Goal: Task Accomplishment & Management: Manage account settings

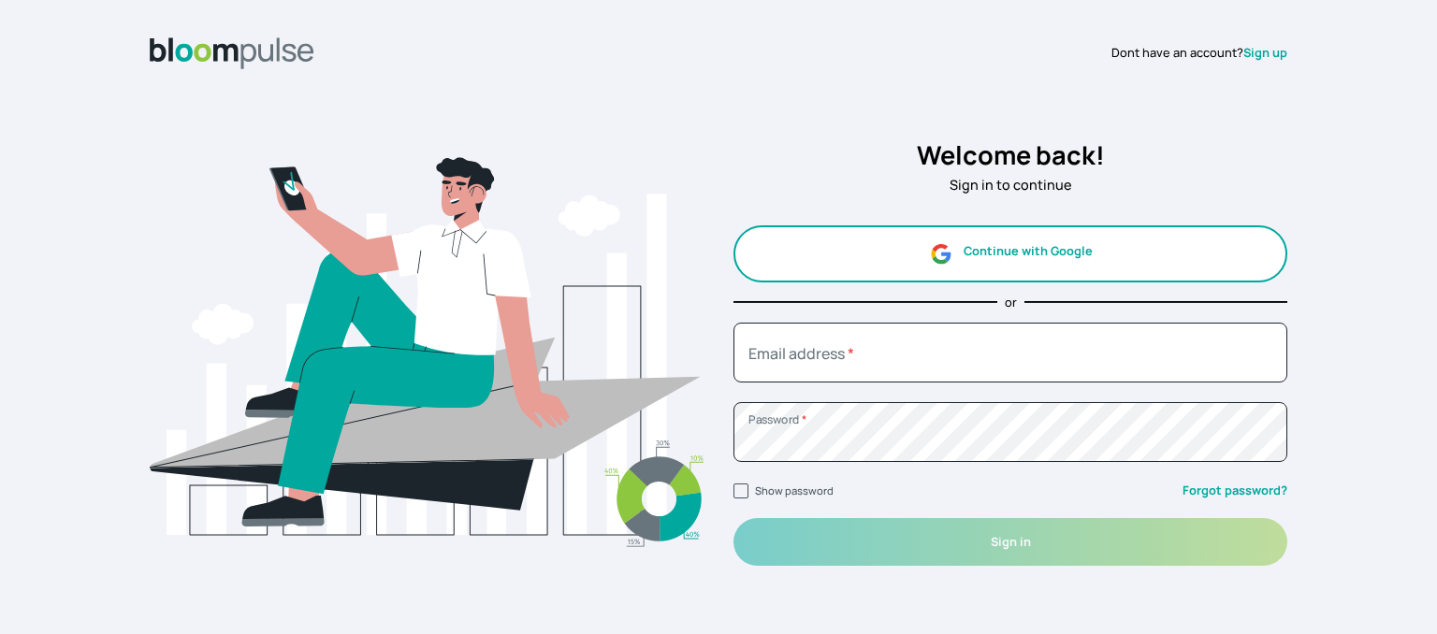
click at [1017, 240] on button "Continue with Google" at bounding box center [1010, 253] width 554 height 57
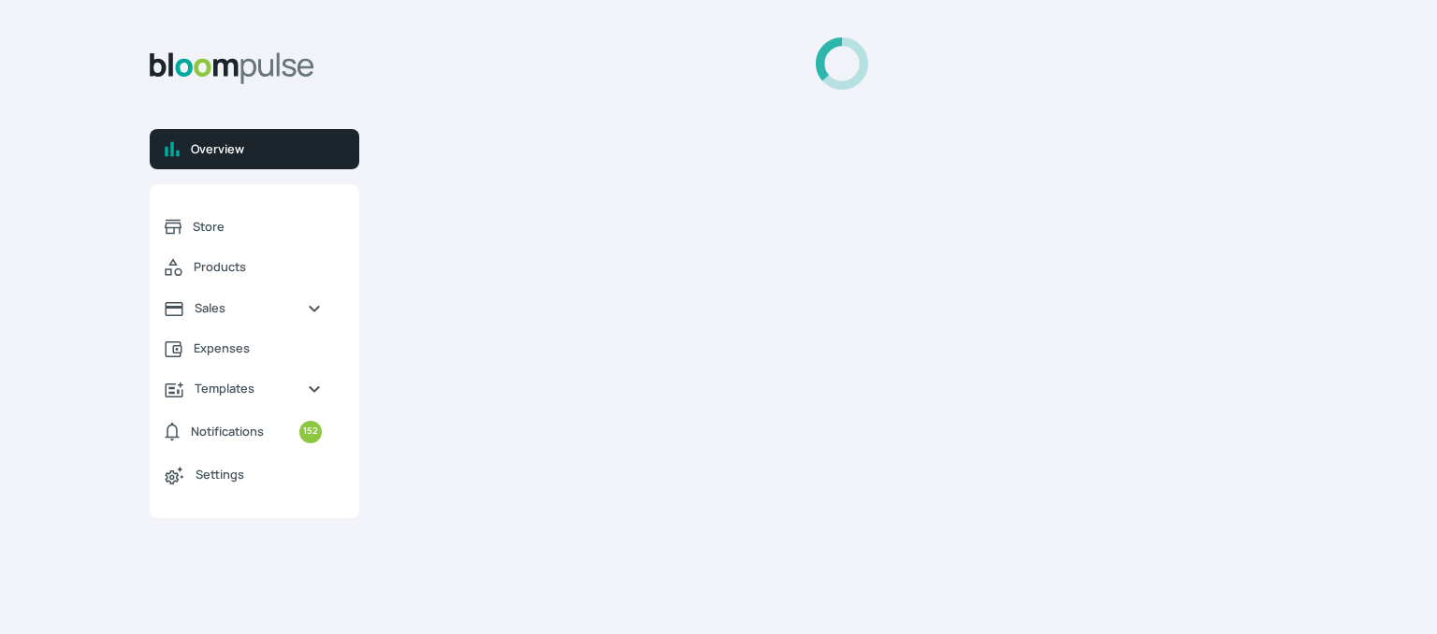
select select "2025"
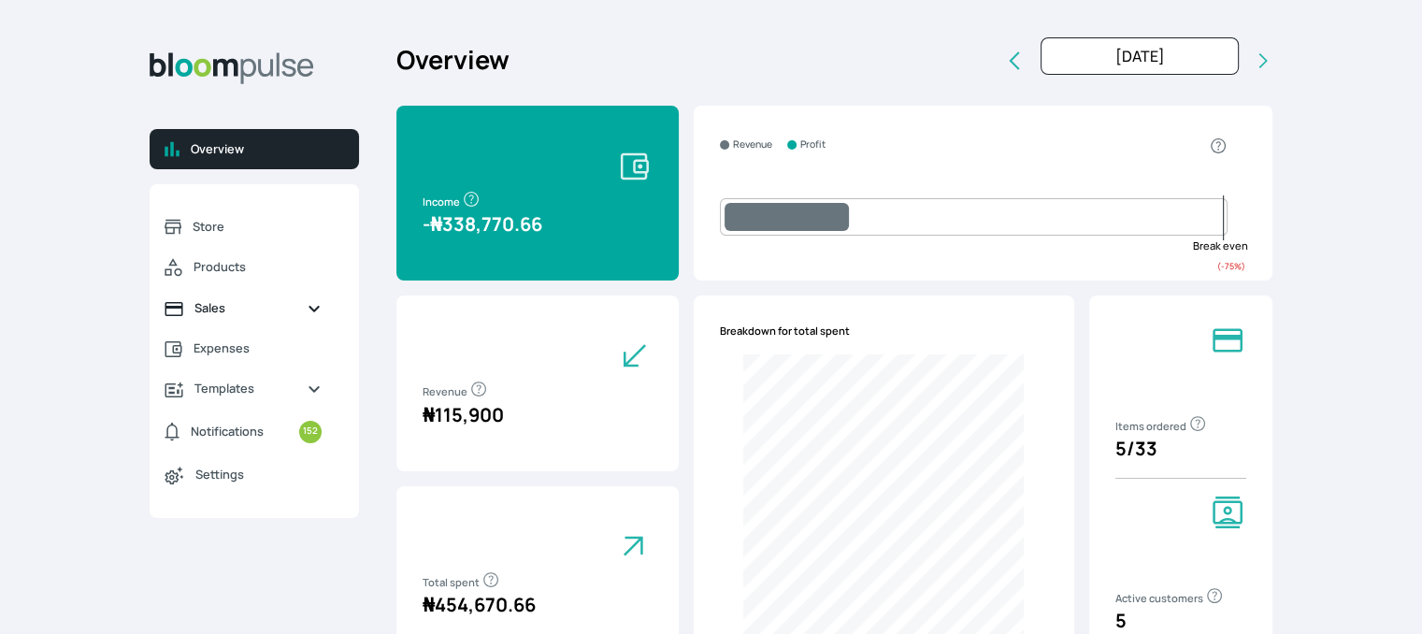
click at [208, 304] on span "Sales" at bounding box center [243, 308] width 97 height 18
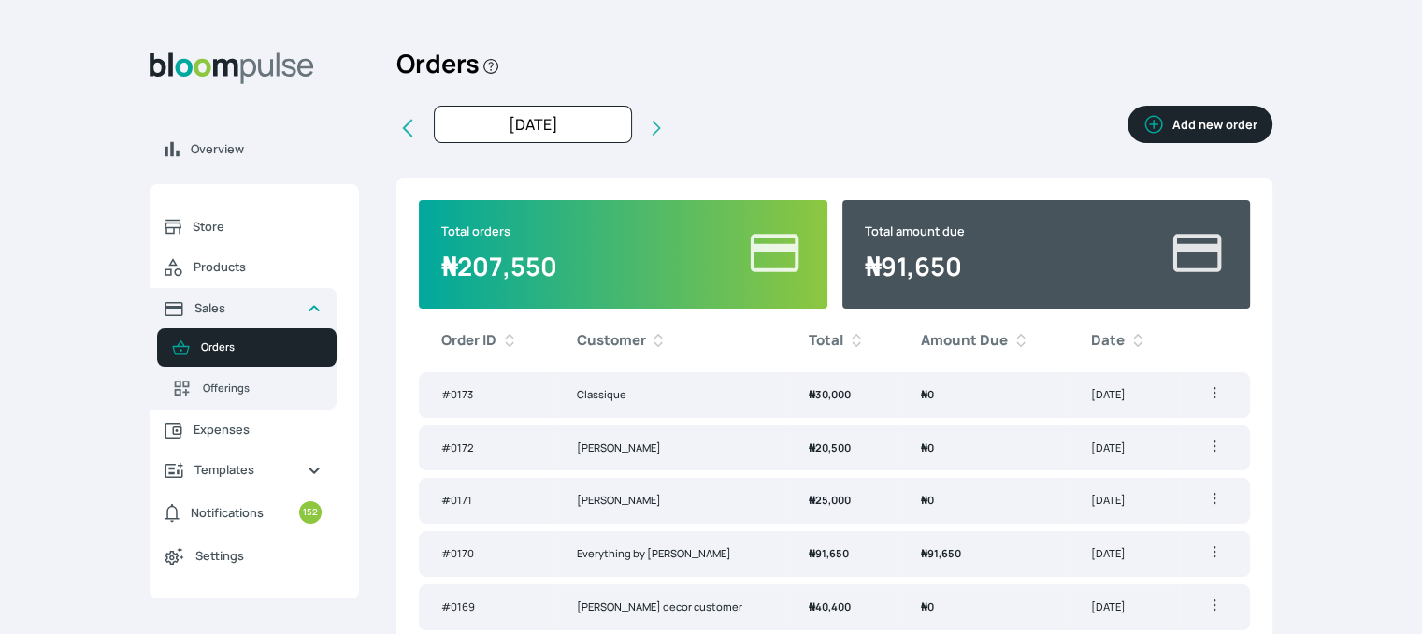
click at [1185, 121] on button "Add new order" at bounding box center [1200, 124] width 145 height 37
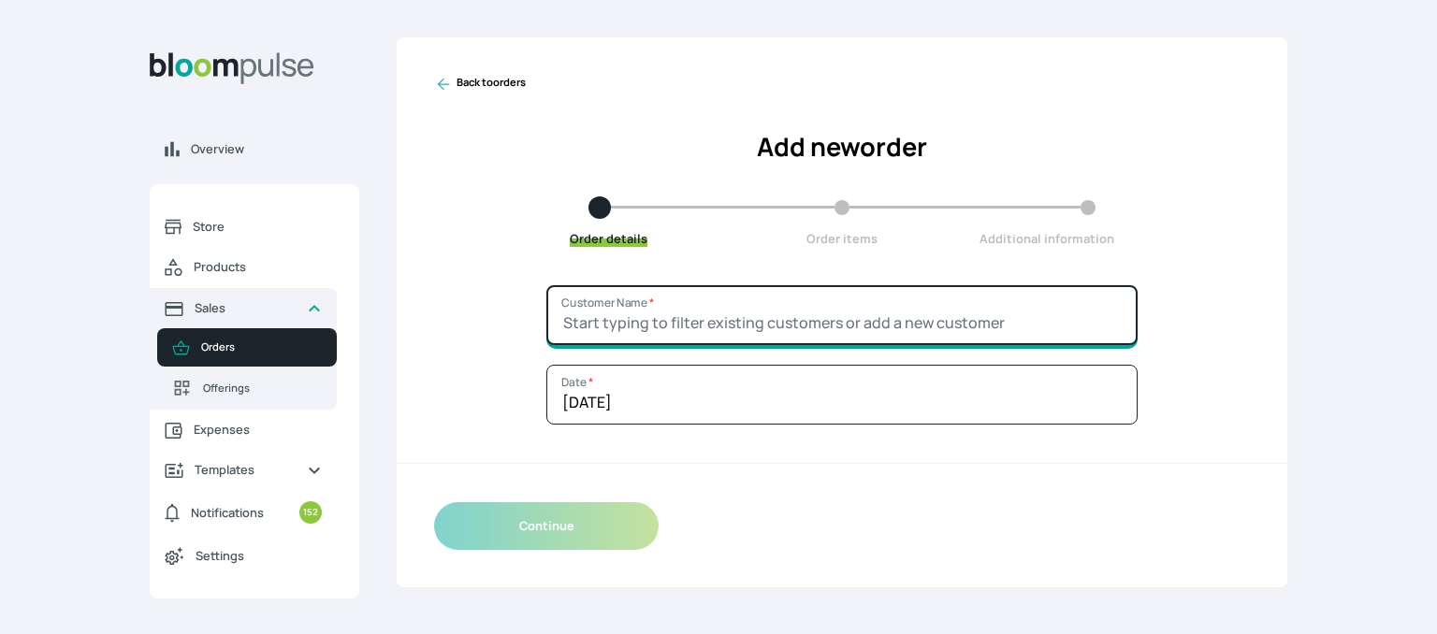
click at [629, 323] on input "Customer Name *" at bounding box center [841, 315] width 591 height 60
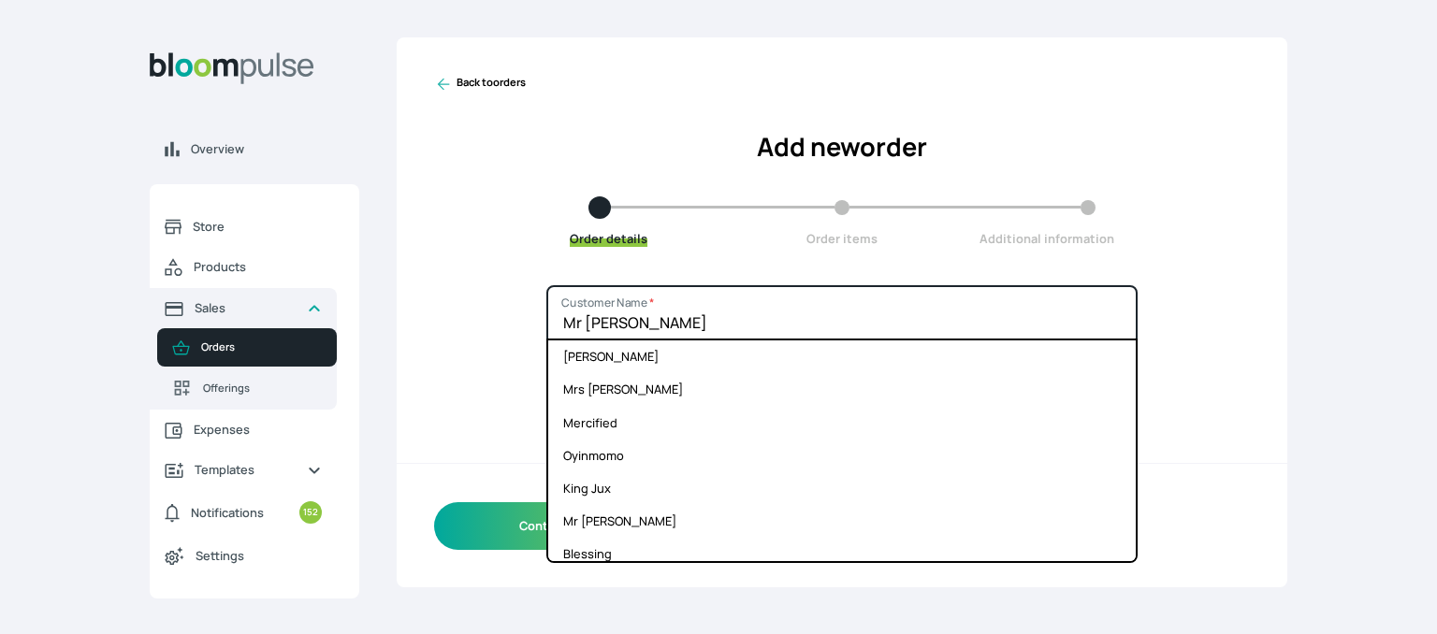
type input "Mr Femi"
click at [475, 334] on div "Mr Femi Customer Name * Adams Seun Mrs Ojogbo Mercified Oyinmomo King Jux Mr Da…" at bounding box center [842, 436] width 890 height 302
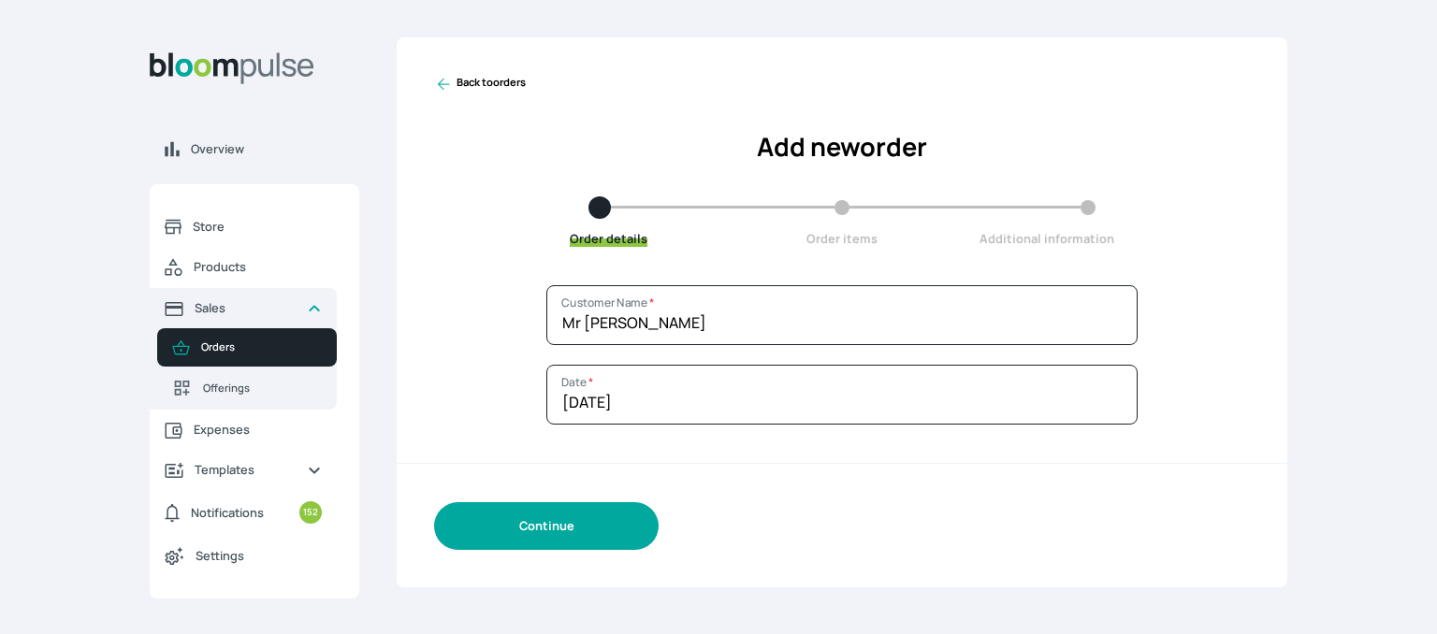
click at [513, 526] on button "Continue" at bounding box center [546, 526] width 224 height 48
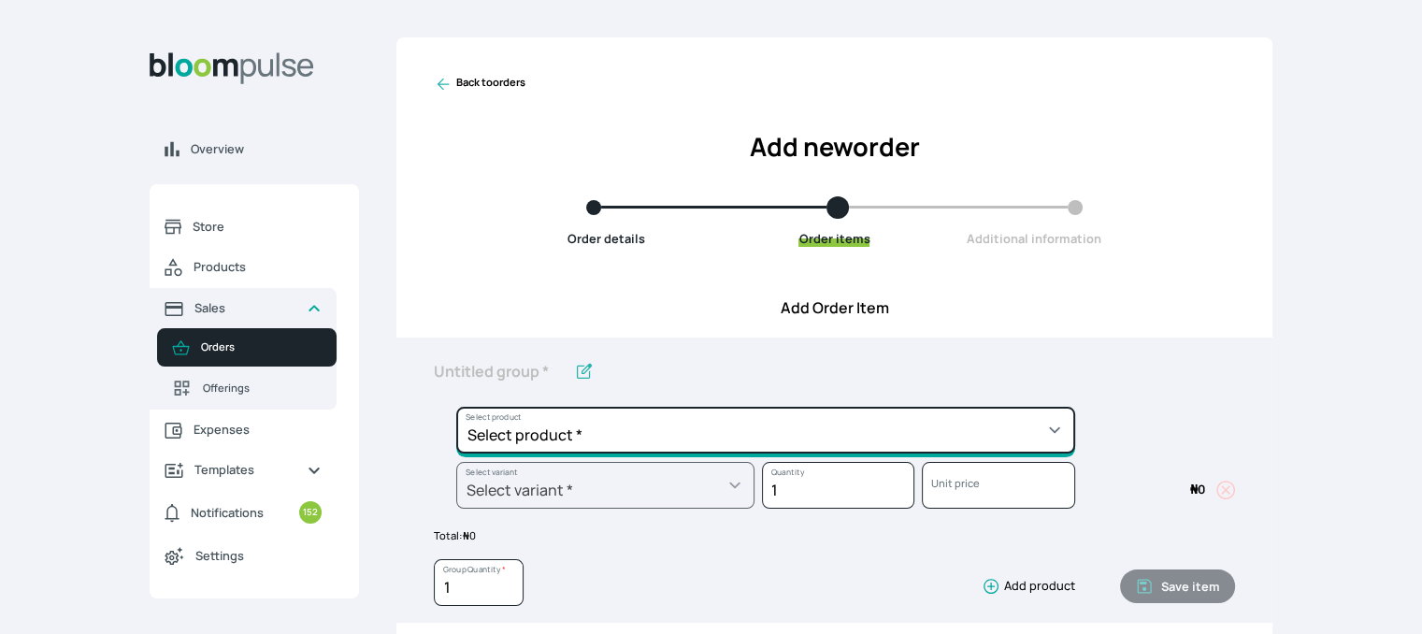
click at [846, 421] on select "Select product * Cake Decoration for 8inches High Chocolate oil based Round Cak…" at bounding box center [765, 430] width 619 height 47
drag, startPoint x: 846, startPoint y: 421, endPoint x: 815, endPoint y: 430, distance: 33.1
click at [815, 430] on select "Select product * Cake Decoration for 8inches High Chocolate oil based Round Cak…" at bounding box center [765, 430] width 619 height 47
select select "a288c6ae-7a33-4d48-9e4d-feb53a4d1c56"
click at [456, 407] on select "Select product * Cake Decoration for 8inches High Chocolate oil based Round Cak…" at bounding box center [765, 430] width 619 height 47
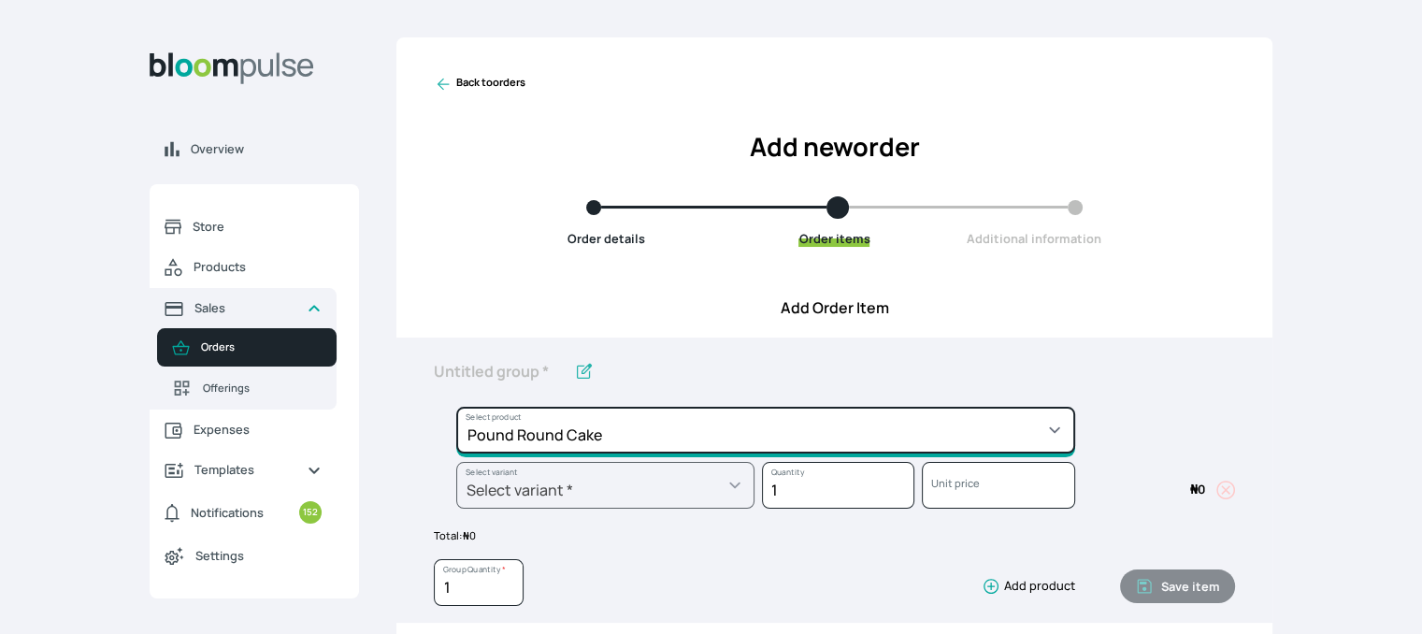
type input "Pound Round Cake"
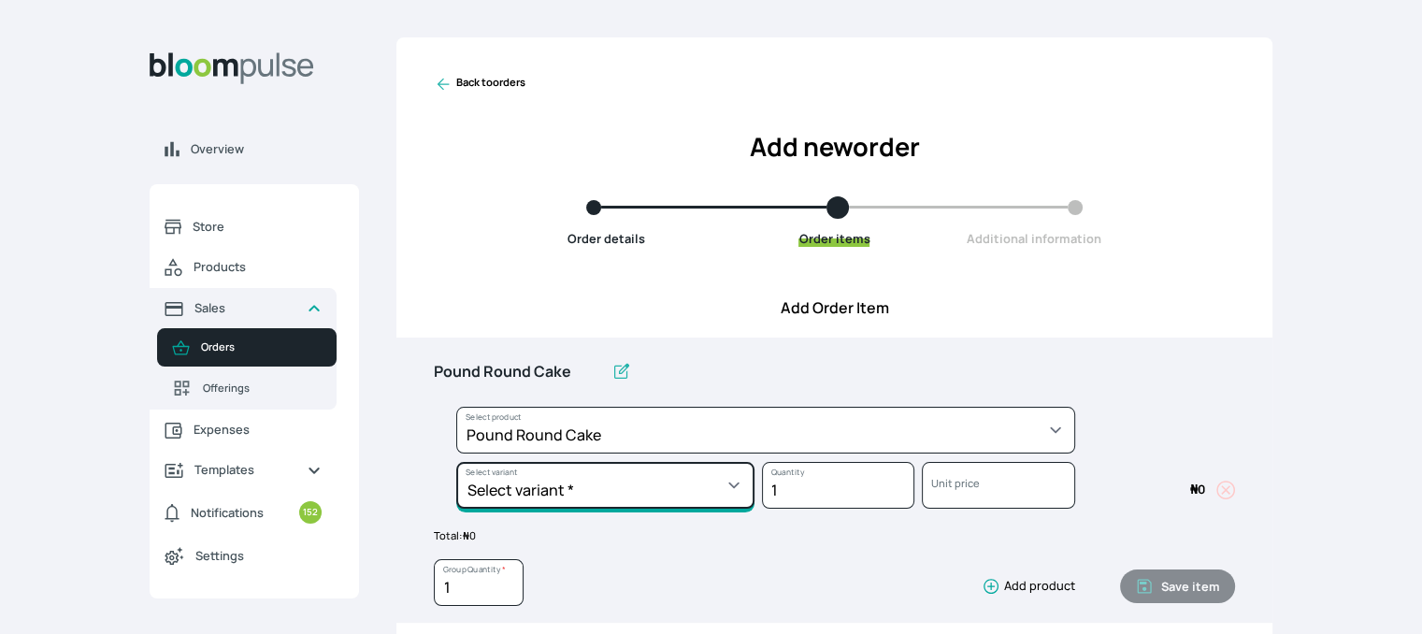
click at [682, 479] on select "Select variant * 10inches 11inches 12inches 13inches 14inches 6inches 7inches 8…" at bounding box center [605, 485] width 298 height 47
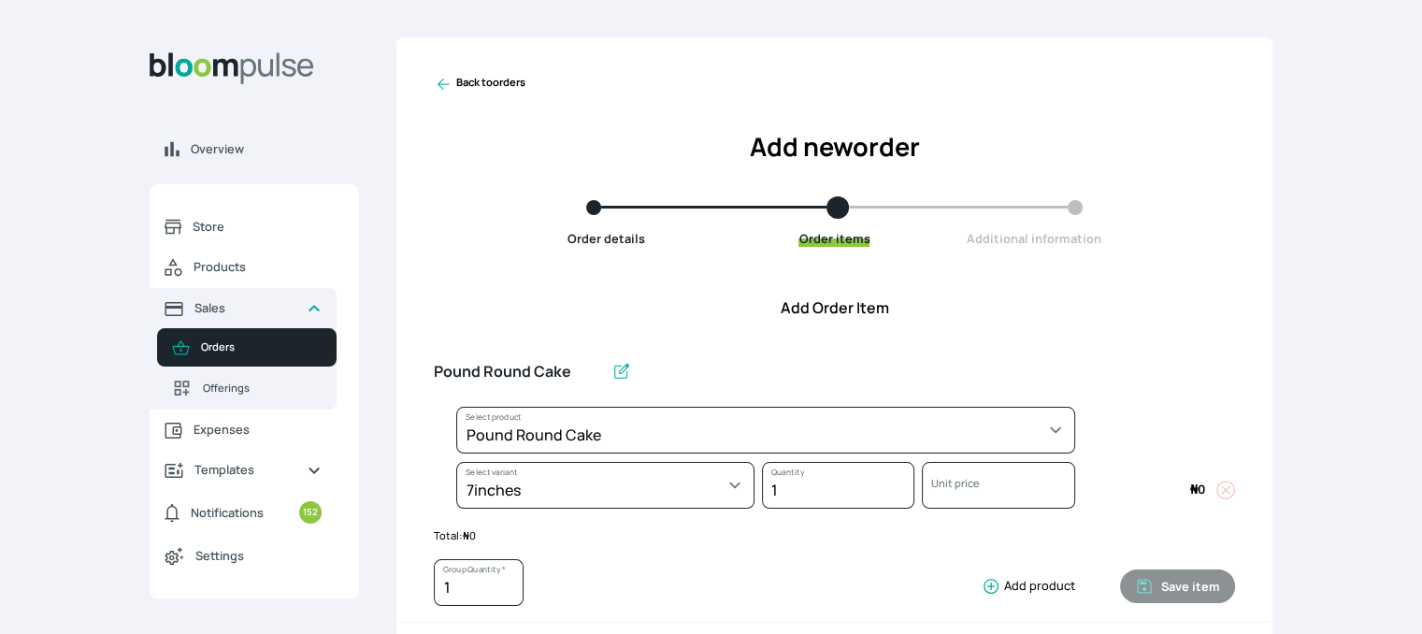
select select "a288c6ae-7a33-4d48-9e4d-feb53a4d1c56"
select select "19adb593-9bfa-4aca-8e71-2a95c6368711"
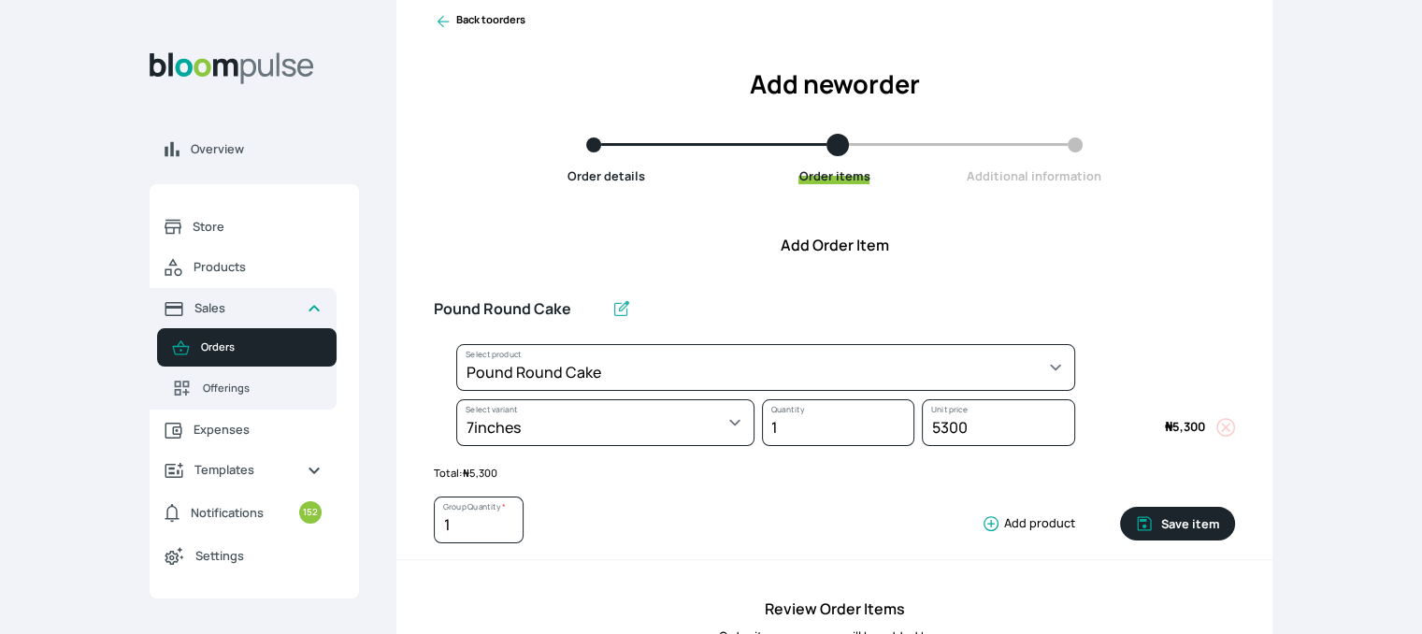
scroll to position [83, 0]
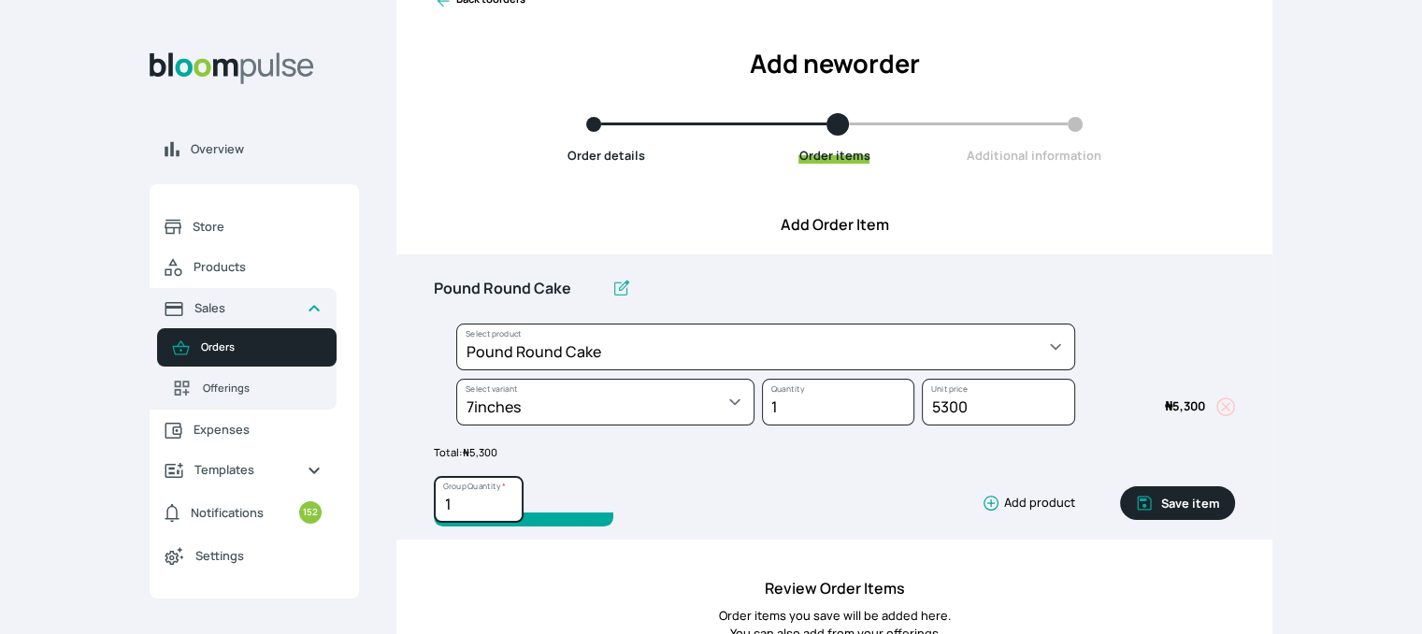
click at [498, 498] on input "1" at bounding box center [479, 499] width 90 height 47
type input "2"
click at [505, 496] on input "2" at bounding box center [479, 499] width 90 height 47
click at [1171, 506] on button "Save item" at bounding box center [1177, 503] width 115 height 34
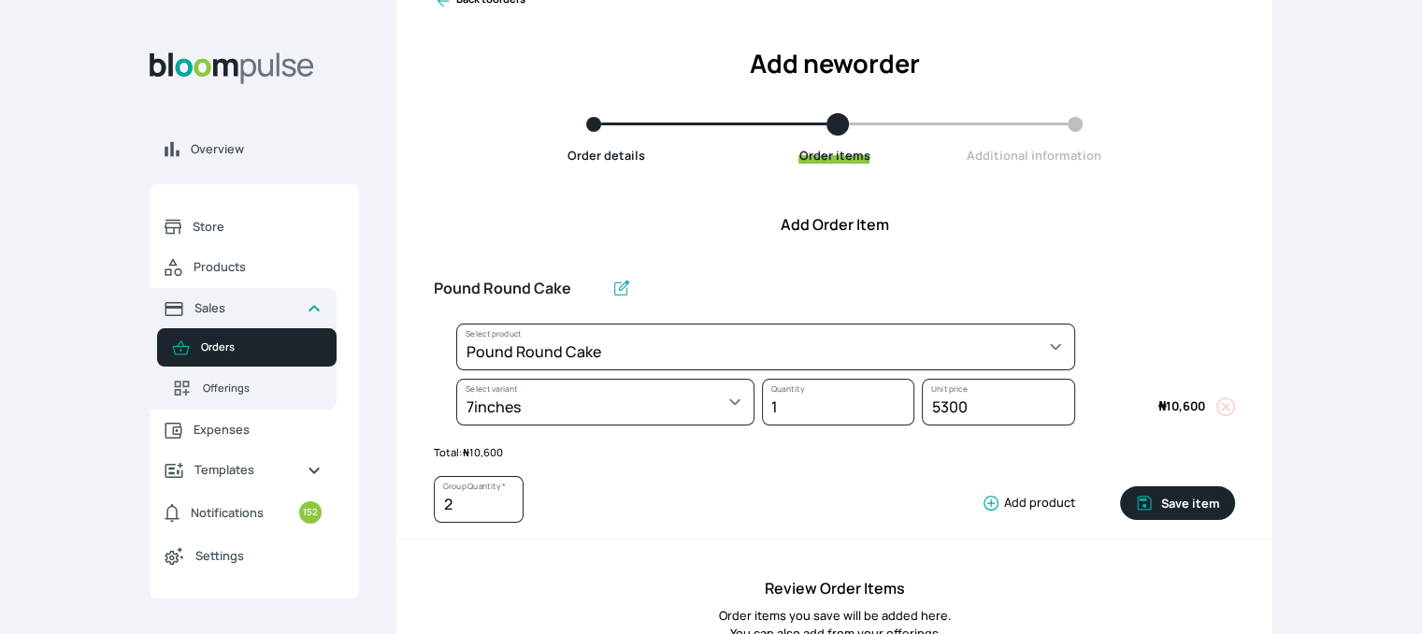
type input "1"
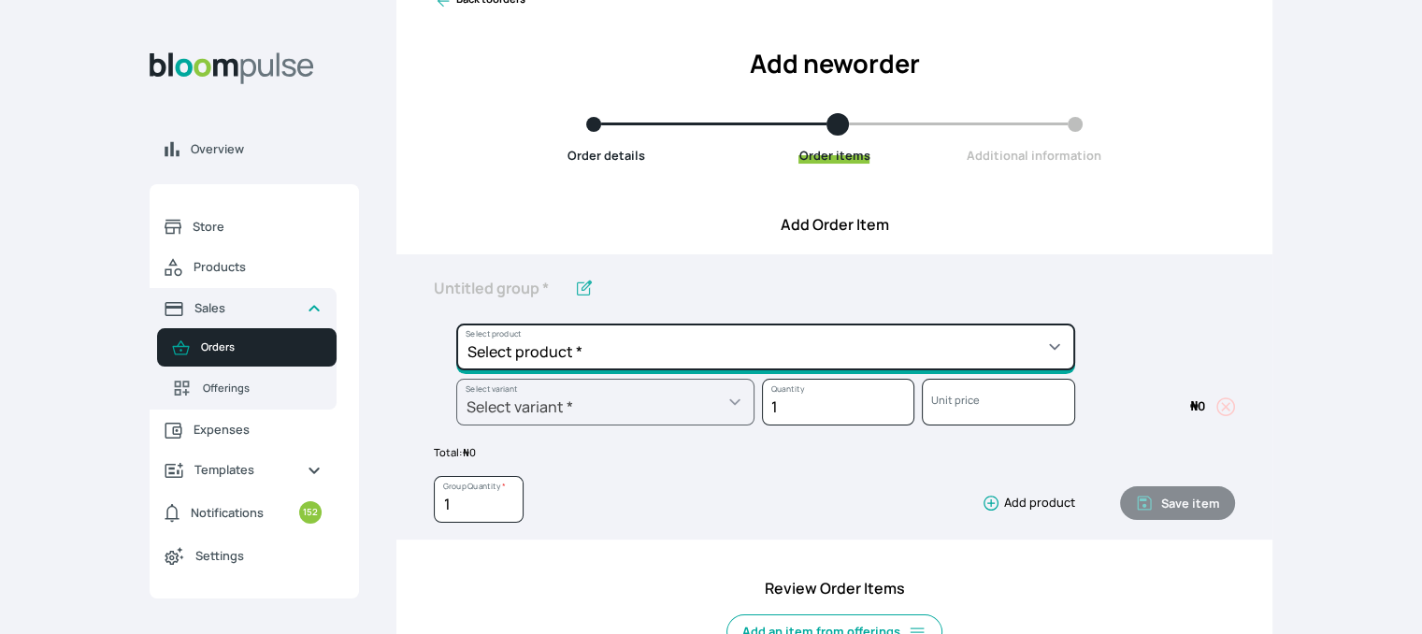
click at [870, 349] on select "Select product * Cake Decoration for 8inches High Chocolate oil based Round Cak…" at bounding box center [765, 347] width 619 height 47
select select "a288c6ae-7a33-4d48-9e4d-feb53a4d1c56"
click at [456, 324] on select "Select product * Cake Decoration for 8inches High Chocolate oil based Round Cak…" at bounding box center [765, 347] width 619 height 47
type input "Pound Round Cake"
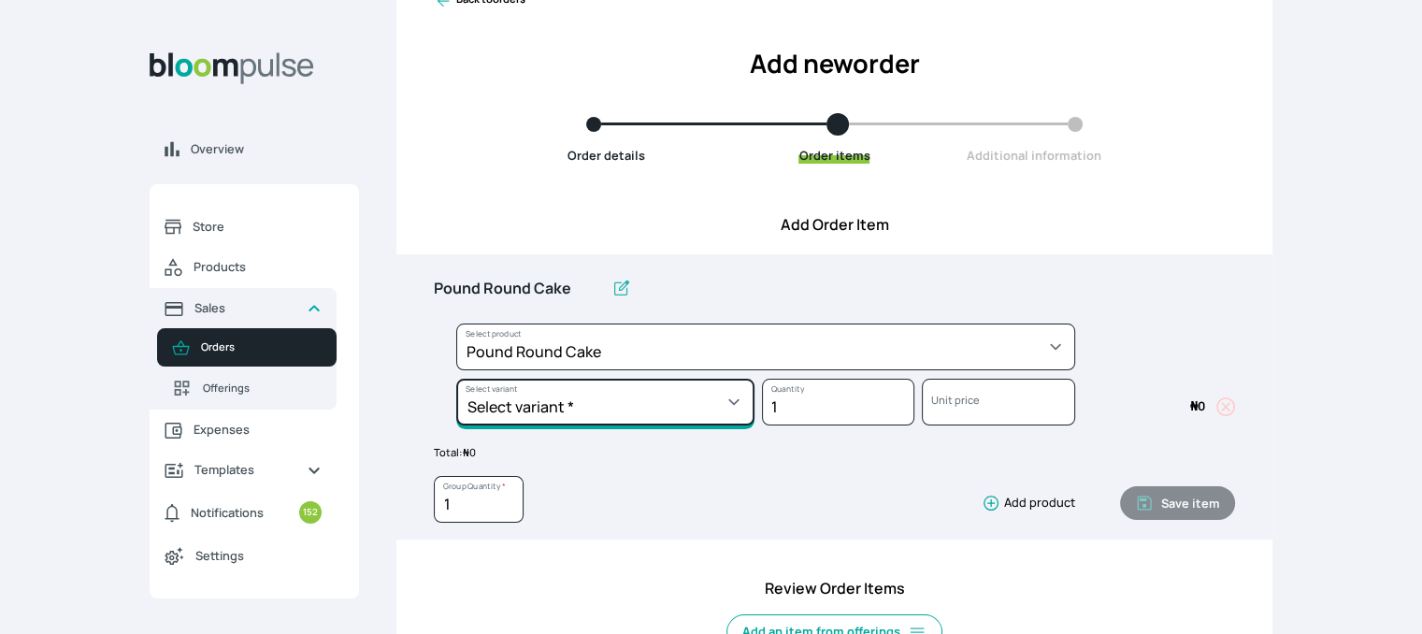
click at [541, 414] on select "Select variant * 10inches 11inches 12inches 13inches 14inches 6inches 7inches 8…" at bounding box center [605, 402] width 298 height 47
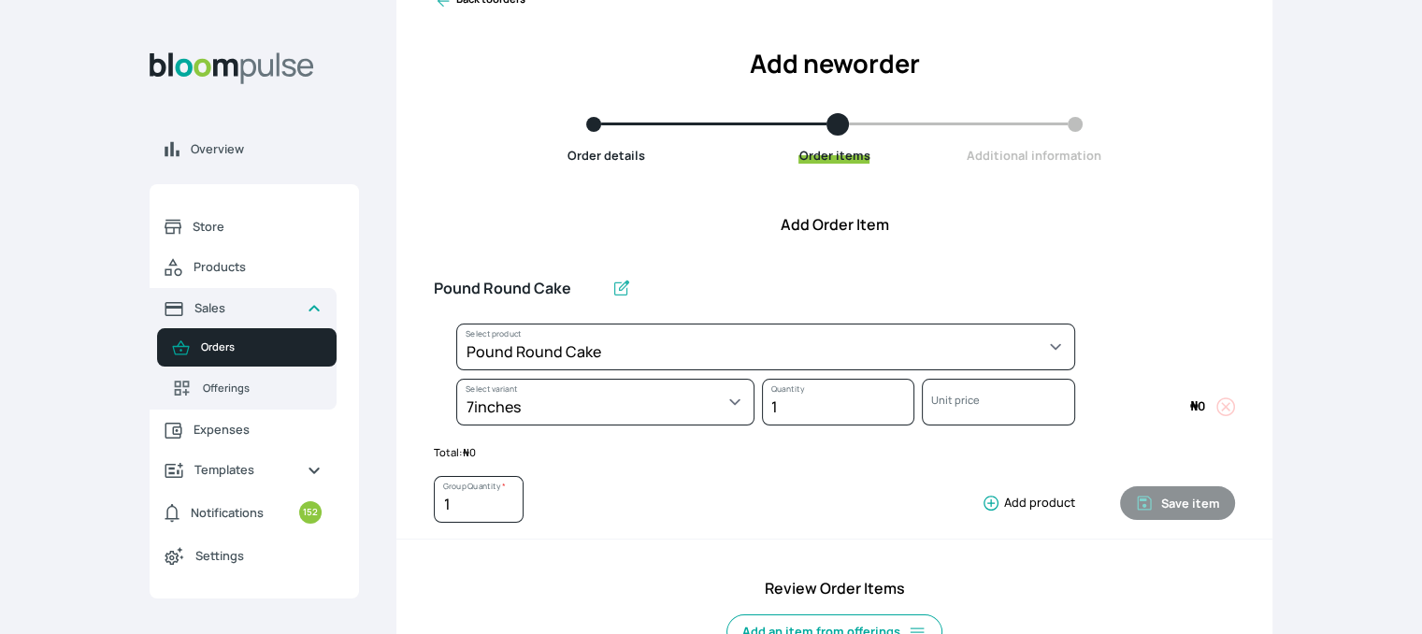
select select "a288c6ae-7a33-4d48-9e4d-feb53a4d1c56"
select select "19adb593-9bfa-4aca-8e71-2a95c6368711"
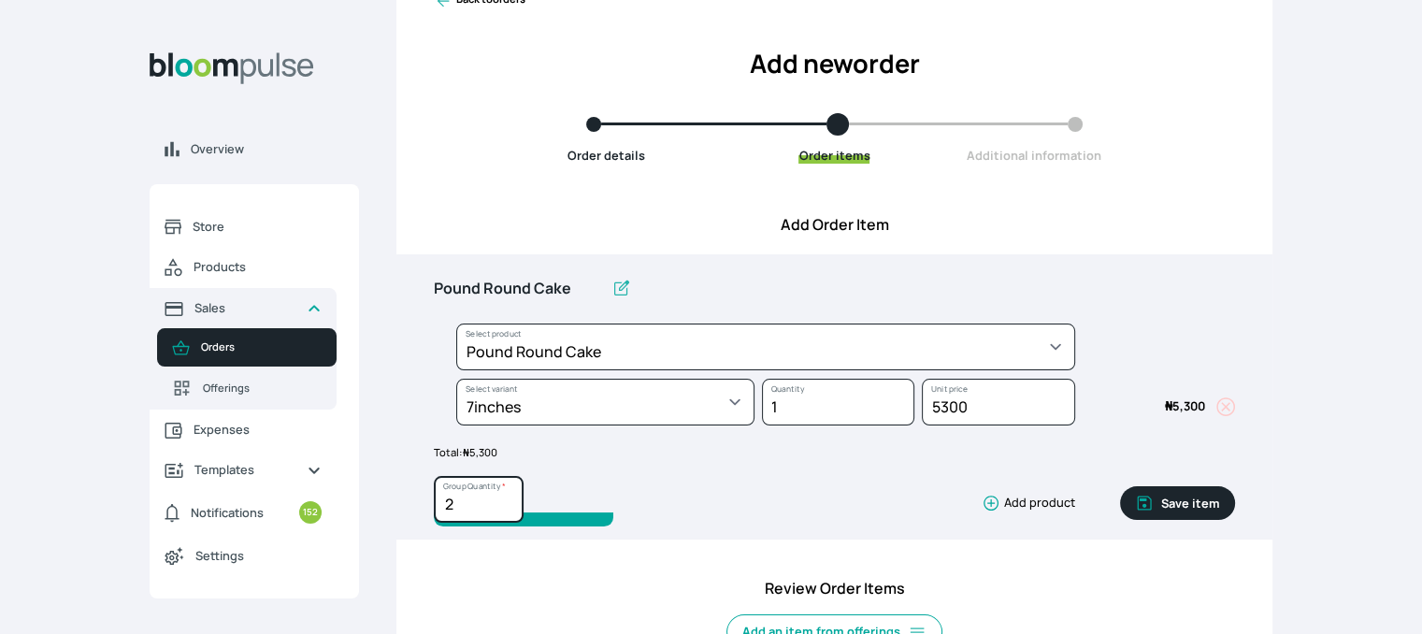
click at [505, 498] on input "2" at bounding box center [479, 499] width 90 height 47
click at [505, 498] on input "3" at bounding box center [479, 499] width 90 height 47
type input "2"
click at [508, 509] on input "2" at bounding box center [479, 499] width 90 height 47
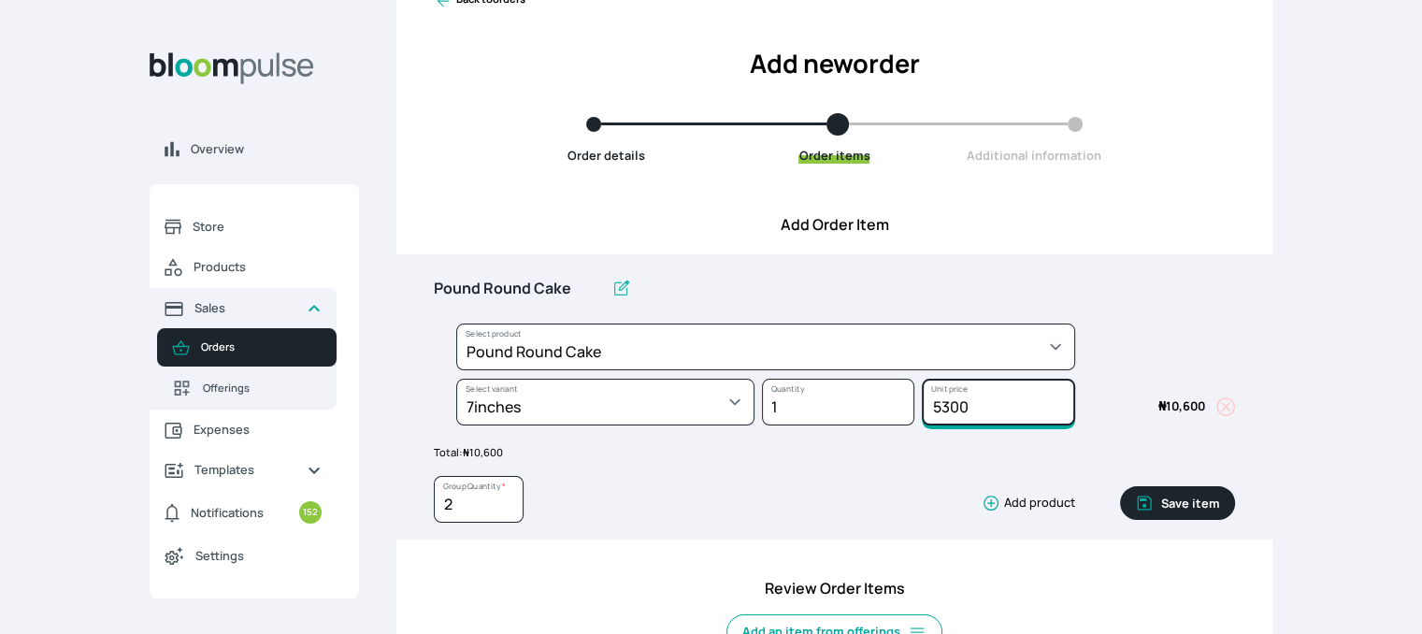
drag, startPoint x: 967, startPoint y: 401, endPoint x: 928, endPoint y: 401, distance: 39.3
click at [928, 401] on input "5300" at bounding box center [998, 402] width 152 height 47
drag, startPoint x: 972, startPoint y: 404, endPoint x: 928, endPoint y: 405, distance: 44.0
click at [928, 405] on input "5300" at bounding box center [998, 402] width 152 height 47
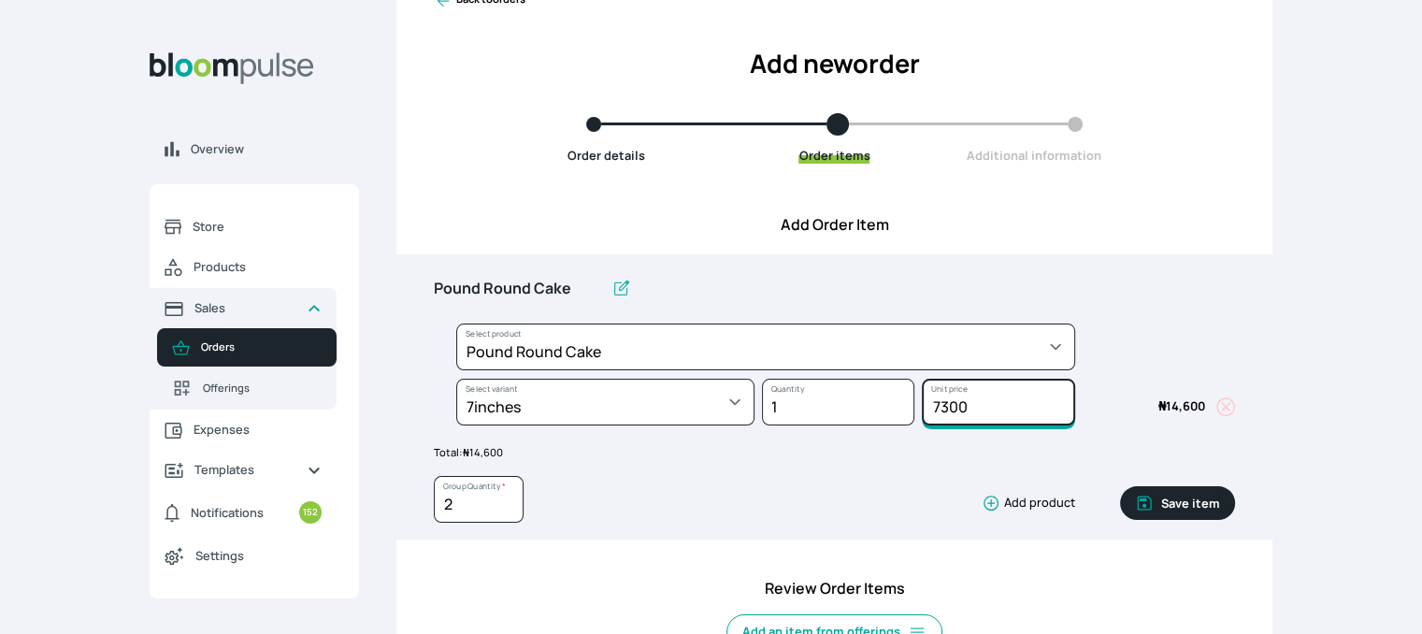
type input "7300"
click at [1183, 495] on button "Save item" at bounding box center [1177, 503] width 115 height 34
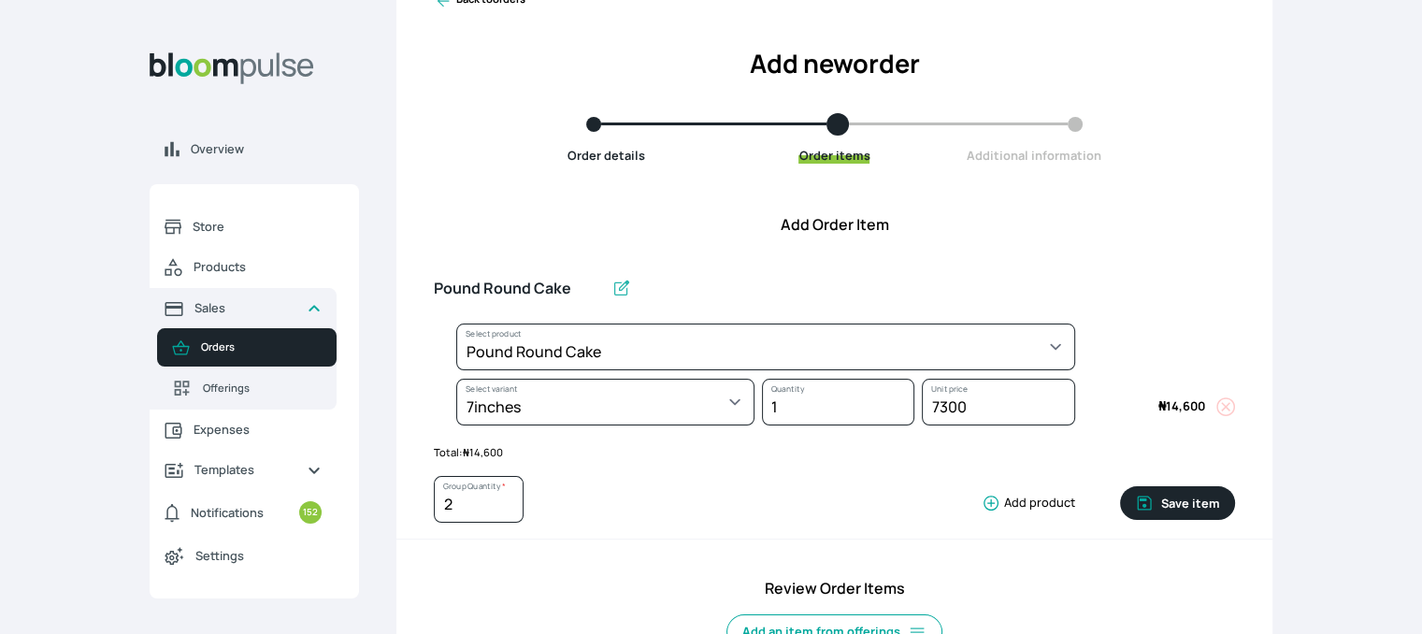
type input "1"
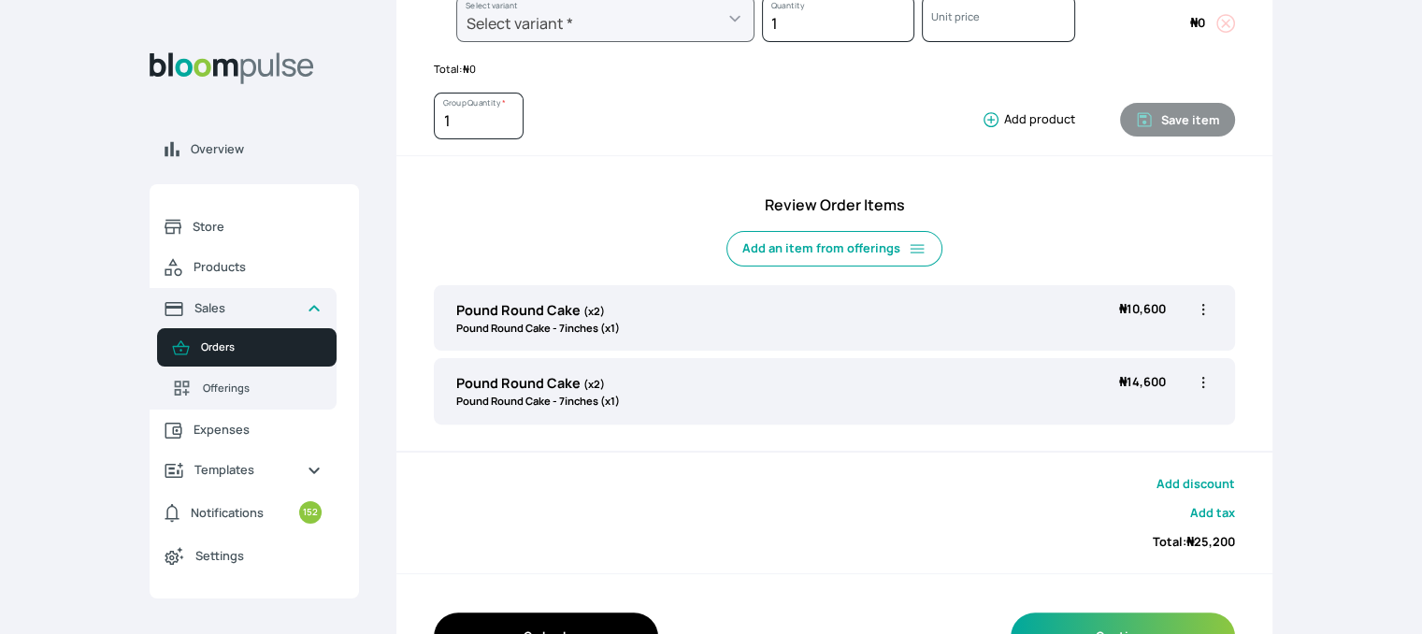
scroll to position [474, 0]
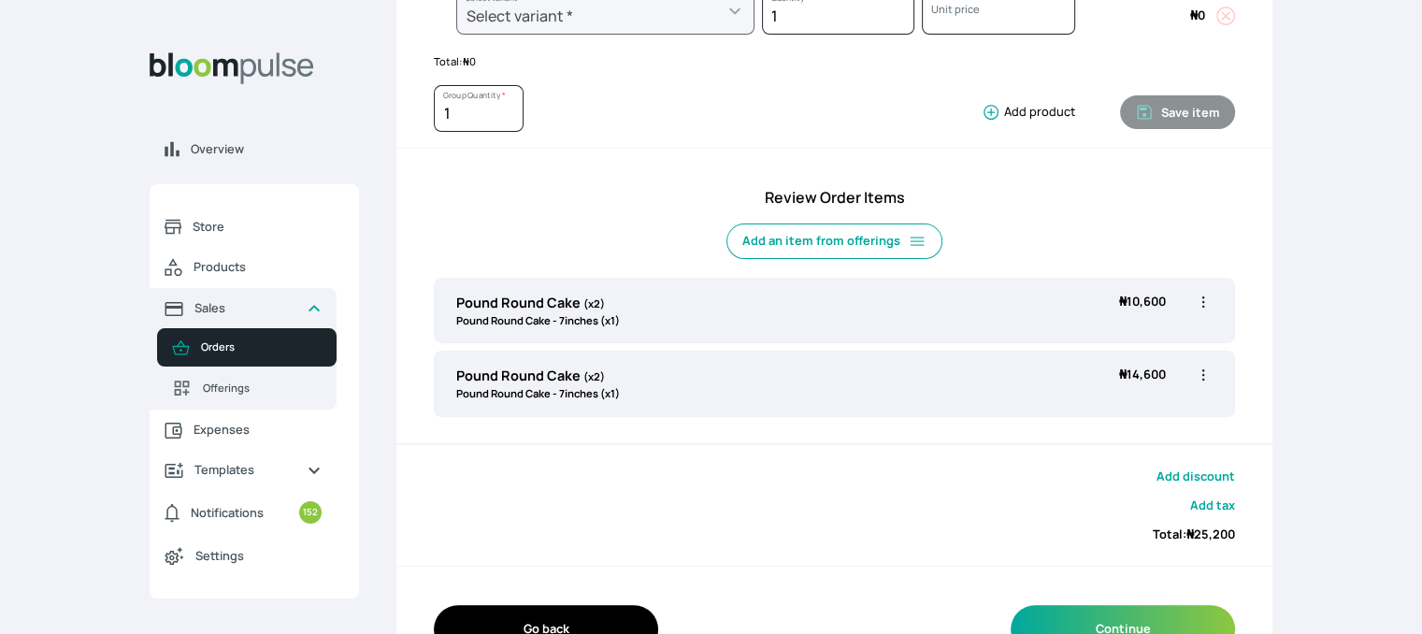
click at [1203, 296] on icon "button" at bounding box center [1204, 301] width 3 height 11
click at [1119, 345] on span "Edit" at bounding box center [1130, 340] width 135 height 19
type input "Pound Round Cake"
type input "2"
select select "a288c6ae-7a33-4d48-9e4d-feb53a4d1c56"
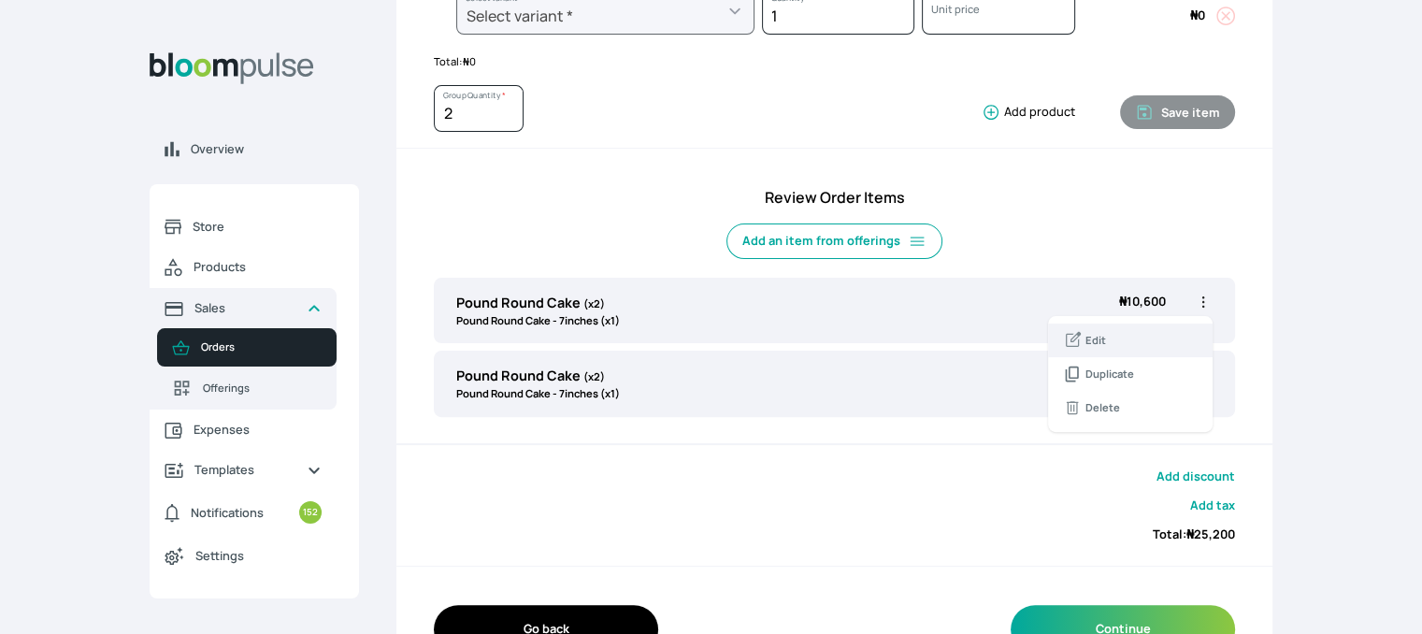
select select "19adb593-9bfa-4aca-8e71-2a95c6368711"
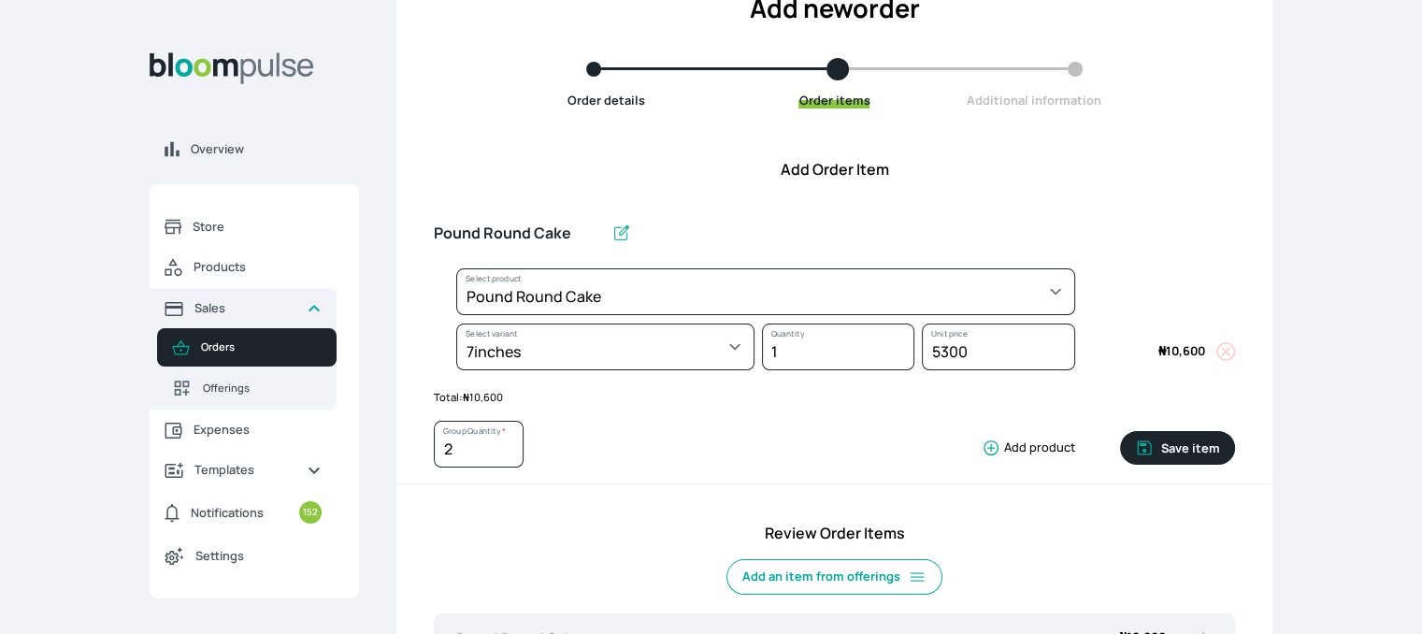
scroll to position [120, 0]
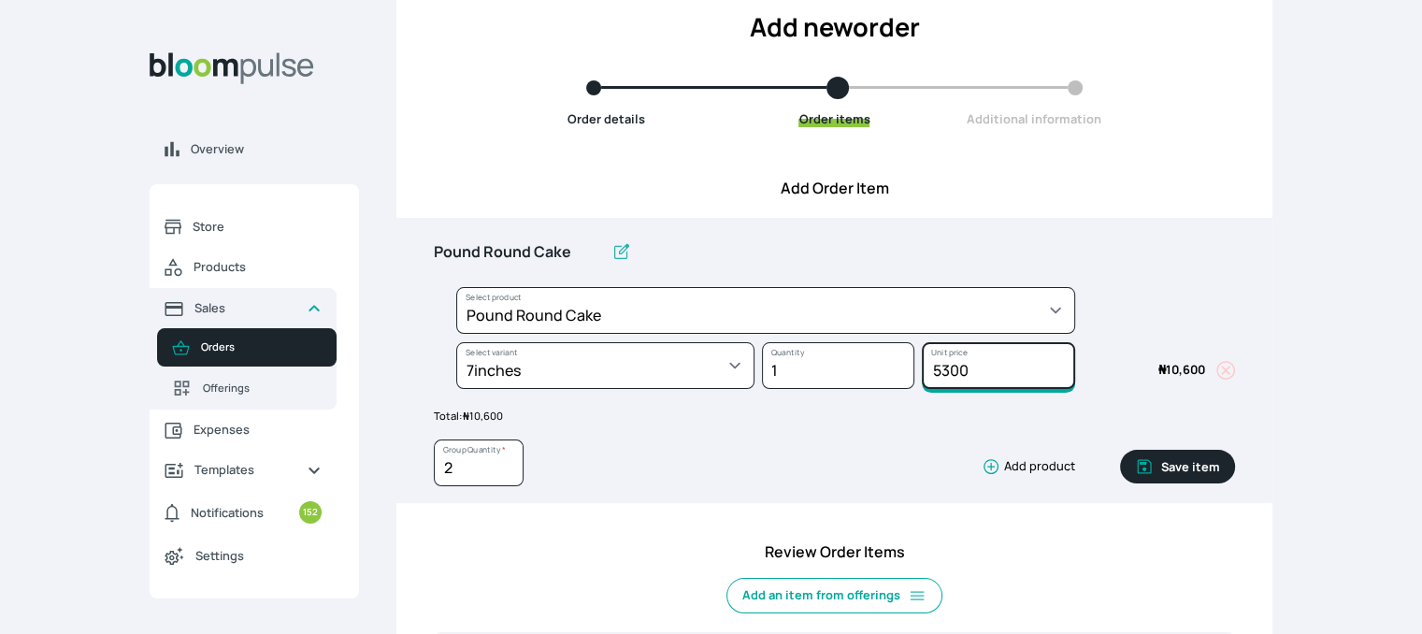
drag, startPoint x: 969, startPoint y: 371, endPoint x: 902, endPoint y: 361, distance: 67.2
click at [902, 361] on div "Select product * Cake Decoration for 8inches High Chocolate oil based Round Cak…" at bounding box center [834, 342] width 801 height 110
type input "6300"
click at [1176, 466] on button "Save item" at bounding box center [1177, 467] width 115 height 34
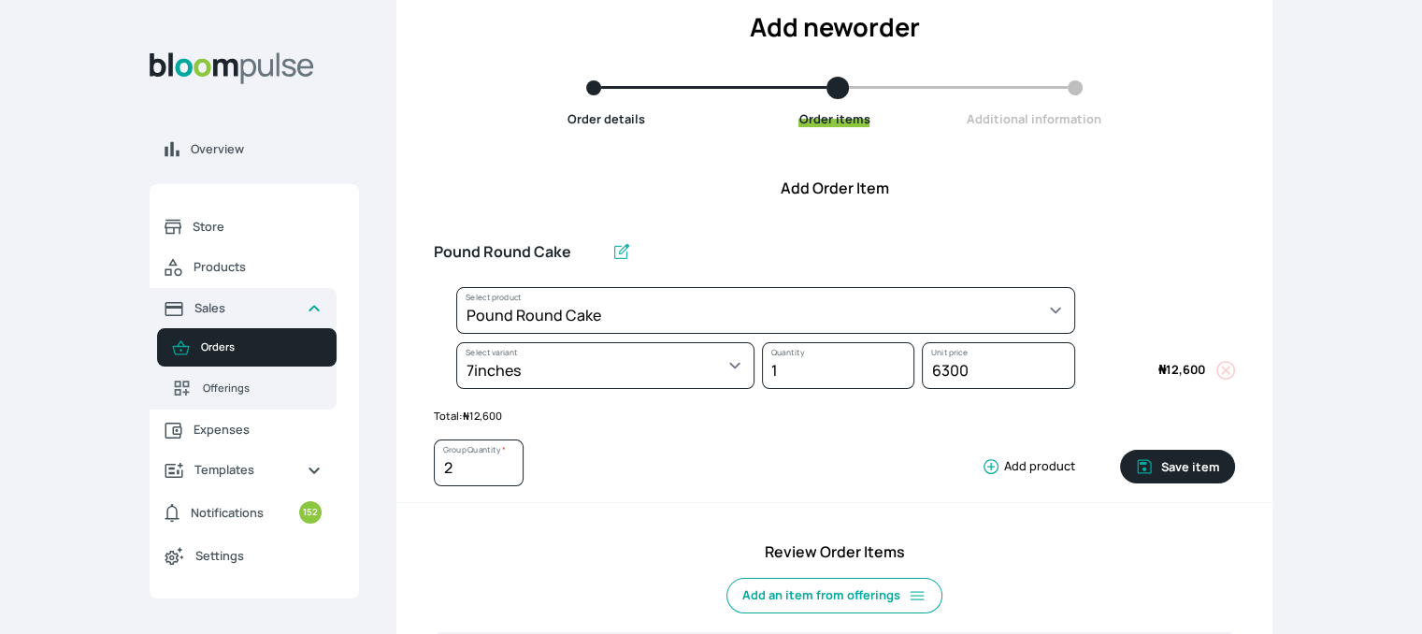
type input "1"
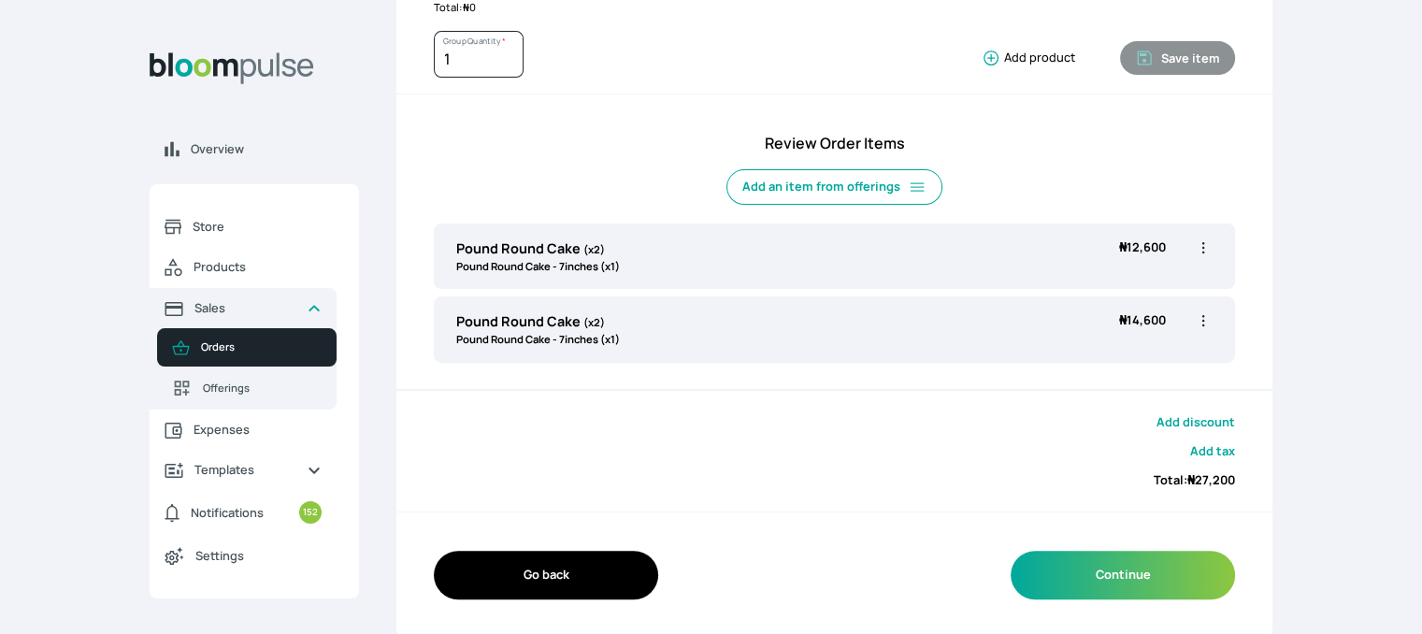
scroll to position [0, 0]
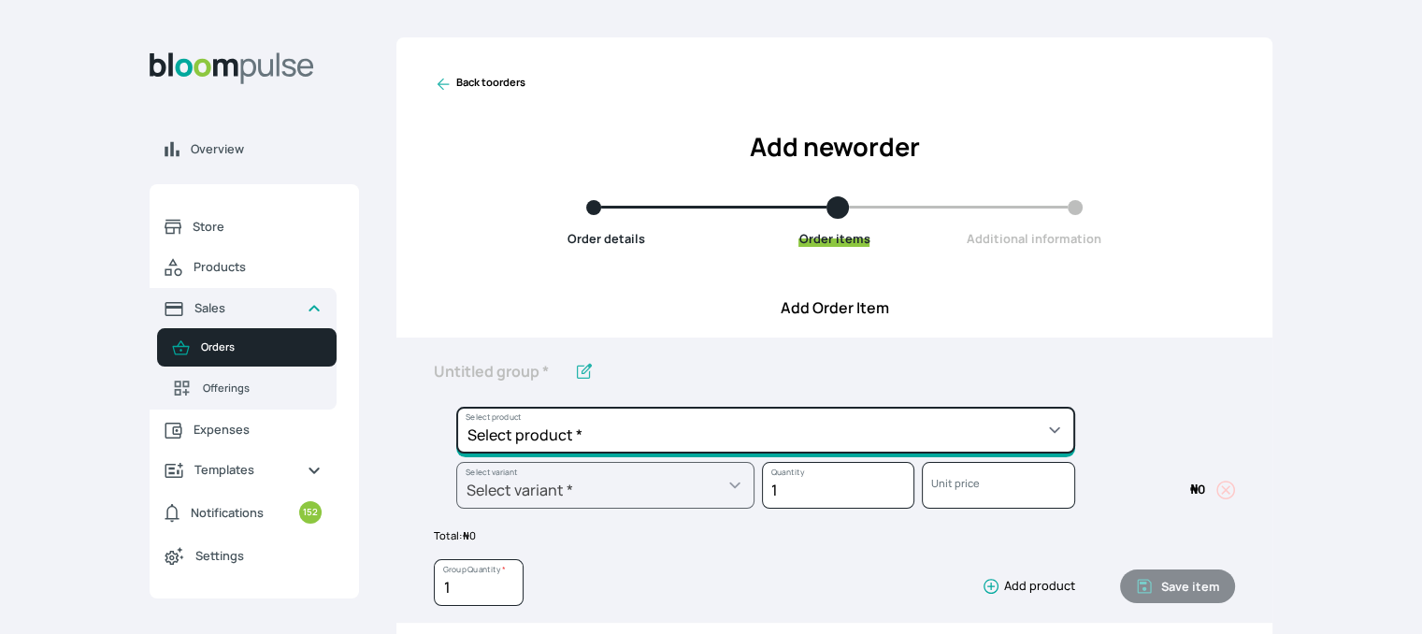
click at [901, 428] on select "Select product * Cake Decoration for 8inches High Chocolate oil based Round Cak…" at bounding box center [765, 430] width 619 height 47
select select "be455cf8-7bfd-466e-9032-5e752029ab19"
click at [456, 407] on select "Select product * Cake Decoration for 8inches High Chocolate oil based Round Cak…" at bounding box center [765, 430] width 619 height 47
type input "Chocolate Round Cake"
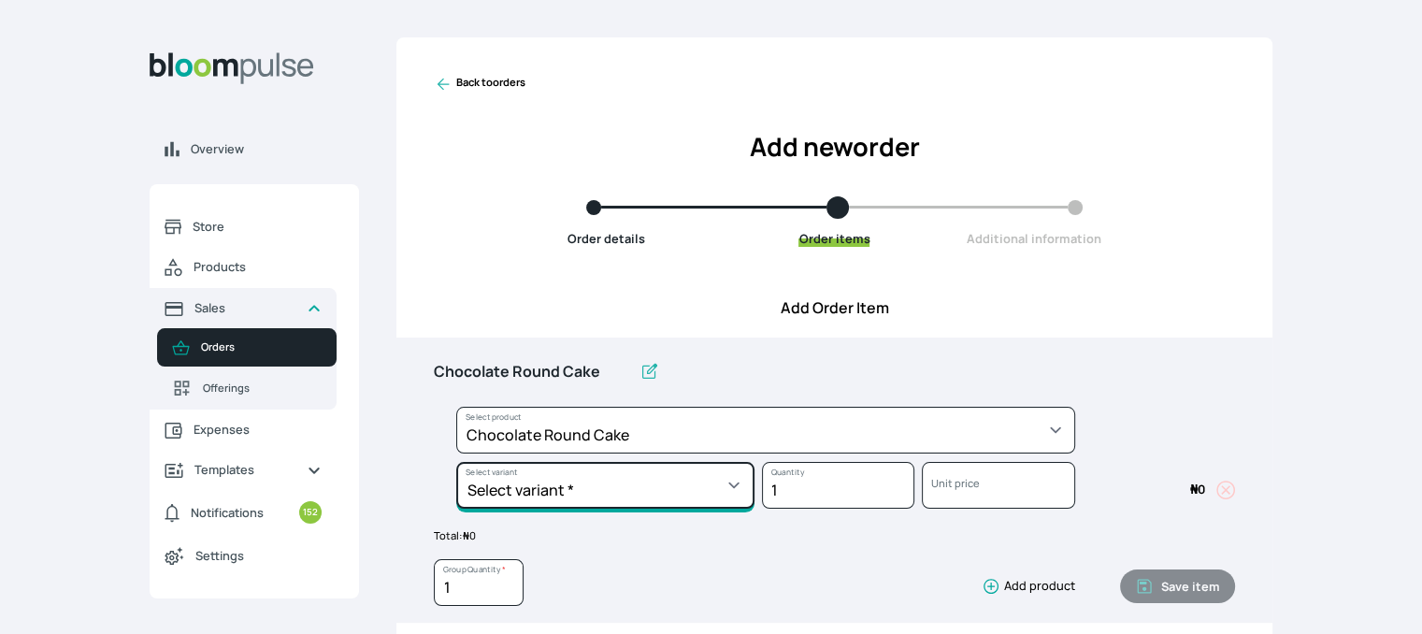
click at [636, 499] on select "Select variant * 10inches 11inches 12inches 13inches 14inches 6inches 7inches 8…" at bounding box center [605, 485] width 298 height 47
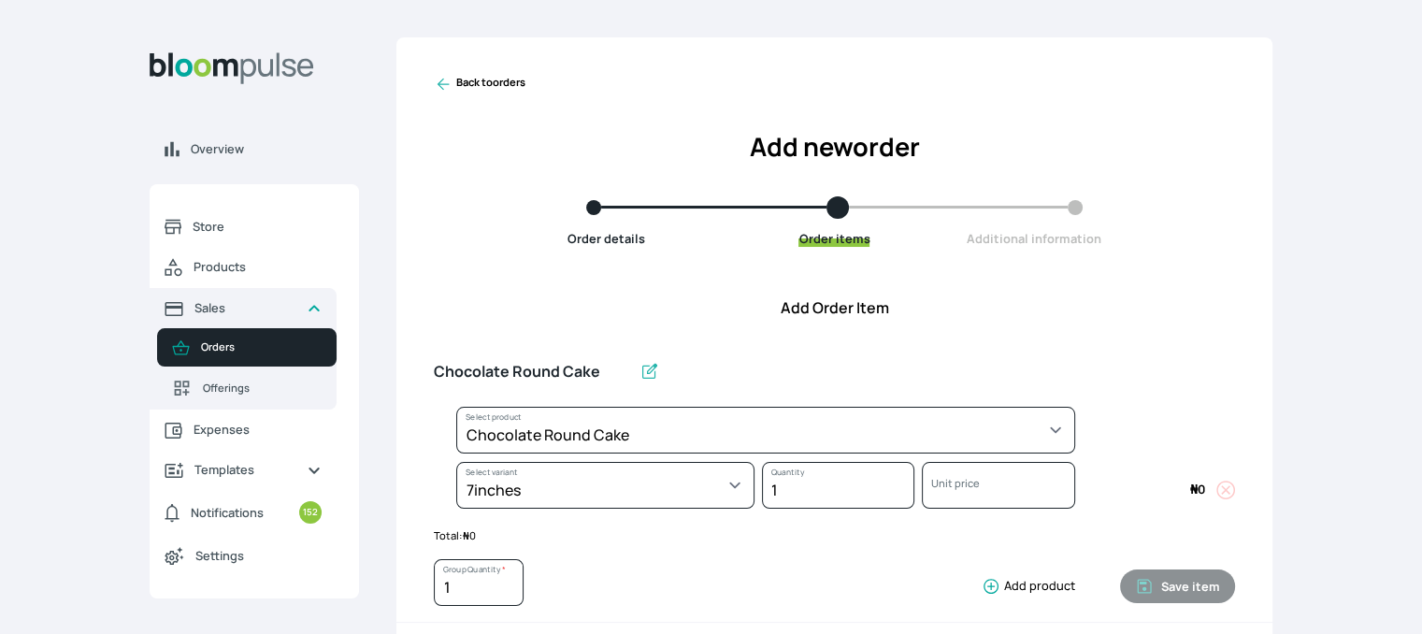
select select "be455cf8-7bfd-466e-9032-5e752029ab19"
select select "e2b3965c-1c73-46b0-9315-1573e359c0a1"
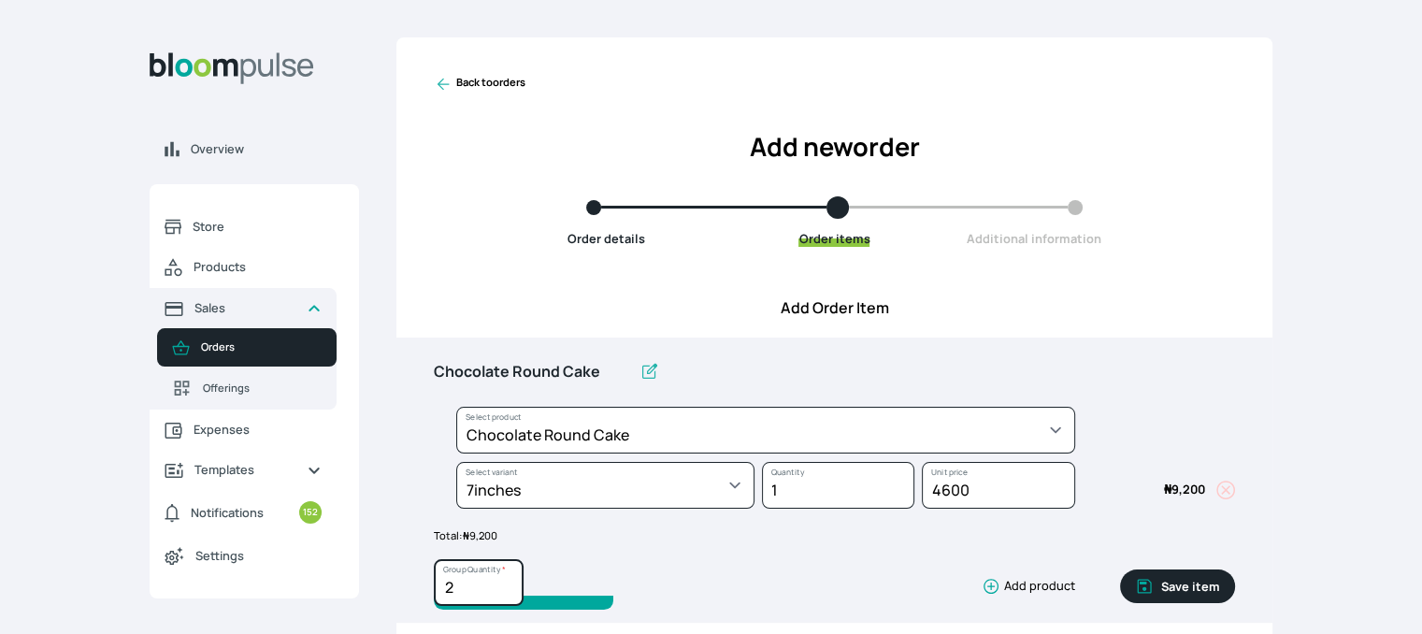
type input "2"
click at [507, 577] on input "2" at bounding box center [479, 582] width 90 height 47
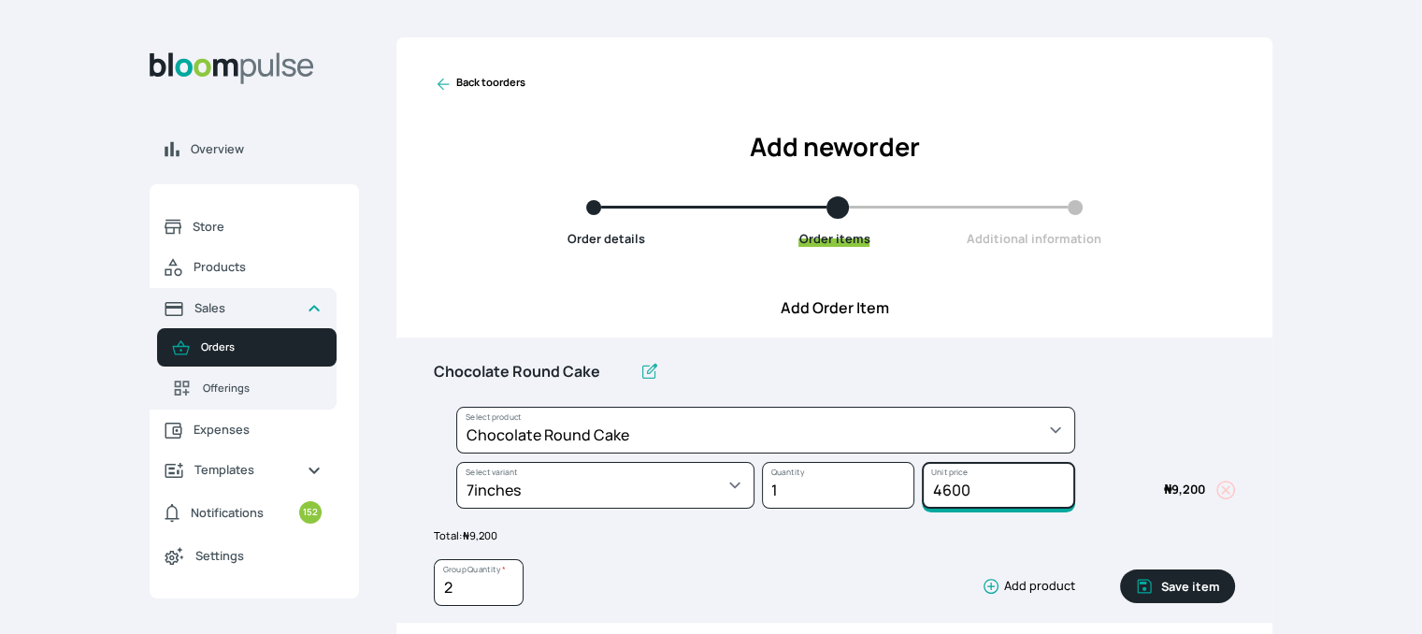
drag, startPoint x: 980, startPoint y: 495, endPoint x: 897, endPoint y: 470, distance: 86.7
click at [897, 470] on div "Select product * Cake Decoration for 8inches High Chocolate oil based Round Cak…" at bounding box center [834, 462] width 801 height 110
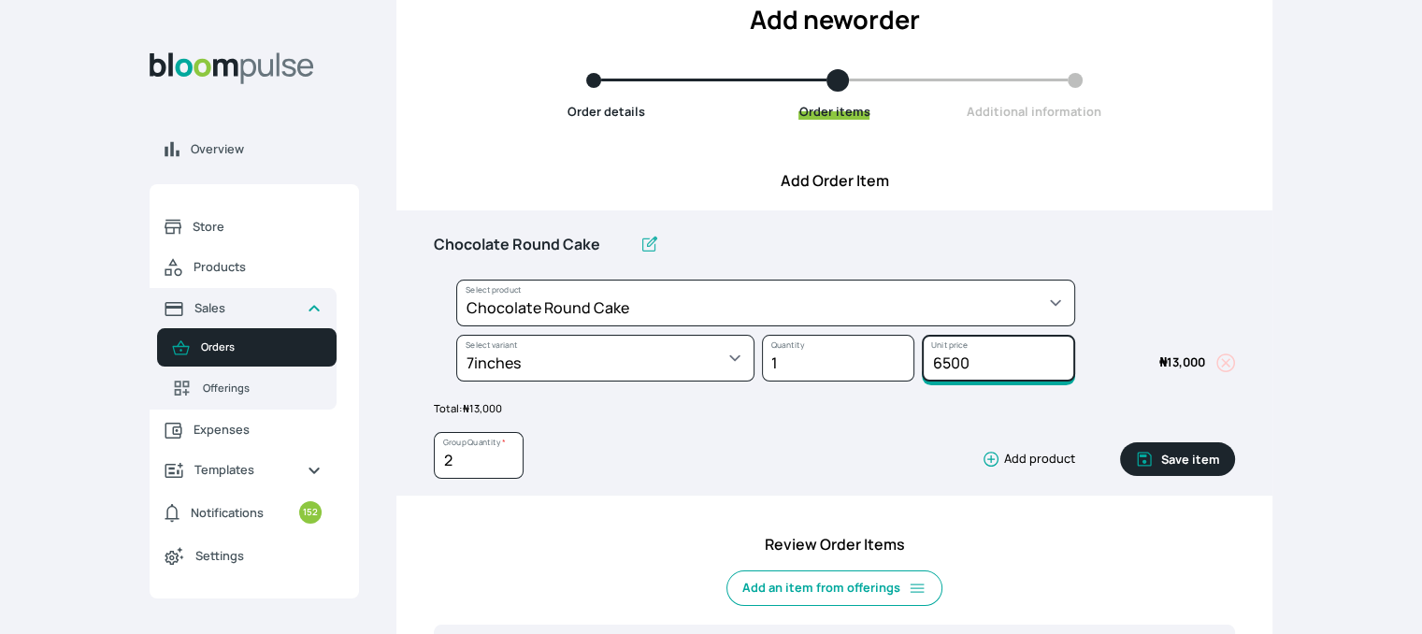
scroll to position [137, 0]
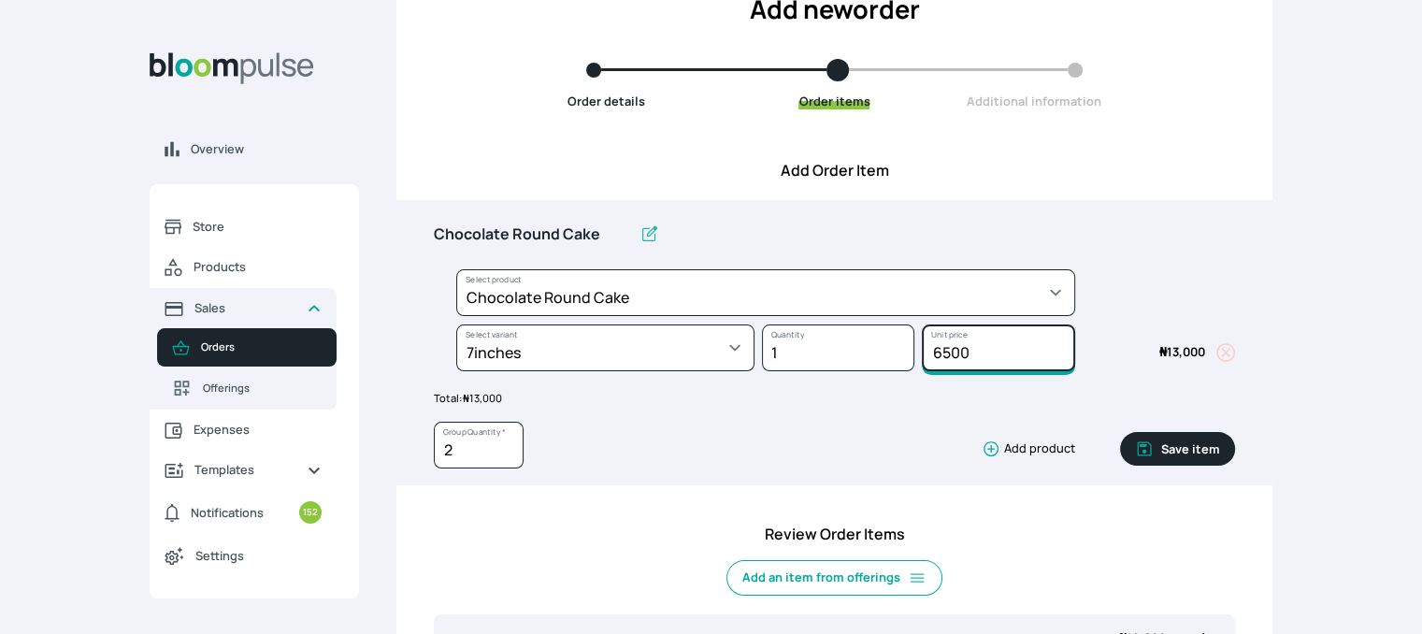
type input "6500"
click at [1178, 440] on button "Save item" at bounding box center [1177, 449] width 115 height 34
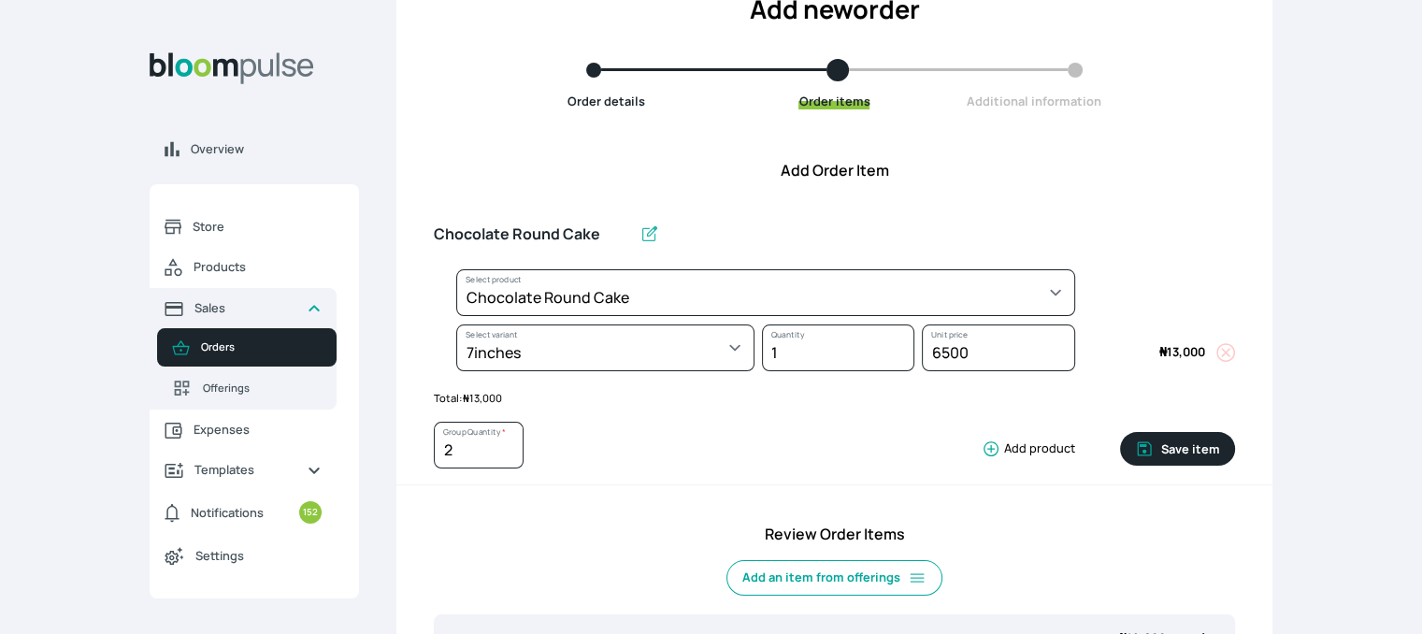
type input "1"
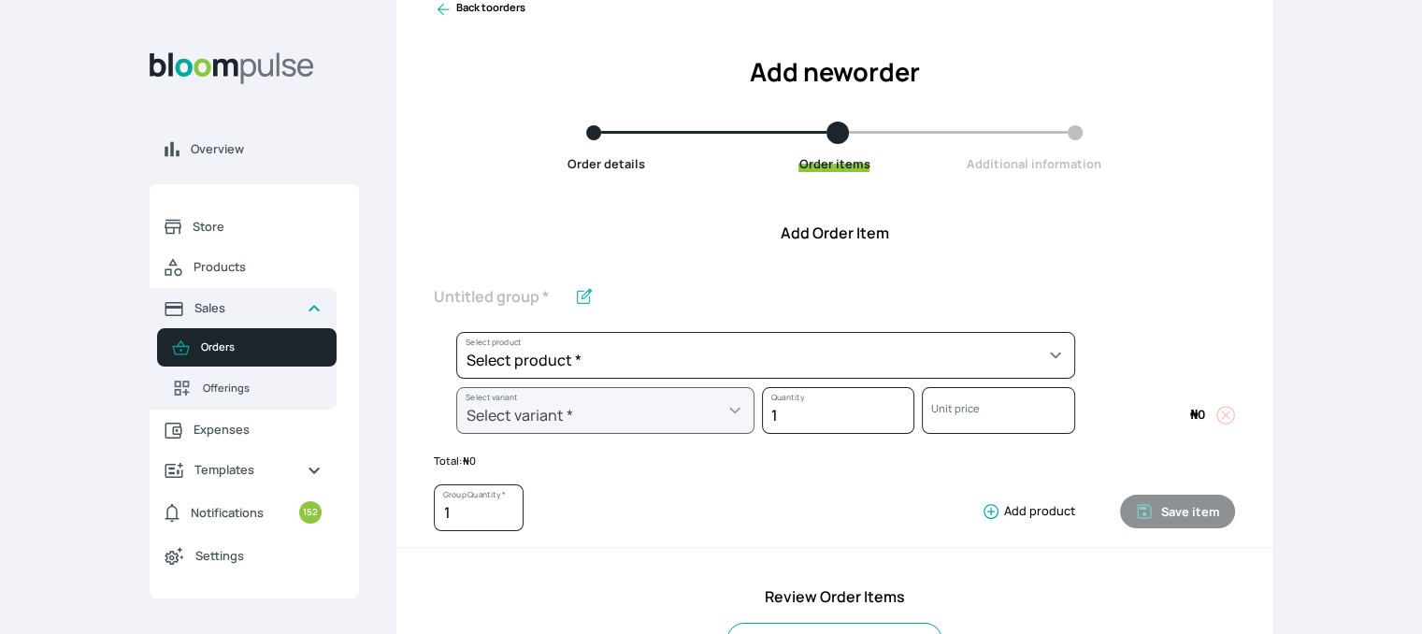
scroll to position [79, 0]
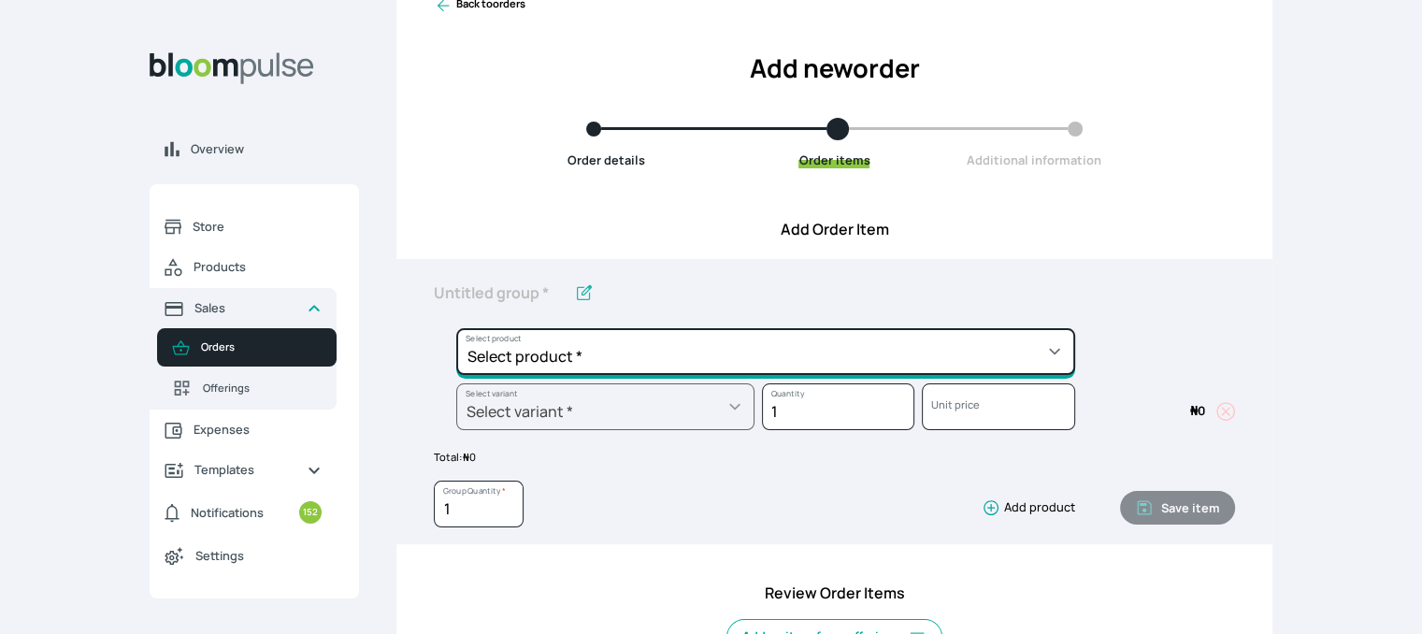
click at [1044, 354] on select "Select product * Cake Decoration for 8inches High Chocolate oil based Round Cak…" at bounding box center [765, 351] width 619 height 47
select select "645c6260-b6bb-4351-a585-2a2a1086c83c"
click at [456, 328] on select "Select product * Cake Decoration for 8inches High Chocolate oil based Round Cak…" at bounding box center [765, 351] width 619 height 47
type input "Swiss Meringue Buttercream"
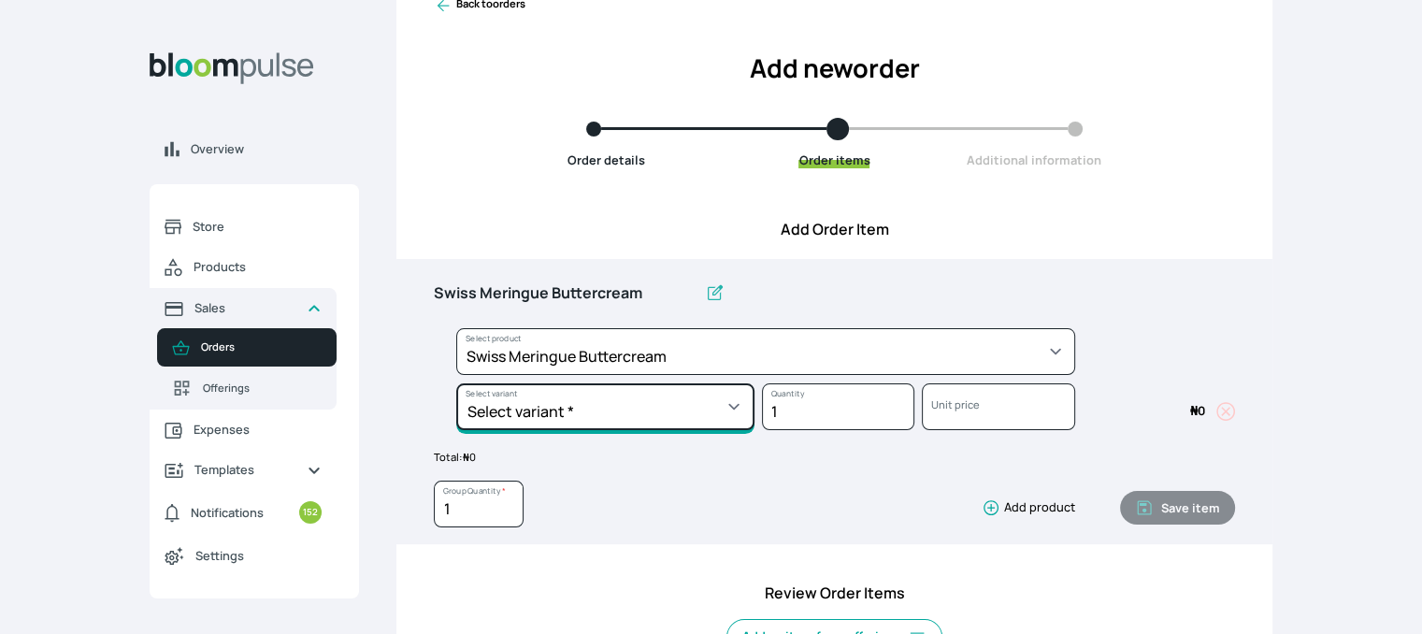
click at [669, 409] on select "Select variant * 1 batch Half batch" at bounding box center [605, 406] width 298 height 47
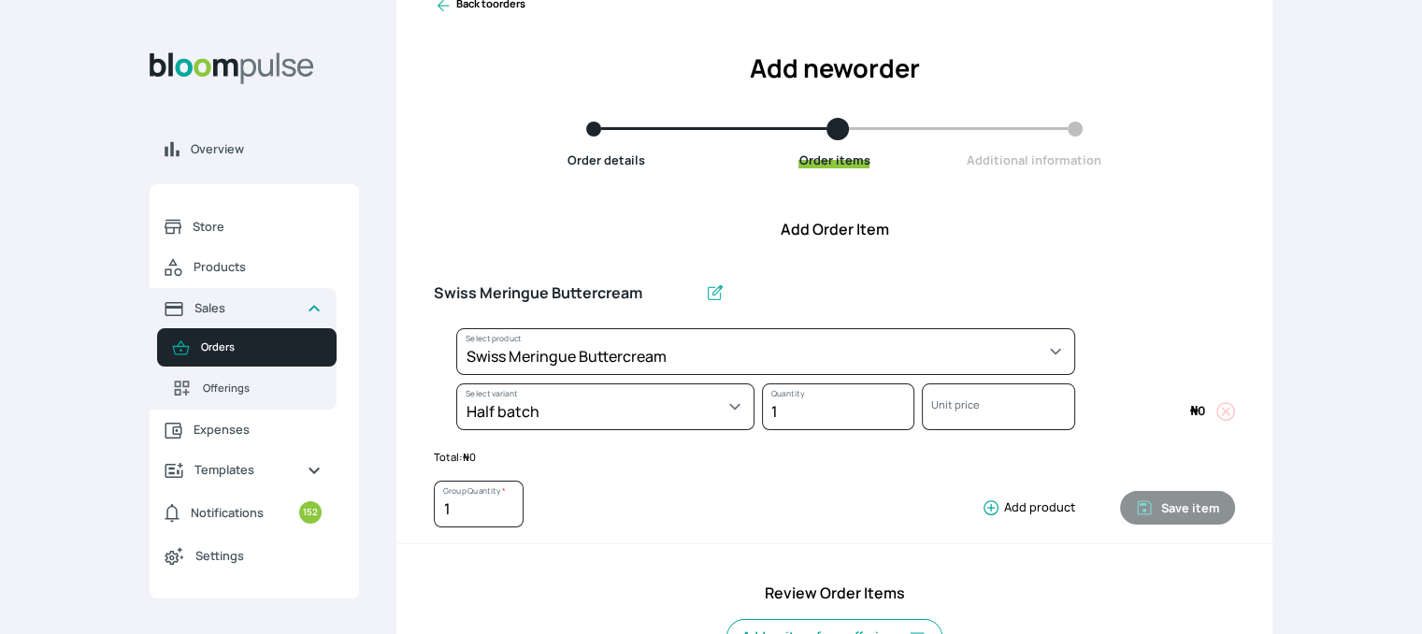
select select "645c6260-b6bb-4351-a585-2a2a1086c83c"
select select "fc7654b8-93b9-411b-9412-103ccf3fe3bb"
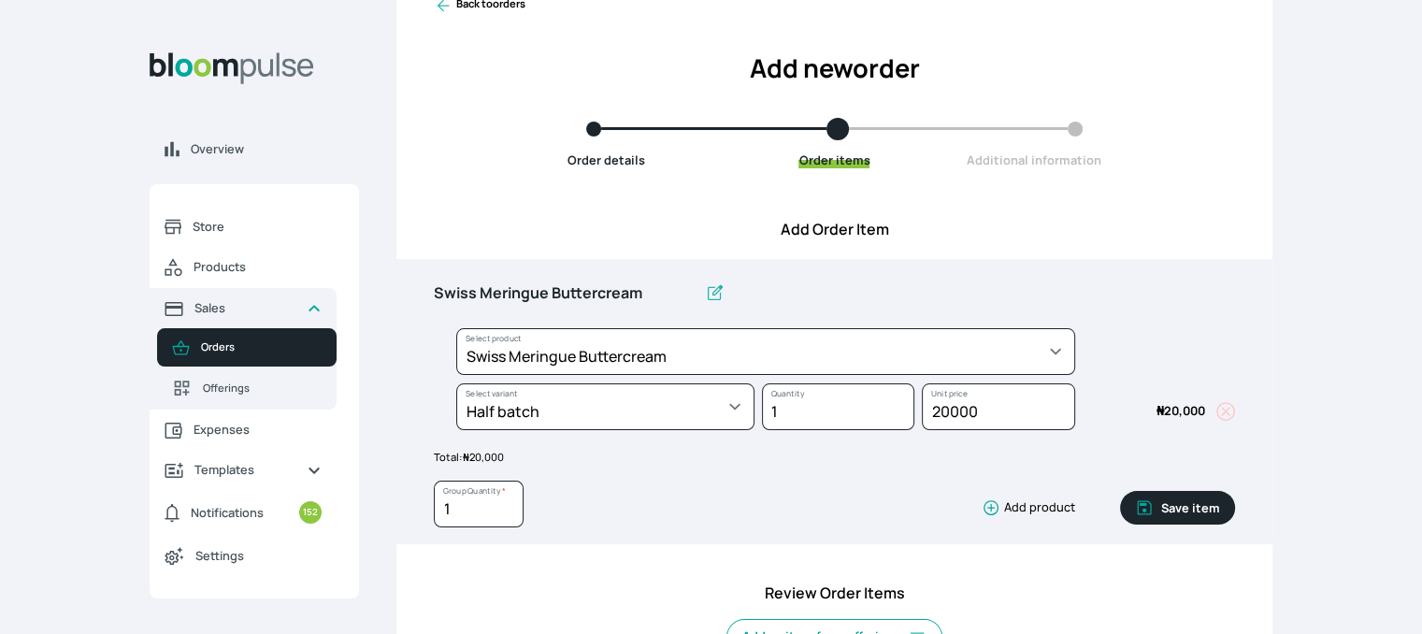
click at [1188, 521] on button "Save item" at bounding box center [1177, 508] width 115 height 34
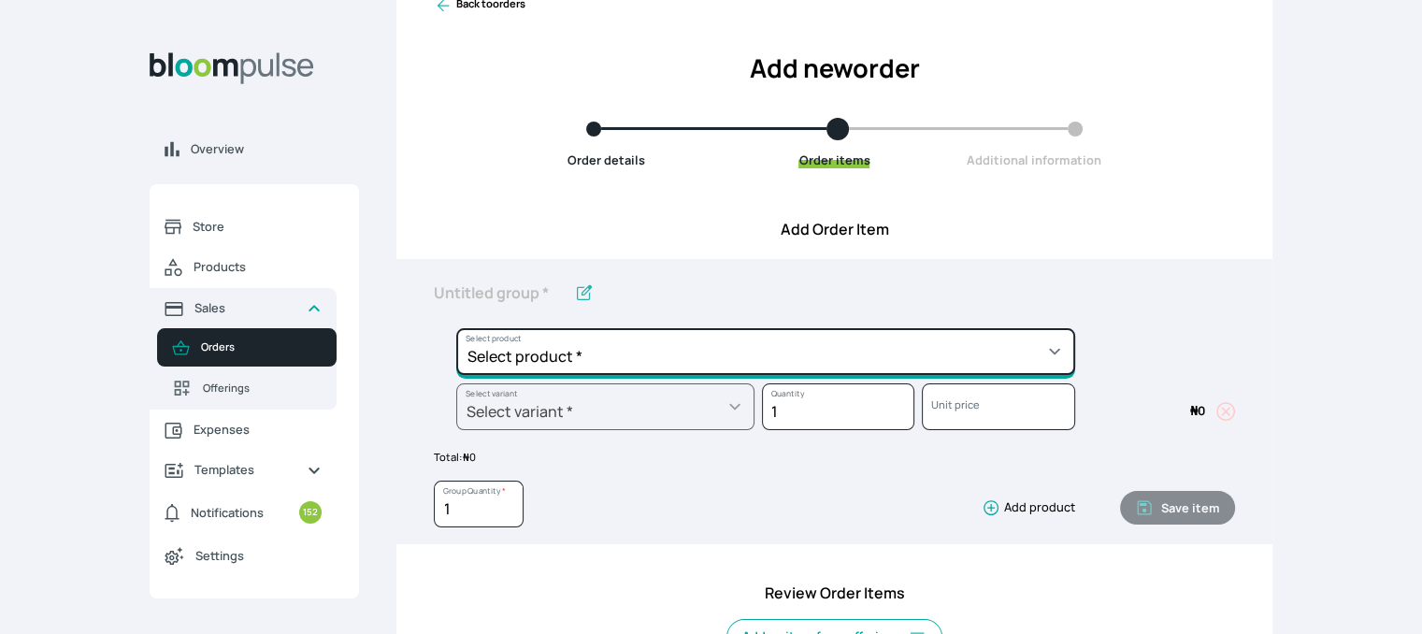
click at [988, 360] on select "Select product * Cake Decoration for 8inches High Chocolate oil based Round Cak…" at bounding box center [765, 351] width 619 height 47
select select "fbdfa119-d678-4096-a917-c651bafd2f33"
click at [456, 328] on select "Select product * Cake Decoration for 8inches High Chocolate oil based Round Cak…" at bounding box center [765, 351] width 619 height 47
type input "Chocolate Ganache"
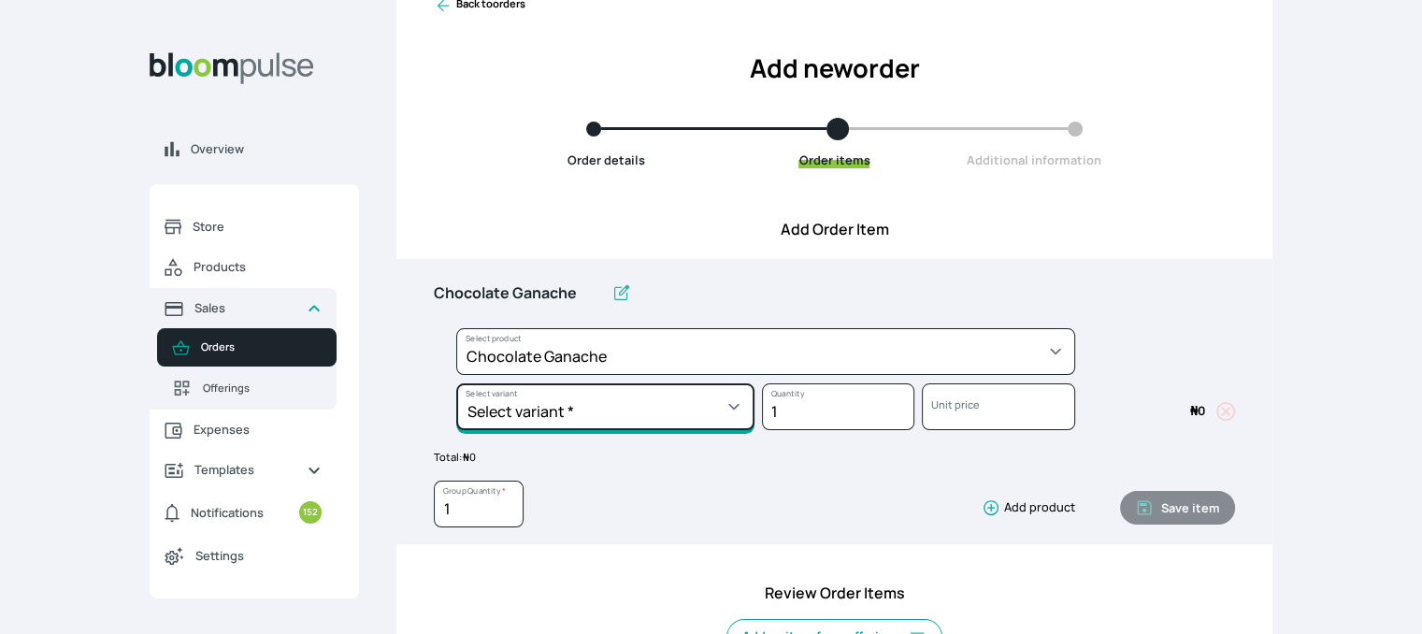
click at [706, 400] on select "Select variant * Chocolate mousse Ganache" at bounding box center [605, 406] width 298 height 47
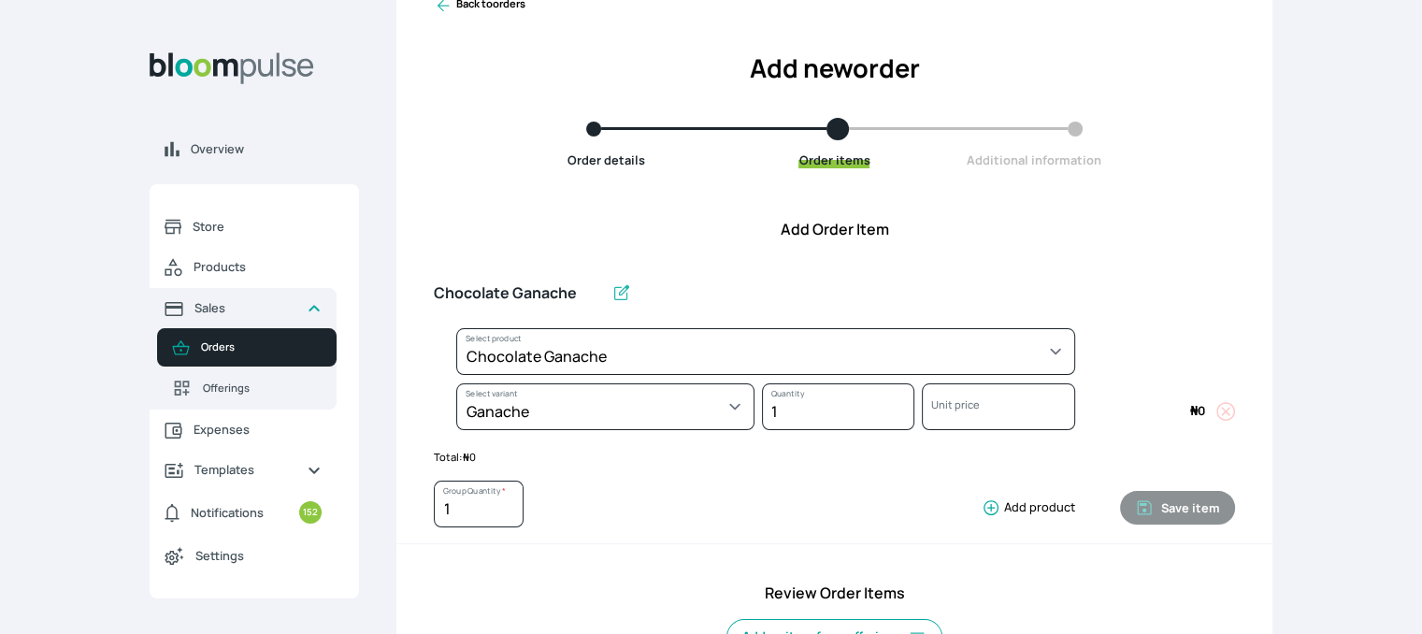
select select "fbdfa119-d678-4096-a917-c651bafd2f33"
select select "110f277d-f733-408d-afd3-e3629040f40f"
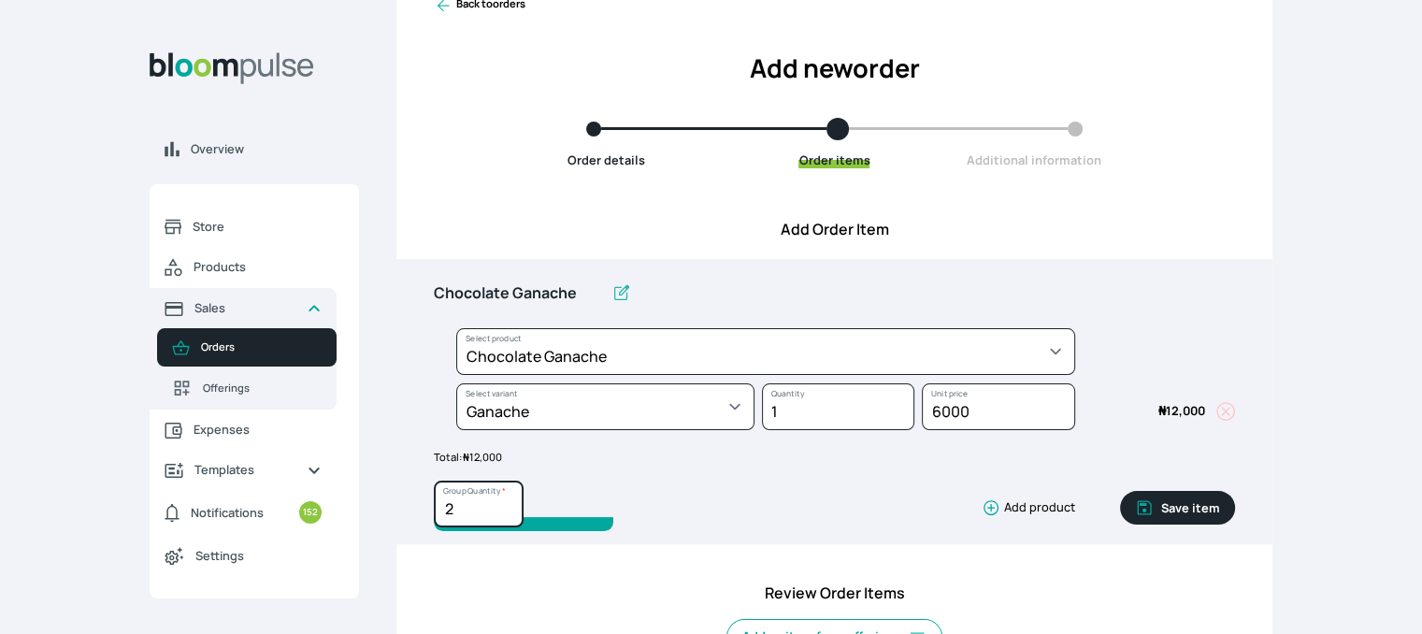
click at [510, 502] on input "2" at bounding box center [479, 504] width 90 height 47
type input "3"
click at [508, 500] on input "3" at bounding box center [479, 504] width 90 height 47
click at [1185, 511] on button "Save item" at bounding box center [1177, 508] width 115 height 34
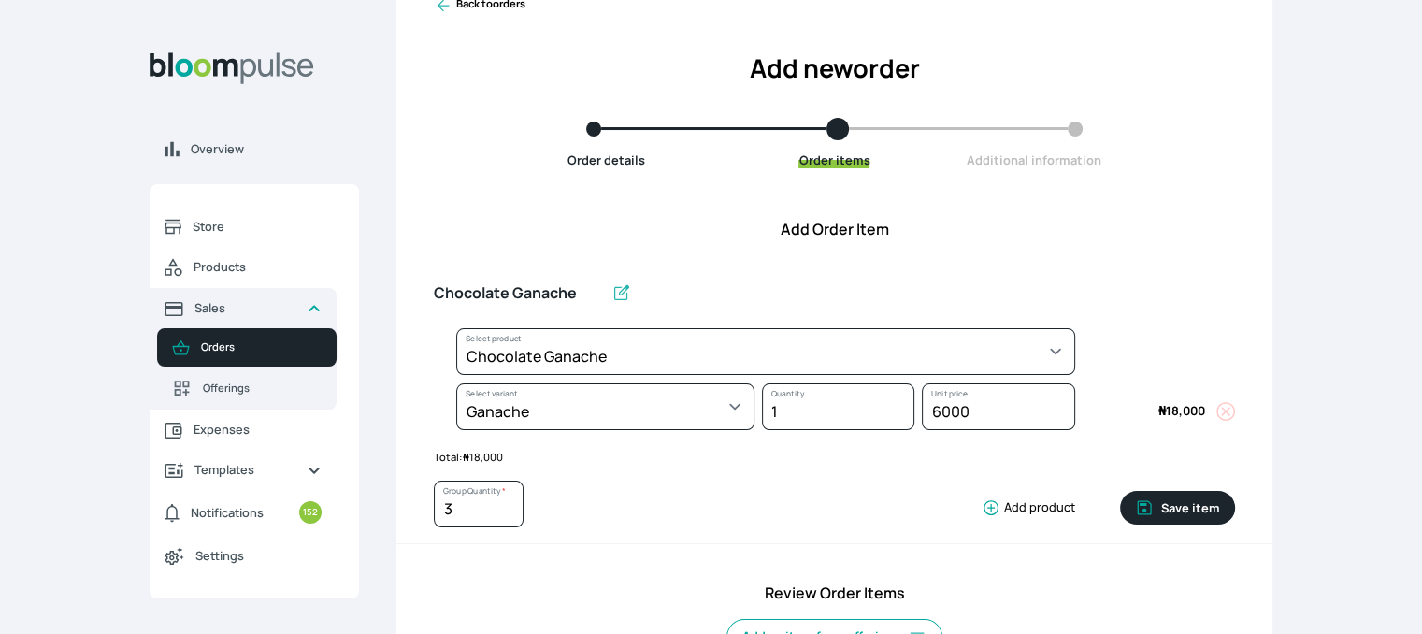
type input "1"
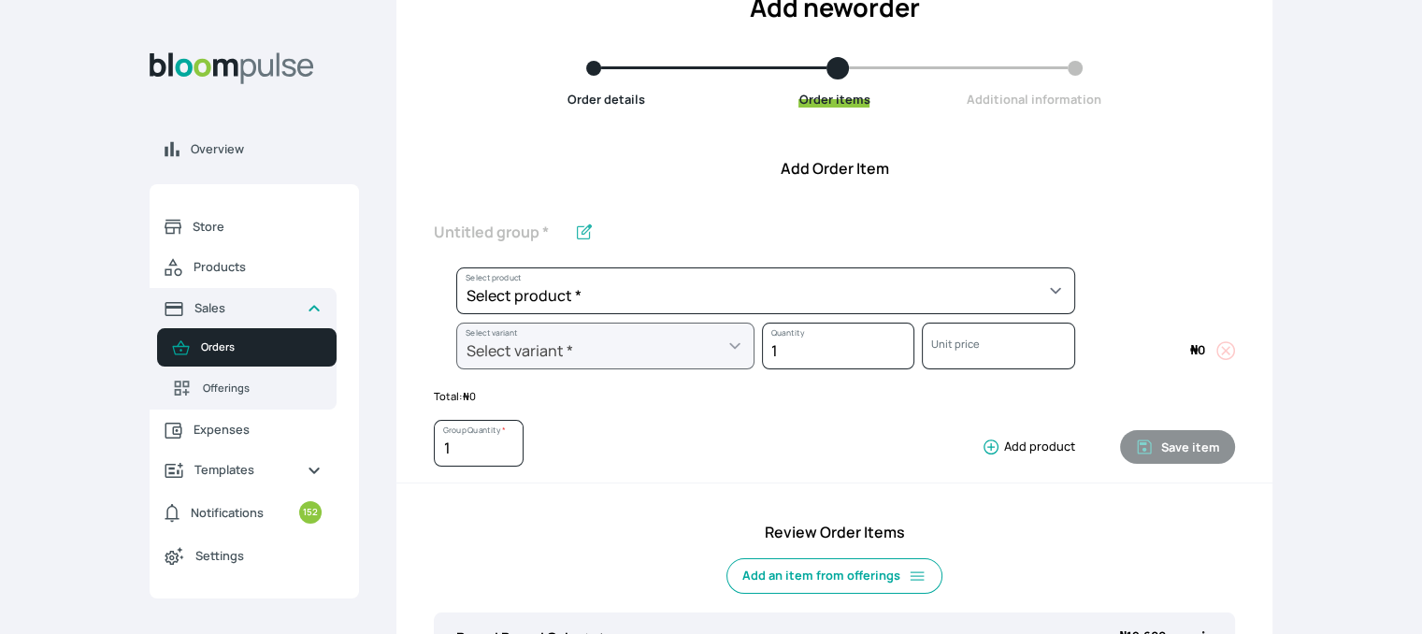
scroll to position [127, 0]
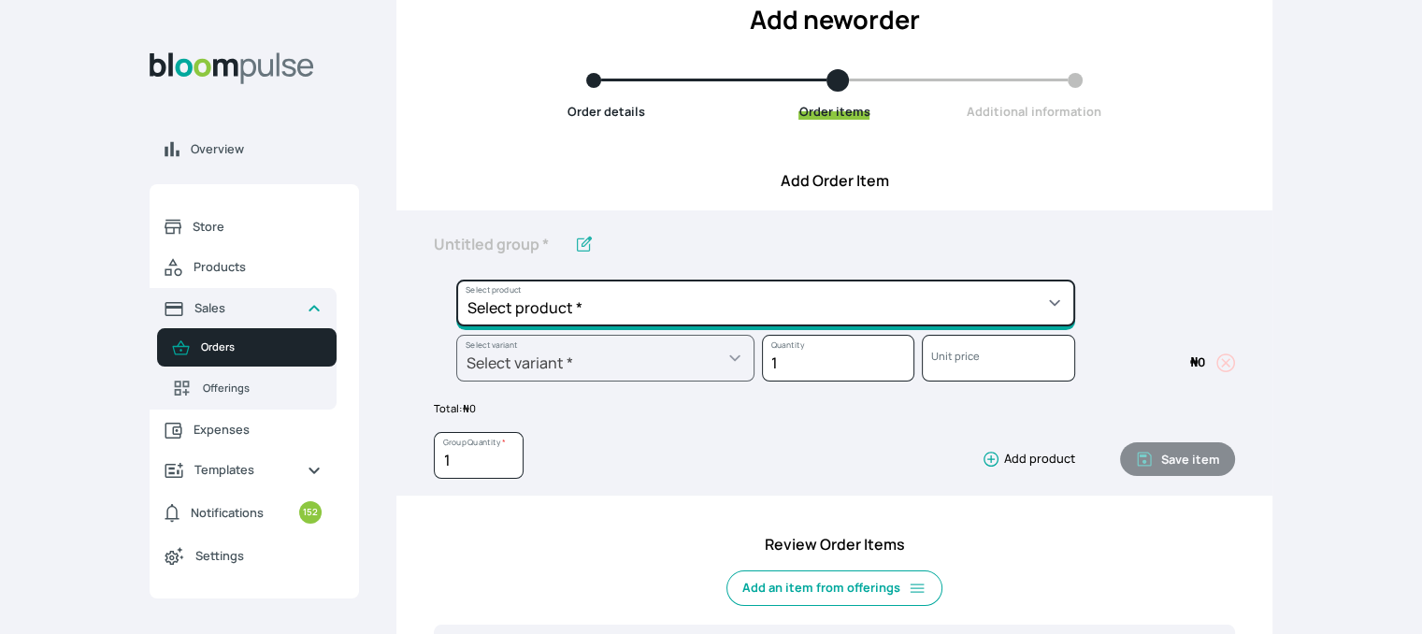
click at [1019, 299] on select "Select product * Cake Decoration for 8inches High Chocolate oil based Round Cak…" at bounding box center [765, 303] width 619 height 47
select select "8010db02-07cd-44bd-8936-1cca38eae19c"
click at [456, 280] on select "Select product * Cake Decoration for 8inches High Chocolate oil based Round Cak…" at bounding box center [765, 303] width 619 height 47
type input "Fondant 1 Recipe"
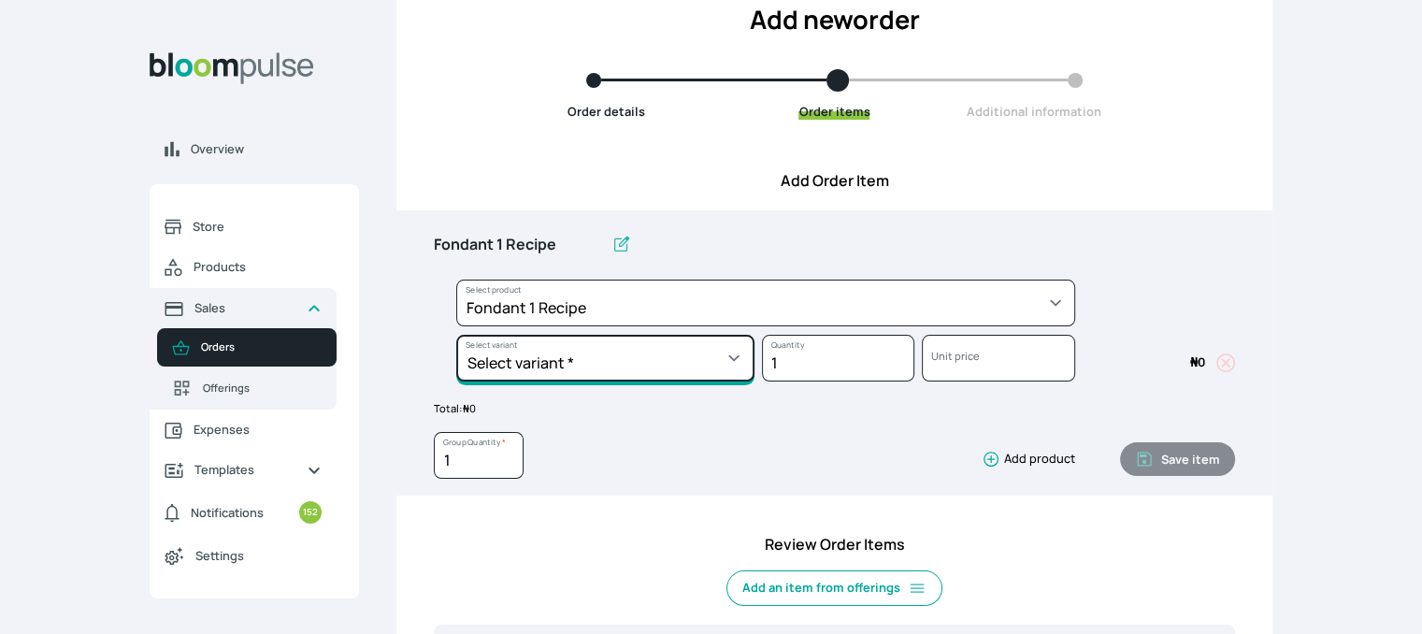
click at [717, 341] on select "Select variant * Regular" at bounding box center [605, 358] width 298 height 47
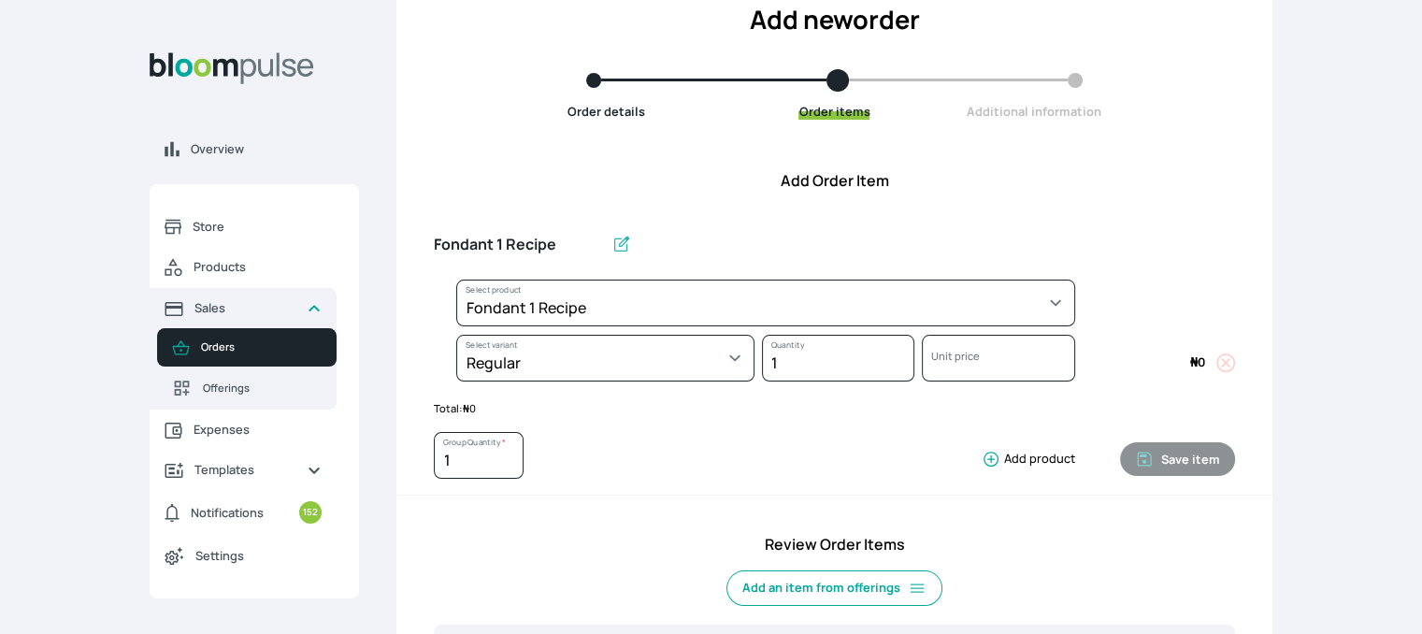
select select "8010db02-07cd-44bd-8936-1cca38eae19c"
select select "42ad62f1-0410-4207-9b65-65b7136d5369"
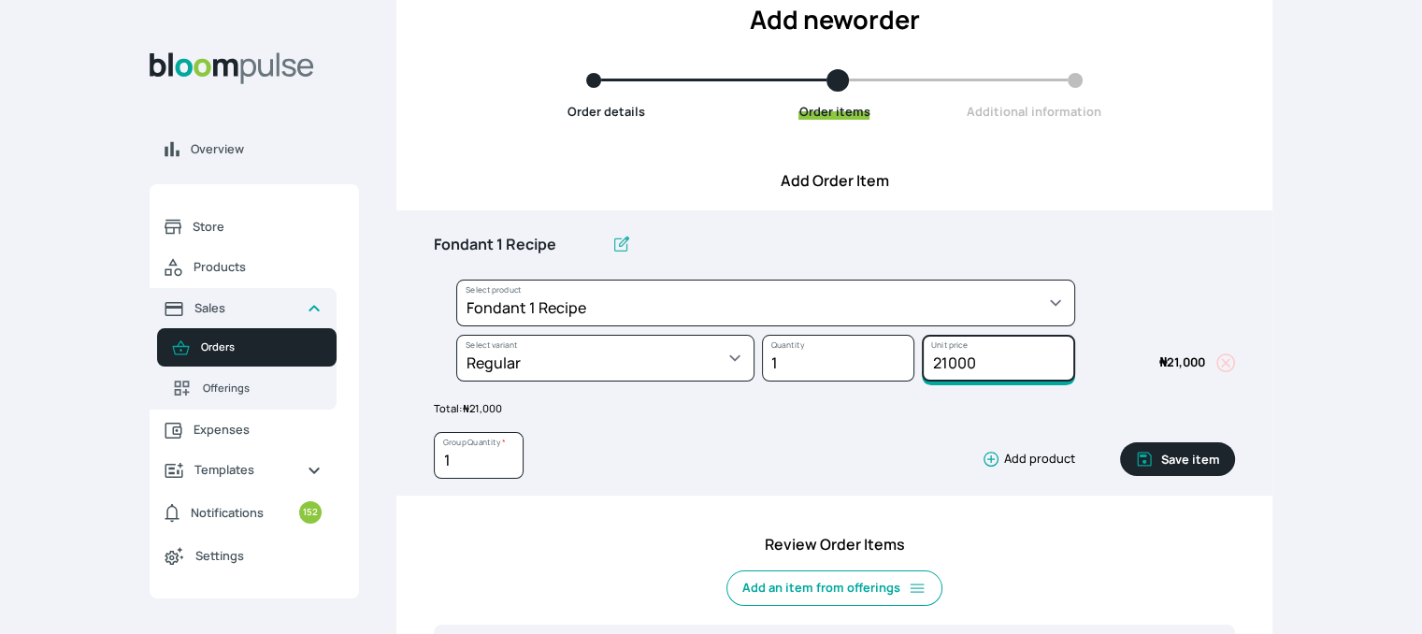
drag, startPoint x: 995, startPoint y: 355, endPoint x: 907, endPoint y: 364, distance: 88.3
click at [909, 362] on div "Select product * Cake Decoration for 8inches High Chocolate oil based Round Cak…" at bounding box center [834, 335] width 801 height 110
type input "10500"
click at [1203, 451] on button "Save item" at bounding box center [1177, 459] width 115 height 34
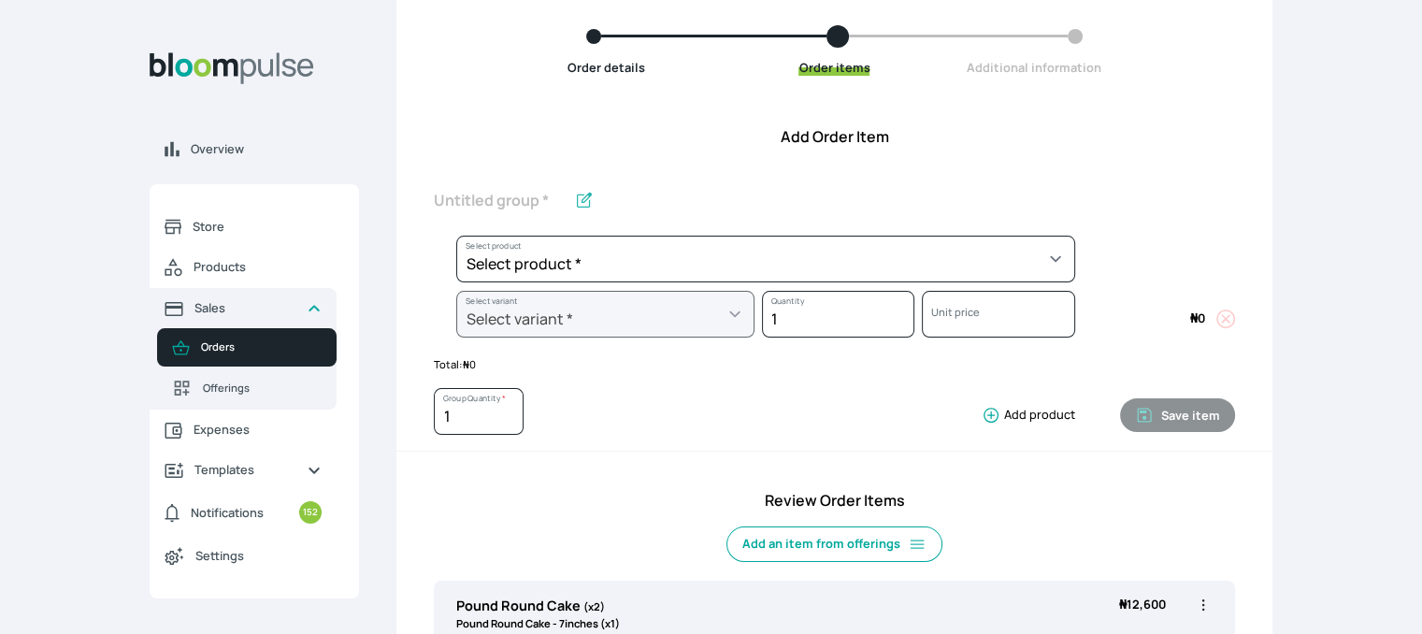
scroll to position [150, 0]
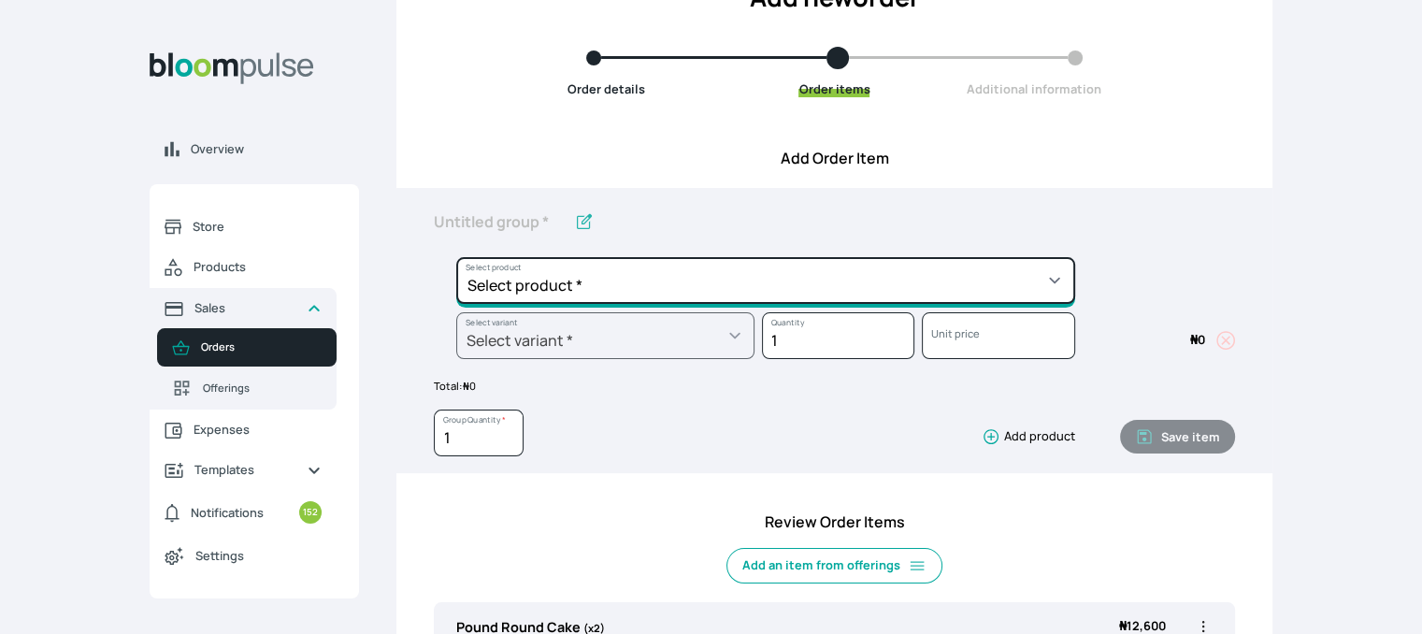
click at [943, 290] on select "Select product * Cake Decoration for 8inches High Chocolate oil based Round Cak…" at bounding box center [765, 280] width 619 height 47
select select "023b730d-bc46-477e-b7f7-d3522e7f455b"
click at [456, 257] on select "Select product * Cake Decoration for 8inches High Chocolate oil based Round Cak…" at bounding box center [765, 280] width 619 height 47
type input "Cake Decoration for 8inches High"
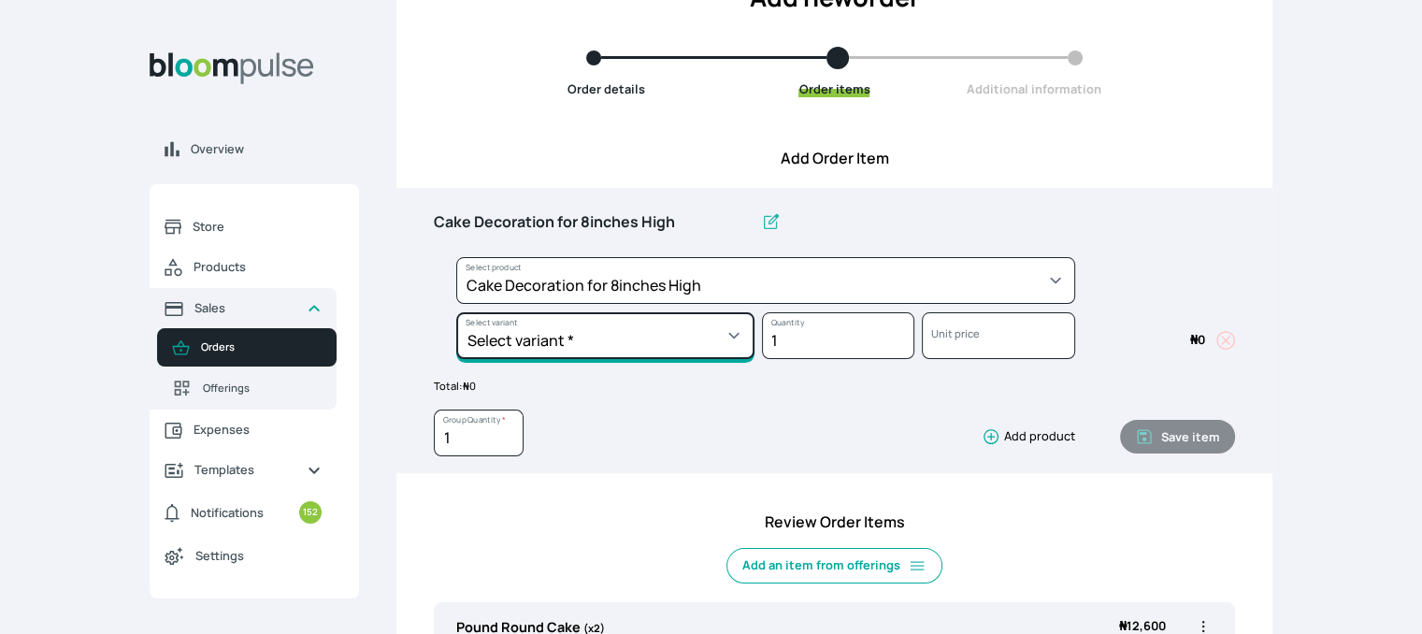
click at [711, 353] on select "Select variant * Basic Complex Regular" at bounding box center [605, 335] width 298 height 47
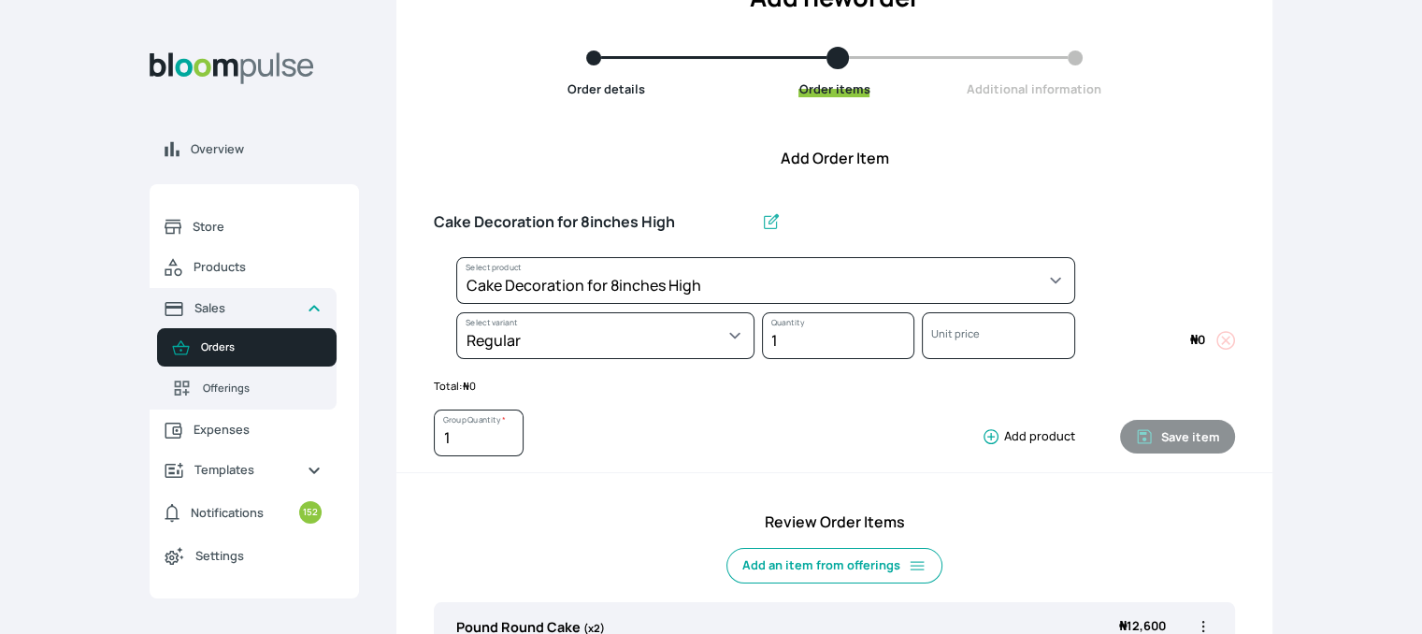
select select "023b730d-bc46-477e-b7f7-d3522e7f455b"
select select "13dbb06e-f851-45db-a0d6-3609ea7c0f11"
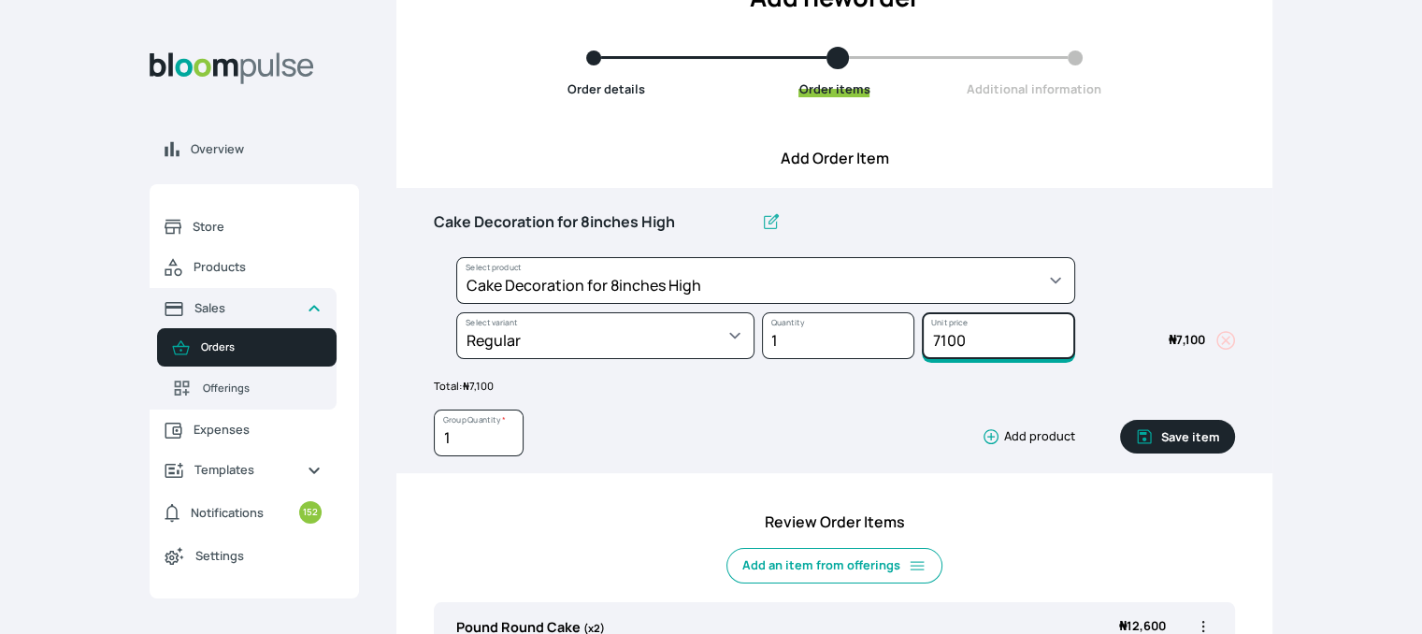
drag, startPoint x: 972, startPoint y: 339, endPoint x: 896, endPoint y: 337, distance: 75.8
click at [896, 337] on div "Select product * Cake Decoration for 8inches High Chocolate oil based Round Cak…" at bounding box center [834, 312] width 801 height 110
type input "25000"
click at [1181, 425] on button "Save item" at bounding box center [1177, 437] width 115 height 34
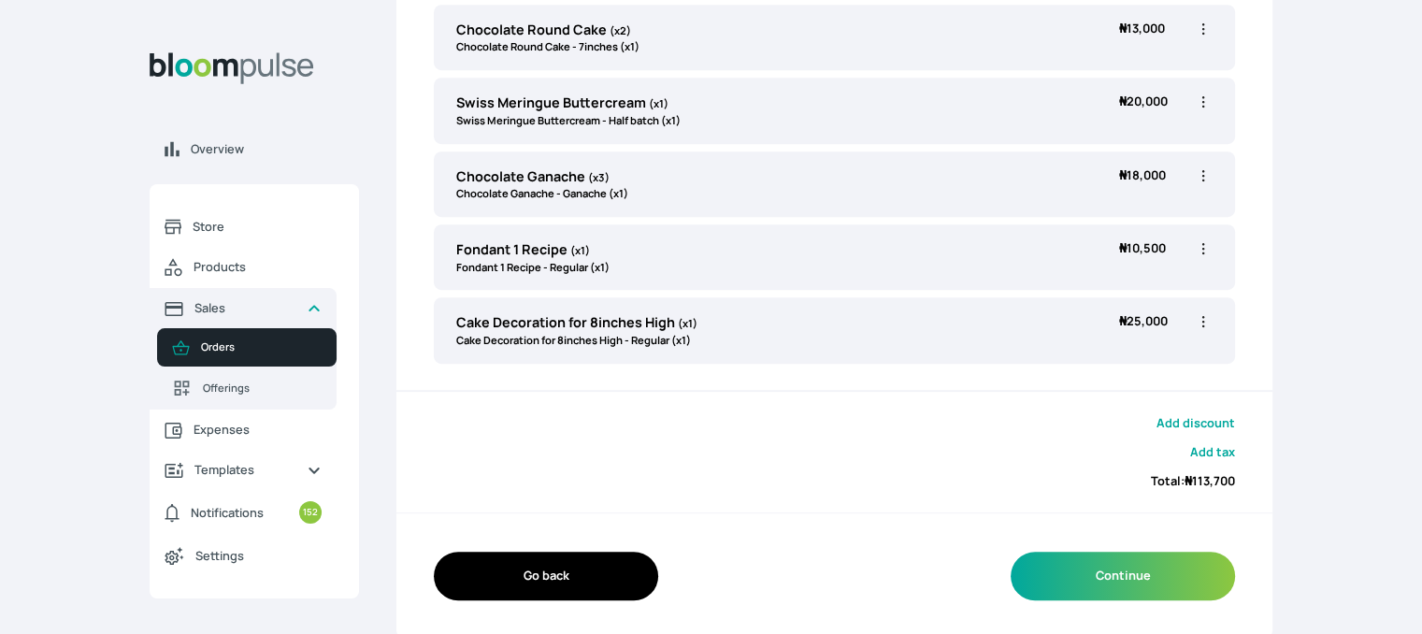
scroll to position [895, 0]
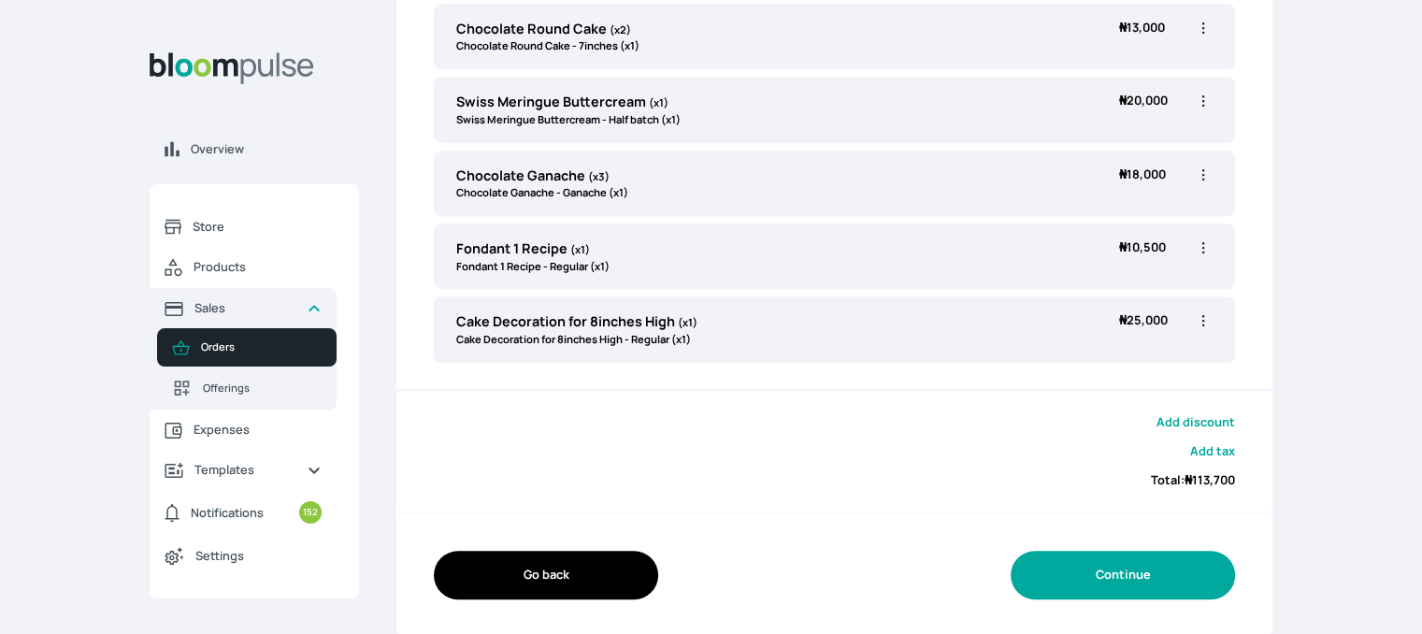
click at [1096, 566] on button "Continue" at bounding box center [1123, 575] width 224 height 48
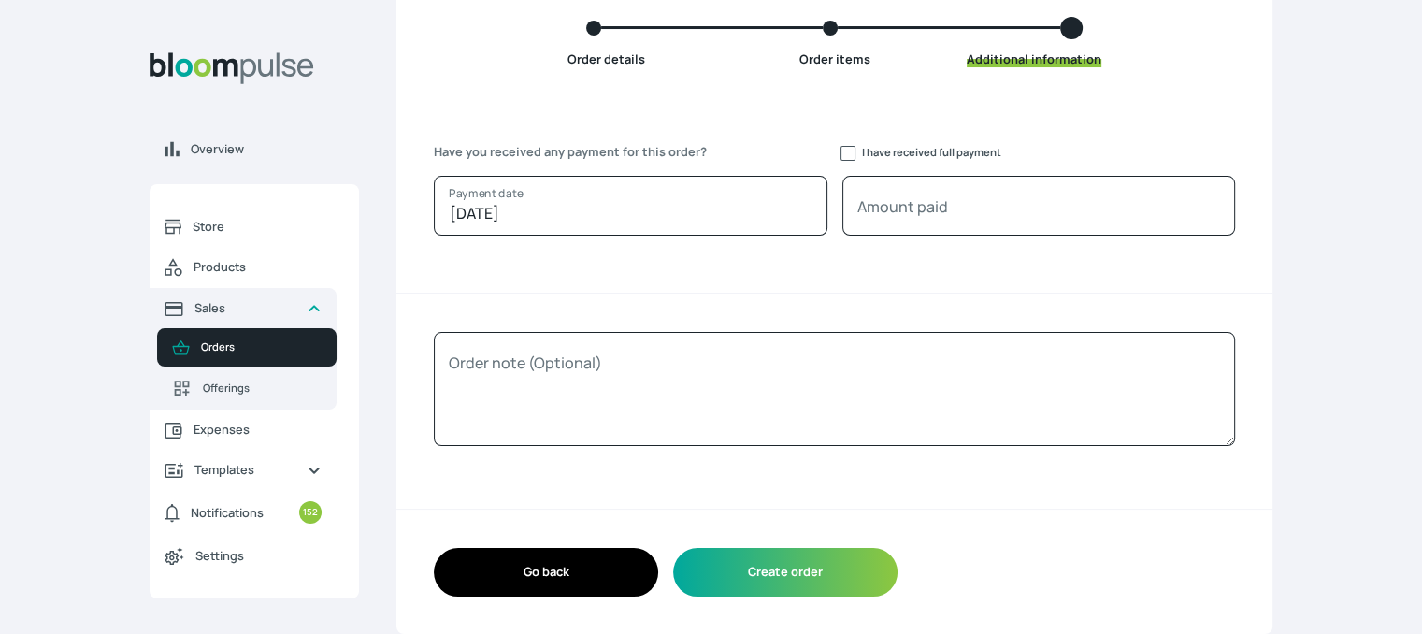
scroll to position [179, 0]
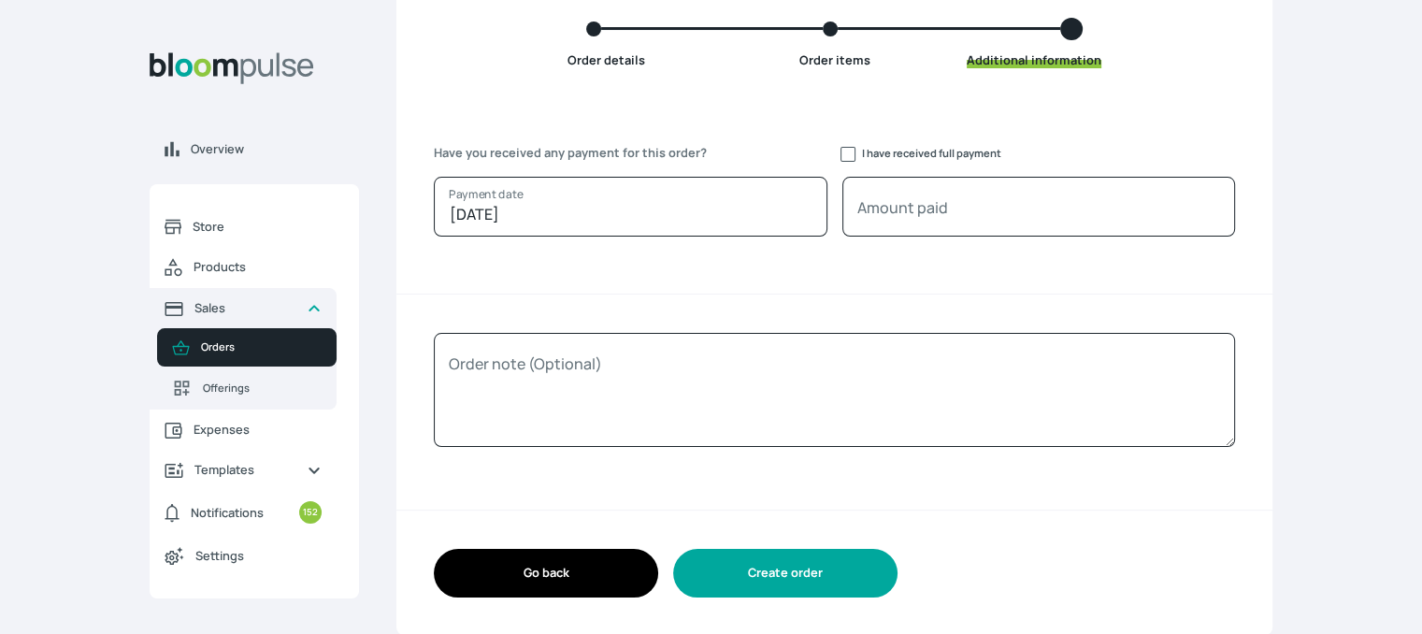
click at [786, 560] on button "Create order" at bounding box center [785, 573] width 224 height 48
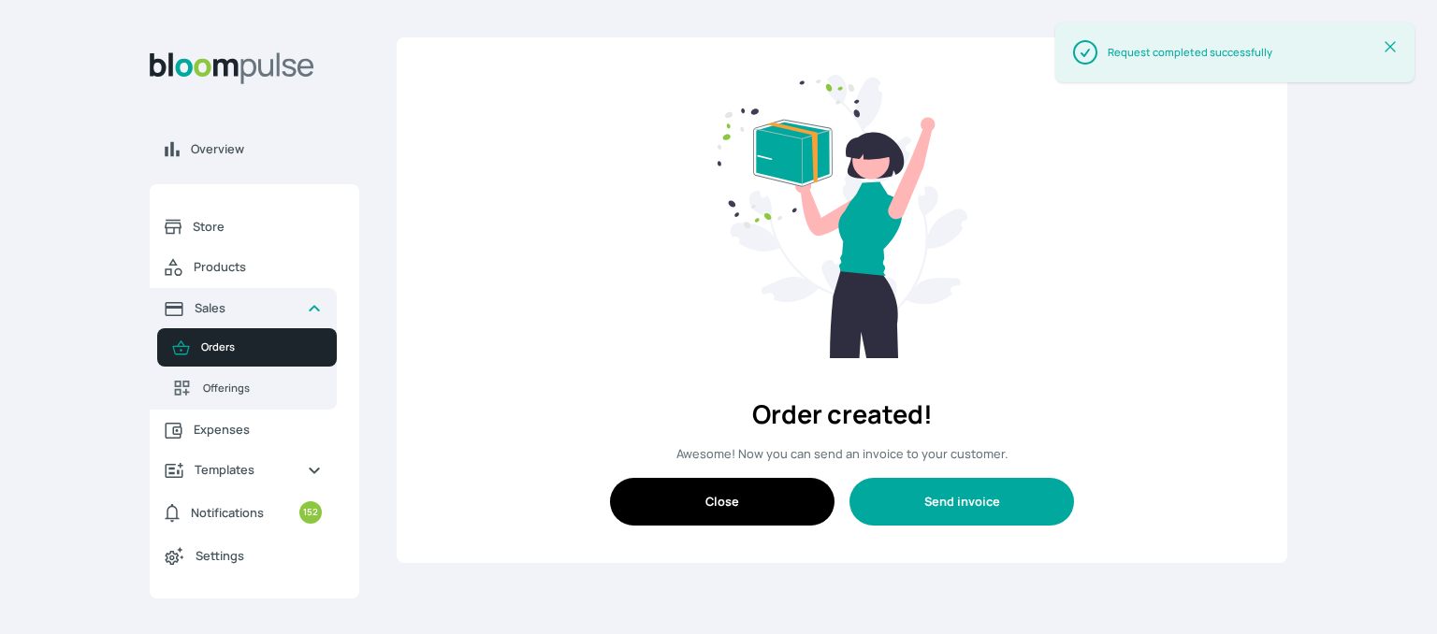
click at [988, 217] on div "Order created! Awesome! Now you can send an invoice to your customer. Close Sen…" at bounding box center [842, 300] width 890 height 526
click at [935, 497] on button "Send invoice" at bounding box center [961, 502] width 224 height 48
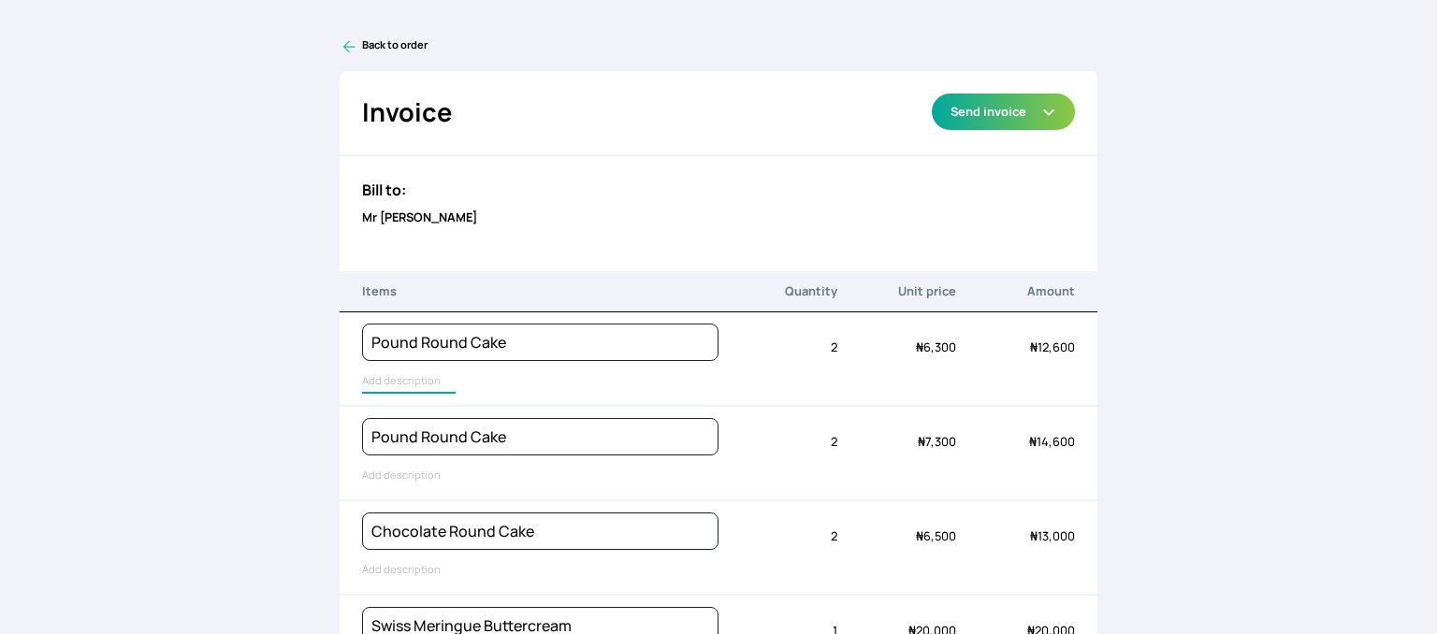
type input "Pound Round Cake"
click at [383, 374] on input "Pound Round Cake" at bounding box center [409, 381] width 94 height 24
click at [383, 374] on input "Pound Round Cake" at bounding box center [422, 381] width 120 height 24
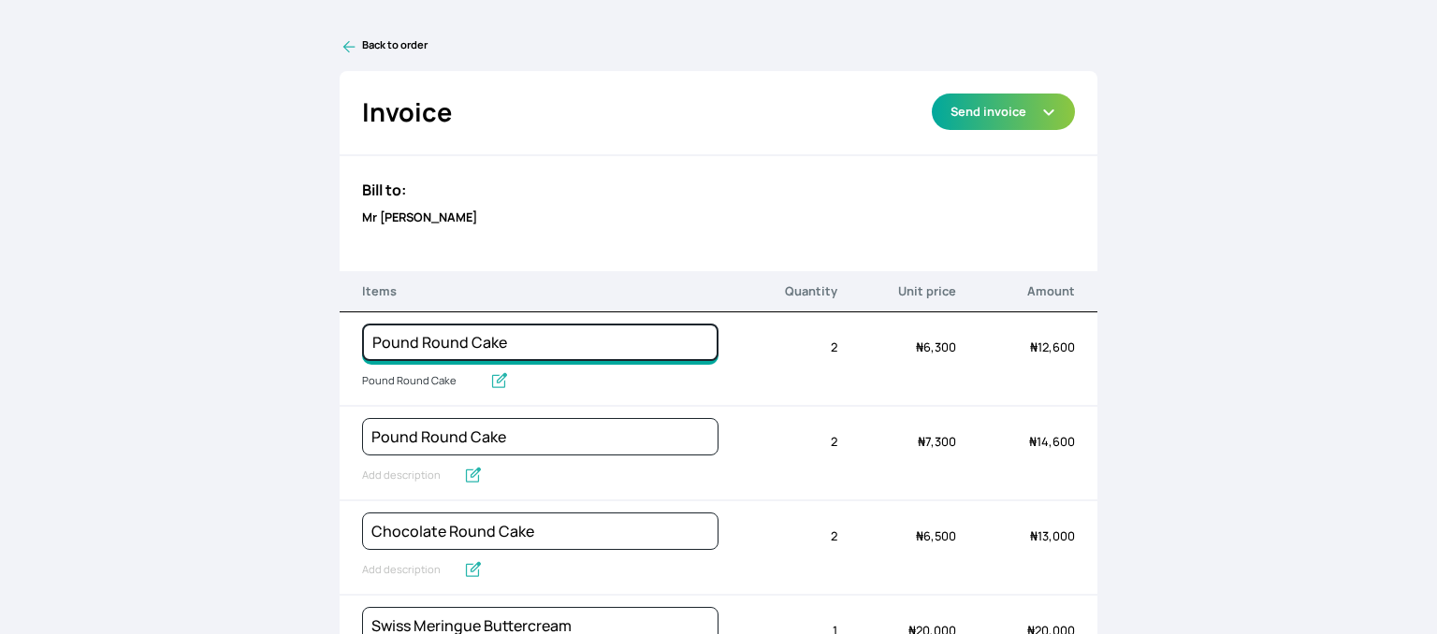
click at [390, 341] on input "Pound Round Cake" at bounding box center [540, 342] width 356 height 37
type input "Cookies and Cream cake"
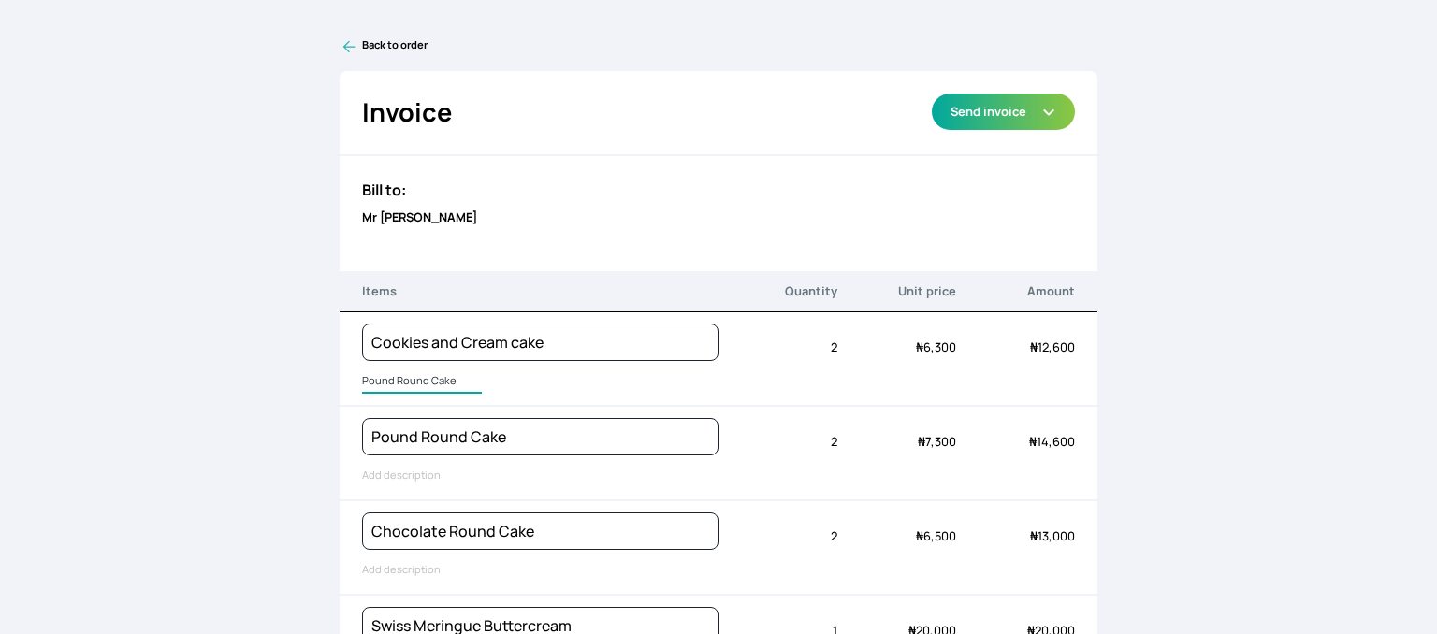
click at [419, 382] on input "Pound Round Cake" at bounding box center [422, 381] width 120 height 24
type input "&"
type input "7inches wide"
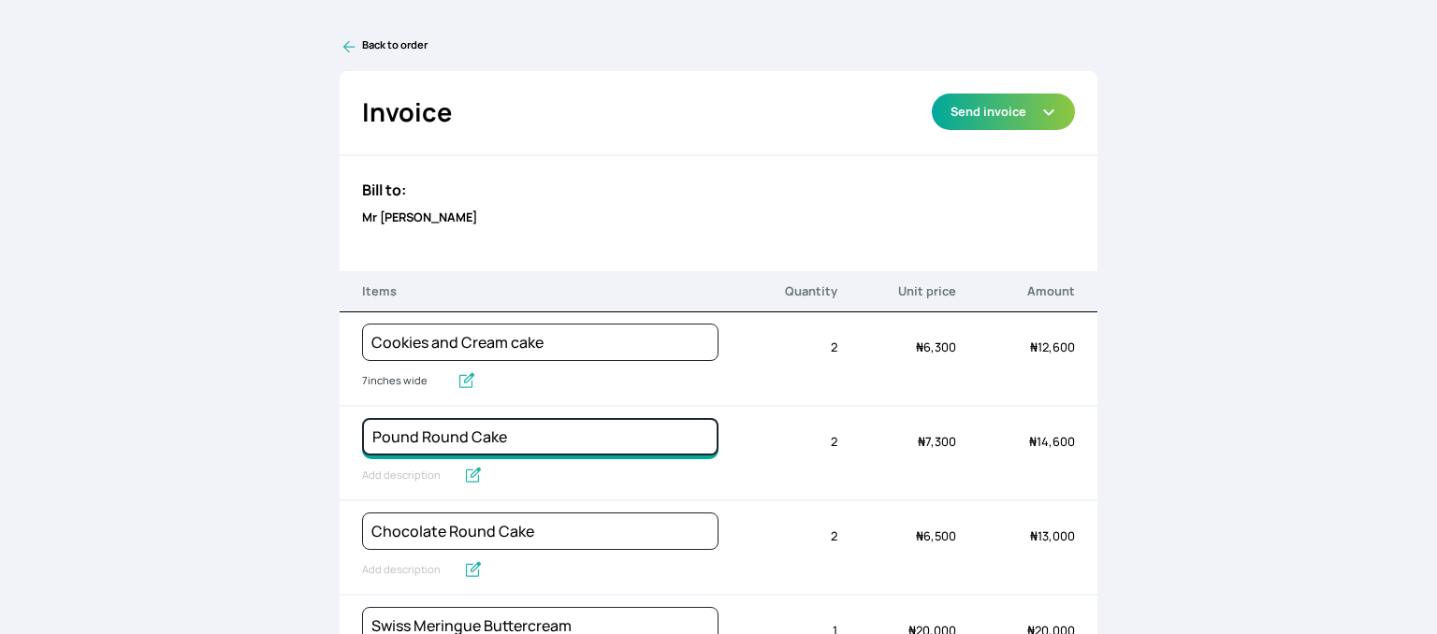
click at [400, 431] on input "Pound Round Cake" at bounding box center [540, 436] width 356 height 37
type input "Caramel Cake"
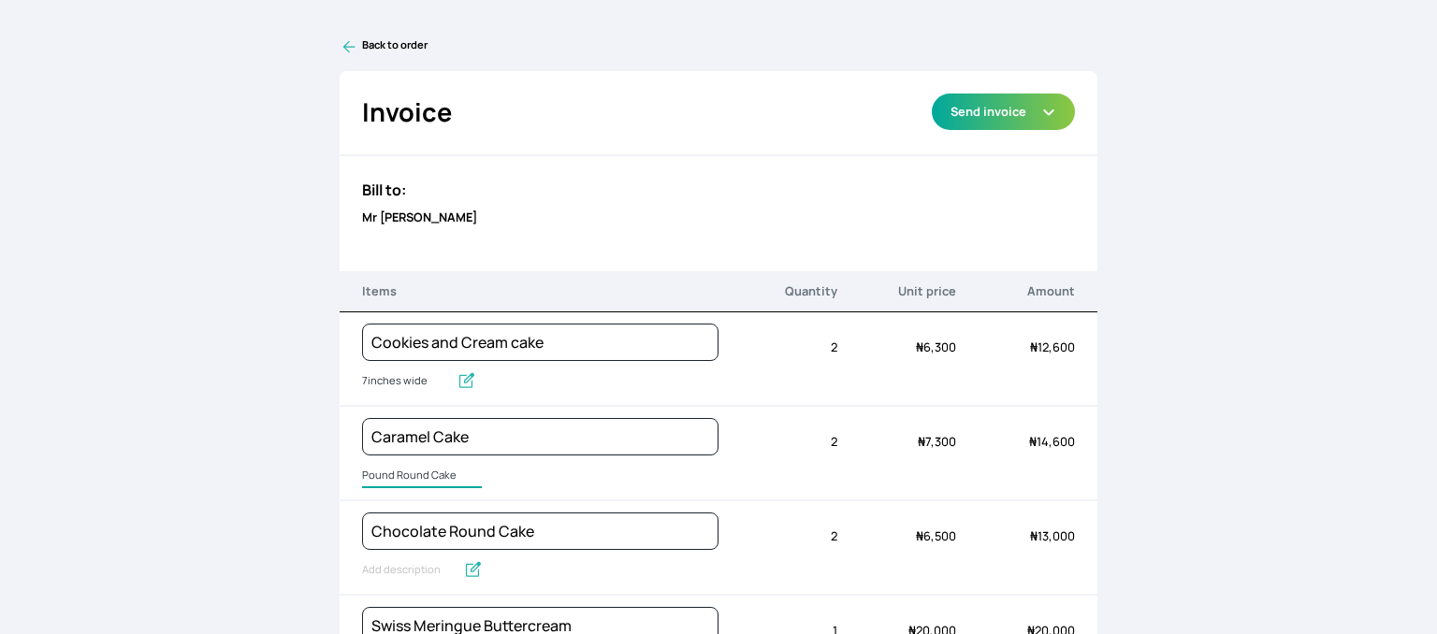
click at [404, 471] on input "Pound Round Cake" at bounding box center [422, 476] width 120 height 24
type input "7inches wide"
click at [403, 526] on input "Chocolate Round Cake" at bounding box center [540, 531] width 356 height 37
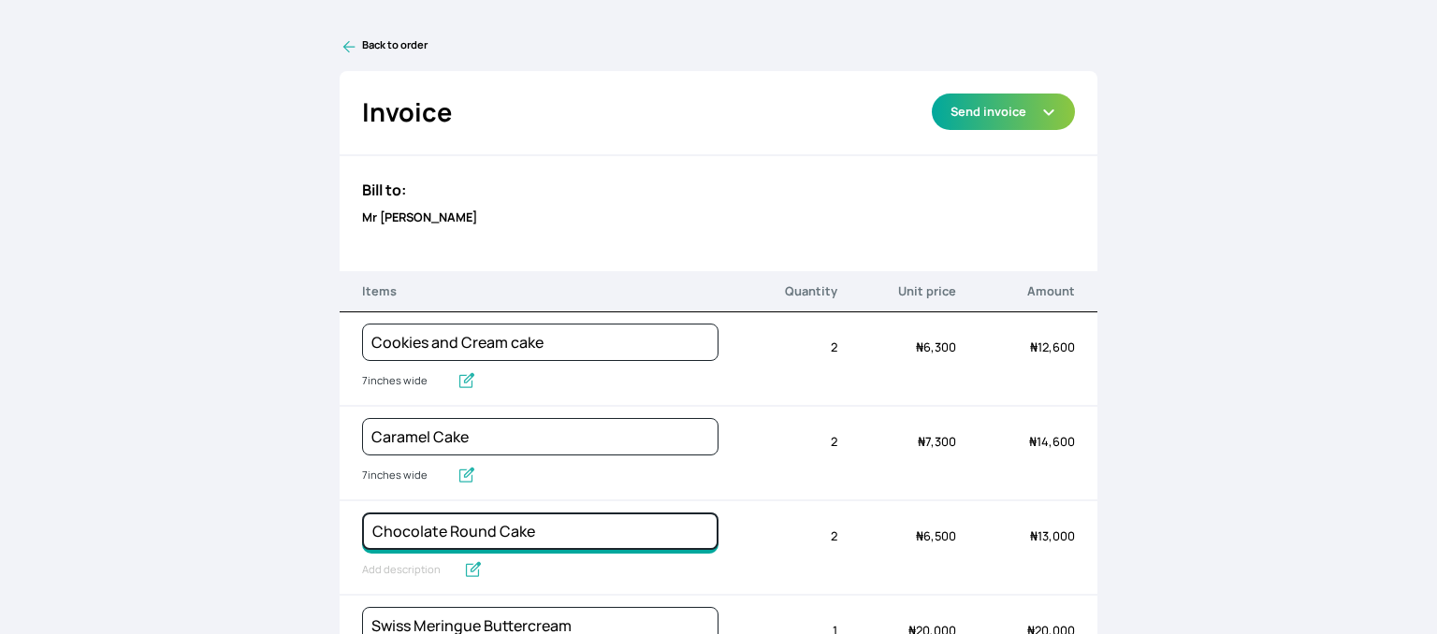
click at [403, 526] on input "Chocolate Round Cake" at bounding box center [540, 531] width 356 height 37
type input "Strawberry Fruit Cake"
click at [386, 568] on input "Chocolate Round Cake" at bounding box center [431, 570] width 139 height 24
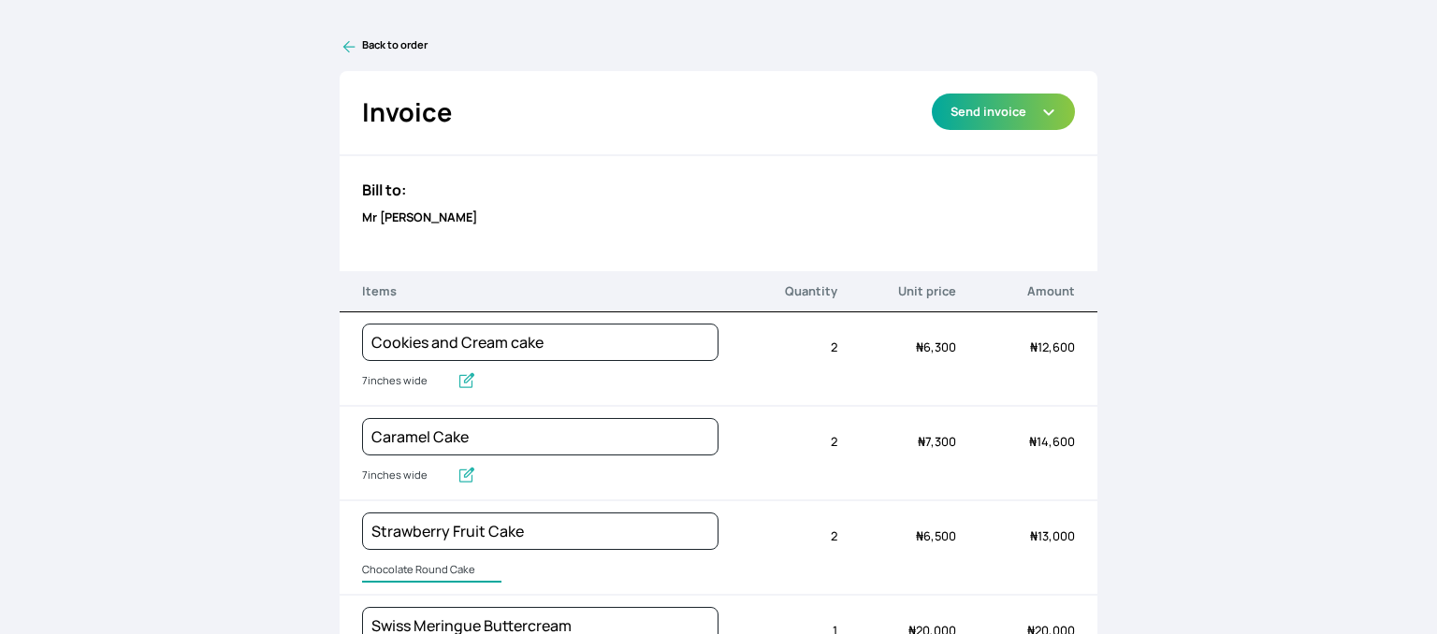
click at [386, 568] on input "Chocolate Round Cake" at bounding box center [431, 570] width 139 height 24
type input "7inches wide"
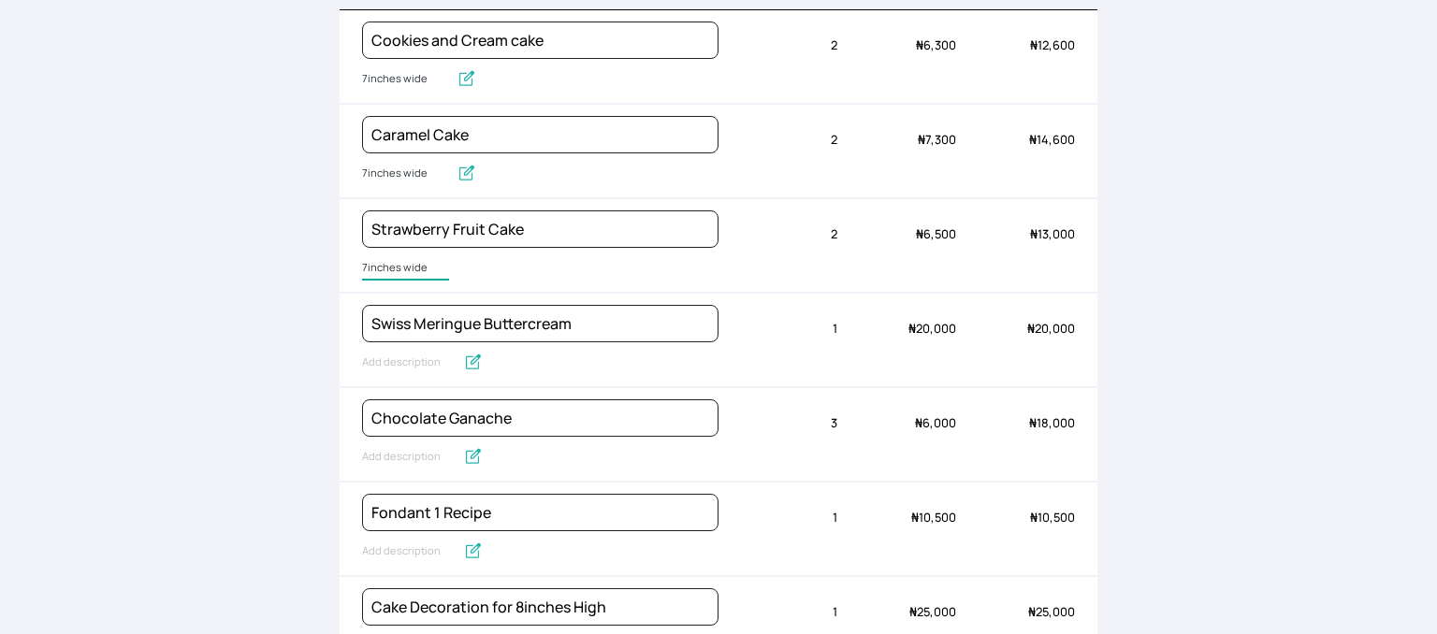
scroll to position [305, 0]
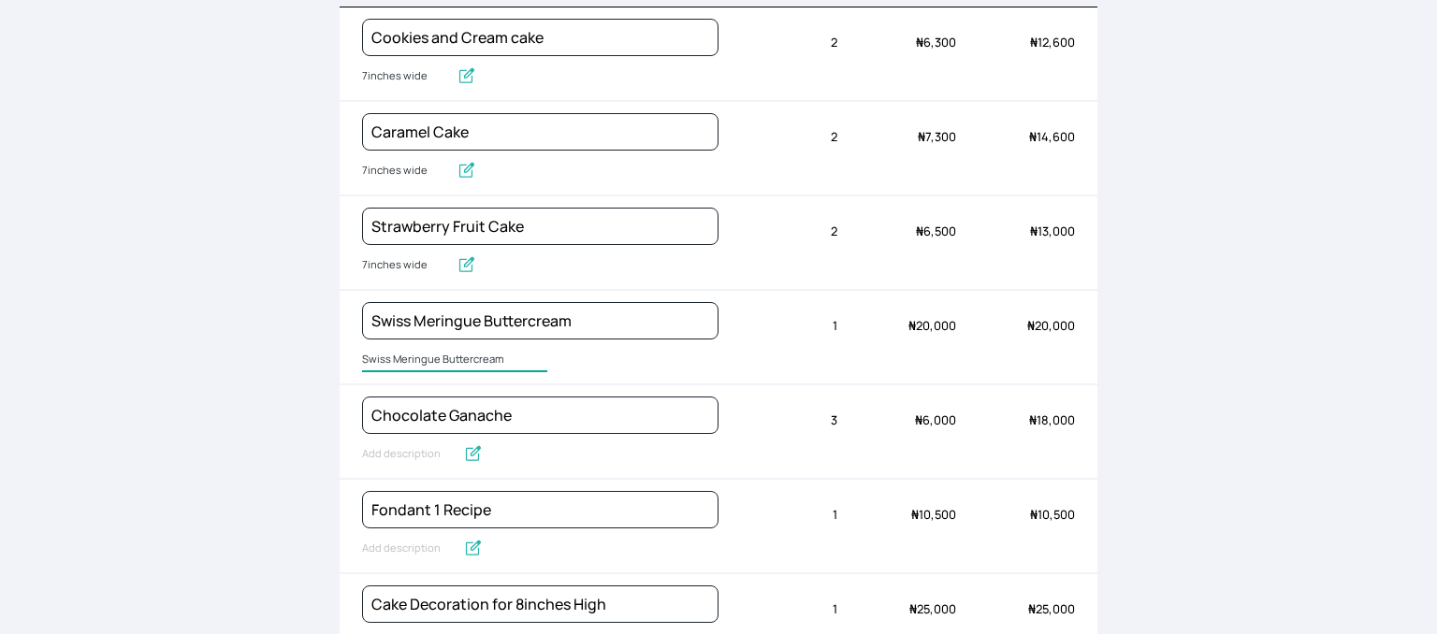
click at [418, 360] on input "Swiss Meringue Buttercream" at bounding box center [454, 360] width 185 height 24
type input "500g buttercream"
type input "Chocolate Ganache"
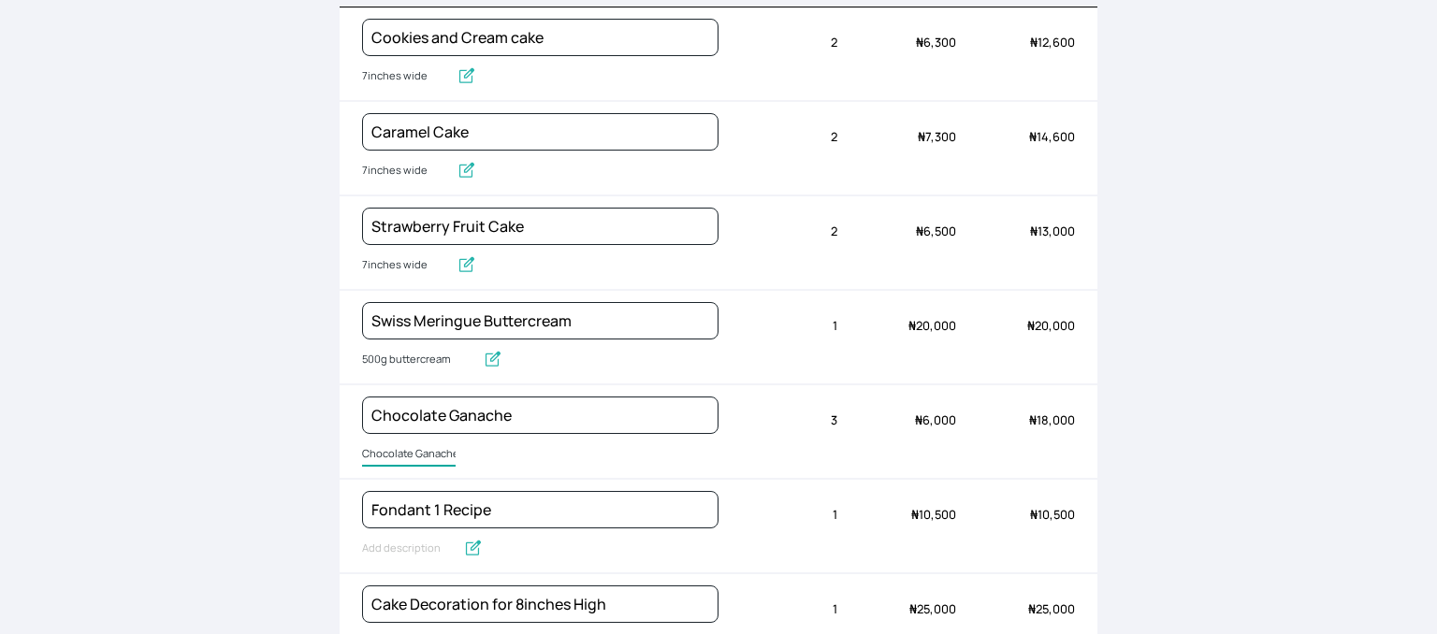
click at [400, 446] on input "Chocolate Ganache" at bounding box center [409, 454] width 94 height 24
click at [400, 446] on input "Chocolate Ganache" at bounding box center [422, 454] width 120 height 24
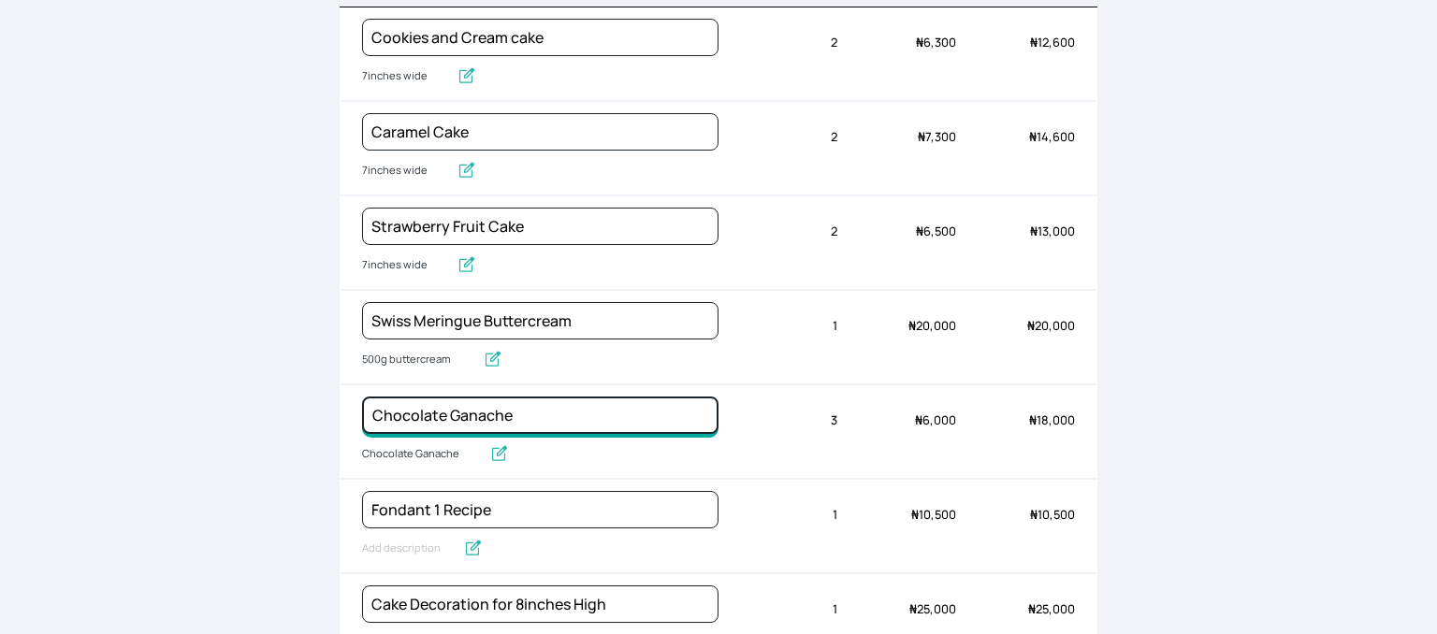
click at [513, 411] on input "Chocolate Ganache" at bounding box center [540, 415] width 356 height 37
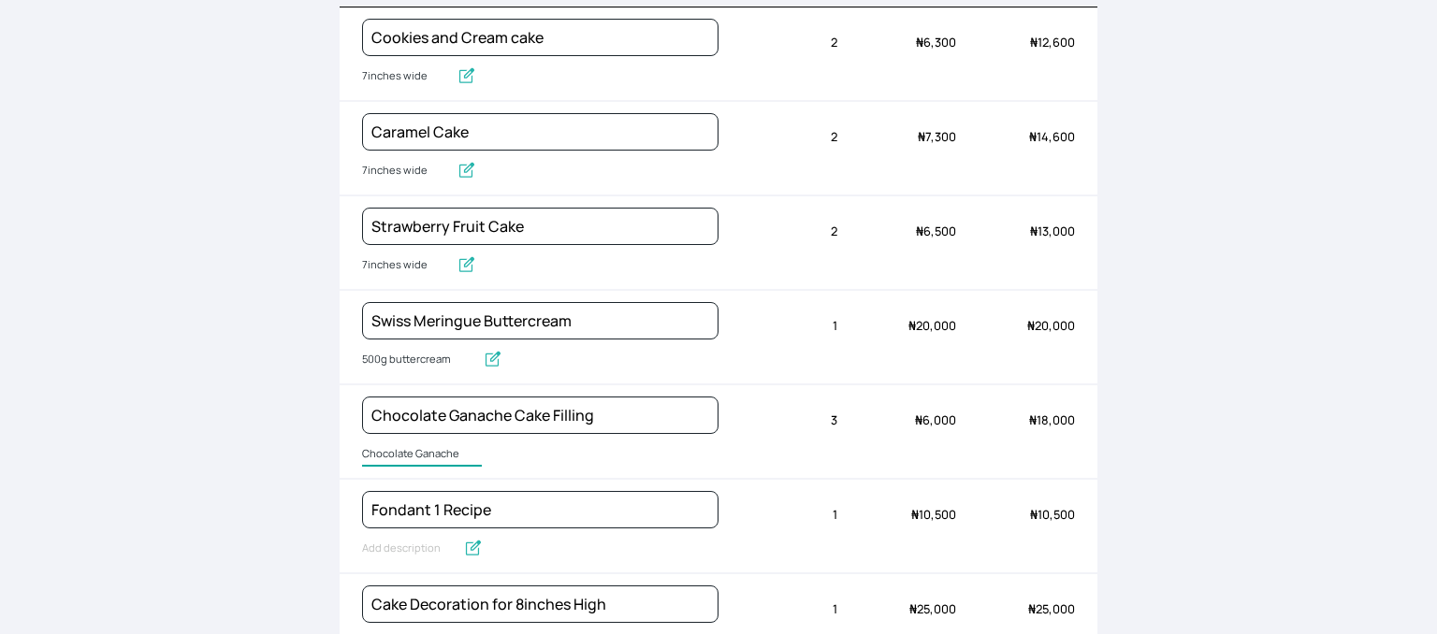
click at [390, 448] on input "Chocolate Ganache" at bounding box center [422, 454] width 120 height 24
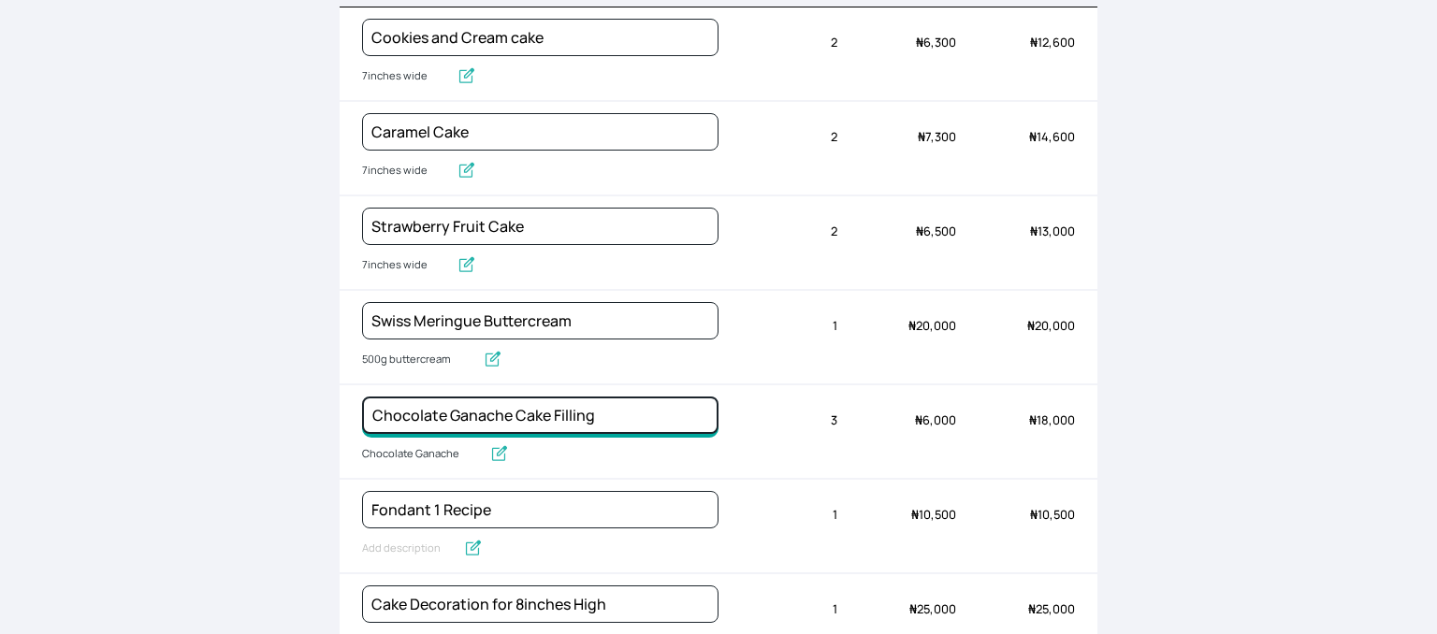
drag, startPoint x: 505, startPoint y: 414, endPoint x: 352, endPoint y: 392, distance: 155.0
click at [352, 392] on div "Chocolate Ganache Cake Filling Chocolate Ganache Quantity 3 Unit price ₦ 6,000 …" at bounding box center [718, 432] width 758 height 94
click at [466, 419] on input "Cake Filling" at bounding box center [540, 415] width 356 height 37
type input "Cake Fillings"
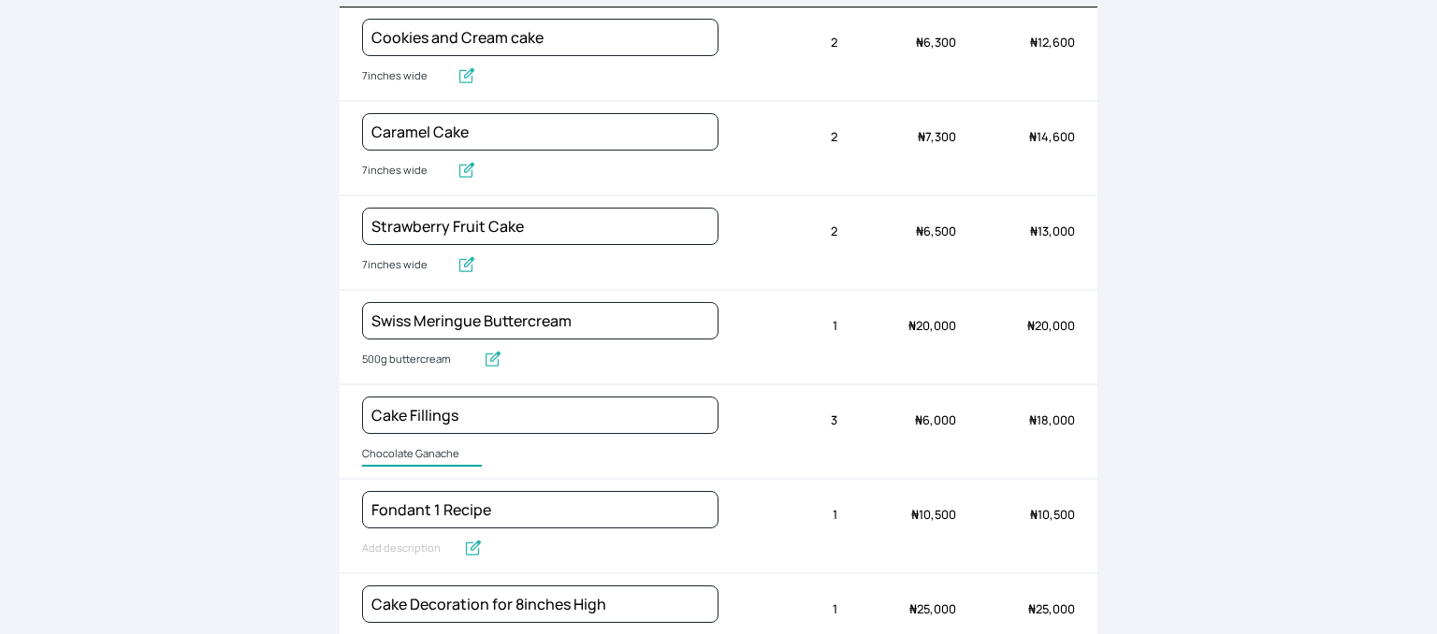
click at [458, 450] on input "Chocolate Ganache" at bounding box center [422, 454] width 120 height 24
type input "Chocolate Ganache and Lotus and cream"
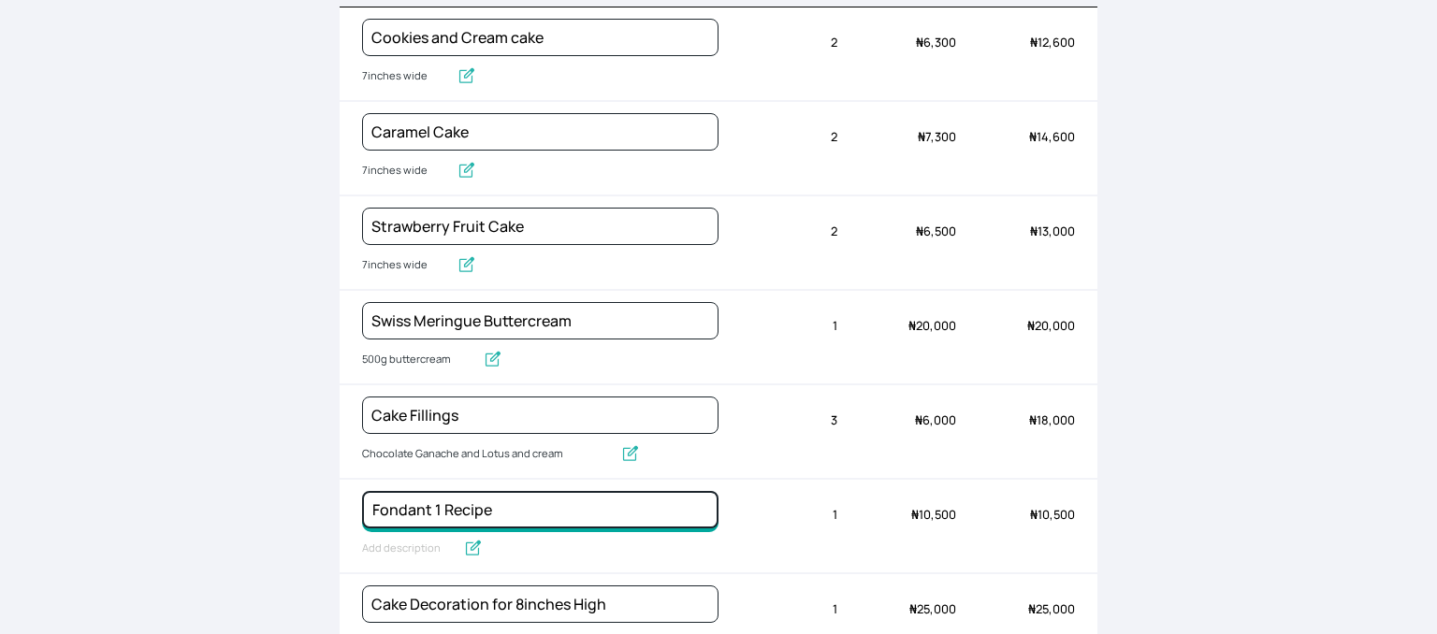
click at [439, 504] on input "Fondant 1 Recipe" at bounding box center [540, 509] width 356 height 37
drag, startPoint x: 430, startPoint y: 503, endPoint x: 560, endPoint y: 510, distance: 130.2
click at [560, 510] on input "Fondant 1 Recipe" at bounding box center [540, 509] width 356 height 37
type input "Fondant"
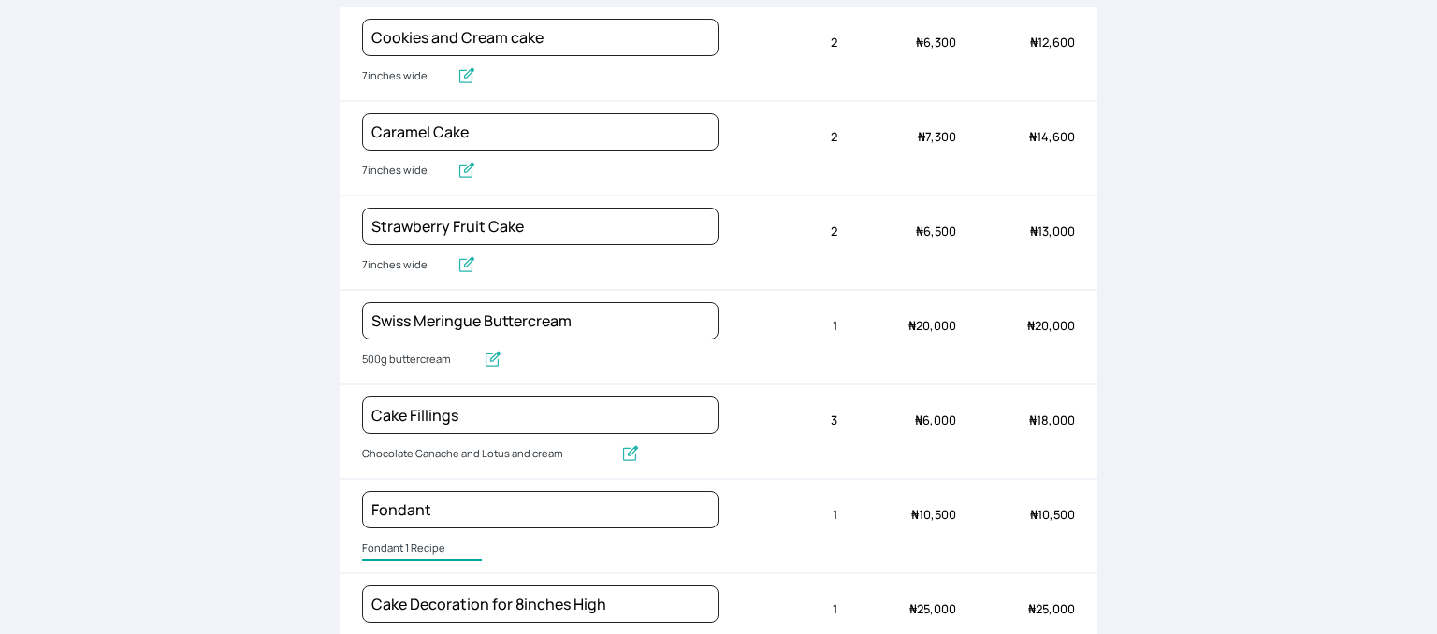
click at [411, 541] on input "Fondant 1 Recipe" at bounding box center [422, 549] width 120 height 24
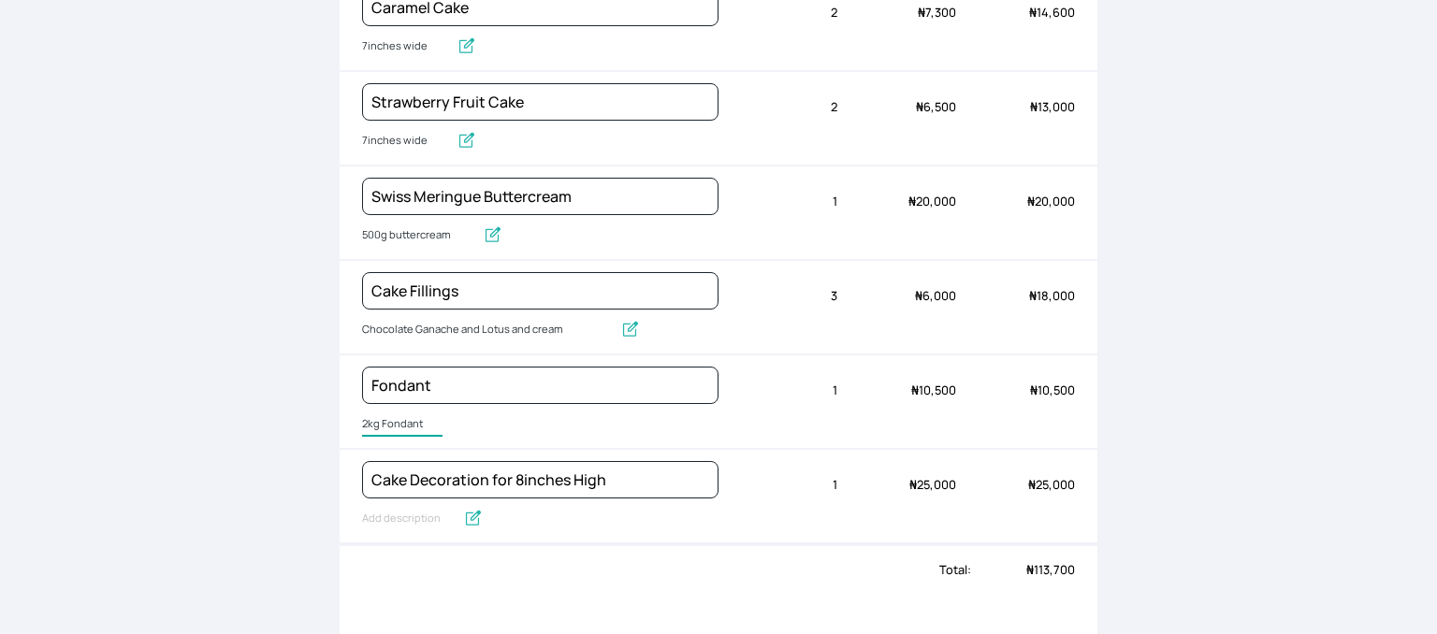
scroll to position [462, 0]
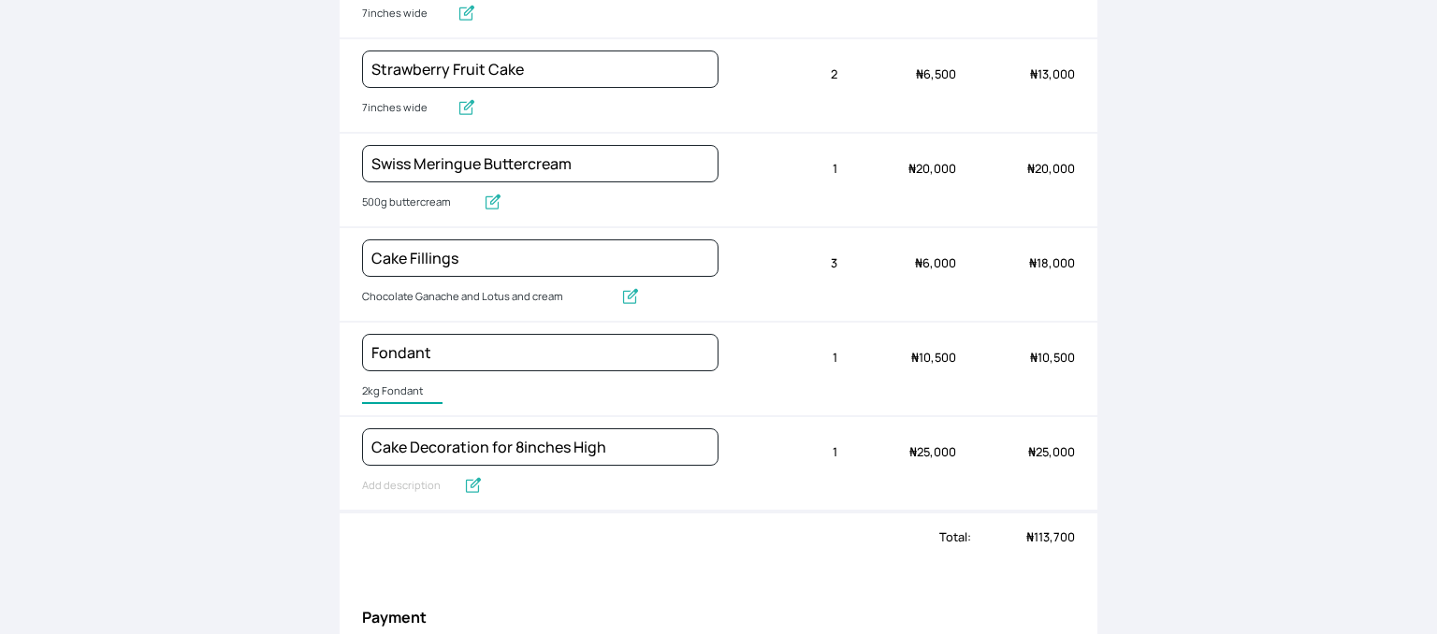
type input "2kg Fondant"
click at [404, 475] on input "text" at bounding box center [409, 486] width 94 height 24
click at [404, 475] on input "Cake Decoration for 8inches High" at bounding box center [474, 486] width 224 height 24
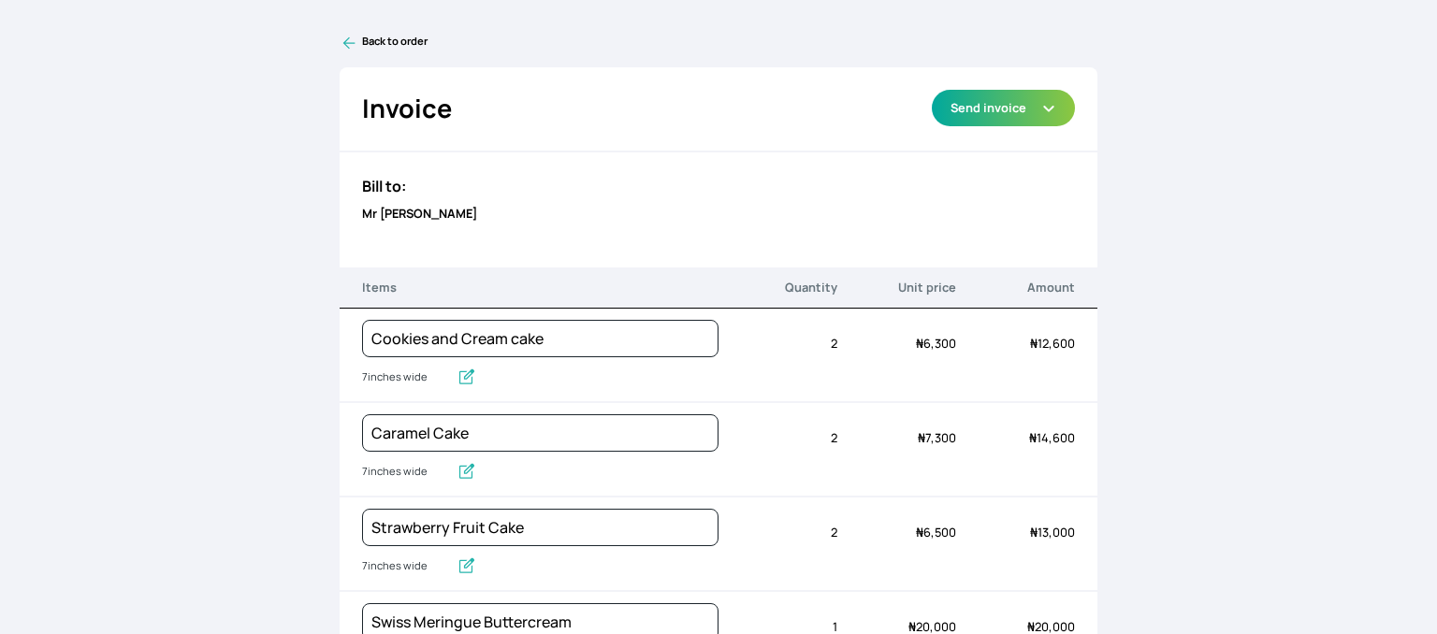
scroll to position [0, 0]
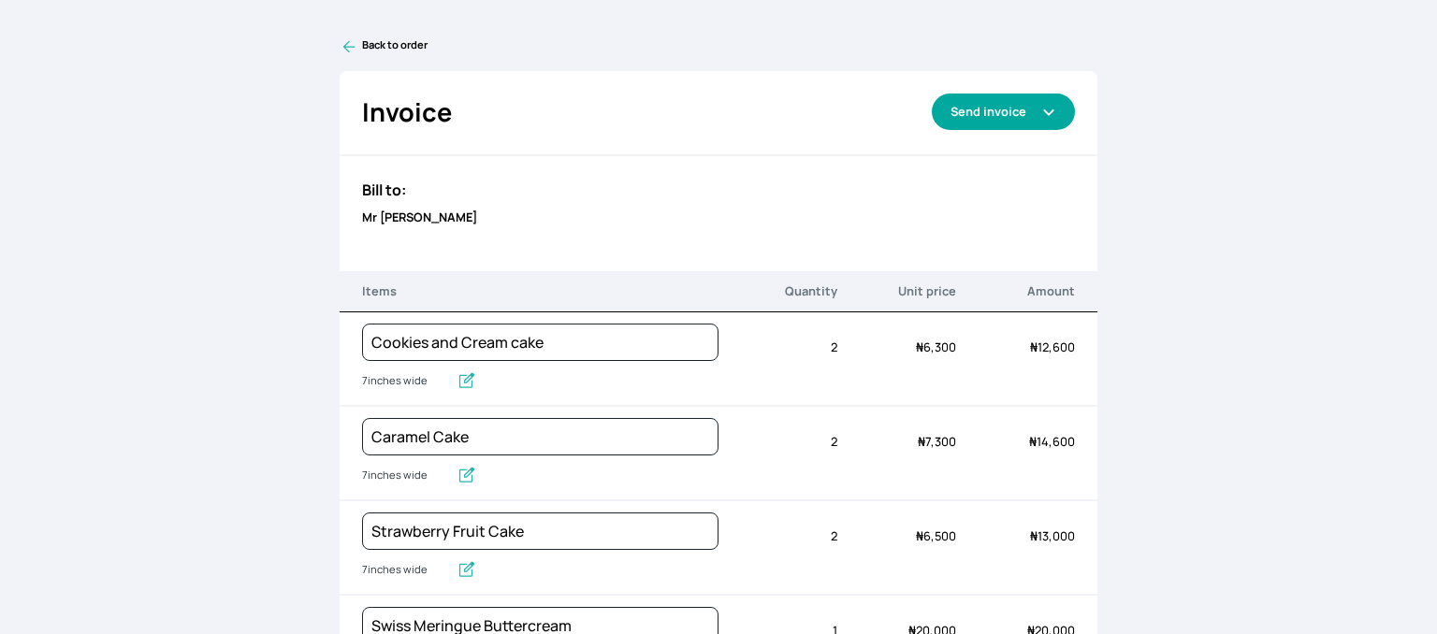
type input "Cake board, cake box, fondant 3d craft, 2d craft, cake topper and cake toppings"
click at [1036, 98] on button "Send invoice" at bounding box center [1002, 112] width 143 height 36
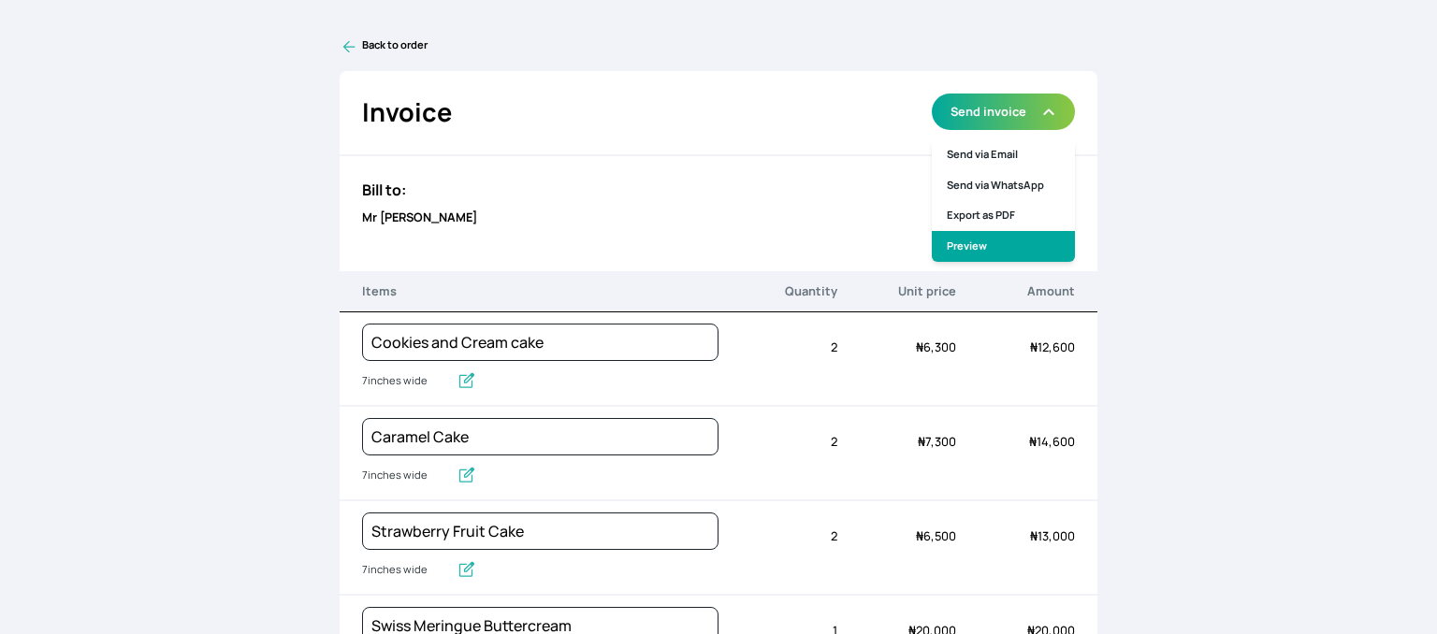
click at [984, 244] on link "Preview" at bounding box center [1002, 246] width 143 height 31
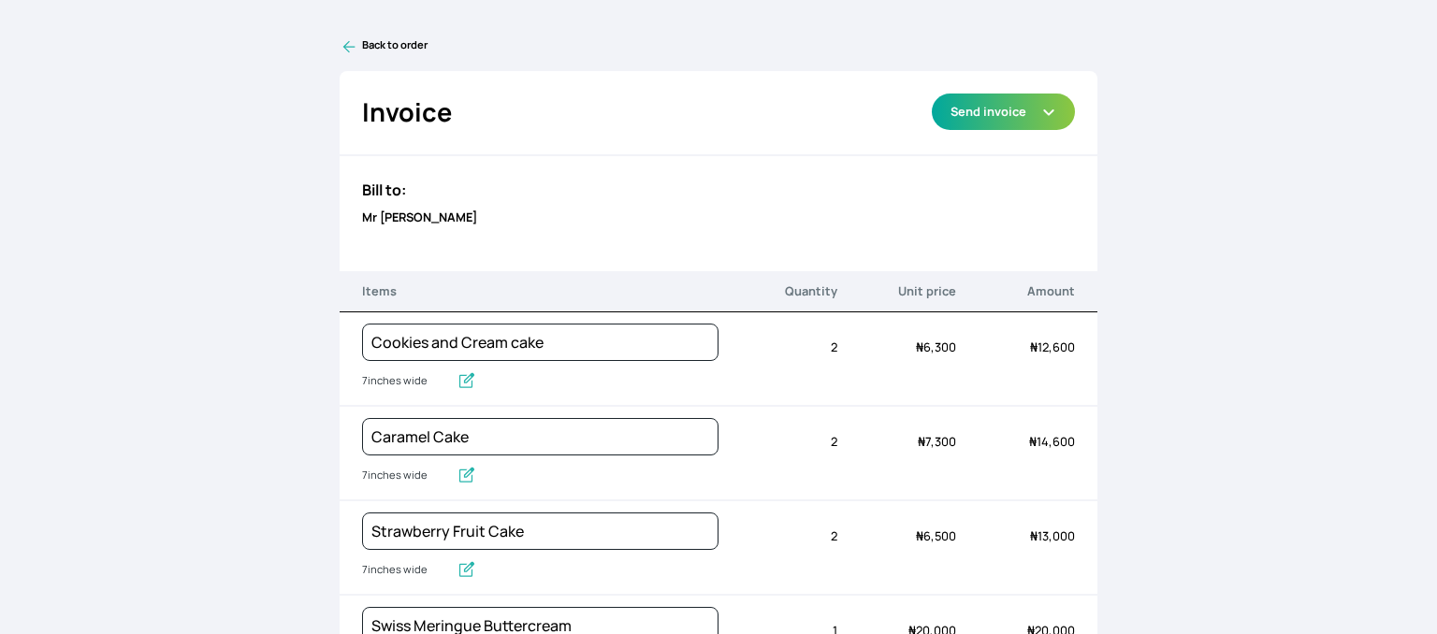
click at [356, 42] on link "Back to order" at bounding box center [718, 46] width 758 height 19
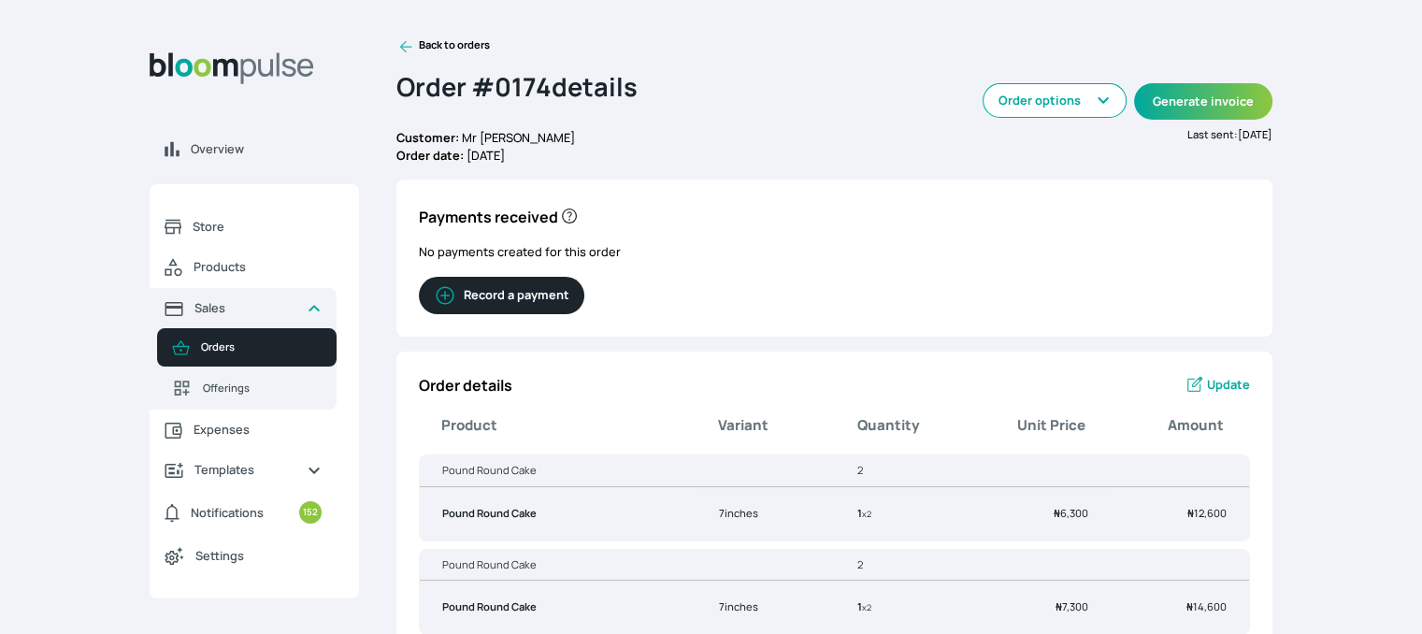
click at [404, 48] on icon at bounding box center [406, 46] width 19 height 19
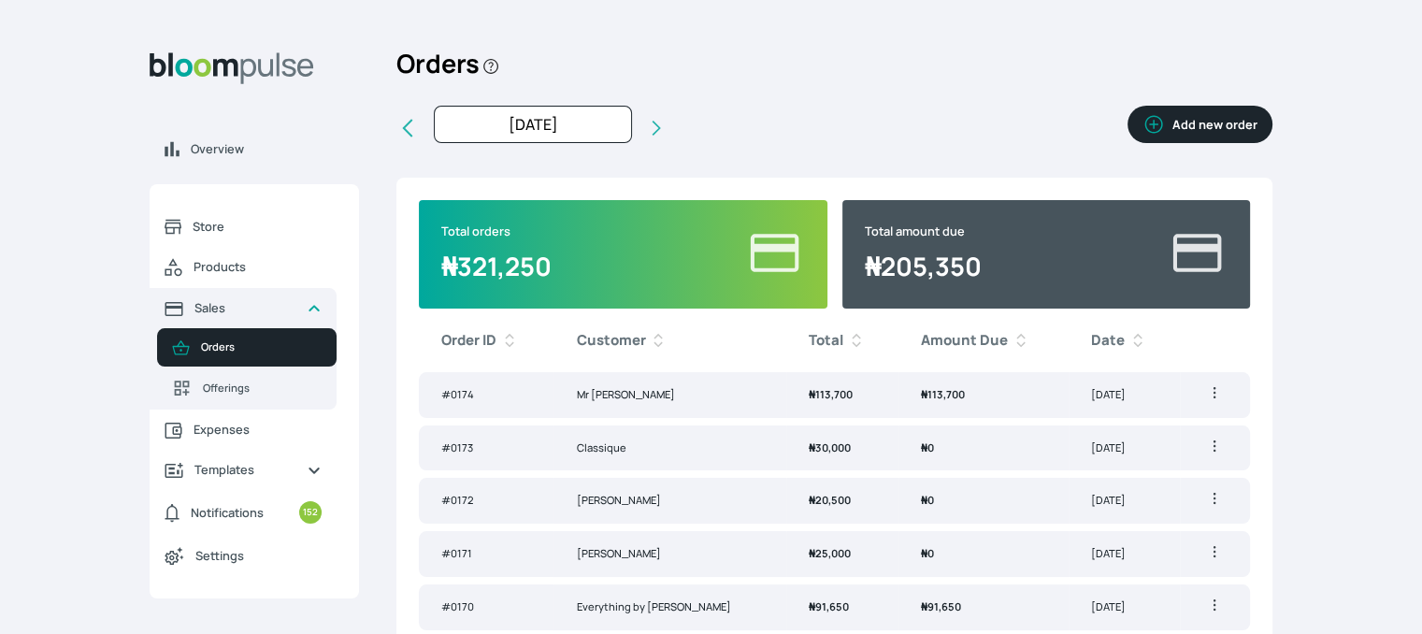
click at [1201, 126] on button "Add new order" at bounding box center [1200, 124] width 145 height 37
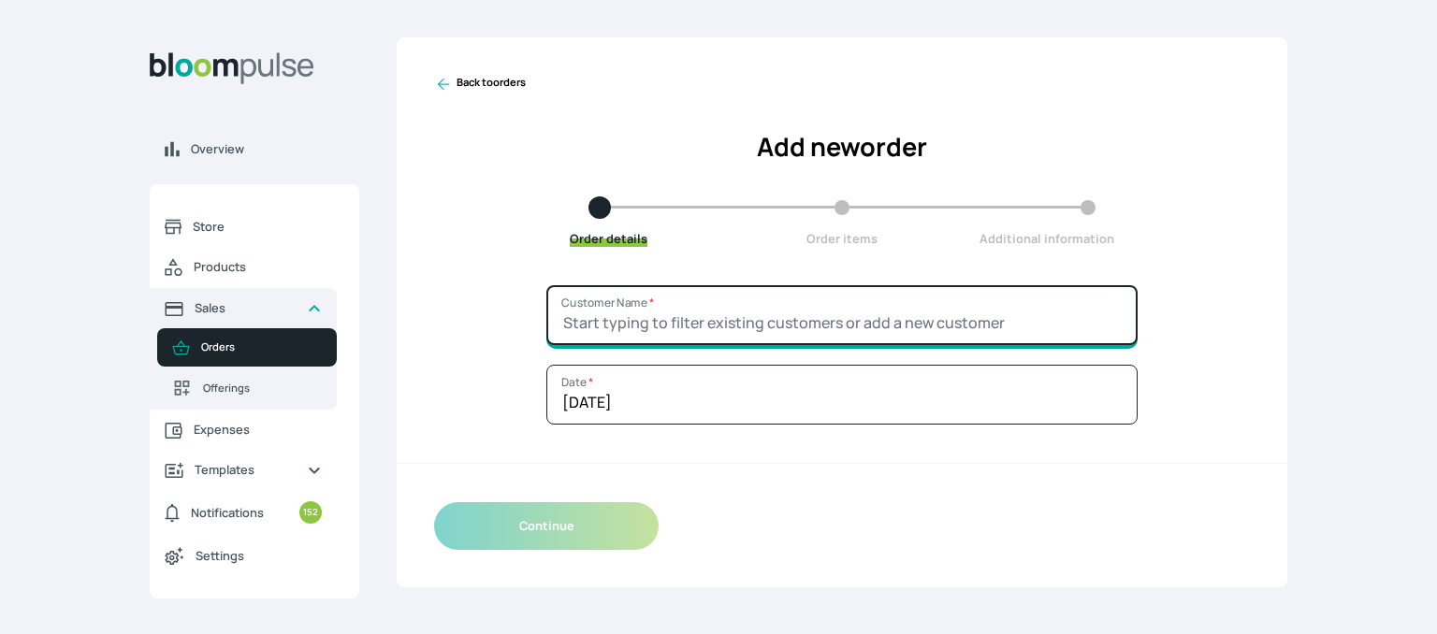
click at [918, 295] on input "Customer Name *" at bounding box center [841, 315] width 591 height 60
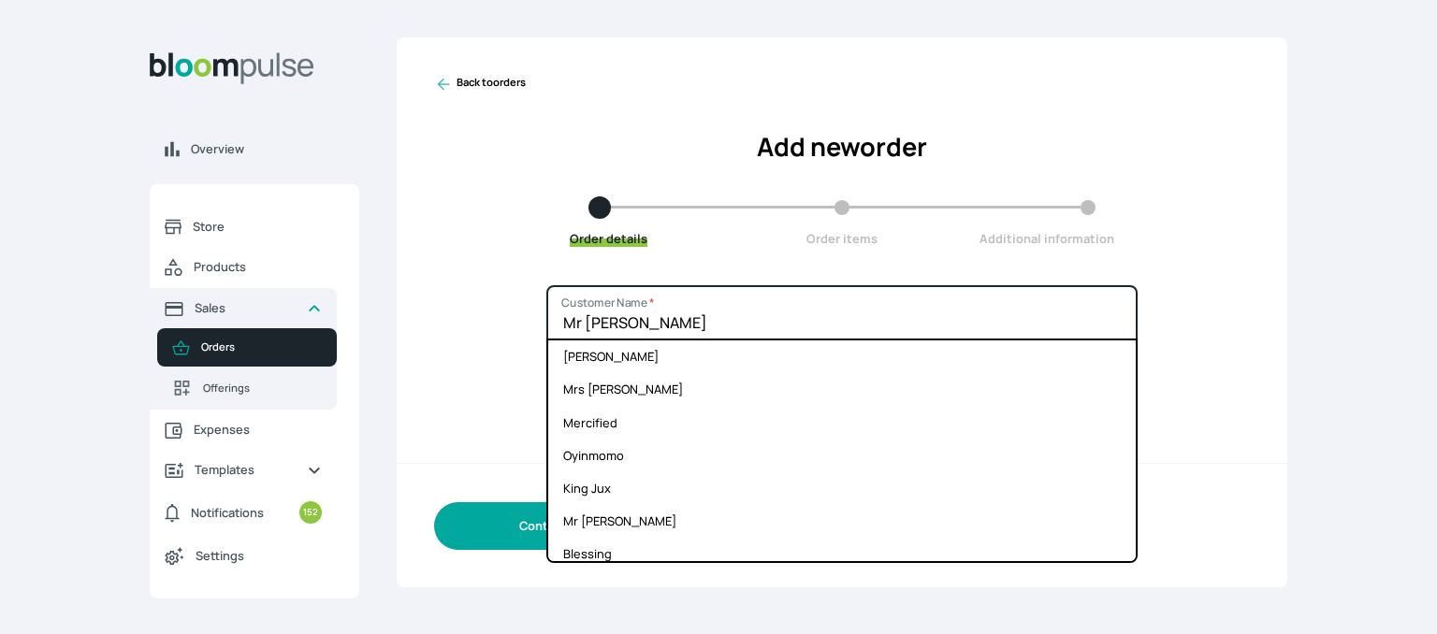
type input "Mr Femi"
click at [449, 517] on button "Continue" at bounding box center [546, 526] width 224 height 48
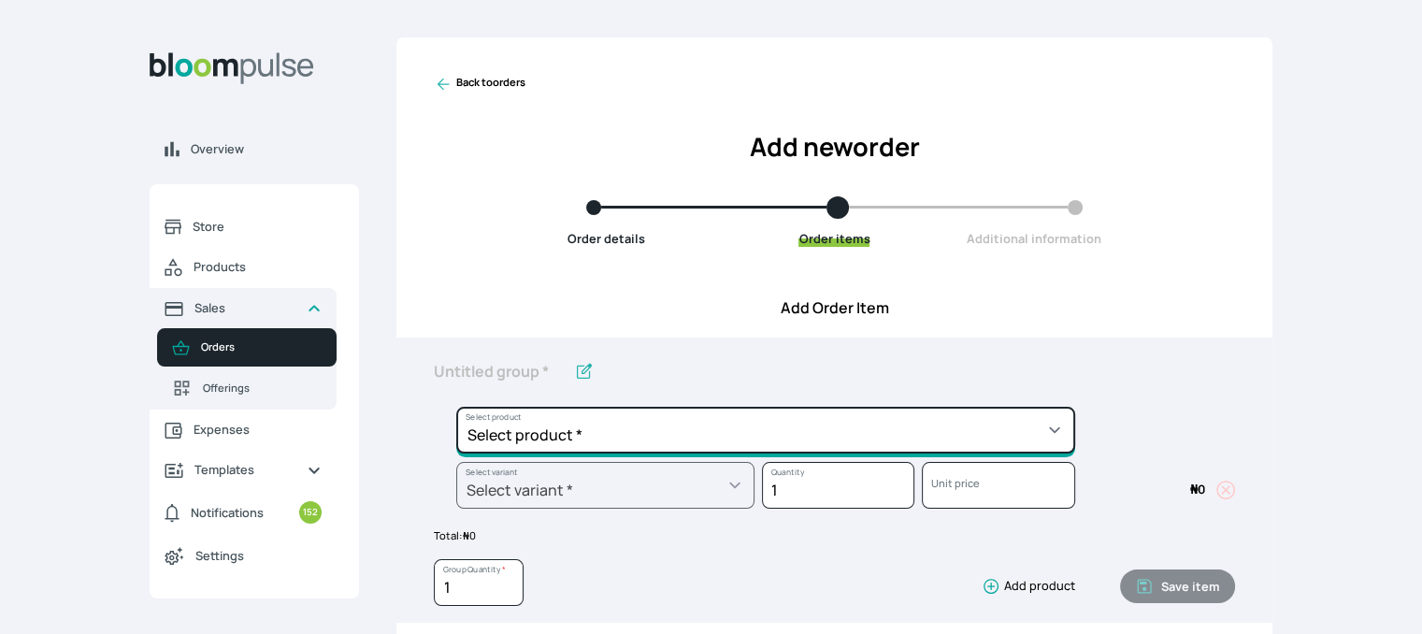
click at [605, 426] on select "Select product * Cake Decoration for 8inches High Chocolate oil based Round Cak…" at bounding box center [765, 430] width 619 height 47
click at [570, 428] on select "Select product * Cake Decoration for 8inches High Chocolate oil based Round Cak…" at bounding box center [765, 430] width 619 height 47
select select "49426e7e-6d78-4aff-80b2-0dfc408de078"
click at [456, 407] on select "Select product * Cake Decoration for 8inches High Chocolate oil based Round Cak…" at bounding box center [765, 430] width 619 height 47
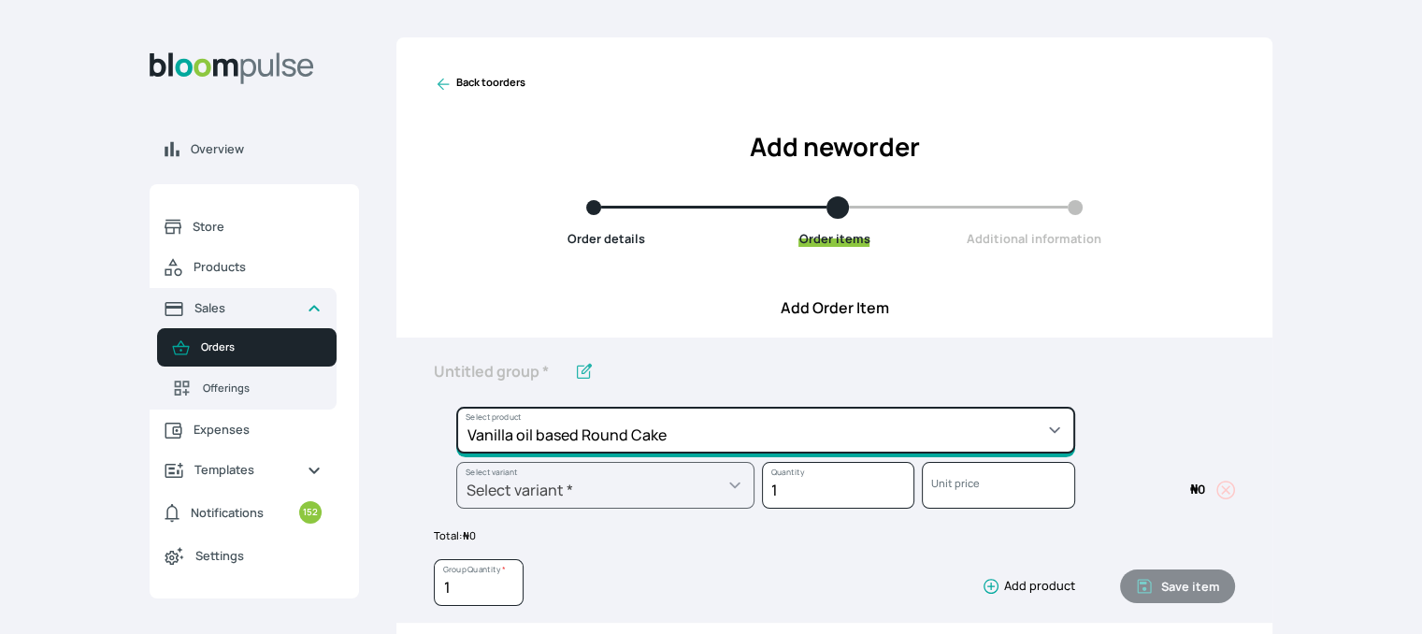
type input "Vanilla oil based Round Cake"
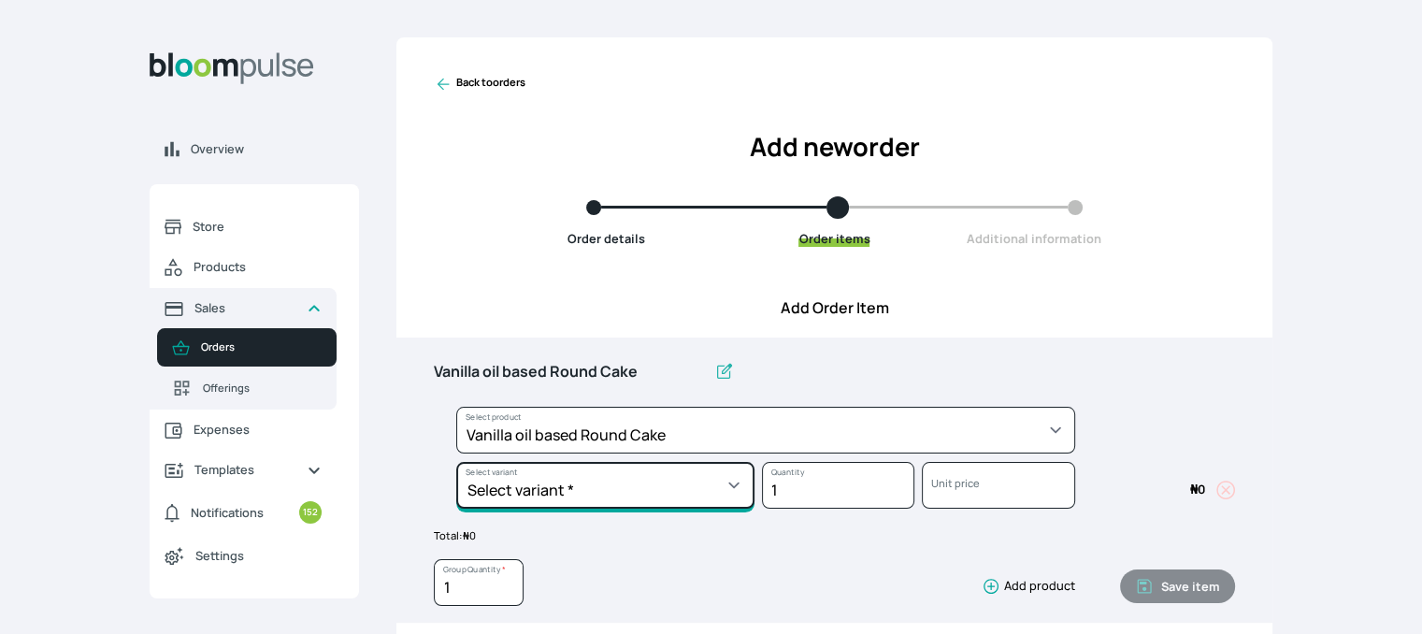
click at [652, 485] on select "Select variant * 10inches 11inches 12inches 6inches 7inches 8inches 9inches" at bounding box center [605, 485] width 298 height 47
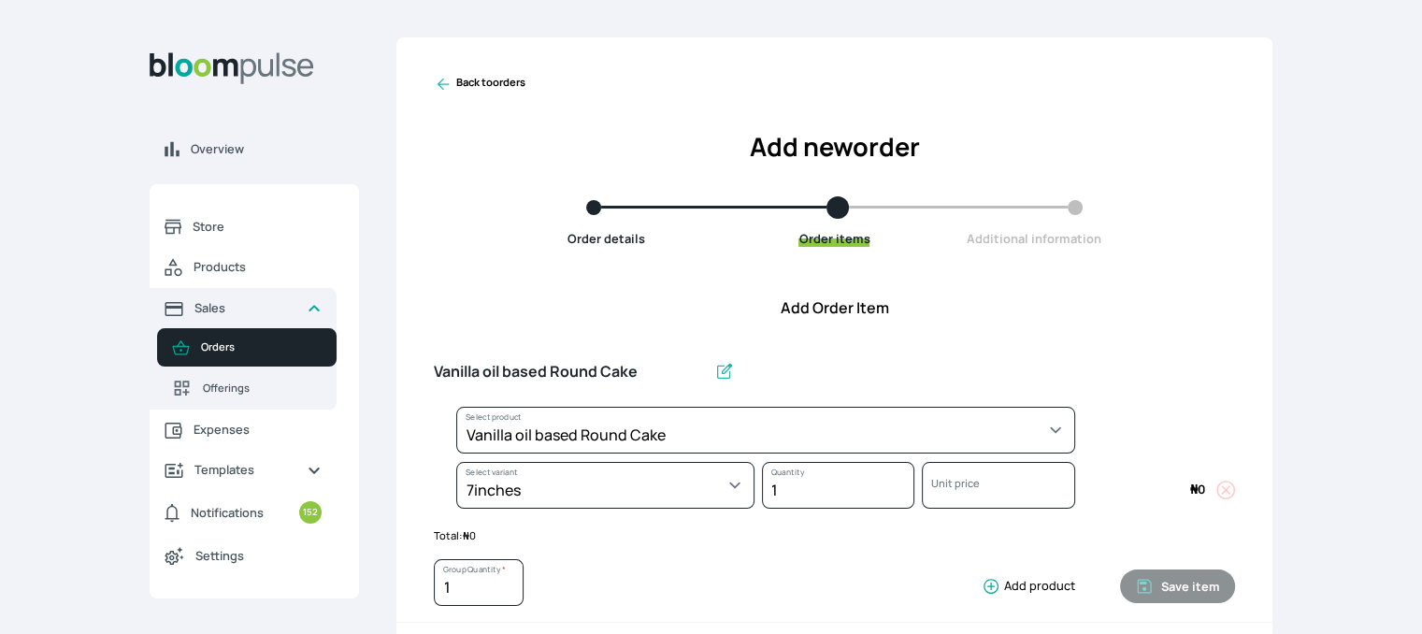
select select "49426e7e-6d78-4aff-80b2-0dfc408de078"
select select "d02a4e13-2478-466f-96bc-6b72e1cb349e"
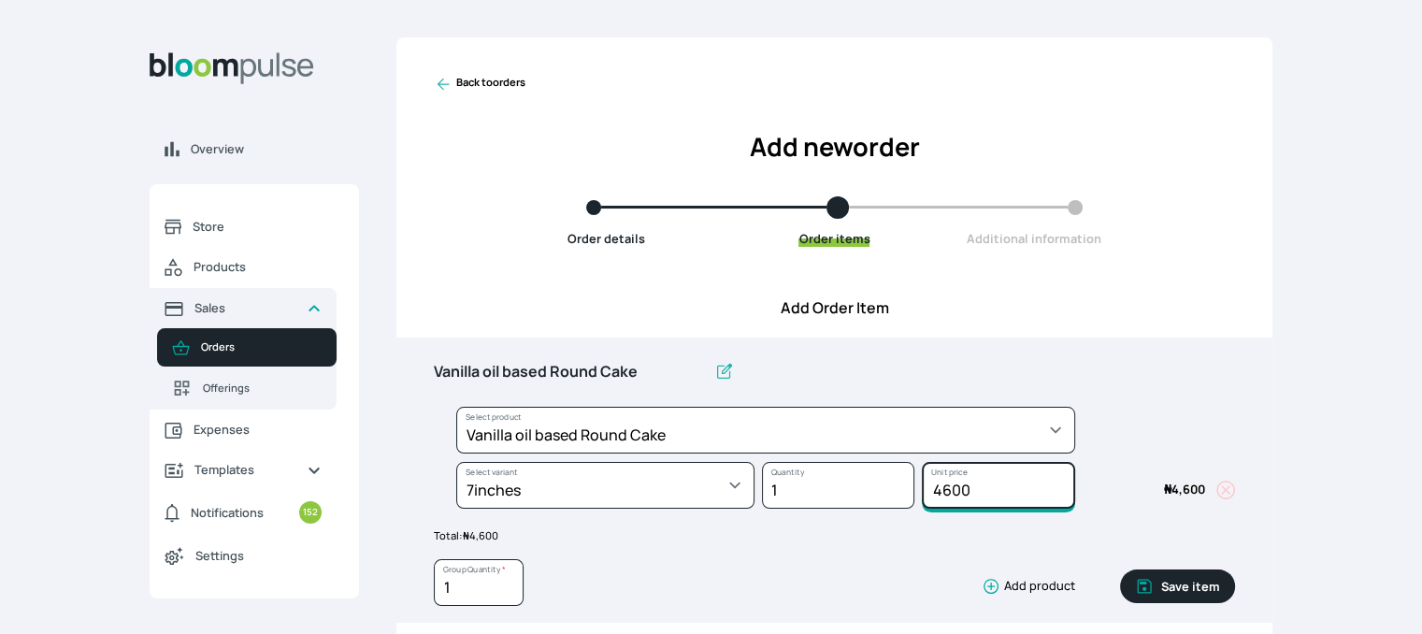
drag, startPoint x: 977, startPoint y: 488, endPoint x: 909, endPoint y: 491, distance: 68.3
click at [909, 491] on div "Select product * Cake Decoration for 8inches High Chocolate oil based Round Cak…" at bounding box center [834, 462] width 801 height 110
type input "5600"
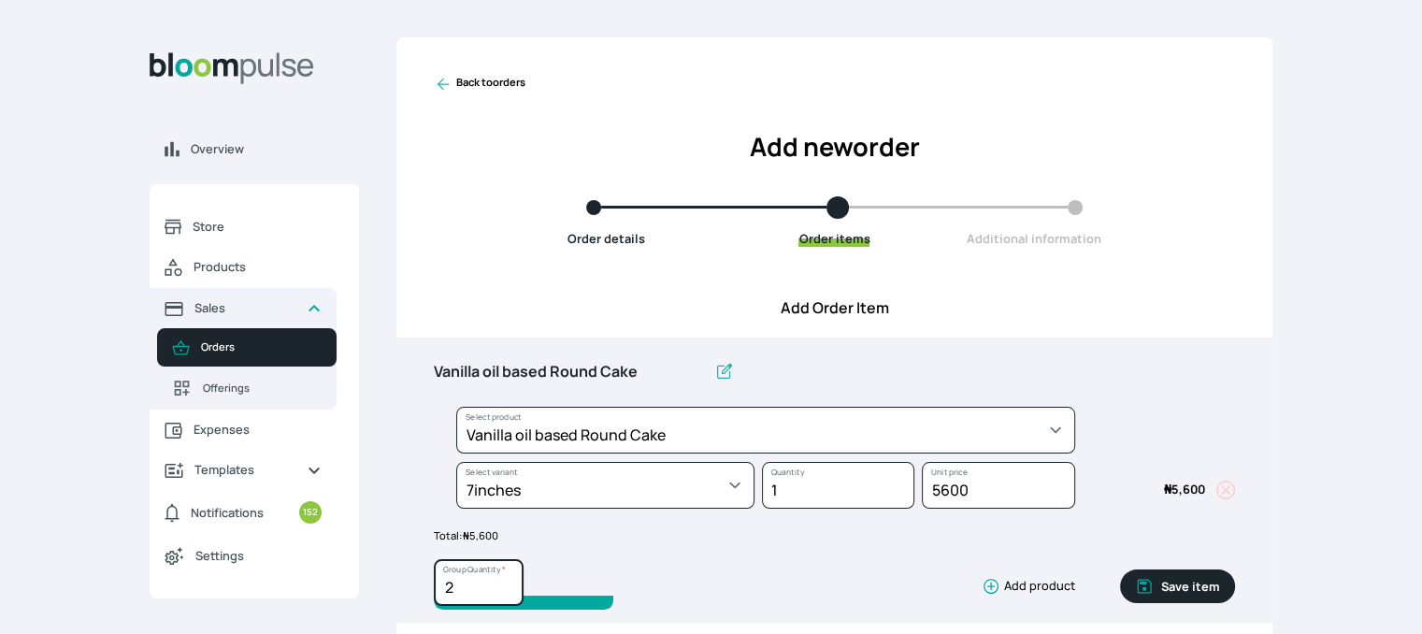
type input "2"
click at [505, 577] on input "2" at bounding box center [479, 582] width 90 height 47
click at [1175, 580] on button "Save item" at bounding box center [1177, 587] width 115 height 34
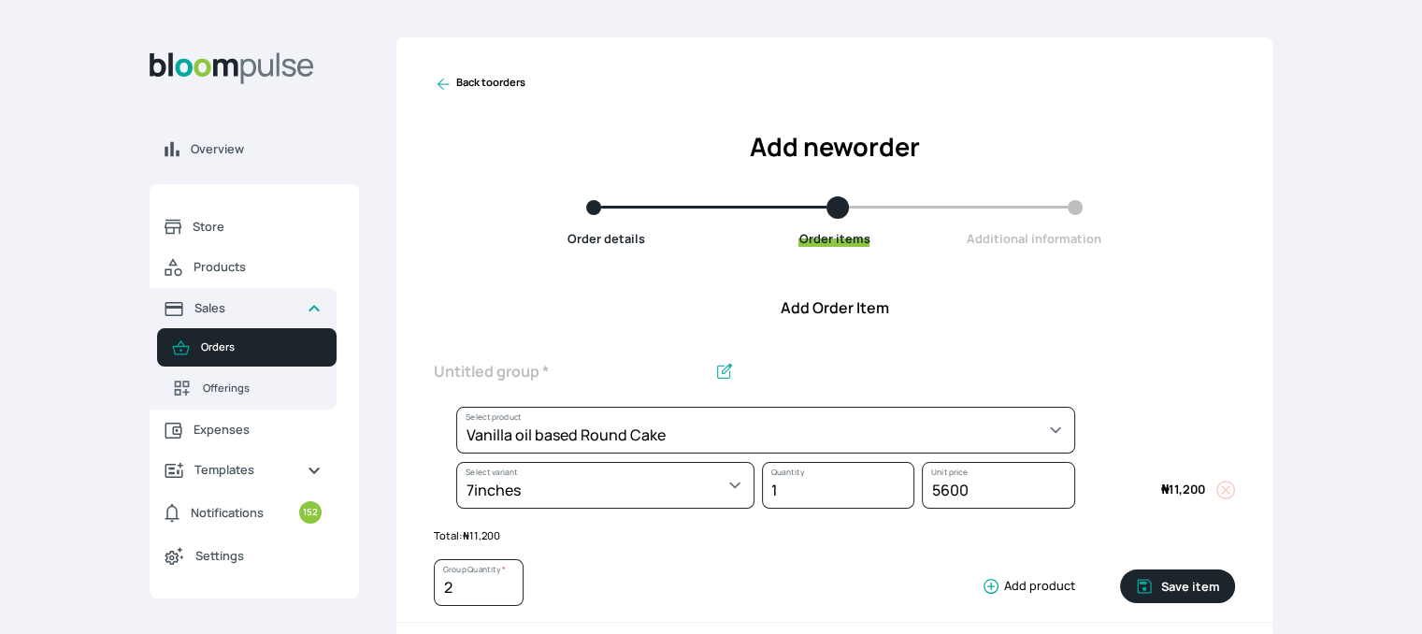
type input "1"
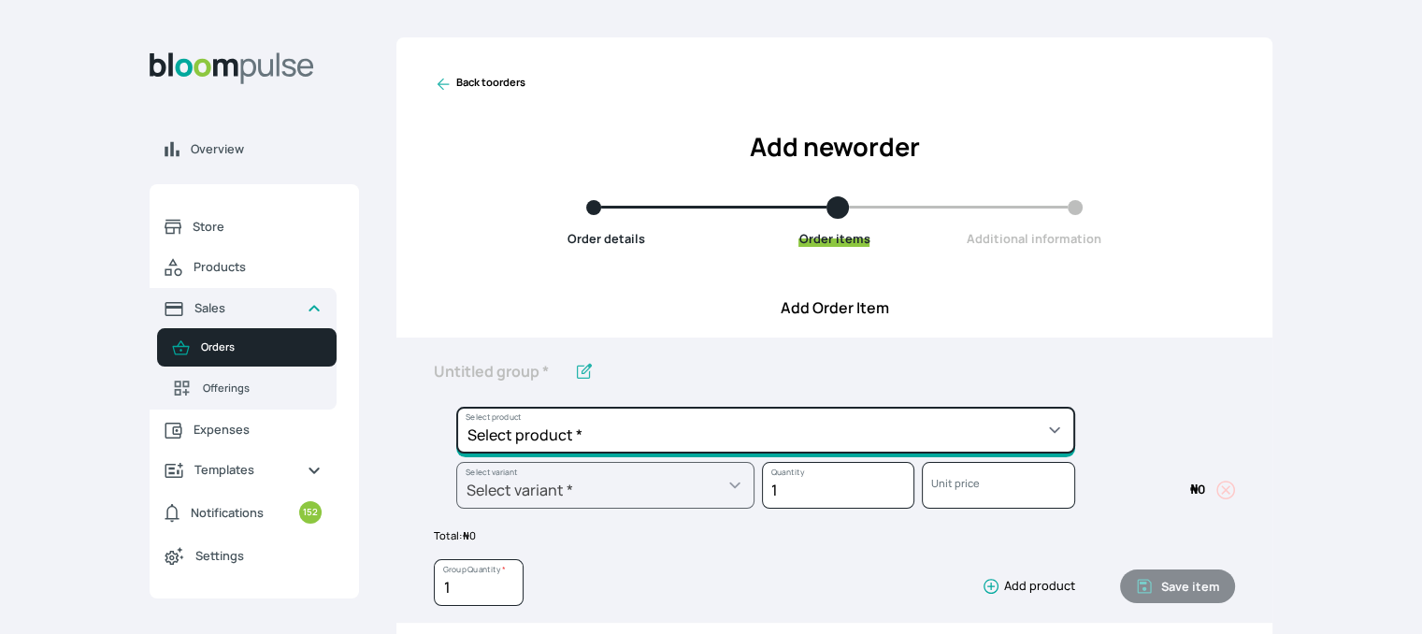
click at [1041, 422] on select "Select product * Cake Decoration for 8inches High Chocolate oil based Round Cak…" at bounding box center [765, 430] width 619 height 47
select select "49426e7e-6d78-4aff-80b2-0dfc408de078"
click at [456, 407] on select "Select product * Cake Decoration for 8inches High Chocolate oil based Round Cak…" at bounding box center [765, 430] width 619 height 47
type input "Vanilla oil based Round Cake"
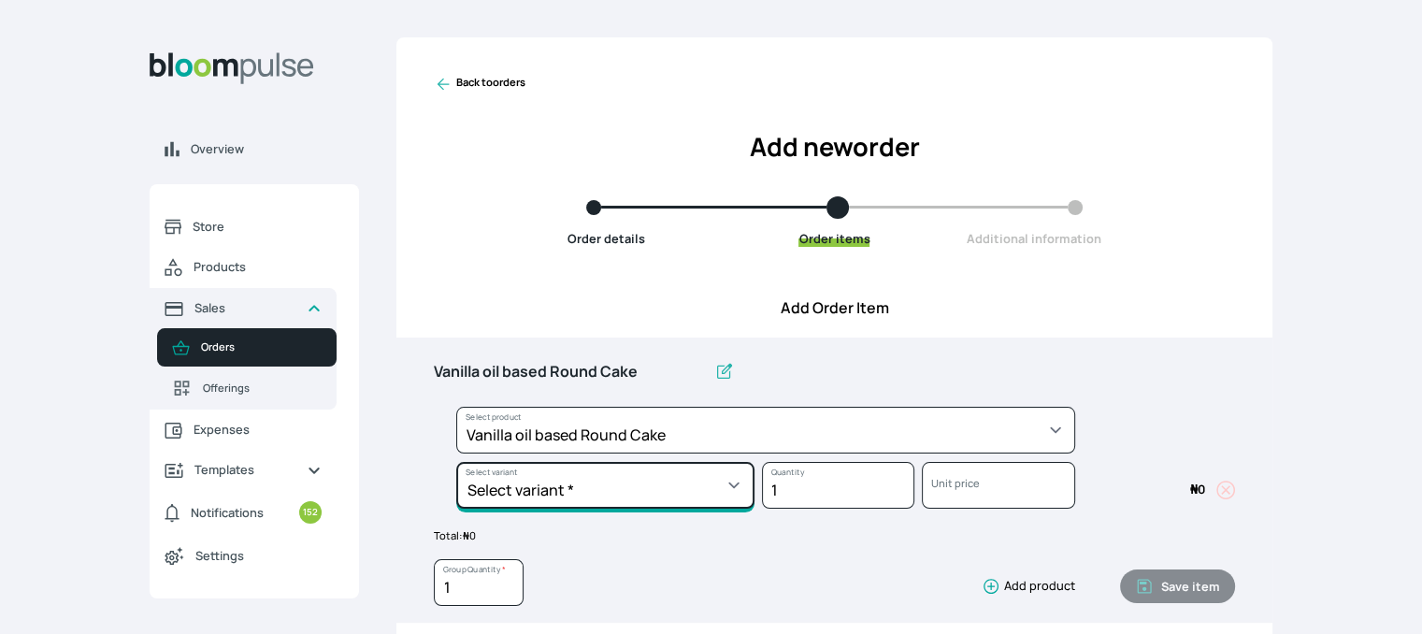
click at [705, 486] on select "Select variant * 10inches 11inches 12inches 6inches 7inches 8inches 9inches" at bounding box center [605, 485] width 298 height 47
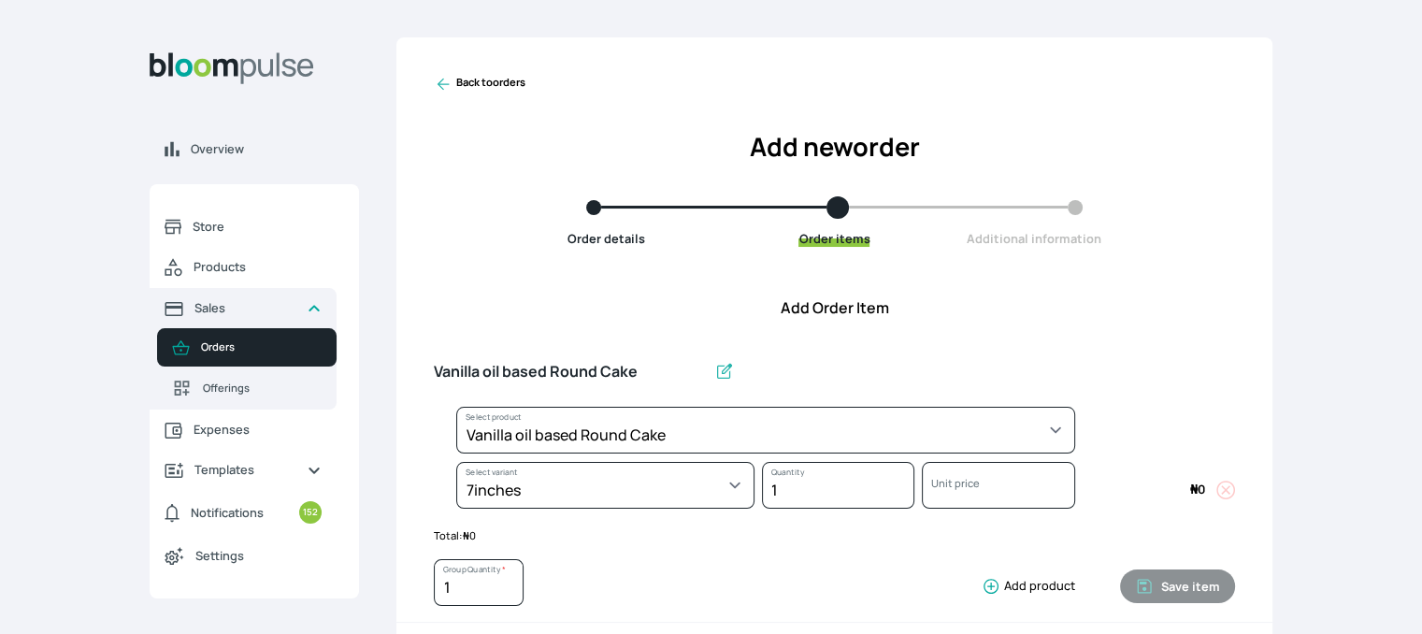
select select "49426e7e-6d78-4aff-80b2-0dfc408de078"
select select "d02a4e13-2478-466f-96bc-6b72e1cb349e"
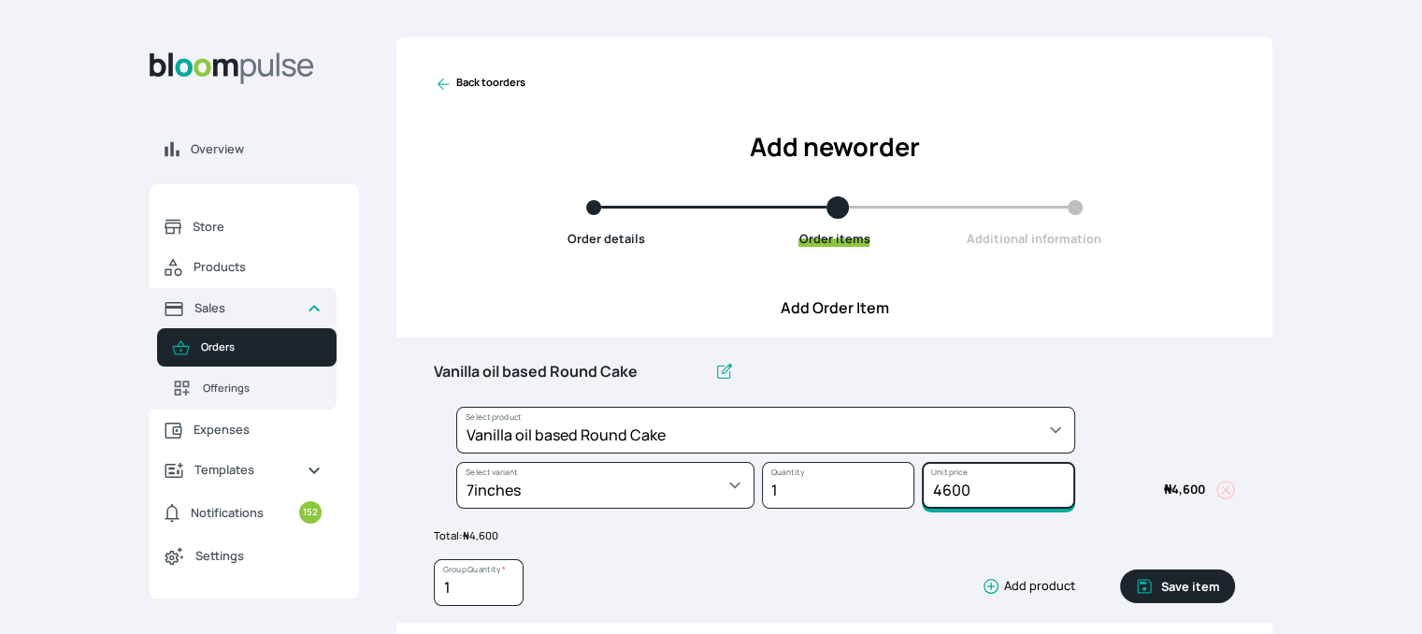
drag, startPoint x: 983, startPoint y: 489, endPoint x: 894, endPoint y: 494, distance: 89.0
click at [894, 494] on div "Select product * Cake Decoration for 8inches High Chocolate oil based Round Cak…" at bounding box center [834, 462] width 801 height 110
type input "6600"
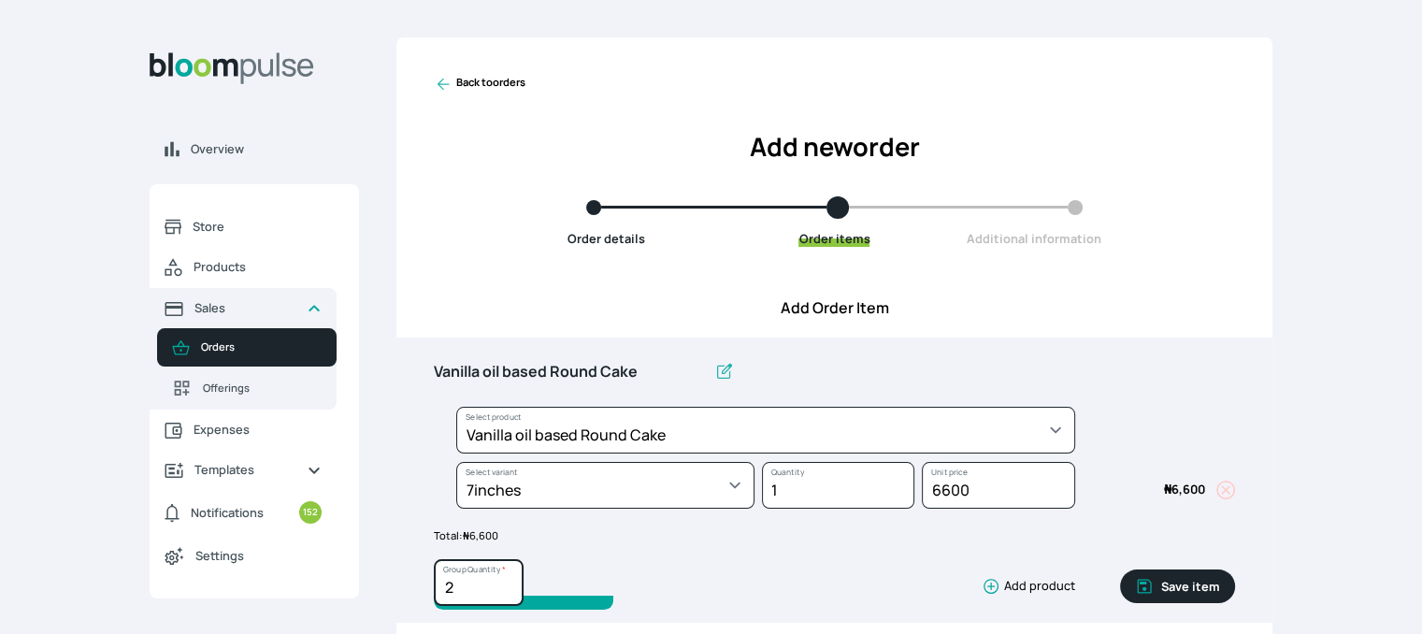
type input "2"
click at [507, 581] on input "2" at bounding box center [479, 582] width 90 height 47
click at [1181, 580] on button "Save item" at bounding box center [1177, 587] width 115 height 34
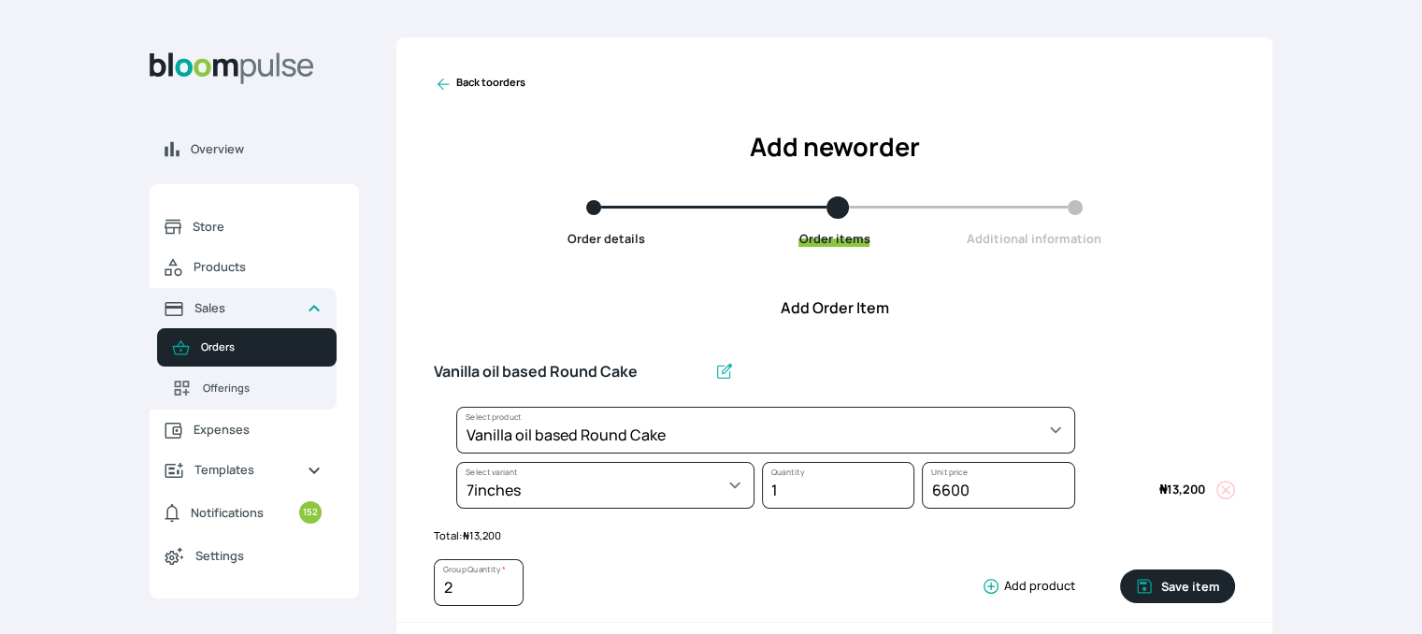
type input "1"
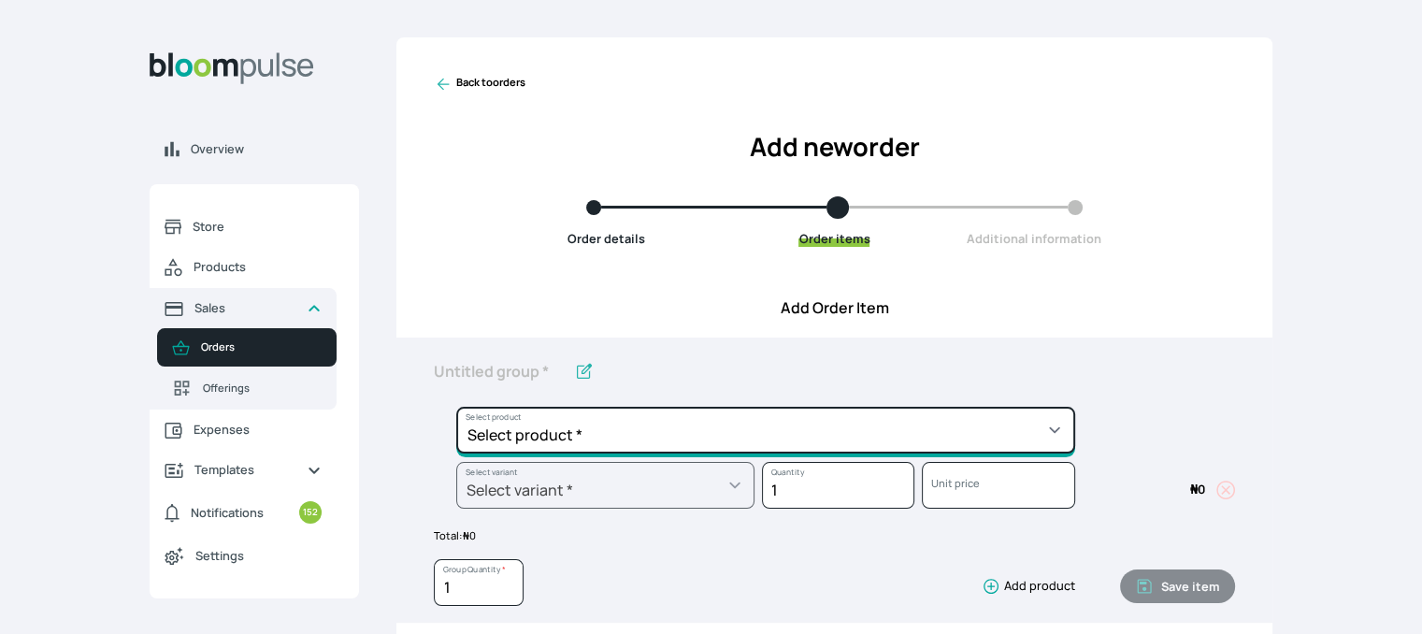
click at [1008, 429] on select "Select product * Cake Decoration for 8inches High Chocolate oil based Round Cak…" at bounding box center [765, 430] width 619 height 47
select select "0a3636f1-4902-403d-89c1-f5465b9229a0"
click at [456, 407] on select "Select product * Cake Decoration for 8inches High Chocolate oil based Round Cak…" at bounding box center [765, 430] width 619 height 47
type input "Chocolate oil based Round Cake"
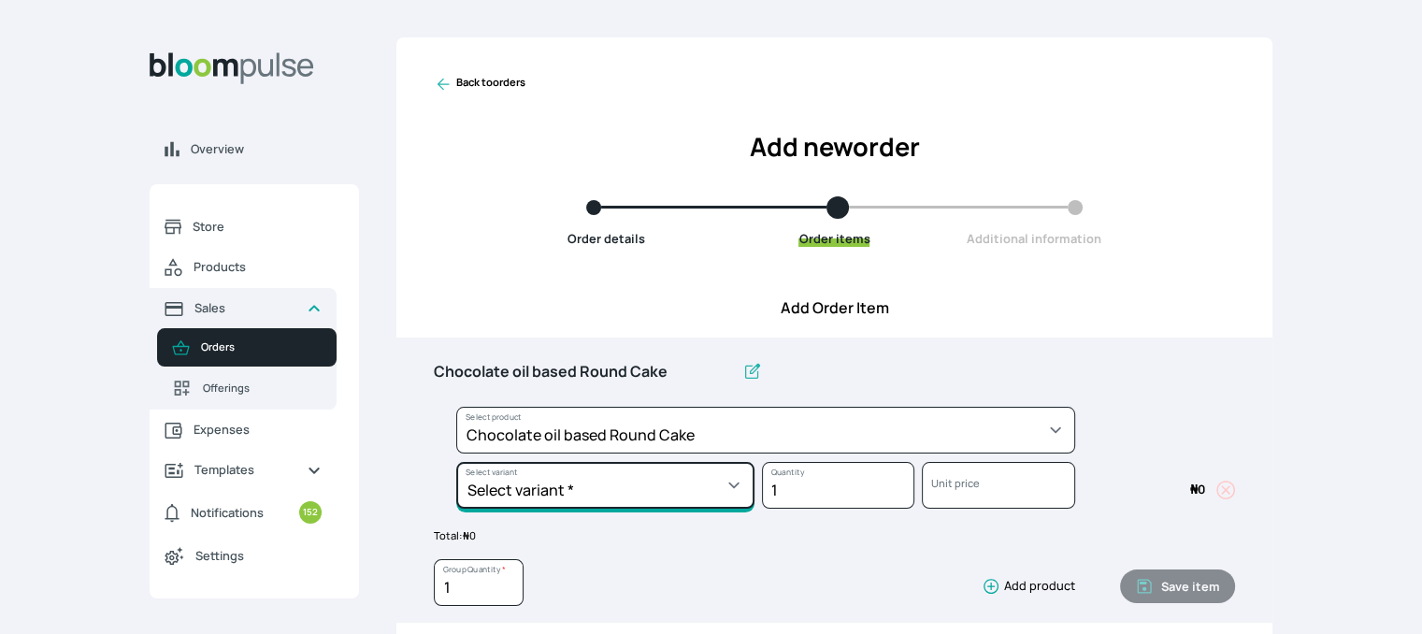
click at [719, 473] on select "Select variant * 10inches 11inches 12inches 6inches 7inches 8inches 9inches" at bounding box center [605, 485] width 298 height 47
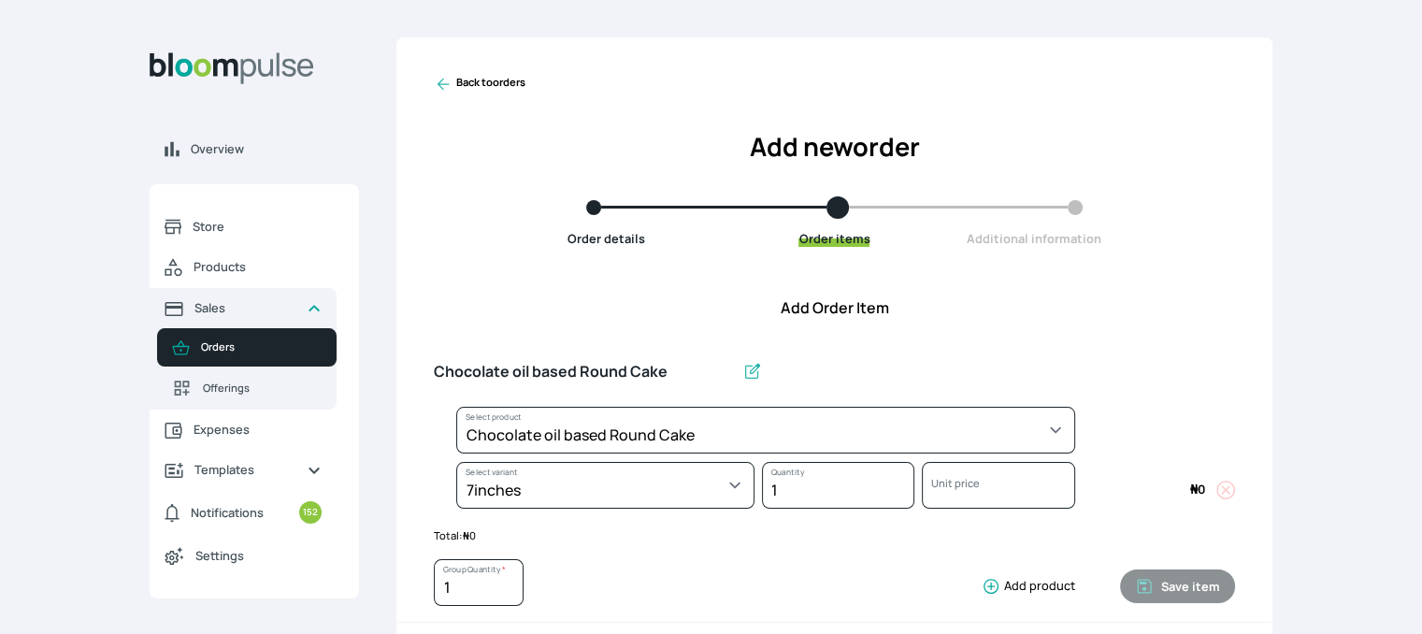
select select "0a3636f1-4902-403d-89c1-f5465b9229a0"
select select "411db30a-7322-4aea-baba-21b65302885d"
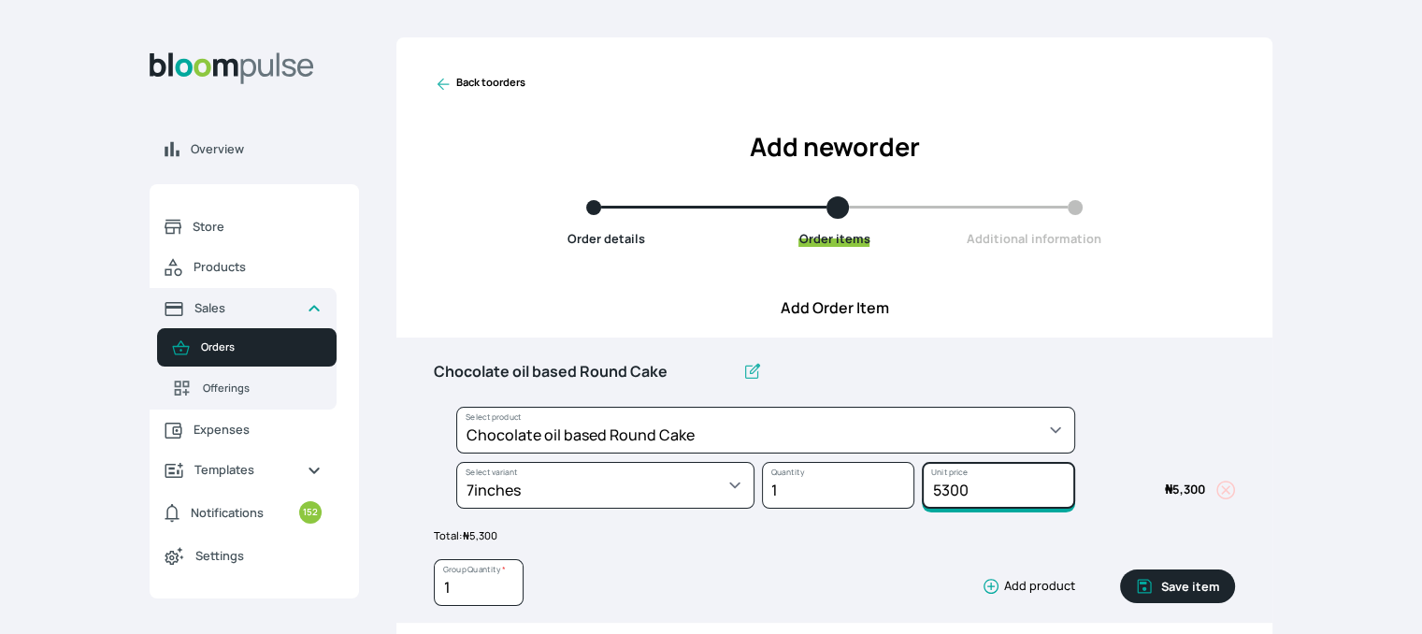
click at [987, 493] on input "5300" at bounding box center [998, 485] width 152 height 47
type input "7000"
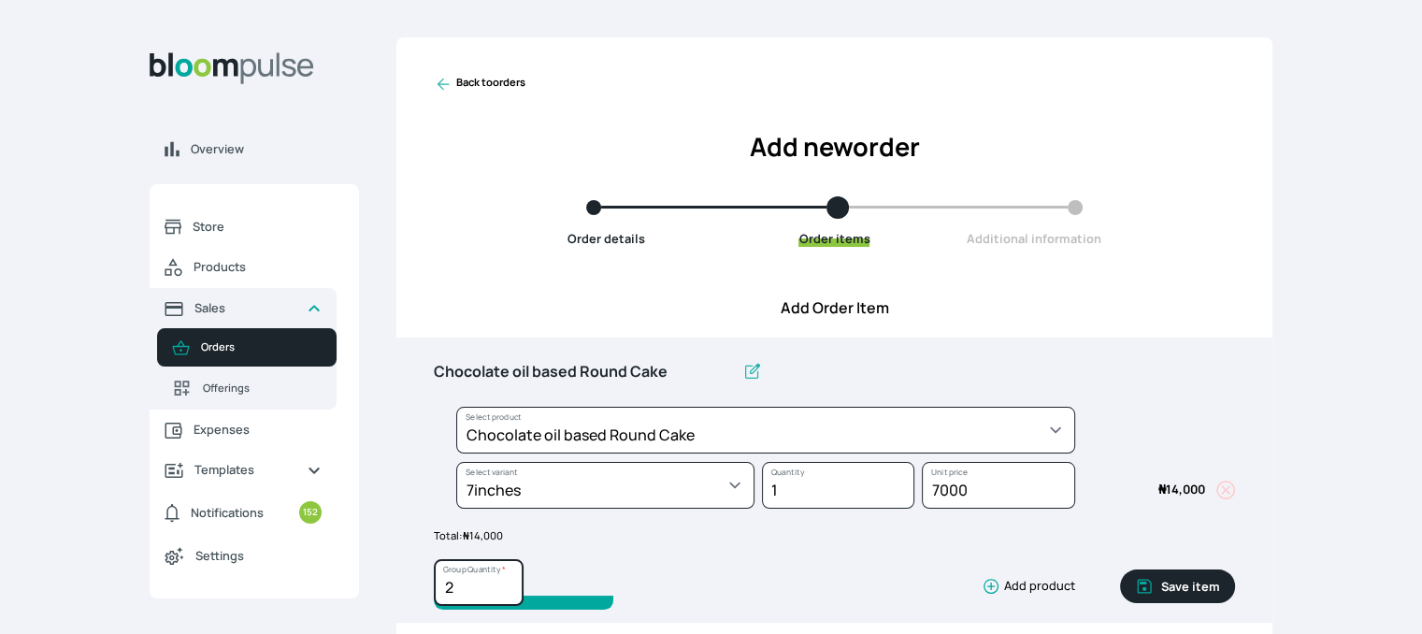
type input "2"
click at [504, 579] on input "2" at bounding box center [479, 582] width 90 height 47
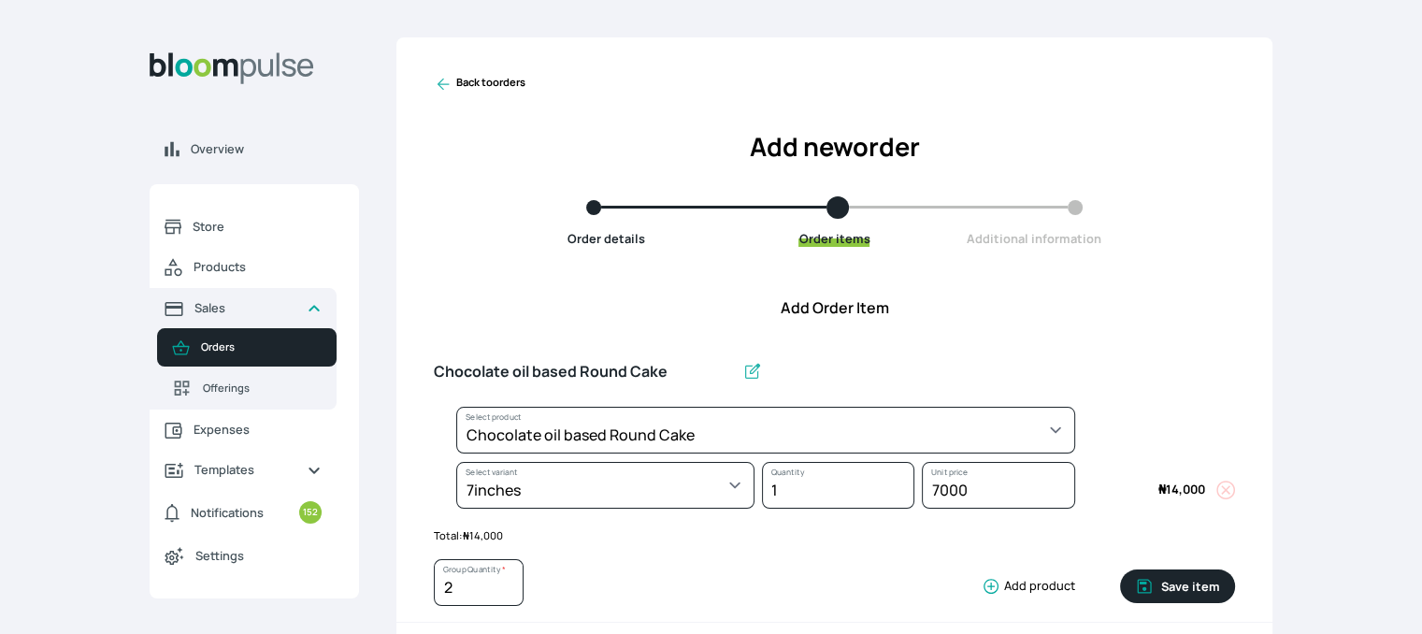
click at [680, 552] on div "2 Group Quantity * Add product Save item" at bounding box center [834, 579] width 801 height 70
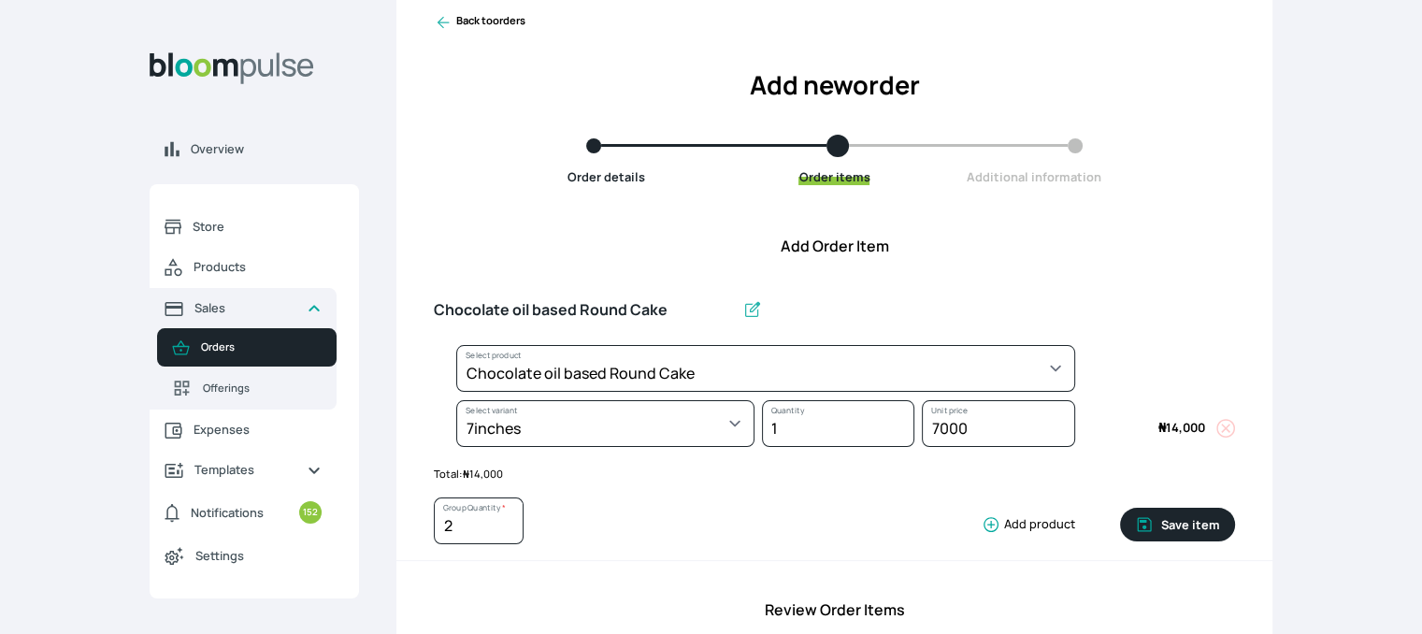
scroll to position [64, 0]
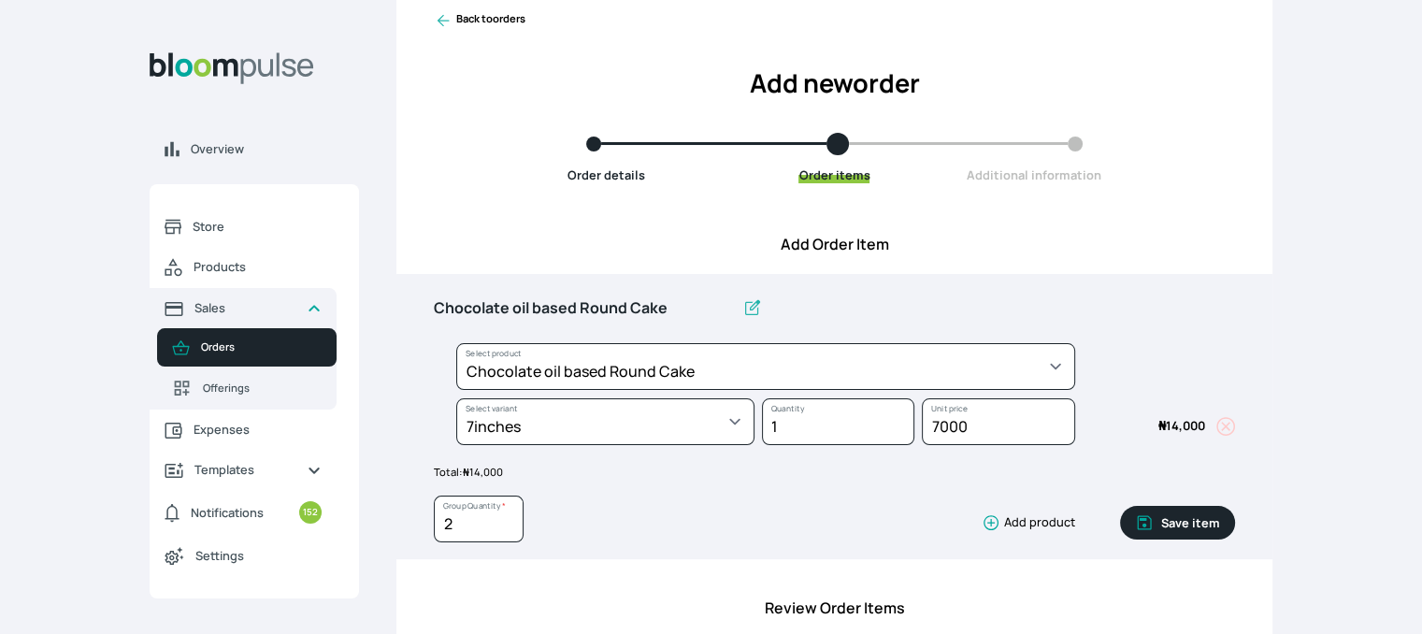
click at [1167, 518] on button "Save item" at bounding box center [1177, 523] width 115 height 34
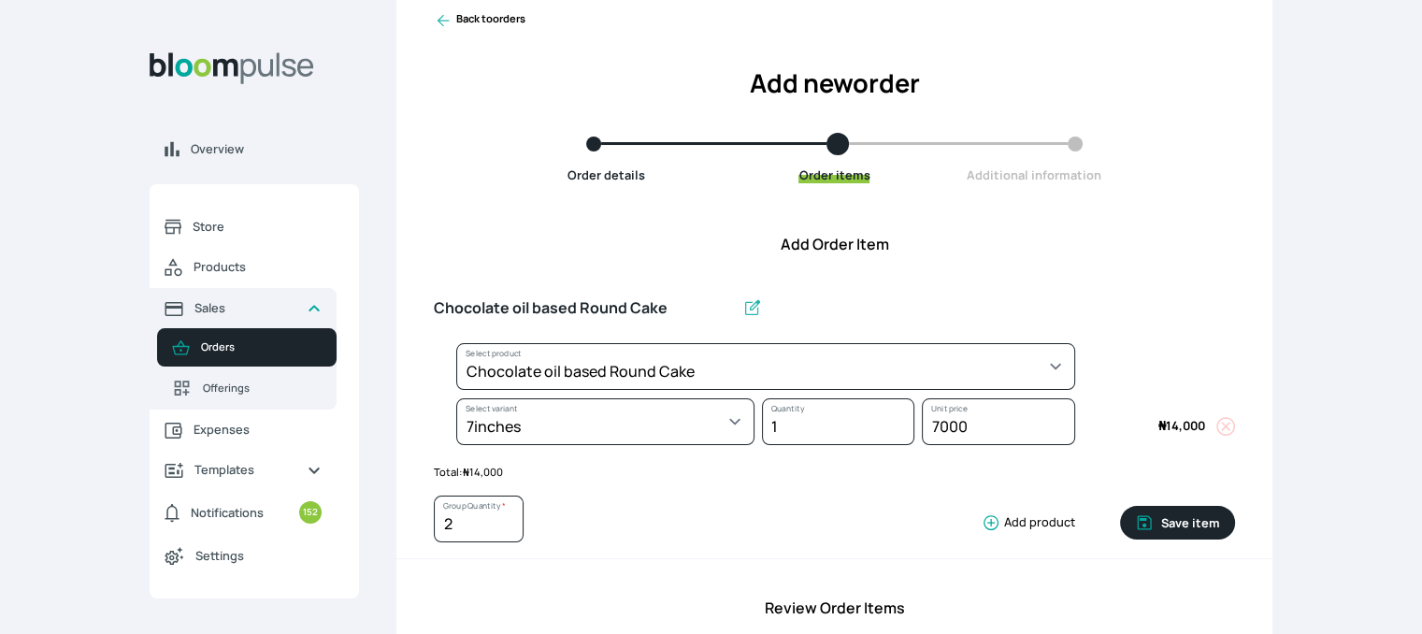
type input "1"
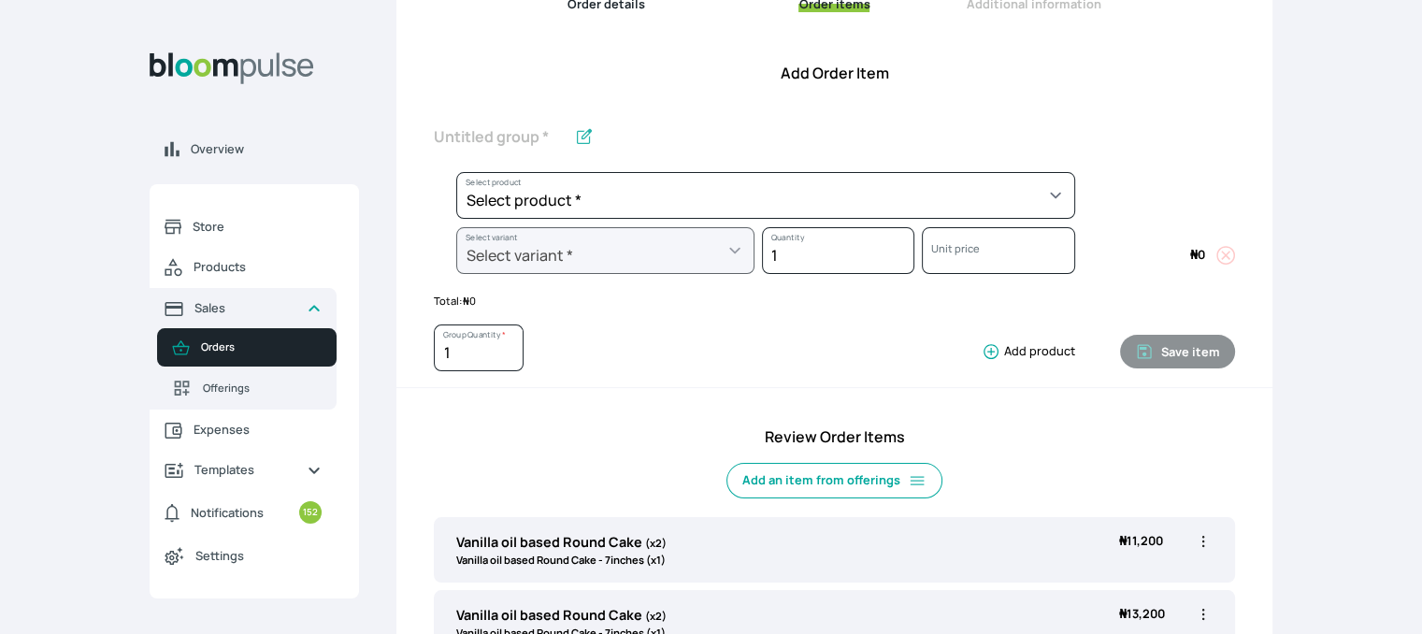
scroll to position [247, 0]
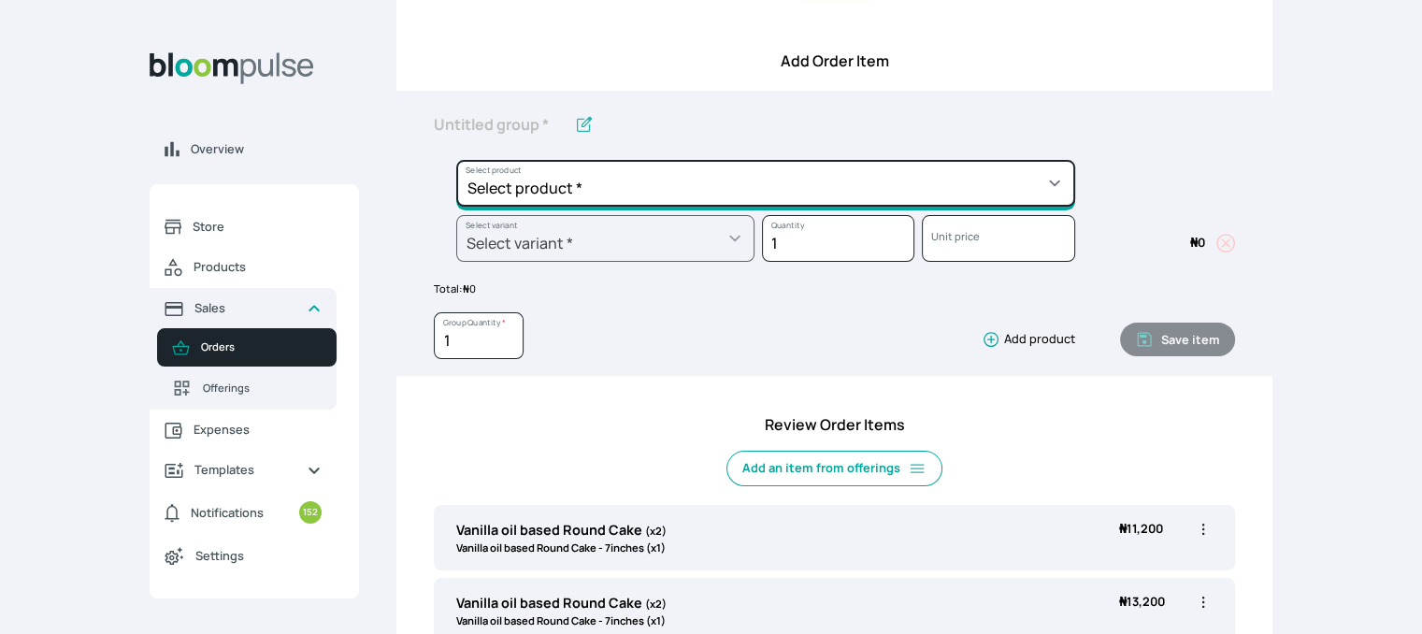
click at [1003, 190] on select "Select product * Cake Decoration for 8inches High Chocolate oil based Round Cak…" at bounding box center [765, 183] width 619 height 47
select select "fbdfa119-d678-4096-a917-c651bafd2f33"
click at [456, 160] on select "Select product * Cake Decoration for 8inches High Chocolate oil based Round Cak…" at bounding box center [765, 183] width 619 height 47
type input "Chocolate Ganache"
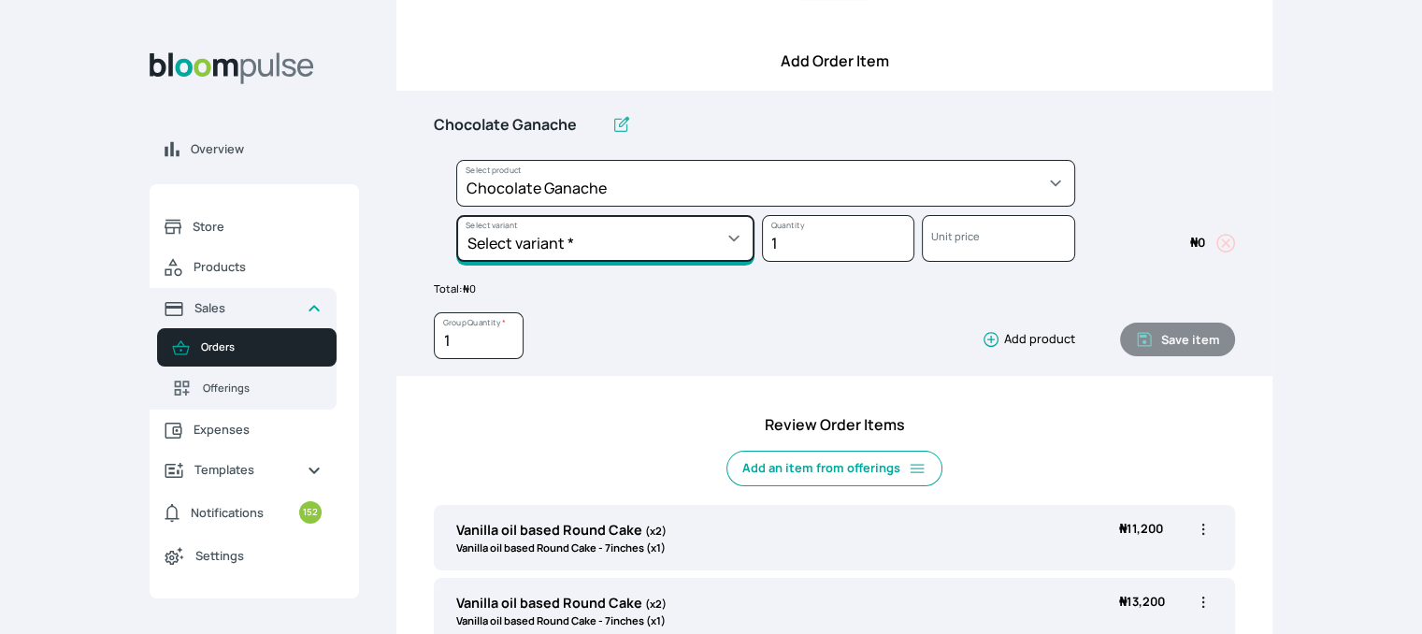
click at [695, 240] on select "Select variant * Chocolate mousse Ganache" at bounding box center [605, 238] width 298 height 47
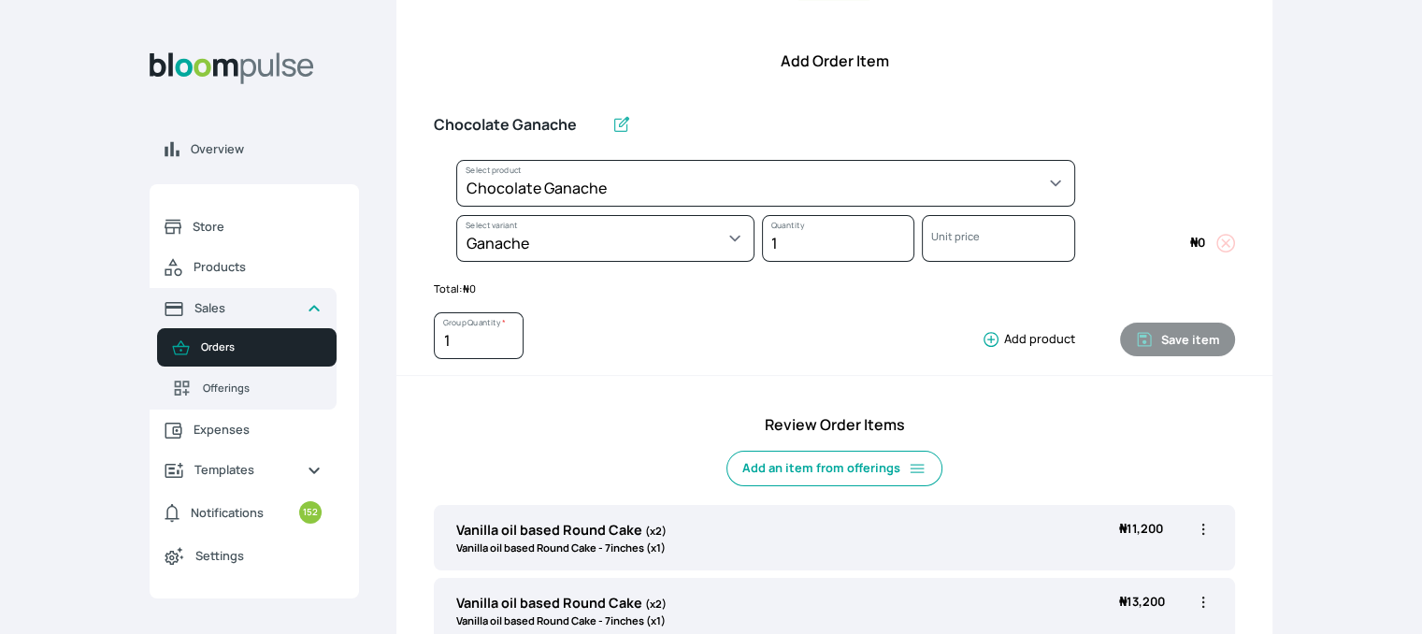
select select "fbdfa119-d678-4096-a917-c651bafd2f33"
select select "110f277d-f733-408d-afd3-e3629040f40f"
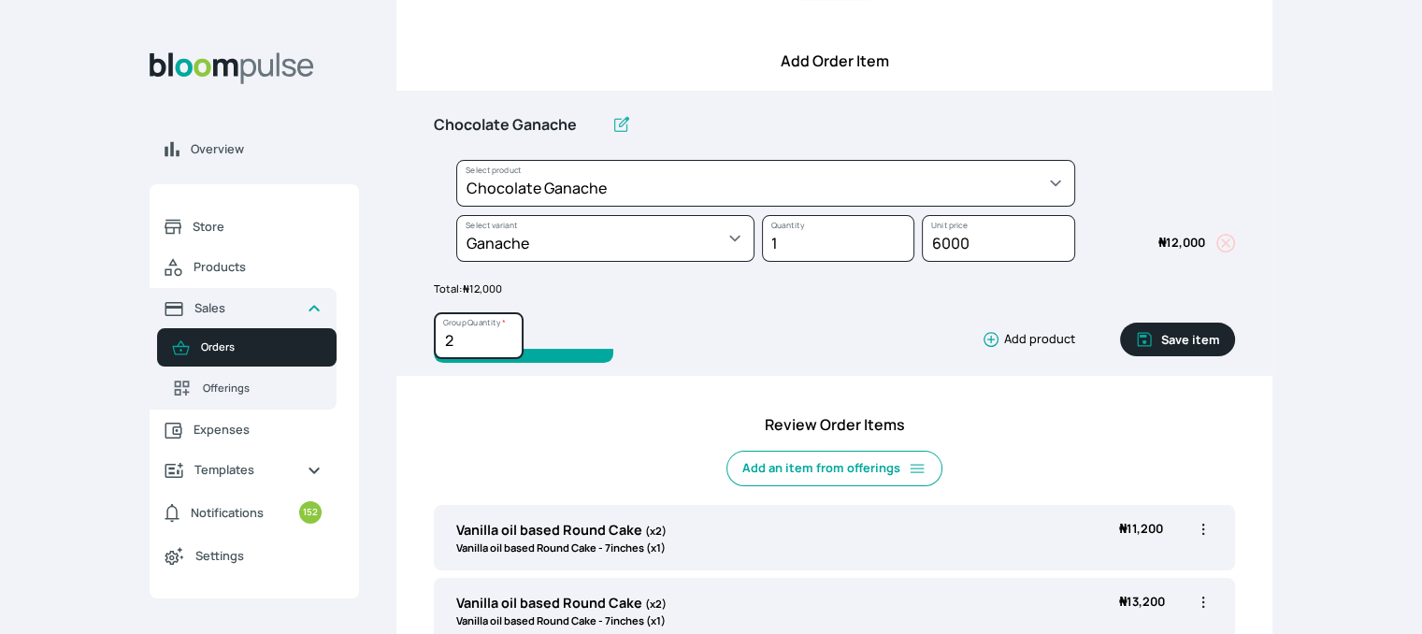
type input "2"
click at [509, 334] on input "2" at bounding box center [479, 335] width 90 height 47
click at [1180, 338] on button "Save item" at bounding box center [1177, 340] width 115 height 34
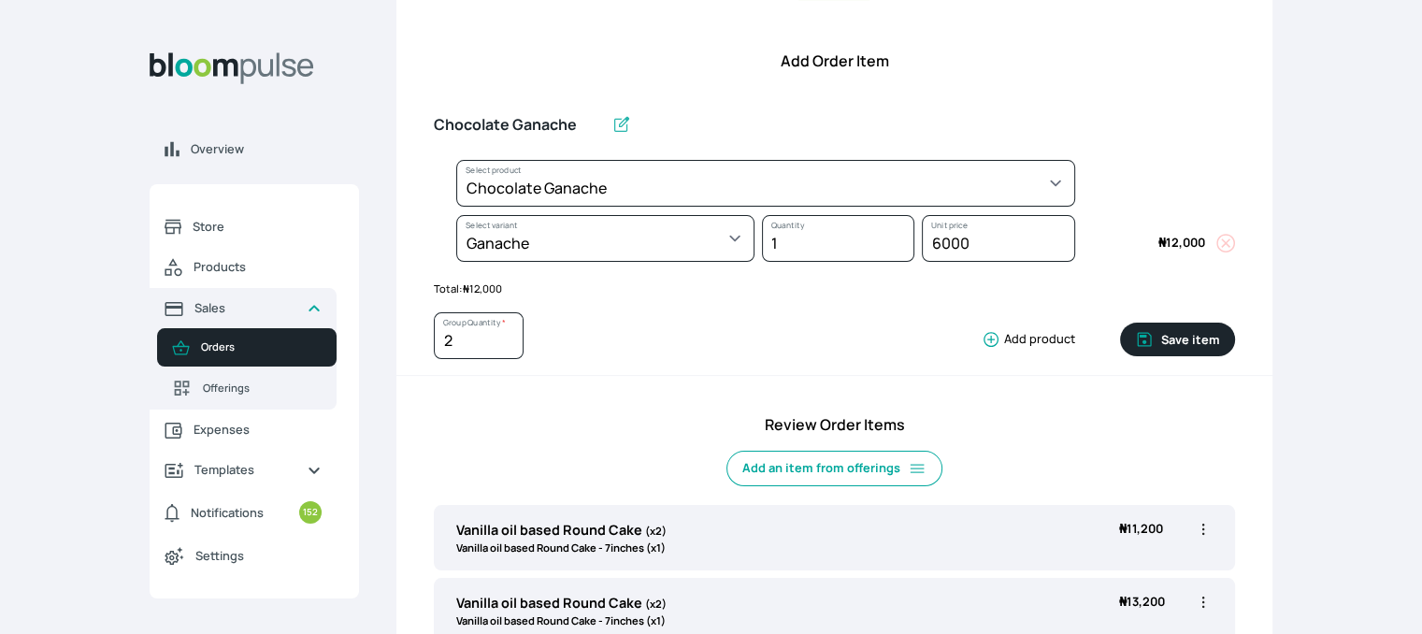
type input "1"
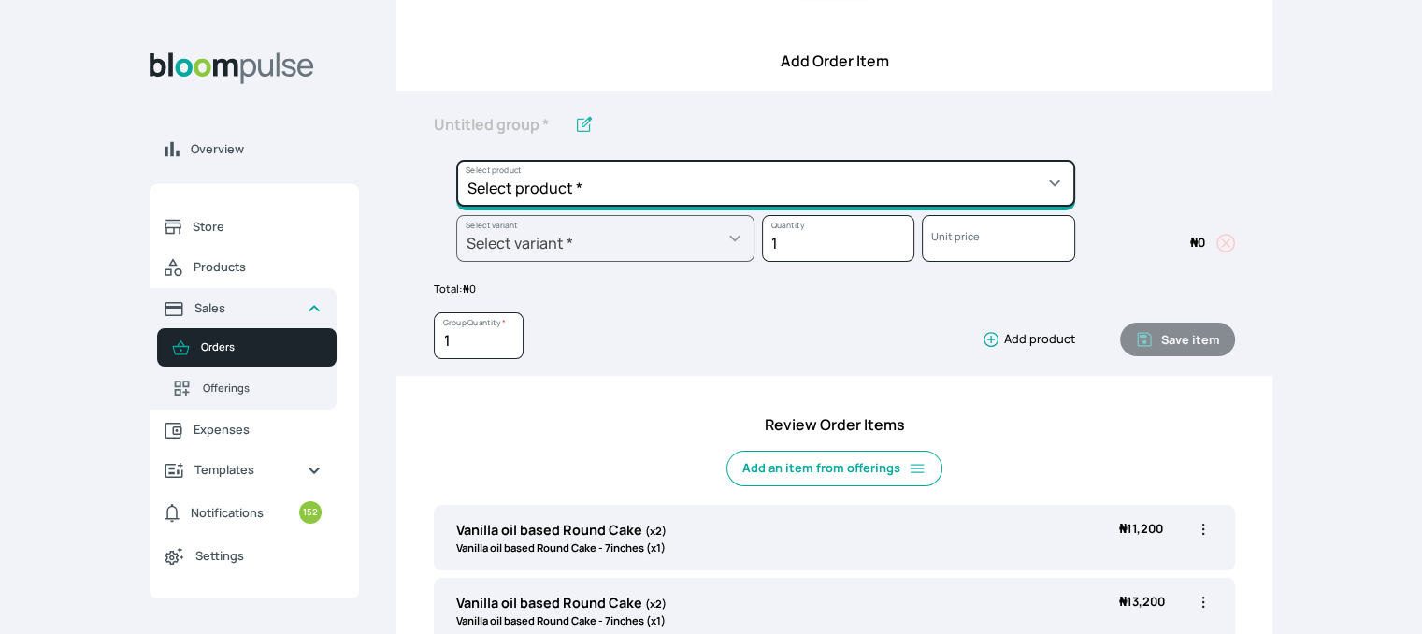
click at [991, 191] on select "Select product * Cake Decoration for 8inches High Chocolate oil based Round Cak…" at bounding box center [765, 183] width 619 height 47
select select "023b730d-bc46-477e-b7f7-d3522e7f455b"
click at [456, 160] on select "Select product * Cake Decoration for 8inches High Chocolate oil based Round Cak…" at bounding box center [765, 183] width 619 height 47
type input "Cake Decoration for 8inches High"
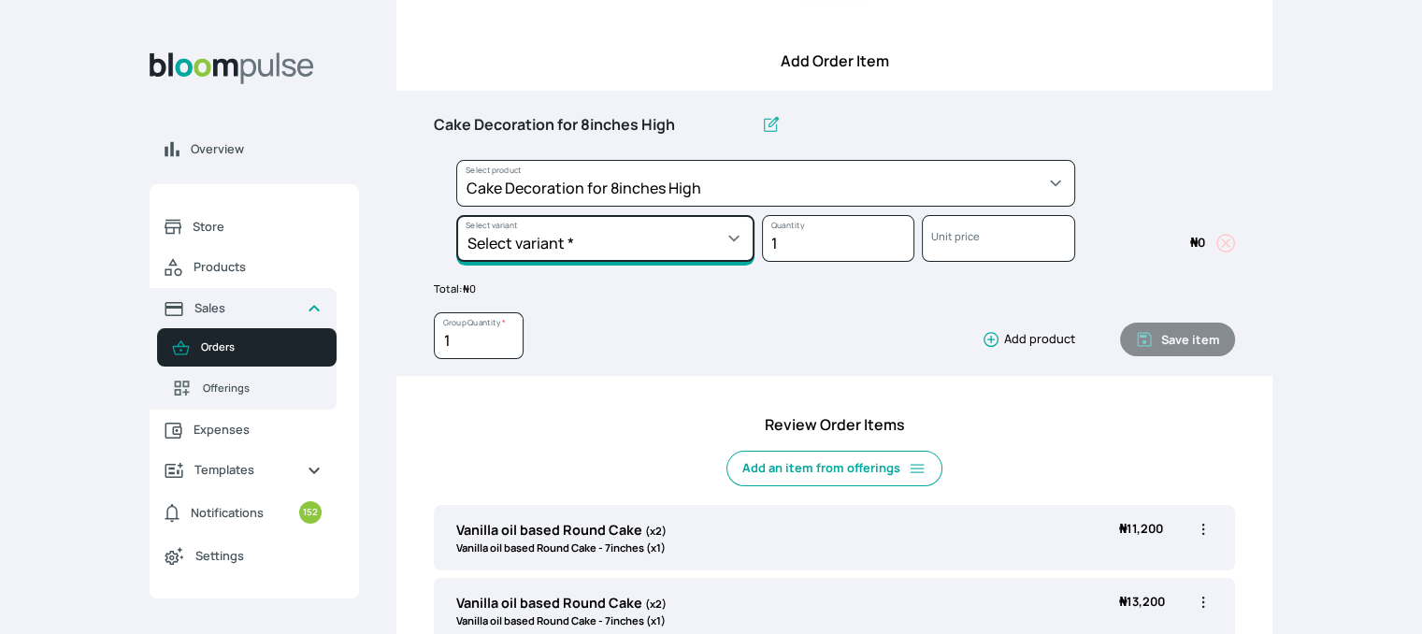
click at [715, 235] on select "Select variant * Basic Complex Regular" at bounding box center [605, 238] width 298 height 47
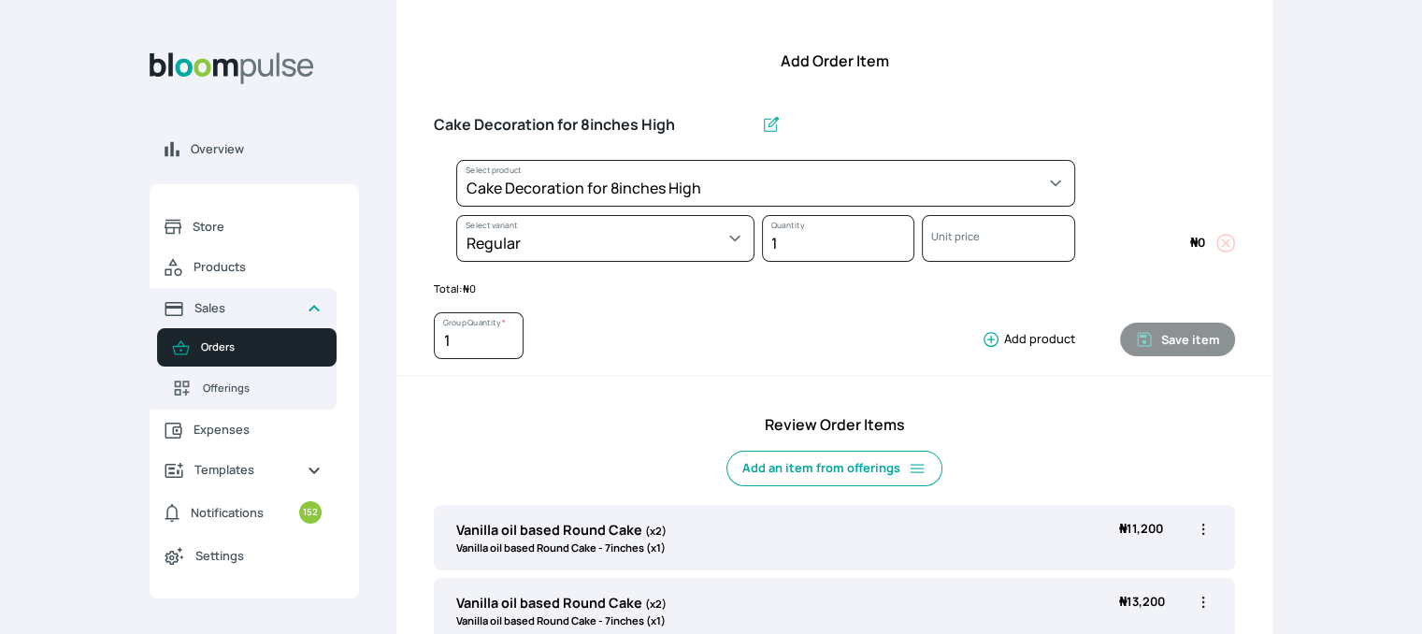
select select "023b730d-bc46-477e-b7f7-d3522e7f455b"
select select "13dbb06e-f851-45db-a0d6-3609ea7c0f11"
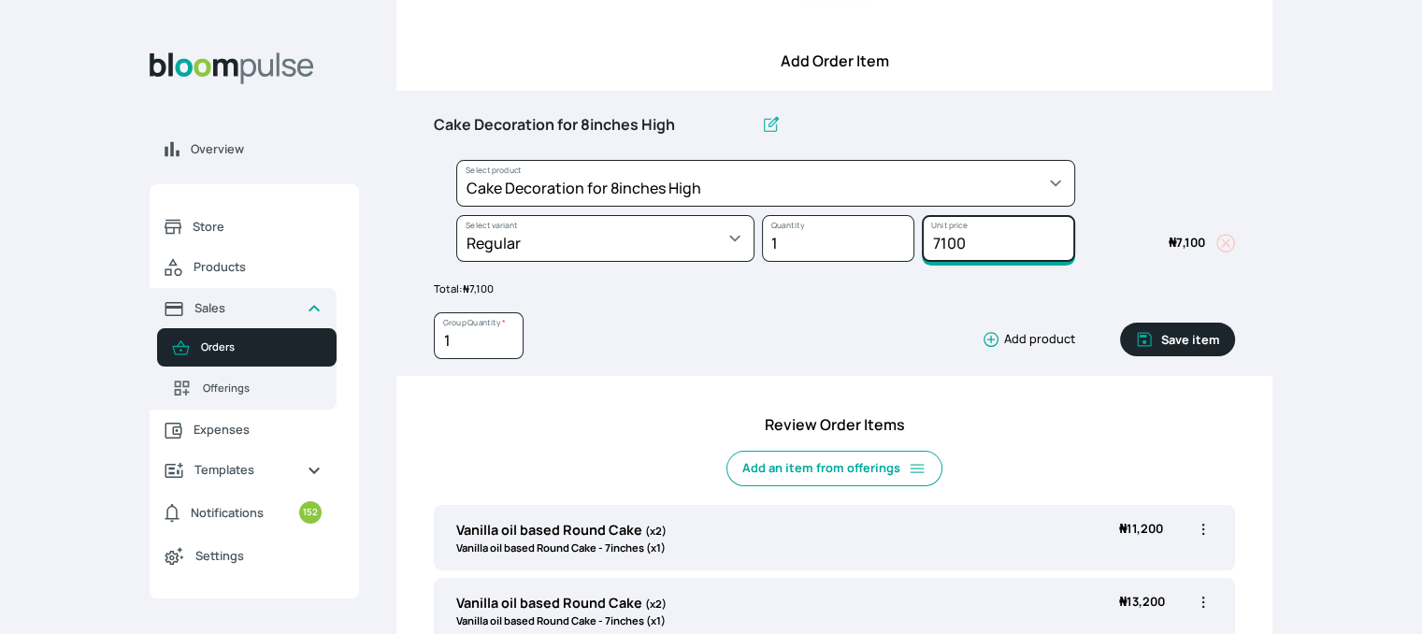
drag, startPoint x: 978, startPoint y: 238, endPoint x: 902, endPoint y: 230, distance: 76.2
click at [902, 230] on div "Select product * Cake Decoration for 8inches High Chocolate oil based Round Cak…" at bounding box center [834, 215] width 801 height 110
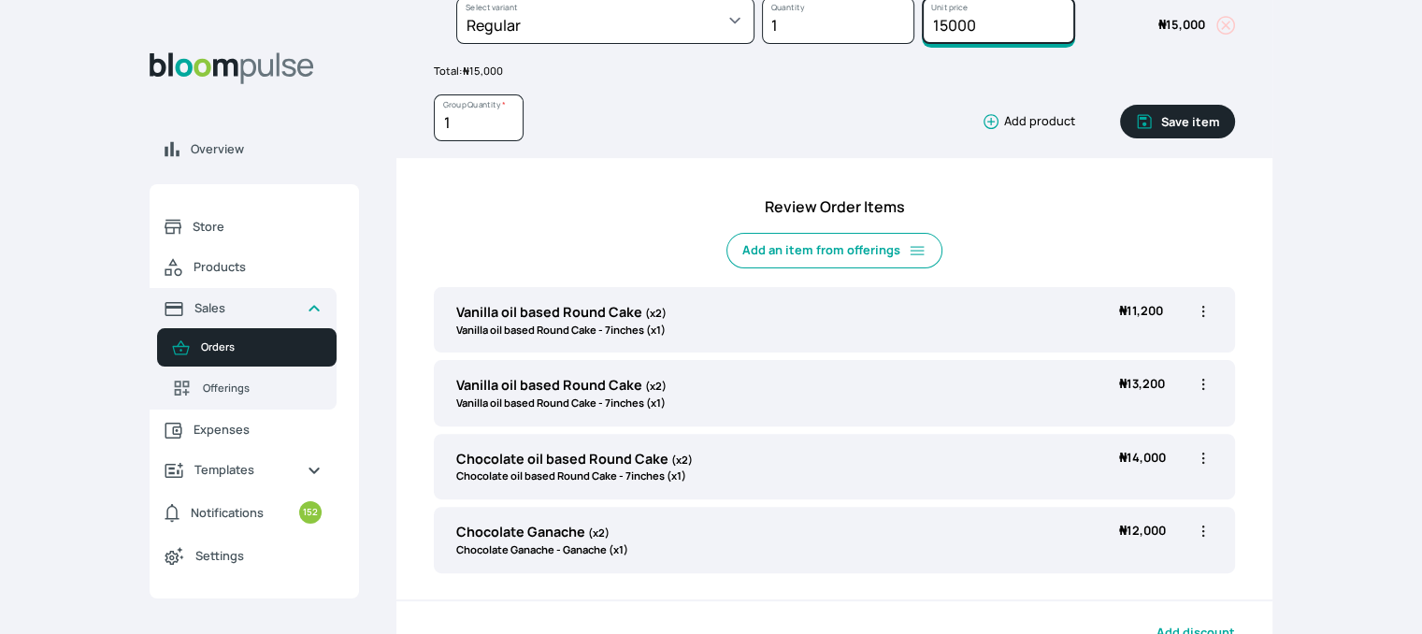
scroll to position [468, 0]
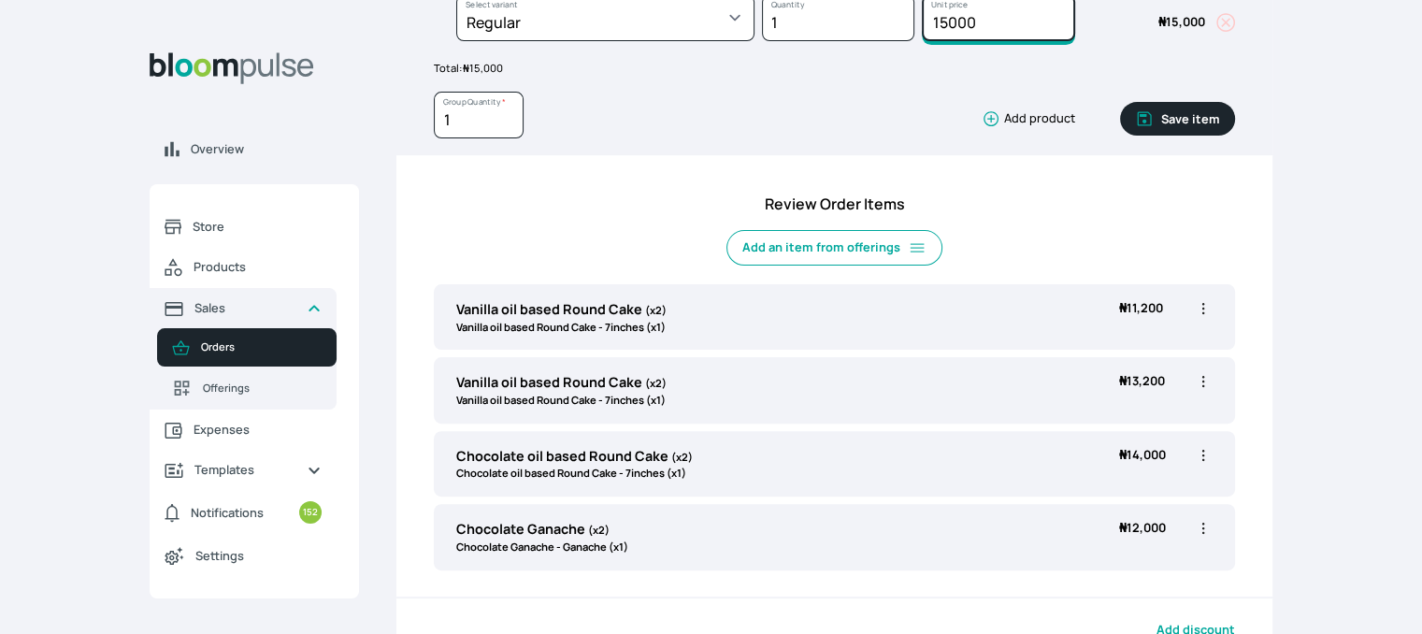
type input "15000"
click at [1201, 124] on button "Save item" at bounding box center [1177, 119] width 115 height 34
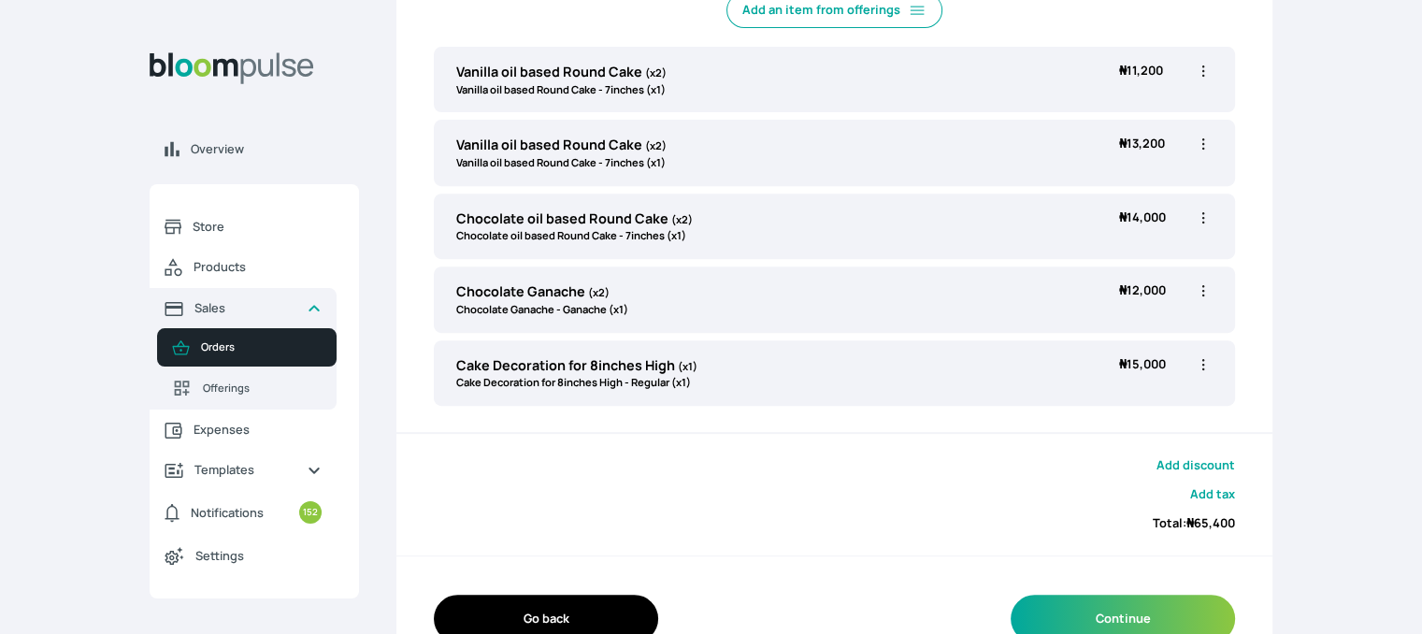
scroll to position [748, 0]
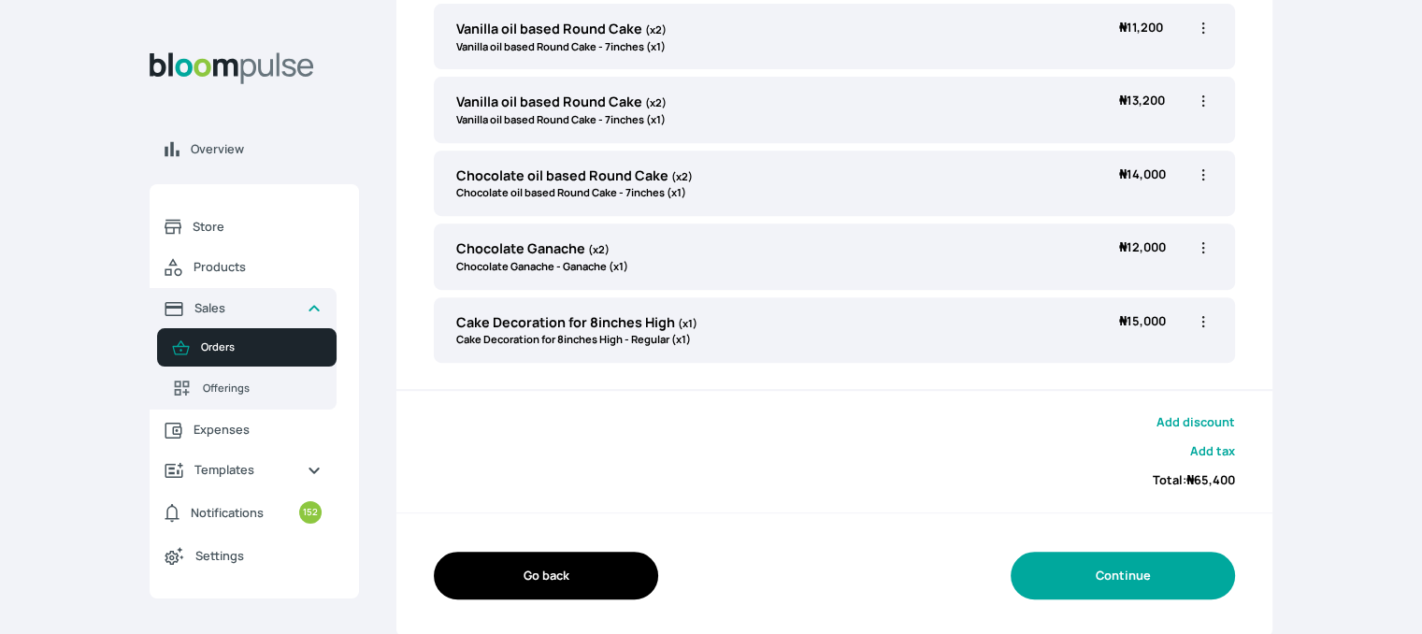
click at [1137, 573] on button "Continue" at bounding box center [1123, 576] width 224 height 48
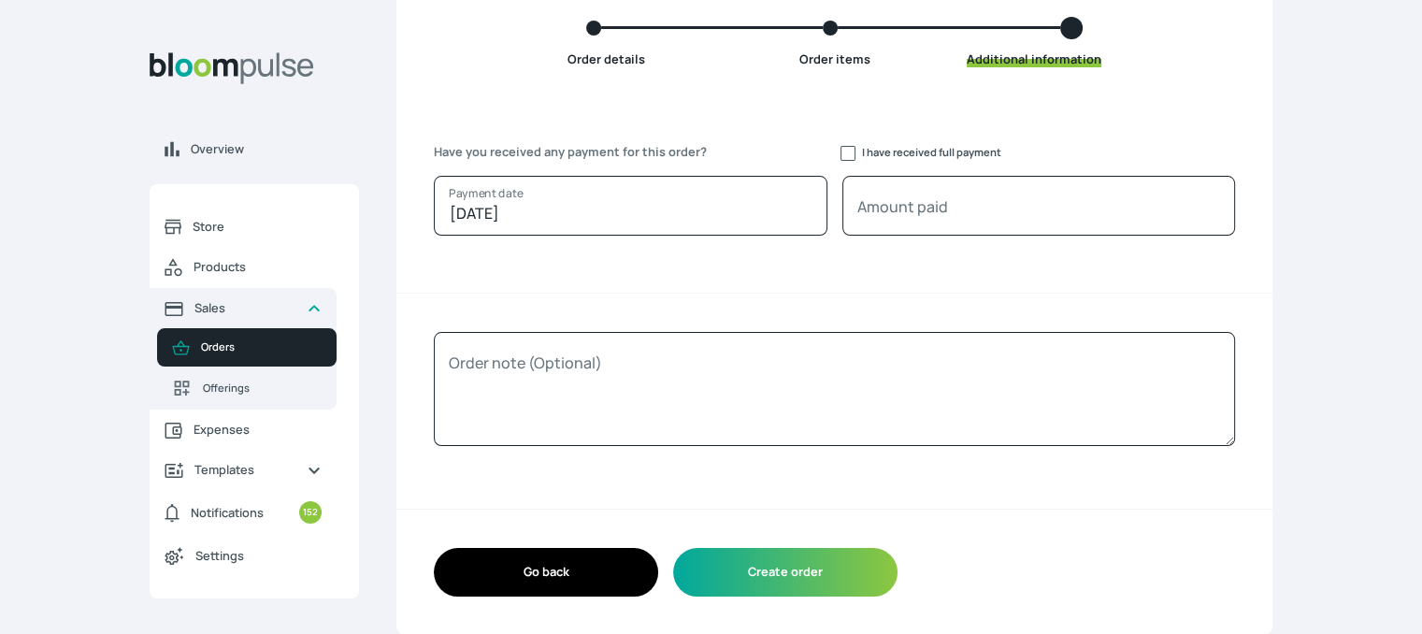
scroll to position [179, 0]
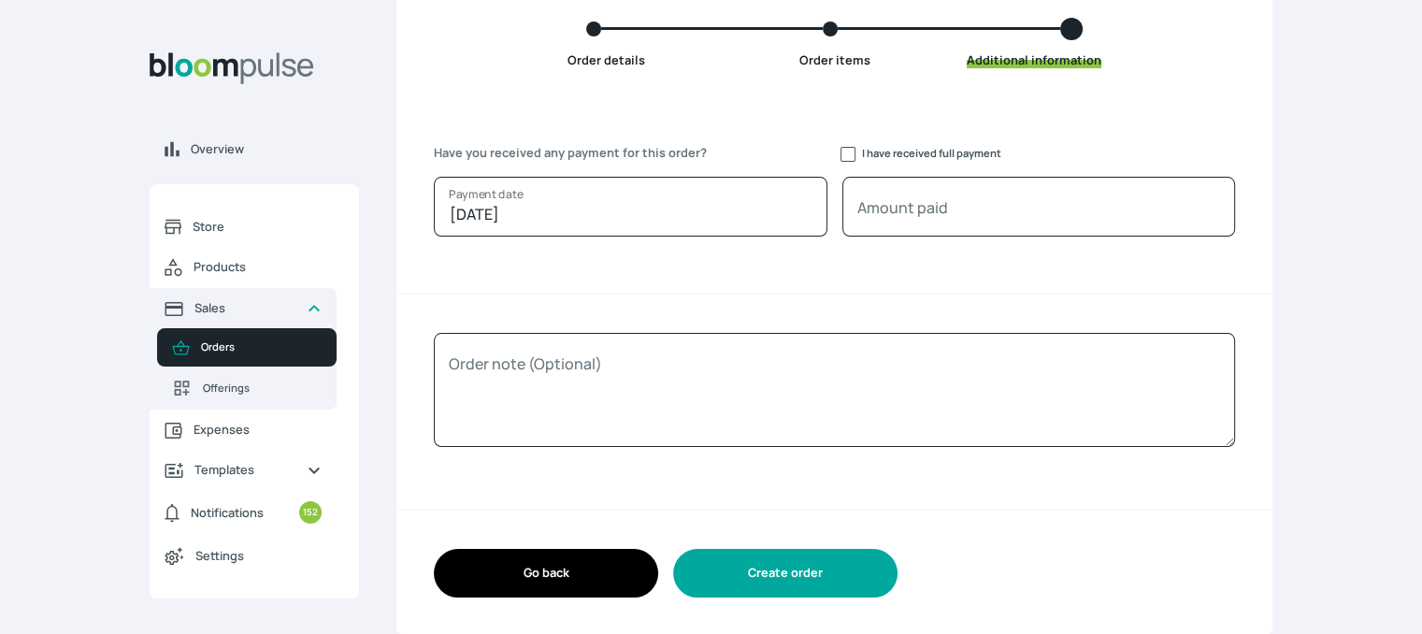
click at [752, 574] on button "Create order" at bounding box center [785, 573] width 224 height 48
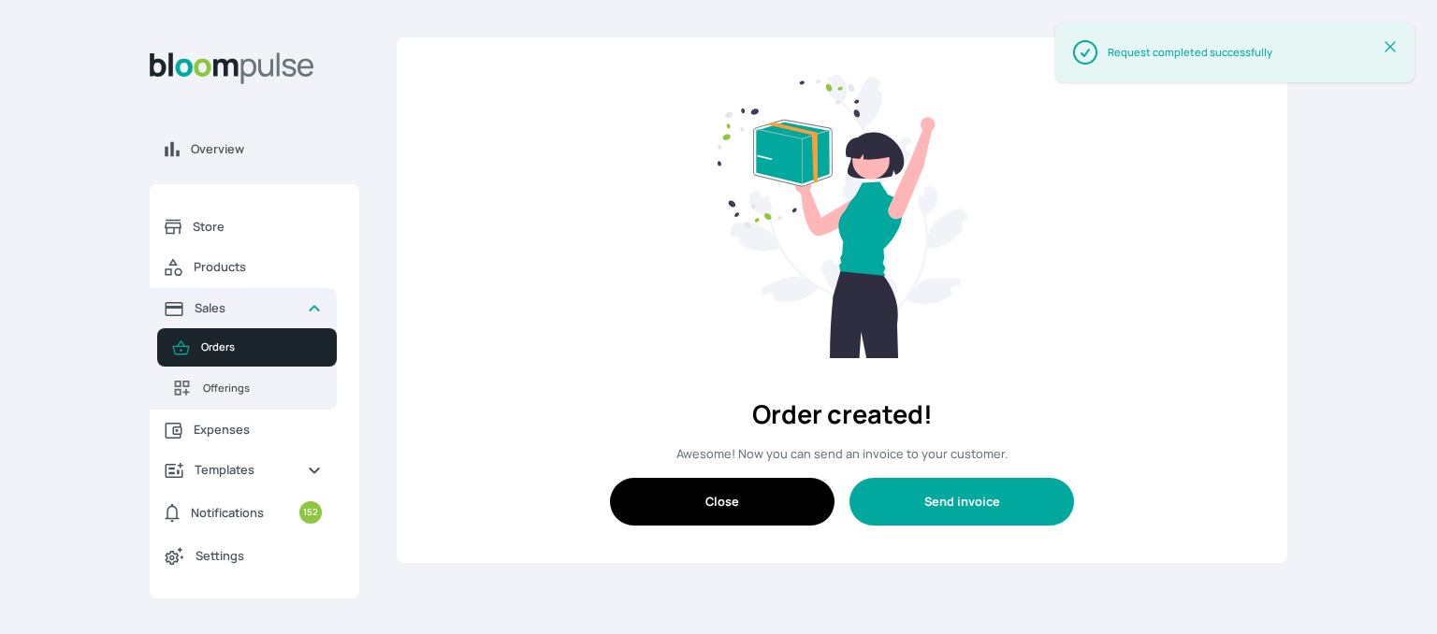
click at [960, 501] on button "Send invoice" at bounding box center [961, 502] width 224 height 48
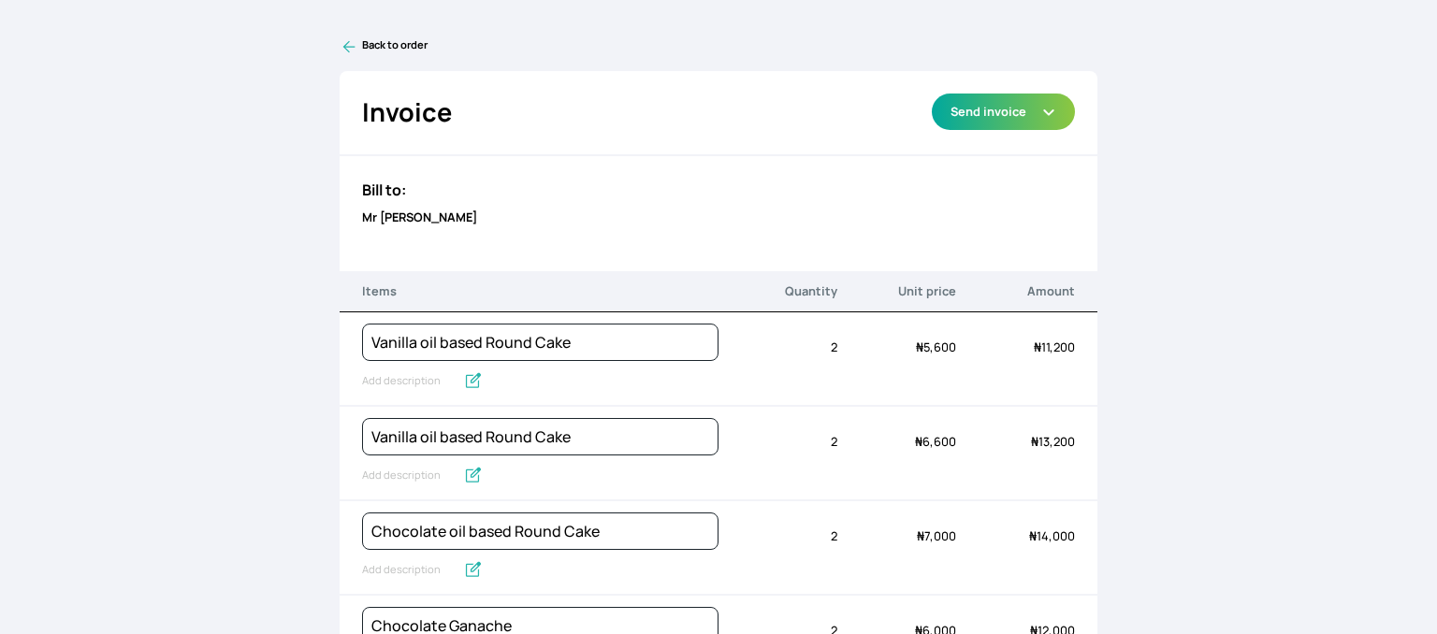
click at [344, 46] on icon at bounding box center [348, 47] width 12 height 12
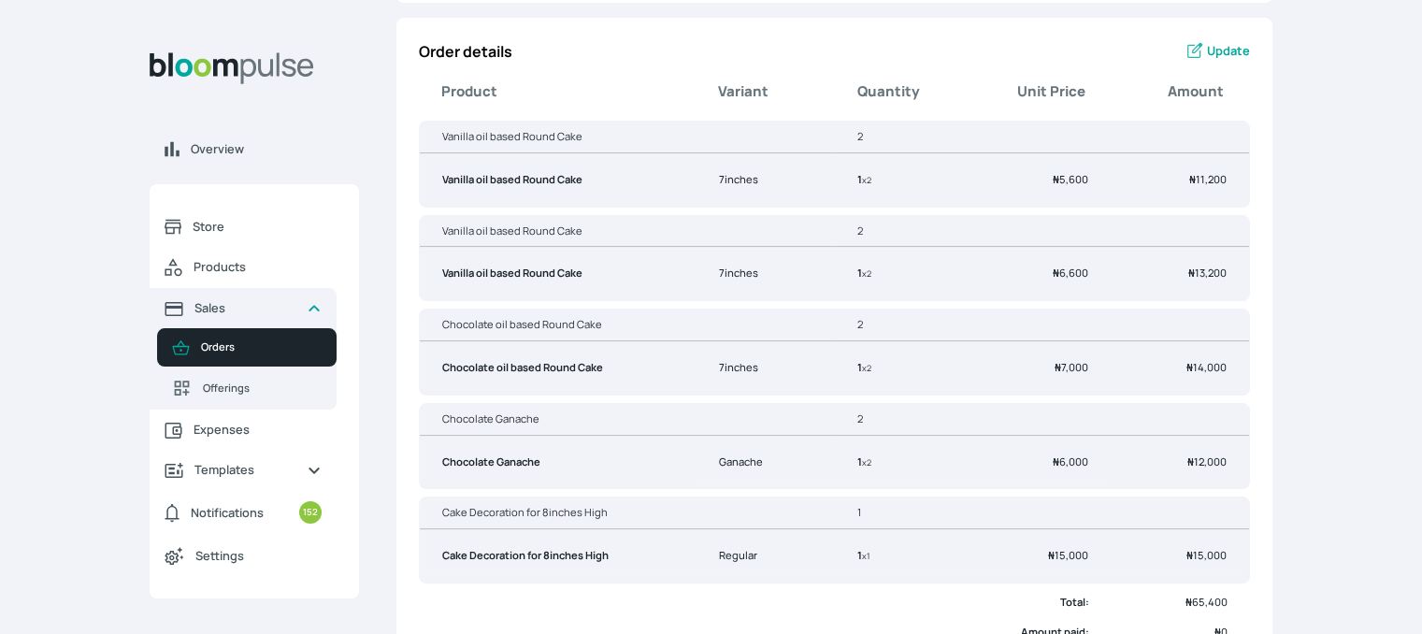
scroll to position [337, 0]
click at [1231, 53] on span "Update" at bounding box center [1228, 48] width 43 height 18
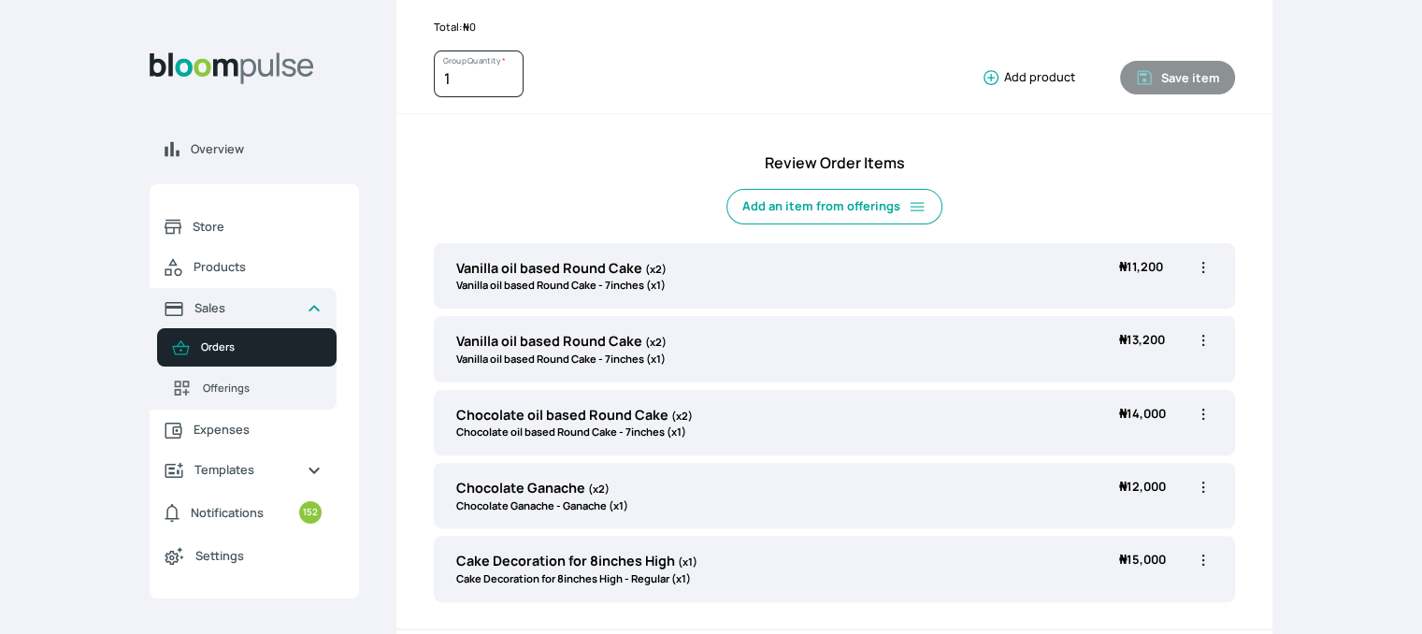
scroll to position [469, 0]
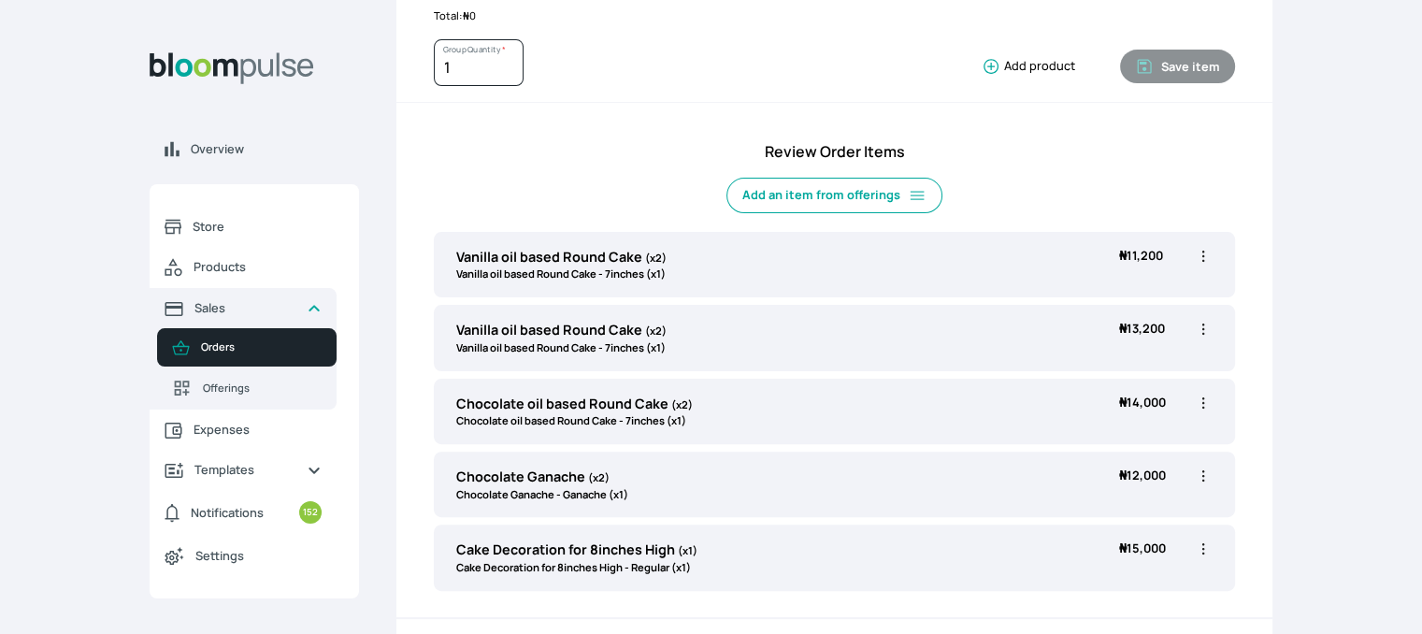
click at [1202, 253] on icon "button" at bounding box center [1203, 256] width 19 height 19
click at [1168, 289] on span "Edit" at bounding box center [1130, 294] width 135 height 19
type input "Vanilla oil based Round Cake"
type input "2"
select select "49426e7e-6d78-4aff-80b2-0dfc408de078"
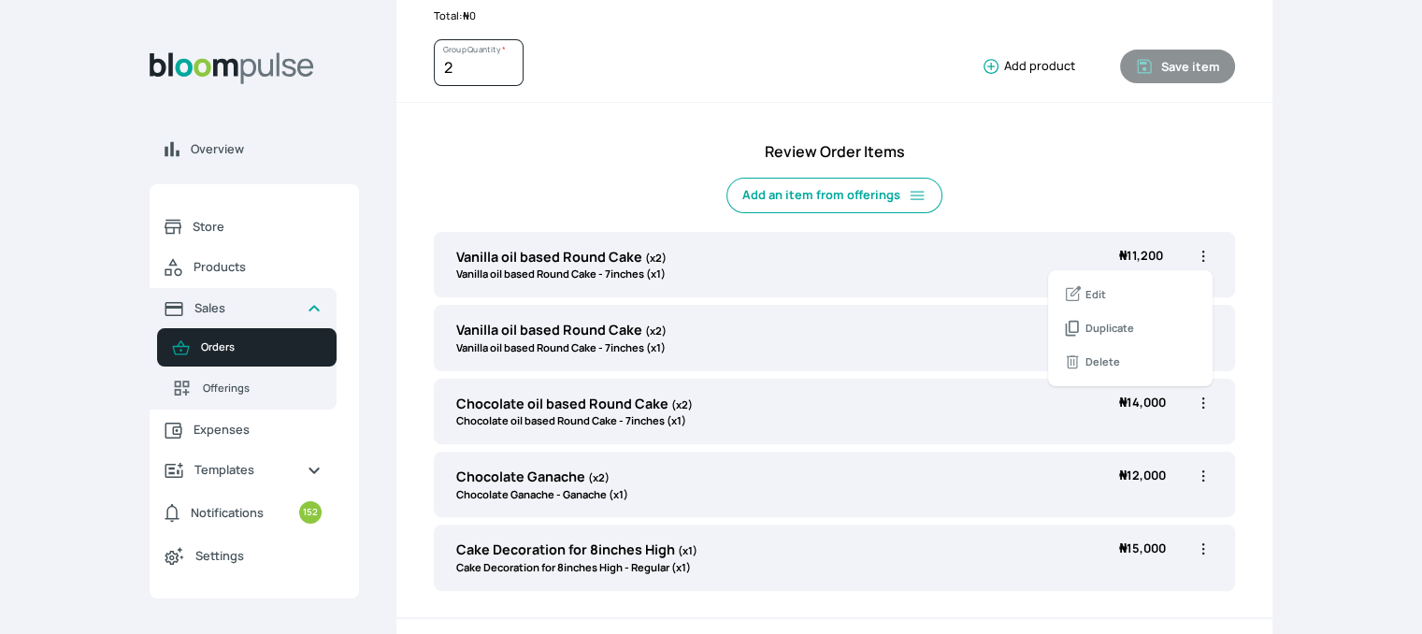
select select "d02a4e13-2478-466f-96bc-6b72e1cb349e"
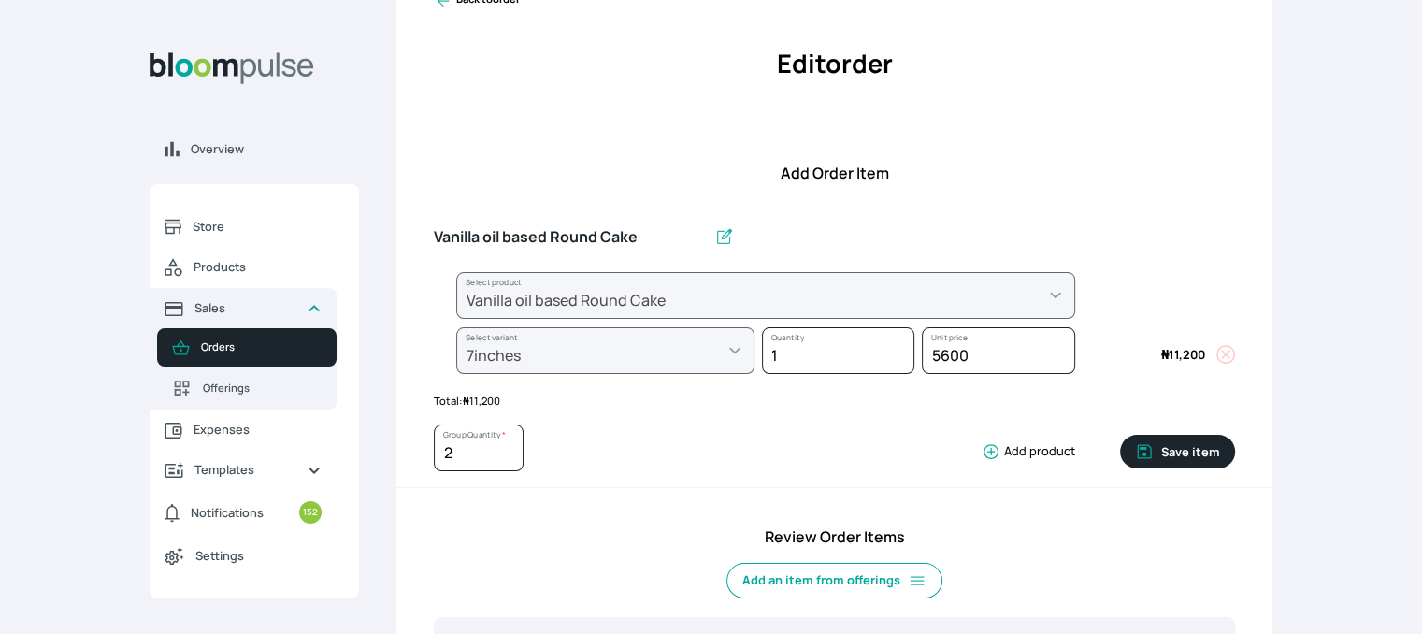
scroll to position [68, 0]
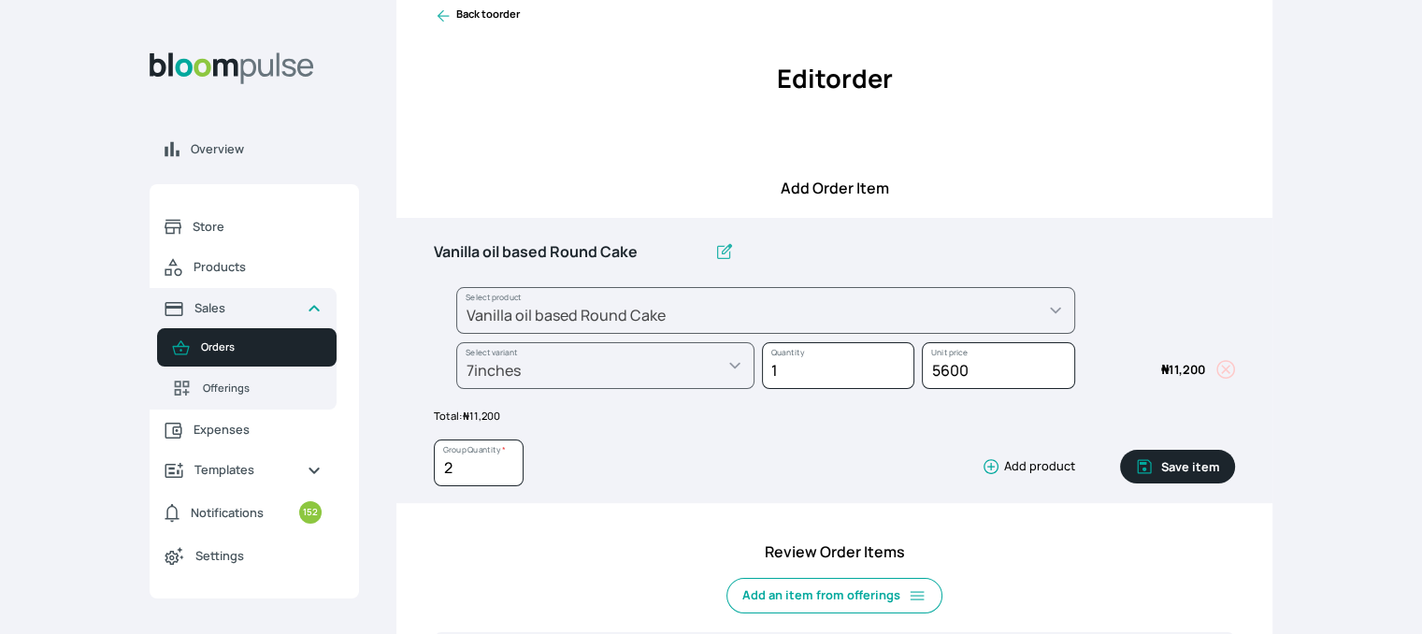
click at [1171, 469] on button "Save item" at bounding box center [1177, 467] width 115 height 34
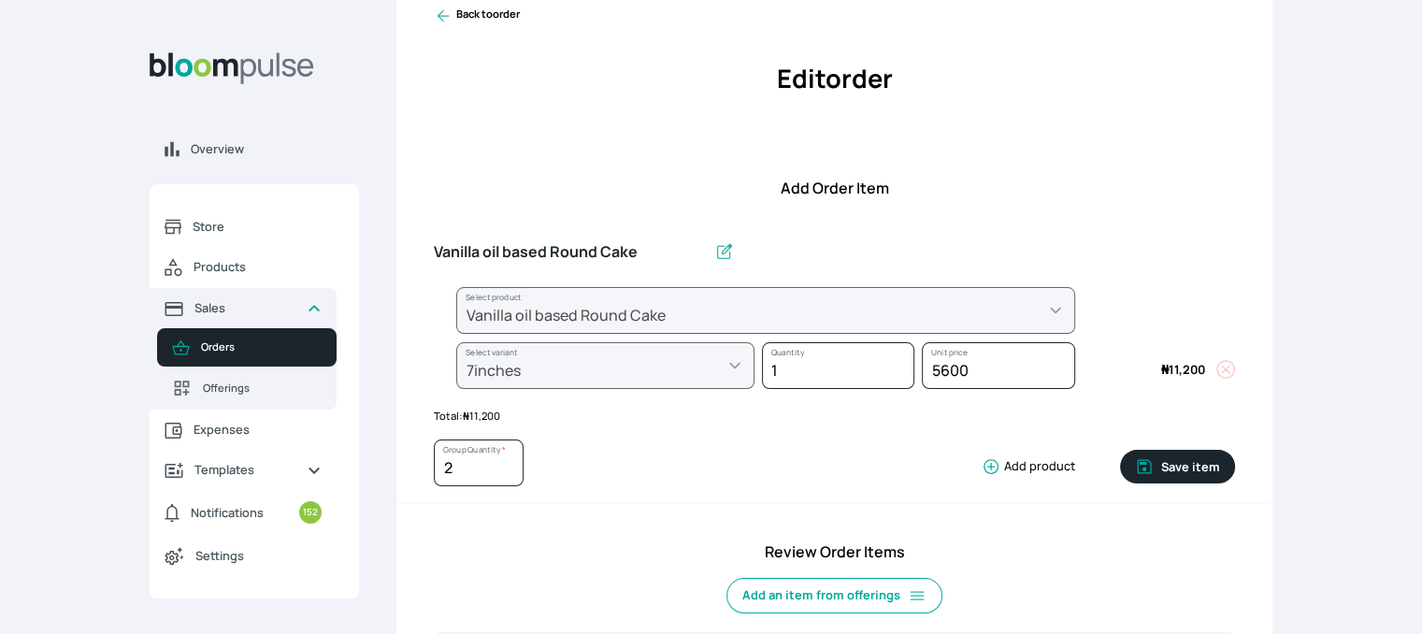
type input "1"
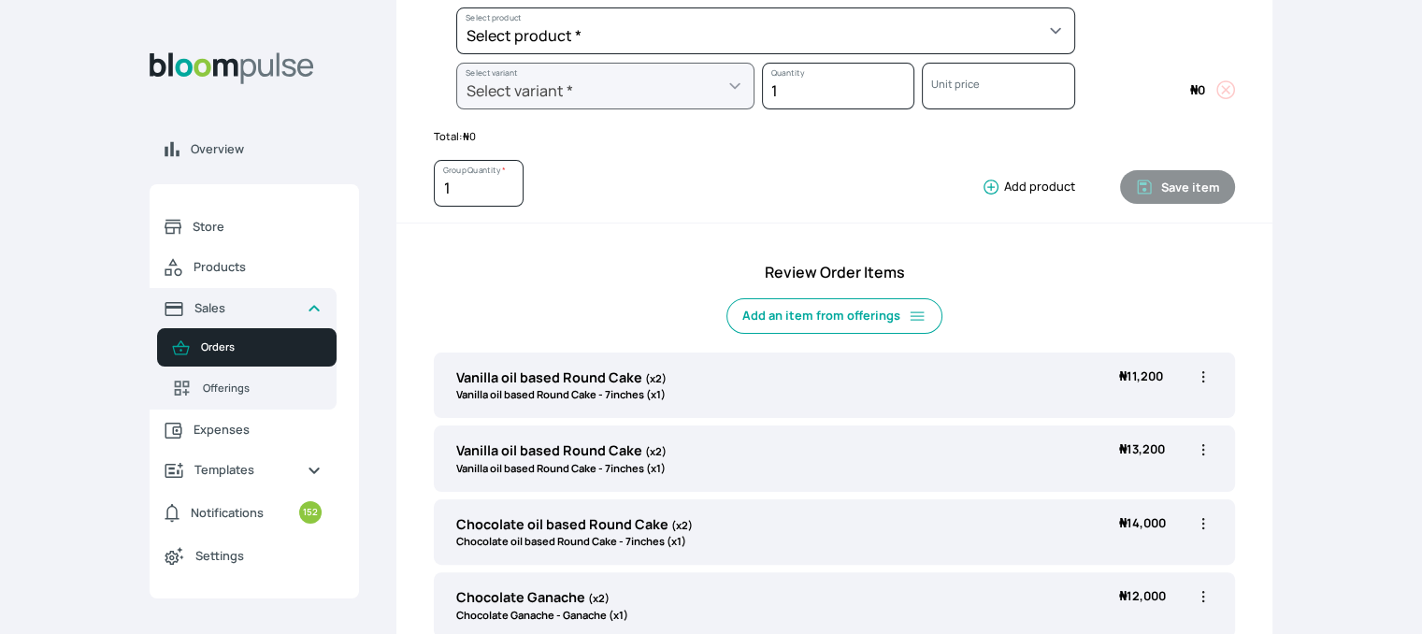
scroll to position [114, 0]
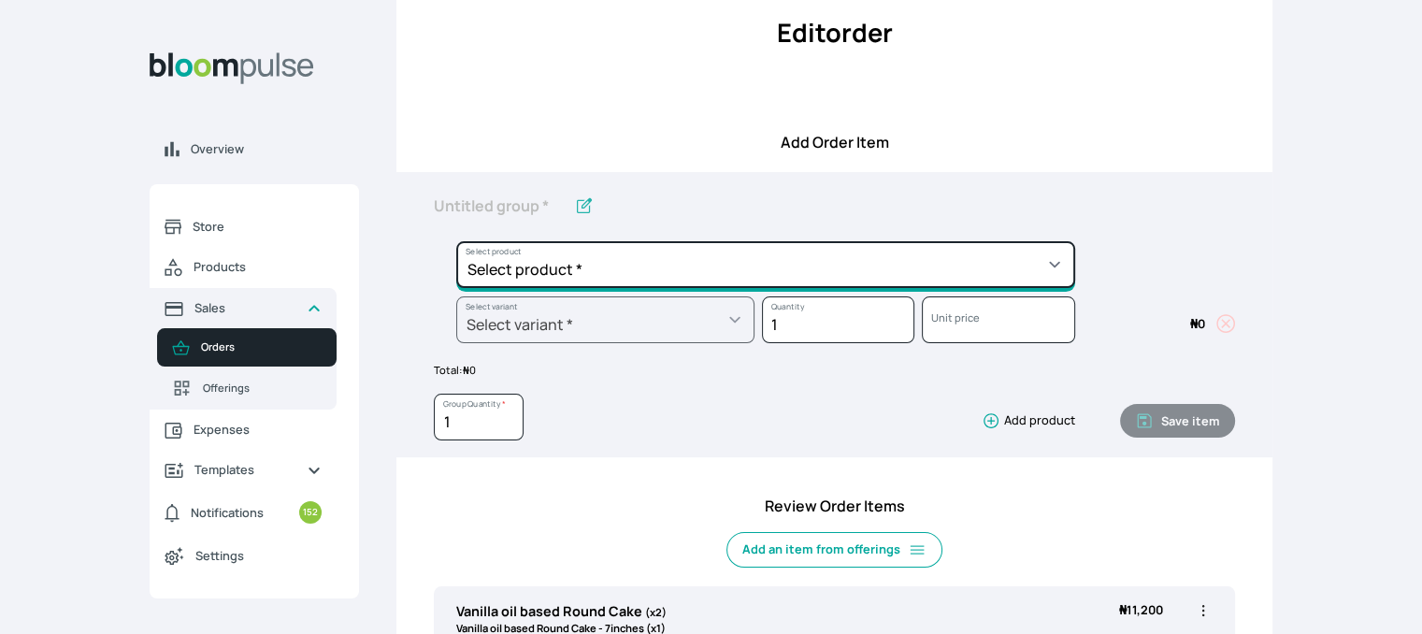
click at [867, 246] on select "Select product * Cake Decoration for 8inches High Chocolate oil based Round Cak…" at bounding box center [765, 264] width 619 height 47
select select "d8f1705d-2dba-4708-a724-b418e511bdc3"
click at [456, 241] on select "Select product * Cake Decoration for 8inches High Chocolate oil based Round Cak…" at bounding box center [765, 264] width 619 height 47
type input "Cookies and Cream oil based Batter"
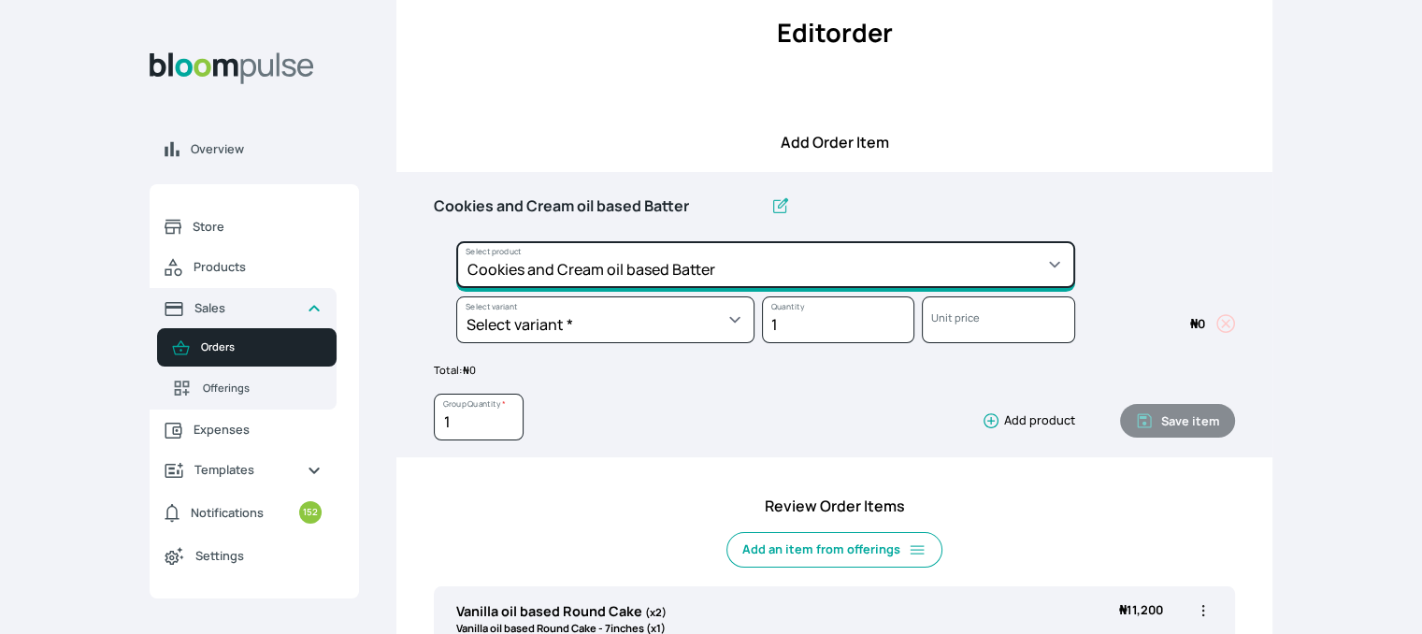
click at [734, 253] on select "Select product * Cake Decoration for 8inches High Chocolate oil based Round Cak…" at bounding box center [765, 264] width 619 height 47
select select "cda72d0d-3d53-418f-8b8c-ee180d80a3bf"
click at [456, 241] on select "Select product * Cake Decoration for 8inches High Chocolate oil based Round Cak…" at bounding box center [765, 264] width 619 height 47
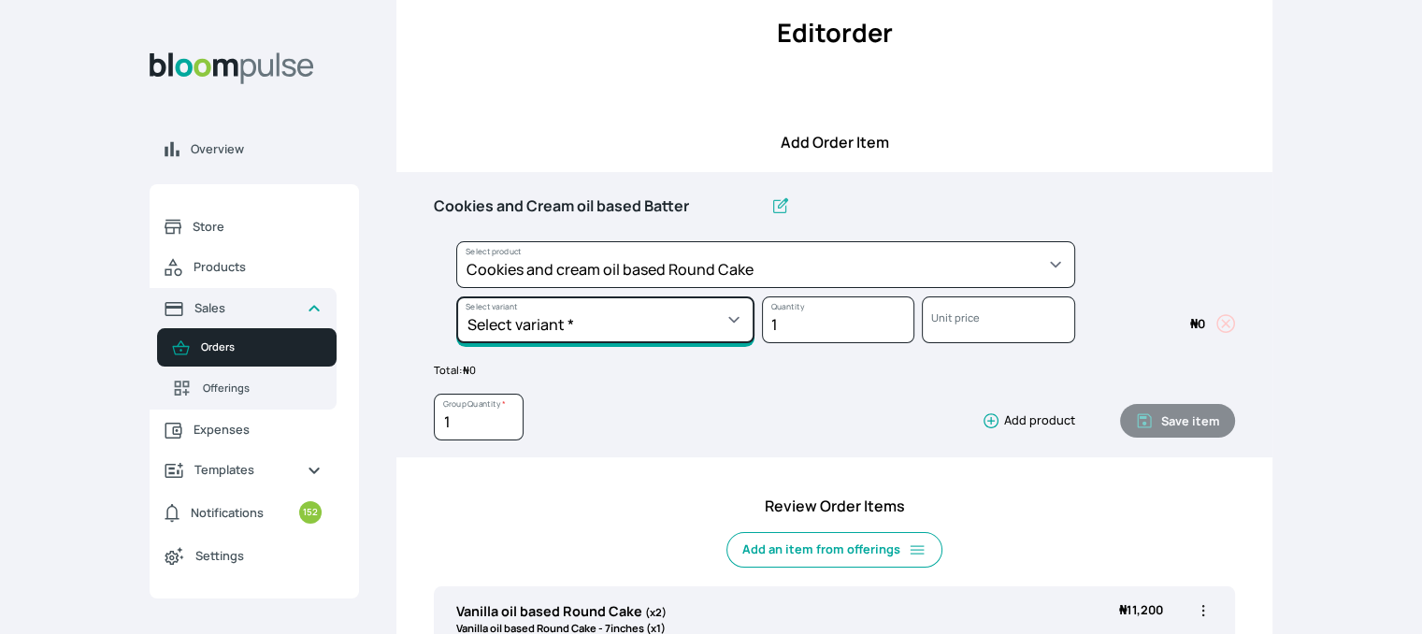
click at [682, 325] on select "Select variant * 10inches 11inches 12inches 13inches 14inches 6inches 7inches 8…" at bounding box center [605, 319] width 298 height 47
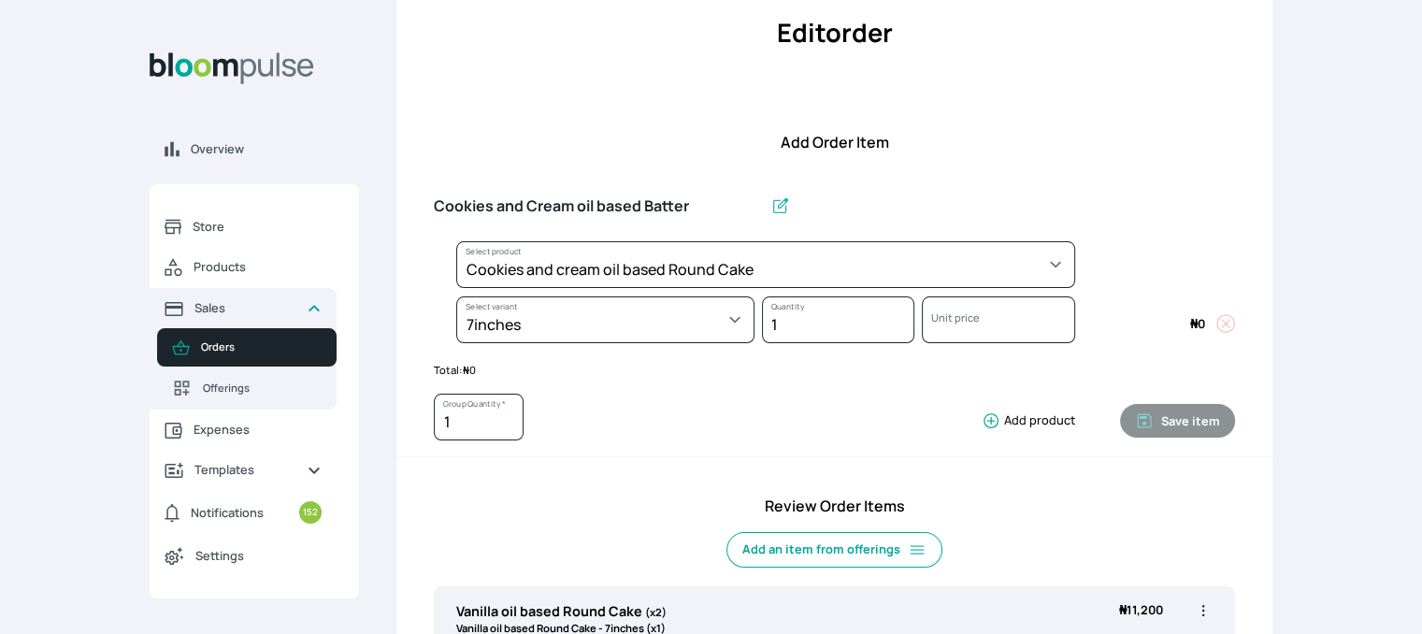
select select "cda72d0d-3d53-418f-8b8c-ee180d80a3bf"
select select "6e4b0193-bf8a-4723-9585-9c7205b52f35"
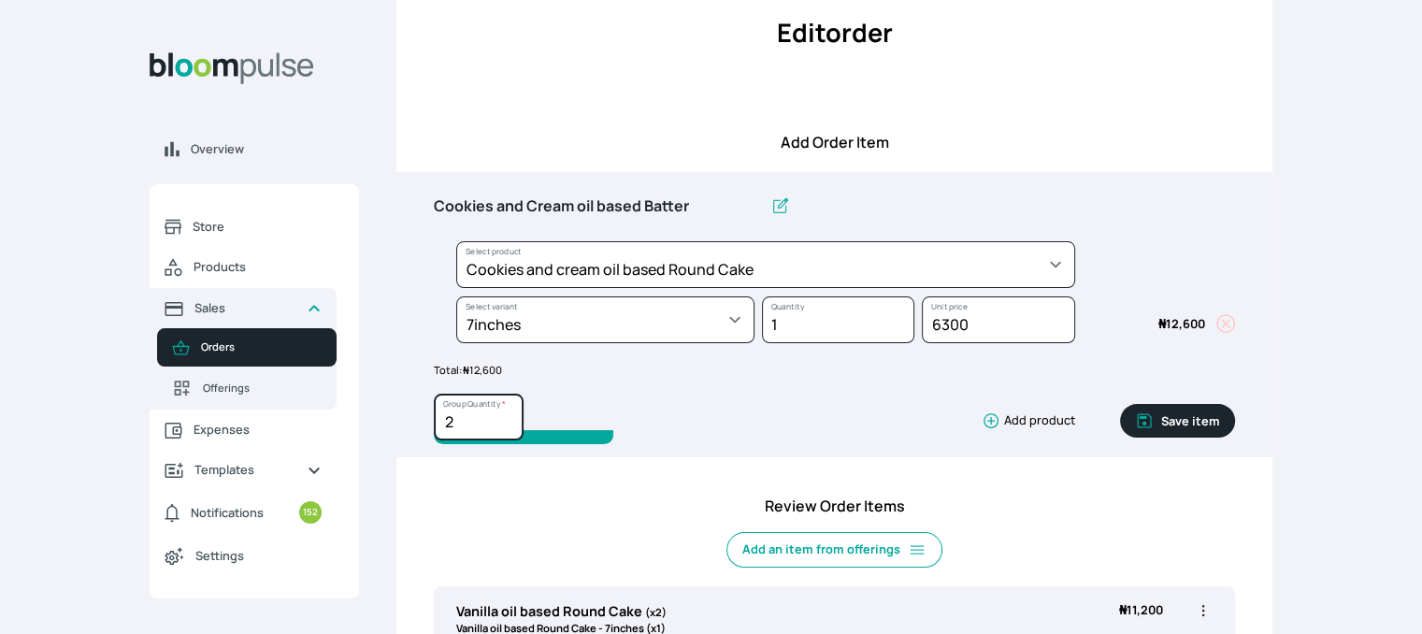
type input "2"
click at [505, 415] on input "2" at bounding box center [479, 417] width 90 height 47
click at [1180, 423] on button "Save item" at bounding box center [1177, 421] width 115 height 34
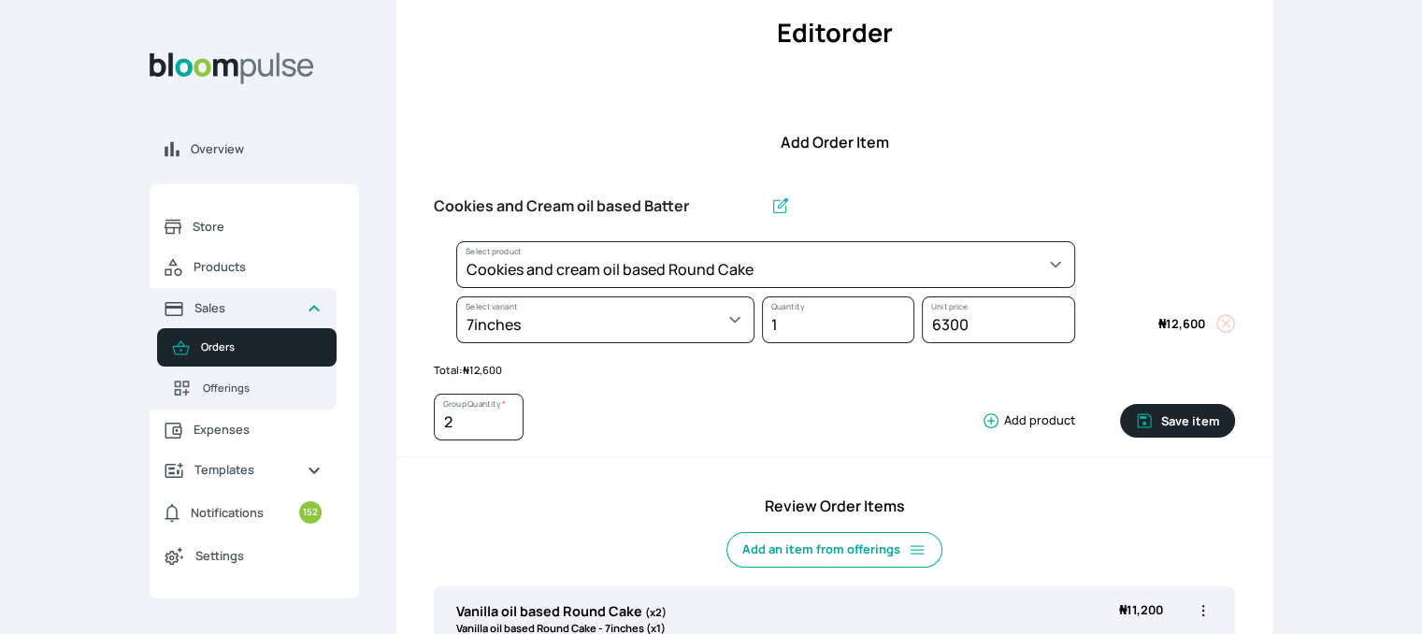
type input "1"
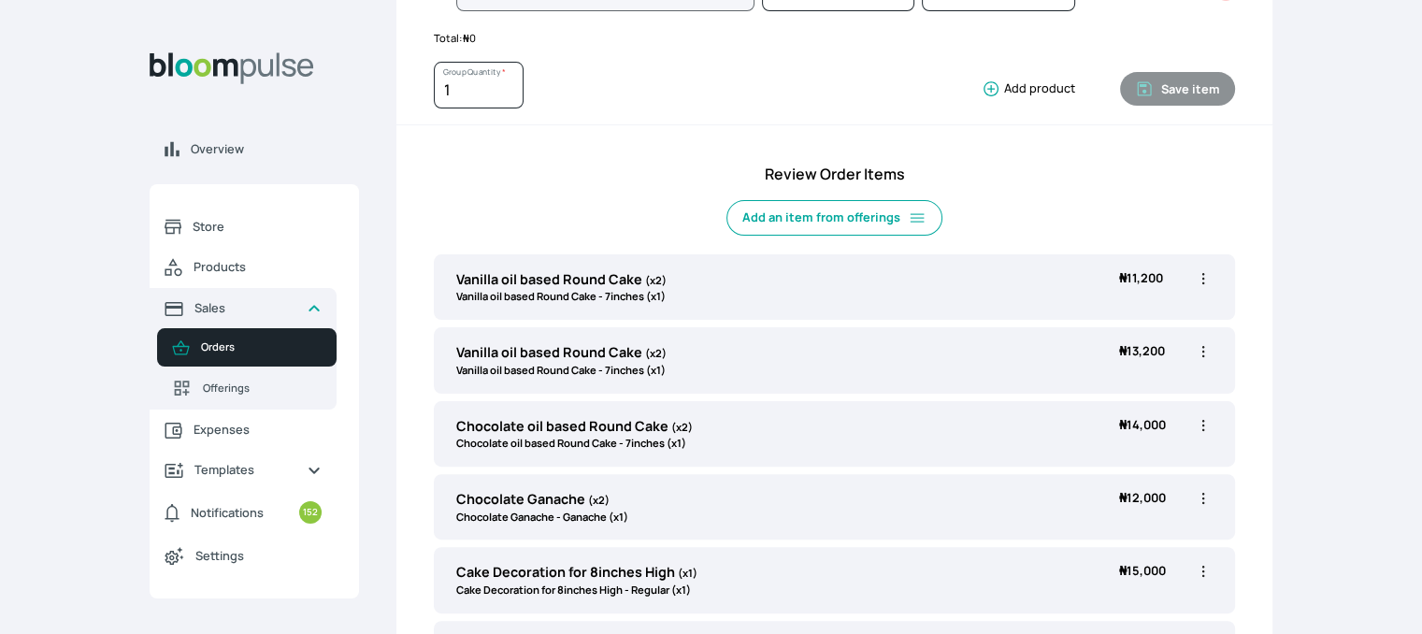
scroll to position [460, 0]
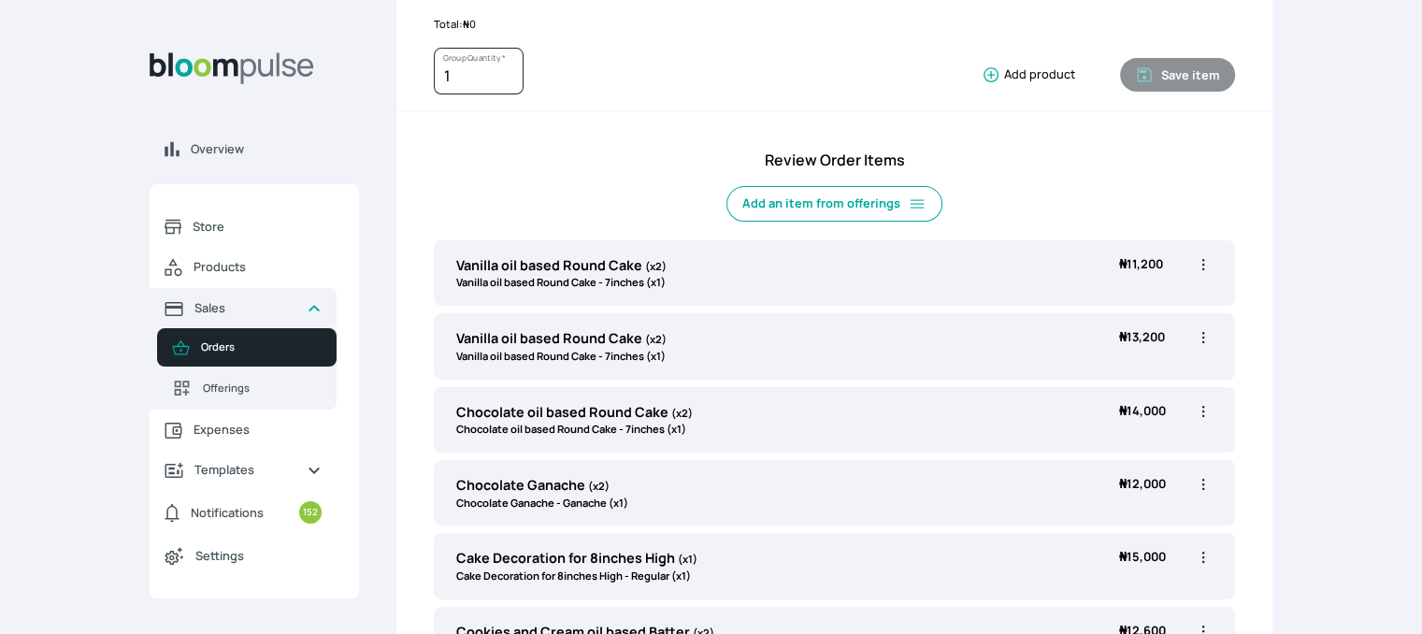
click at [1205, 262] on icon "button" at bounding box center [1204, 264] width 3 height 11
click at [1115, 367] on span "Delete" at bounding box center [1103, 371] width 35 height 16
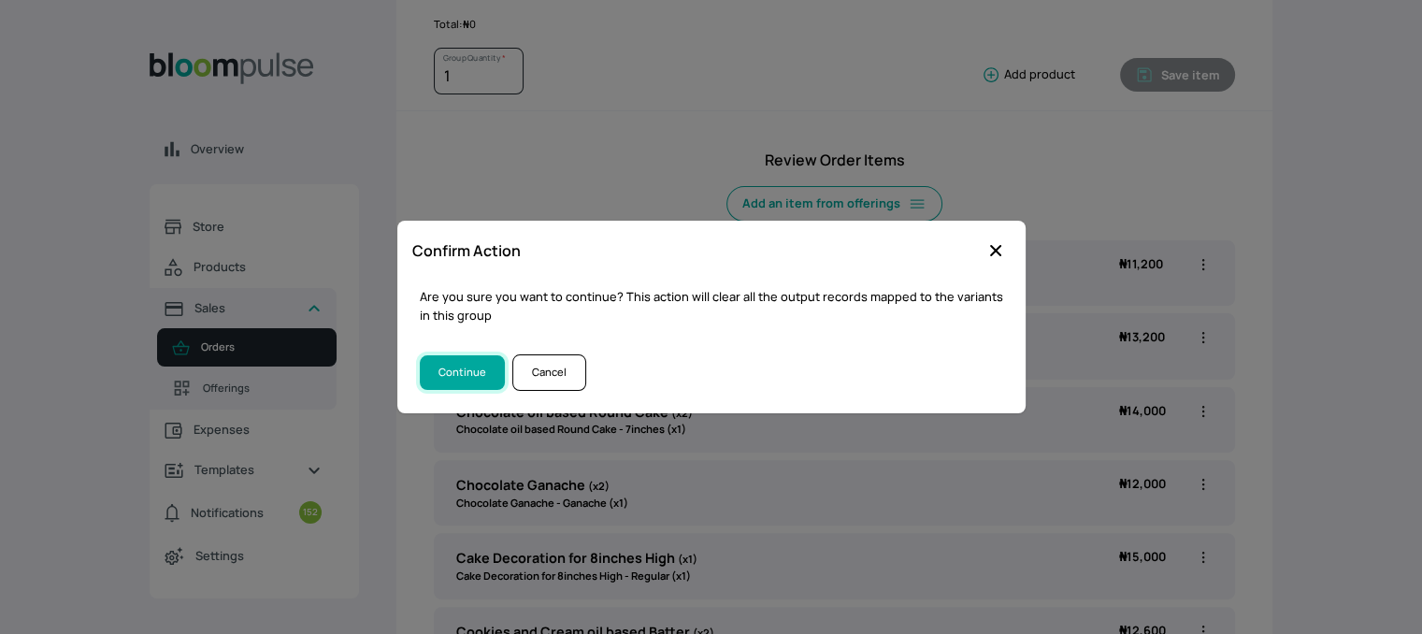
click at [444, 376] on button "Continue" at bounding box center [462, 372] width 85 height 35
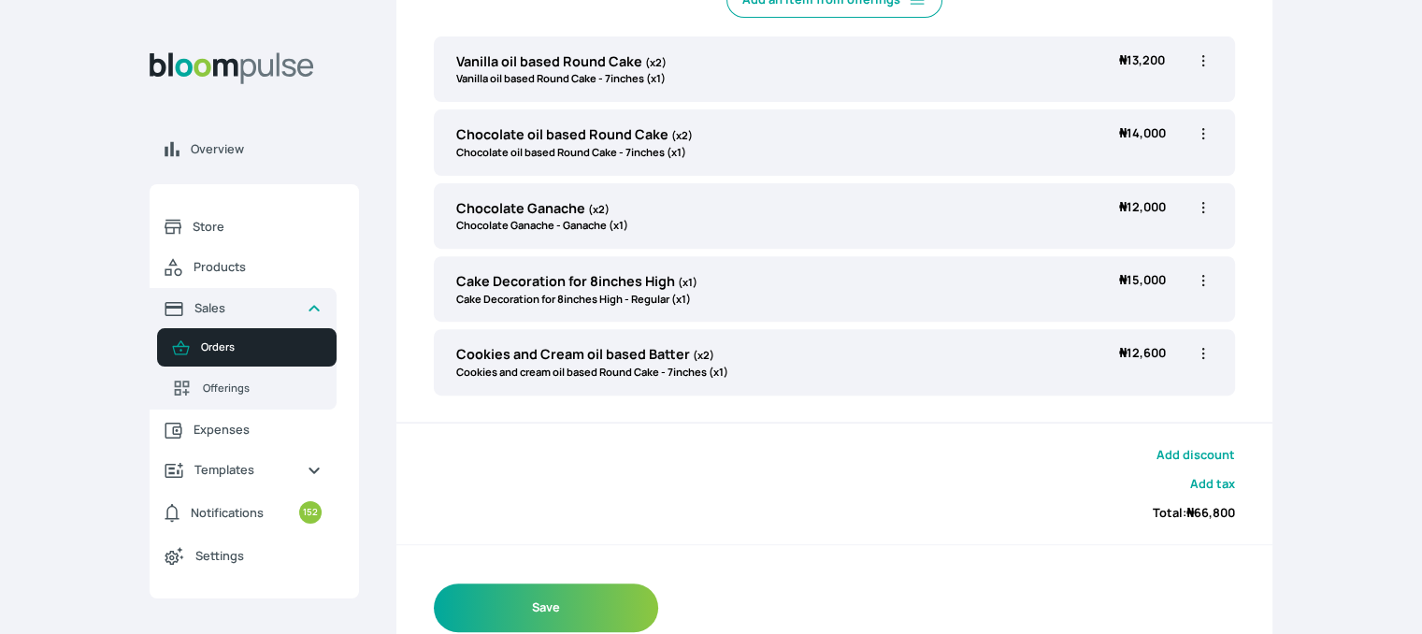
scroll to position [697, 0]
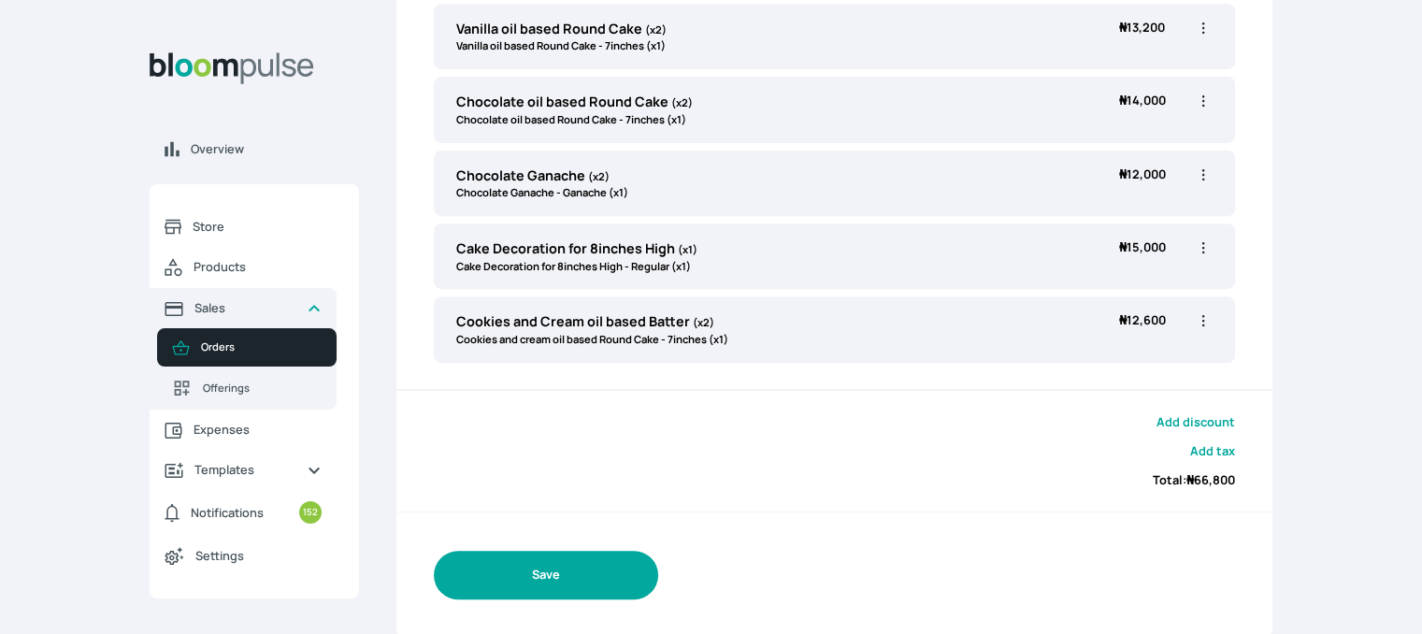
click at [539, 571] on button "Save" at bounding box center [546, 575] width 224 height 48
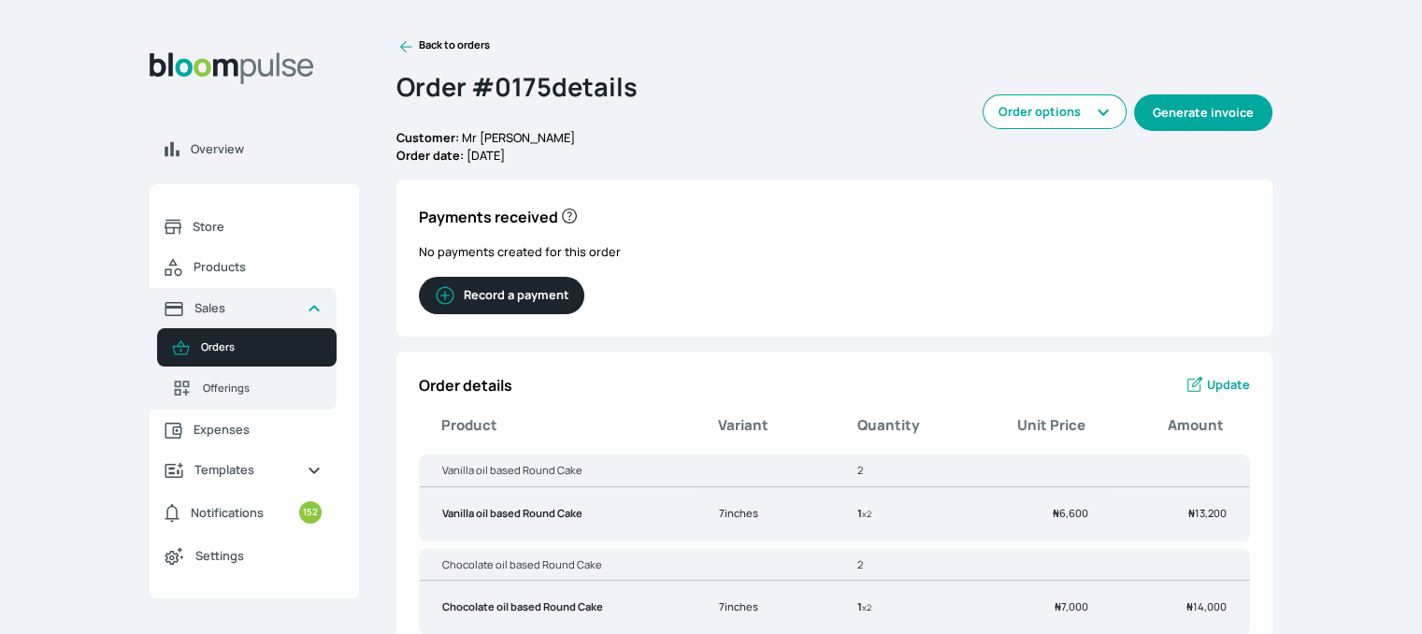
click at [1202, 104] on button "Generate invoice" at bounding box center [1203, 112] width 138 height 36
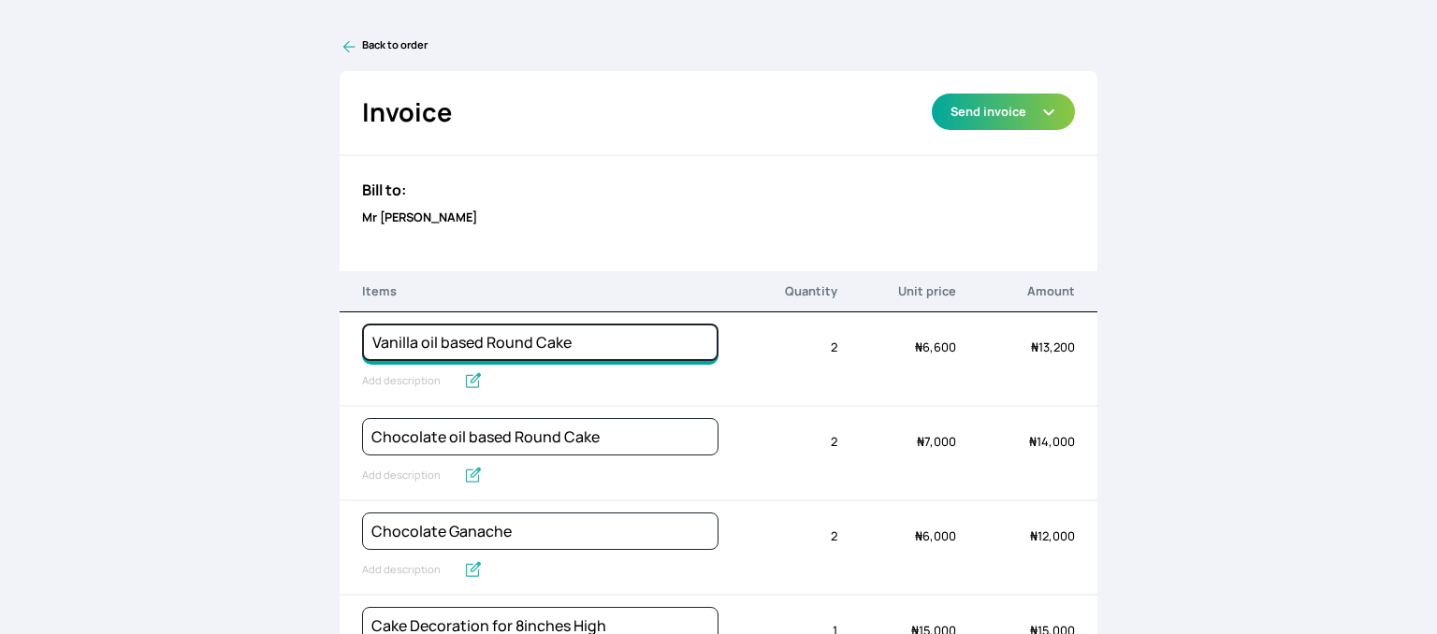
drag, startPoint x: 411, startPoint y: 340, endPoint x: 343, endPoint y: 336, distance: 68.4
click at [343, 336] on div "Vanilla oil based Round Cake Quantity 2 Unit price ₦ 6,600 Amount ₦ 13,200" at bounding box center [718, 359] width 758 height 94
type input "Caramel oil based Round Cake"
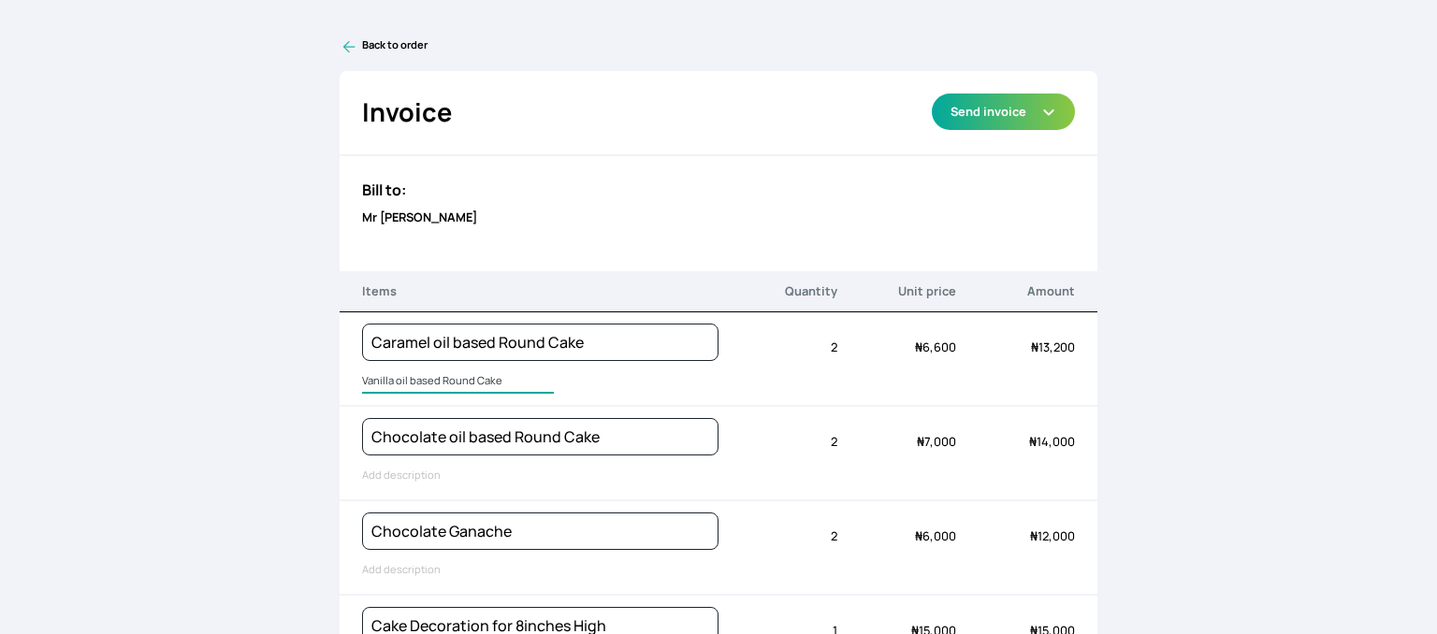
click at [406, 378] on input "Vanilla oil based Round Cake" at bounding box center [458, 381] width 192 height 24
type input "7inches wide"
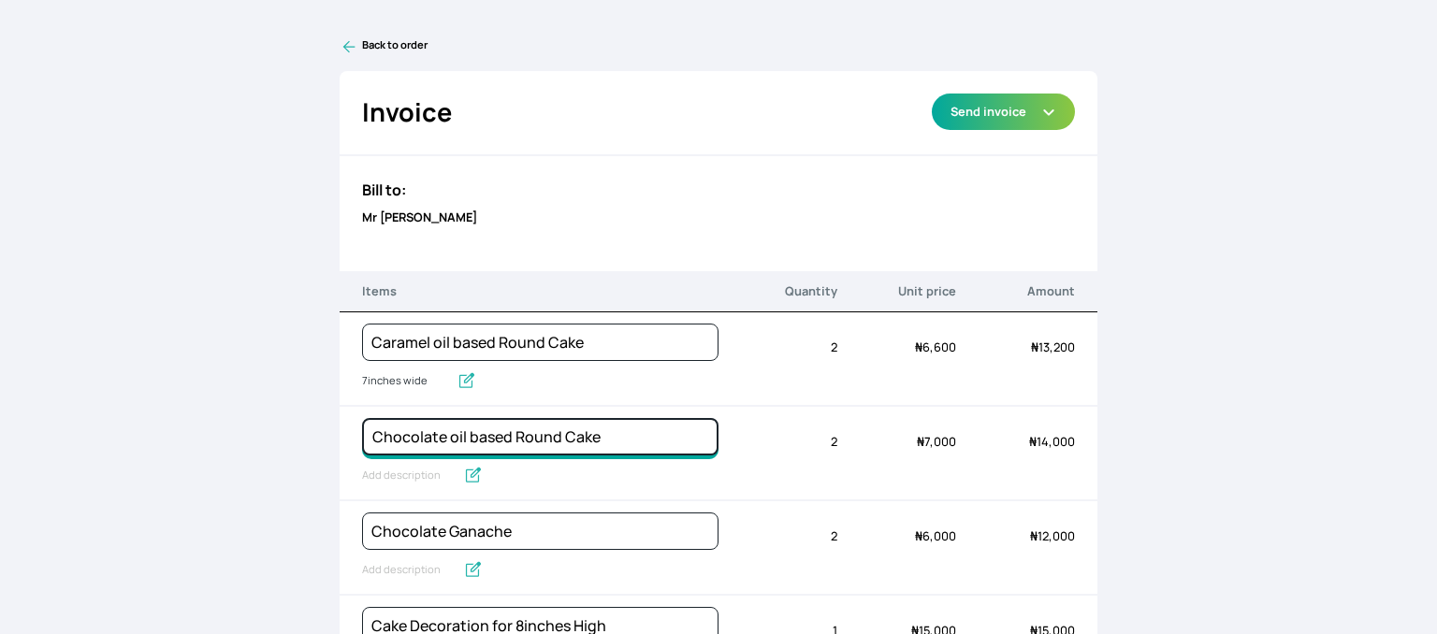
click at [414, 435] on input "Chocolate oil based Round Cake" at bounding box center [540, 436] width 356 height 37
click at [439, 436] on input "Chocolate oil based Round Cake" at bounding box center [540, 436] width 356 height 37
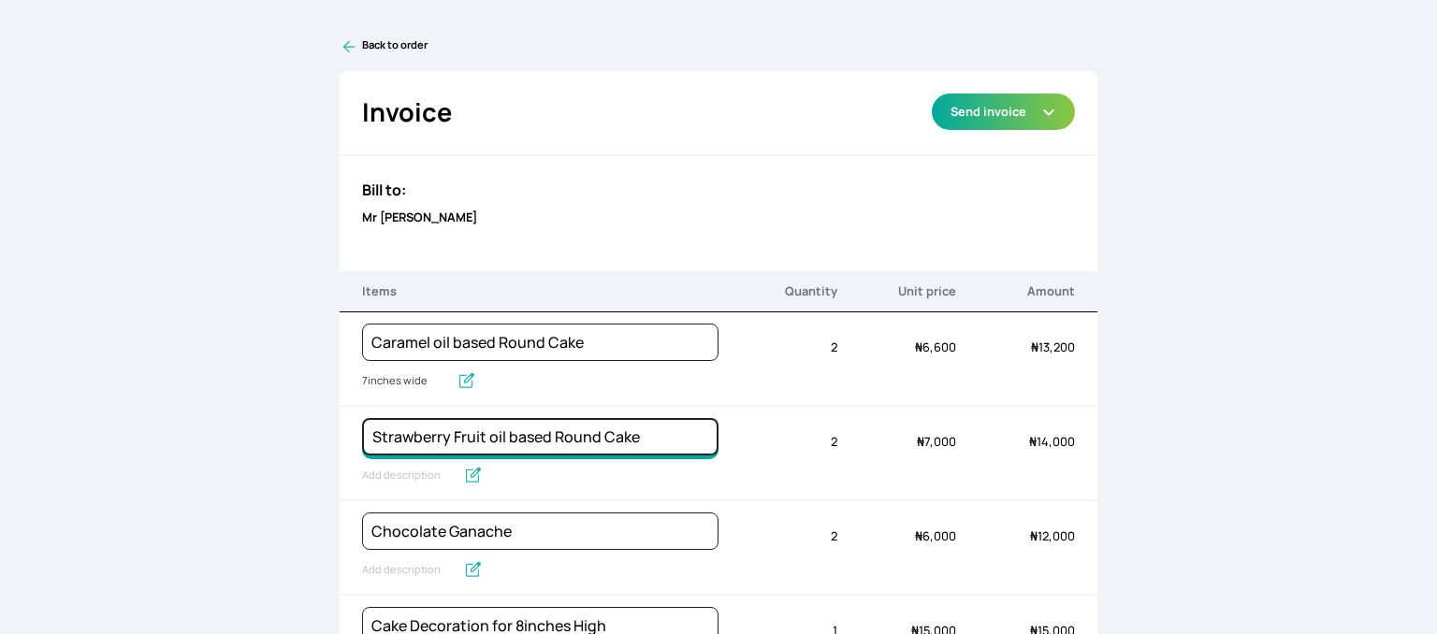
type input "Strawberry Fruit oil based Round Cake"
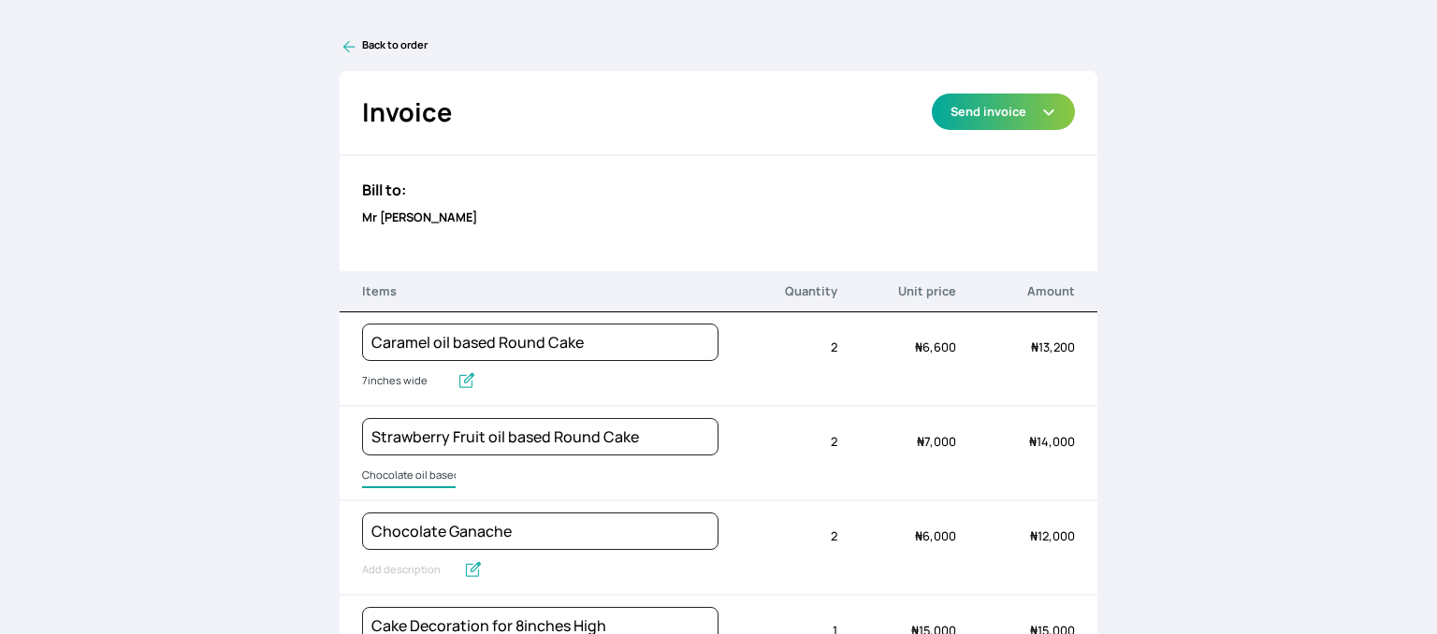
click at [426, 472] on input "Chocolate oil based Round Cake" at bounding box center [409, 476] width 94 height 24
click at [426, 472] on input "Chocolate oil based Round Cake" at bounding box center [467, 476] width 211 height 24
click at [426, 469] on input "Chocolate oil based Round Cake" at bounding box center [467, 476] width 211 height 24
type input "7inches wide"
type input "Chocolate Ganache"
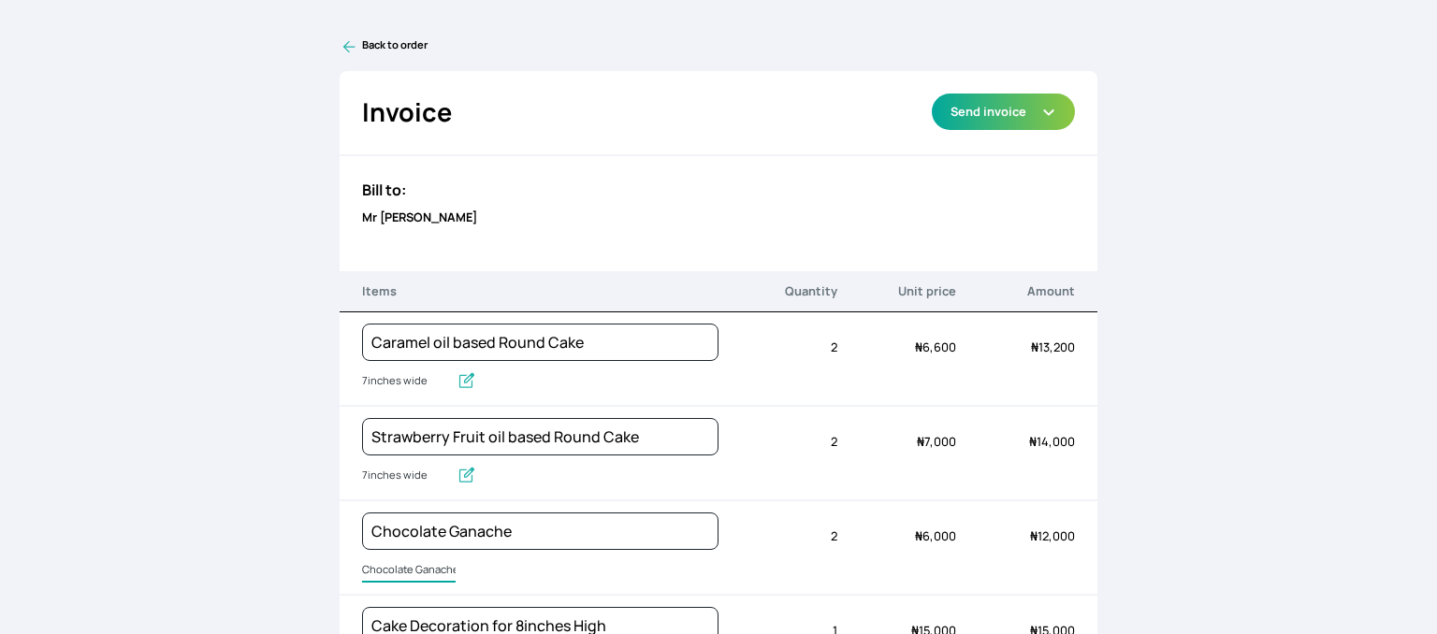
click at [414, 573] on input "Chocolate Ganache" at bounding box center [409, 570] width 94 height 24
click at [414, 573] on input "Chocolate Ganache" at bounding box center [422, 570] width 120 height 24
click at [410, 532] on input "Chocolate Ganache" at bounding box center [540, 531] width 356 height 37
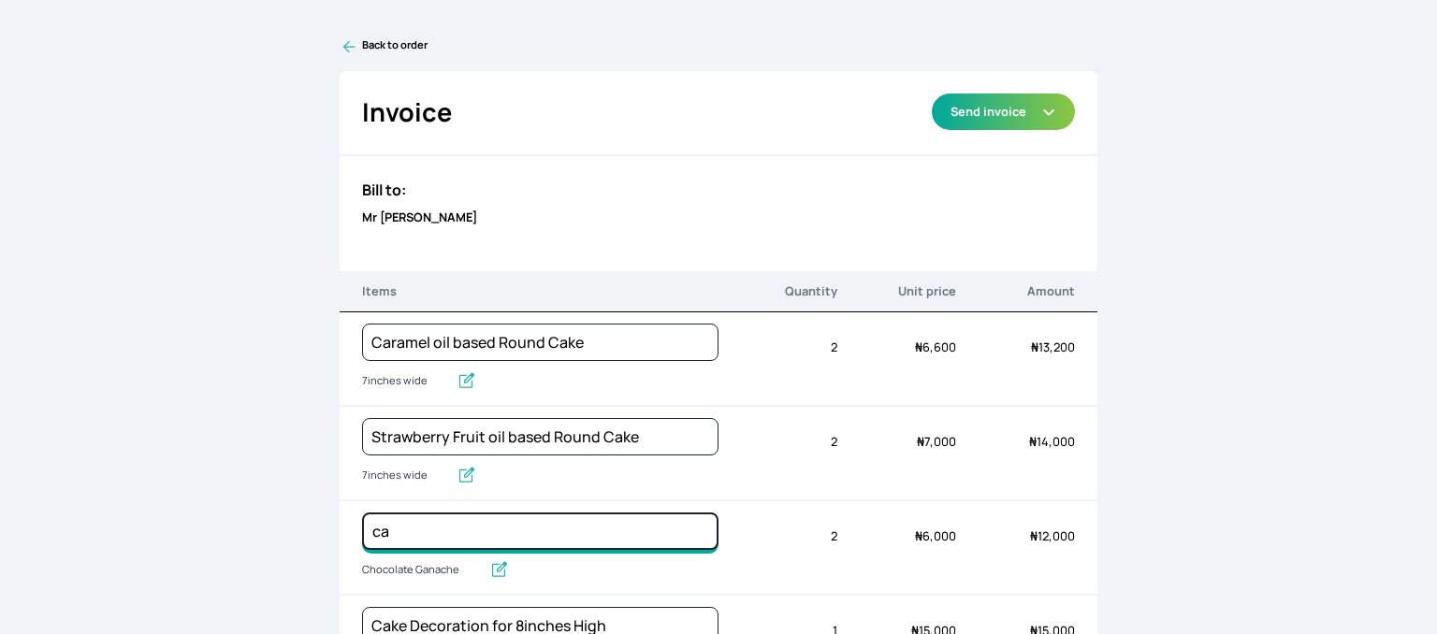
type input "c"
type input "Cake Fillings"
click at [400, 562] on input "Chocolate Ganache" at bounding box center [422, 570] width 120 height 24
click at [455, 567] on input "Chocolate Ganache" at bounding box center [422, 570] width 120 height 24
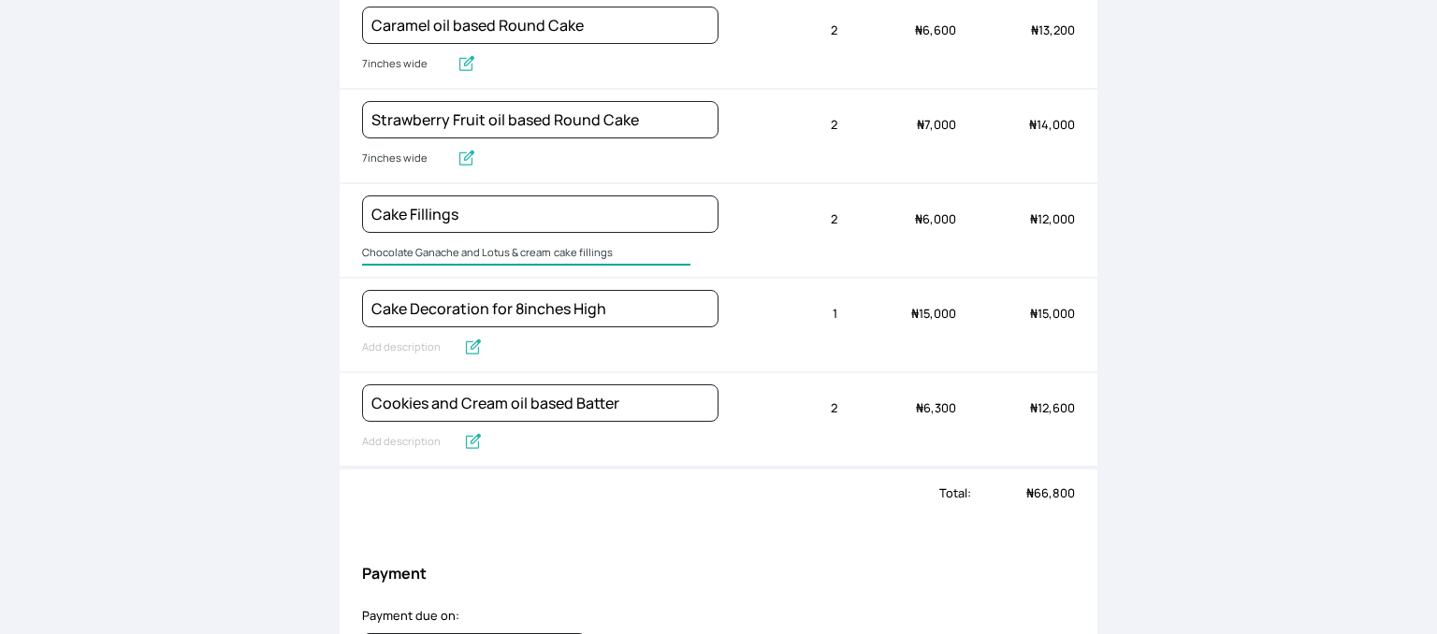
scroll to position [349, 0]
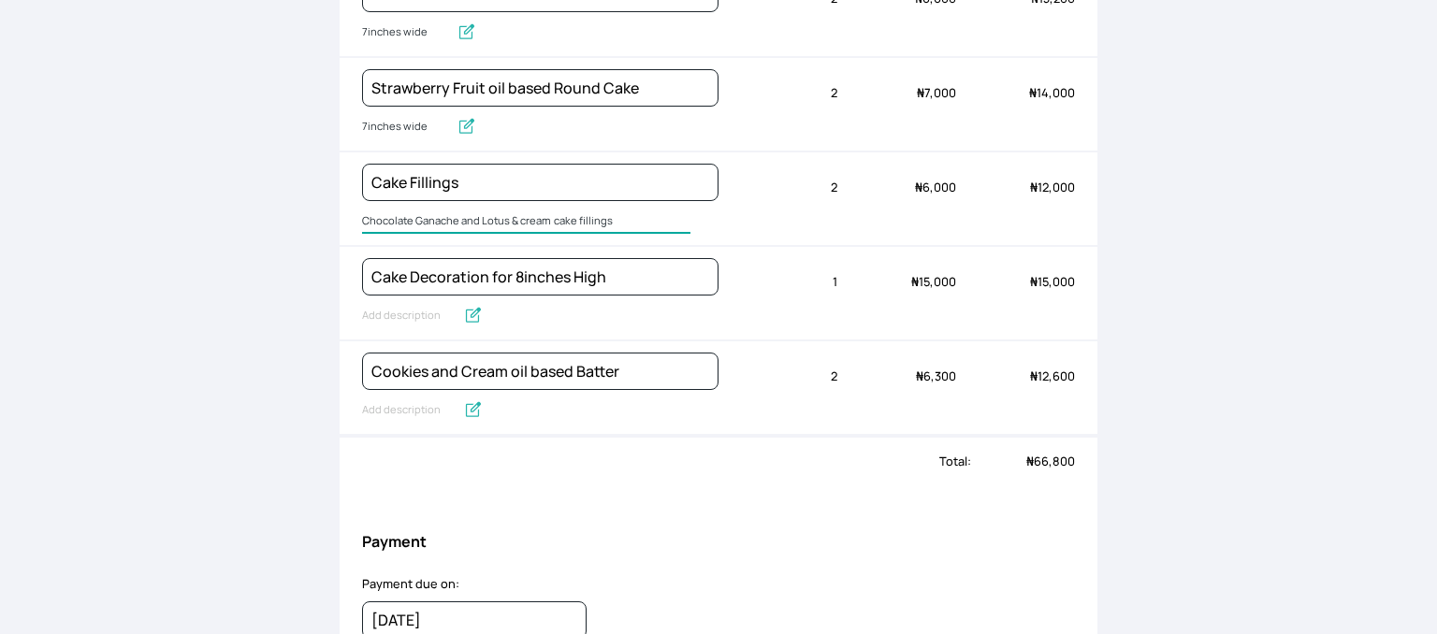
type input "Chocolate Ganache and Lotus & cream cake fillings"
click at [455, 307] on label at bounding box center [472, 316] width 34 height 19
click at [441, 304] on input "text" at bounding box center [409, 316] width 94 height 24
click at [411, 319] on input "Cake Decoration for 8inches High" at bounding box center [474, 316] width 224 height 24
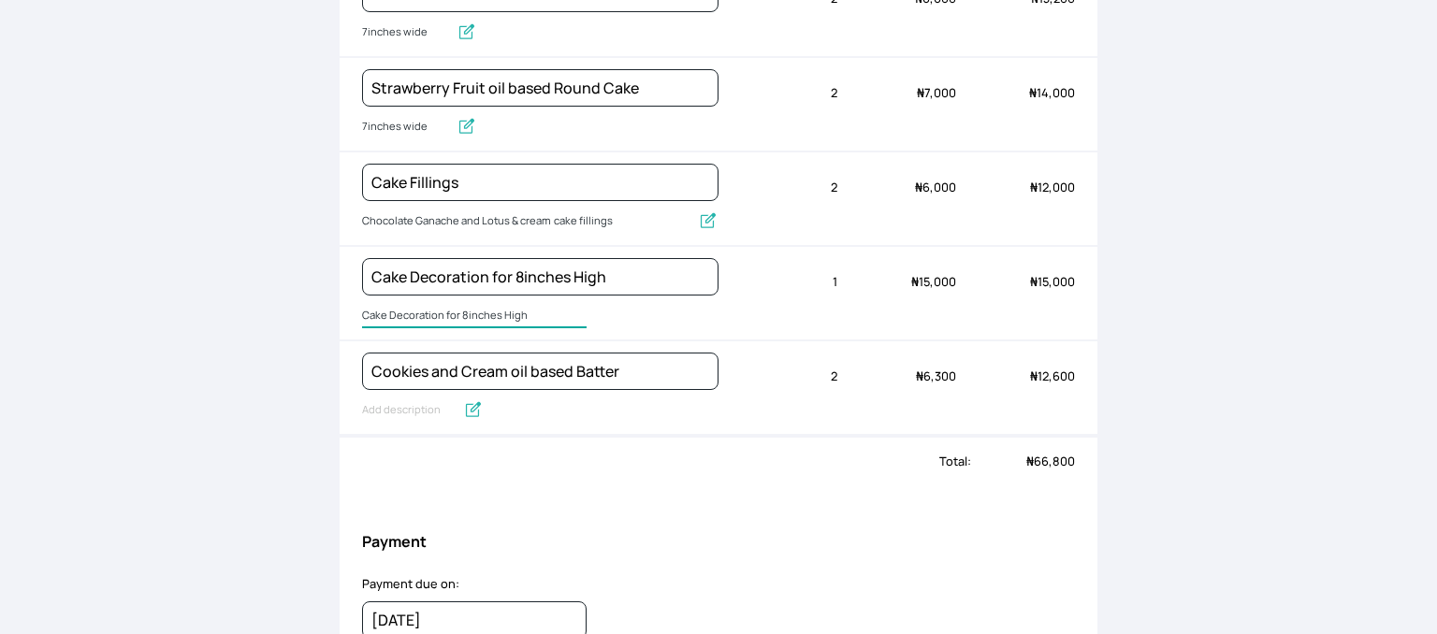
click at [411, 319] on input "Cake Decoration for 8inches High" at bounding box center [474, 316] width 224 height 24
type input "X"
type input "Cake box, cake board, cake topper and cake toppings"
click at [410, 399] on input "Cookies and cream oil based Round Cake" at bounding box center [409, 410] width 94 height 24
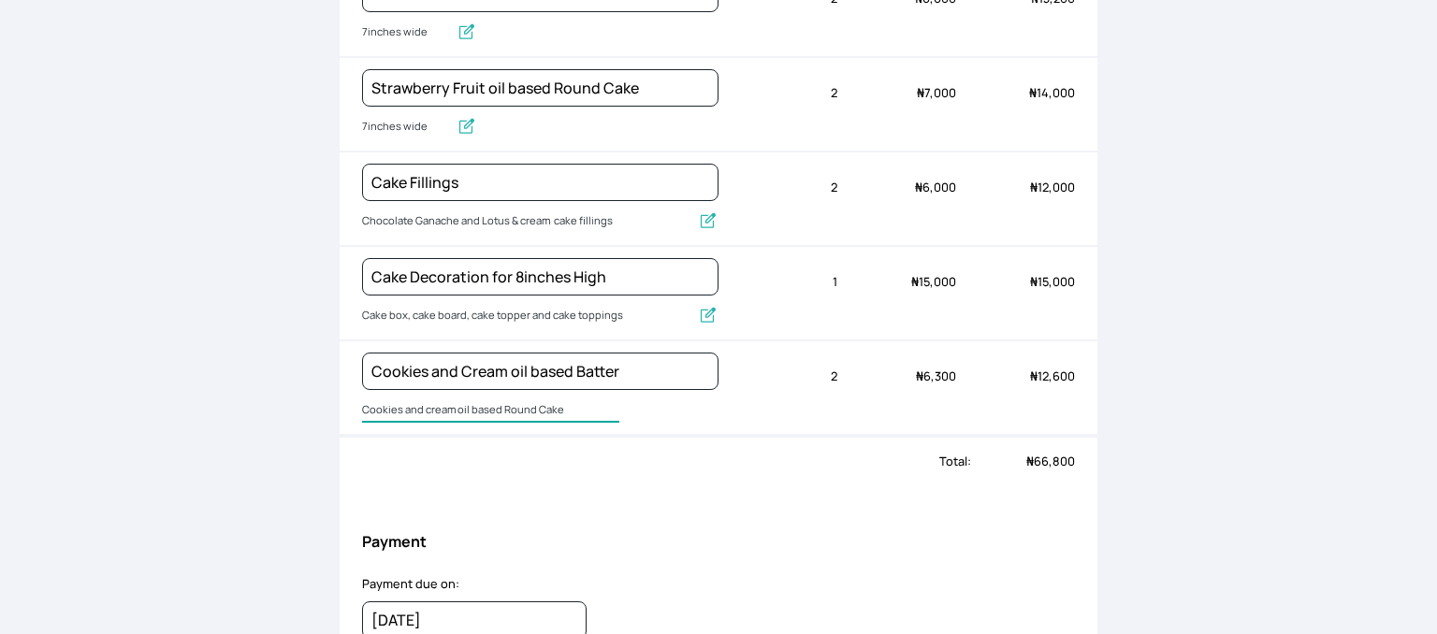
click at [410, 399] on input "Cookies and cream oil based Round Cake" at bounding box center [490, 410] width 257 height 24
type input "7inches wide"
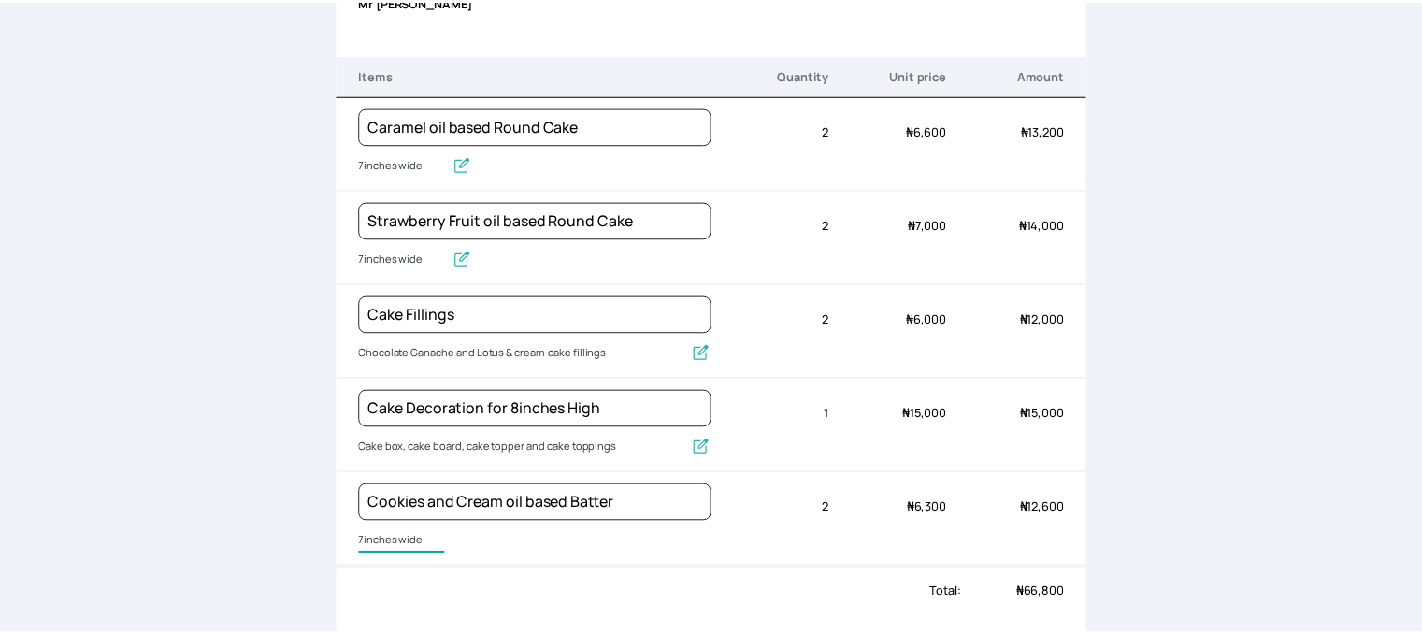
scroll to position [0, 0]
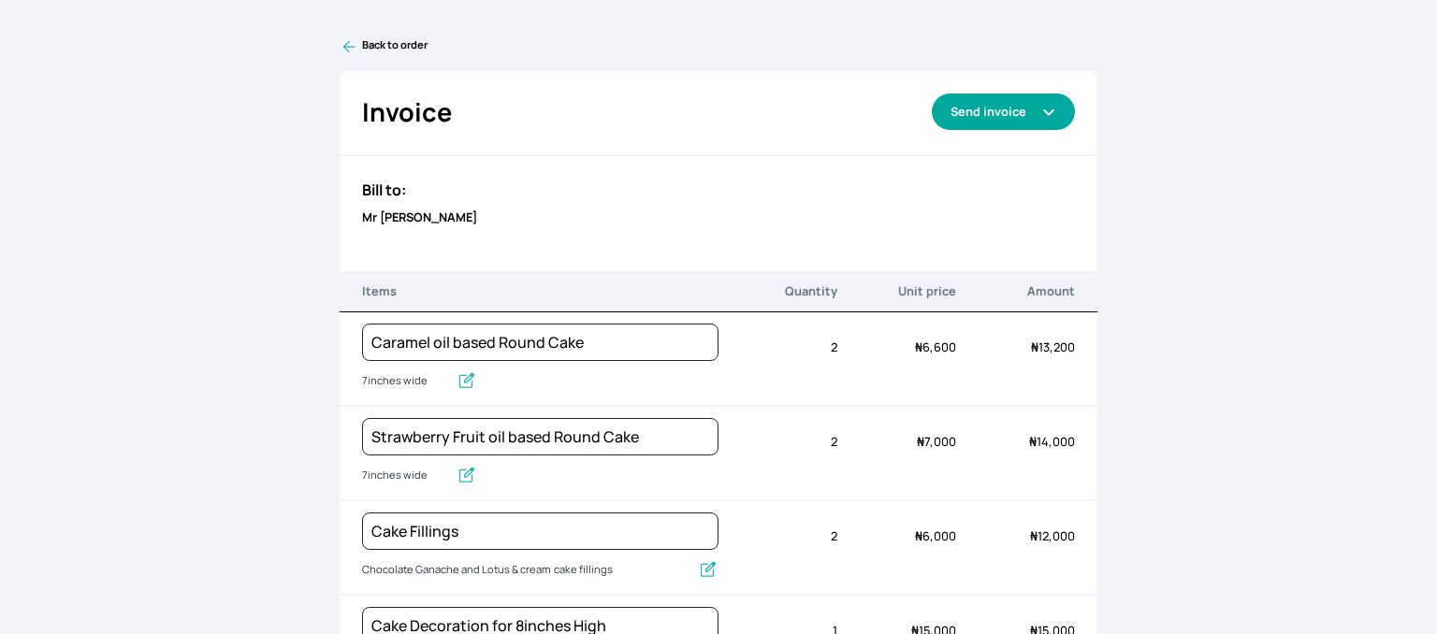
click at [1044, 121] on button "Send invoice" at bounding box center [1002, 112] width 143 height 36
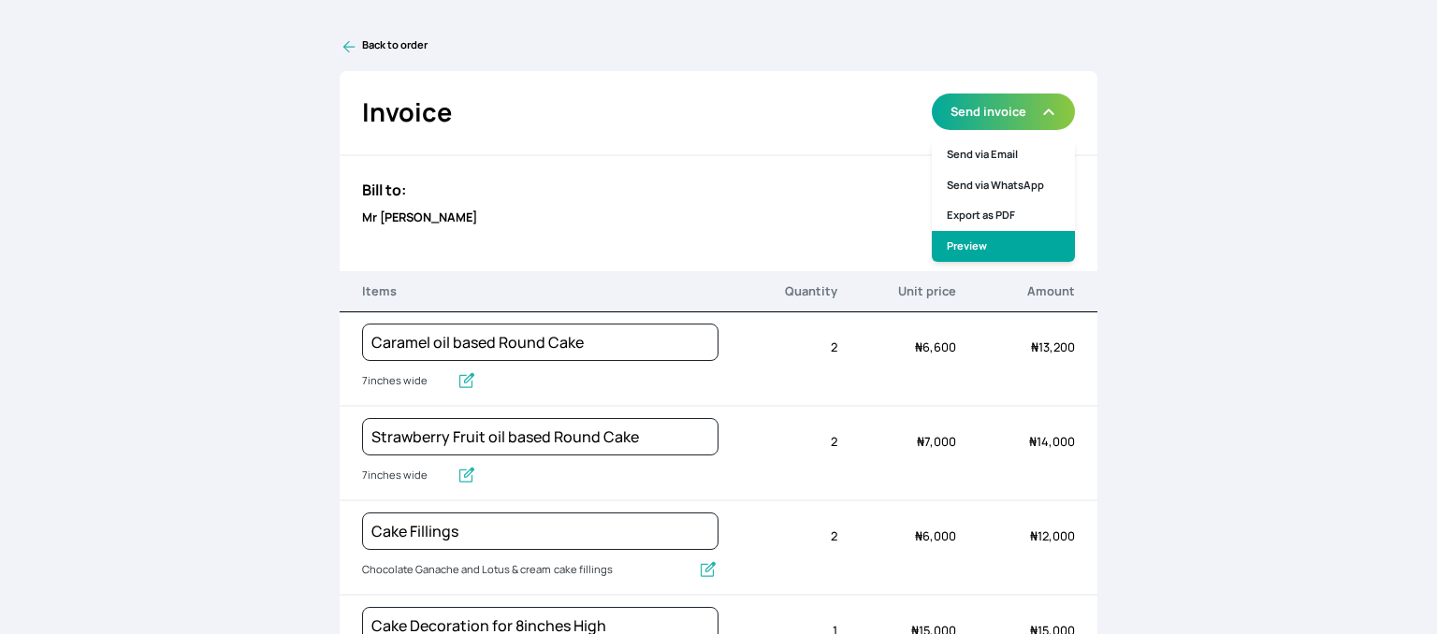
click at [958, 240] on link "Preview" at bounding box center [1002, 246] width 143 height 31
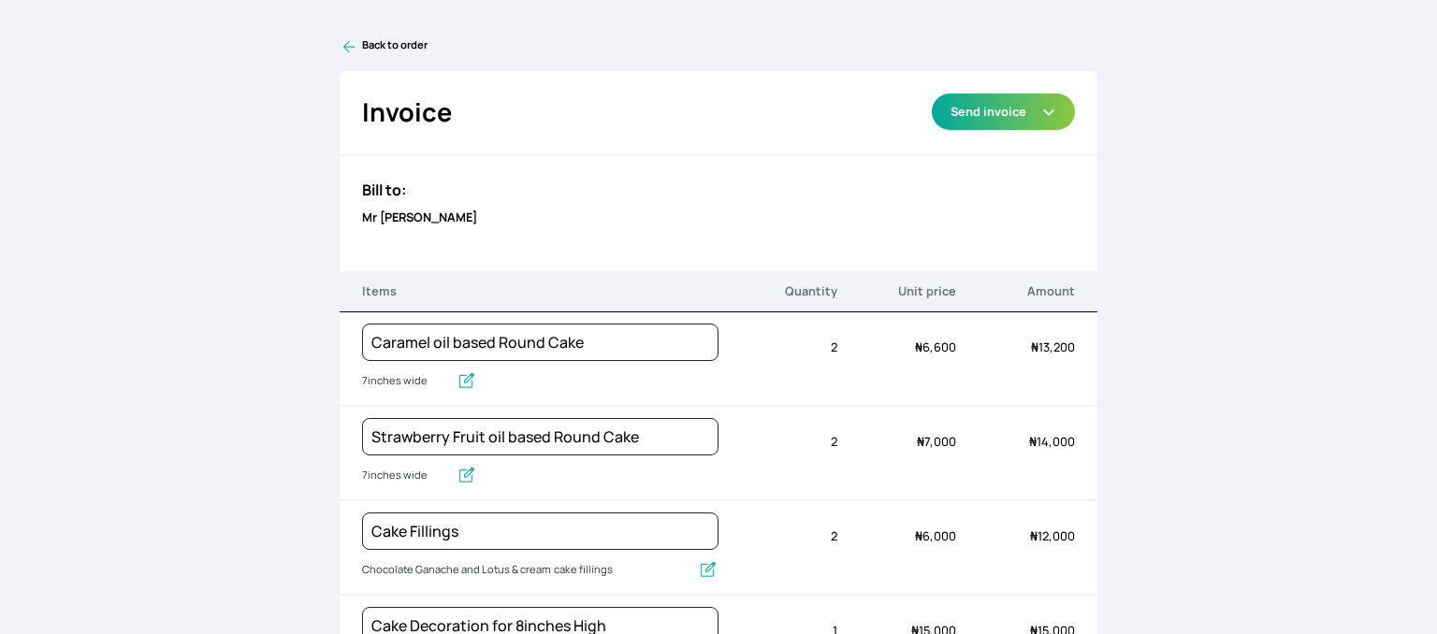
click at [345, 51] on icon at bounding box center [348, 47] width 12 height 12
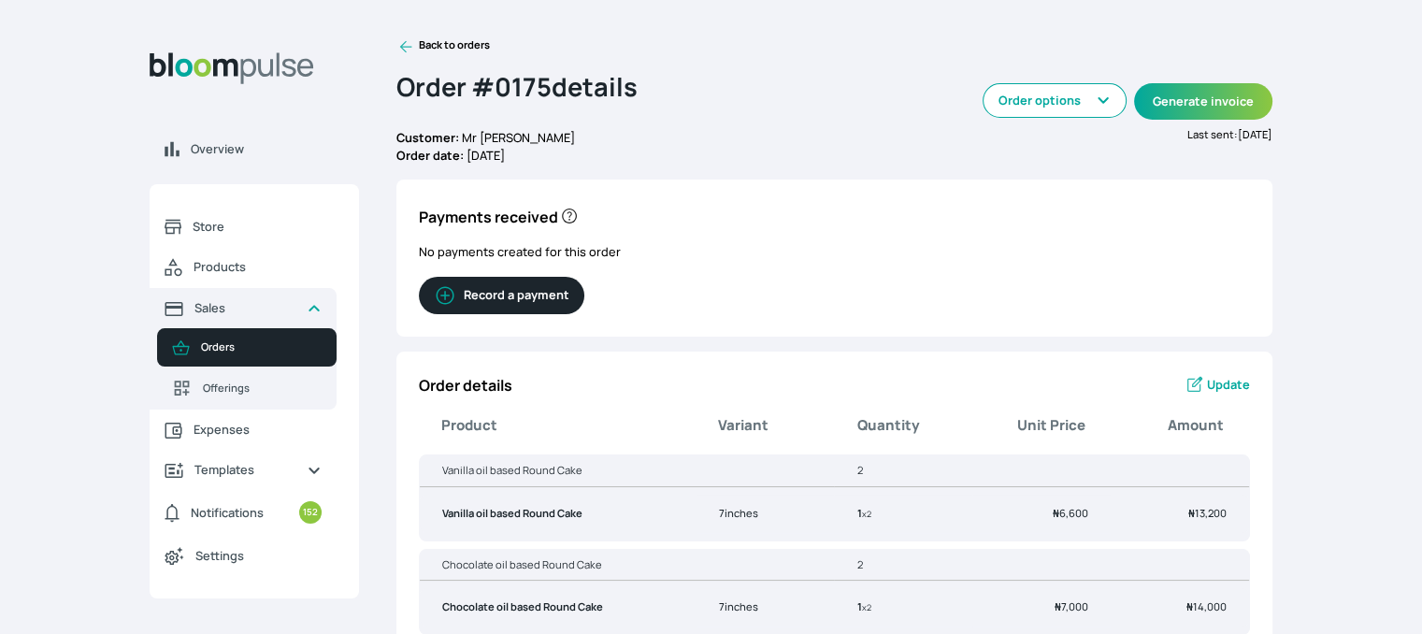
click at [405, 47] on icon at bounding box center [406, 47] width 12 height 12
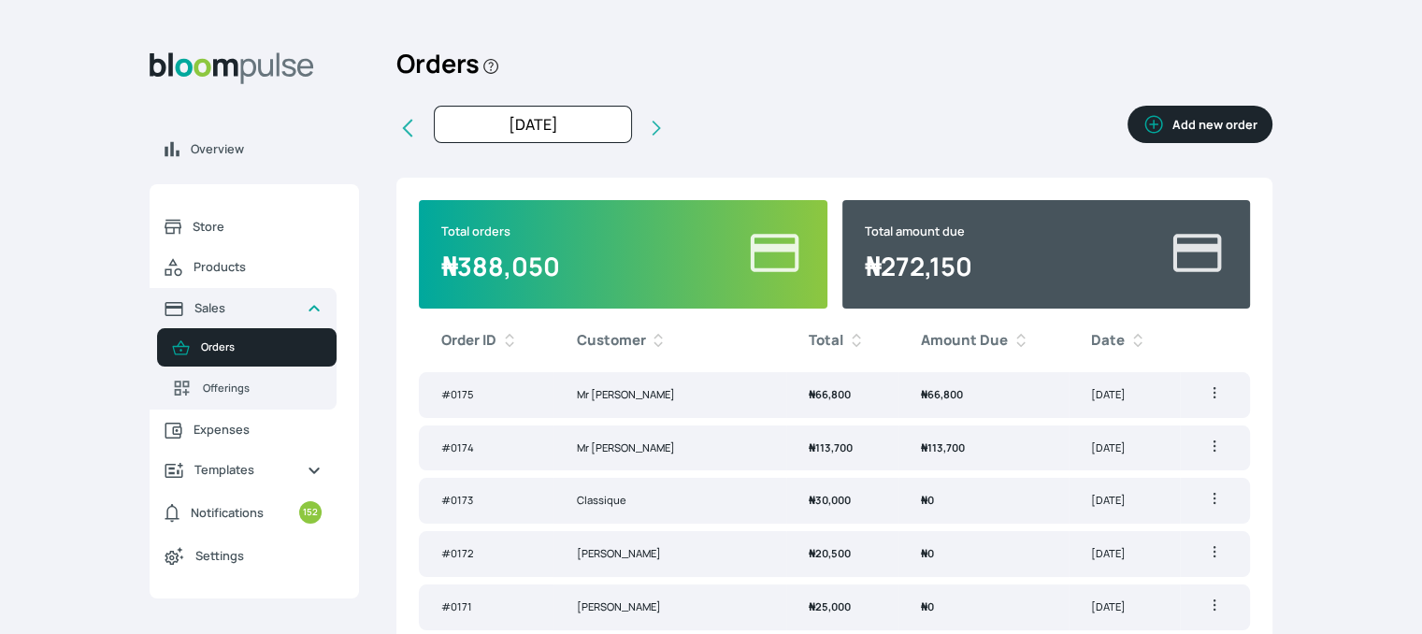
click at [1203, 119] on button "Add new order" at bounding box center [1200, 124] width 145 height 37
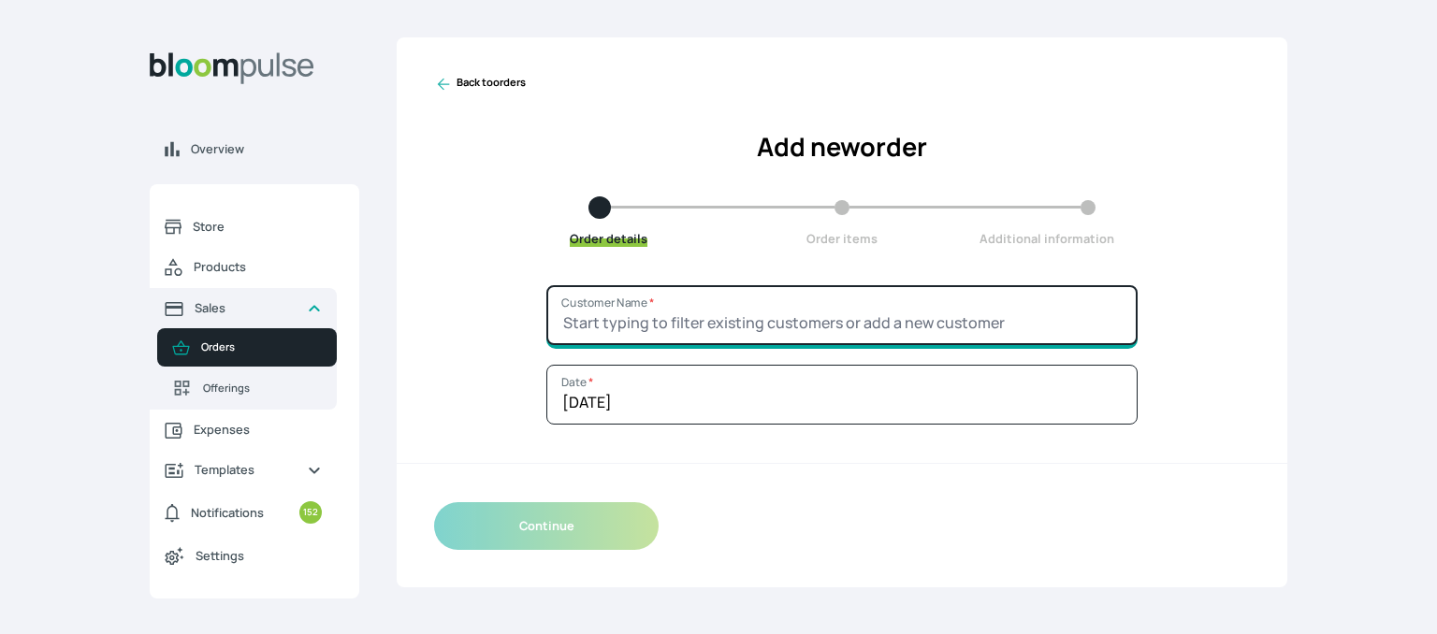
click at [768, 325] on input "Customer Name *" at bounding box center [841, 315] width 591 height 60
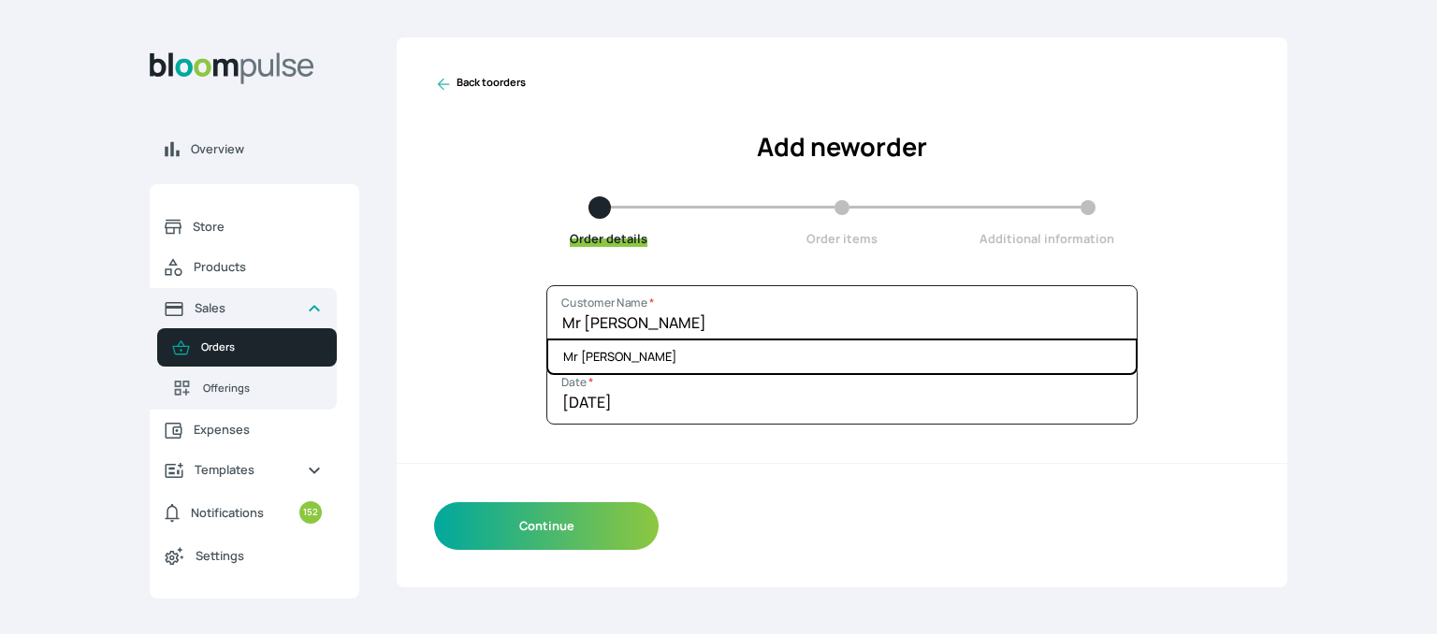
click at [722, 358] on li "Mr [PERSON_NAME]" at bounding box center [841, 356] width 587 height 33
type input "Mr [PERSON_NAME]"
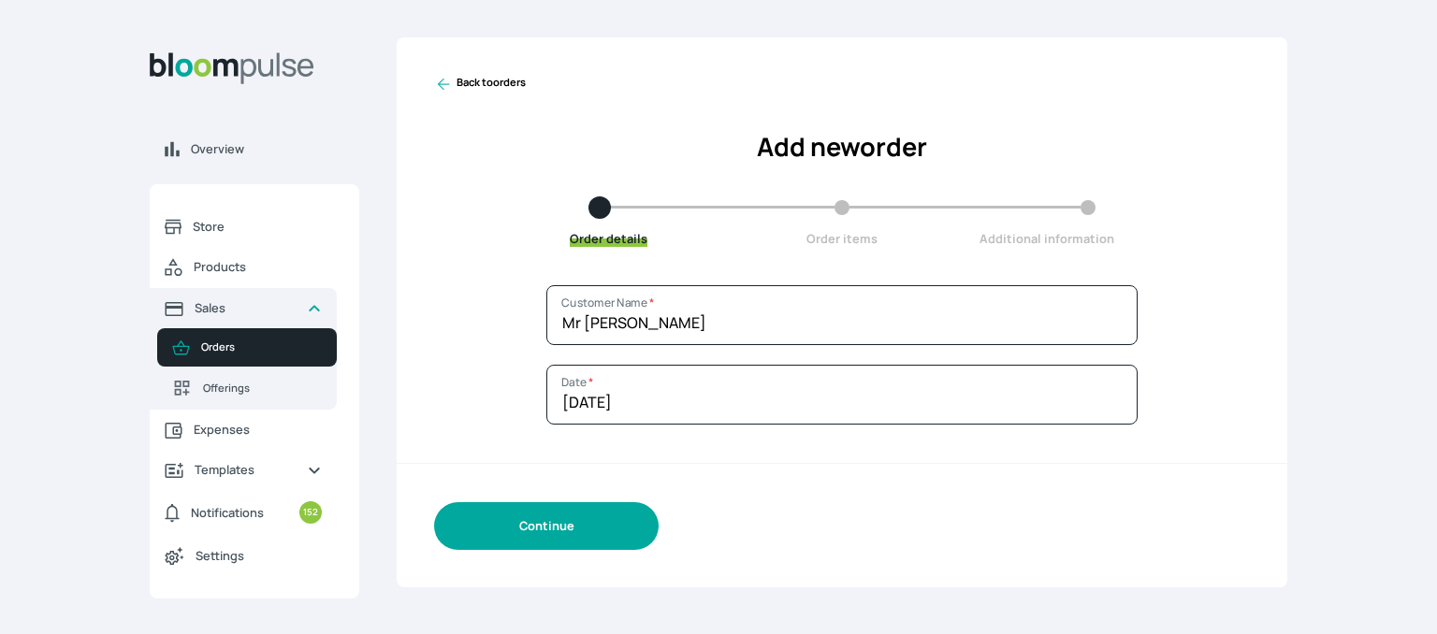
click at [542, 513] on button "Continue" at bounding box center [546, 526] width 224 height 48
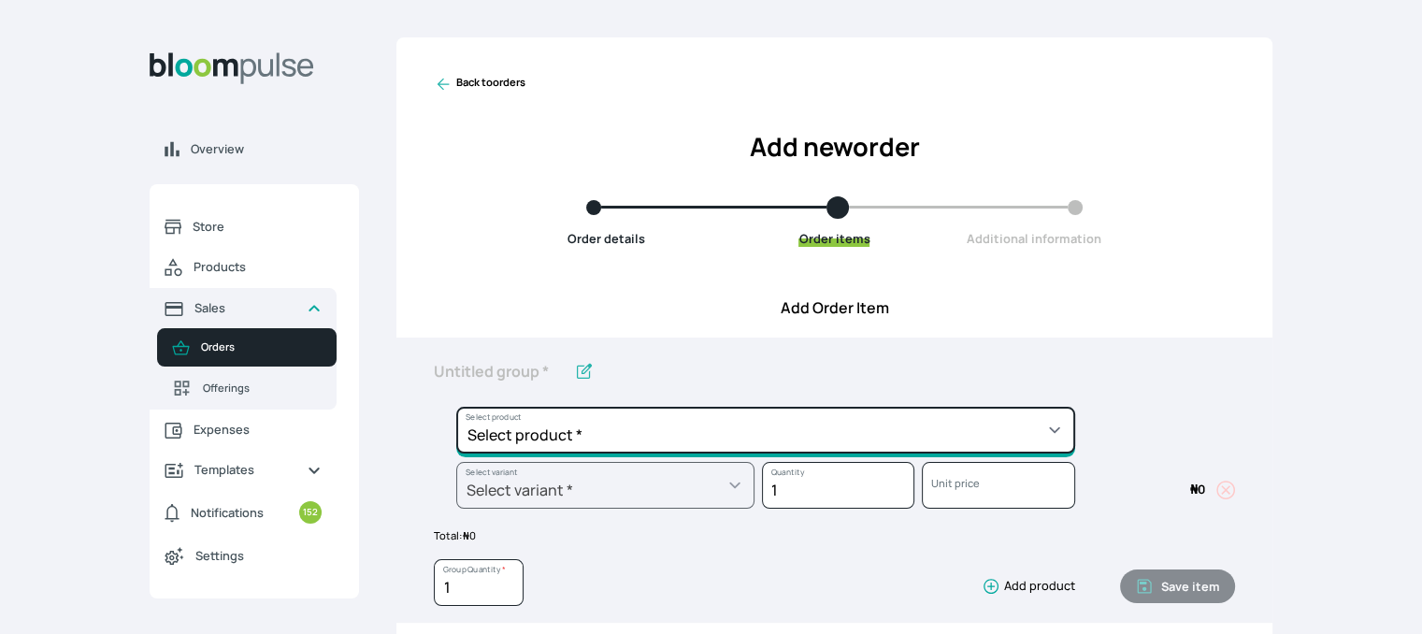
click at [614, 424] on select "Select product * Cake Decoration for 8inches High Chocolate oil based Round Cak…" at bounding box center [765, 430] width 619 height 47
select select "cda72d0d-3d53-418f-8b8c-ee180d80a3bf"
click at [456, 407] on select "Select product * Cake Decoration for 8inches High Chocolate oil based Round Cak…" at bounding box center [765, 430] width 619 height 47
type input "Cookies and cream oil based Round Cake"
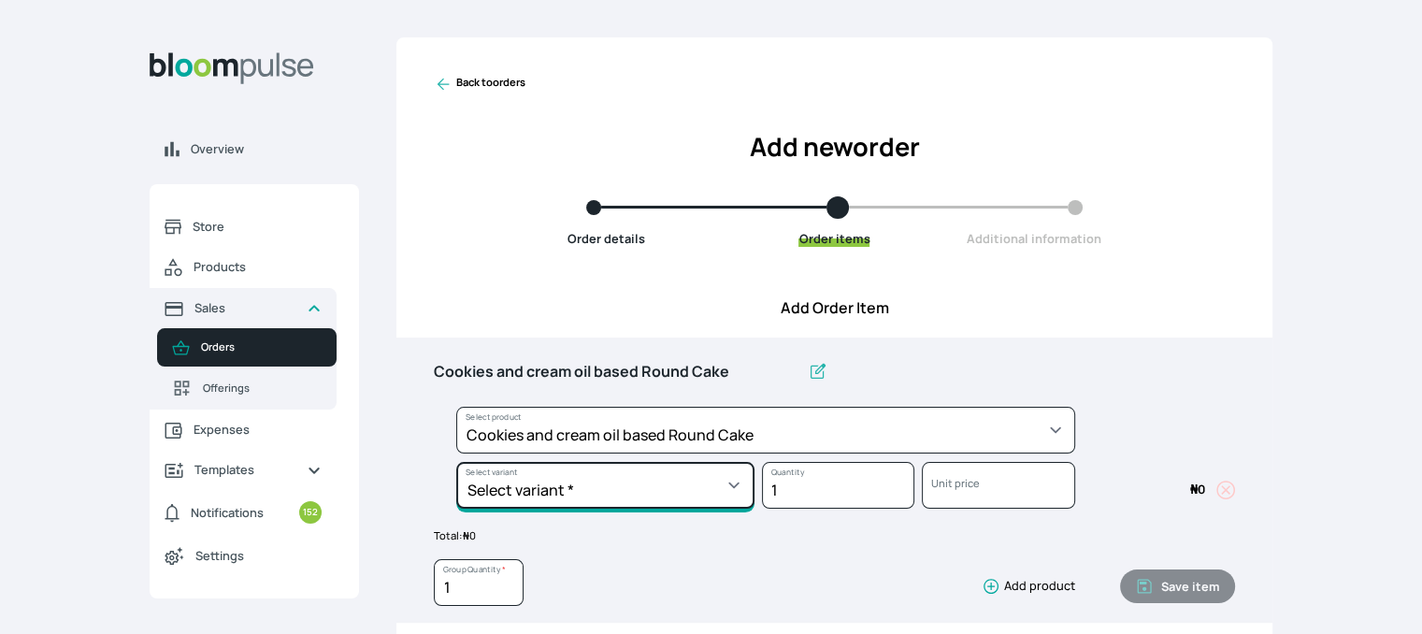
click at [677, 481] on select "Select variant * 10inches 11inches 12inches 13inches 14inches 6inches 7inches 8…" at bounding box center [605, 485] width 298 height 47
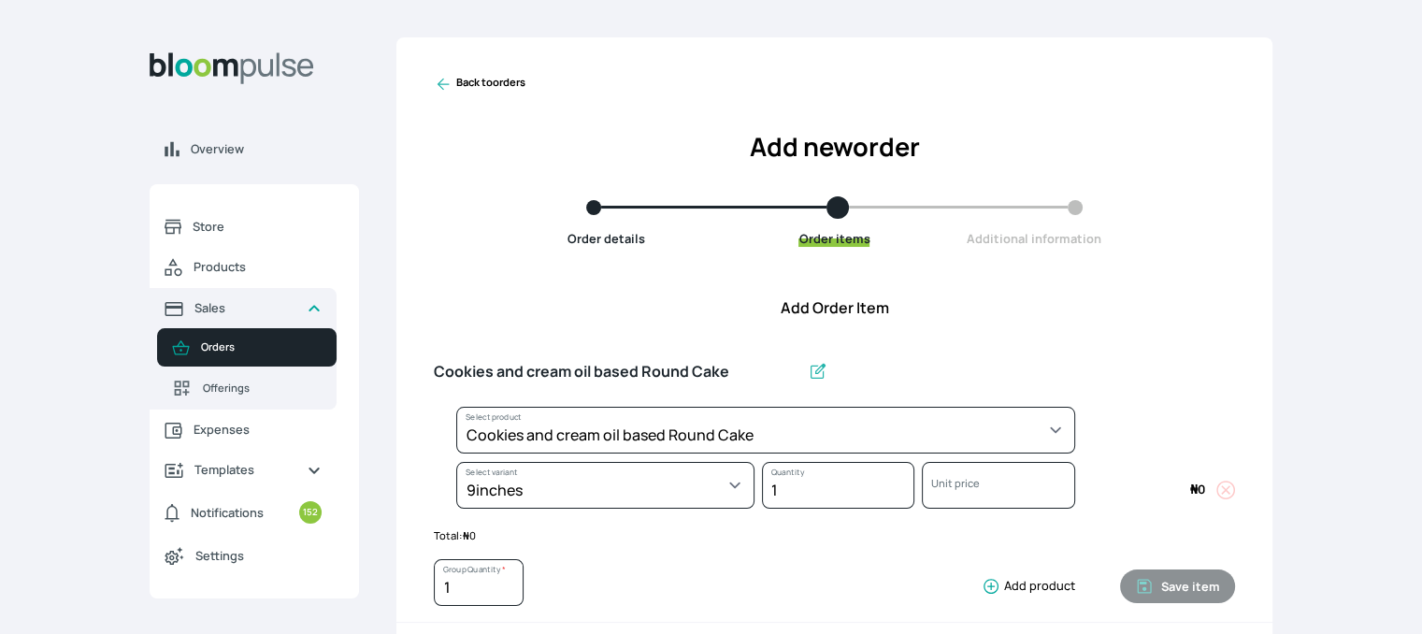
select select "cda72d0d-3d53-418f-8b8c-ee180d80a3bf"
select select "0ff81a48-b7bb-4ca2-b6d6-ddd7119f43a0"
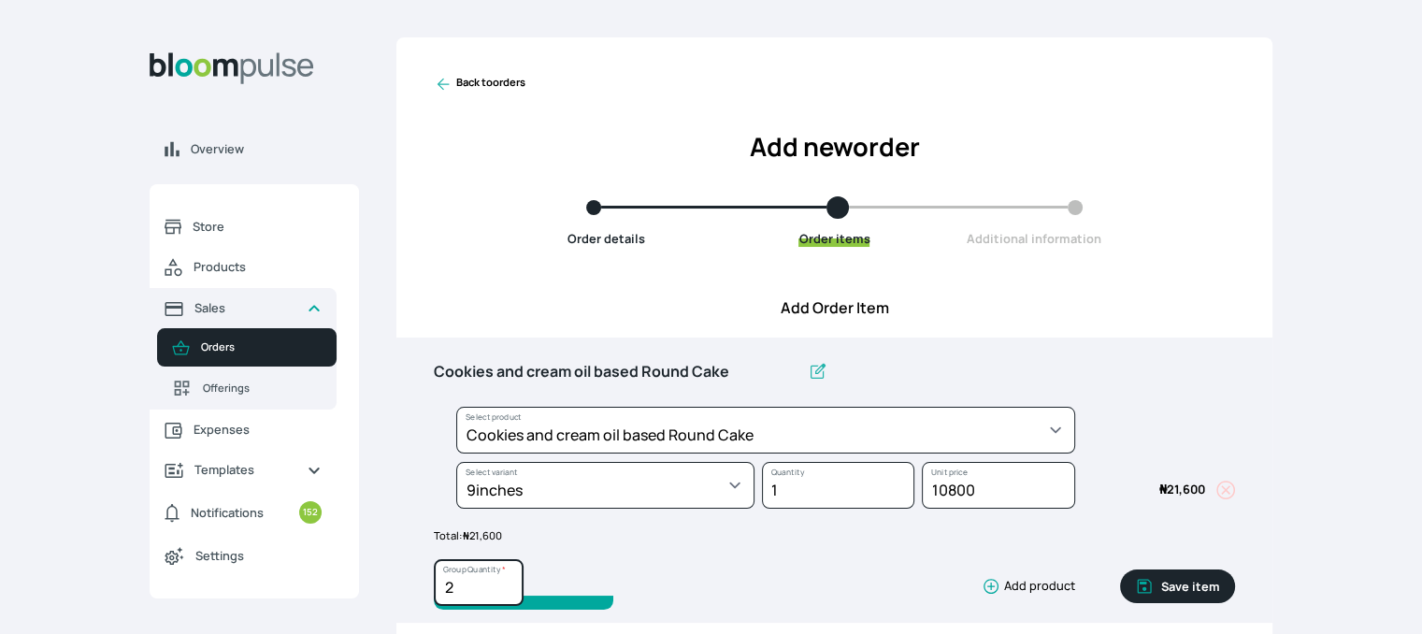
type input "2"
click at [506, 579] on input "2" at bounding box center [479, 582] width 90 height 47
click at [1152, 586] on icon "button" at bounding box center [1145, 587] width 14 height 14
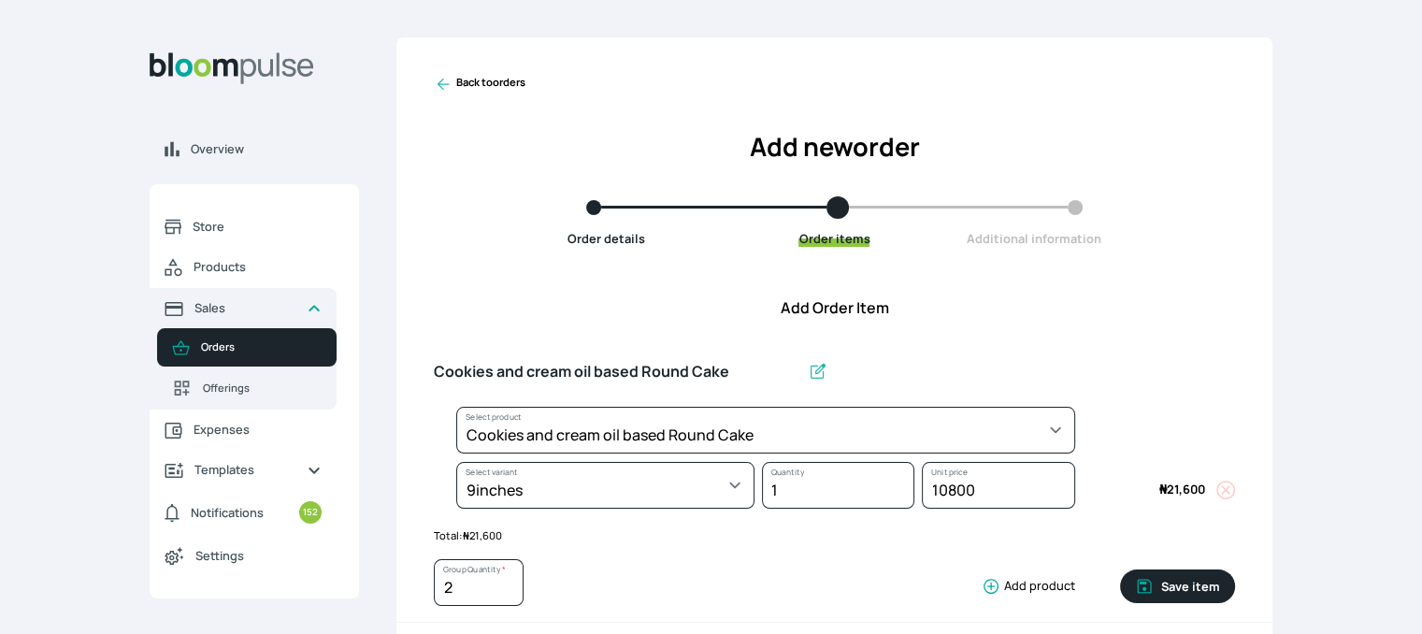
type input "1"
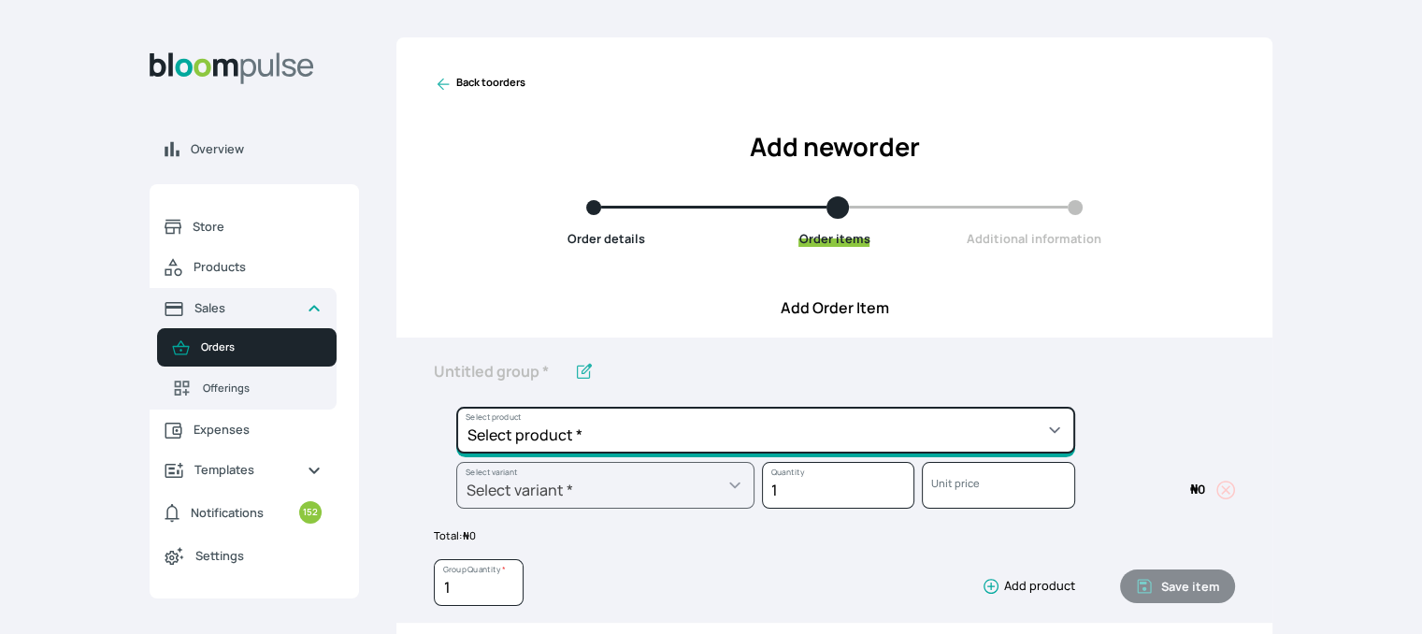
click at [947, 419] on select "Select product * Cake Decoration for 8inches High Chocolate oil based Round Cak…" at bounding box center [765, 430] width 619 height 47
select select "cda72d0d-3d53-418f-8b8c-ee180d80a3bf"
click at [456, 407] on select "Select product * Cake Decoration for 8inches High Chocolate oil based Round Cak…" at bounding box center [765, 430] width 619 height 47
type input "Cookies and cream oil based Round Cake"
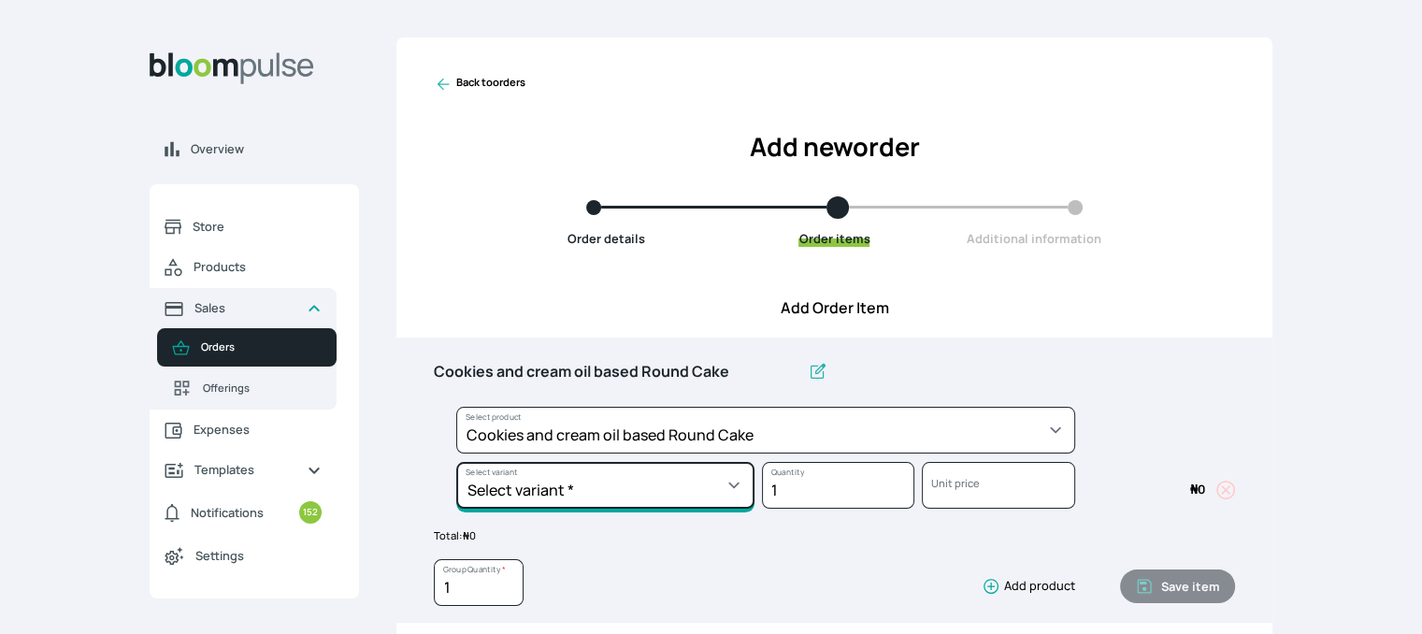
click at [662, 482] on select "Select variant * 10inches 11inches 12inches 13inches 14inches 6inches 7inches 8…" at bounding box center [605, 485] width 298 height 47
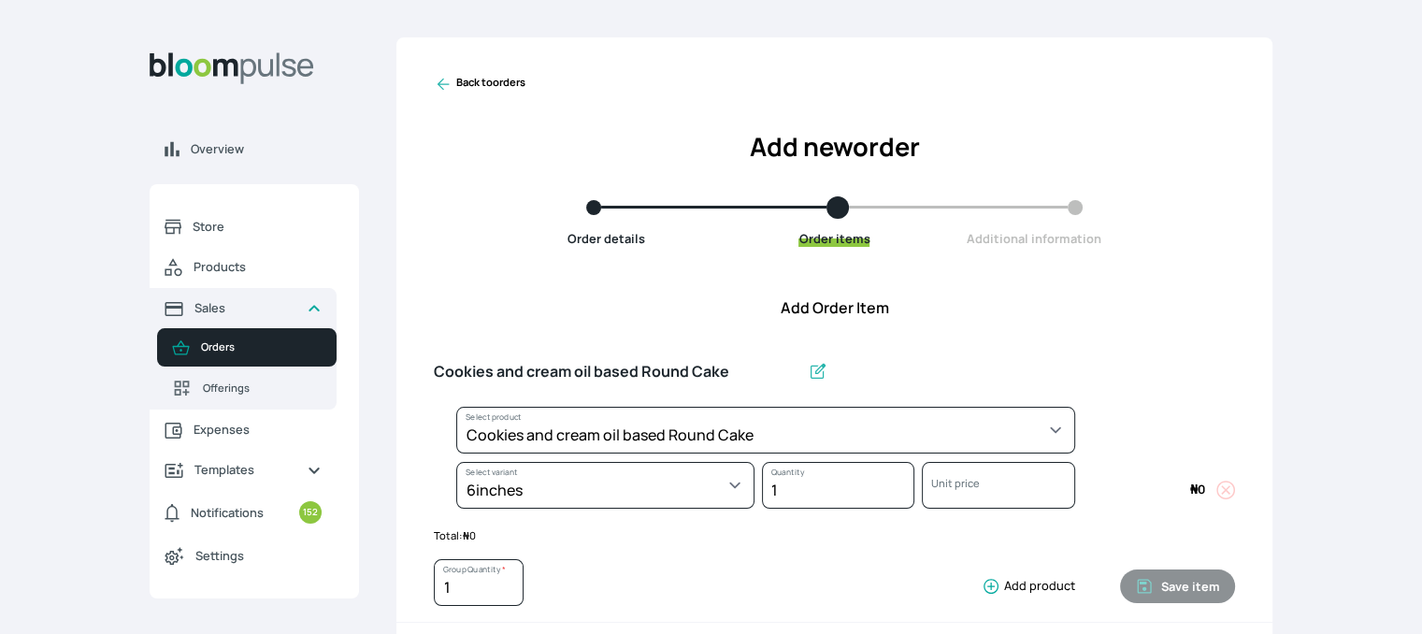
select select "cda72d0d-3d53-418f-8b8c-ee180d80a3bf"
select select "672edf05-6937-4469-9859-d71e507f1d25"
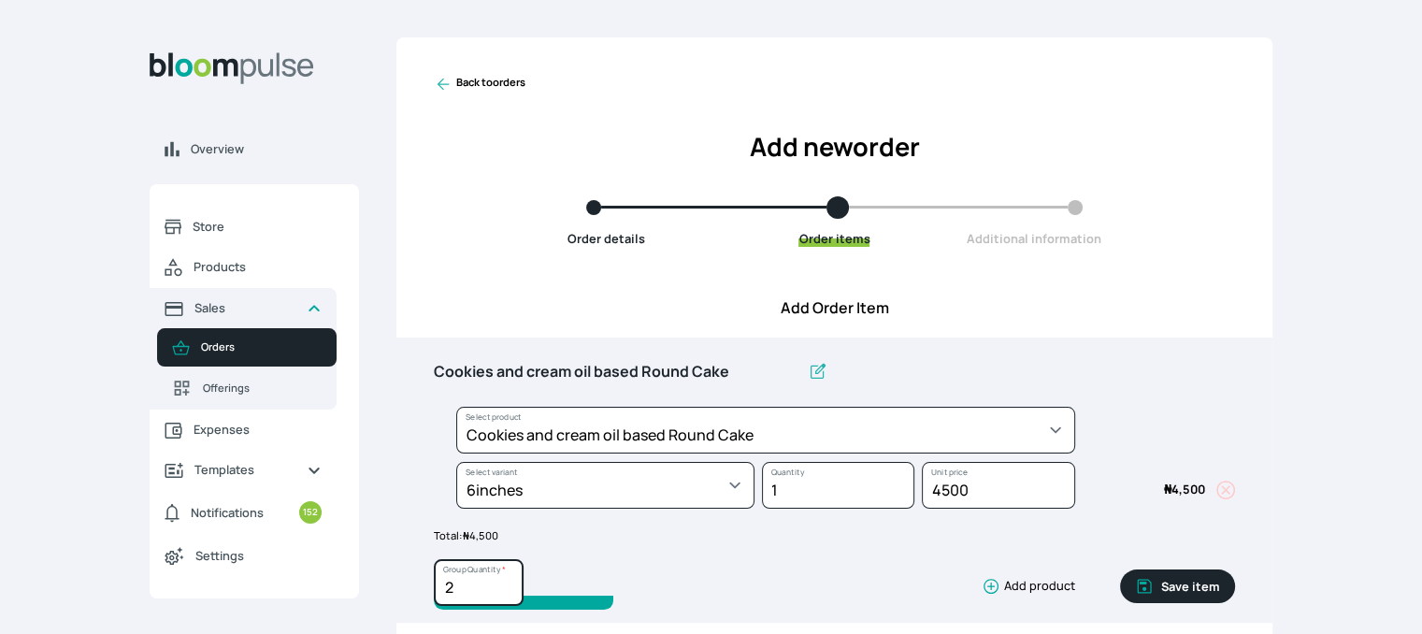
type input "2"
click at [509, 581] on input "2" at bounding box center [479, 582] width 90 height 47
click at [1159, 581] on button "Save item" at bounding box center [1177, 587] width 115 height 34
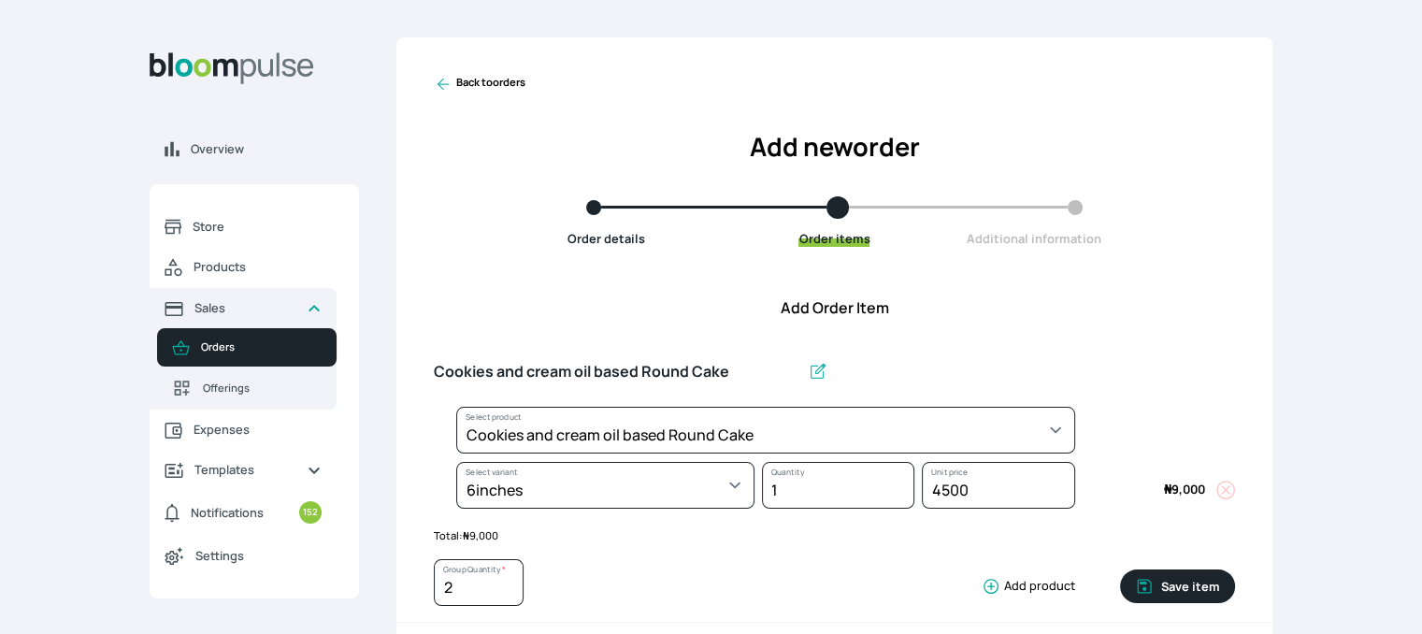
type input "1"
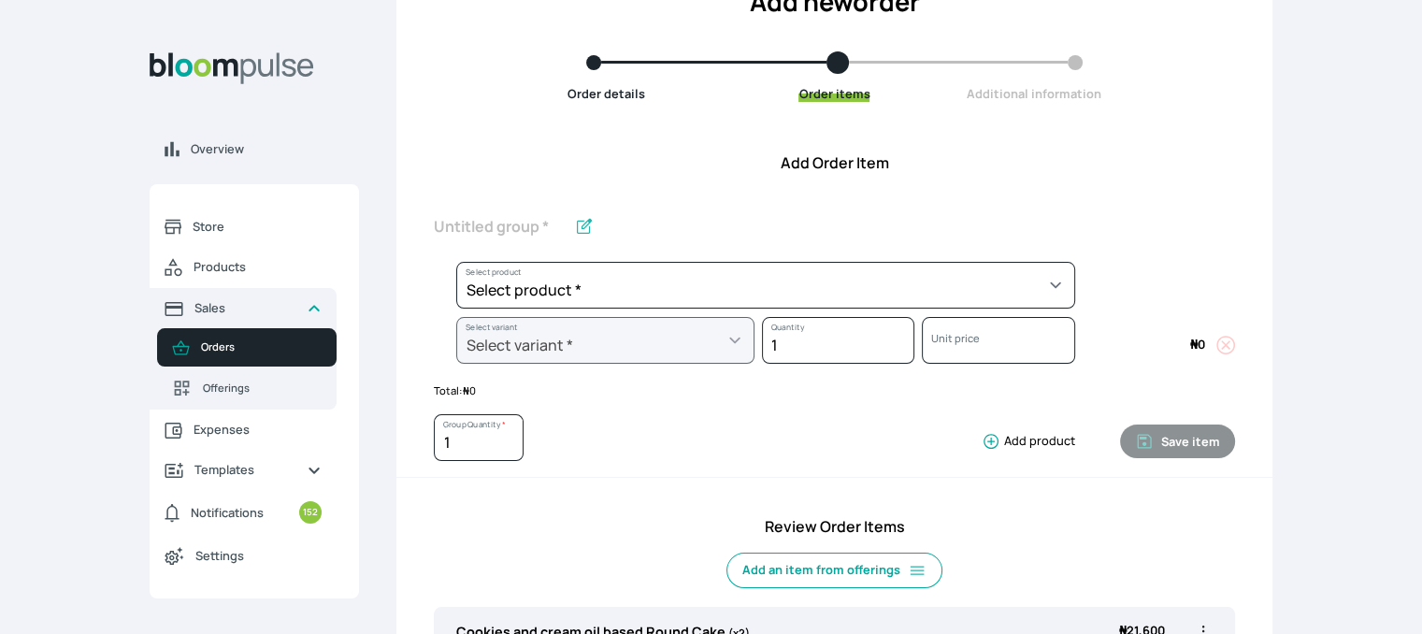
scroll to position [161, 0]
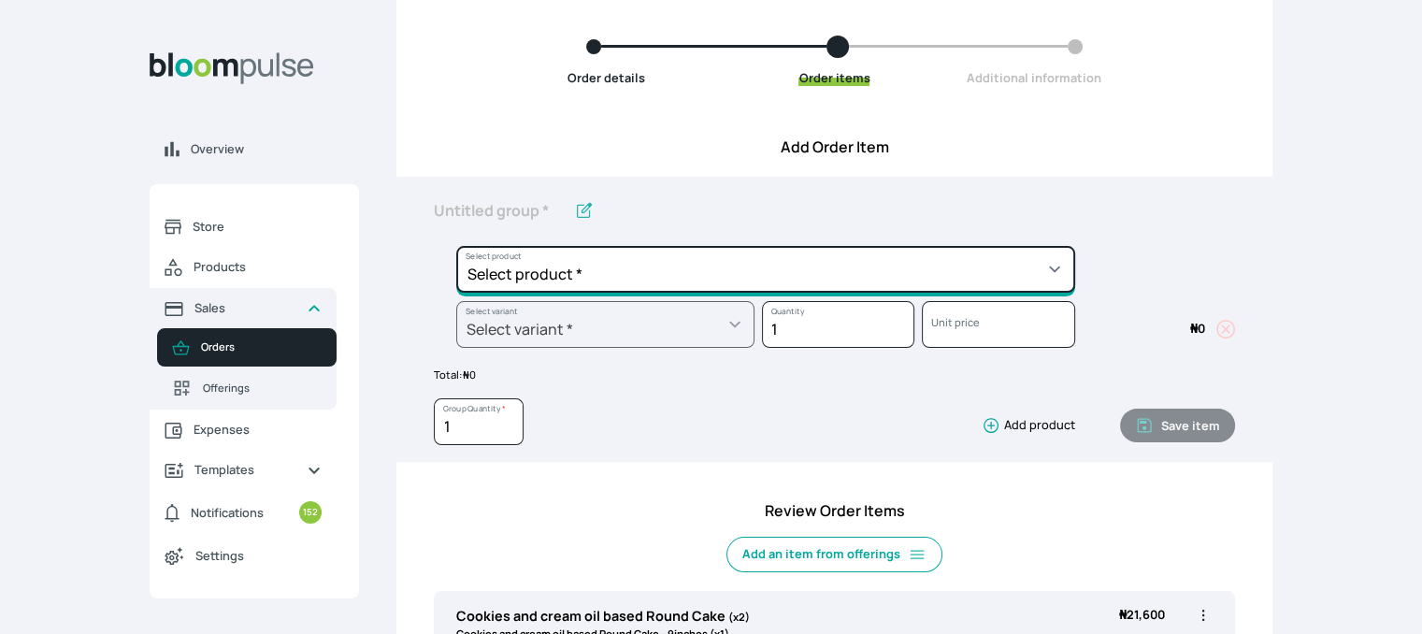
click at [878, 271] on select "Select product * Cake Decoration for 8inches High Chocolate oil based Round Cak…" at bounding box center [765, 269] width 619 height 47
select select "49426e7e-6d78-4aff-80b2-0dfc408de078"
click at [456, 246] on select "Select product * Cake Decoration for 8inches High Chocolate oil based Round Cak…" at bounding box center [765, 269] width 619 height 47
type input "Vanilla oil based Round Cake"
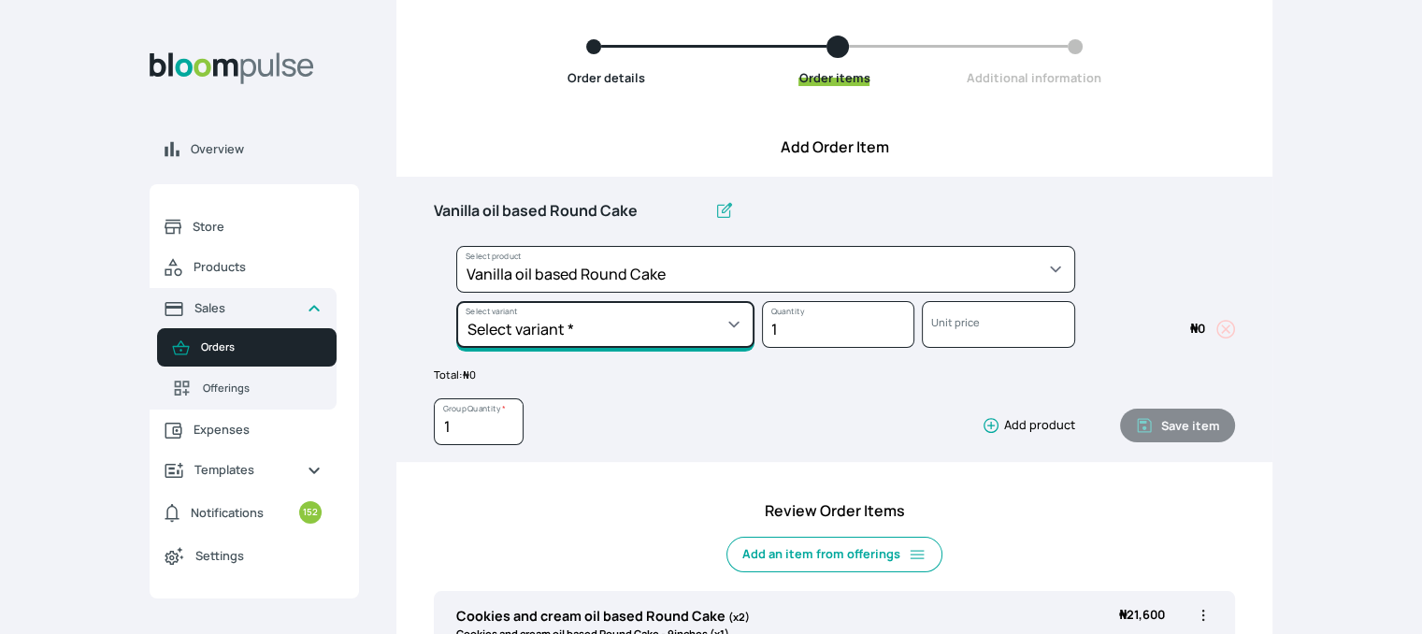
click at [673, 321] on select "Select variant * 10inches 11inches 12inches 6inches 7inches 8inches 9inches" at bounding box center [605, 324] width 298 height 47
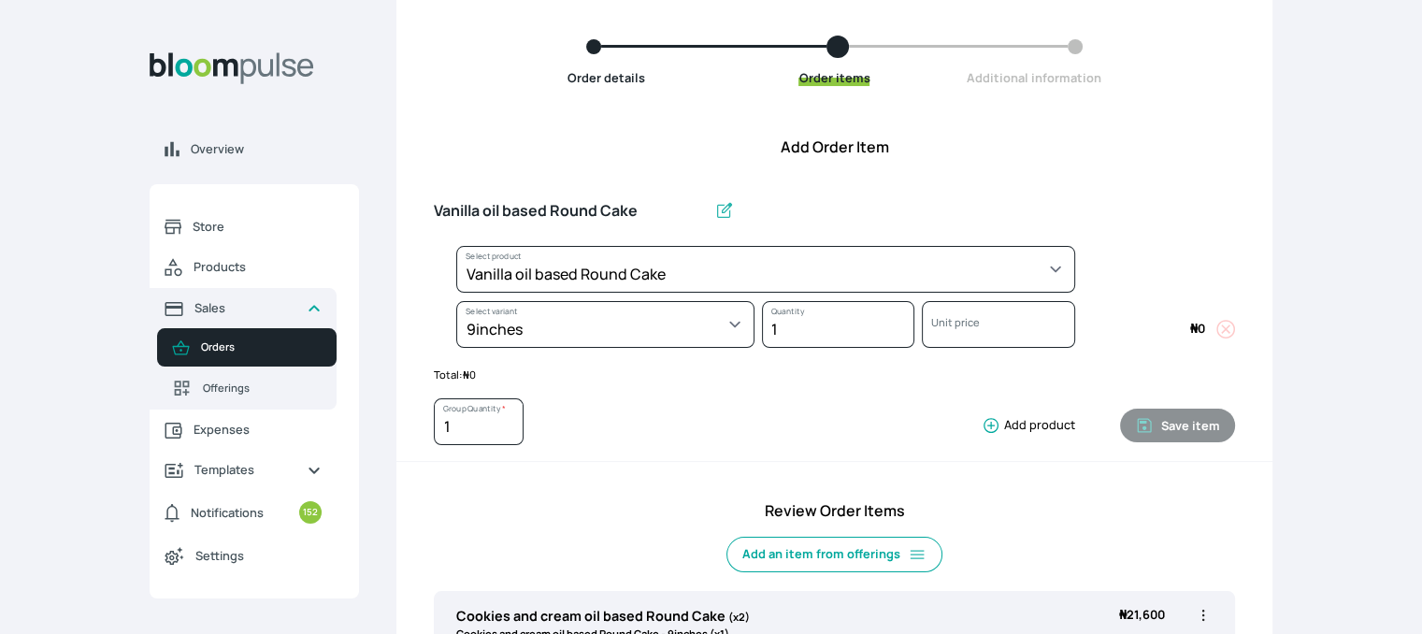
select select "49426e7e-6d78-4aff-80b2-0dfc408de078"
select select "be3201b4-e78c-463b-9749-70d37a979363"
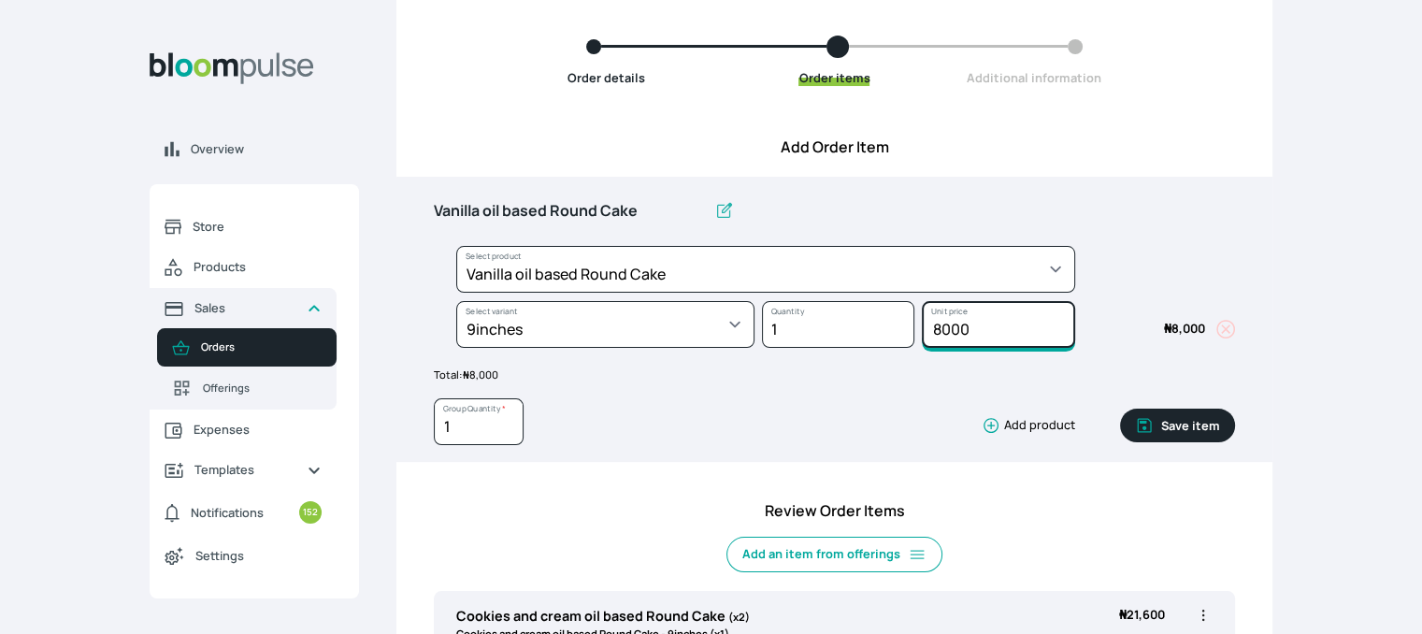
drag, startPoint x: 991, startPoint y: 331, endPoint x: 875, endPoint y: 323, distance: 116.3
click at [875, 323] on div "Select product * Cake Decoration for 8inches High Chocolate oil based Round Cak…" at bounding box center [834, 301] width 801 height 110
type input "9000"
click at [1190, 427] on button "Save item" at bounding box center [1177, 426] width 115 height 34
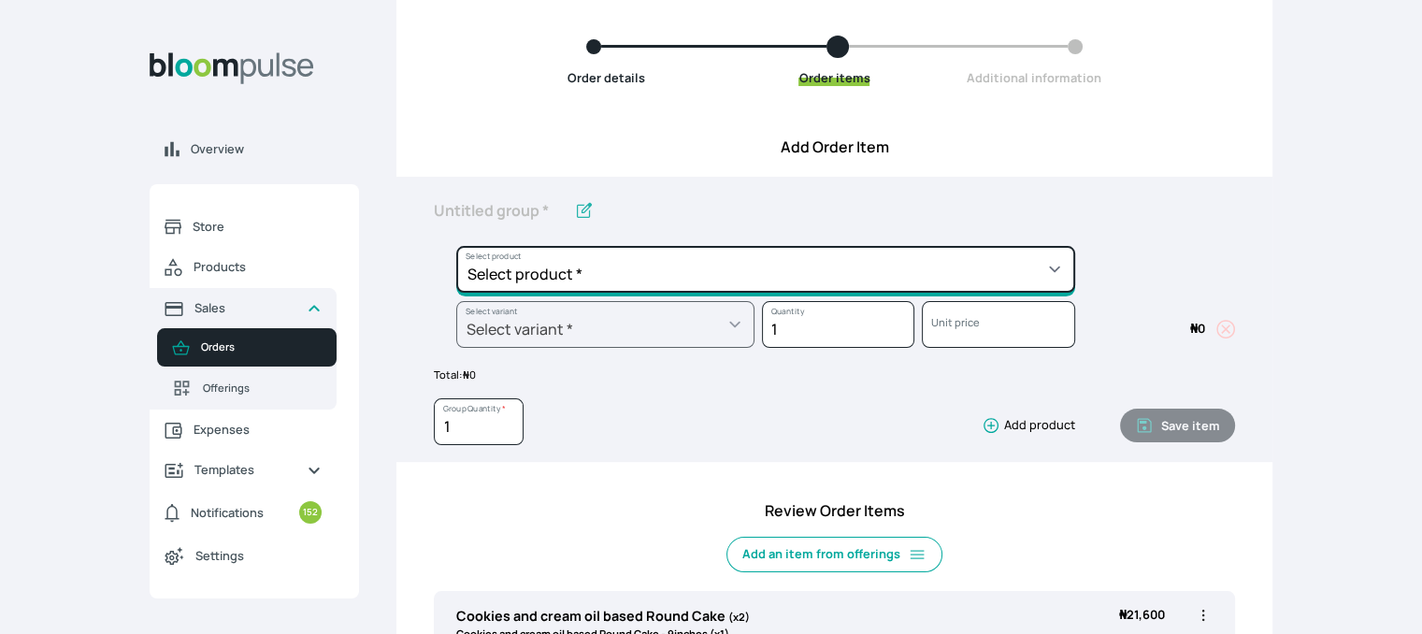
click at [902, 258] on select "Select product * Cake Decoration for 8inches High Chocolate oil based Round Cak…" at bounding box center [765, 269] width 619 height 47
select select "49426e7e-6d78-4aff-80b2-0dfc408de078"
click at [456, 246] on select "Select product * Cake Decoration for 8inches High Chocolate oil based Round Cak…" at bounding box center [765, 269] width 619 height 47
type input "Vanilla oil based Round Cake"
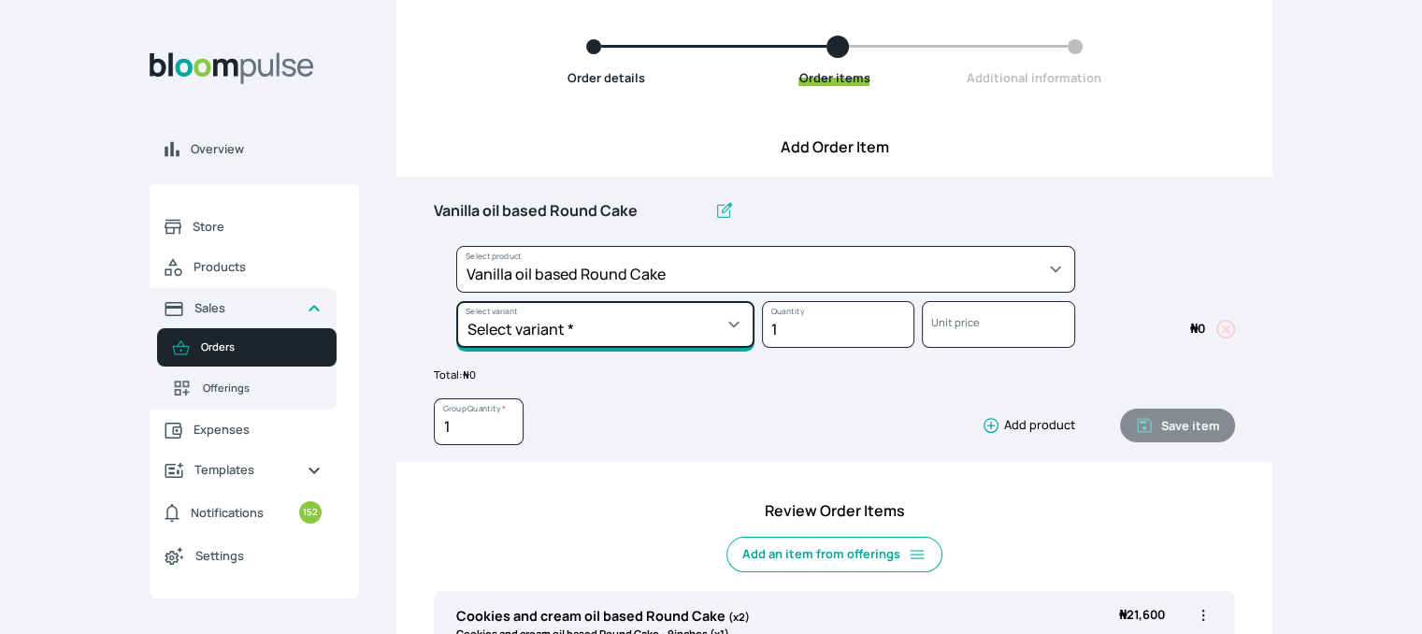
click at [713, 316] on select "Select variant * 10inches 11inches 12inches 6inches 7inches 8inches 9inches" at bounding box center [605, 324] width 298 height 47
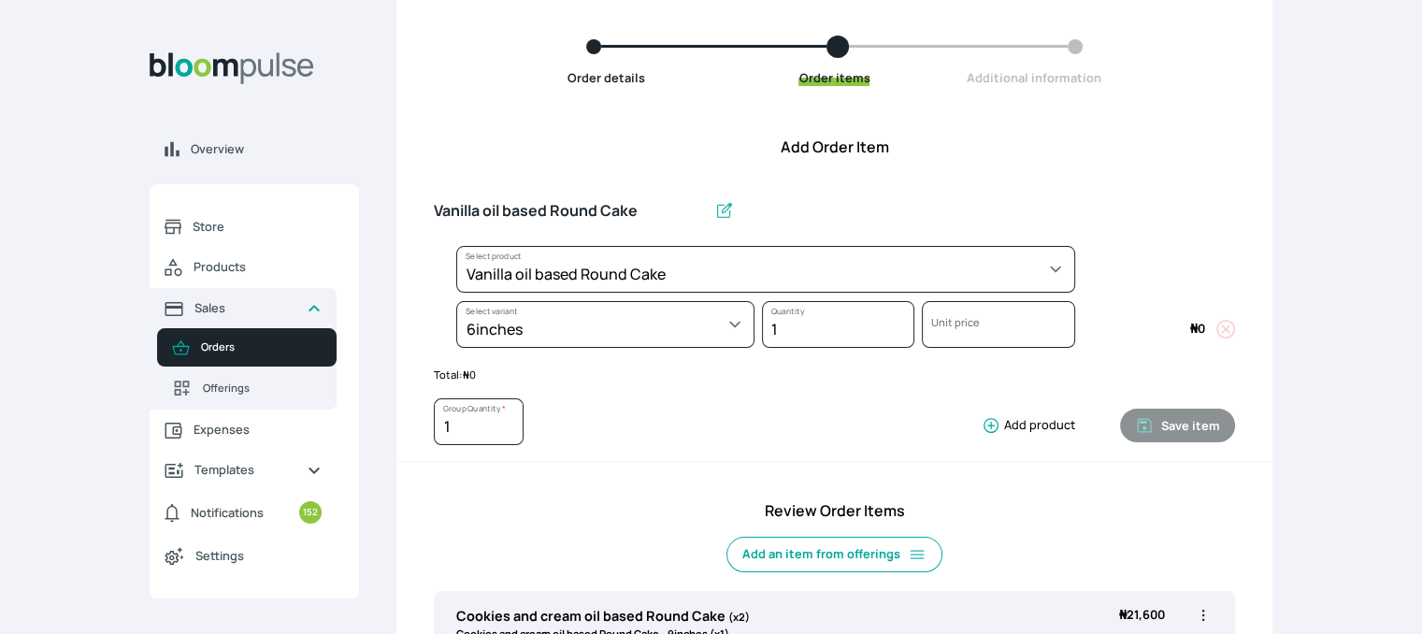
select select "49426e7e-6d78-4aff-80b2-0dfc408de078"
select select "99749d96-3b79-40b0-9bc8-fa882aa5ad00"
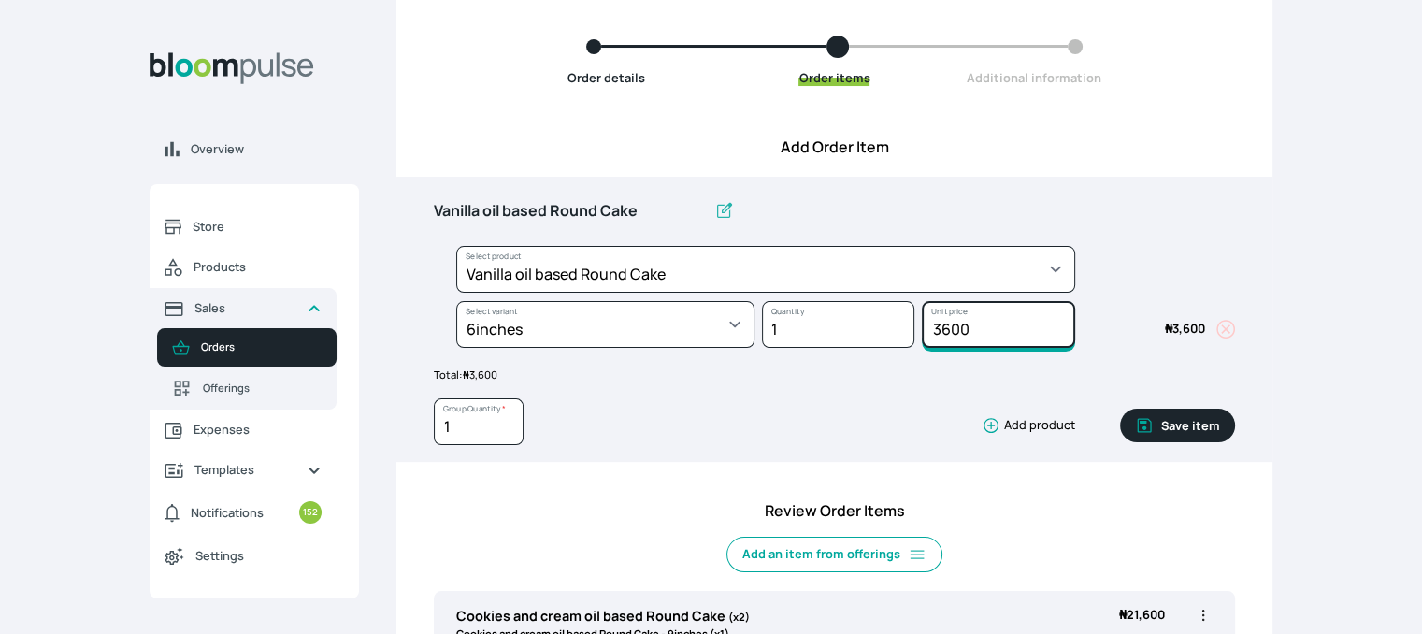
drag, startPoint x: 978, startPoint y: 327, endPoint x: 838, endPoint y: 324, distance: 140.3
click at [838, 324] on div "Select product * Cake Decoration for 8inches High Chocolate oil based Round Cak…" at bounding box center [834, 301] width 801 height 110
type input "4600"
click at [1197, 420] on button "Save item" at bounding box center [1177, 426] width 115 height 34
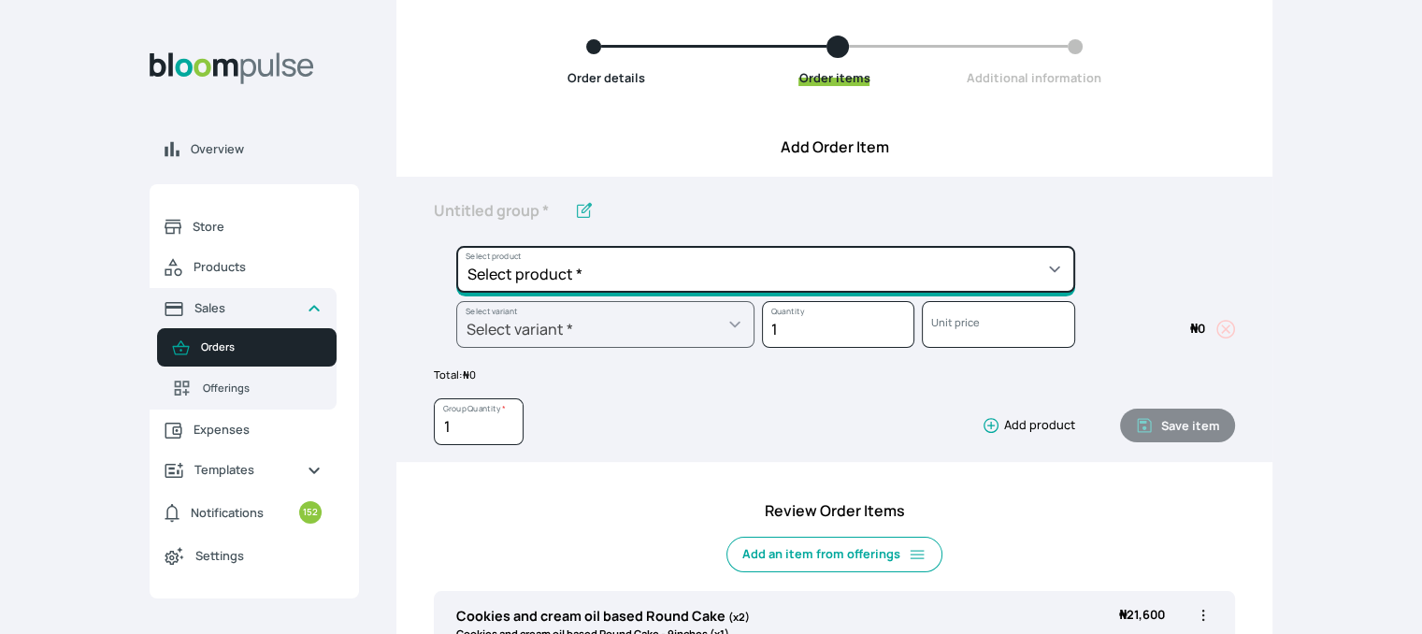
click at [898, 278] on select "Select product * Cake Decoration for 8inches High Chocolate oil based Round Cak…" at bounding box center [765, 269] width 619 height 47
select select "0a3636f1-4902-403d-89c1-f5465b9229a0"
click at [456, 246] on select "Select product * Cake Decoration for 8inches High Chocolate oil based Round Cak…" at bounding box center [765, 269] width 619 height 47
type input "Chocolate oil based Round Cake"
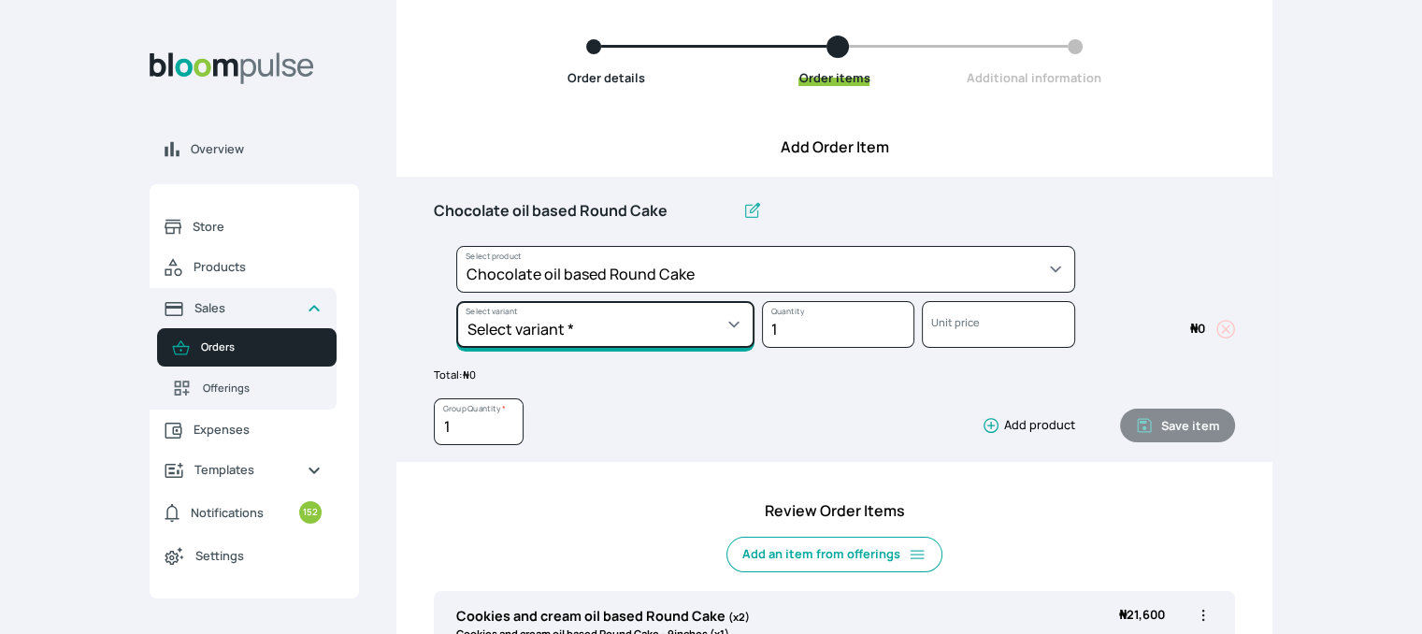
click at [677, 326] on select "Select variant * 10inches 11inches 12inches 6inches 7inches 8inches 9inches" at bounding box center [605, 324] width 298 height 47
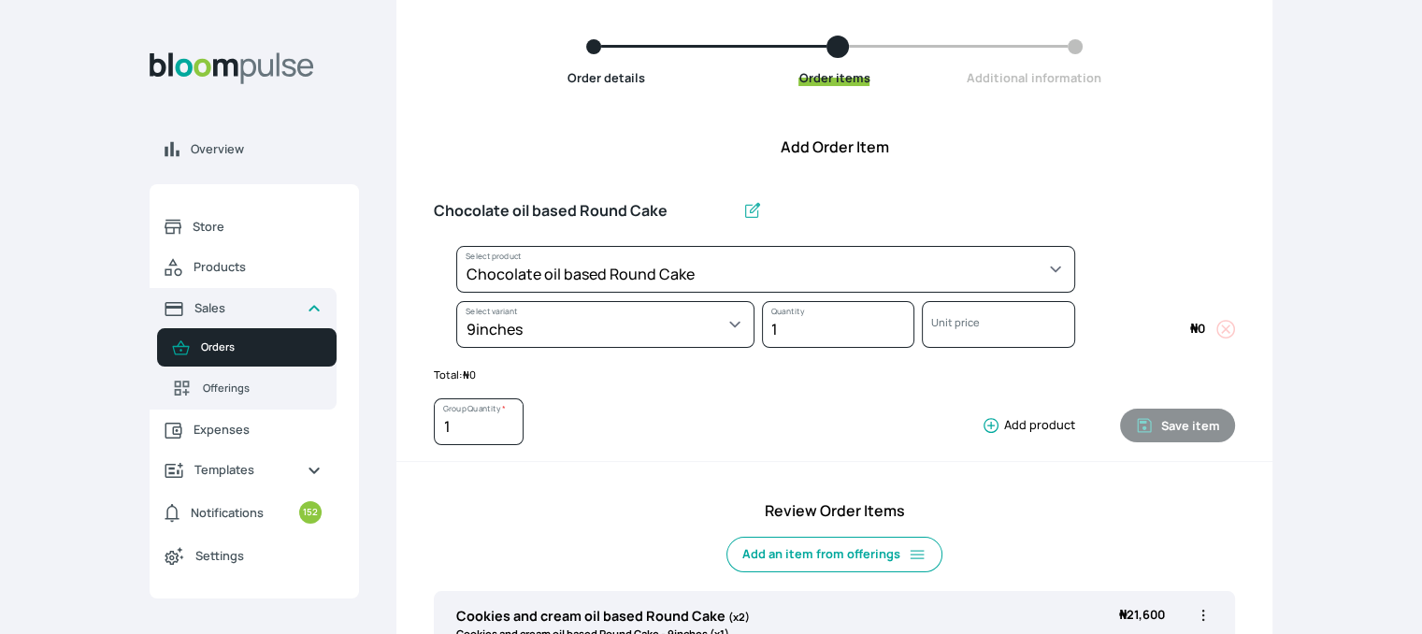
select select "0a3636f1-4902-403d-89c1-f5465b9229a0"
select select "e73e7779-a910-4e5b-bcd6-b6e323e7291f"
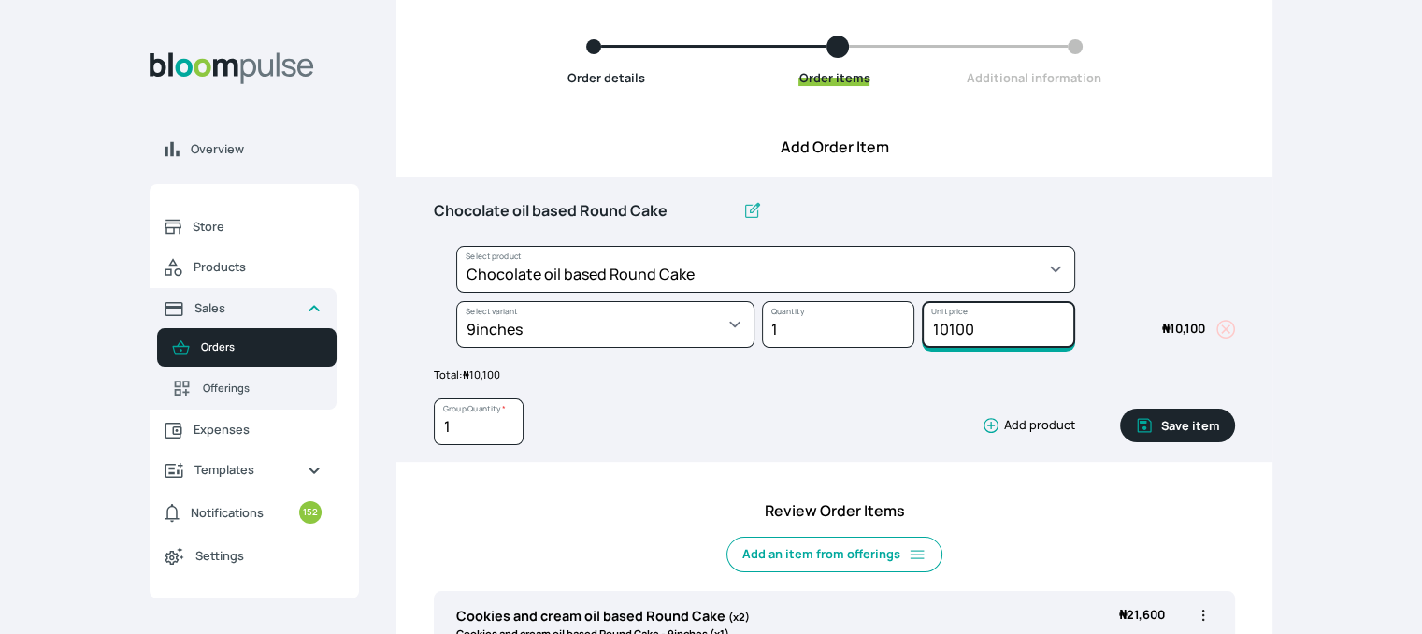
drag, startPoint x: 981, startPoint y: 333, endPoint x: 917, endPoint y: 333, distance: 64.5
click at [917, 333] on div "10100 Unit price" at bounding box center [995, 328] width 160 height 55
type input "1"
type input "13500"
click at [1165, 431] on button "Save item" at bounding box center [1177, 426] width 115 height 34
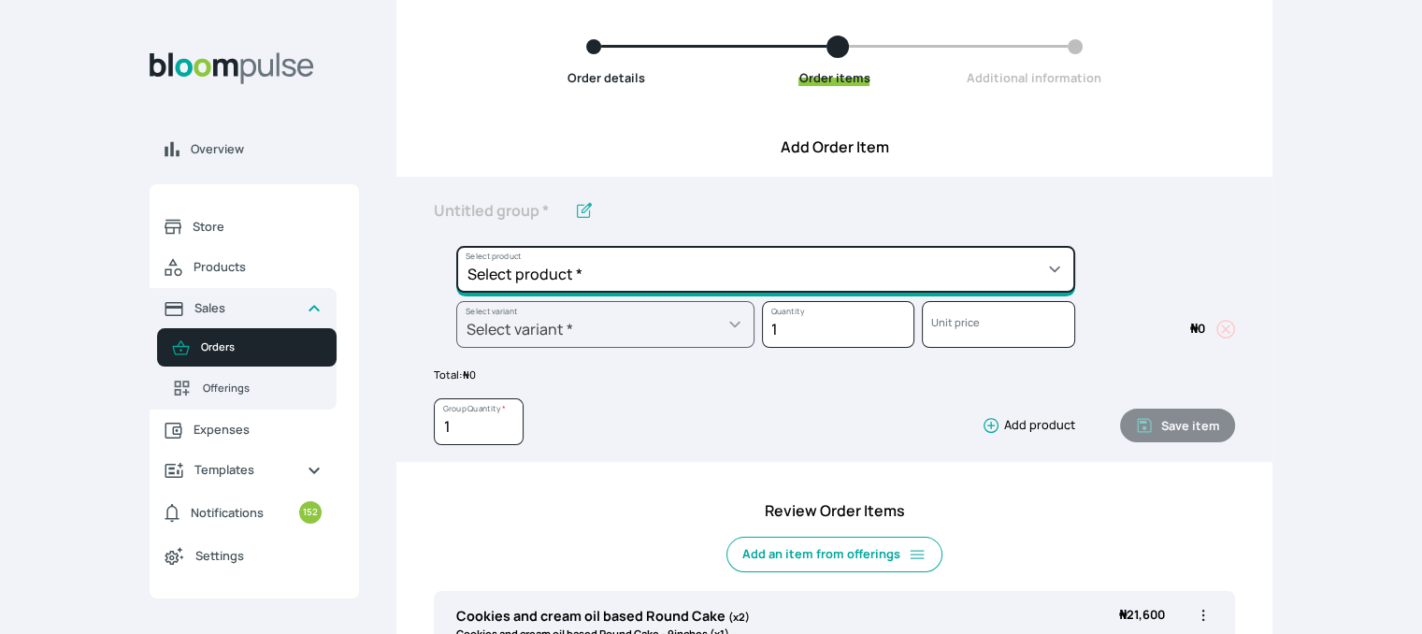
click at [928, 272] on select "Select product * Cake Decoration for 8inches High Chocolate oil based Round Cak…" at bounding box center [765, 269] width 619 height 47
select select "0a3636f1-4902-403d-89c1-f5465b9229a0"
click at [456, 246] on select "Select product * Cake Decoration for 8inches High Chocolate oil based Round Cak…" at bounding box center [765, 269] width 619 height 47
type input "Chocolate oil based Round Cake"
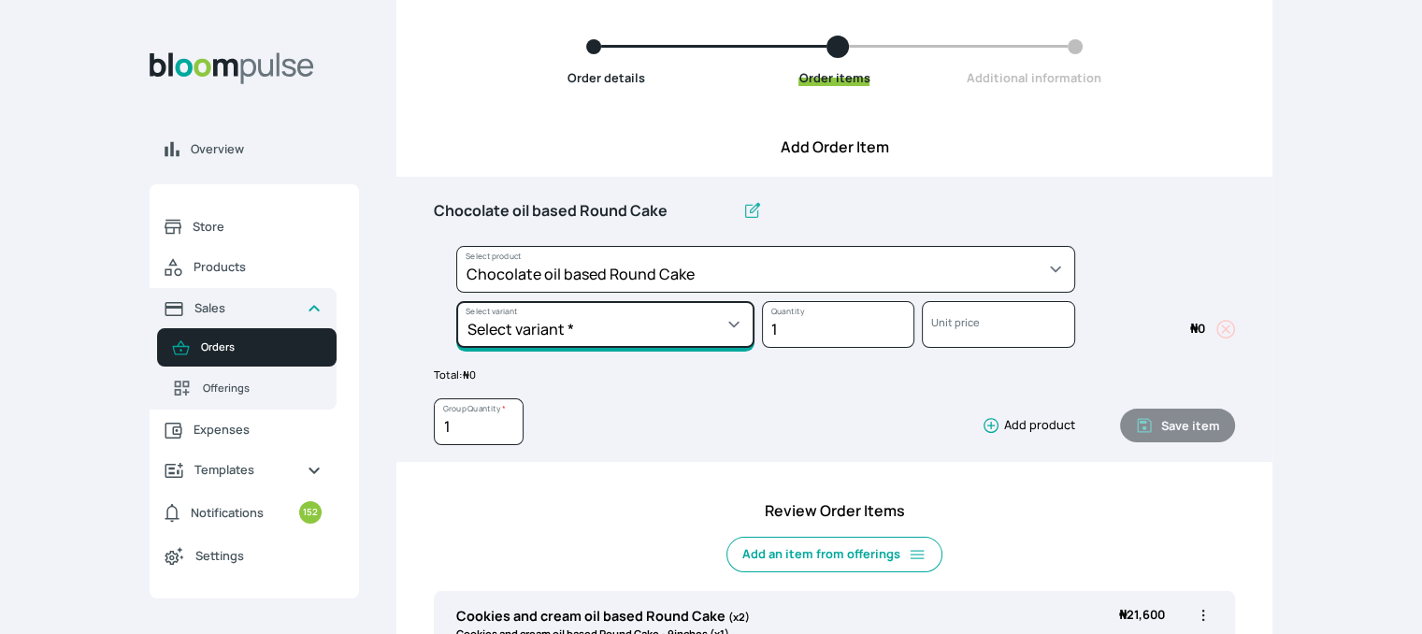
click at [614, 322] on select "Select variant * 10inches 11inches 12inches 6inches 7inches 8inches 9inches" at bounding box center [605, 324] width 298 height 47
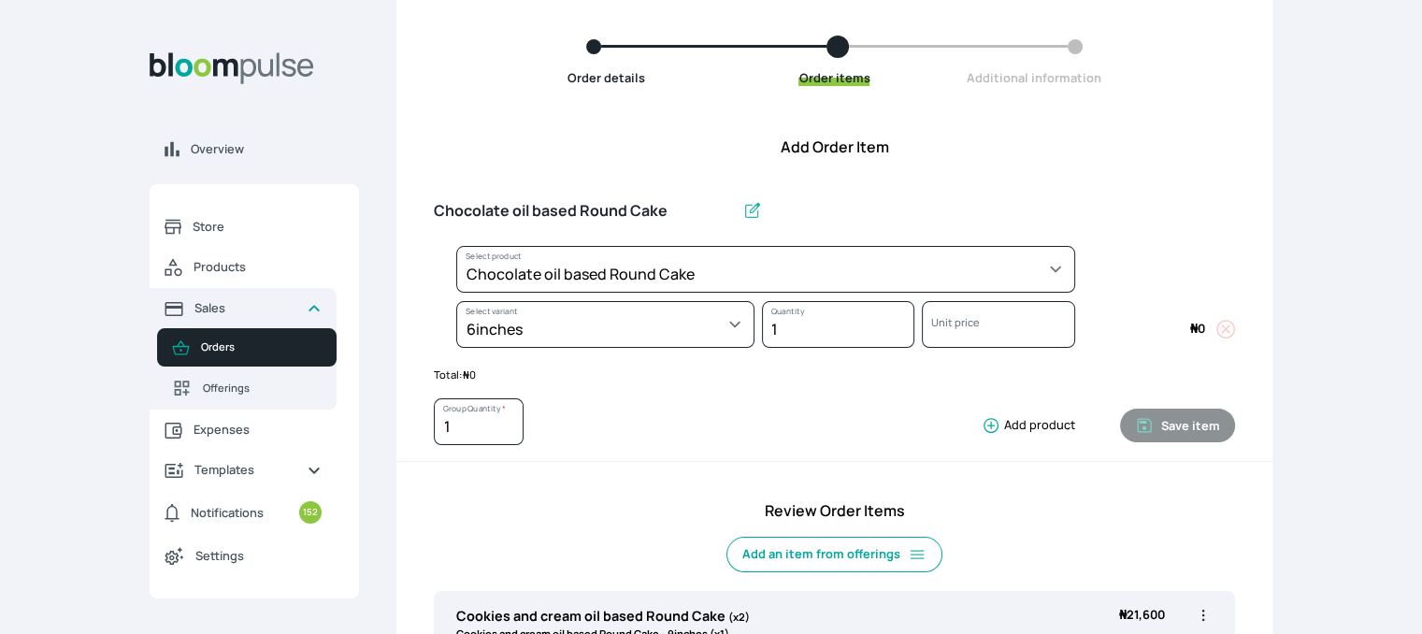
select select "0a3636f1-4902-403d-89c1-f5465b9229a0"
select select "430dc832-116b-4f0b-ac5d-bc426ed0a68c"
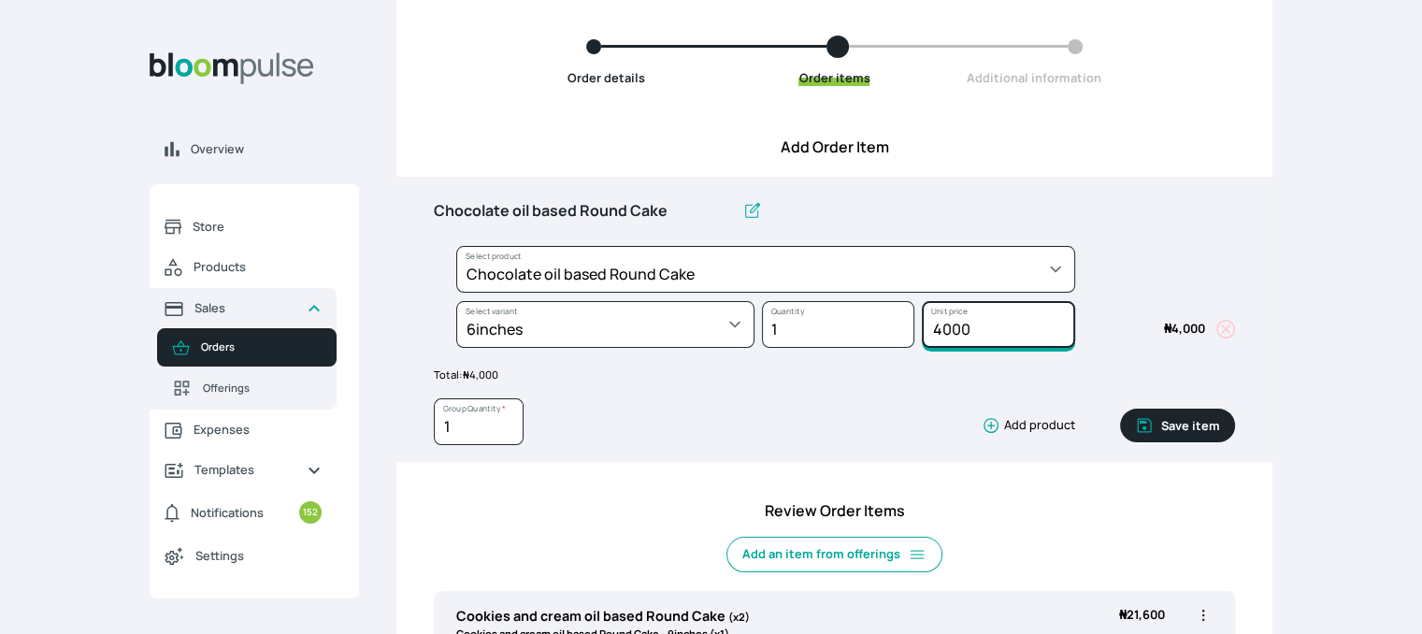
drag, startPoint x: 987, startPoint y: 331, endPoint x: 887, endPoint y: 319, distance: 100.8
click at [887, 319] on div "Select product * Cake Decoration for 8inches High Chocolate oil based Round Cak…" at bounding box center [834, 301] width 801 height 110
type input "5500"
click at [1163, 424] on button "Save item" at bounding box center [1177, 426] width 115 height 34
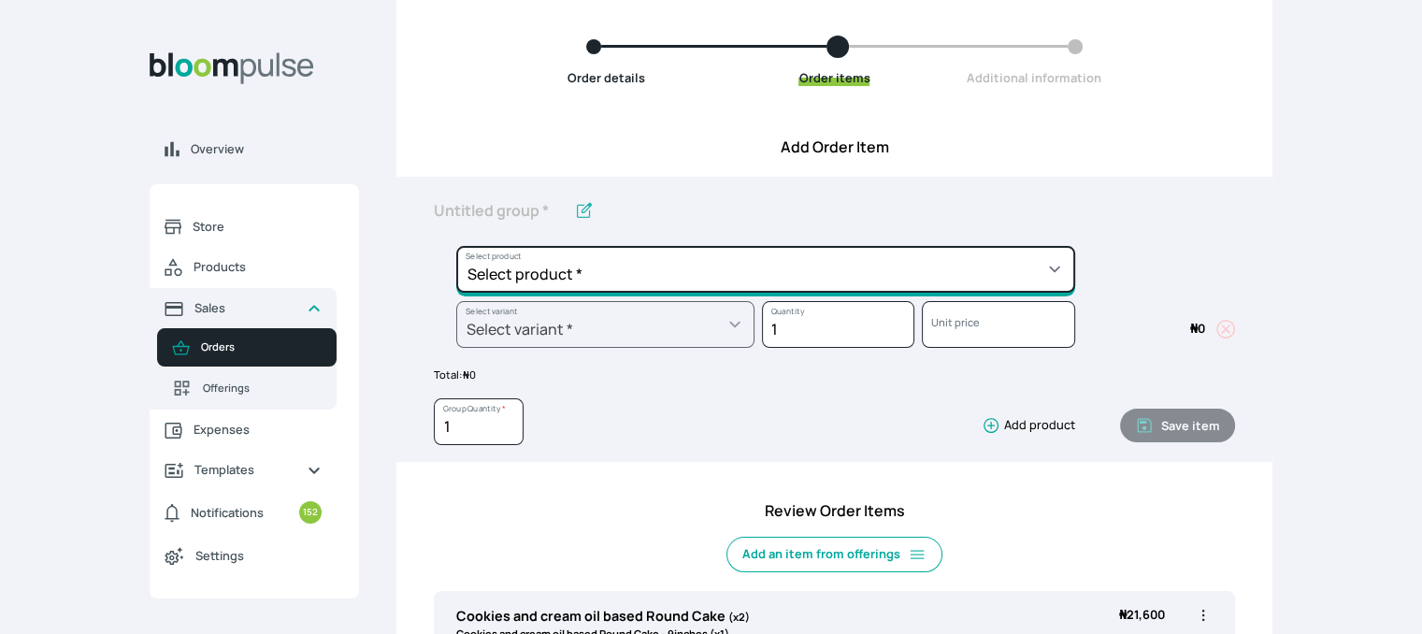
click at [906, 283] on select "Select product * Cake Decoration for 8inches High Chocolate oil based Round Cak…" at bounding box center [765, 269] width 619 height 47
select select "fbdfa119-d678-4096-a917-c651bafd2f33"
click at [456, 246] on select "Select product * Cake Decoration for 8inches High Chocolate oil based Round Cak…" at bounding box center [765, 269] width 619 height 47
type input "Chocolate Ganache"
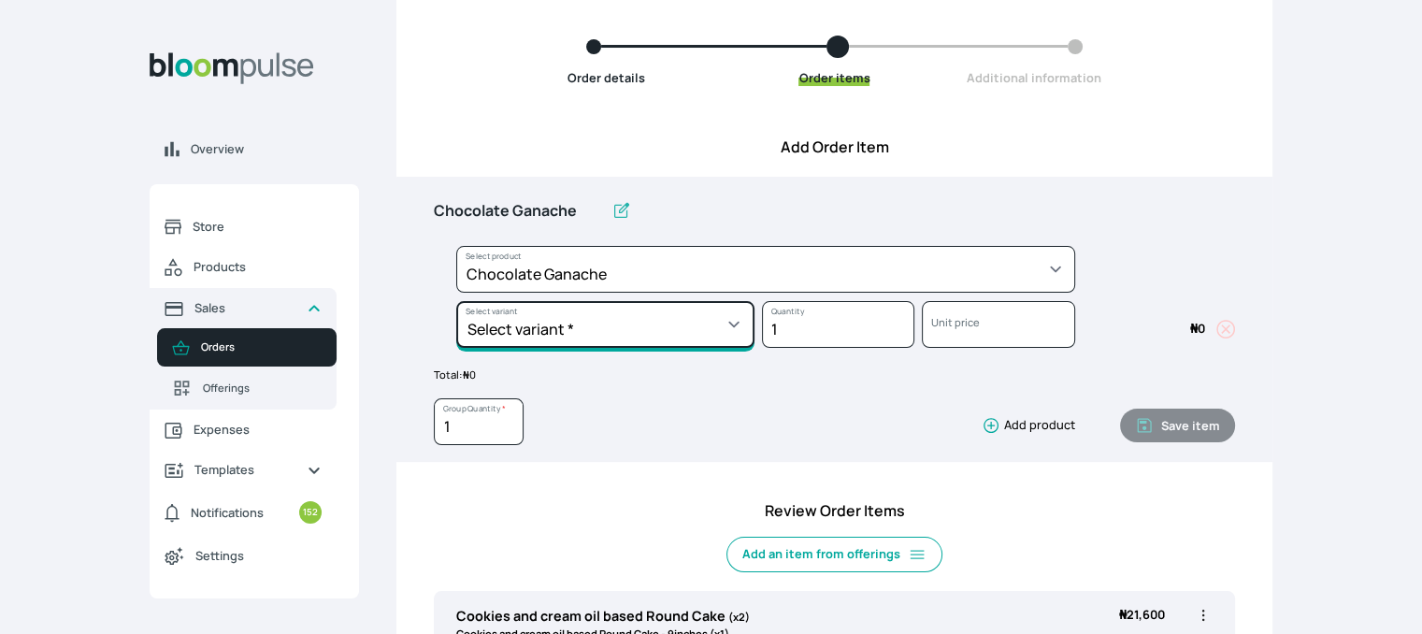
click at [548, 334] on select "Select variant * Chocolate mousse Ganache" at bounding box center [605, 324] width 298 height 47
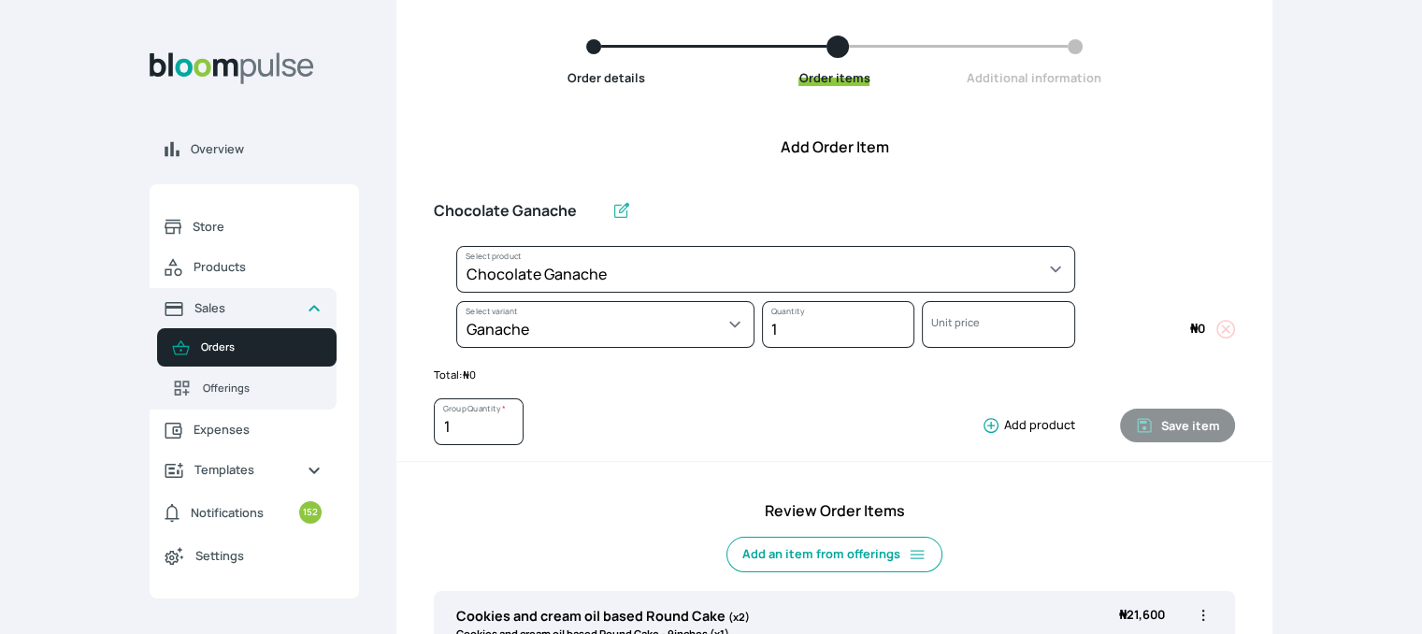
select select "fbdfa119-d678-4096-a917-c651bafd2f33"
select select "110f277d-f733-408d-afd3-e3629040f40f"
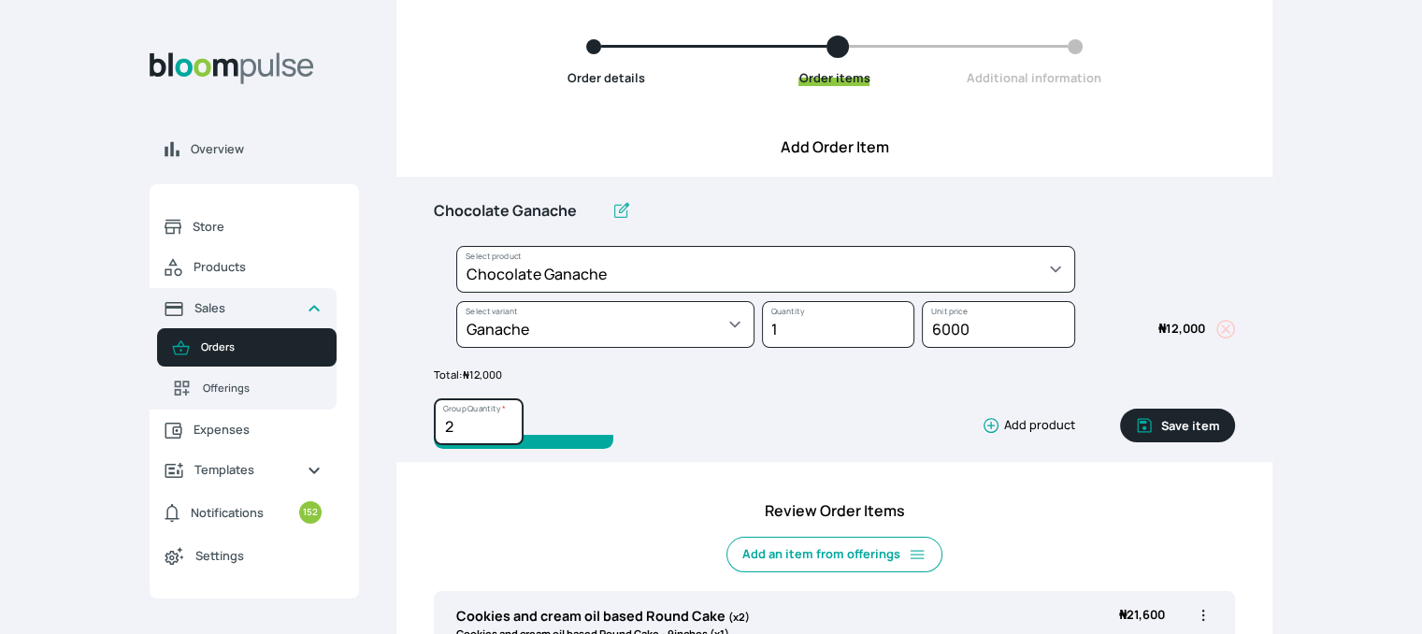
click at [507, 418] on input "2" at bounding box center [479, 421] width 90 height 47
click at [507, 418] on input "3" at bounding box center [479, 421] width 90 height 47
type input "4"
click at [506, 419] on input "4" at bounding box center [479, 421] width 90 height 47
click at [1181, 431] on button "Save item" at bounding box center [1177, 426] width 115 height 34
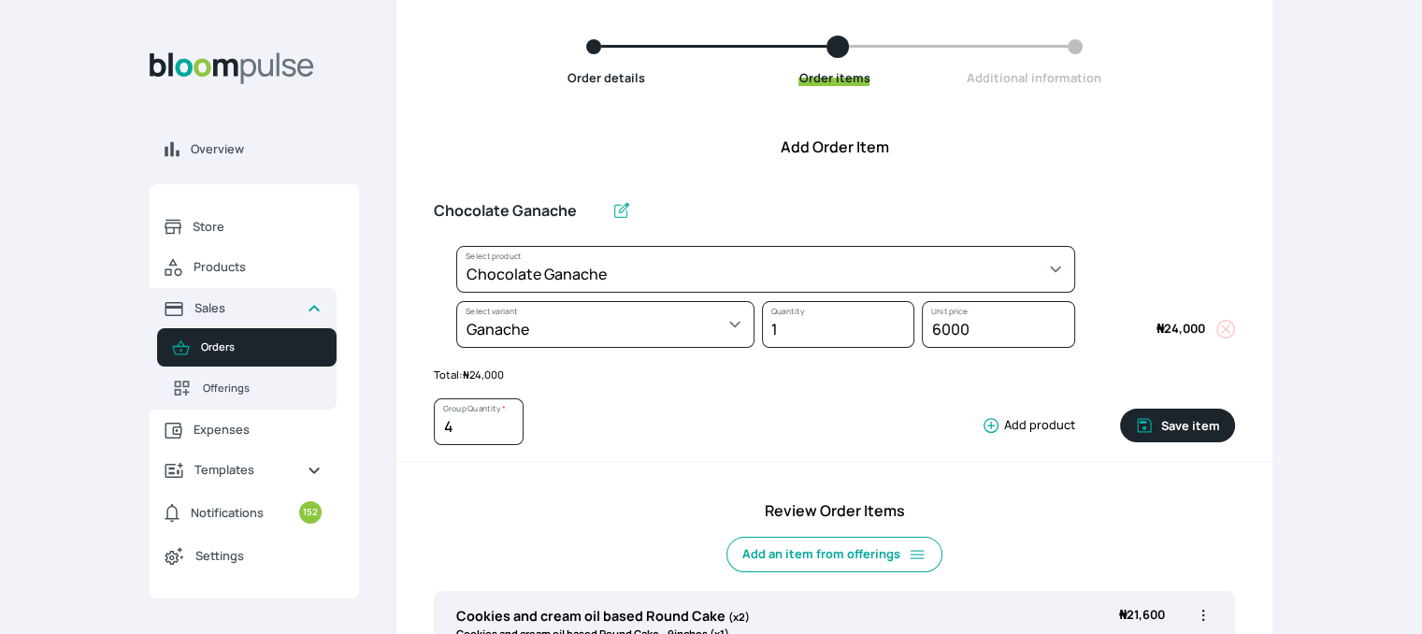
type input "1"
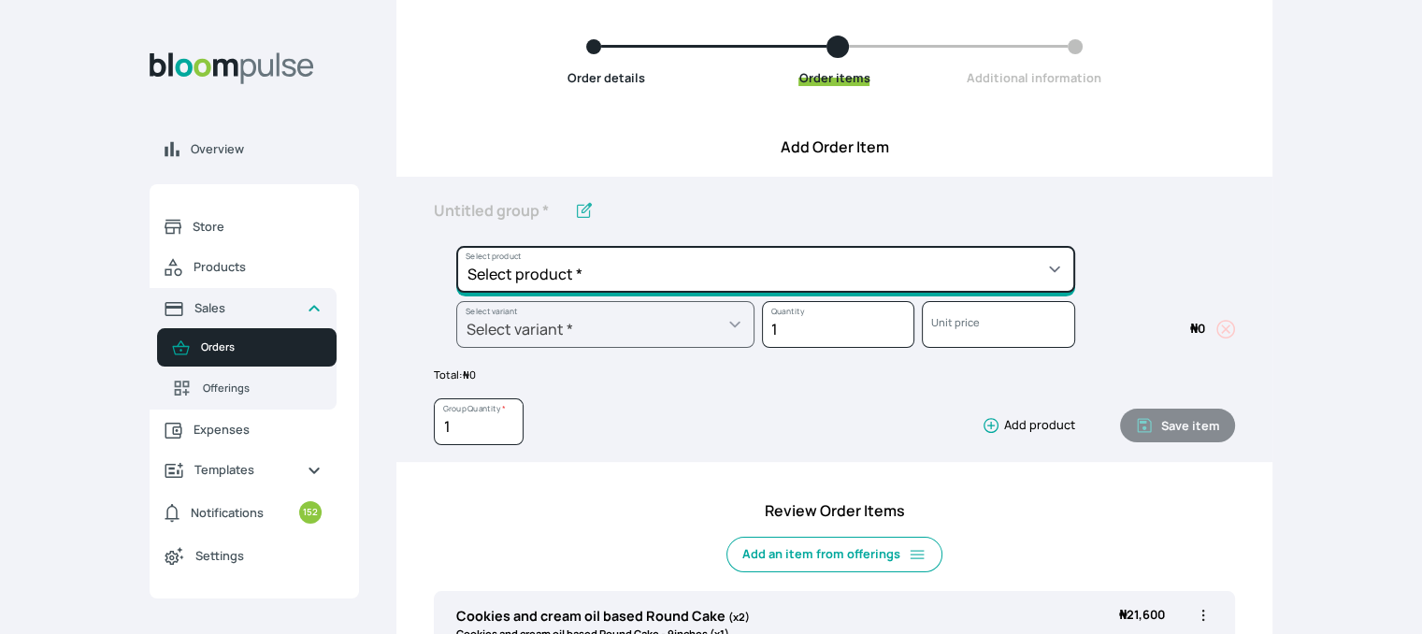
click at [1002, 276] on select "Select product * Cake Decoration for 8inches High Chocolate oil based Round Cak…" at bounding box center [765, 269] width 619 height 47
select select "30ff4a39-6c59-4f4f-84f6-2d30eb0ef82a"
click at [456, 246] on select "Select product * Cake Decoration for 8inches High Chocolate oil based Round Cak…" at bounding box center [765, 269] width 619 height 47
type input "Zobo Mocktail"
click at [947, 282] on select "Select product * Cake Decoration for 8inches High Chocolate oil based Round Cak…" at bounding box center [765, 269] width 619 height 47
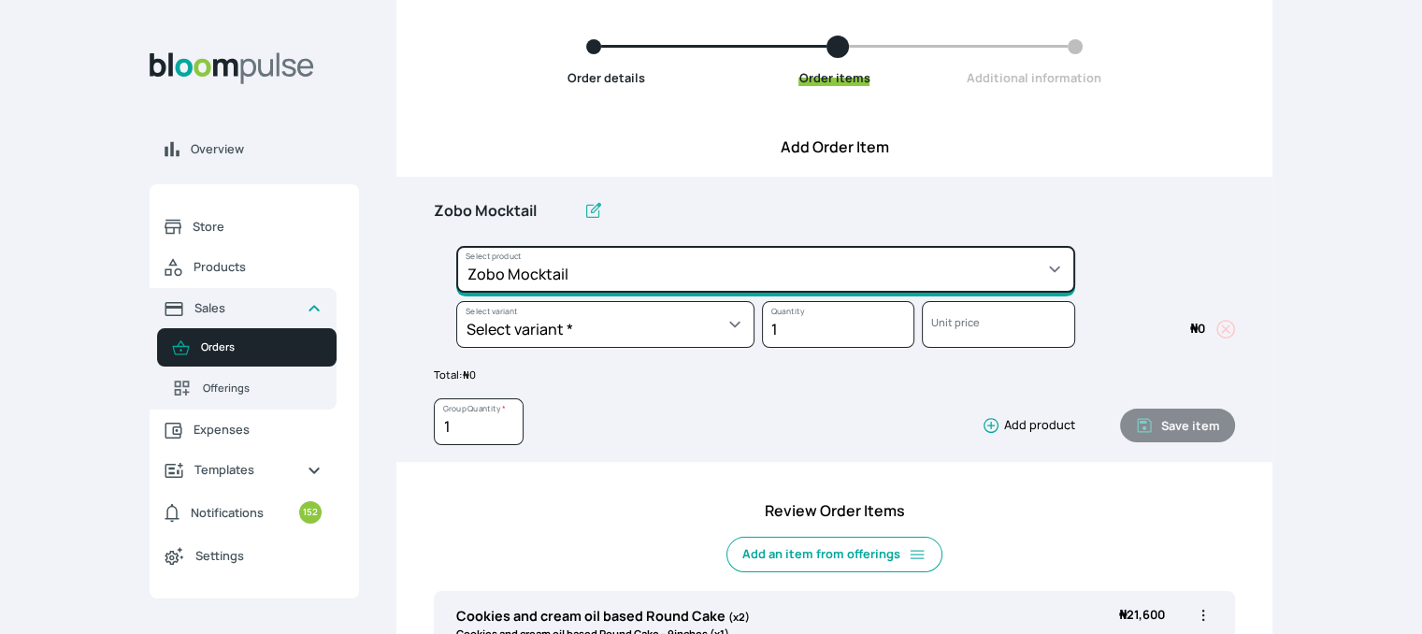
select select "83f82b0c-44eb-4ac8-bd97-27faddcd7e30"
click at [456, 246] on select "Select product * Cake Decoration for 8inches High Chocolate oil based Round Cak…" at bounding box center [765, 269] width 619 height 47
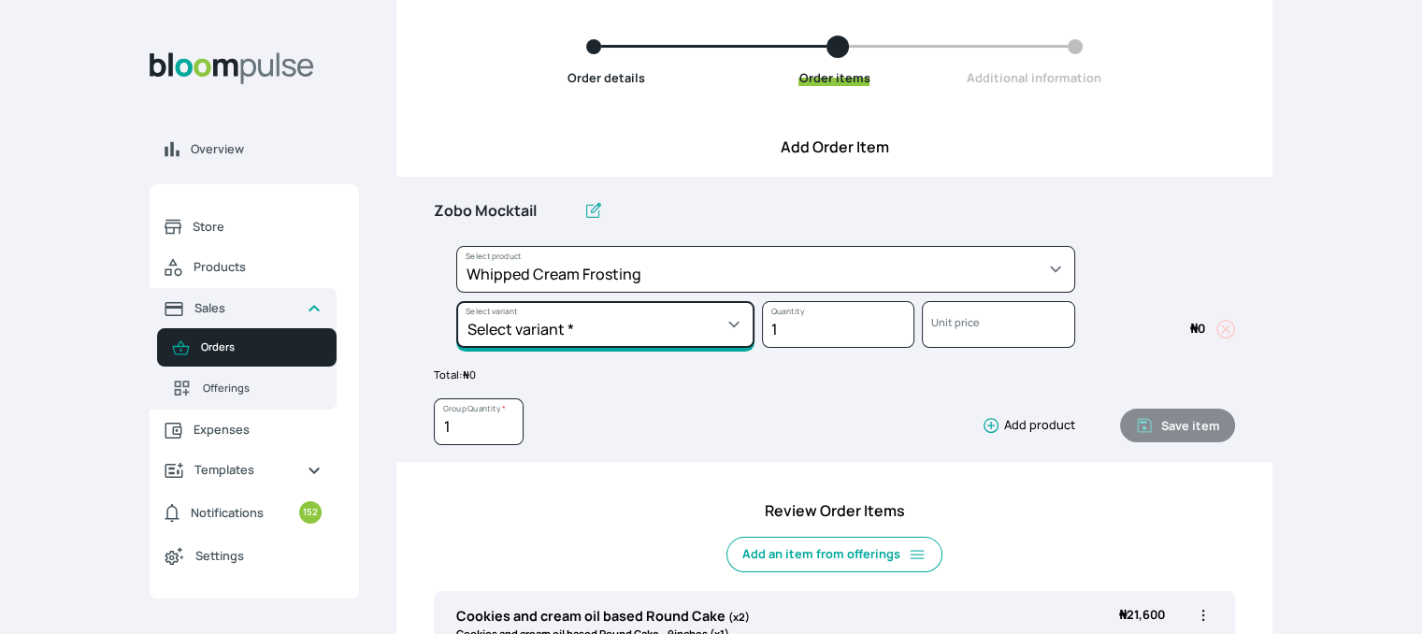
click at [722, 318] on select "Select variant * 1 cup 2 cups 3 cups 4 cups" at bounding box center [605, 324] width 298 height 47
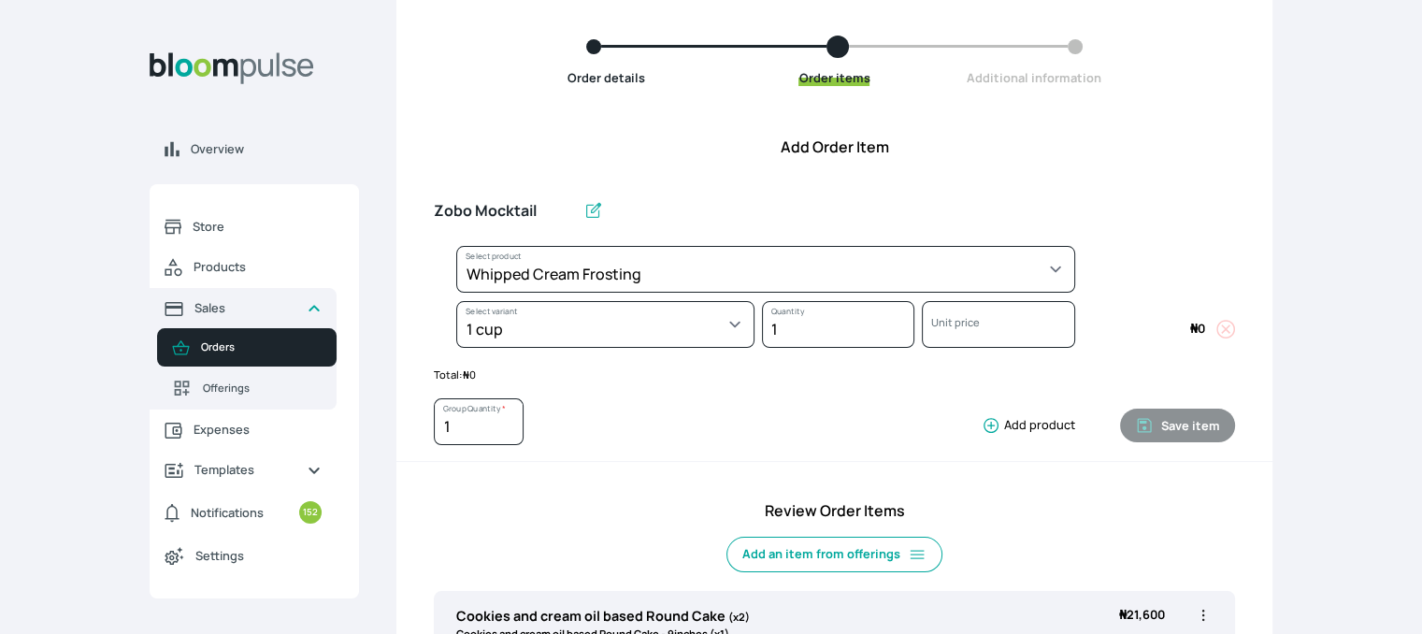
select select "83f82b0c-44eb-4ac8-bd97-27faddcd7e30"
select select "274bdbb1-b40b-44f1-8806-7773b9740937"
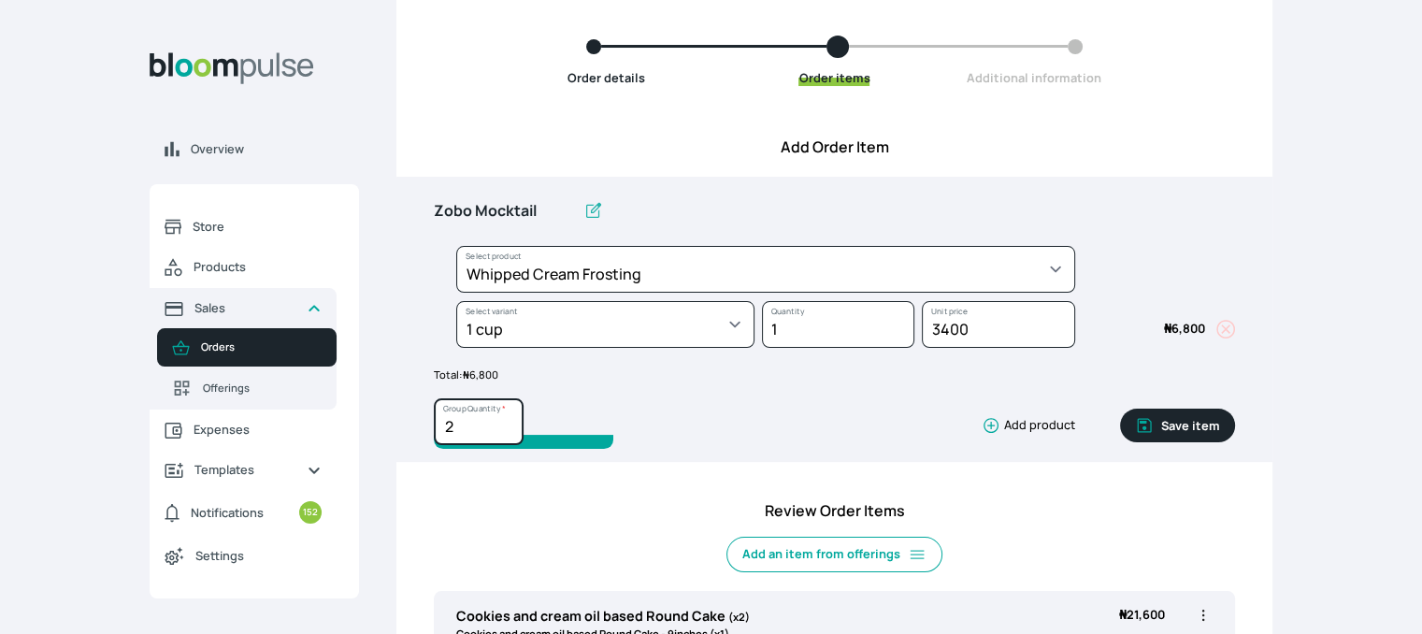
click at [505, 422] on input "2" at bounding box center [479, 421] width 90 height 47
click at [505, 422] on input "3" at bounding box center [479, 421] width 90 height 47
click at [505, 422] on input "4" at bounding box center [479, 421] width 90 height 47
click at [505, 422] on input "5" at bounding box center [479, 421] width 90 height 47
type input "6"
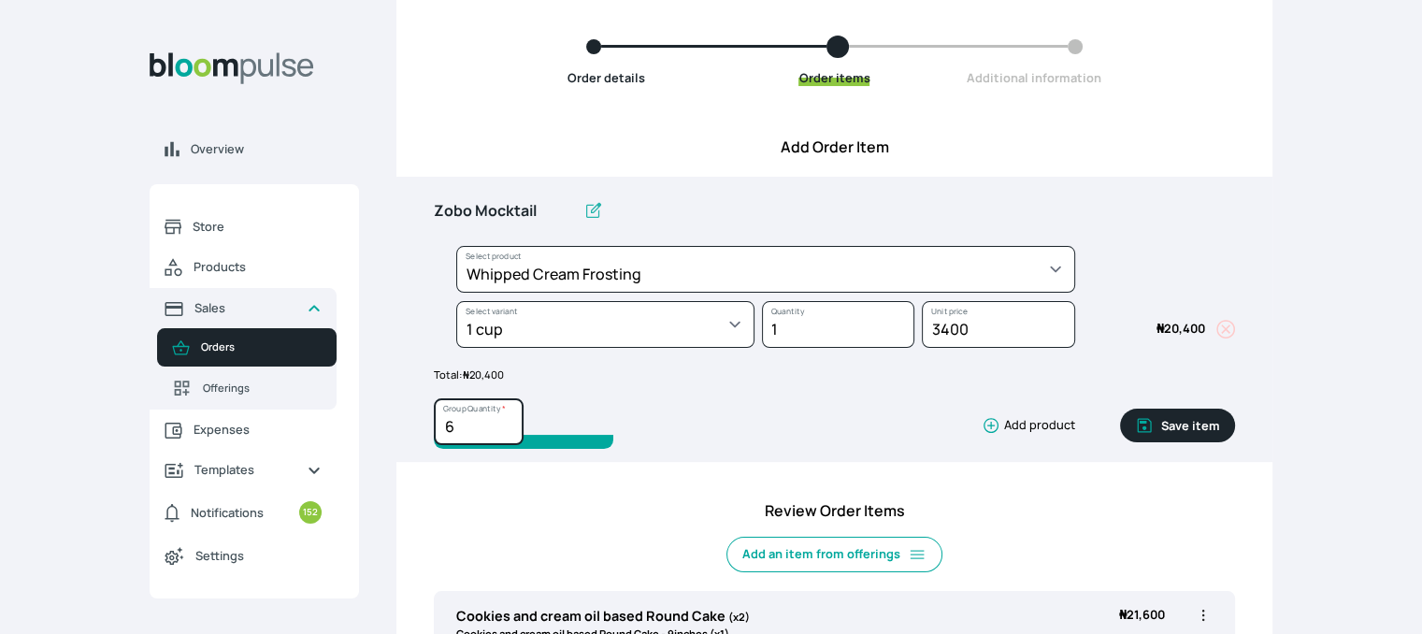
click at [505, 422] on input "6" at bounding box center [479, 421] width 90 height 47
click at [1192, 428] on button "Save item" at bounding box center [1177, 426] width 115 height 34
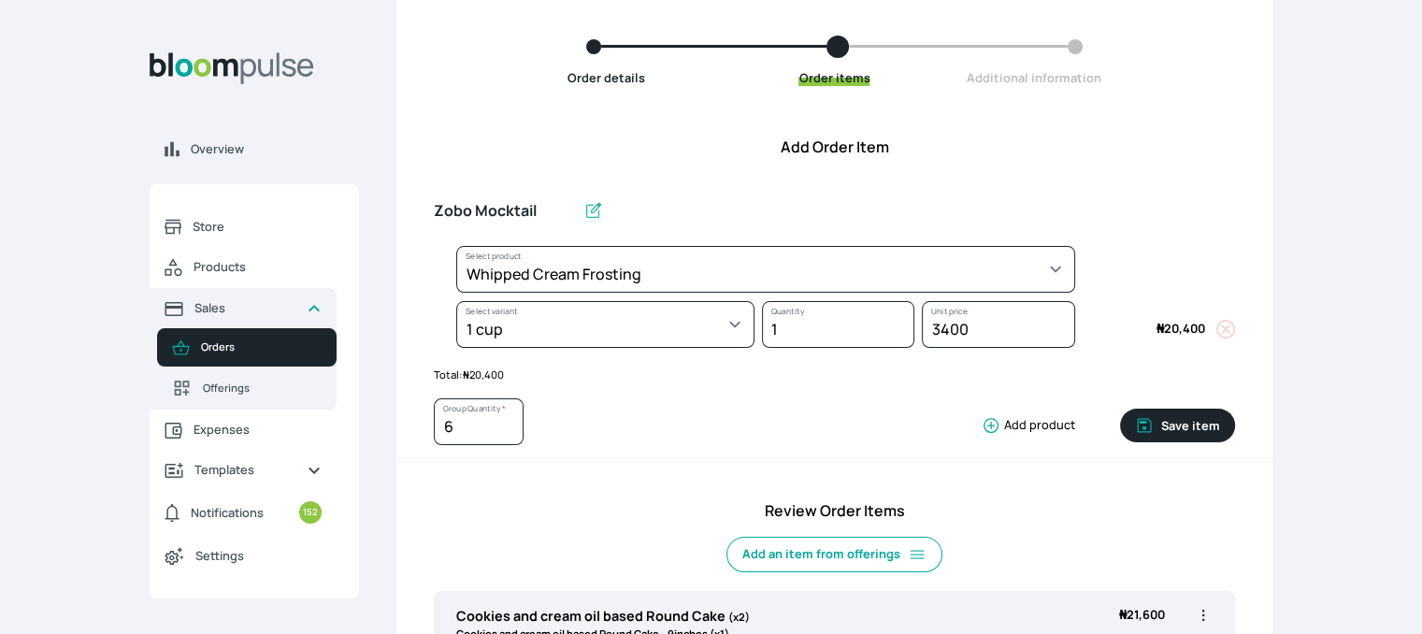
type input "1"
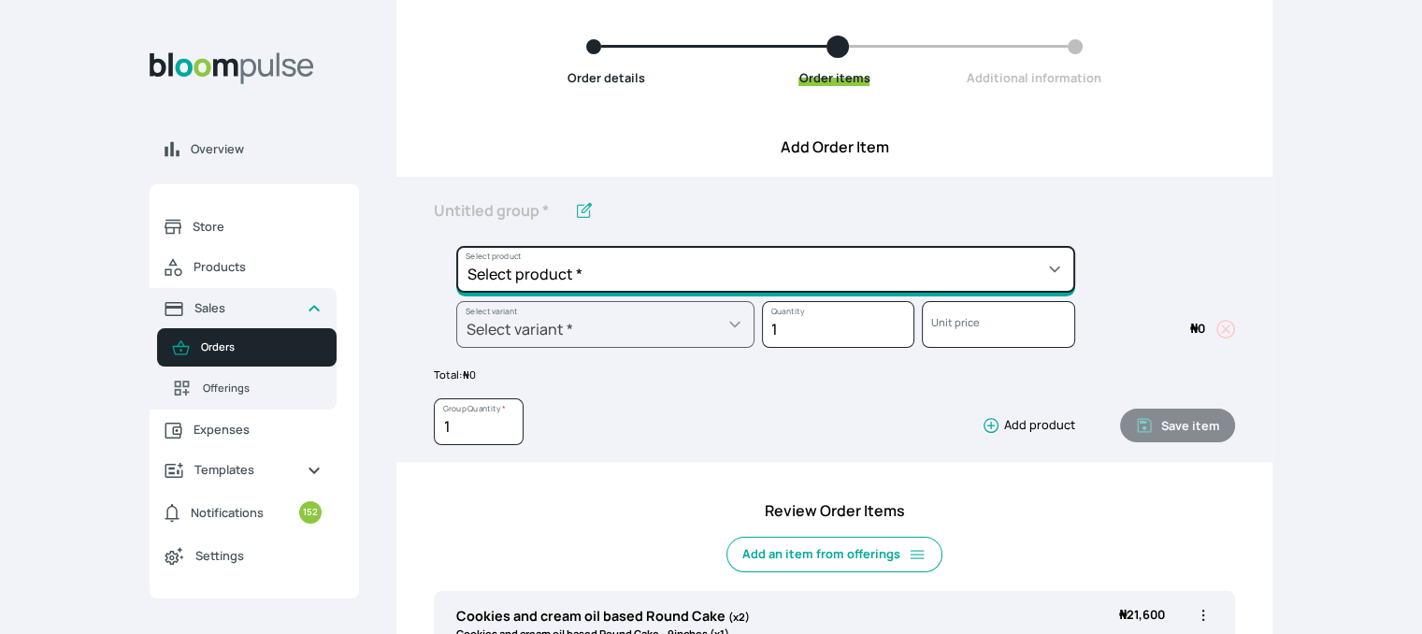
click at [852, 267] on select "Select product * Cake Decoration for 8inches High Chocolate oil based Round Cak…" at bounding box center [765, 269] width 619 height 47
select select "023b730d-bc46-477e-b7f7-d3522e7f455b"
click at [456, 246] on select "Select product * Cake Decoration for 8inches High Chocolate oil based Round Cak…" at bounding box center [765, 269] width 619 height 47
type input "Cake Decoration for 8inches High"
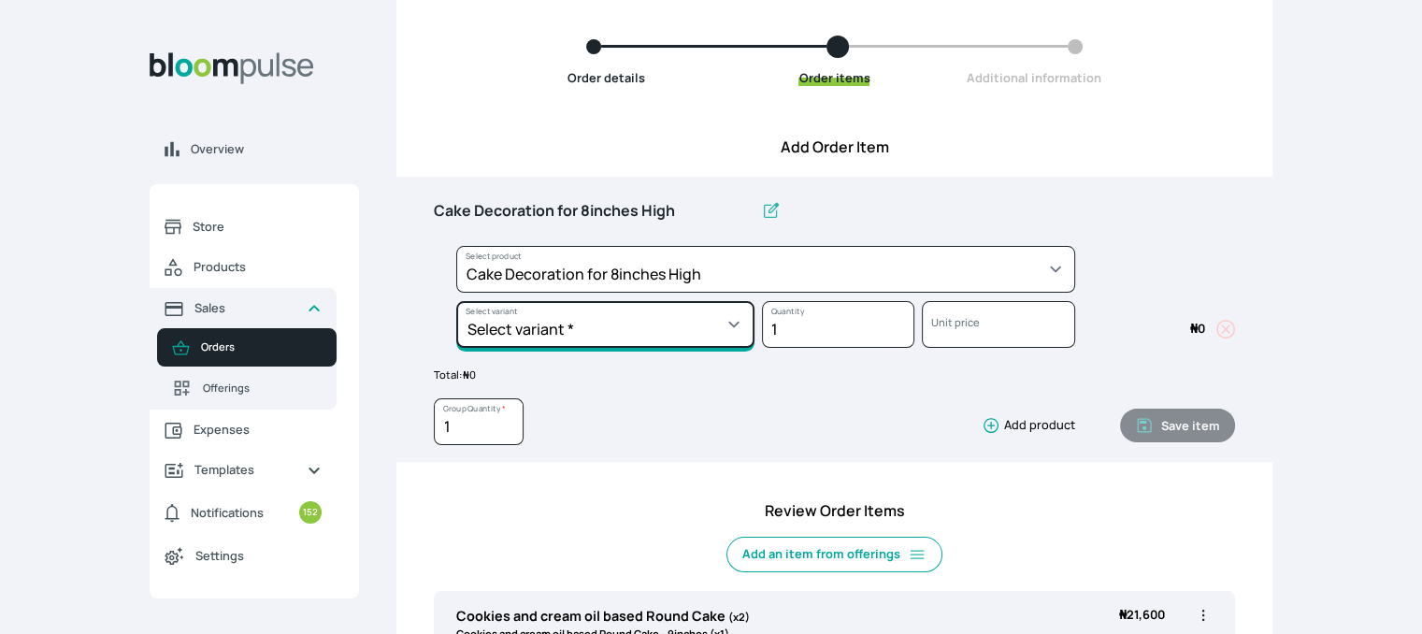
click at [657, 322] on select "Select variant * Basic Complex Regular" at bounding box center [605, 324] width 298 height 47
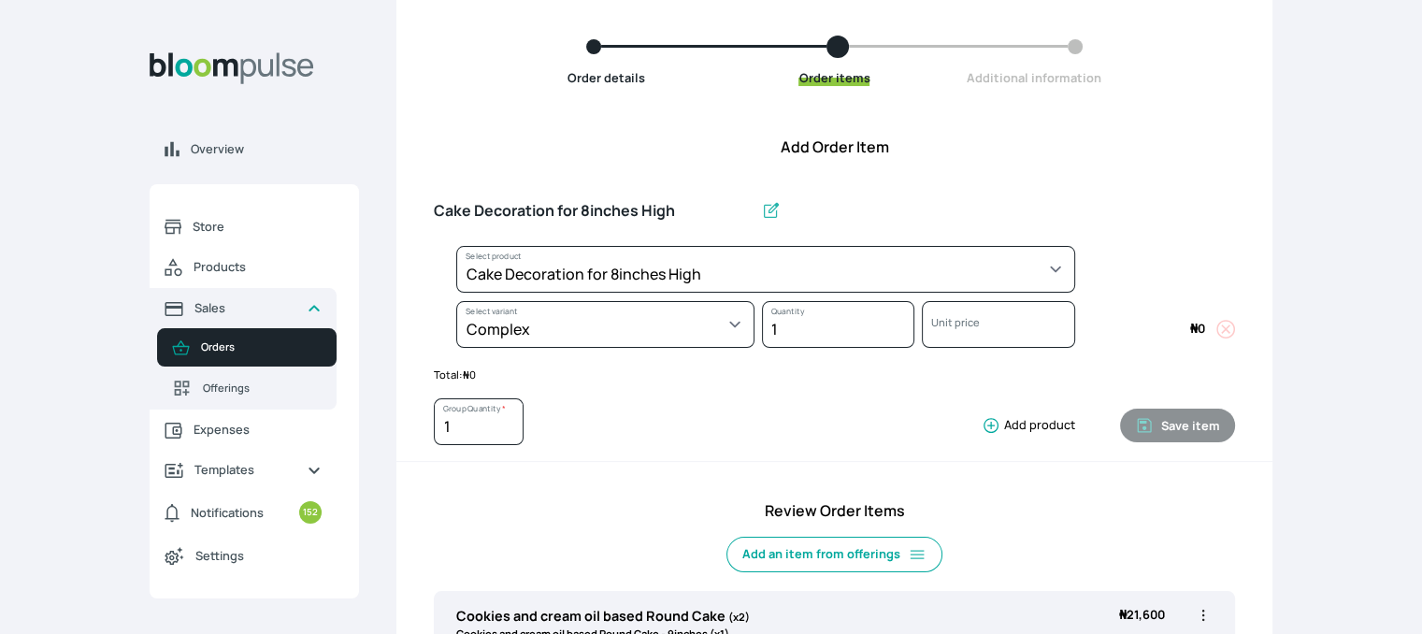
select select "023b730d-bc46-477e-b7f7-d3522e7f455b"
select select "dbb9cdde-0e9e-4f5c-891f-81d6220c5e38"
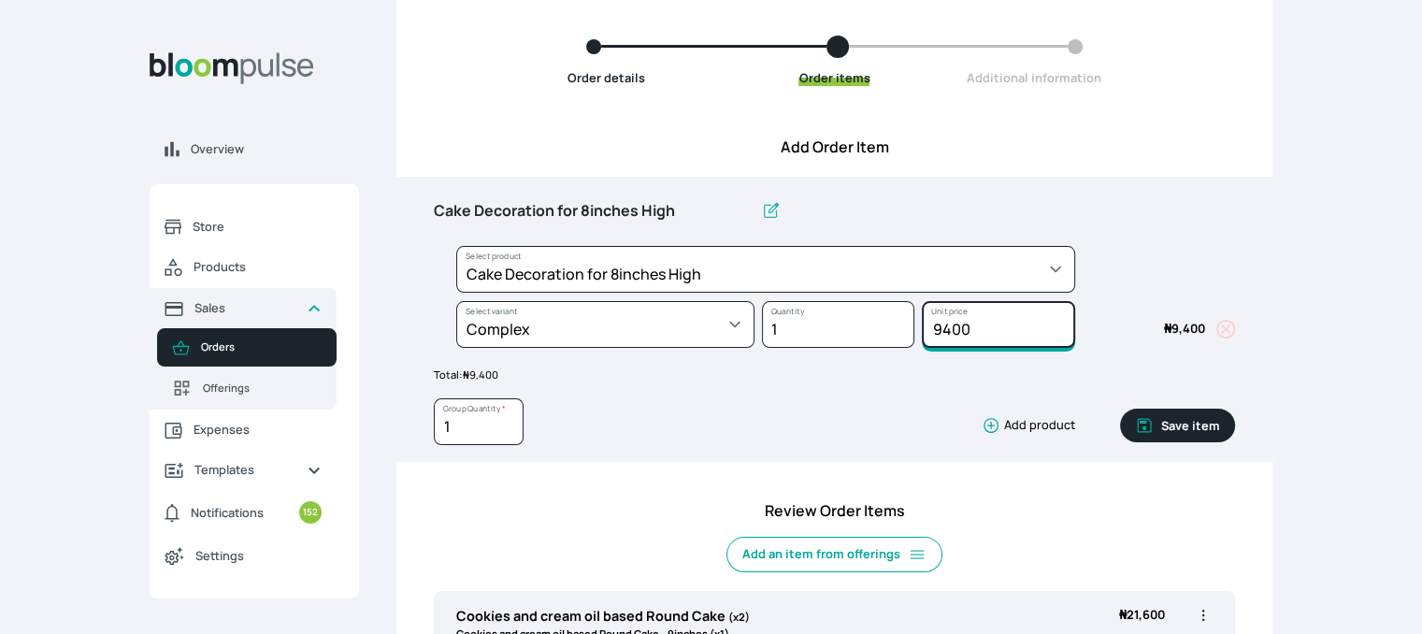
drag, startPoint x: 980, startPoint y: 340, endPoint x: 883, endPoint y: 334, distance: 97.5
click at [883, 334] on div "Select product * Cake Decoration for 8inches High Chocolate oil based Round Cak…" at bounding box center [834, 301] width 801 height 110
type input "17500"
click at [1193, 421] on button "Save item" at bounding box center [1177, 426] width 115 height 34
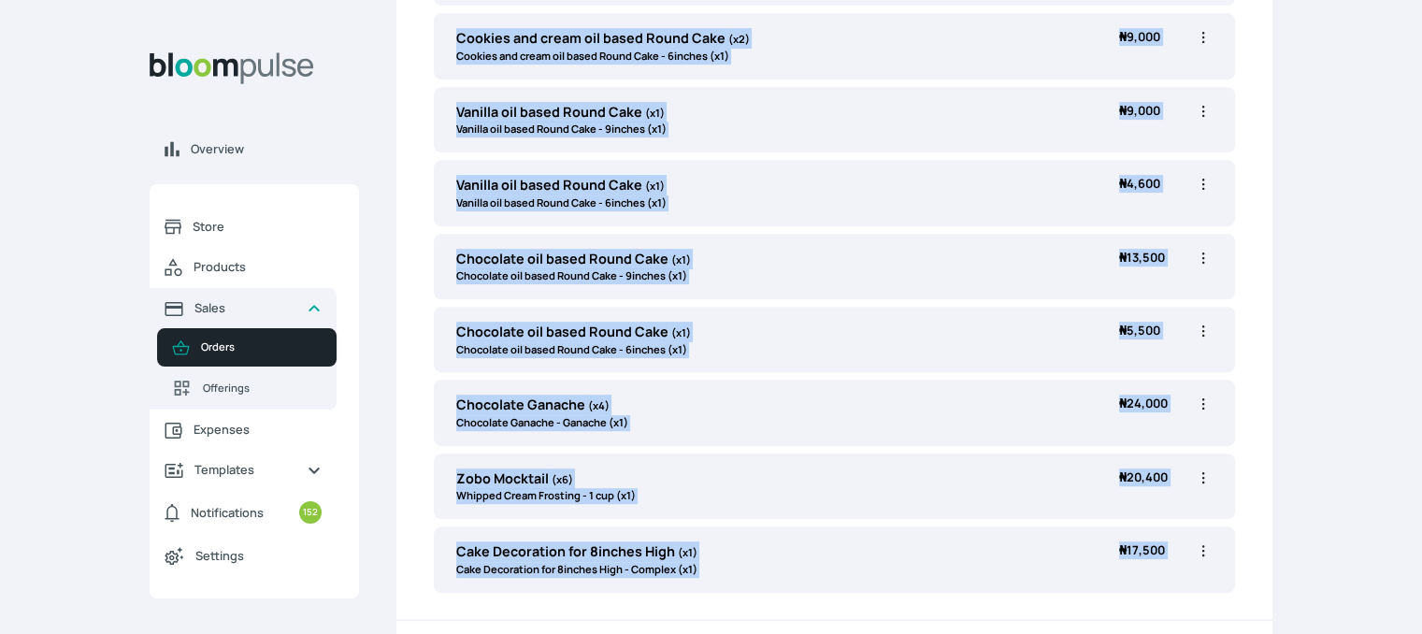
scroll to position [1042, 0]
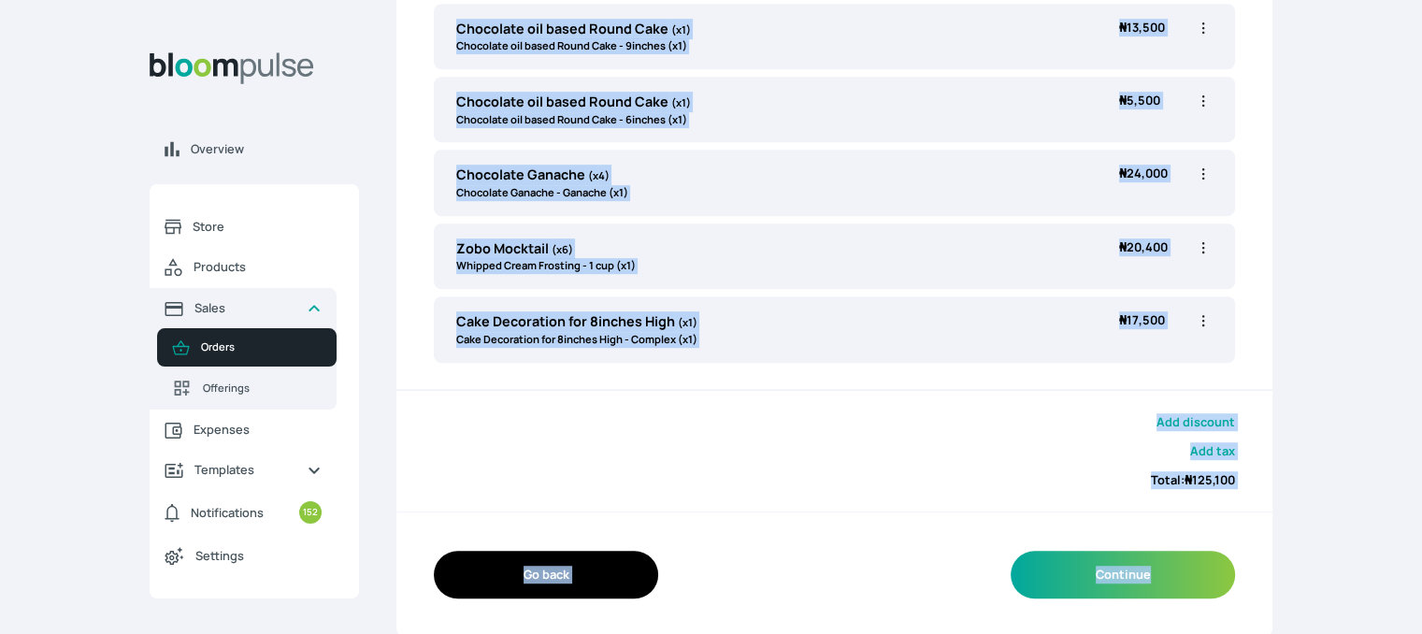
drag, startPoint x: 1343, startPoint y: 463, endPoint x: 1327, endPoint y: 677, distance: 214.8
click at [1036, 484] on div "Add discount Add tax Total: ₦ 125,100" at bounding box center [835, 452] width 876 height 122
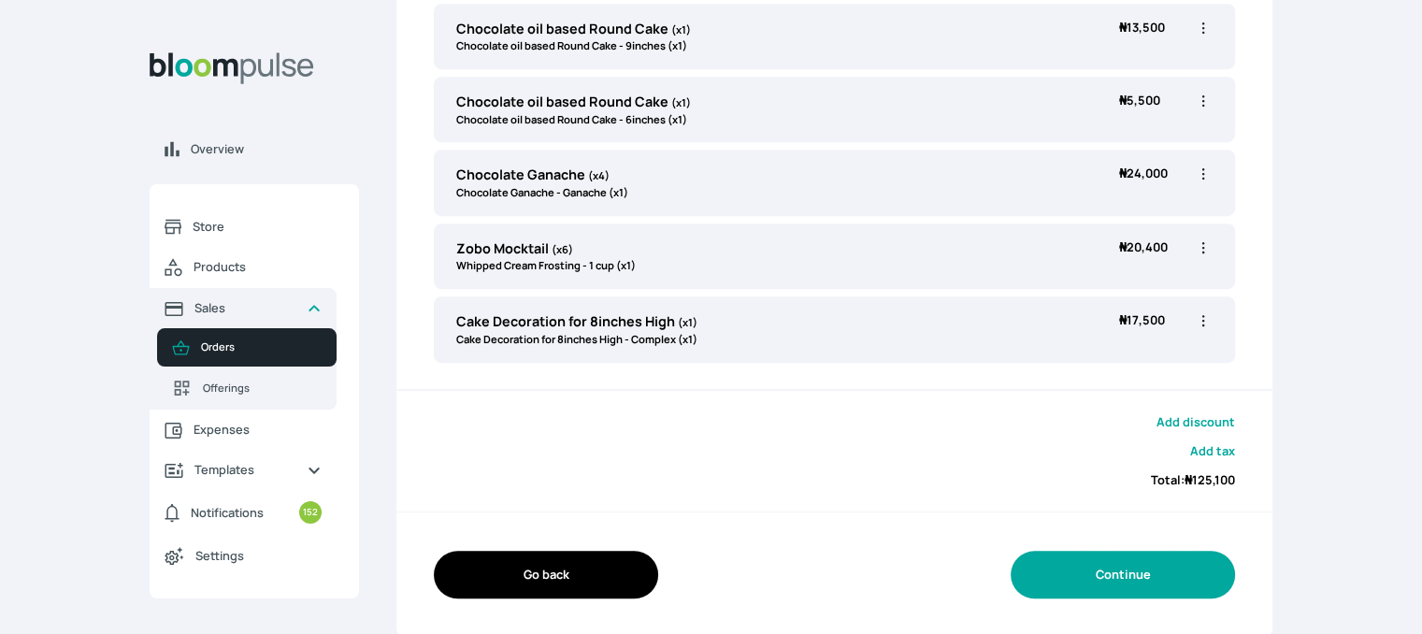
click at [1106, 580] on button "Continue" at bounding box center [1123, 575] width 224 height 48
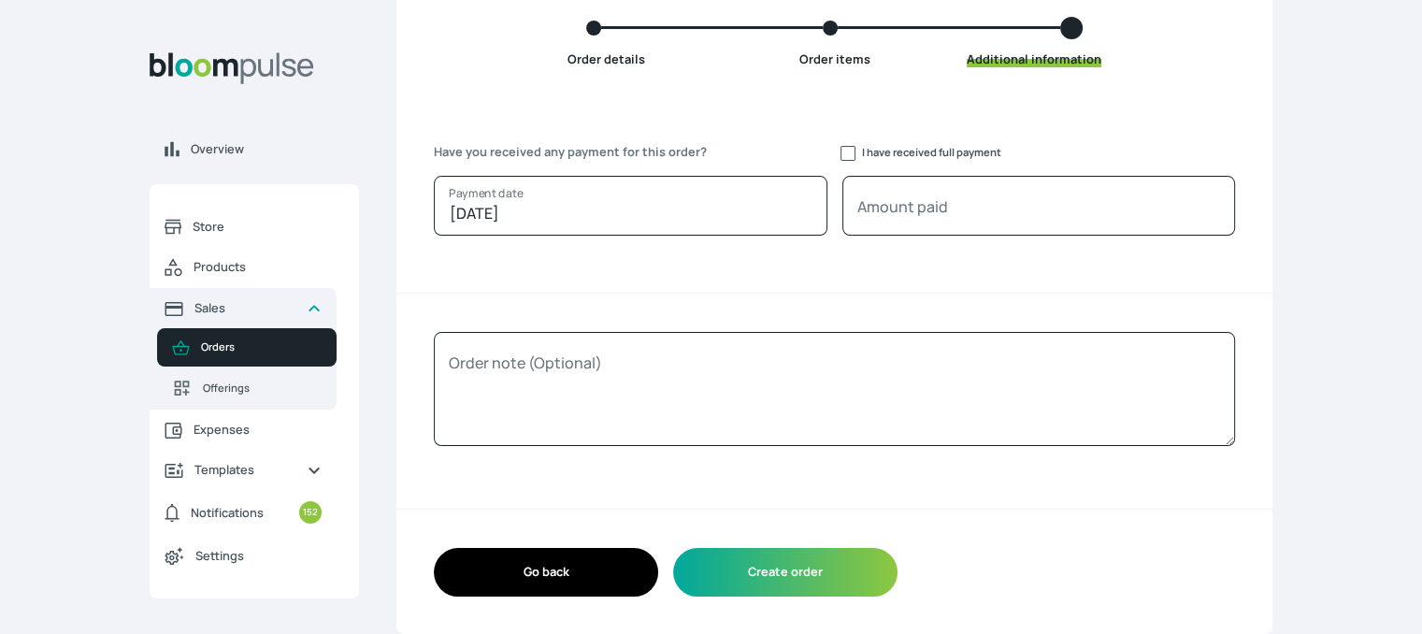
scroll to position [179, 0]
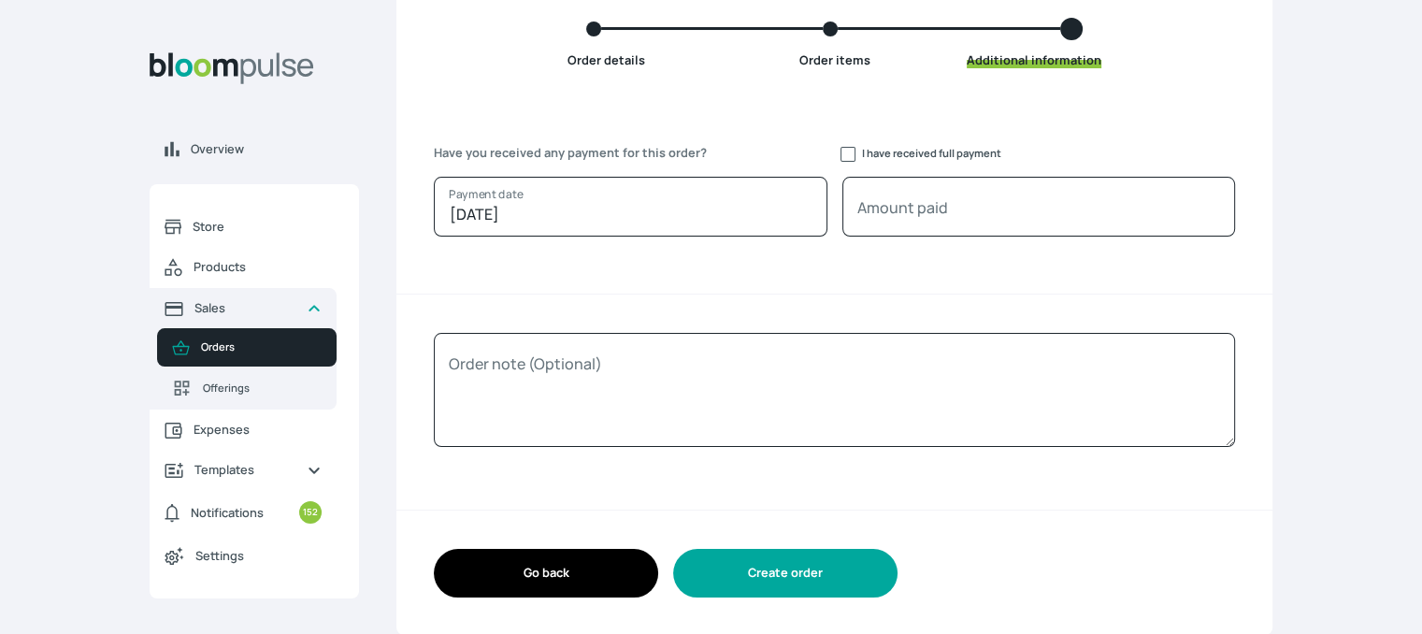
click at [793, 577] on button "Create order" at bounding box center [785, 573] width 224 height 48
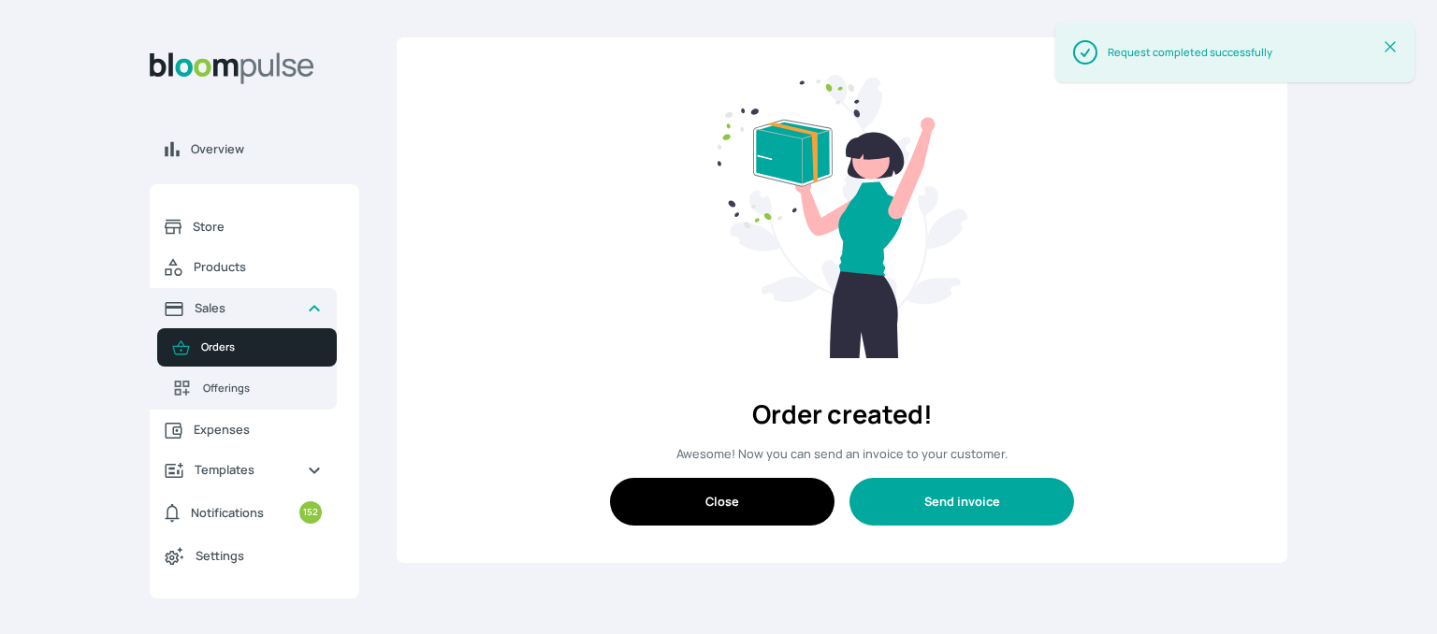
click at [954, 497] on button "Send invoice" at bounding box center [961, 502] width 224 height 48
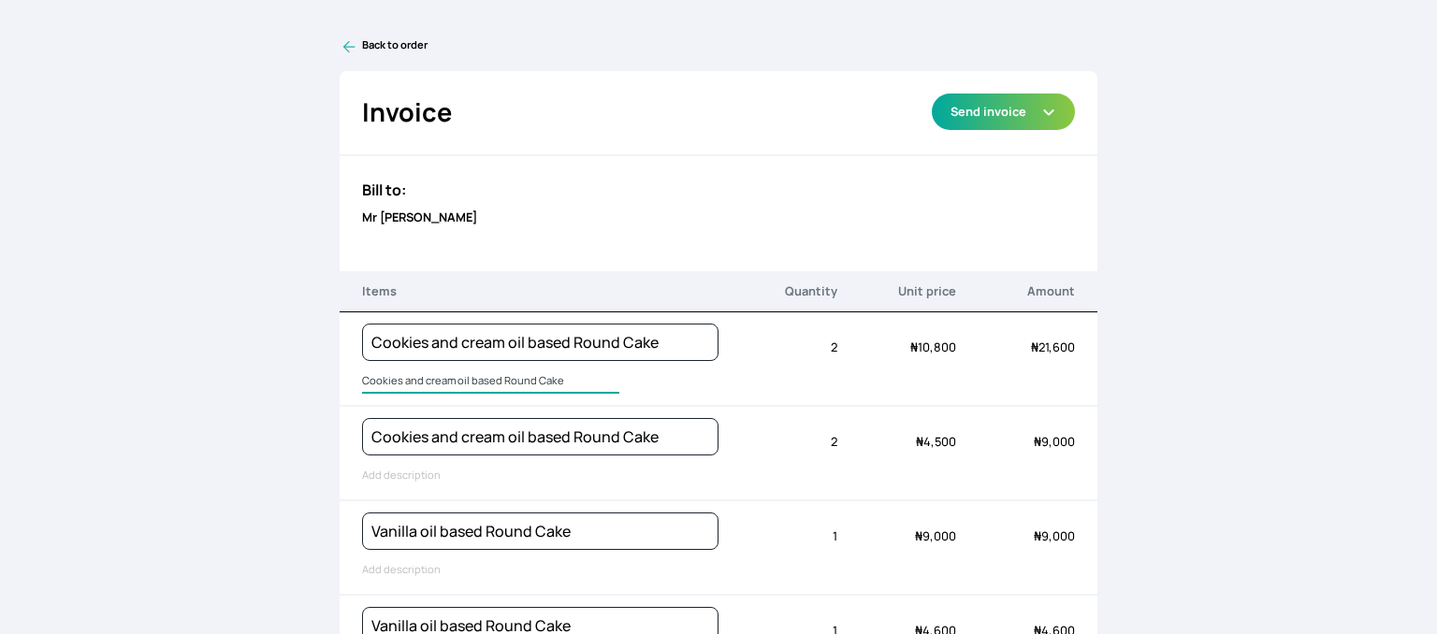
click at [383, 386] on input "Cookies and cream oil based Round Cake" at bounding box center [490, 381] width 257 height 24
click at [383, 384] on input "Cookies and cream oil based Round Cake" at bounding box center [490, 381] width 257 height 24
type input "9inches Wide"
click at [404, 465] on input "text" at bounding box center [409, 476] width 94 height 24
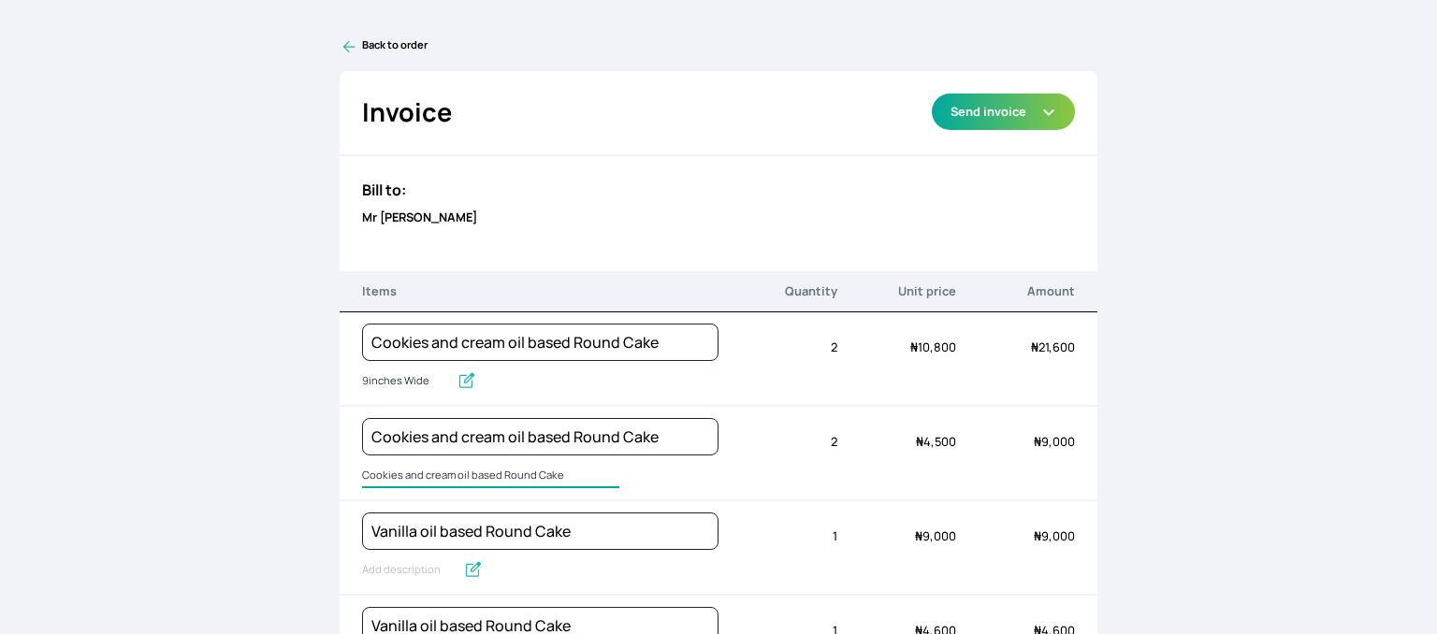
click at [405, 464] on input "Cookies and cream oil based Round Cake" at bounding box center [490, 476] width 257 height 24
click at [610, 480] on span "6" at bounding box center [540, 476] width 356 height 24
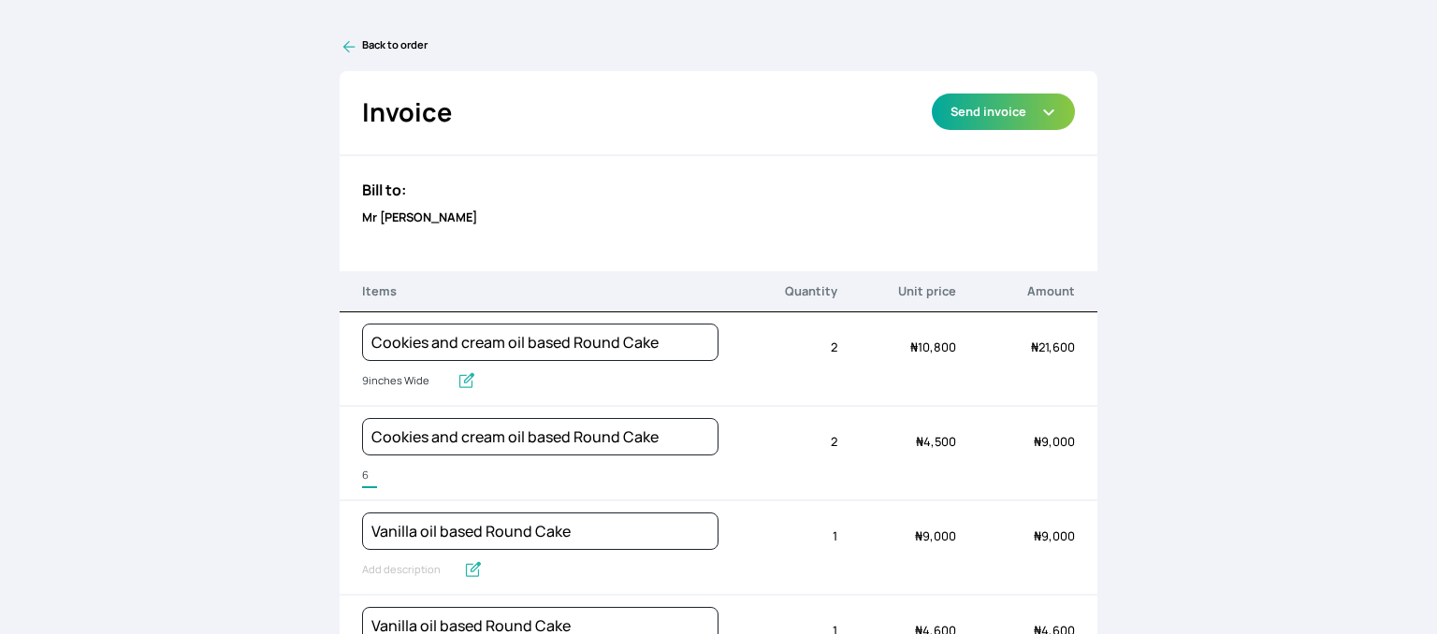
click at [368, 472] on input "6" at bounding box center [369, 476] width 15 height 24
type input "6inches wide"
drag, startPoint x: 412, startPoint y: 525, endPoint x: 338, endPoint y: 521, distance: 74.9
click at [339, 521] on div "Vanilla oil based Round Cake Quantity 1 Unit price ₦ 9,000 Amount ₦ 9,000" at bounding box center [718, 548] width 758 height 94
type input "Caramel oil based Round Cake"
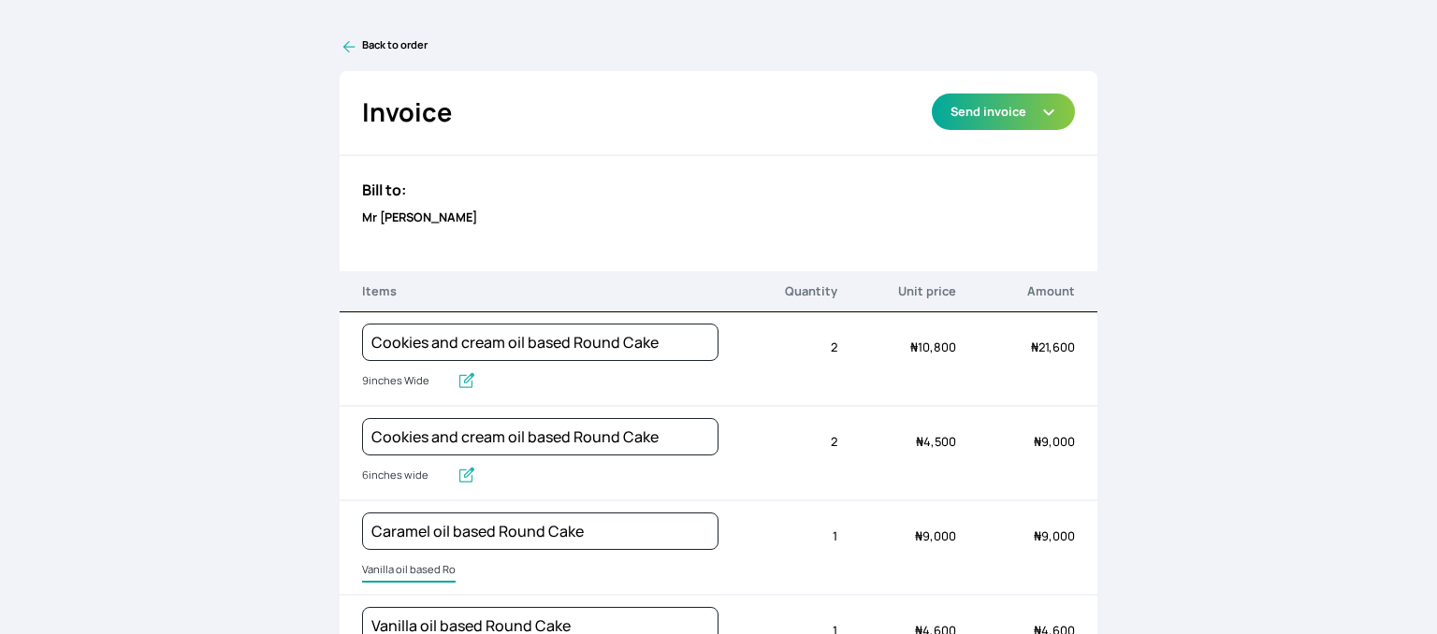
click at [424, 570] on input "Vanilla oil based Round Cake" at bounding box center [409, 570] width 94 height 24
click at [424, 570] on input "Vanilla oil based Round Cake" at bounding box center [458, 570] width 192 height 24
type input "9inches Wide"
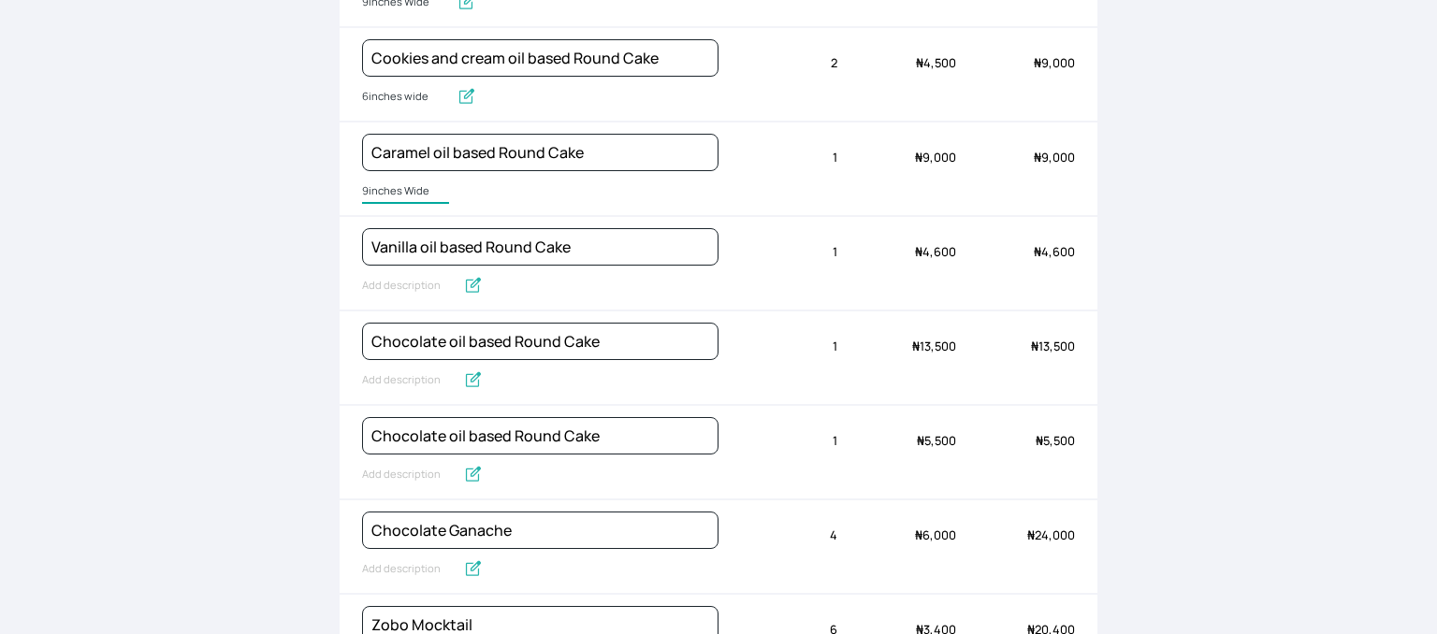
scroll to position [382, 0]
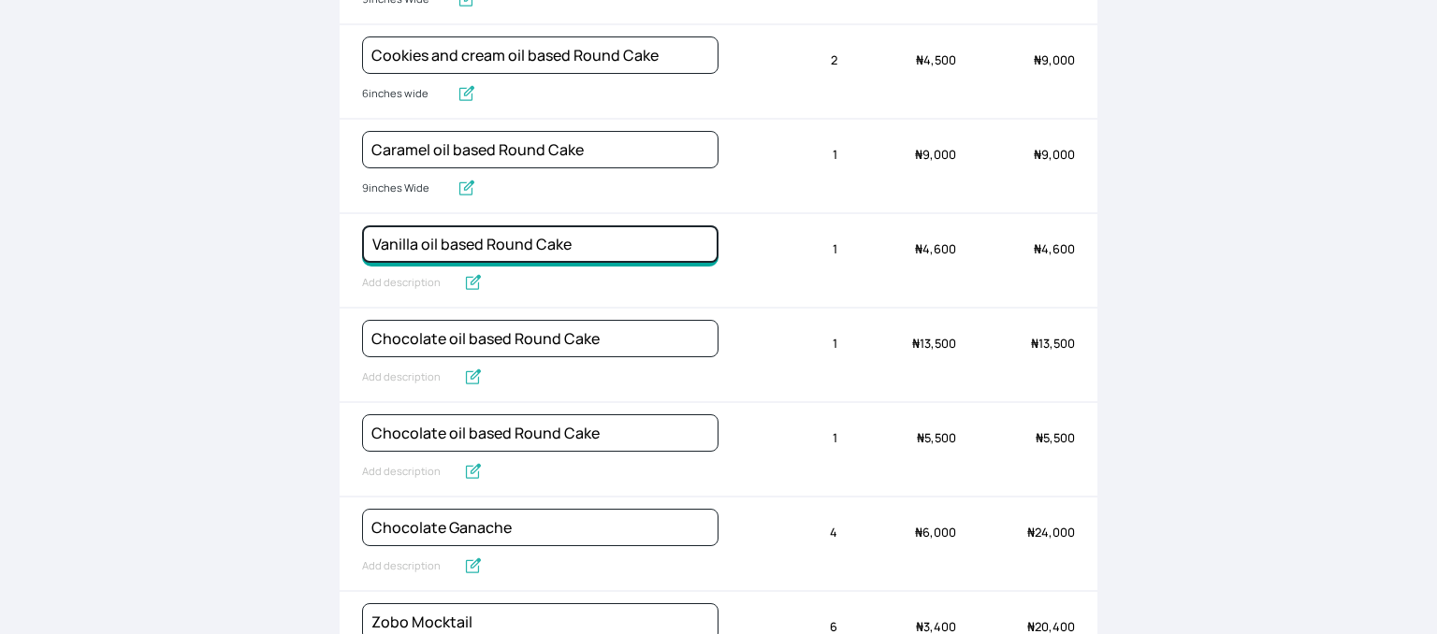
drag, startPoint x: 414, startPoint y: 236, endPoint x: 340, endPoint y: 224, distance: 74.9
click at [340, 224] on div "Vanilla oil based Round Cake Quantity 1 Unit price ₦ 4,600 Amount ₦ 4,600" at bounding box center [718, 261] width 758 height 94
type input "Caramel oil based Round Cake"
click at [390, 277] on input "Vanilla oil based Round Cake" at bounding box center [409, 283] width 94 height 24
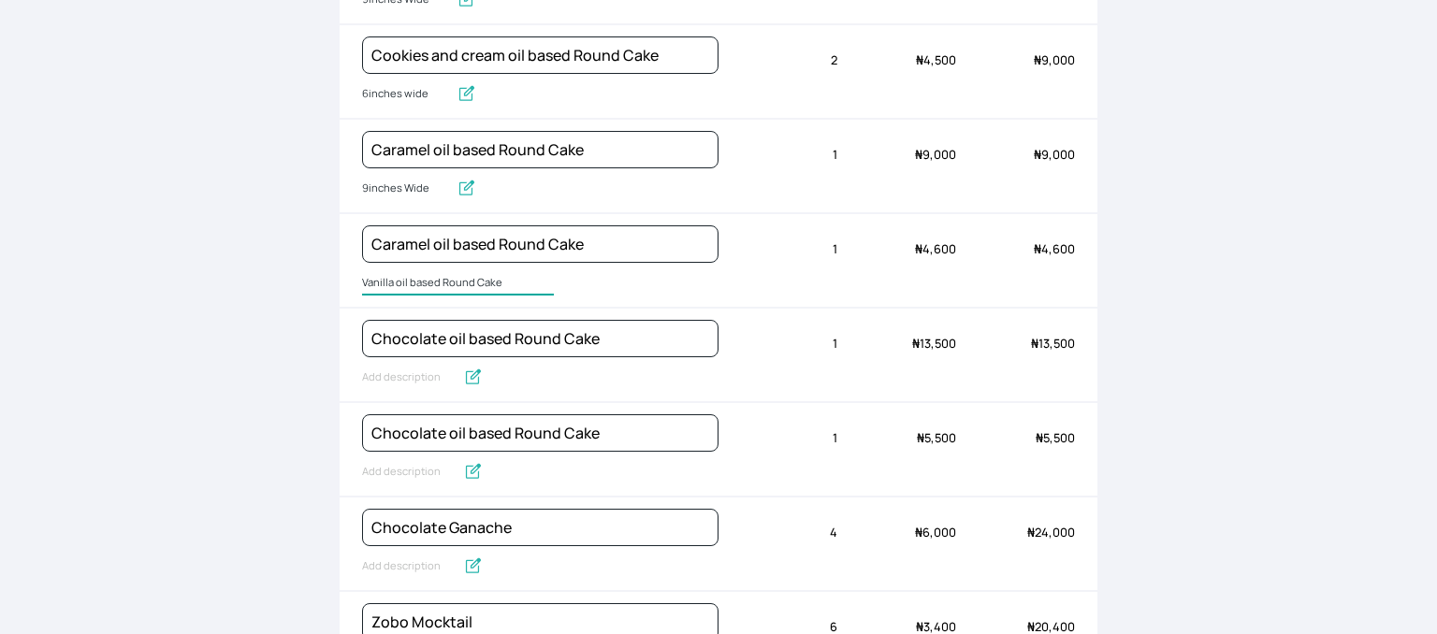
click at [390, 277] on input "Vanilla oil based Round Cake" at bounding box center [458, 283] width 192 height 24
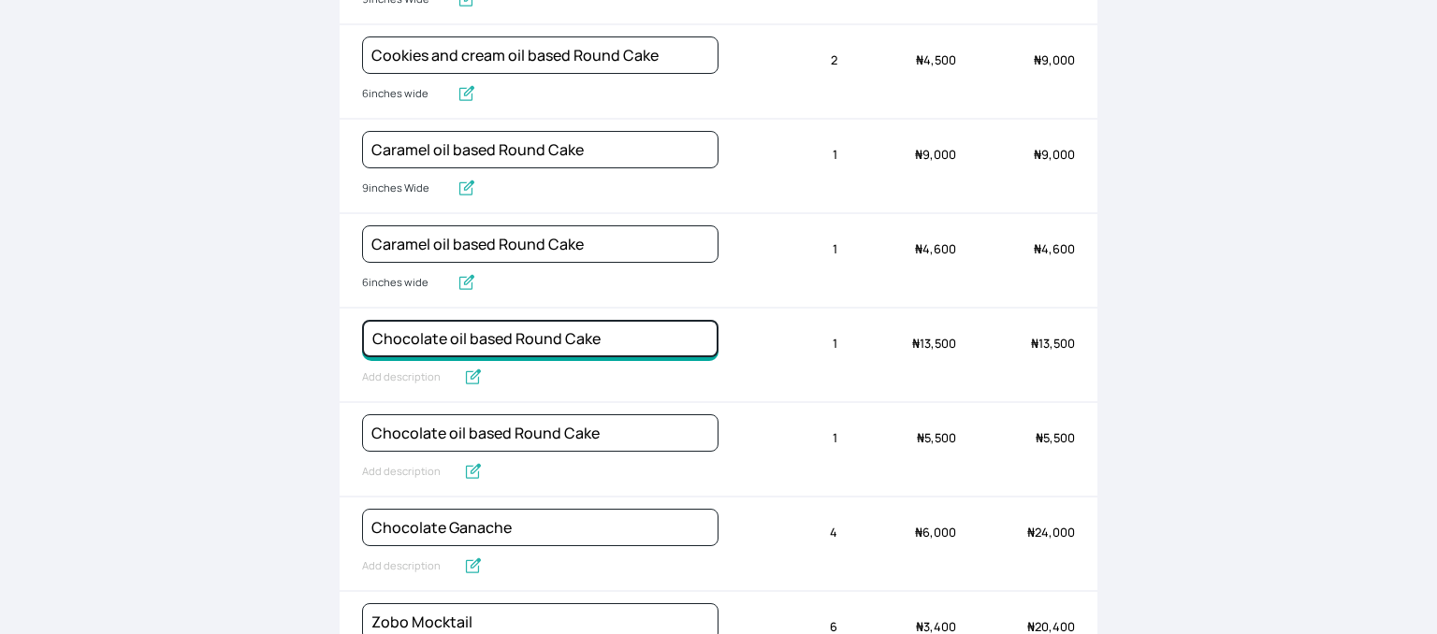
drag, startPoint x: 443, startPoint y: 334, endPoint x: 348, endPoint y: 329, distance: 95.5
click at [348, 329] on div "Chocolate oil based Round Cake Quantity 1 Unit price ₦ 13,500 Amount ₦ 13,500" at bounding box center [718, 356] width 758 height 94
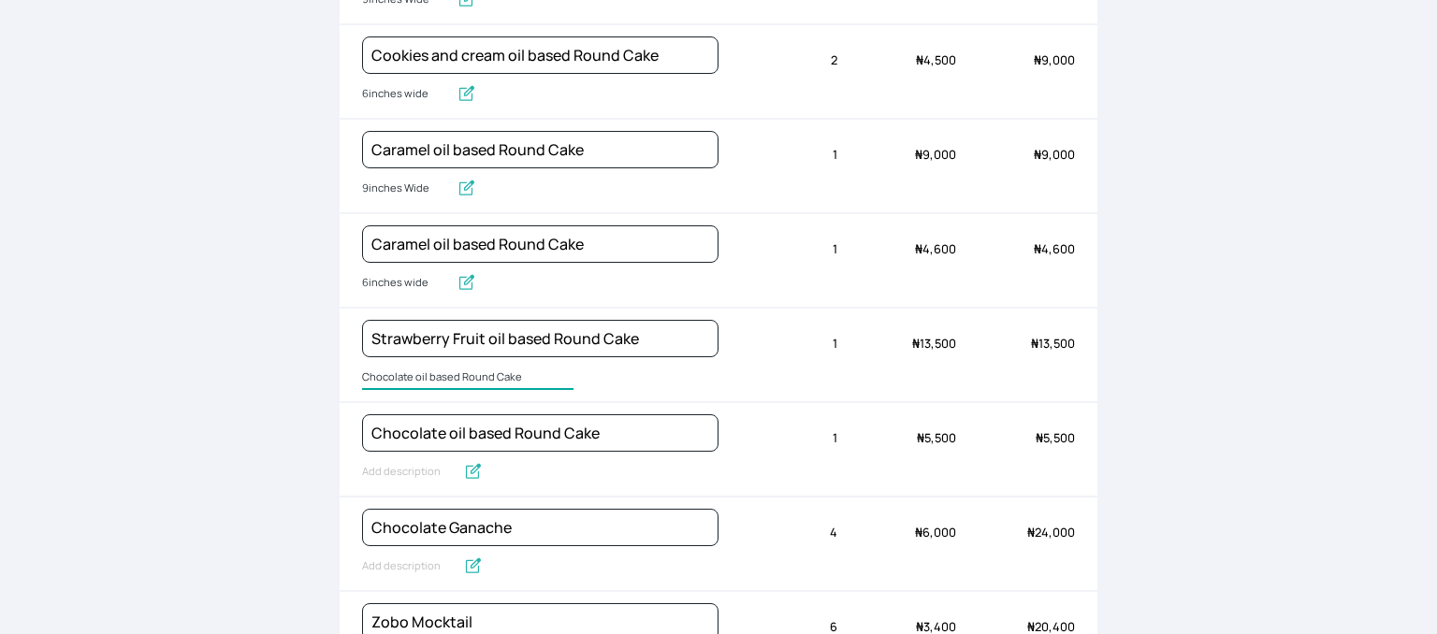
click at [388, 370] on input "Chocolate oil based Round Cake" at bounding box center [467, 378] width 211 height 24
click at [389, 370] on input "Chocolate oil based Round Cake" at bounding box center [467, 378] width 211 height 24
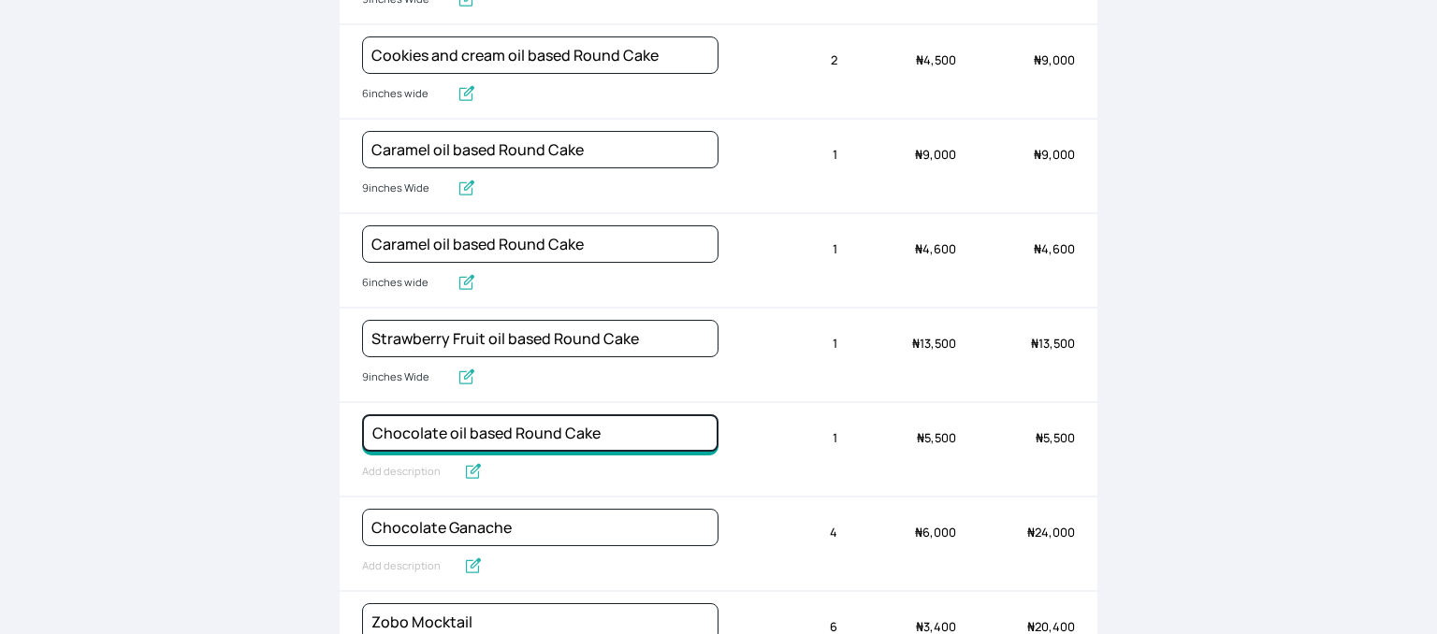
drag, startPoint x: 464, startPoint y: 430, endPoint x: 313, endPoint y: 412, distance: 151.6
click at [313, 412] on div "Back to order Invoice Send via Email Send via WhatsApp Export as PDF Preview Se…" at bounding box center [718, 317] width 1437 height 634
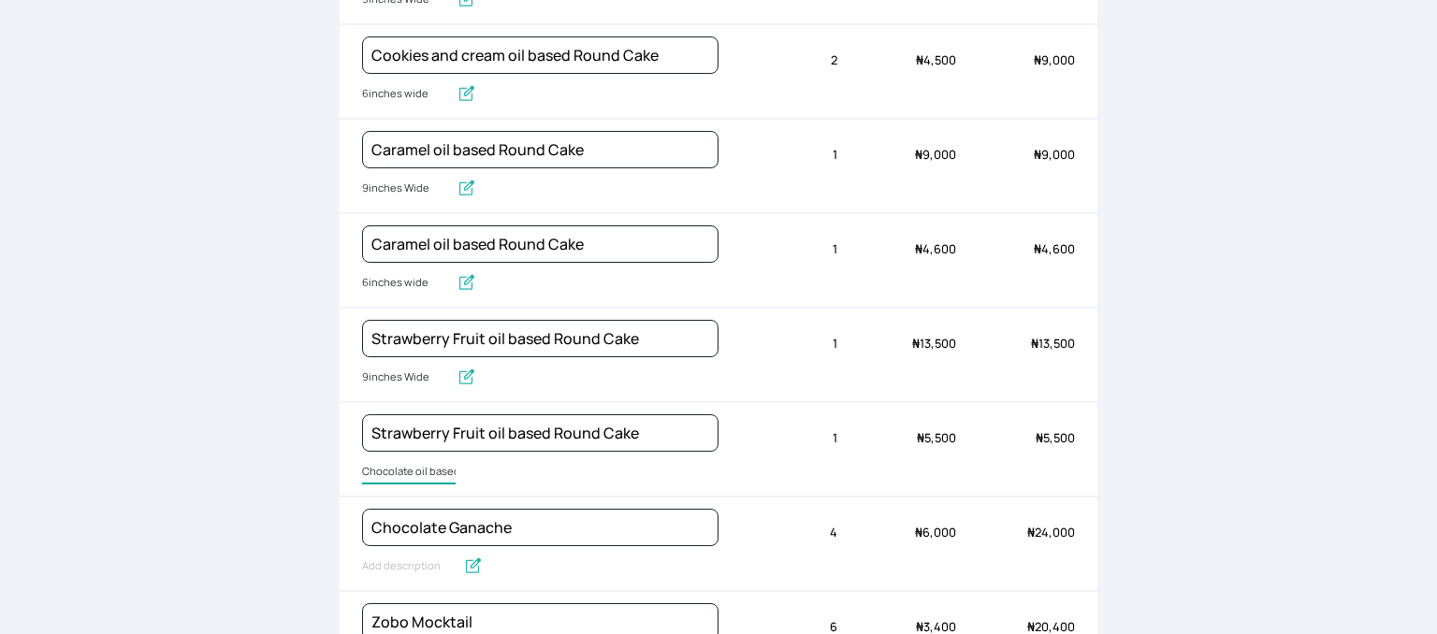
click at [400, 467] on input "Chocolate oil based Round Cake" at bounding box center [409, 472] width 94 height 24
click at [400, 467] on input "Chocolate oil based Round Cake" at bounding box center [467, 472] width 211 height 24
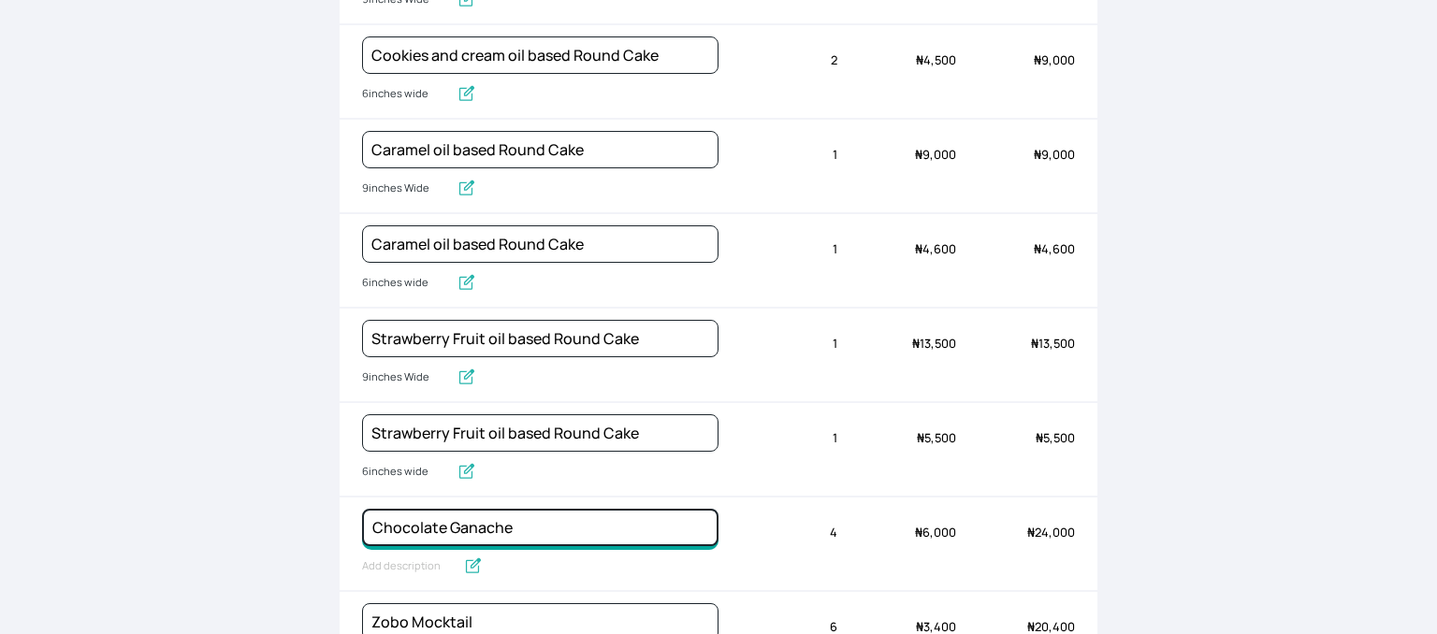
drag, startPoint x: 514, startPoint y: 523, endPoint x: 336, endPoint y: 487, distance: 182.1
click at [336, 487] on div "Back to order Invoice Send via Email Send via WhatsApp Export as PDF Preview Se…" at bounding box center [718, 317] width 1437 height 634
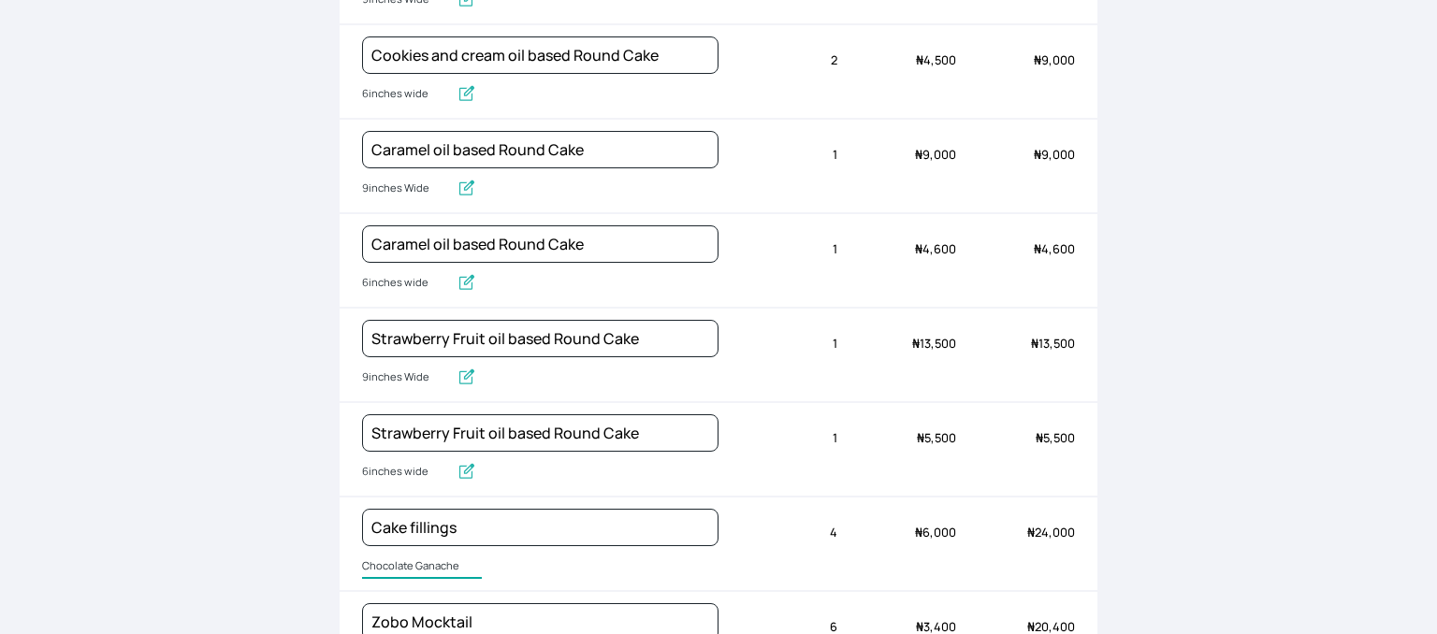
click at [393, 559] on input "Chocolate Ganache" at bounding box center [422, 567] width 120 height 24
click at [462, 559] on input "Chocolate Ganache" at bounding box center [422, 567] width 120 height 24
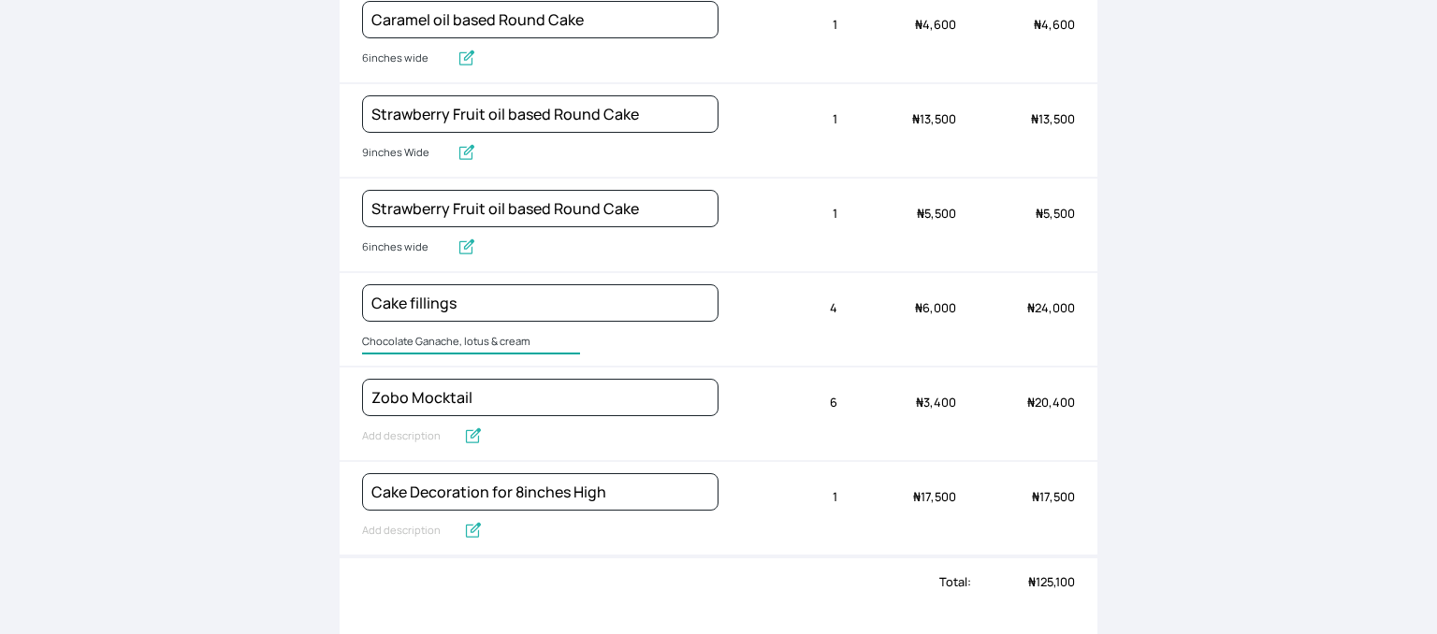
scroll to position [629, 0]
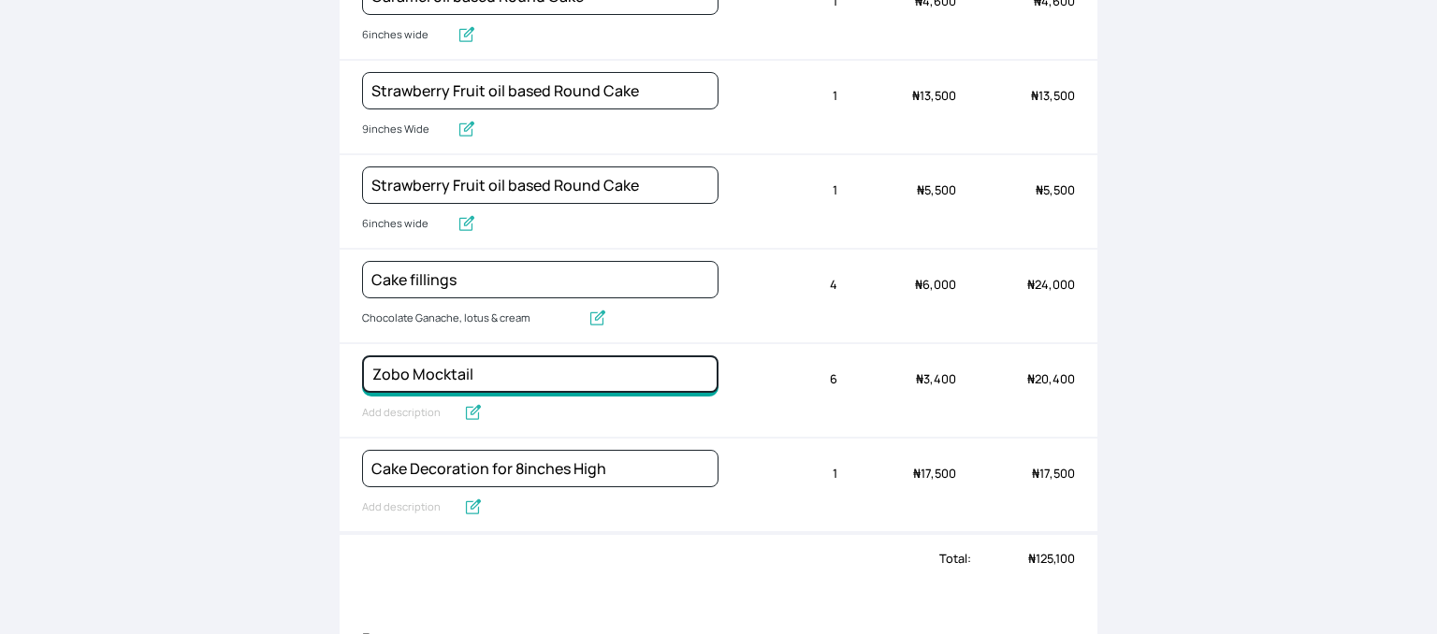
drag, startPoint x: 513, startPoint y: 361, endPoint x: 329, endPoint y: 386, distance: 185.0
click at [329, 386] on div "Back to order Invoice Send via Email Send via WhatsApp Export as PDF Preview Se…" at bounding box center [718, 317] width 1437 height 634
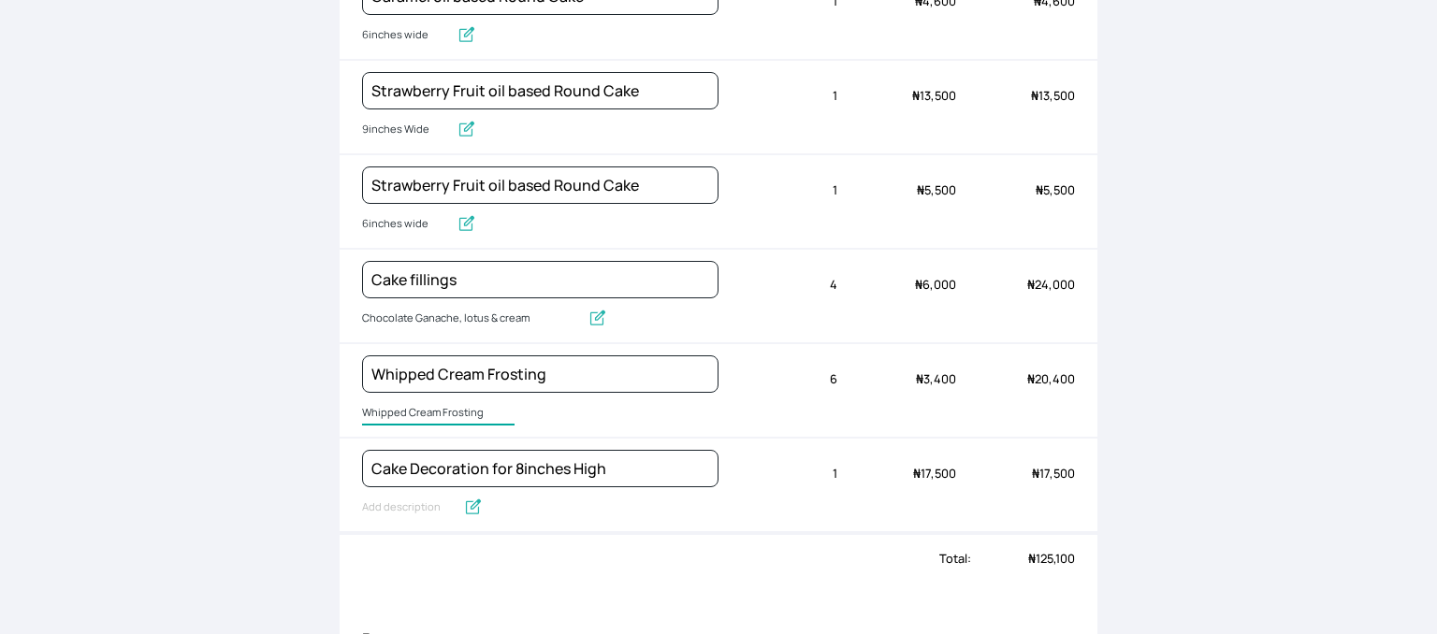
click at [412, 405] on input "Whipped Cream Frosting" at bounding box center [438, 413] width 152 height 24
click at [412, 404] on input "Whipped Cream Frosting" at bounding box center [438, 413] width 152 height 24
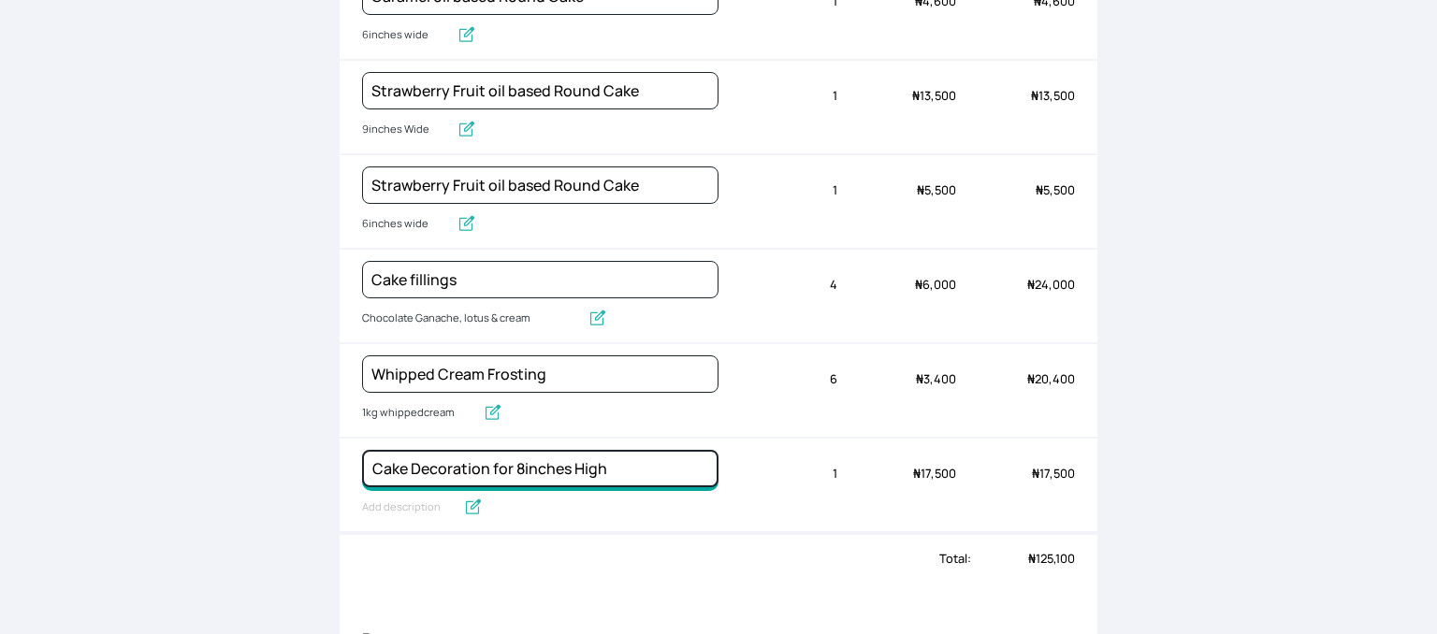
drag, startPoint x: 514, startPoint y: 457, endPoint x: 616, endPoint y: 460, distance: 102.0
click at [616, 460] on input "Cake Decoration for 8inches High" at bounding box center [540, 468] width 356 height 37
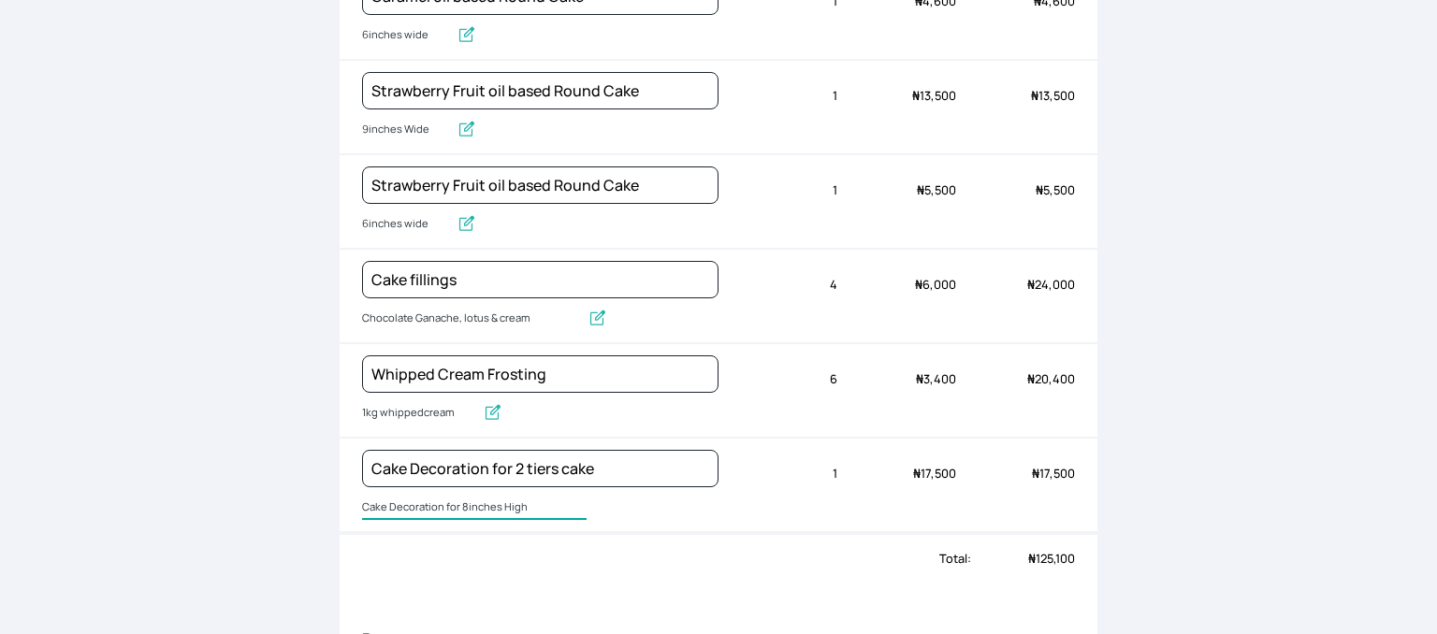
click at [396, 500] on input "Cake Decoration for 8inches High" at bounding box center [474, 508] width 224 height 24
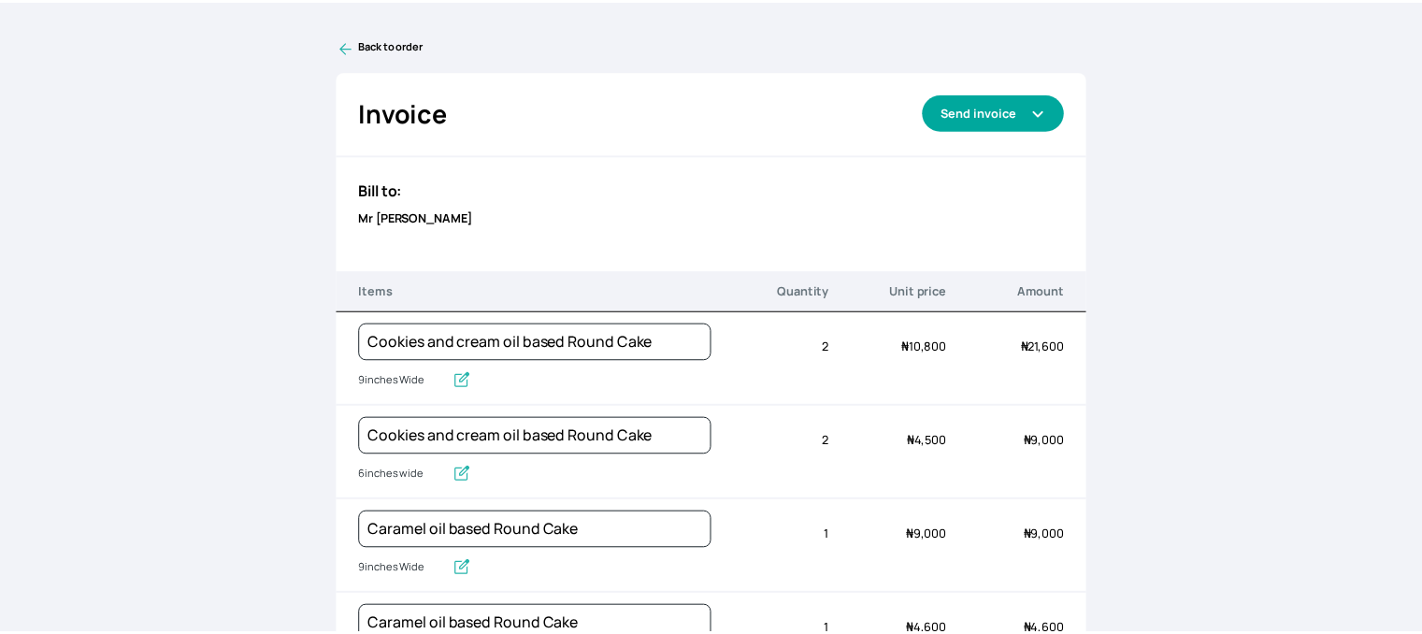
scroll to position [0, 0]
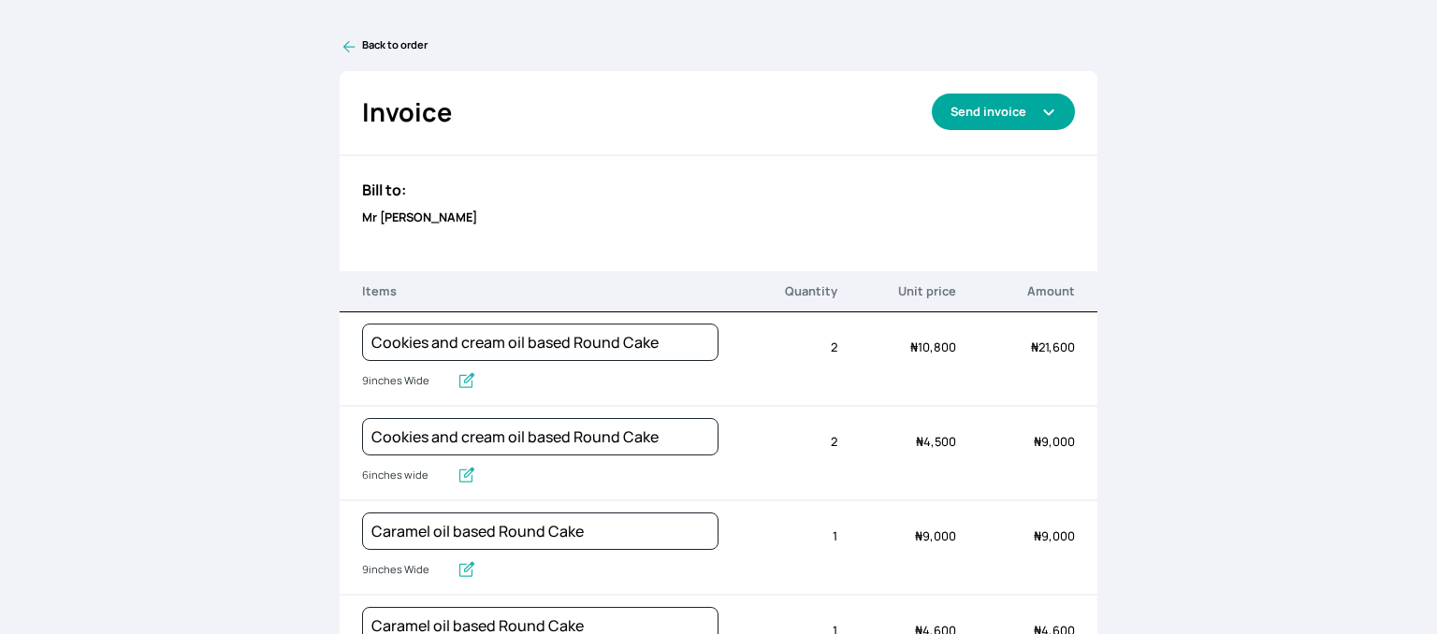
click at [981, 115] on button "Send invoice" at bounding box center [1002, 112] width 143 height 36
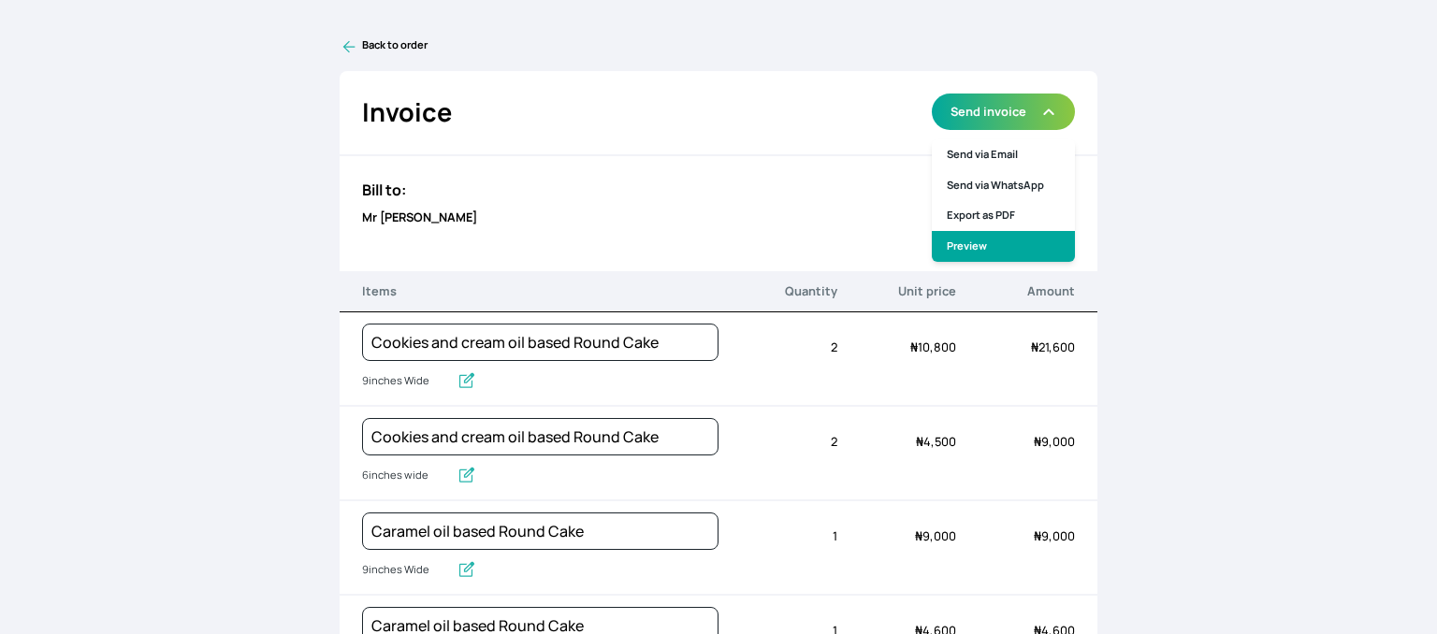
click at [946, 244] on link "Preview" at bounding box center [1002, 246] width 143 height 31
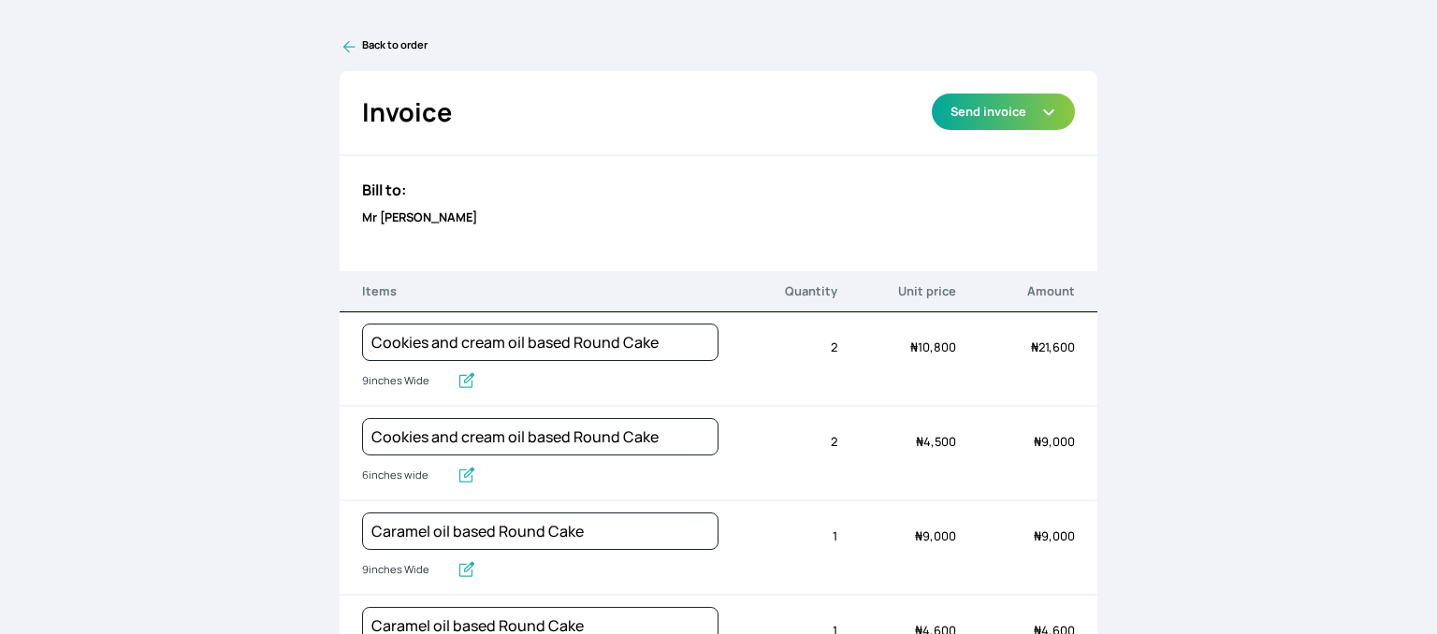
click at [385, 46] on link "Back to order" at bounding box center [718, 46] width 758 height 19
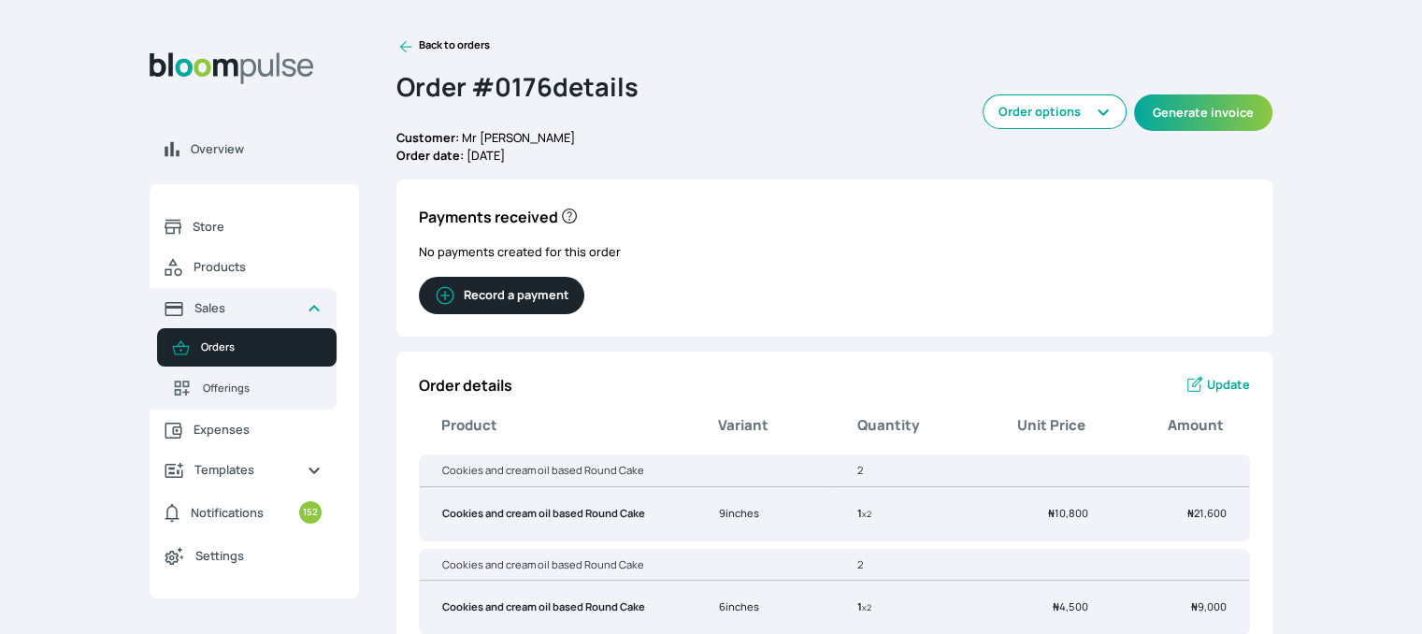
click at [436, 46] on link "Back to orders" at bounding box center [444, 46] width 94 height 19
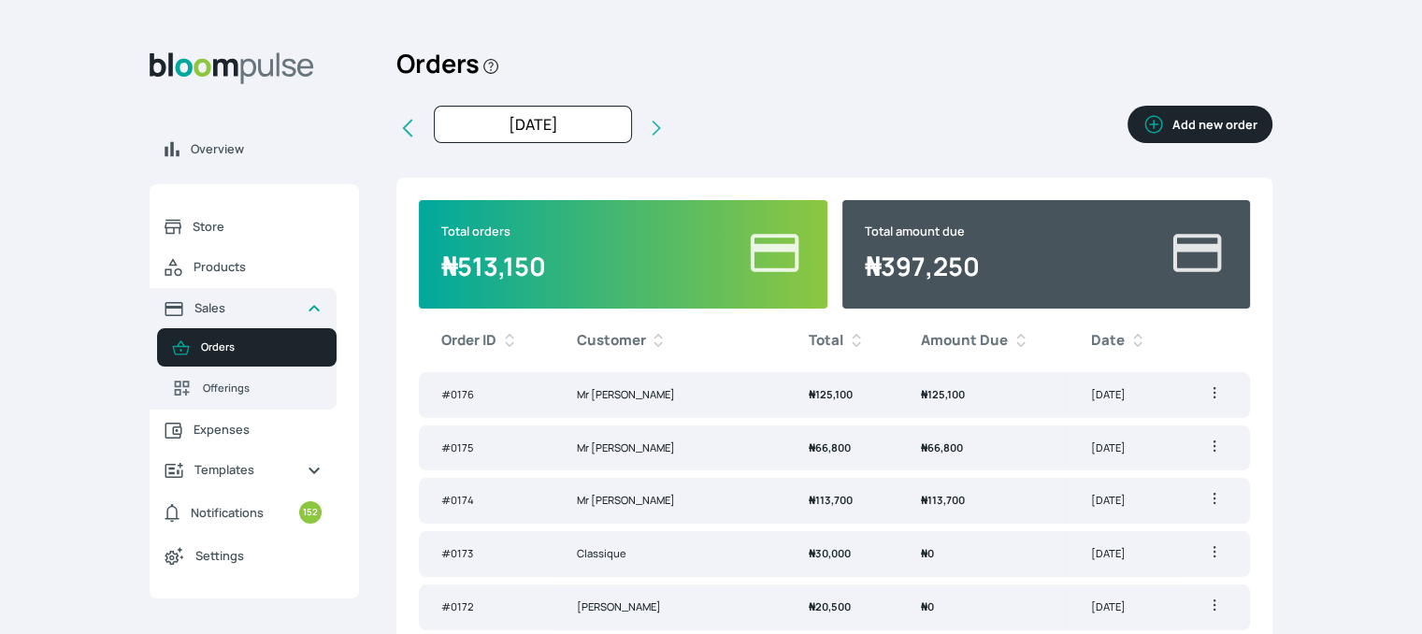
click at [809, 441] on span "₦ 66,800" at bounding box center [830, 447] width 42 height 14
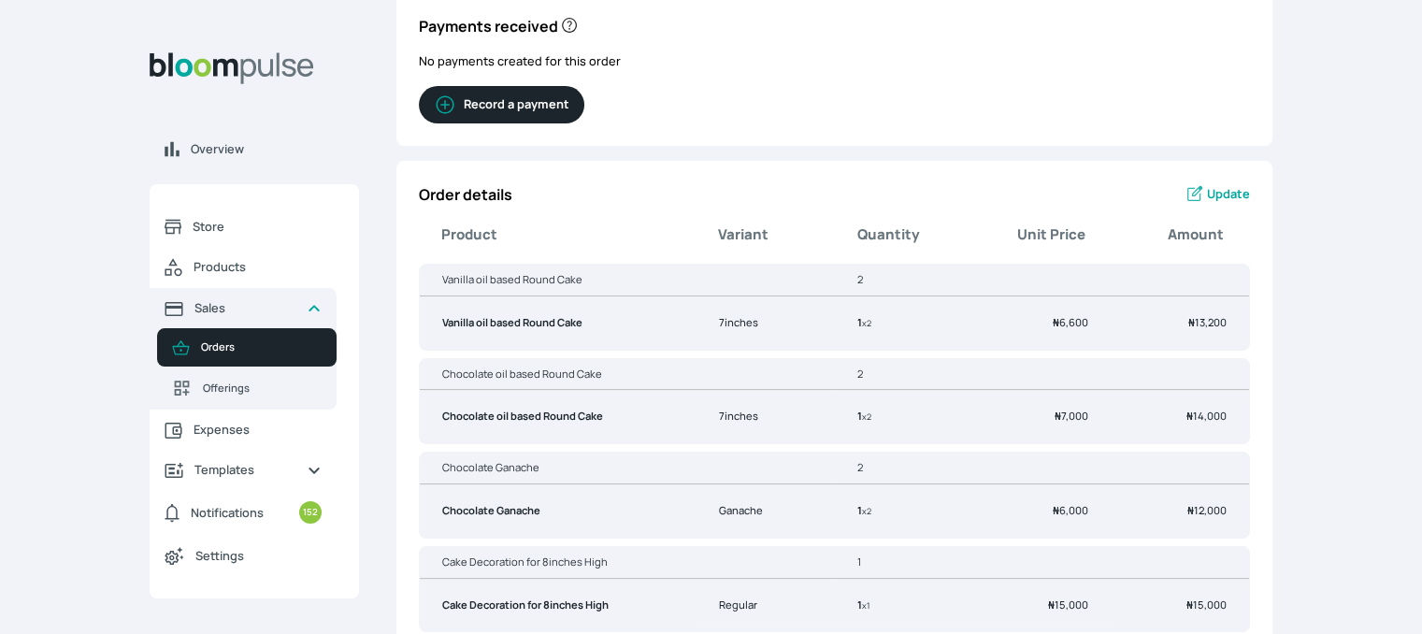
scroll to position [172, 0]
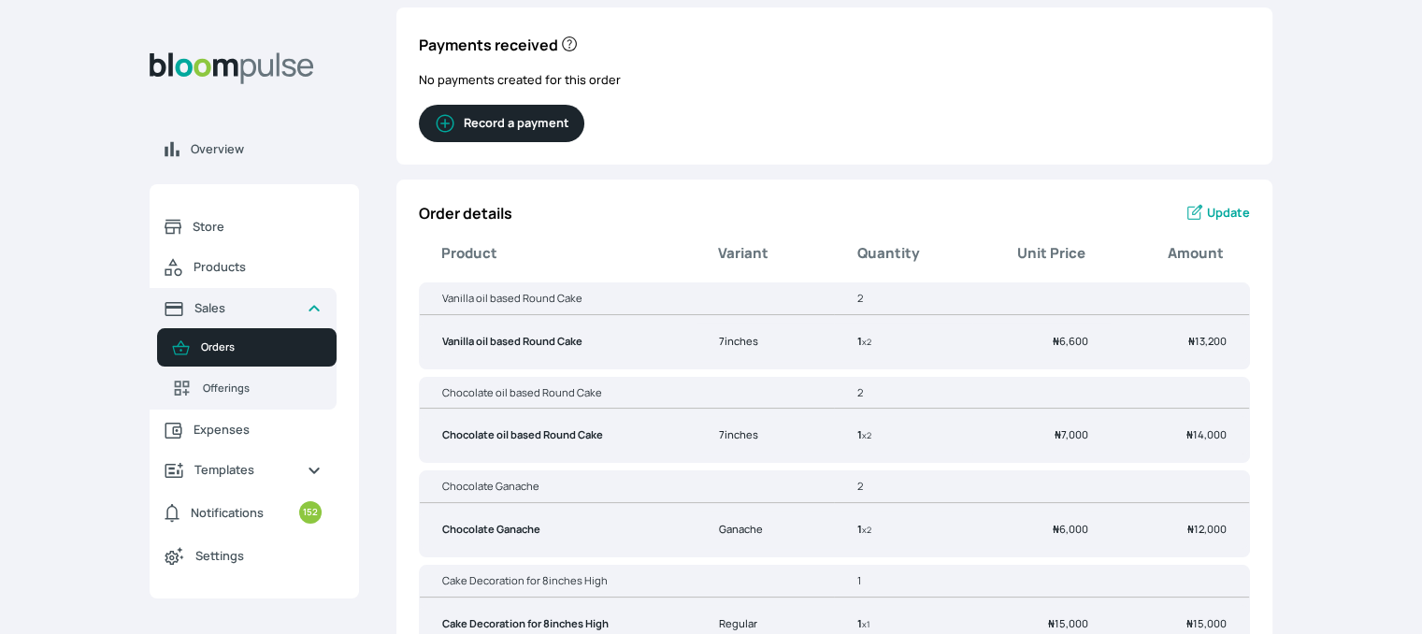
click at [1223, 209] on span "Update" at bounding box center [1228, 213] width 43 height 18
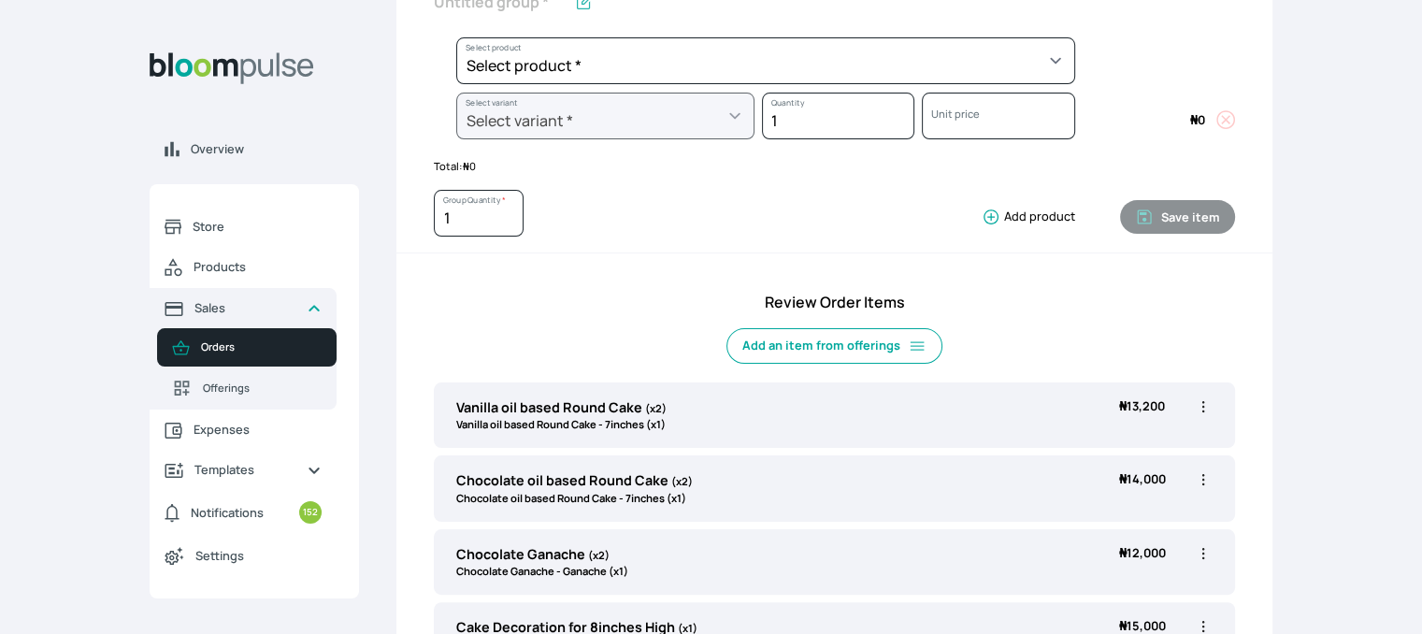
scroll to position [198, 0]
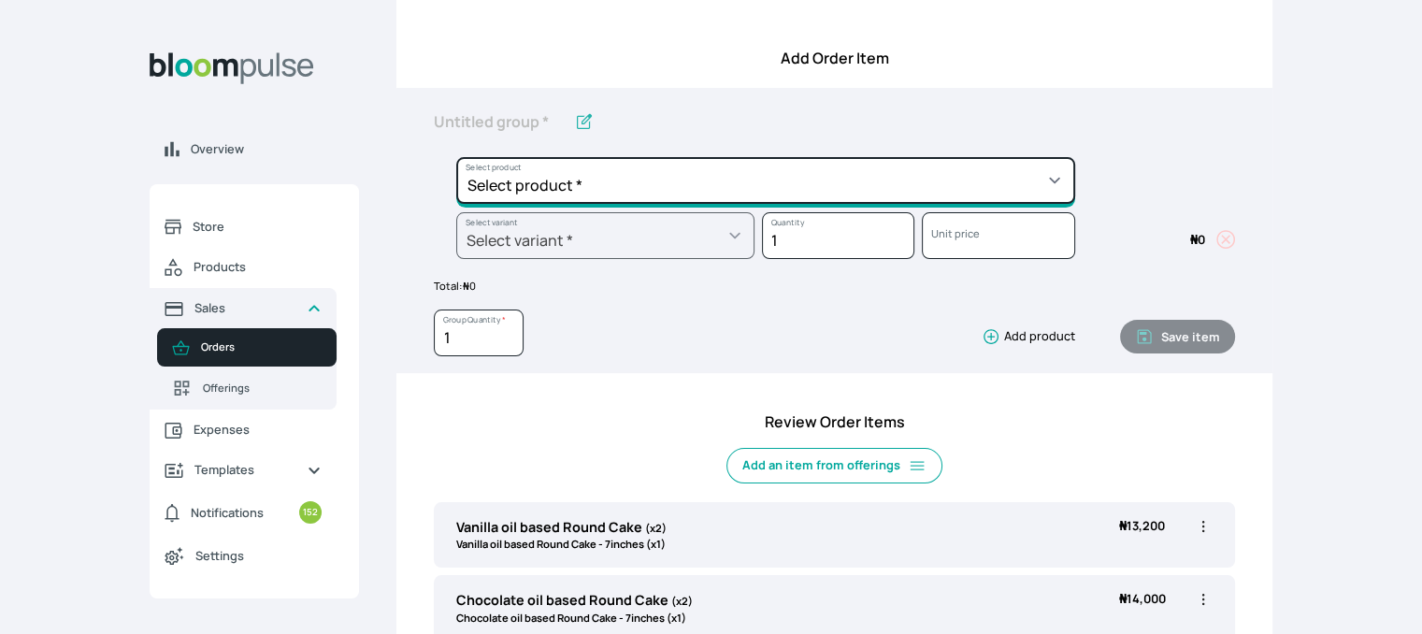
click at [996, 196] on select "Select product * Cake Decoration for 8inches High Chocolate oil based Round Cak…" at bounding box center [765, 180] width 619 height 47
click at [456, 157] on select "Select product * Cake Decoration for 8inches High Chocolate oil based Round Cak…" at bounding box center [765, 180] width 619 height 47
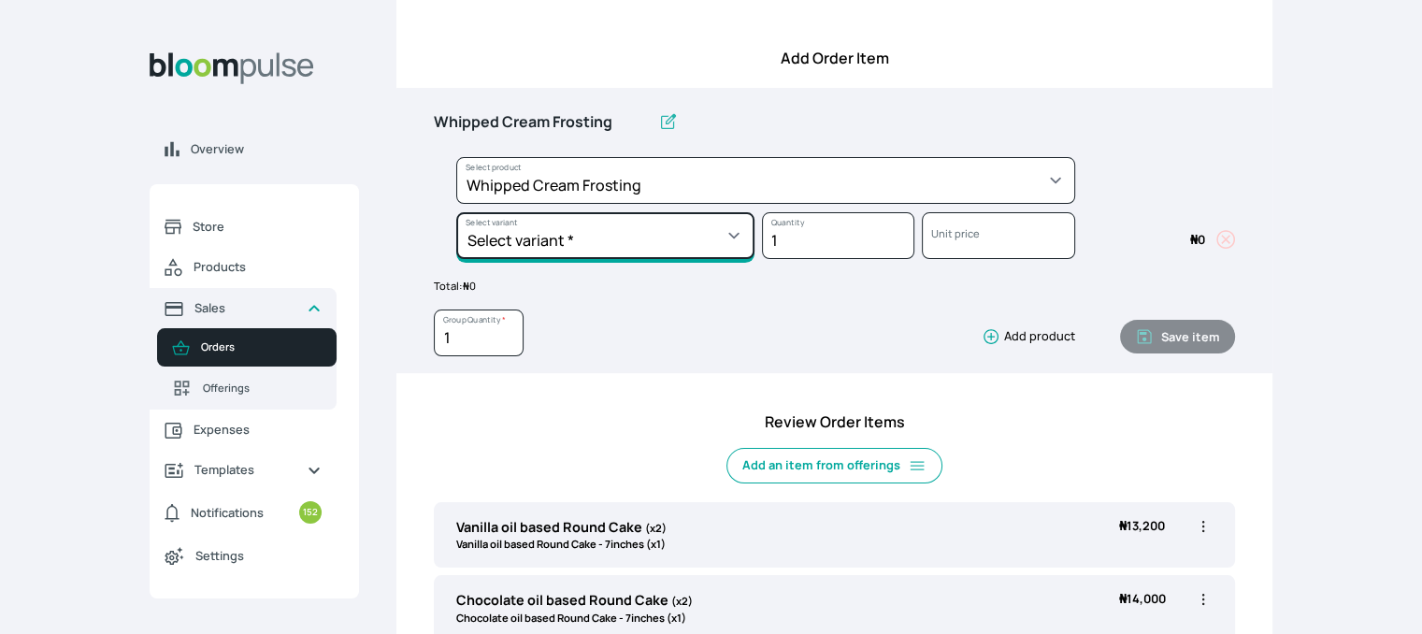
click at [715, 233] on select "Select variant * 1 cup 2 cups 3 cups 4 cups" at bounding box center [605, 235] width 298 height 47
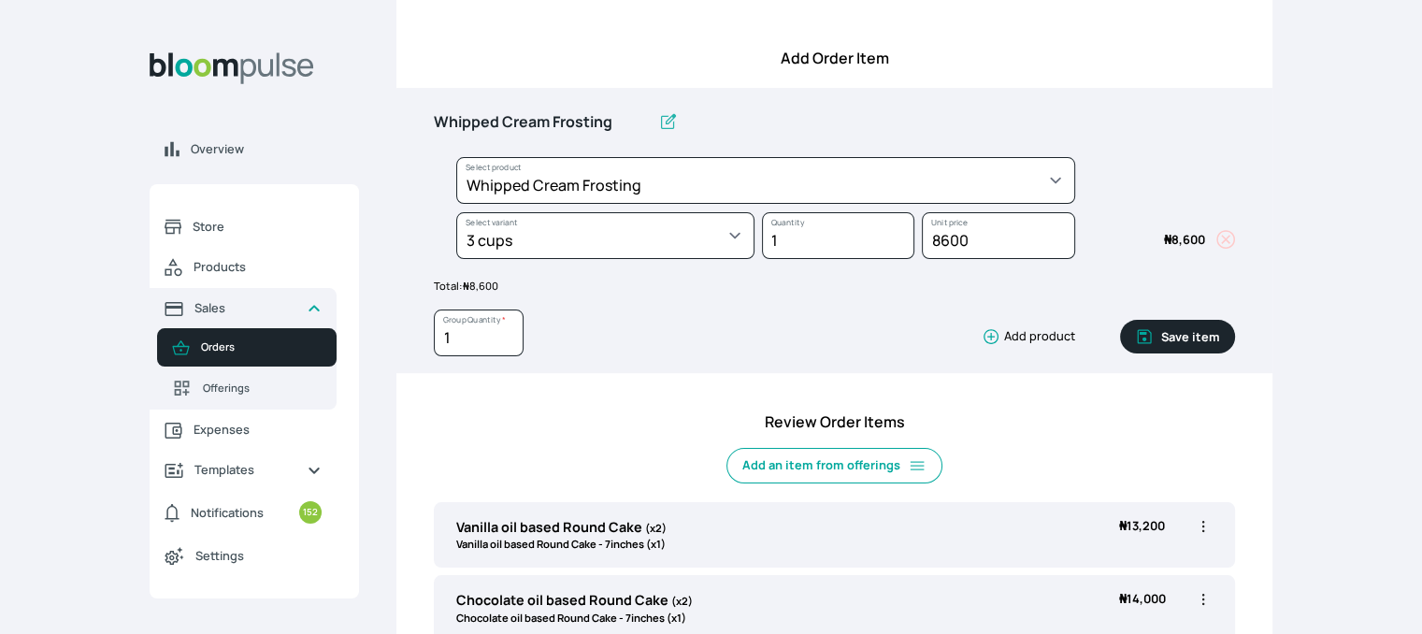
click at [1212, 347] on button "Save item" at bounding box center [1177, 337] width 115 height 34
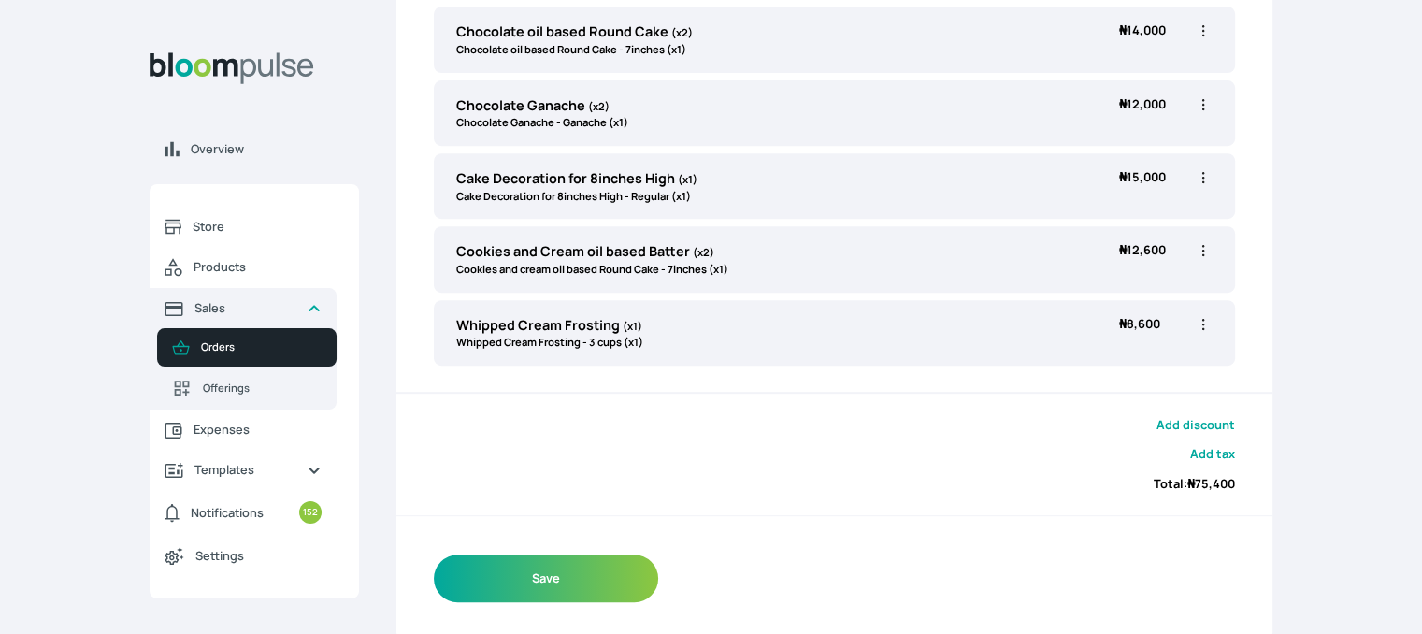
scroll to position [771, 0]
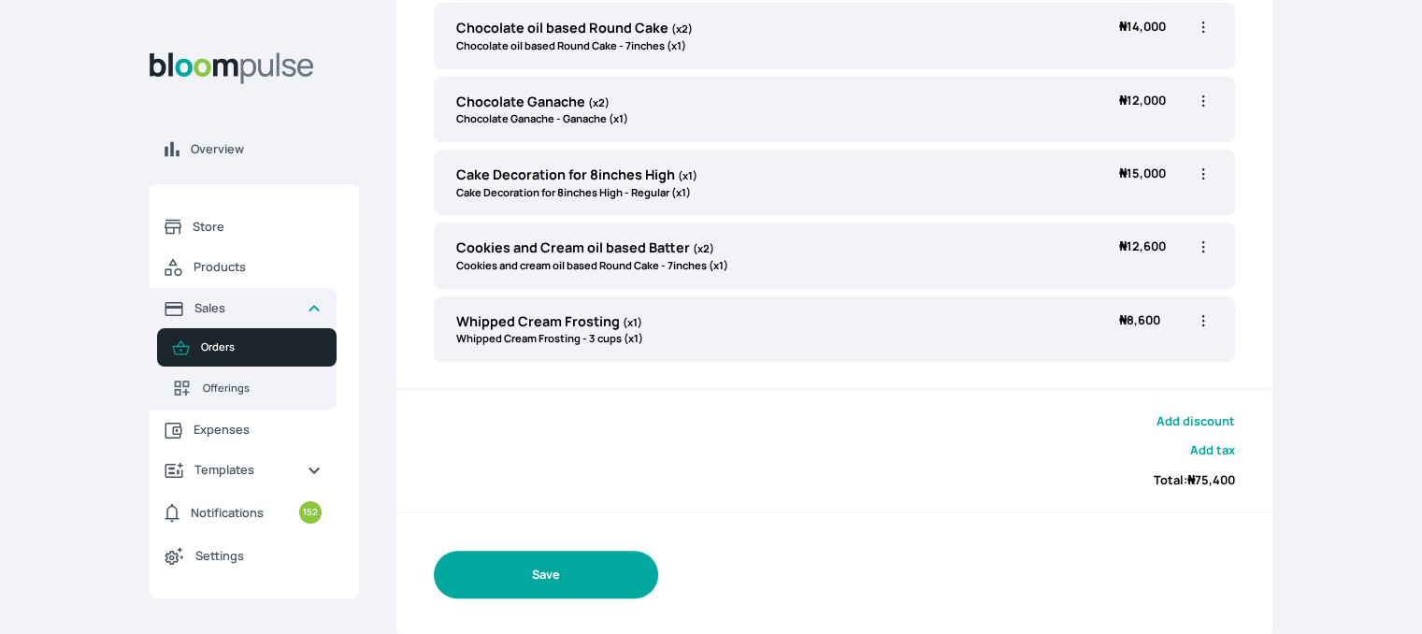
click at [542, 565] on button "Save" at bounding box center [546, 575] width 224 height 48
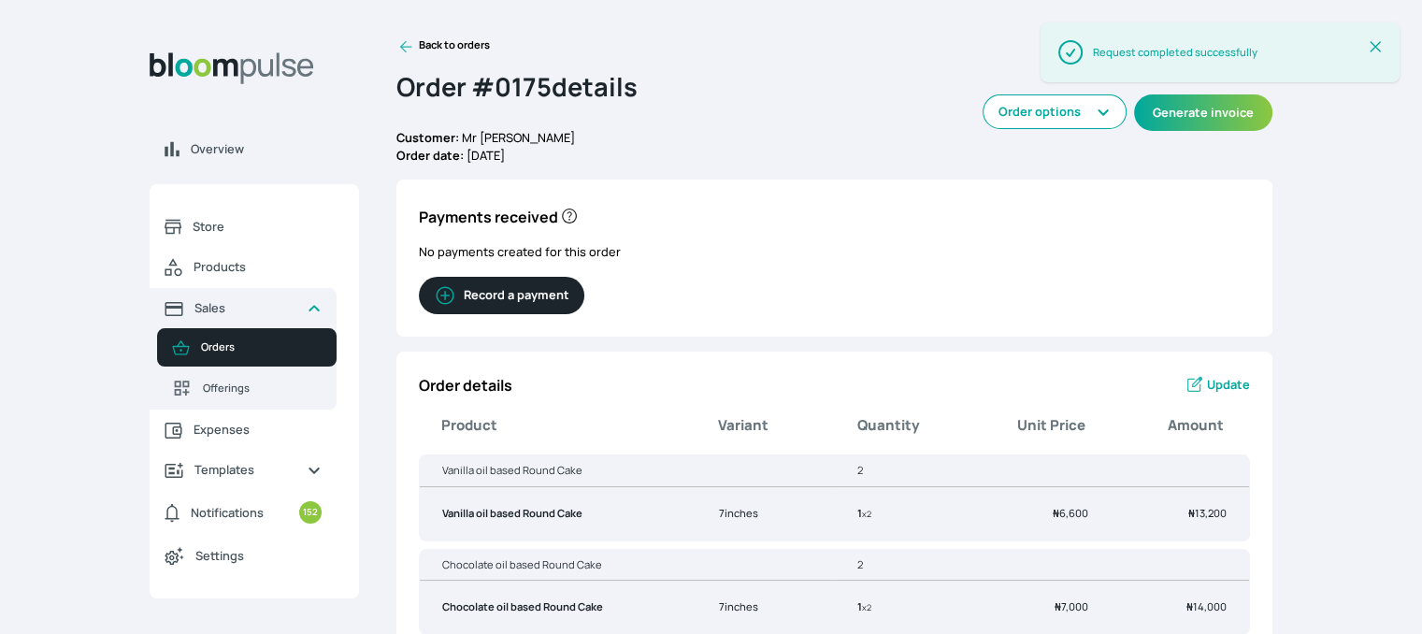
click at [1211, 118] on div "Success Request completed successfully Close Alert" at bounding box center [1220, 61] width 404 height 123
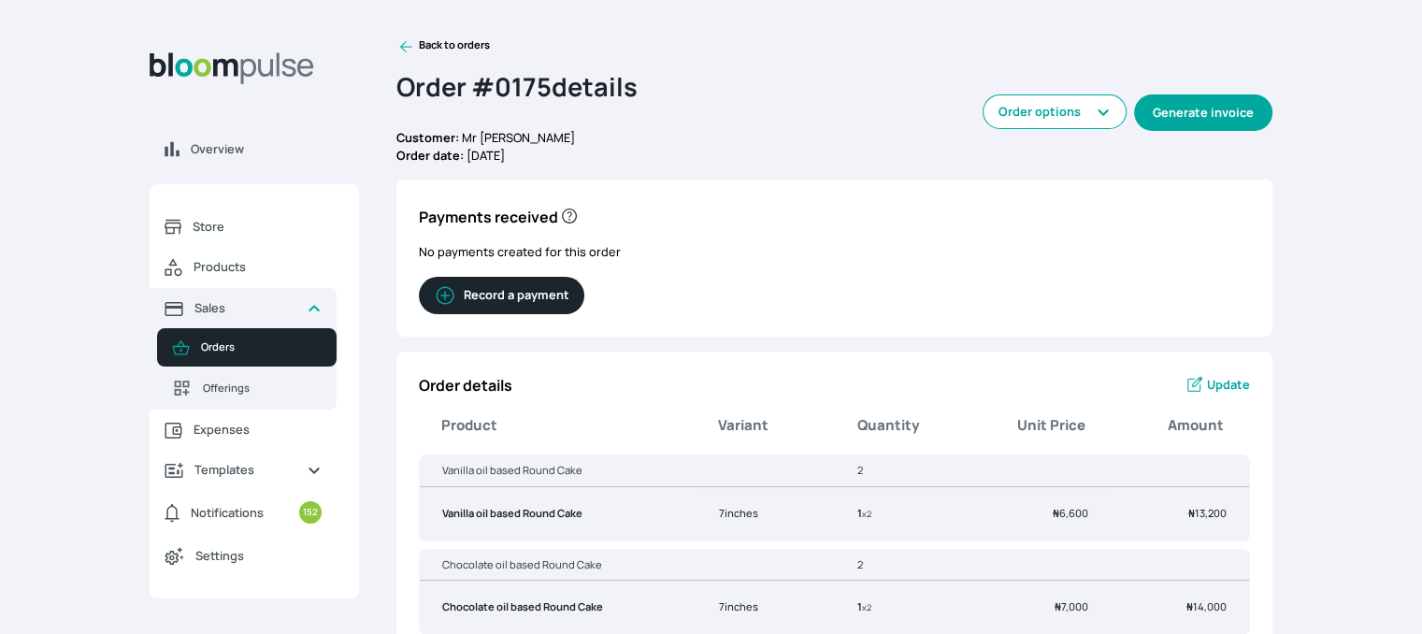
click at [1201, 99] on button "Generate invoice" at bounding box center [1203, 112] width 138 height 36
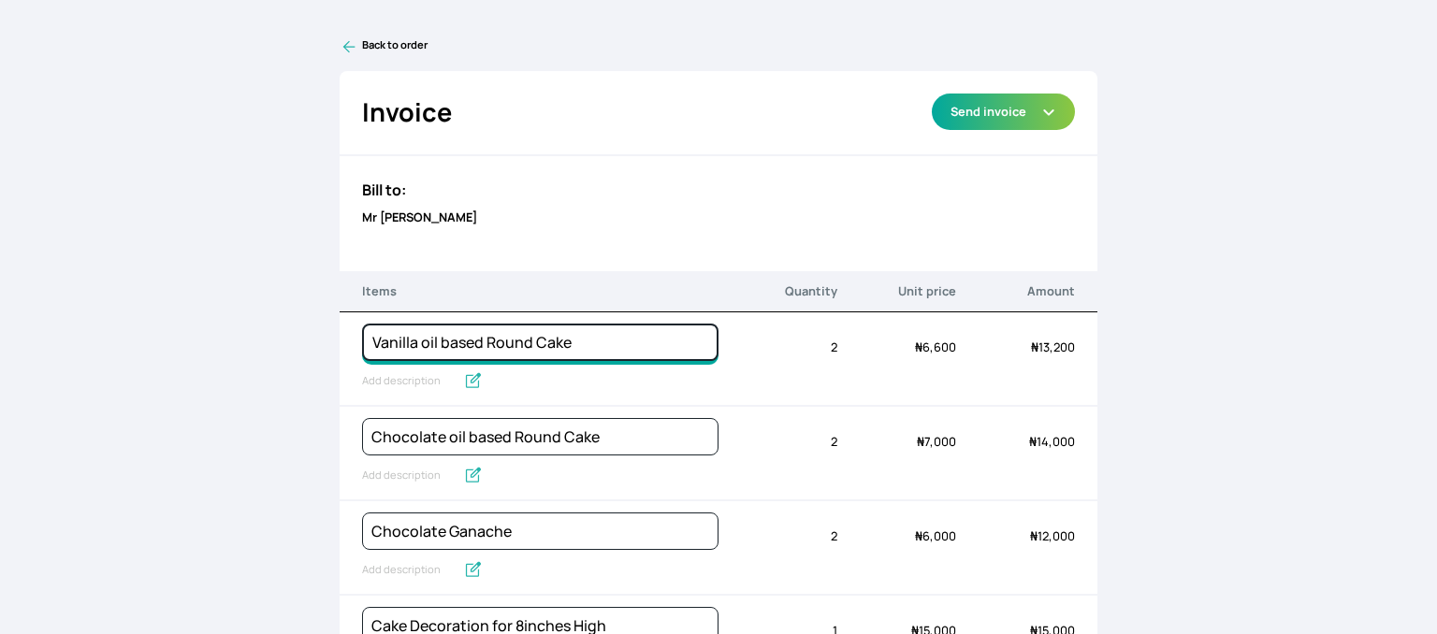
drag, startPoint x: 418, startPoint y: 342, endPoint x: 326, endPoint y: 341, distance: 91.7
click at [326, 341] on div "Back to order Invoice Send via Email Send via WhatsApp Export as PDF Preview Se…" at bounding box center [718, 317] width 1437 height 634
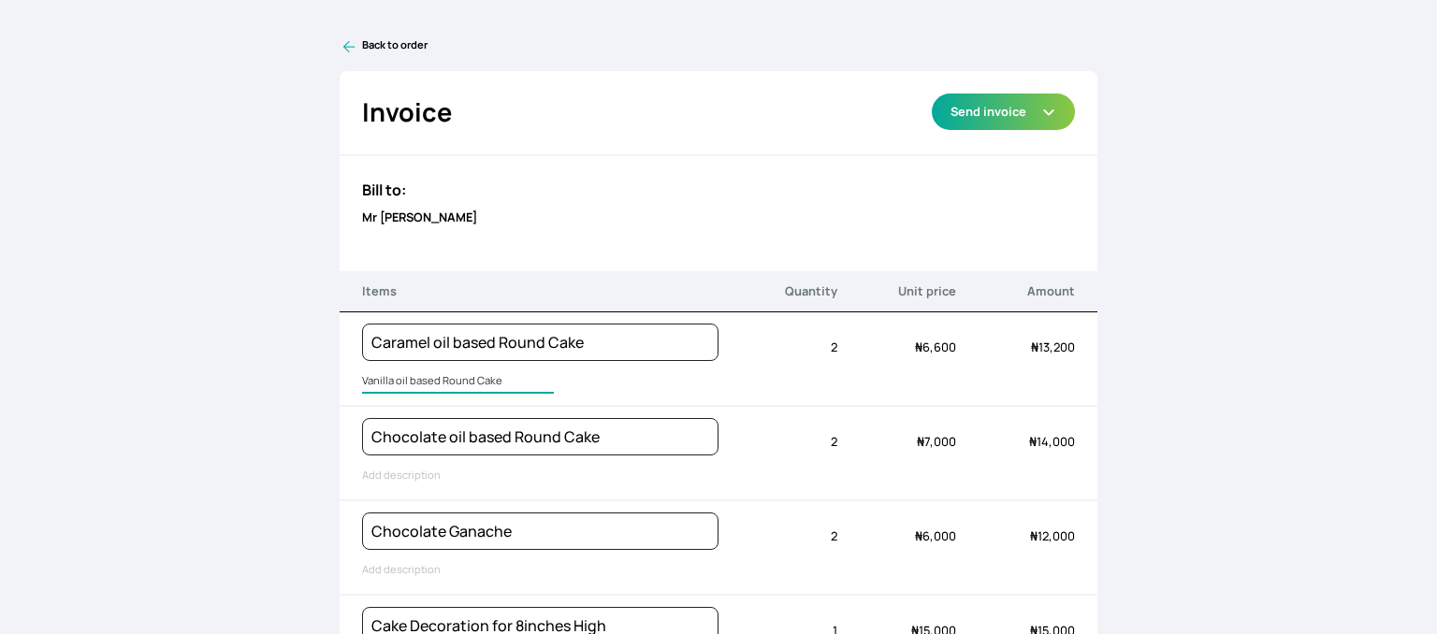
click at [401, 379] on input "Vanilla oil based Round Cake" at bounding box center [458, 381] width 192 height 24
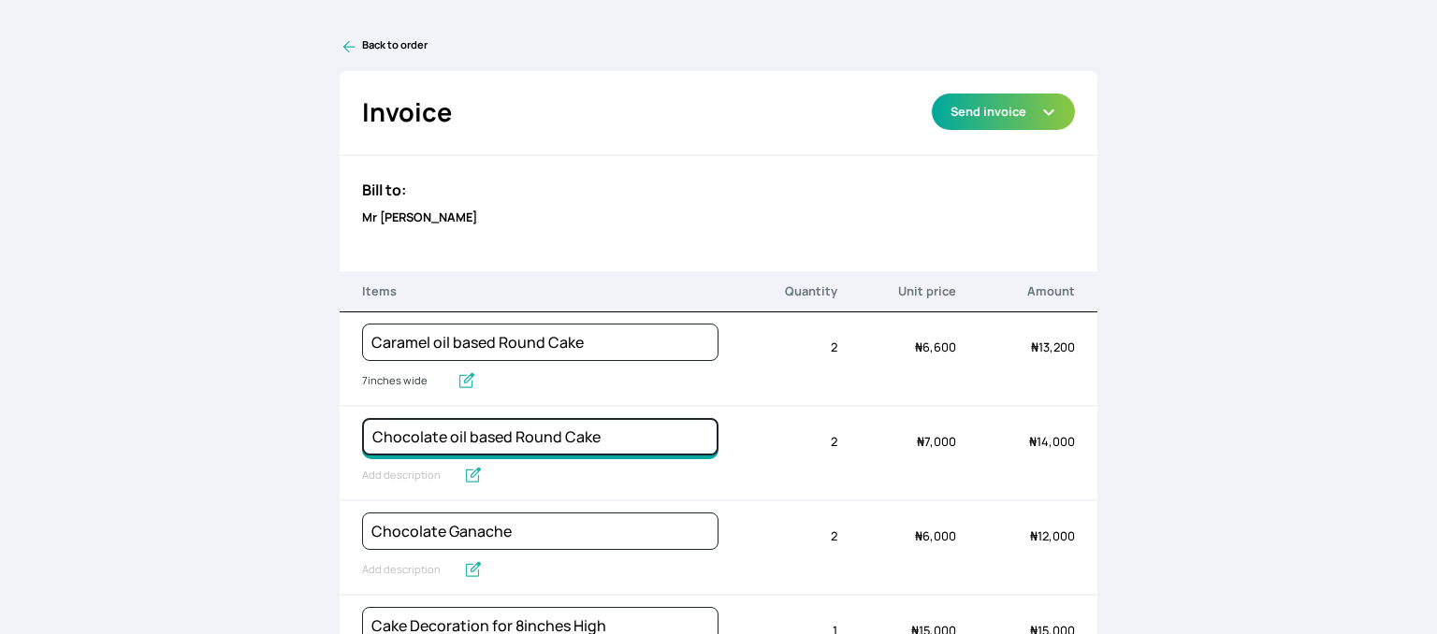
drag, startPoint x: 448, startPoint y: 437, endPoint x: 344, endPoint y: 431, distance: 104.0
click at [344, 431] on div "Chocolate oil based Round Cake Quantity 2 Unit price ₦ 7,000 Amount ₦ 14,000" at bounding box center [718, 454] width 758 height 94
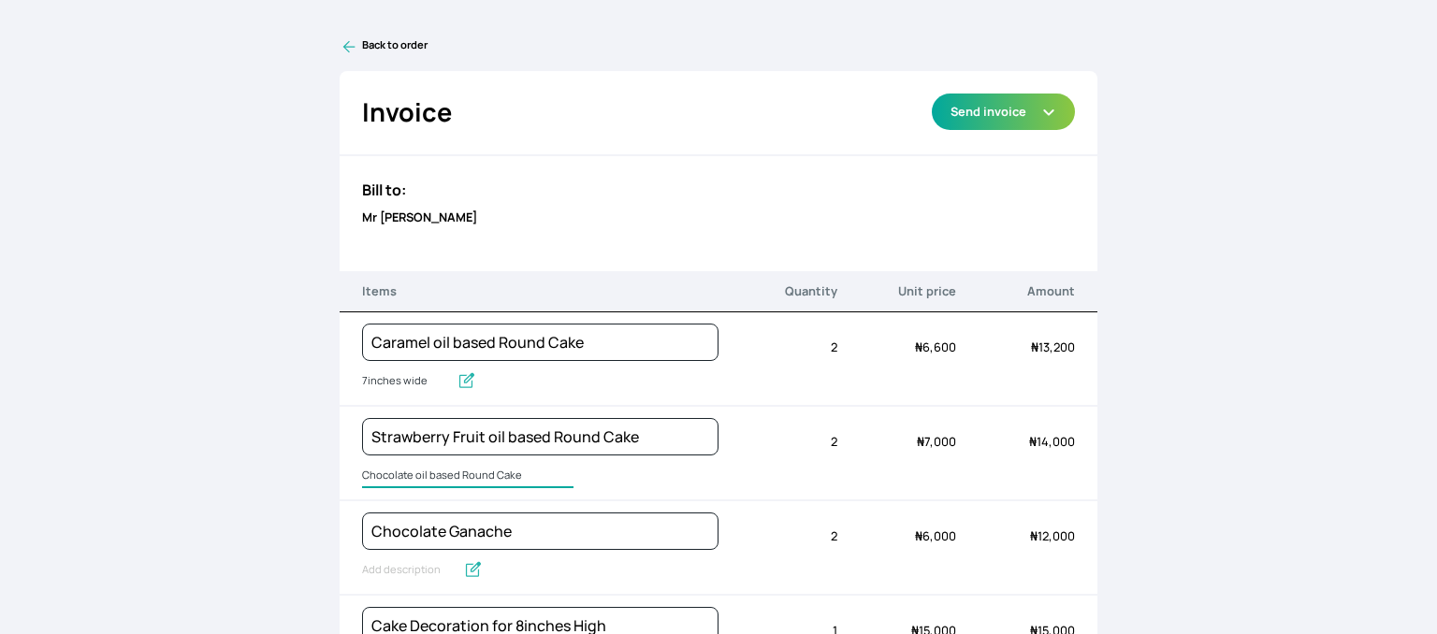
click at [387, 469] on input "Chocolate oil based Round Cake" at bounding box center [467, 476] width 211 height 24
click at [267, 461] on div "Back to order Invoice Send via Email Send via WhatsApp Export as PDF Preview Se…" at bounding box center [718, 317] width 1437 height 634
click at [362, 472] on input "7" at bounding box center [369, 476] width 15 height 24
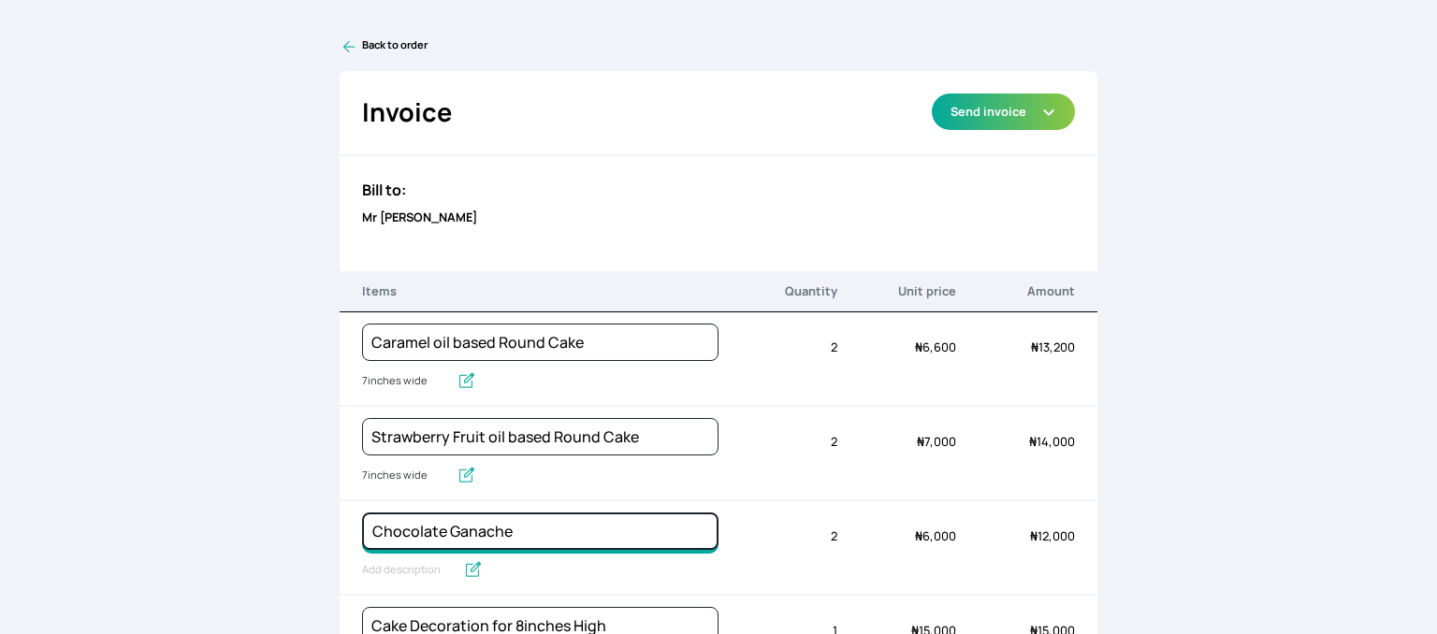
drag, startPoint x: 522, startPoint y: 531, endPoint x: 344, endPoint y: 528, distance: 177.7
click at [345, 528] on div "Chocolate Ganache Quantity 2 Unit price ₦ 6,000 Amount ₦ 12,000" at bounding box center [718, 548] width 758 height 94
click at [390, 562] on input "Chocolate Ganache" at bounding box center [409, 570] width 94 height 24
click at [392, 560] on input "Chocolate Ganache" at bounding box center [422, 570] width 120 height 24
click at [463, 569] on input "Chocolate Ganache" at bounding box center [422, 570] width 120 height 24
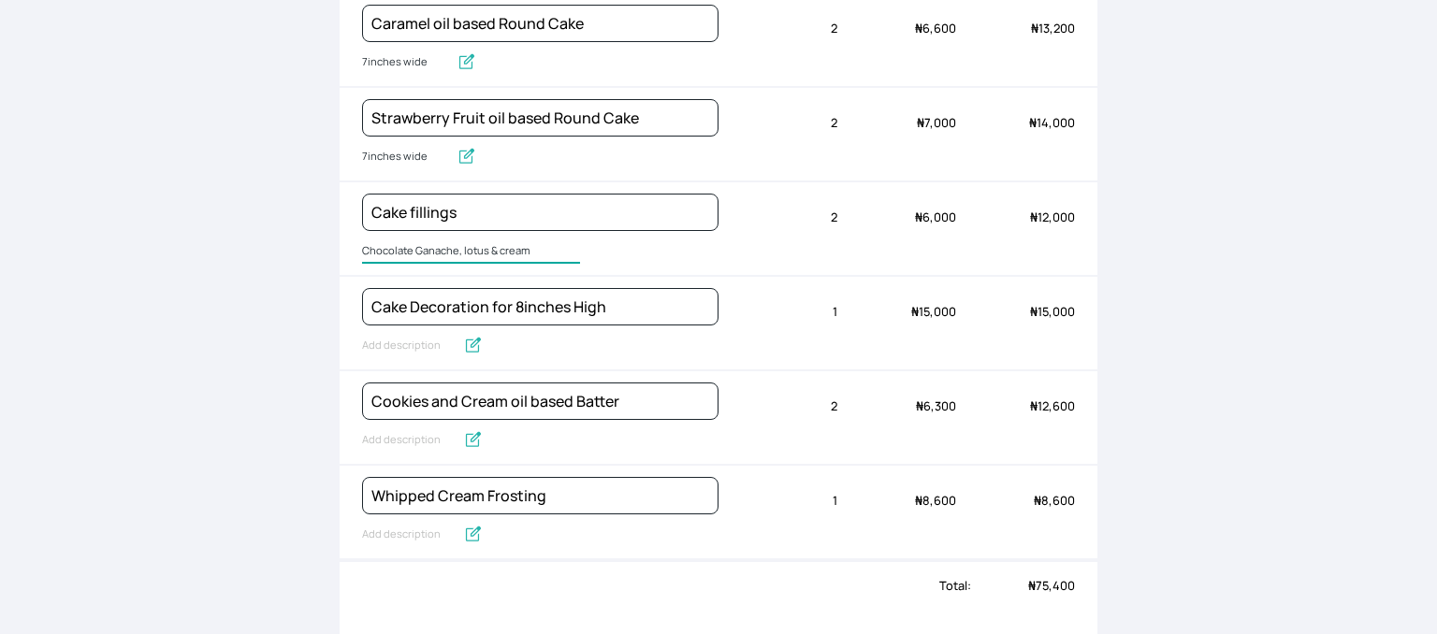
scroll to position [370, 0]
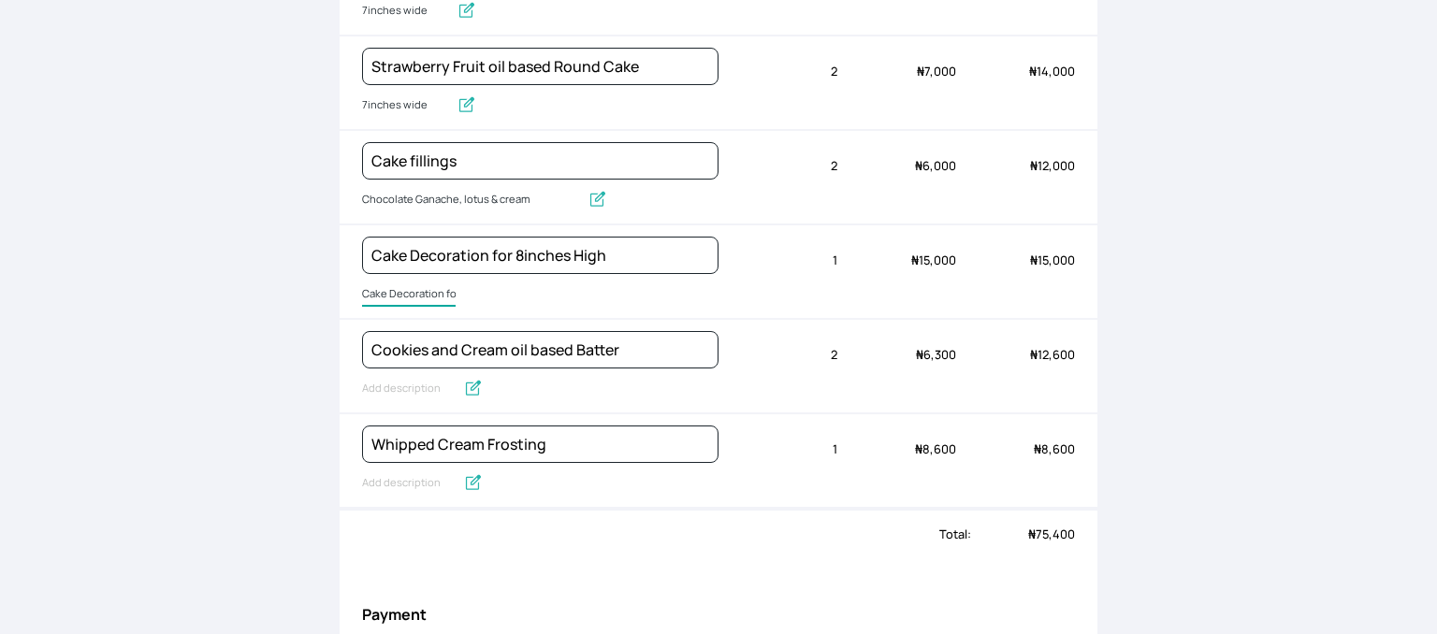
click at [380, 289] on input "Cake Decoration for 8inches High" at bounding box center [409, 294] width 94 height 24
click at [380, 289] on input "Cake Decoration for 8inches High" at bounding box center [474, 294] width 224 height 24
click at [643, 345] on input "Cookies and Cream oil based Batter" at bounding box center [540, 349] width 356 height 37
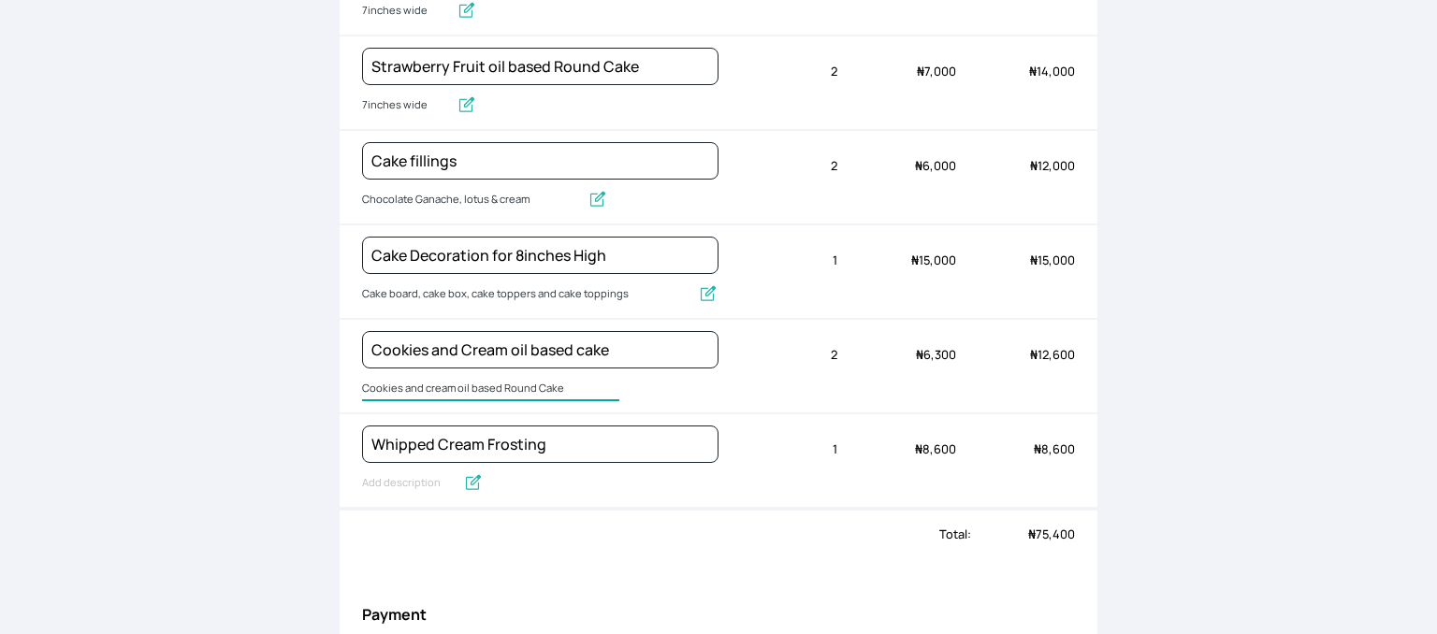
click at [401, 383] on input "Cookies and cream oil based Round Cake" at bounding box center [490, 389] width 257 height 24
click at [416, 472] on input "Whipped Cream Frosting" at bounding box center [438, 483] width 152 height 24
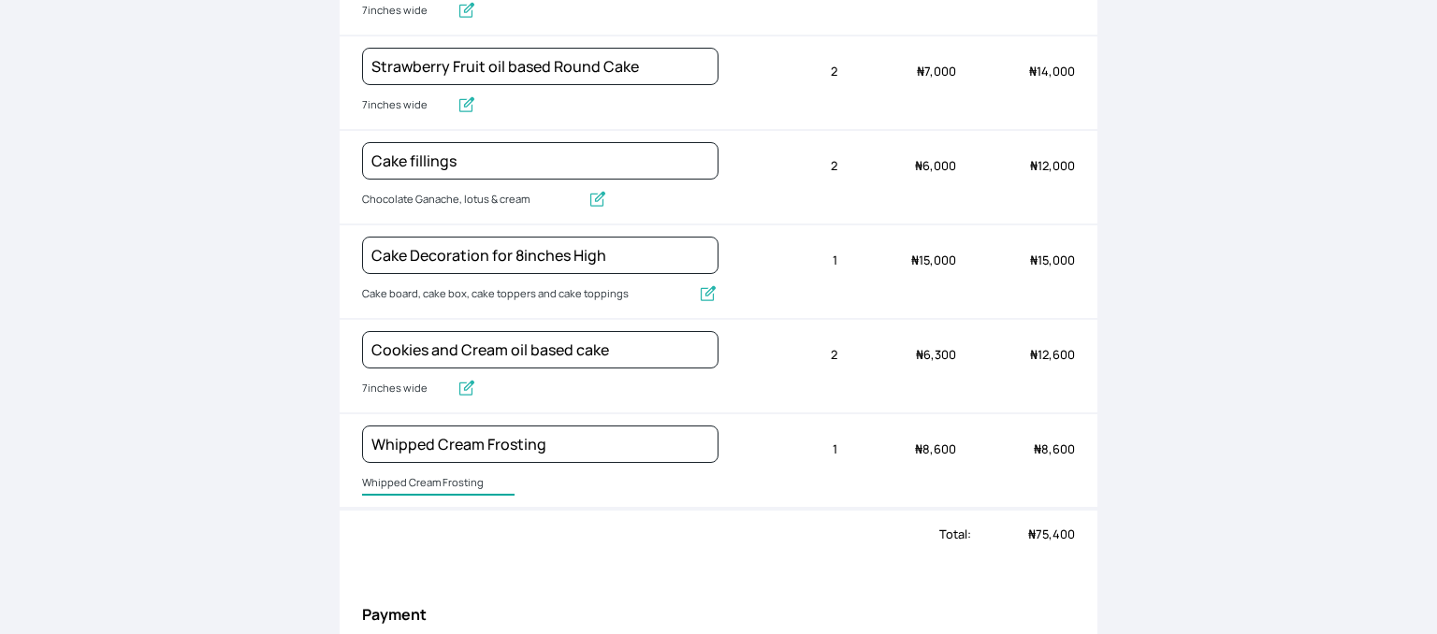
click at [416, 472] on input "Whipped Cream Frosting" at bounding box center [438, 483] width 152 height 24
click at [607, 493] on div "Whipped Cream Frosting 500g whippedcream" at bounding box center [540, 460] width 356 height 93
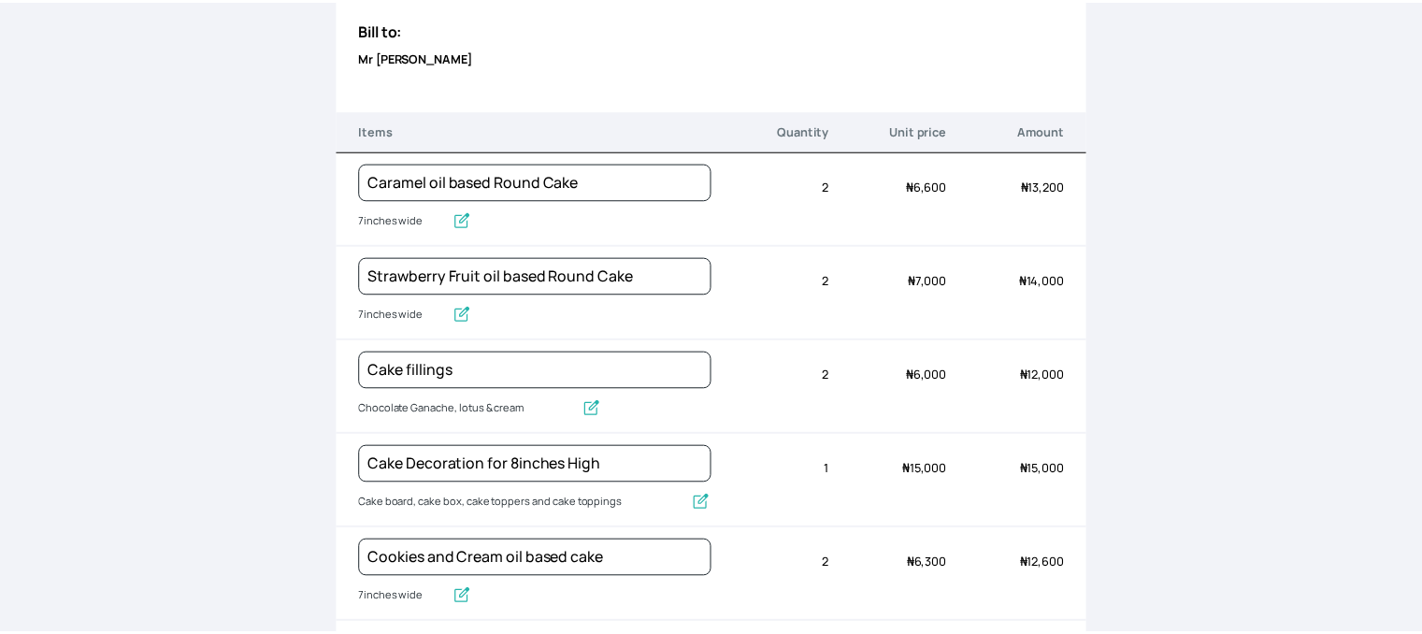
scroll to position [0, 0]
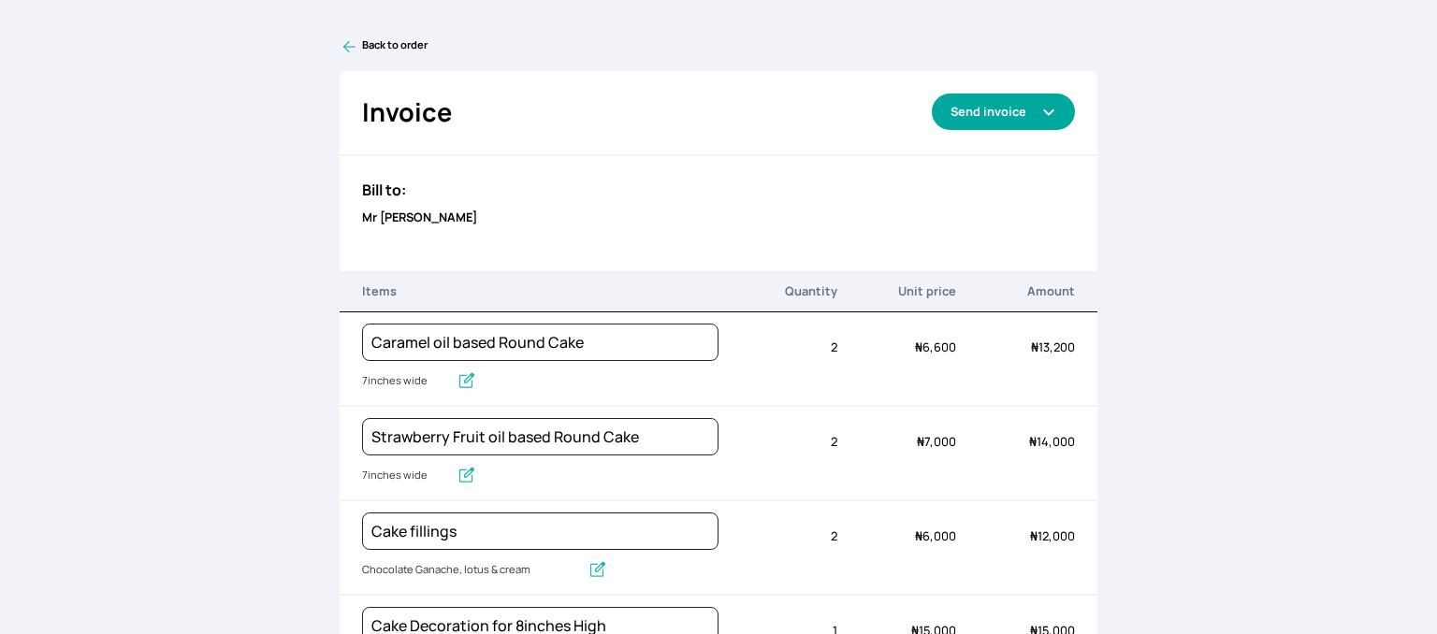
click at [1000, 109] on button "Send invoice" at bounding box center [1002, 112] width 143 height 36
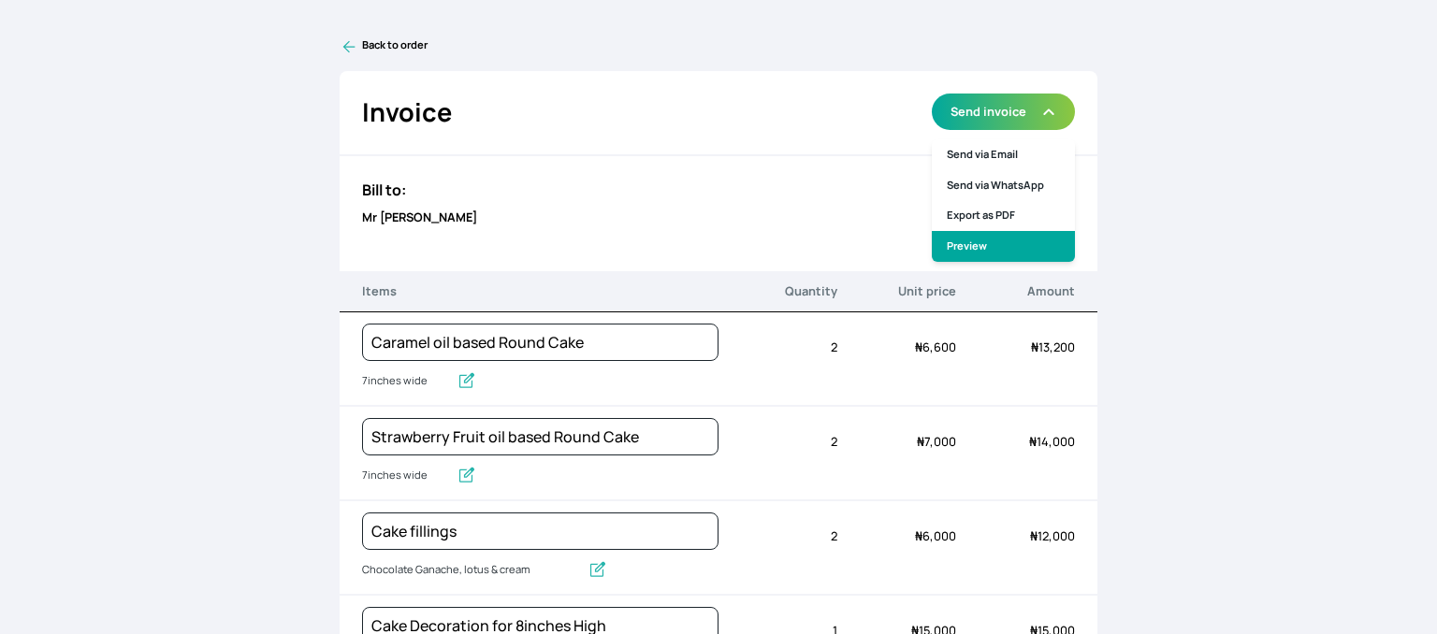
click at [972, 241] on link "Preview" at bounding box center [1002, 246] width 143 height 31
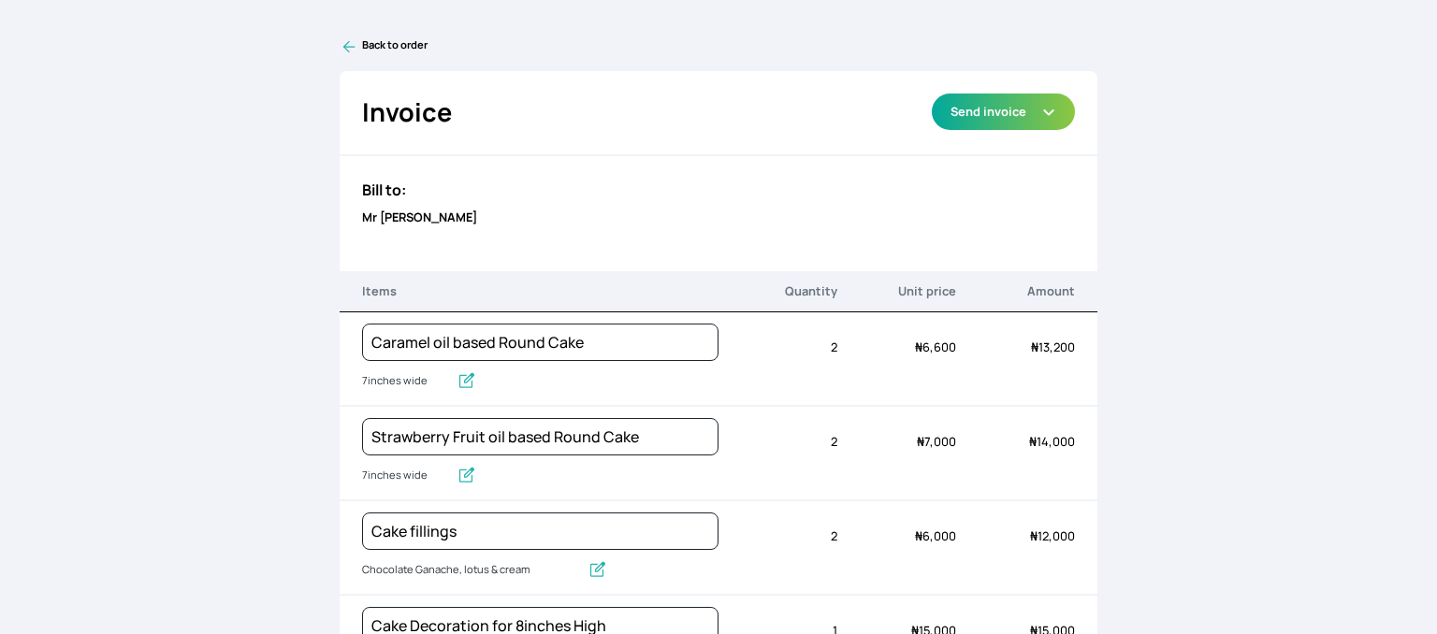
click at [363, 52] on link "Back to order" at bounding box center [718, 46] width 758 height 19
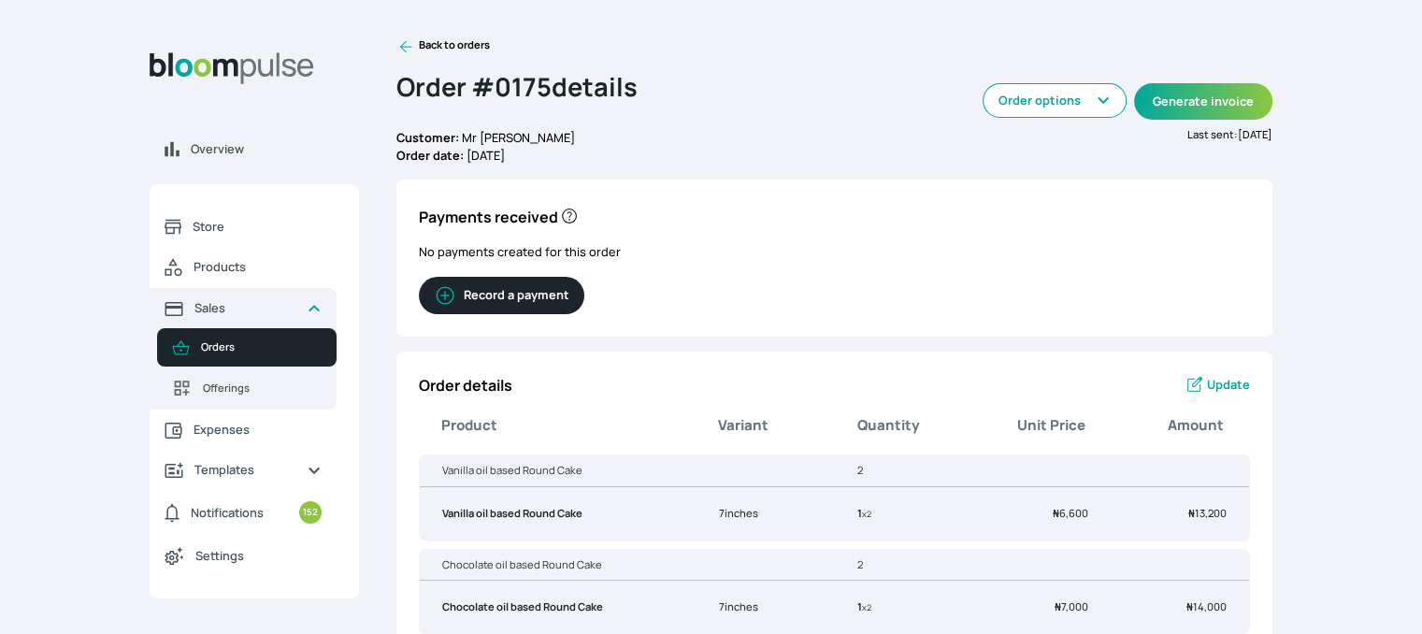
click at [402, 42] on icon at bounding box center [406, 46] width 19 height 19
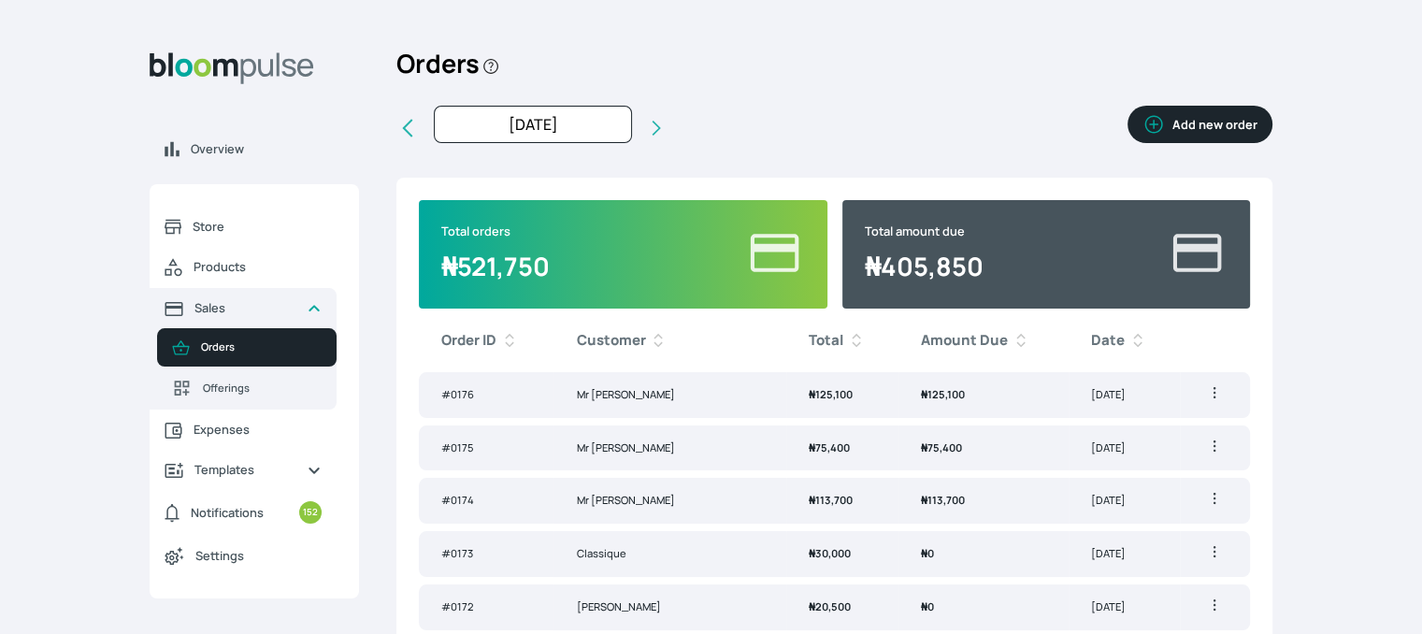
click at [899, 395] on td "₦ 125,100" at bounding box center [984, 395] width 170 height 46
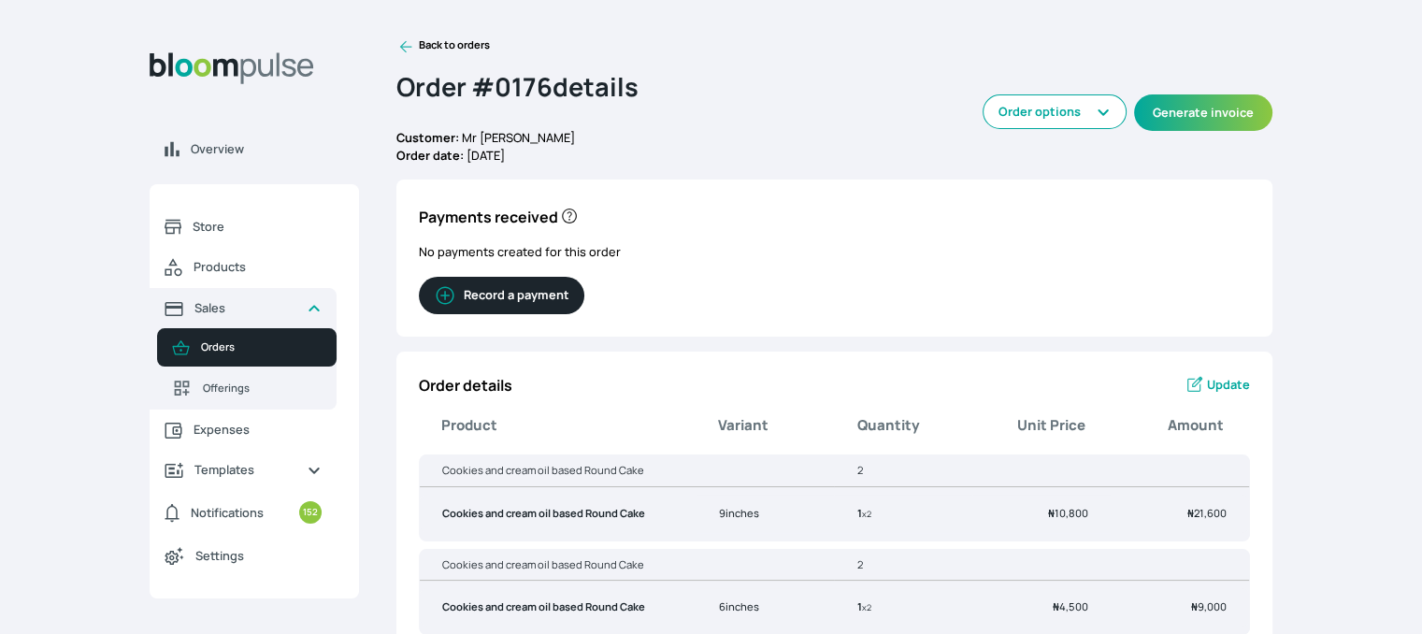
click at [1227, 390] on span "Update" at bounding box center [1228, 385] width 43 height 18
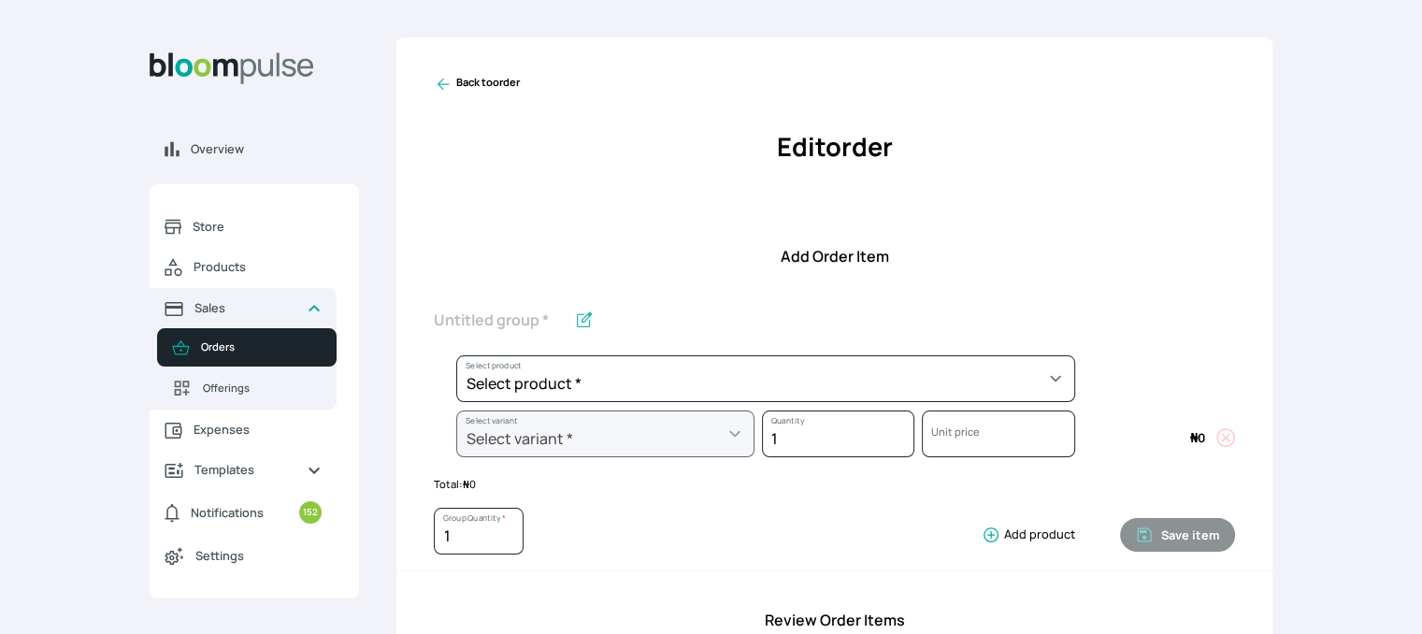
scroll to position [554, 0]
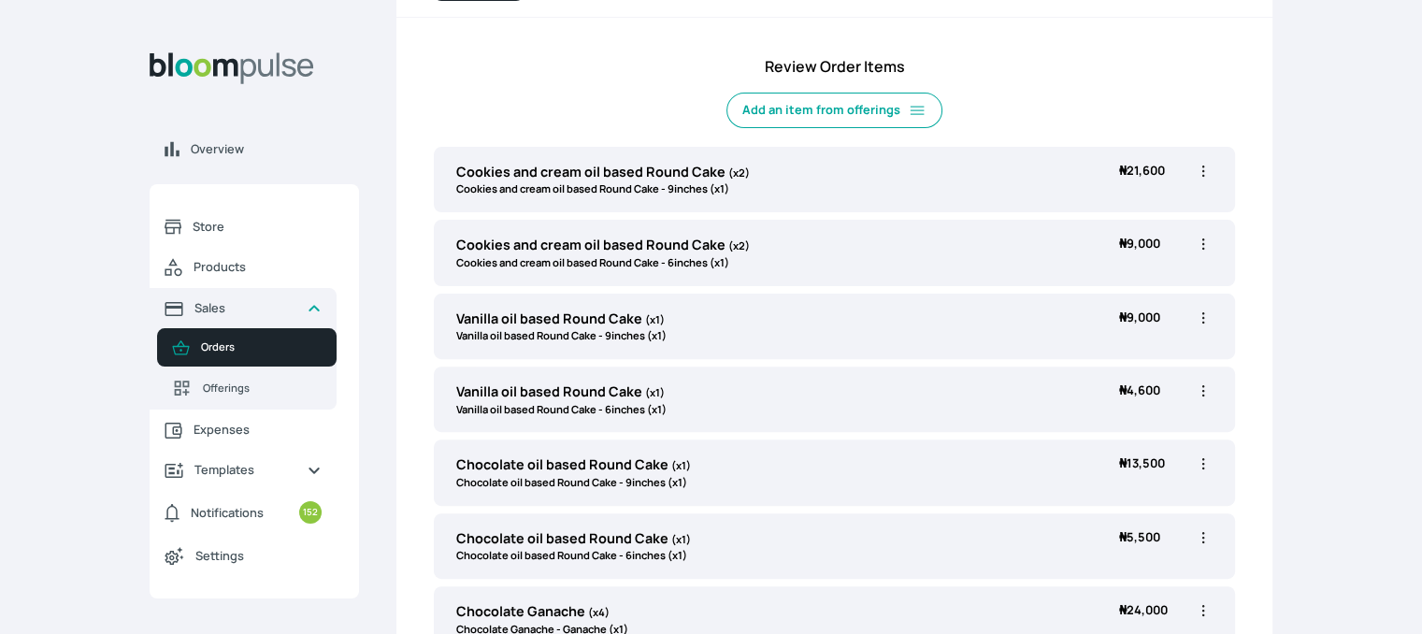
click at [1201, 172] on icon "button" at bounding box center [1203, 171] width 19 height 19
click at [1124, 213] on span "Edit" at bounding box center [1130, 209] width 135 height 19
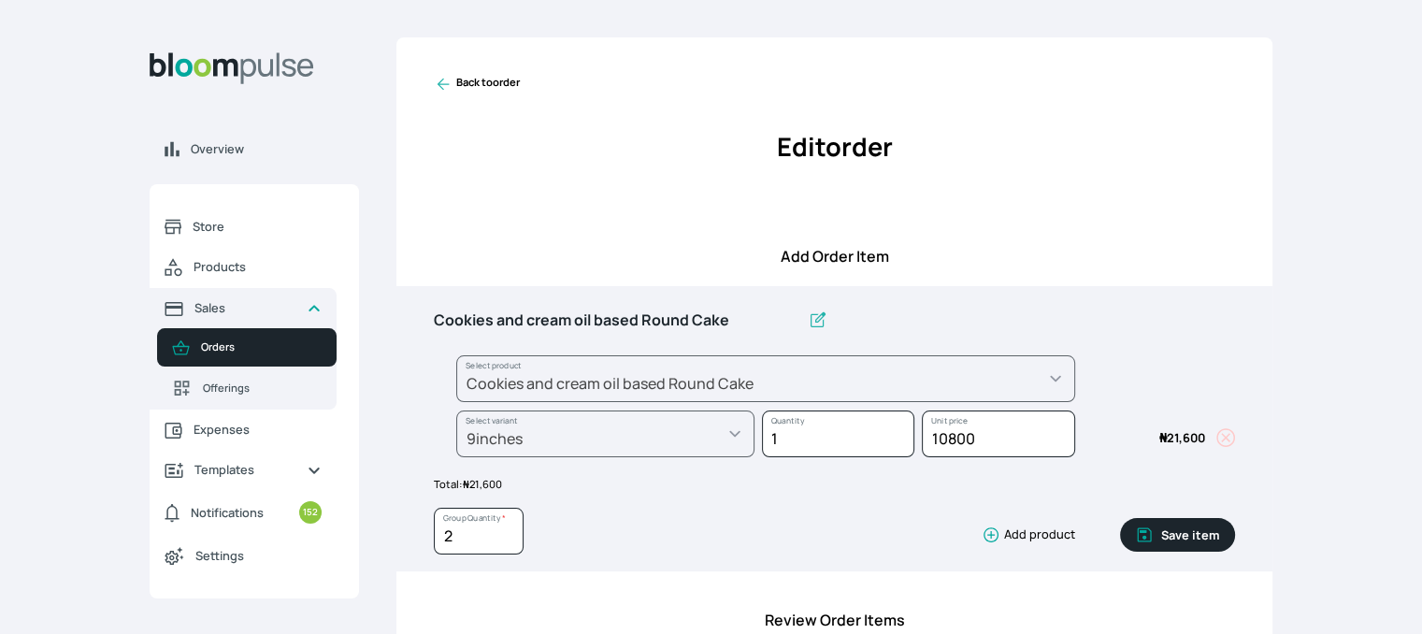
click at [1174, 538] on button "Save item" at bounding box center [1177, 535] width 115 height 34
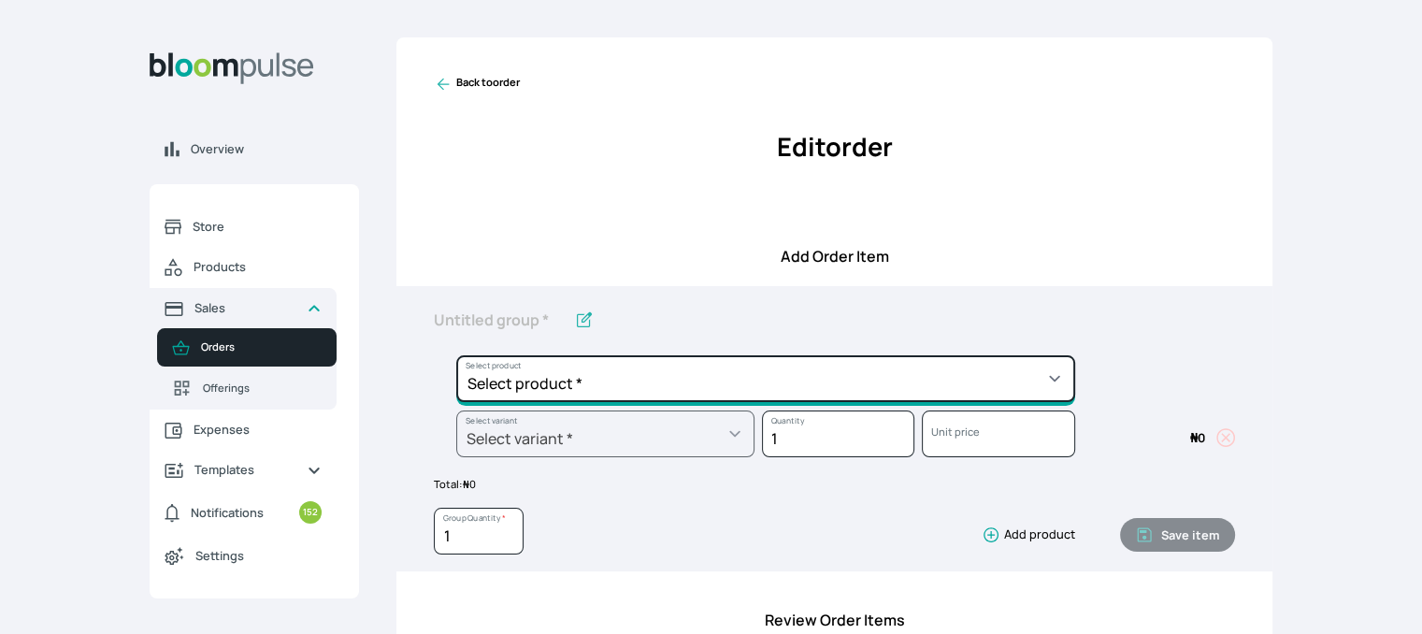
click at [1062, 376] on select "Select product * Cake Decoration for 8inches High Chocolate oil based Round Cak…" at bounding box center [765, 378] width 619 height 47
click at [456, 355] on select "Select product * Cake Decoration for 8inches High Chocolate oil based Round Cak…" at bounding box center [765, 378] width 619 height 47
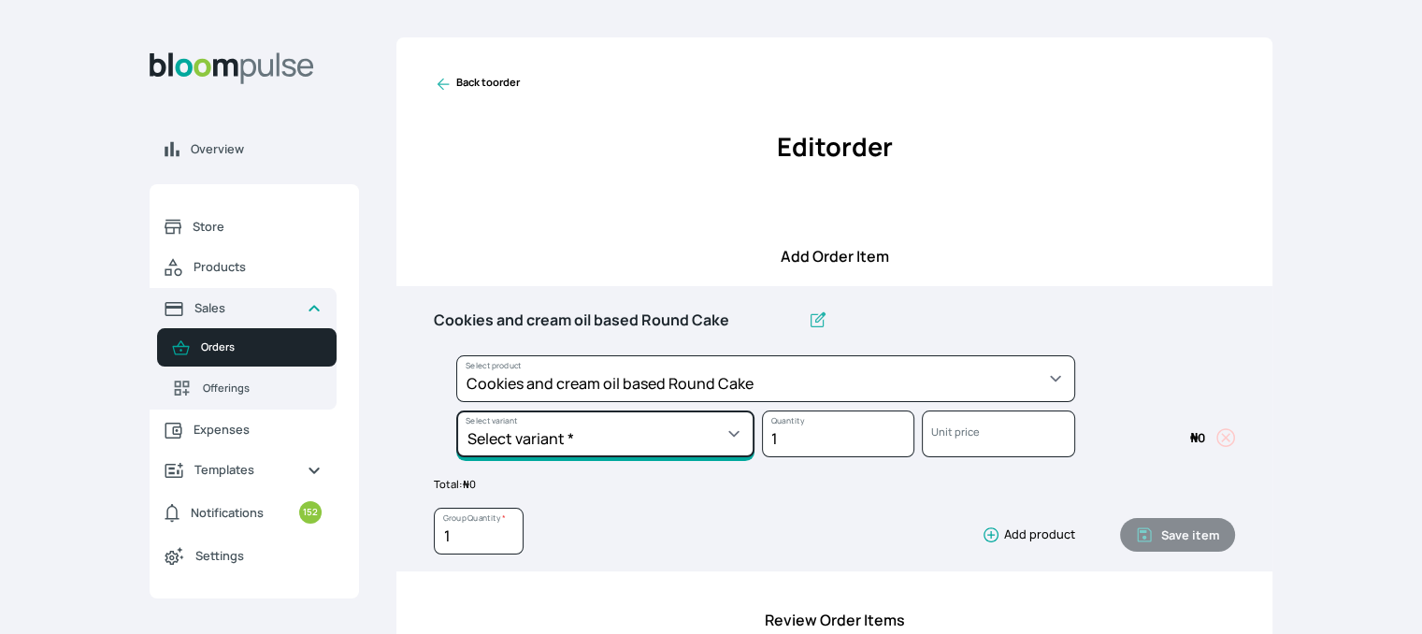
click at [707, 414] on select "Select variant * 10inches 11inches 12inches 13inches 14inches 6inches 7inches 8…" at bounding box center [605, 434] width 298 height 47
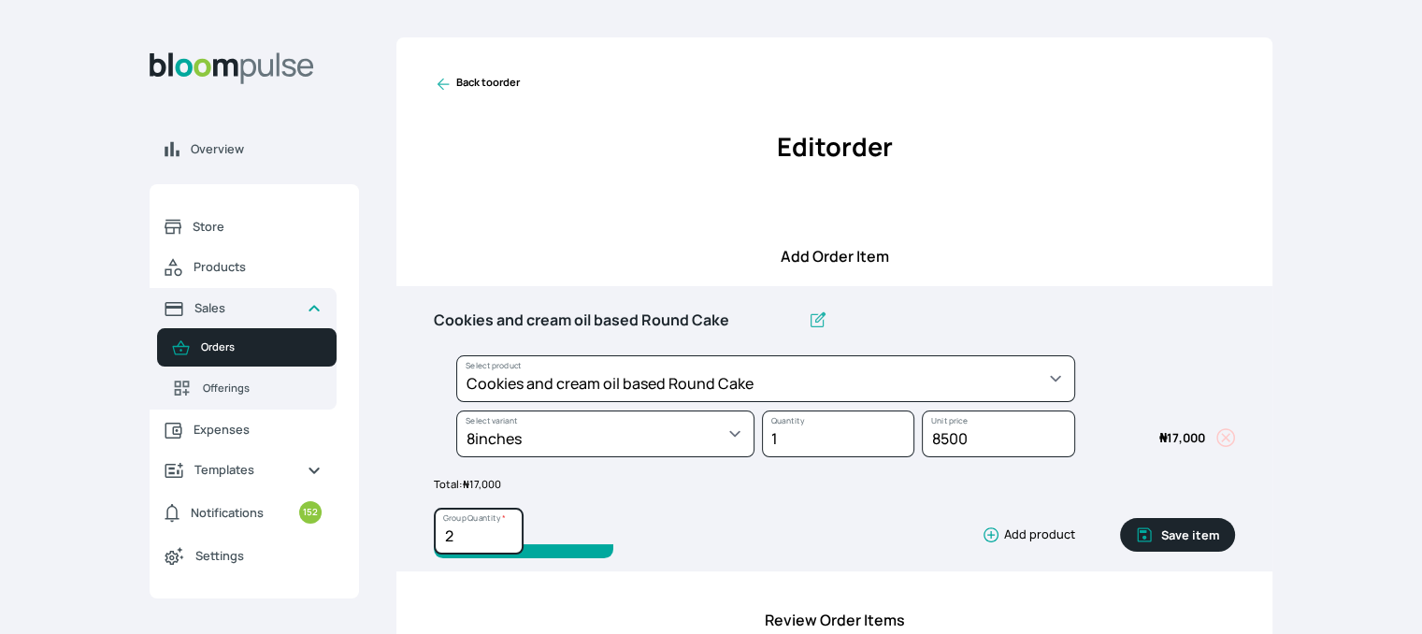
click at [509, 527] on input "2" at bounding box center [479, 531] width 90 height 47
click at [1184, 536] on button "Save item" at bounding box center [1177, 535] width 115 height 34
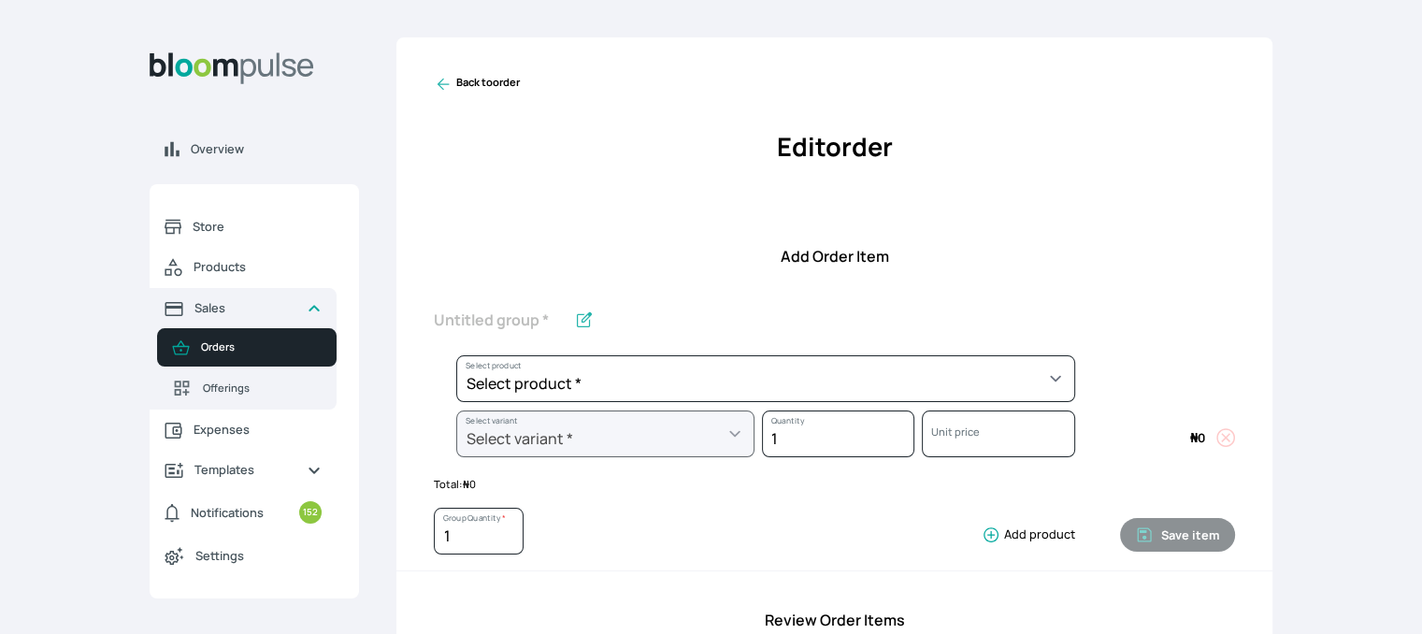
drag, startPoint x: 1308, startPoint y: 27, endPoint x: 624, endPoint y: 3, distance: 685.0
click at [624, 3] on div "Overview Store Products Sales Orders Offerings Expenses Templates Notifications…" at bounding box center [711, 317] width 1422 height 634
click at [440, 85] on icon at bounding box center [444, 85] width 12 height 12
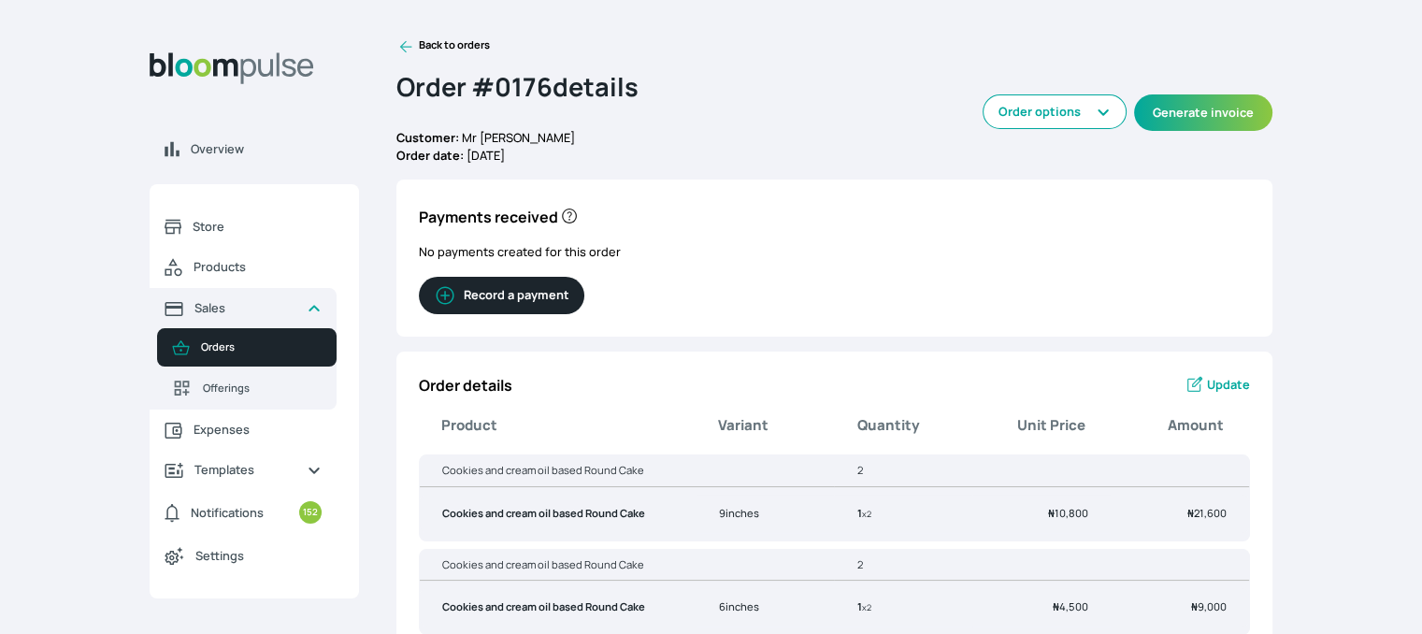
click at [419, 45] on link "Back to orders" at bounding box center [444, 46] width 94 height 19
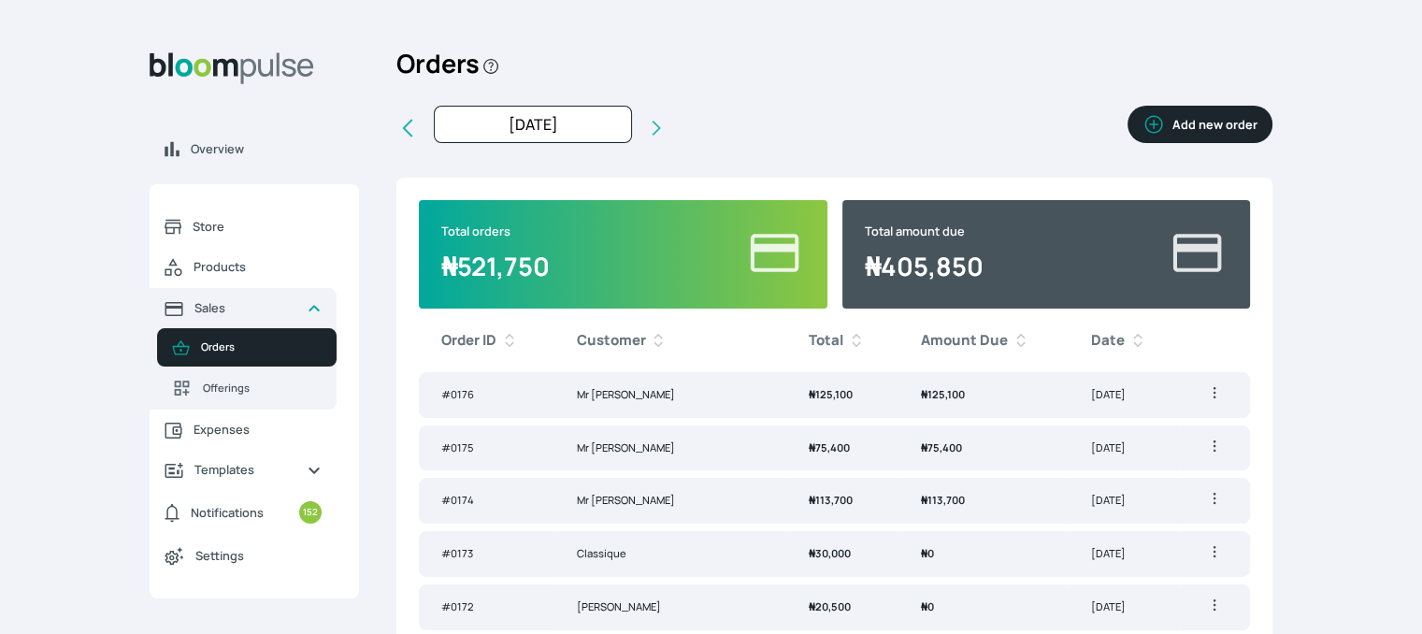
click at [1189, 108] on button "Add new order" at bounding box center [1200, 124] width 145 height 37
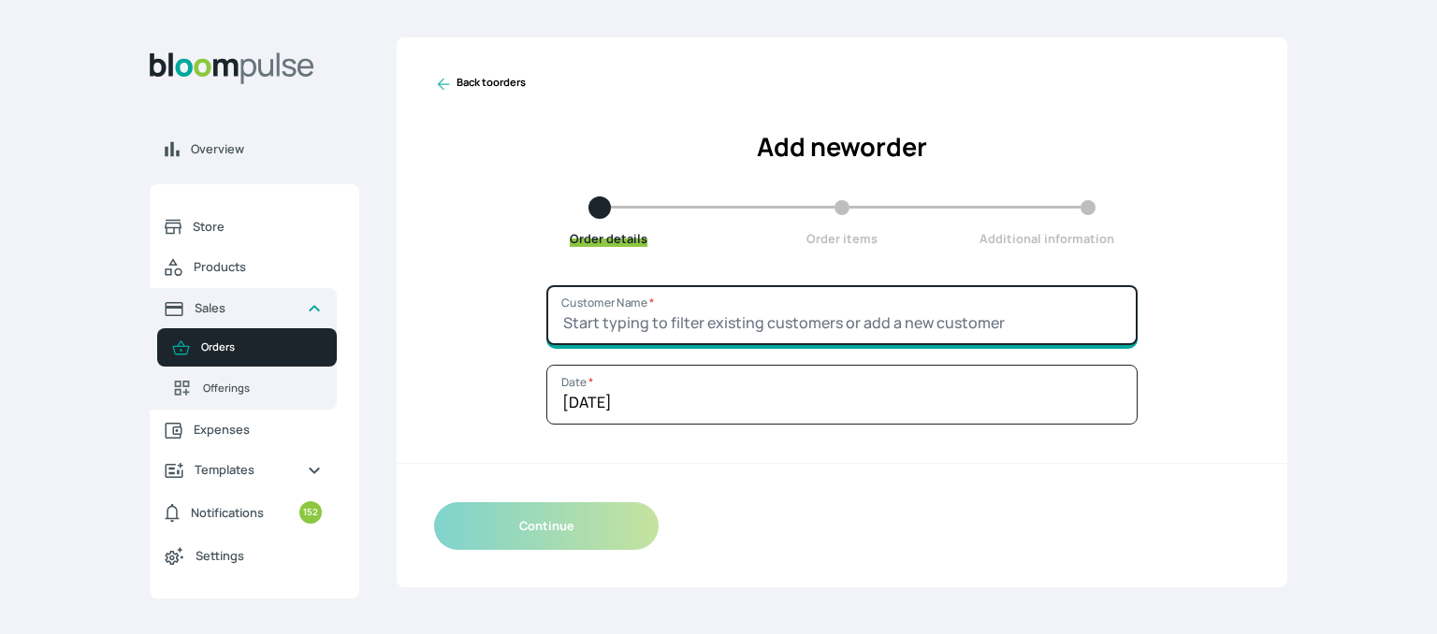
click at [783, 306] on input "Customer Name *" at bounding box center [841, 315] width 591 height 60
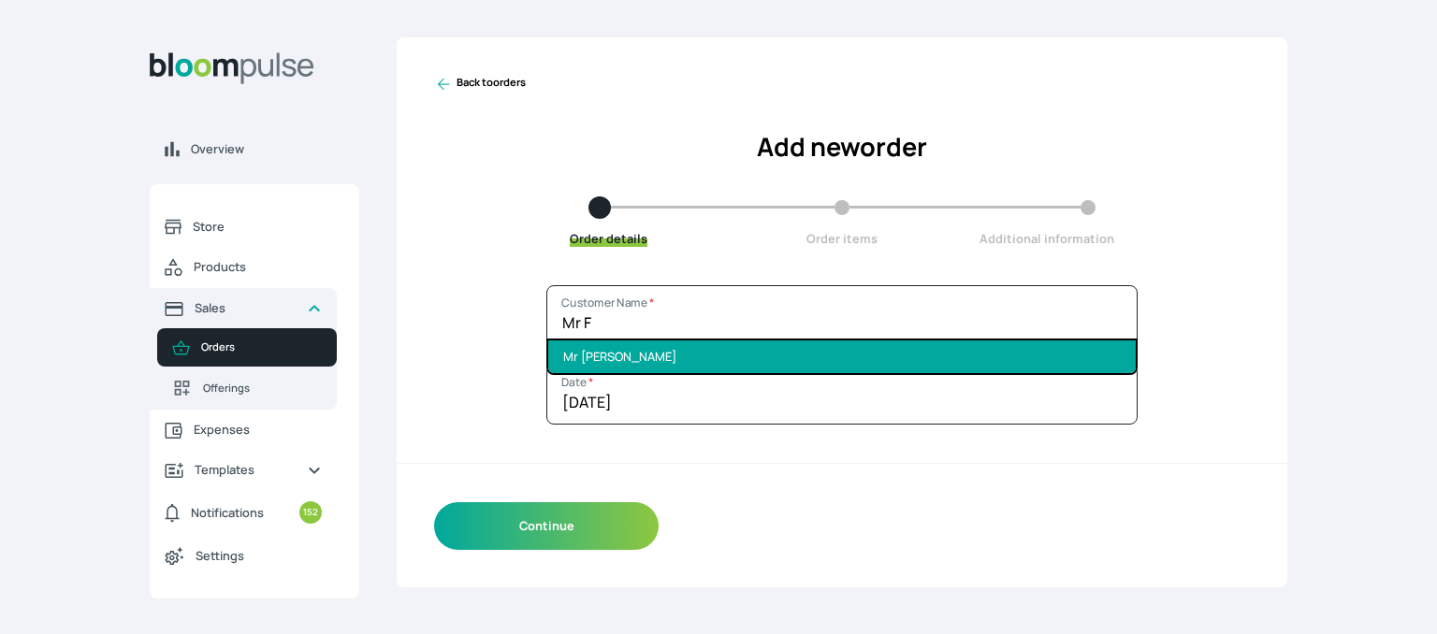
click at [719, 353] on li "Mr [PERSON_NAME]" at bounding box center [841, 356] width 587 height 33
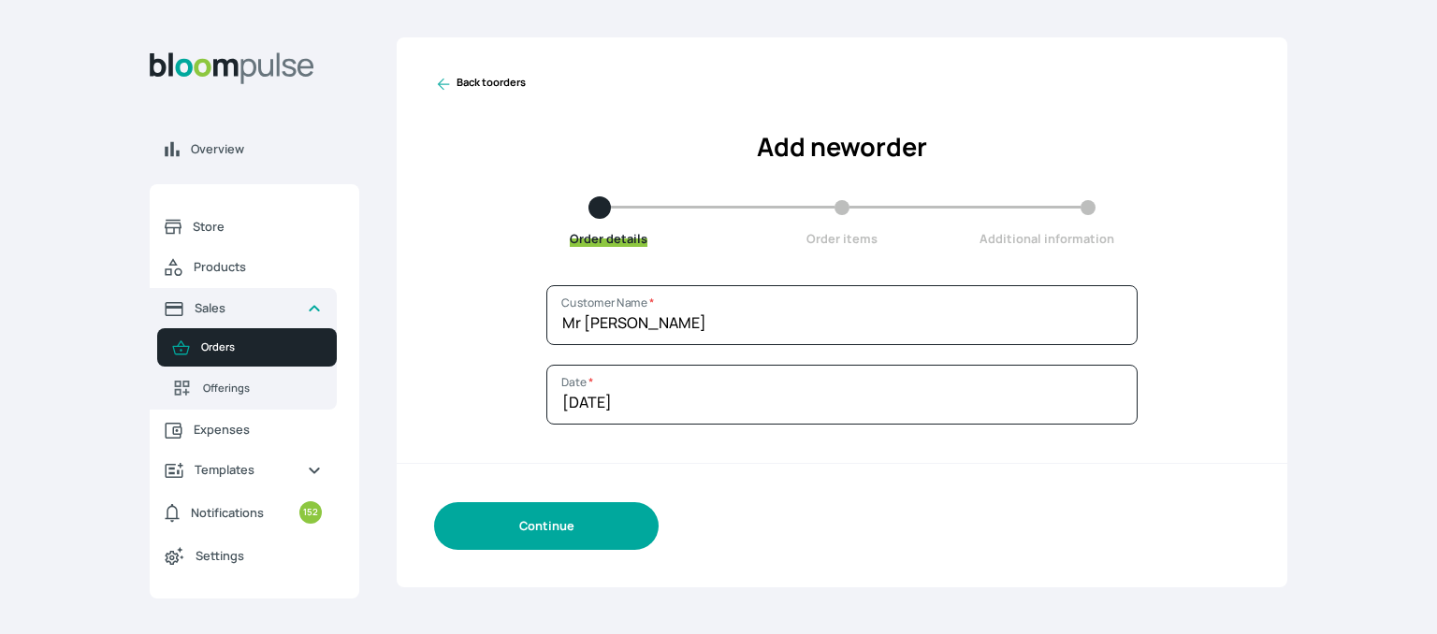
click at [524, 525] on button "Continue" at bounding box center [546, 526] width 224 height 48
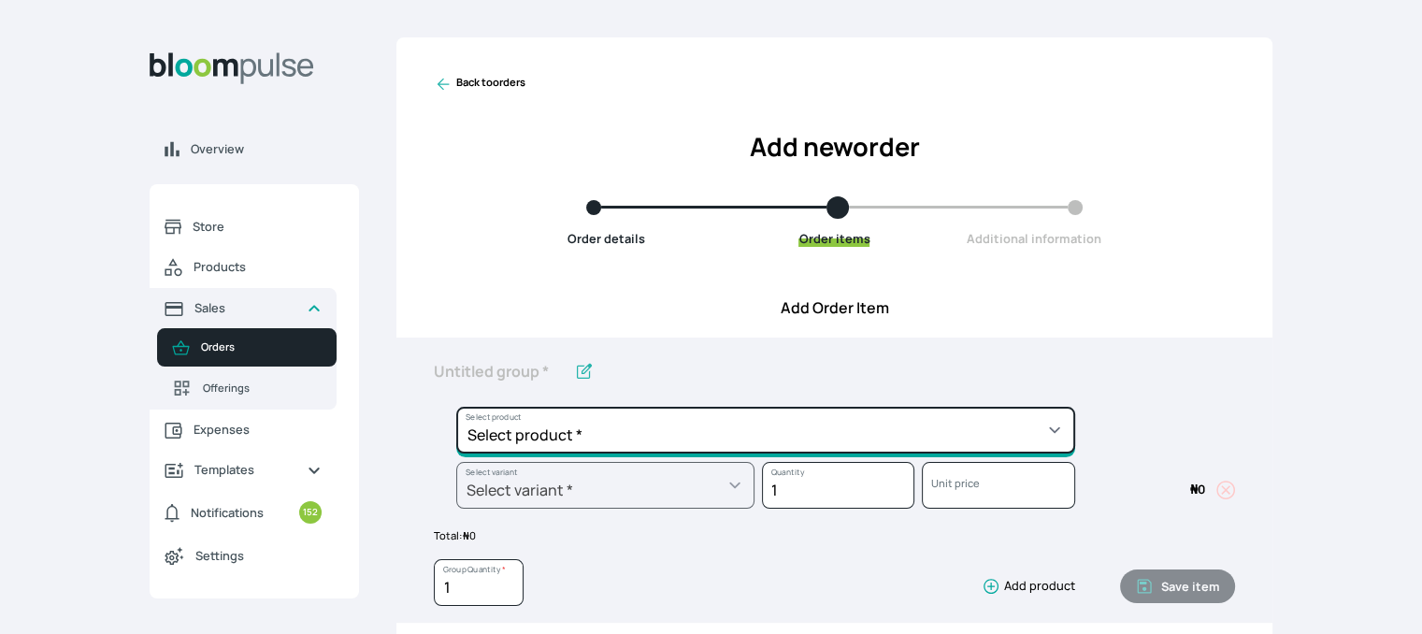
click at [676, 415] on select "Select product * Cake Decoration for 8inches High Chocolate oil based Round Cak…" at bounding box center [765, 430] width 619 height 47
click at [456, 407] on select "Select product * Cake Decoration for 8inches High Chocolate oil based Round Cak…" at bounding box center [765, 430] width 619 height 47
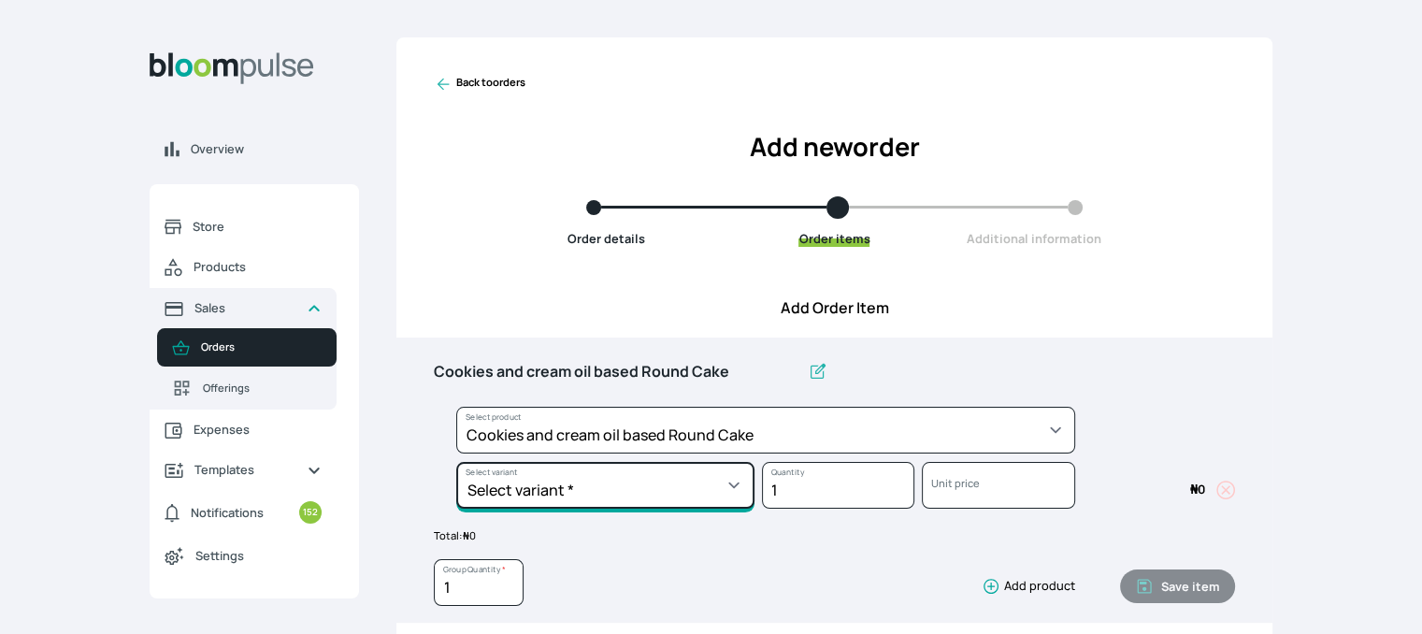
click at [664, 482] on select "Select variant * 10inches 11inches 12inches 13inches 14inches 6inches 7inches 8…" at bounding box center [605, 485] width 298 height 47
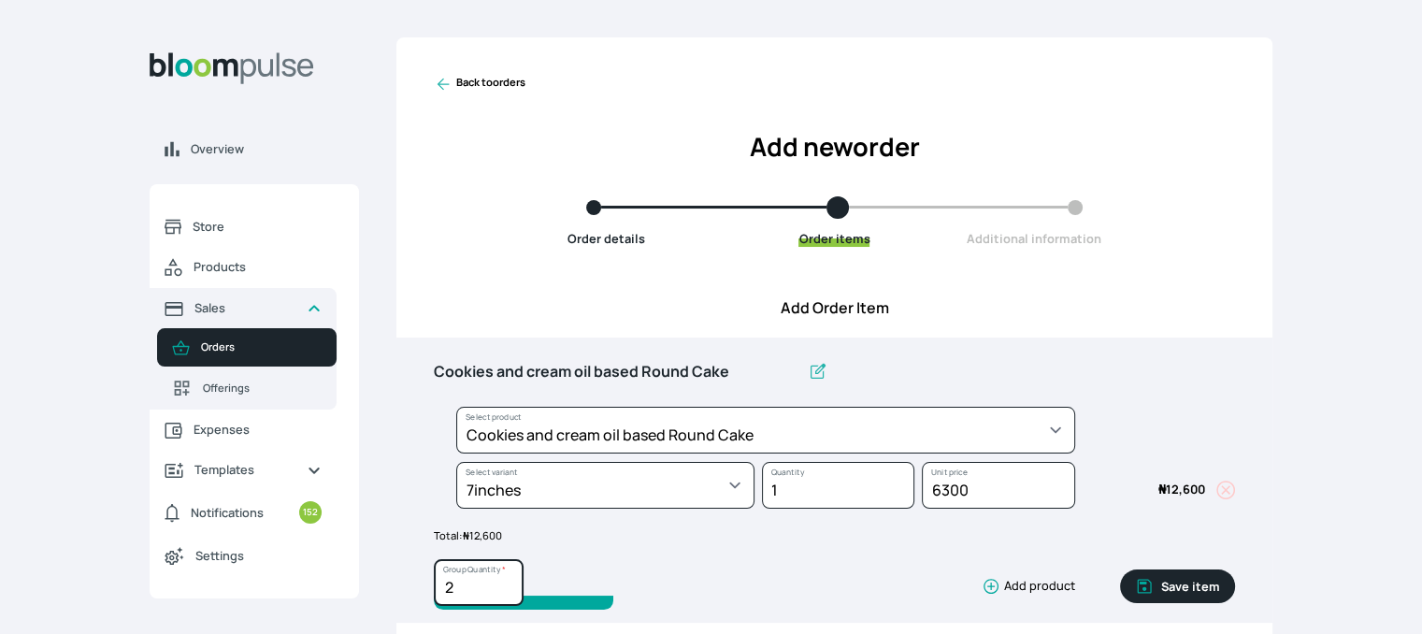
click at [505, 585] on input "2" at bounding box center [479, 582] width 90 height 47
click at [1167, 582] on button "Save item" at bounding box center [1177, 587] width 115 height 34
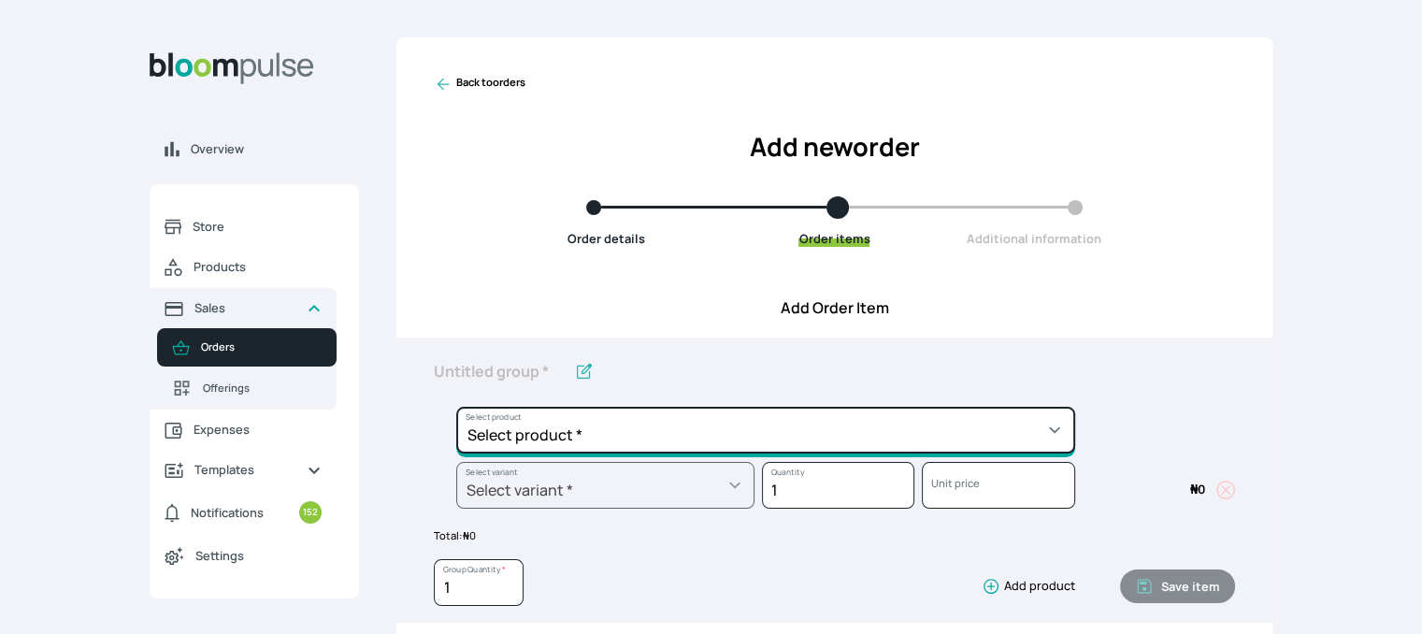
click at [962, 429] on select "Select product * Cake Decoration for 8inches High Chocolate oil based Round Cak…" at bounding box center [765, 430] width 619 height 47
click at [456, 407] on select "Select product * Cake Decoration for 8inches High Chocolate oil based Round Cak…" at bounding box center [765, 430] width 619 height 47
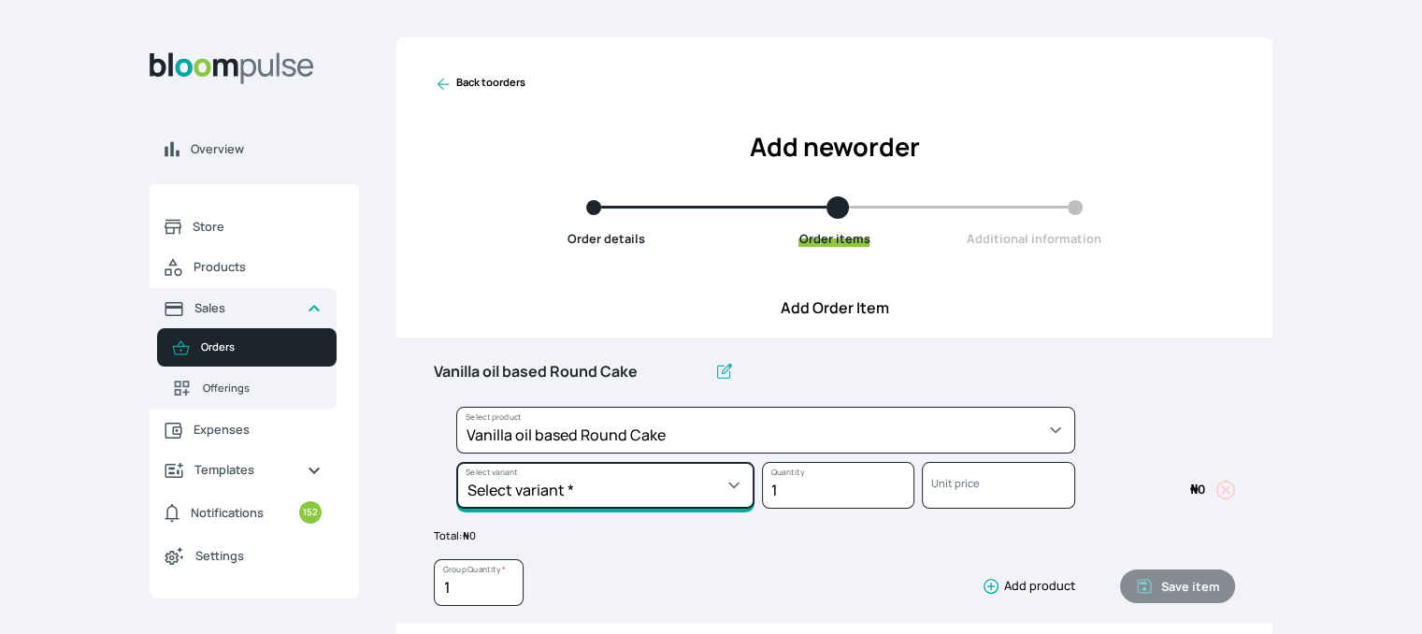
click at [736, 489] on select "Select variant * 10inches 11inches 12inches 6inches 7inches 8inches 9inches" at bounding box center [605, 485] width 298 height 47
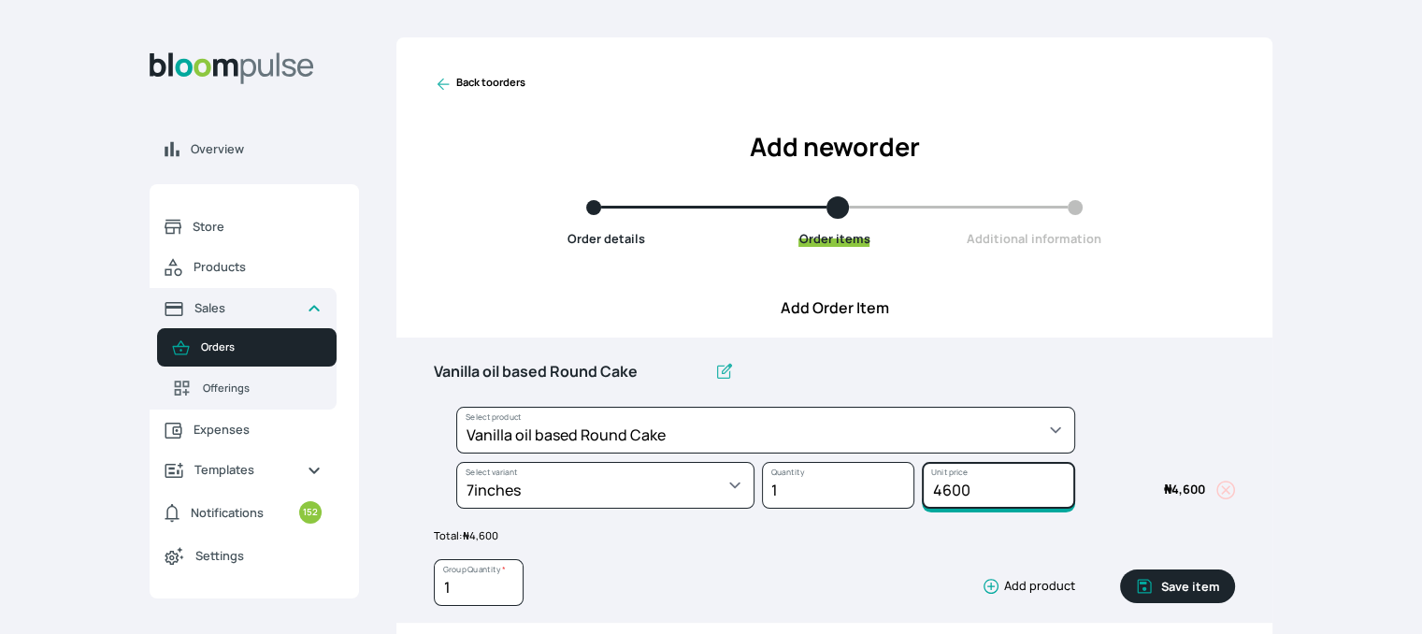
drag, startPoint x: 980, startPoint y: 495, endPoint x: 904, endPoint y: 493, distance: 75.8
click at [905, 493] on div "Select product * Cake Decoration for 8inches High Chocolate oil based Round Cak…" at bounding box center [834, 462] width 801 height 110
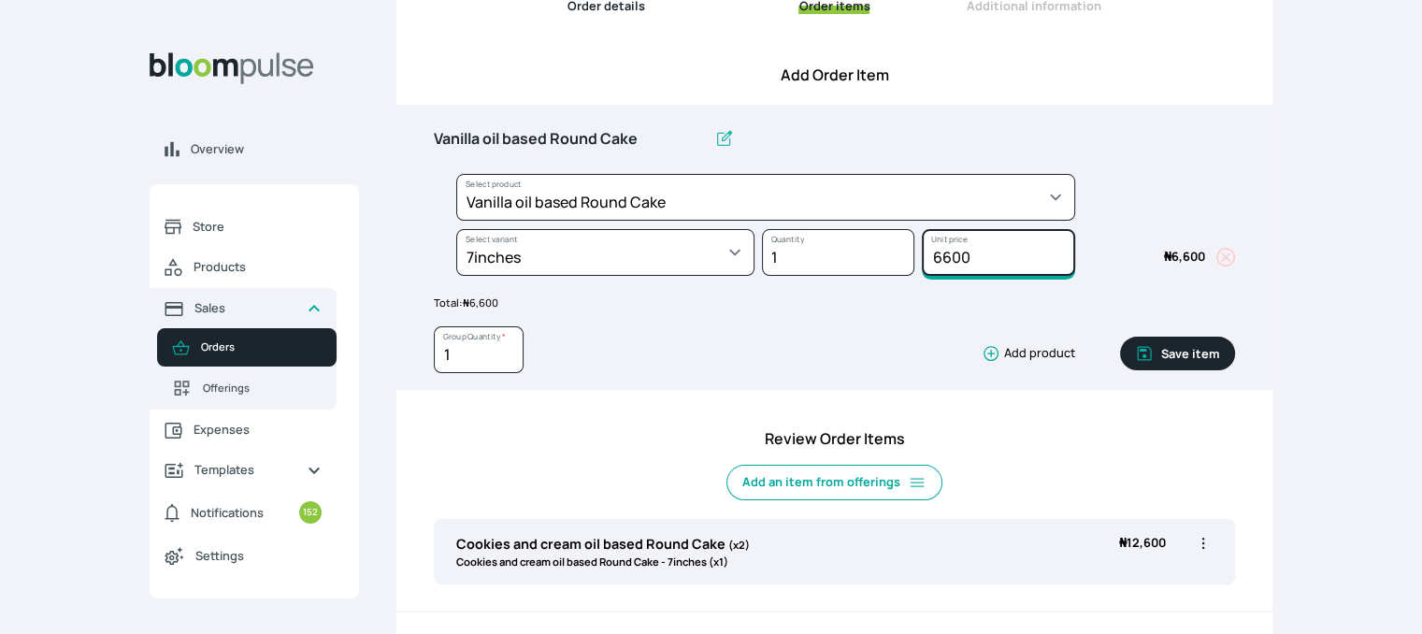
scroll to position [223, 0]
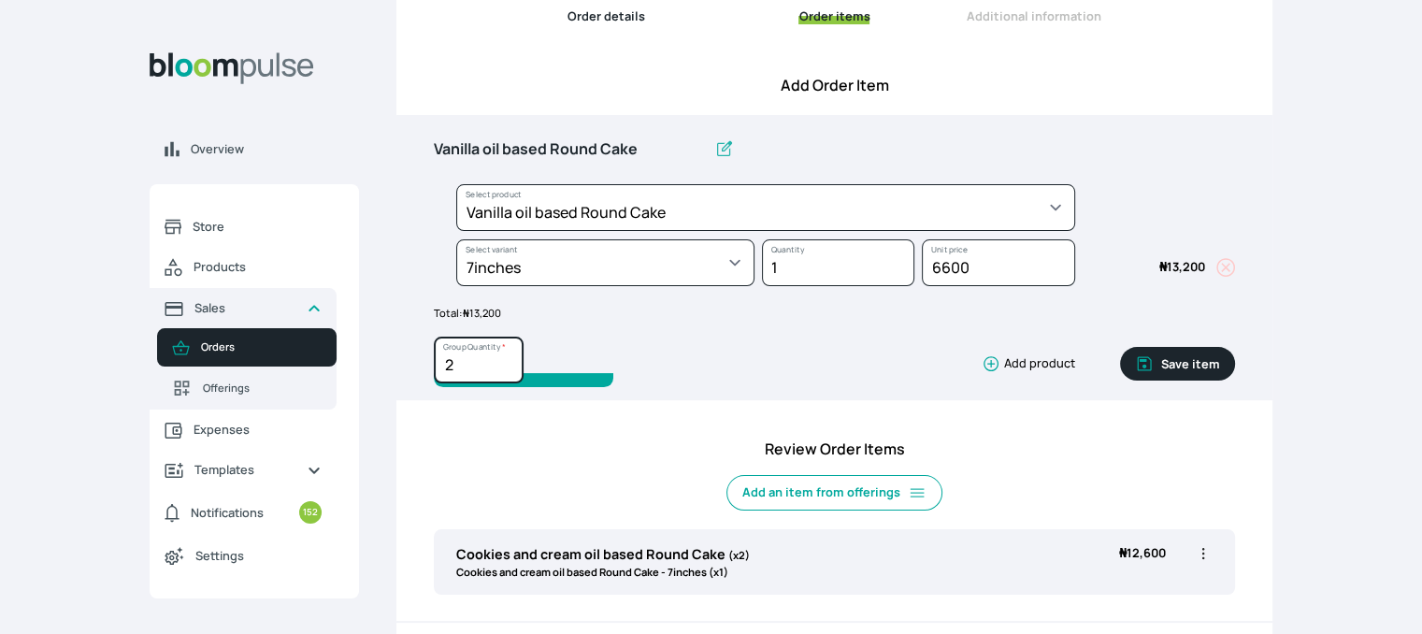
click at [505, 359] on input "2" at bounding box center [479, 360] width 90 height 47
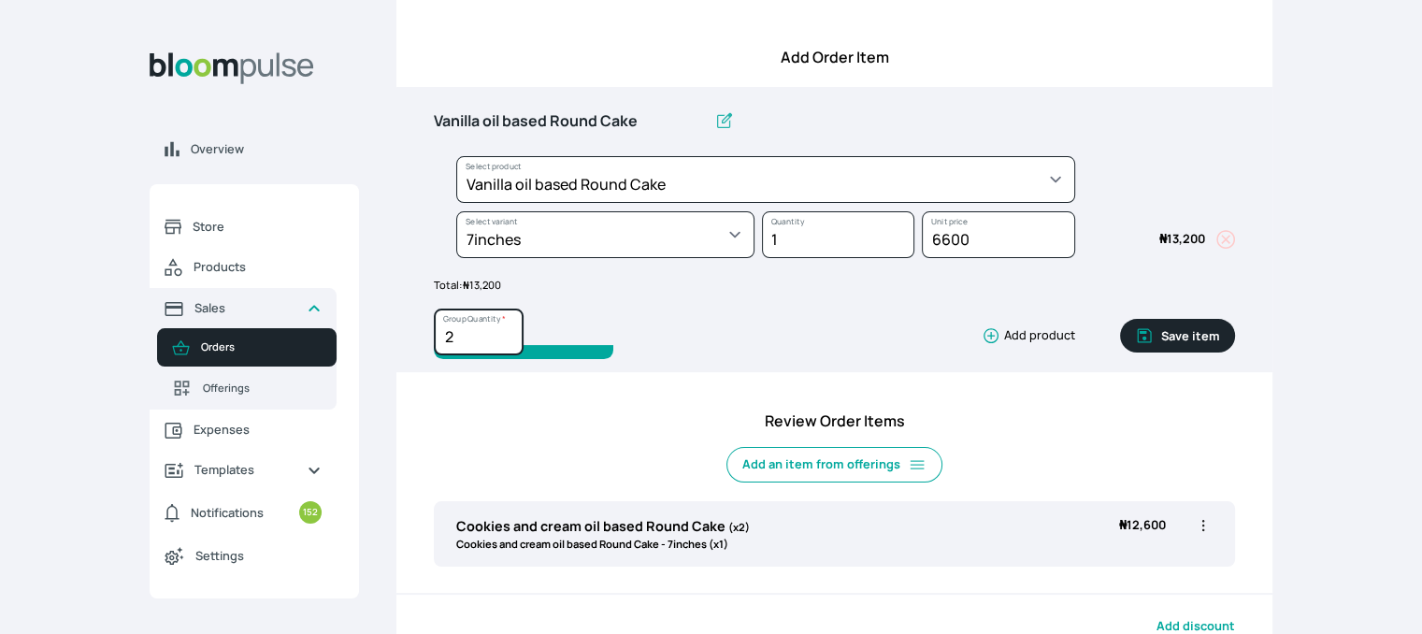
scroll to position [243, 0]
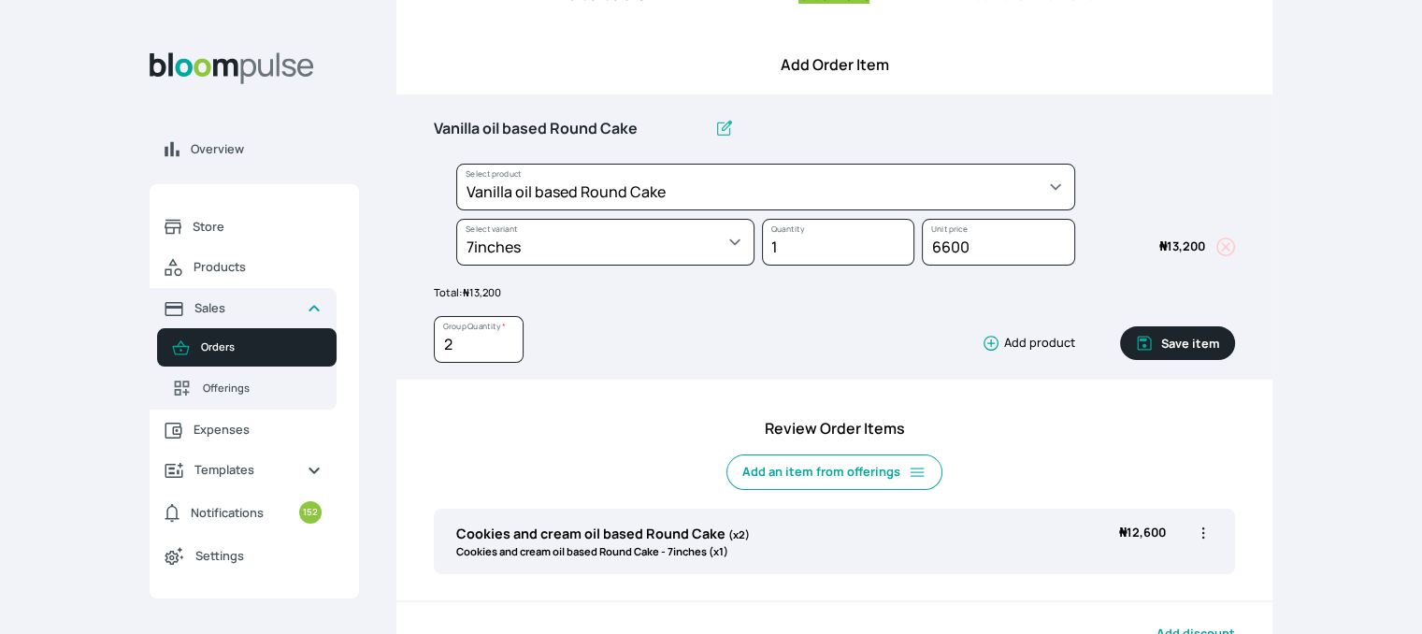
click at [1171, 338] on button "Save item" at bounding box center [1177, 343] width 115 height 34
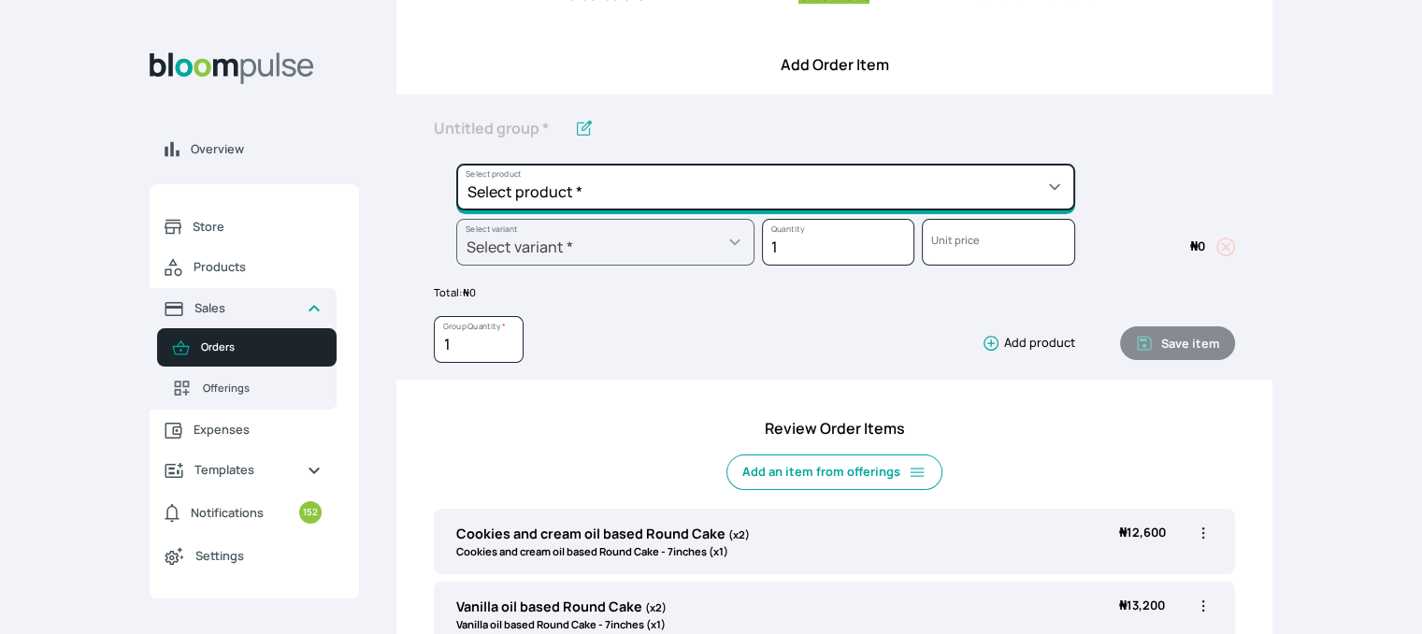
click at [927, 199] on select "Select product * Cake Decoration for 8inches High Chocolate oil based Round Cak…" at bounding box center [765, 187] width 619 height 47
click at [456, 164] on select "Select product * Cake Decoration for 8inches High Chocolate oil based Round Cak…" at bounding box center [765, 187] width 619 height 47
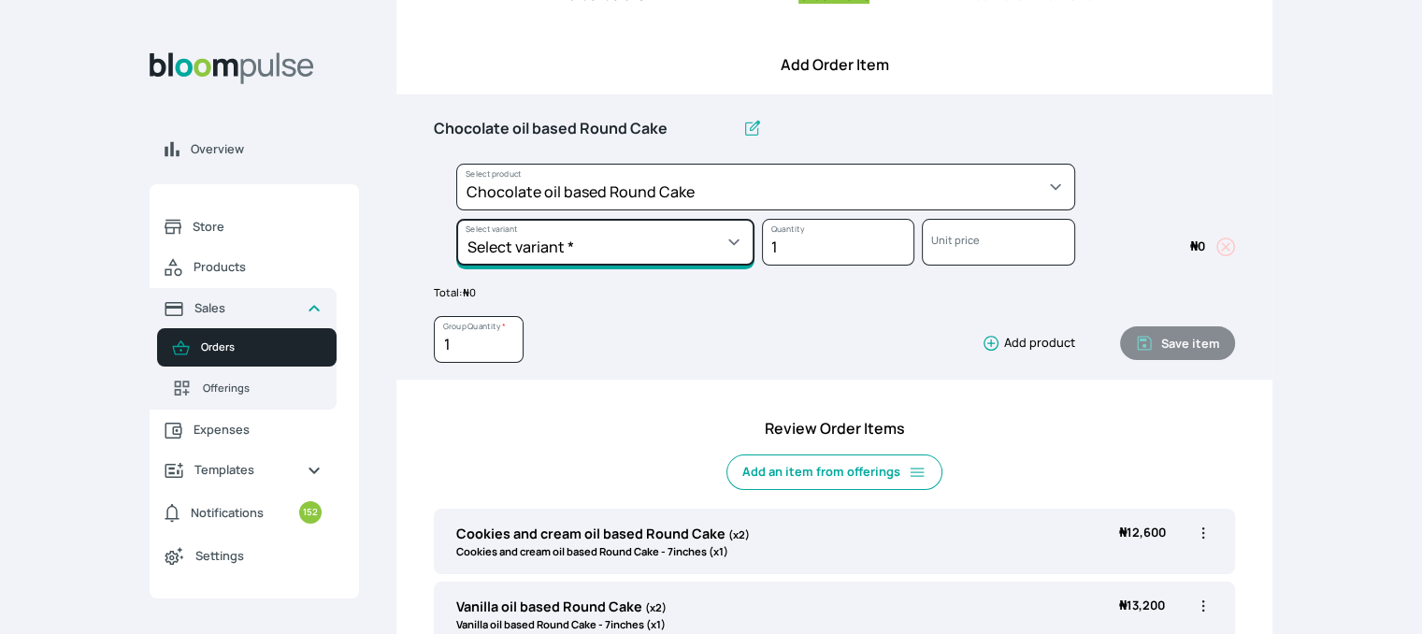
click at [690, 248] on select "Select variant * 10inches 11inches 12inches 6inches 7inches 8inches 9inches" at bounding box center [605, 242] width 298 height 47
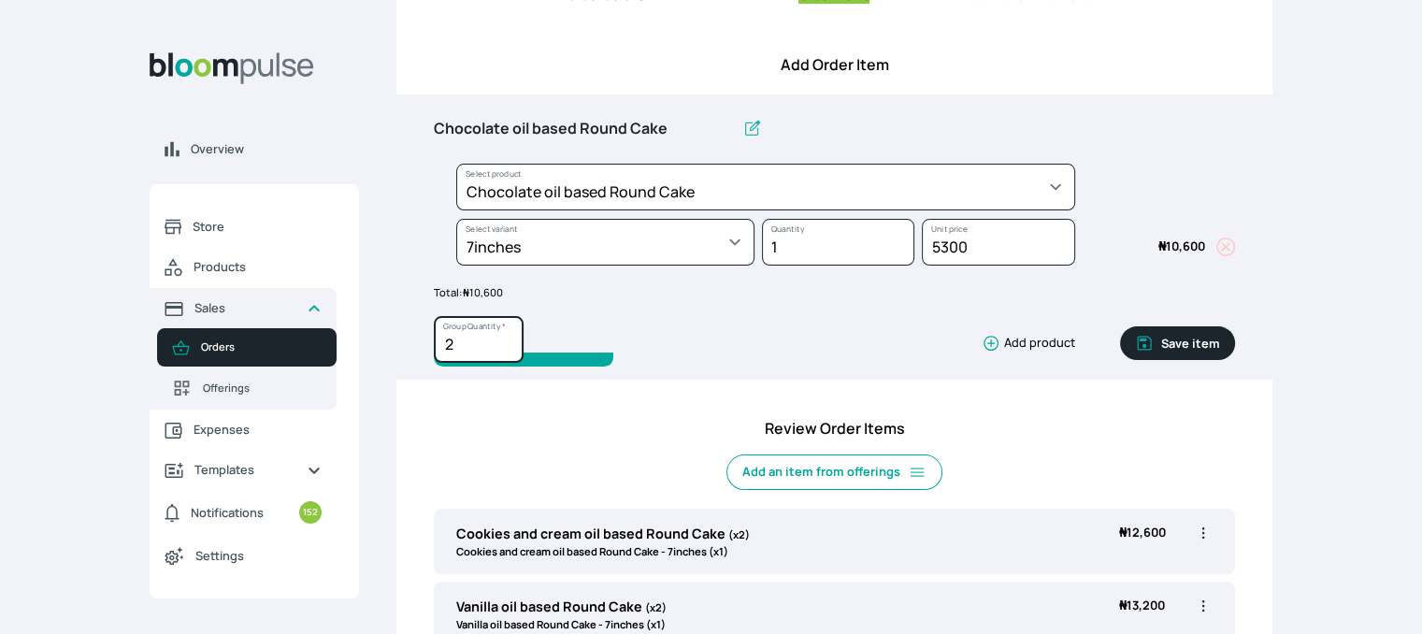
click at [503, 338] on input "2" at bounding box center [479, 339] width 90 height 47
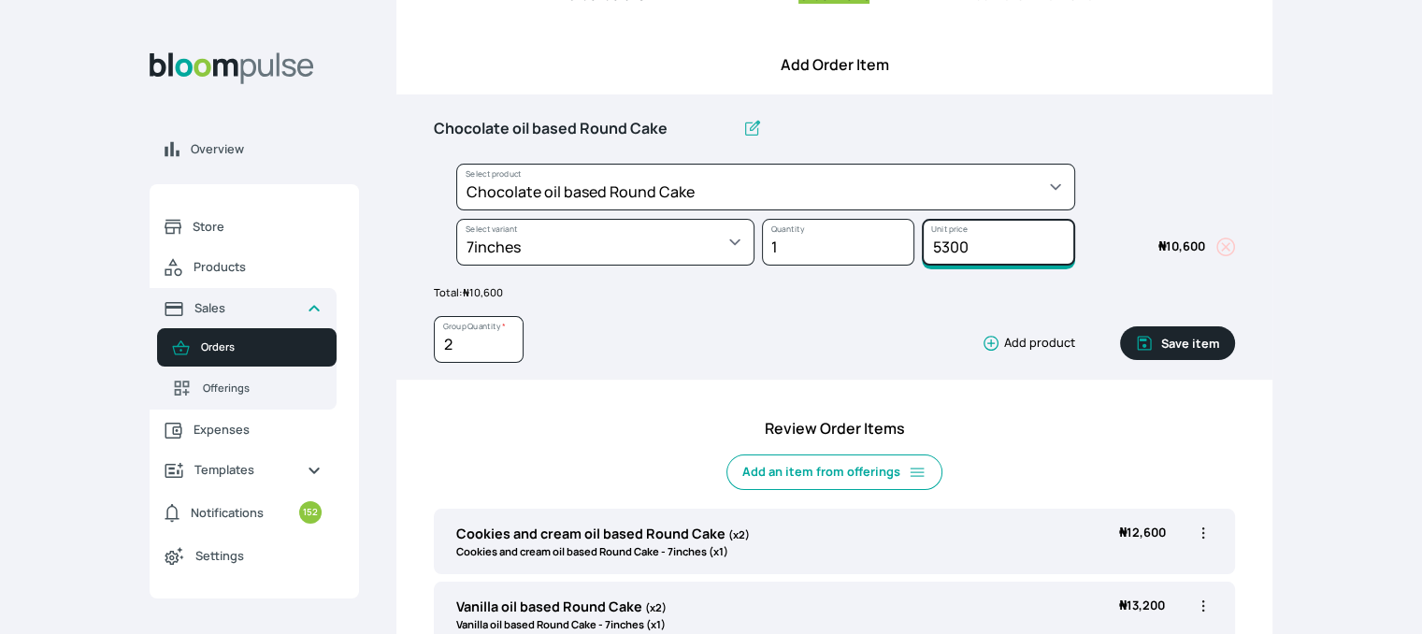
drag, startPoint x: 975, startPoint y: 246, endPoint x: 914, endPoint y: 252, distance: 62.0
click at [914, 252] on div "Select product * Cake Decoration for 8inches High Chocolate oil based Round Cak…" at bounding box center [834, 219] width 801 height 110
click at [1178, 338] on button "Save item" at bounding box center [1177, 343] width 115 height 34
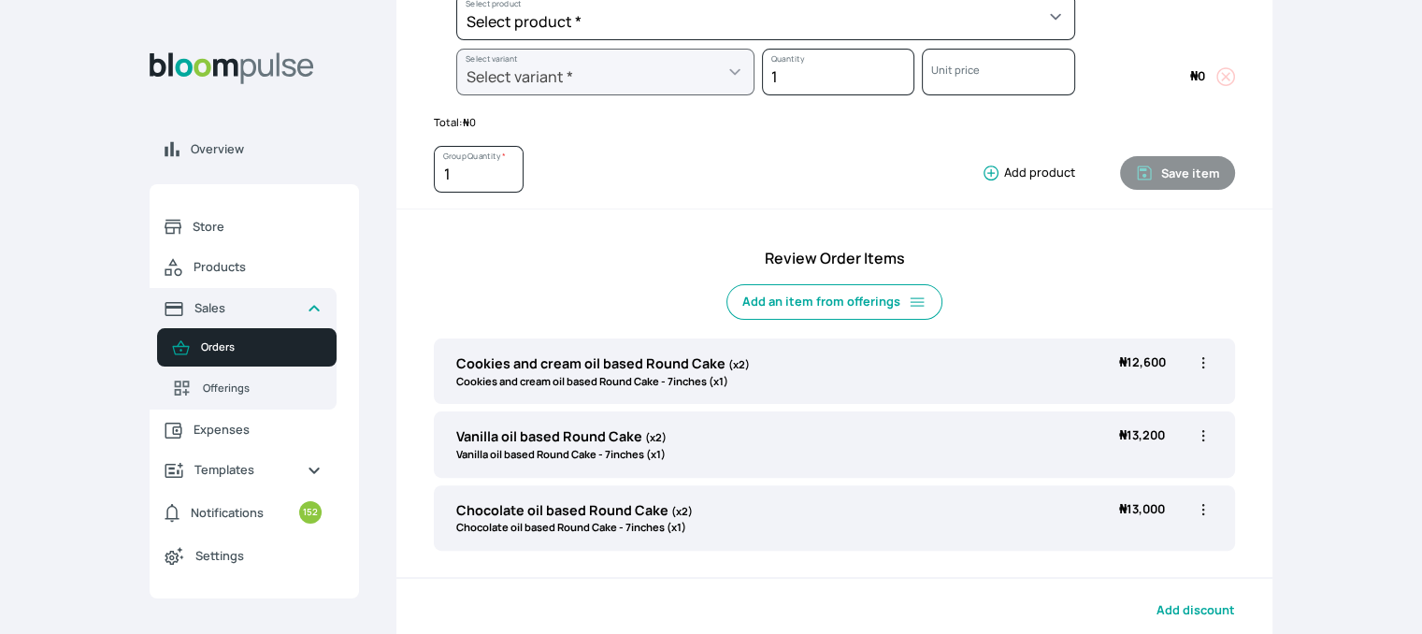
scroll to position [409, 0]
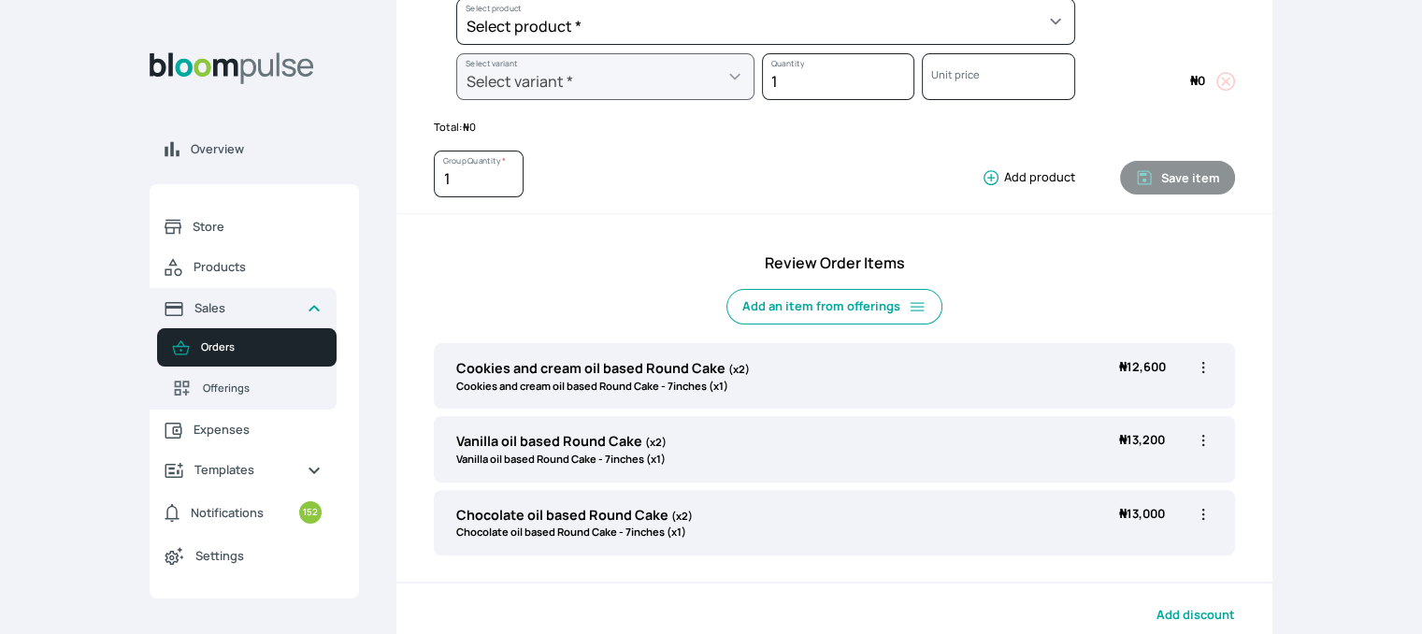
click at [1201, 513] on icon "button" at bounding box center [1203, 514] width 19 height 19
click at [1141, 551] on span "Edit" at bounding box center [1130, 552] width 135 height 19
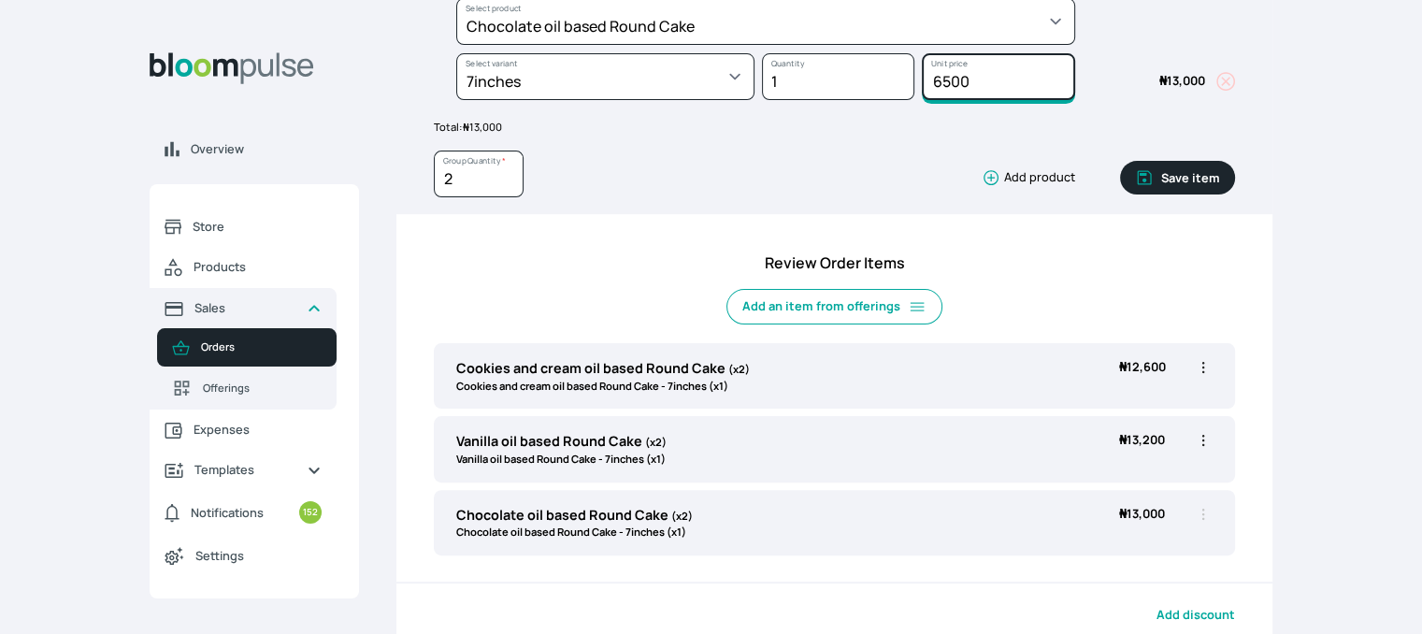
drag, startPoint x: 943, startPoint y: 79, endPoint x: 929, endPoint y: 78, distance: 14.2
click at [929, 78] on input "6500" at bounding box center [998, 76] width 152 height 47
click at [1187, 180] on button "Save item" at bounding box center [1177, 178] width 115 height 34
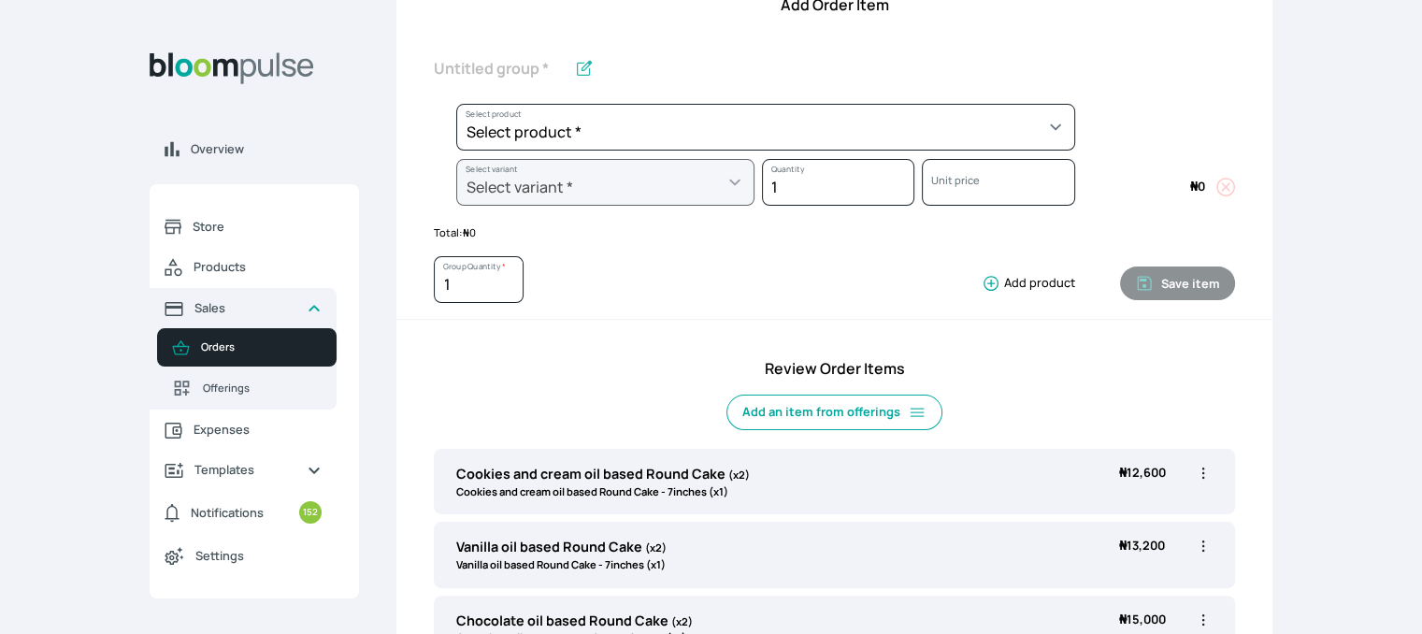
scroll to position [81, 0]
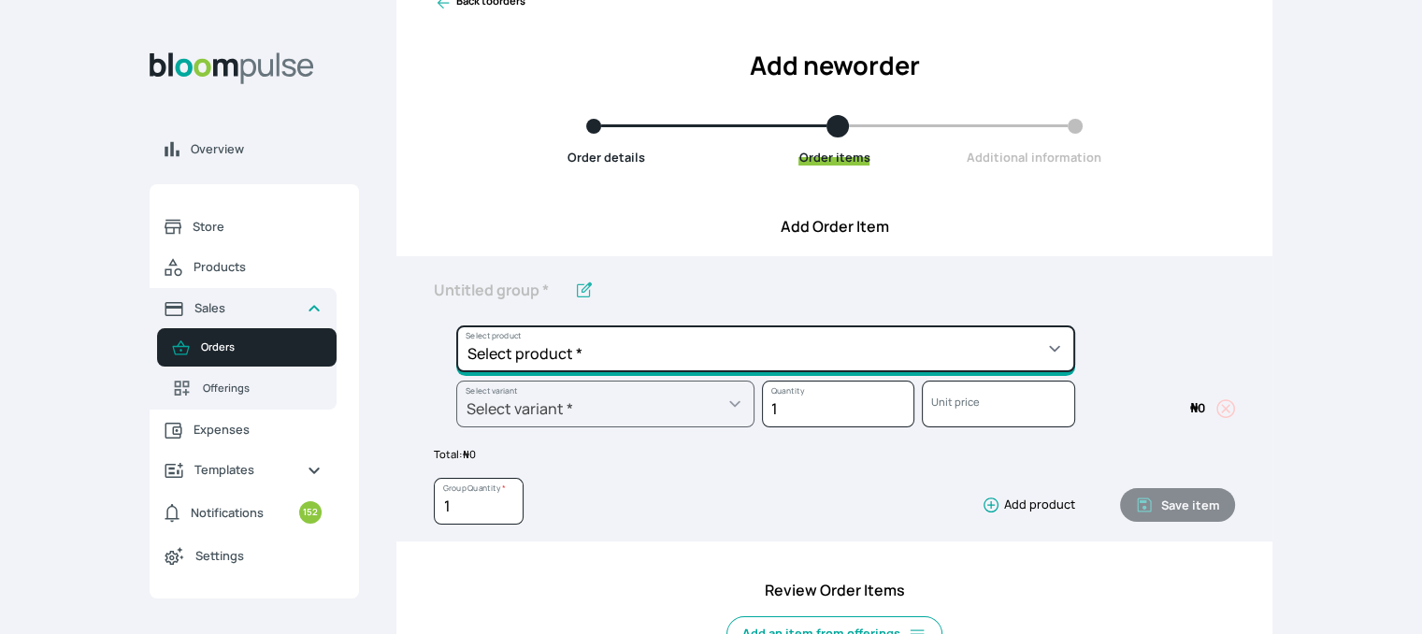
click at [1032, 346] on select "Select product * Cake Decoration for 8inches High Chocolate oil based Round Cak…" at bounding box center [765, 348] width 619 height 47
click at [456, 325] on select "Select product * Cake Decoration for 8inches High Chocolate oil based Round Cak…" at bounding box center [765, 348] width 619 height 47
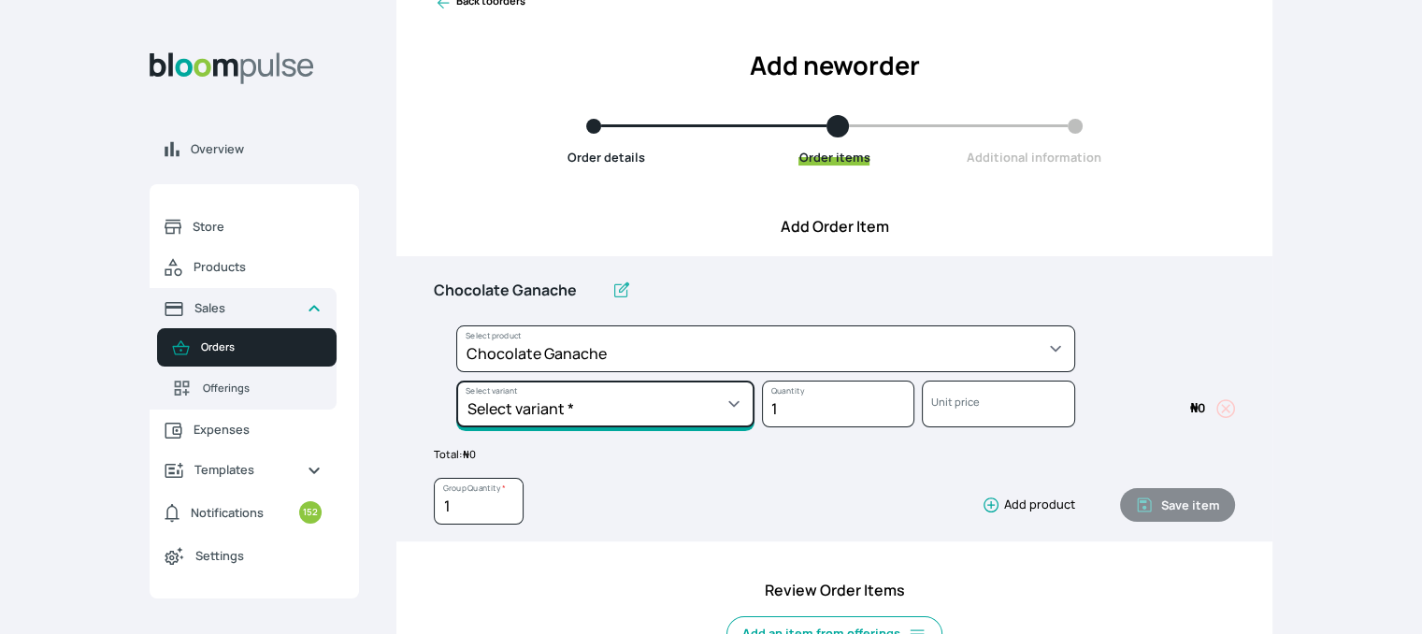
click at [732, 401] on select "Select variant * Chocolate mousse Ganache" at bounding box center [605, 404] width 298 height 47
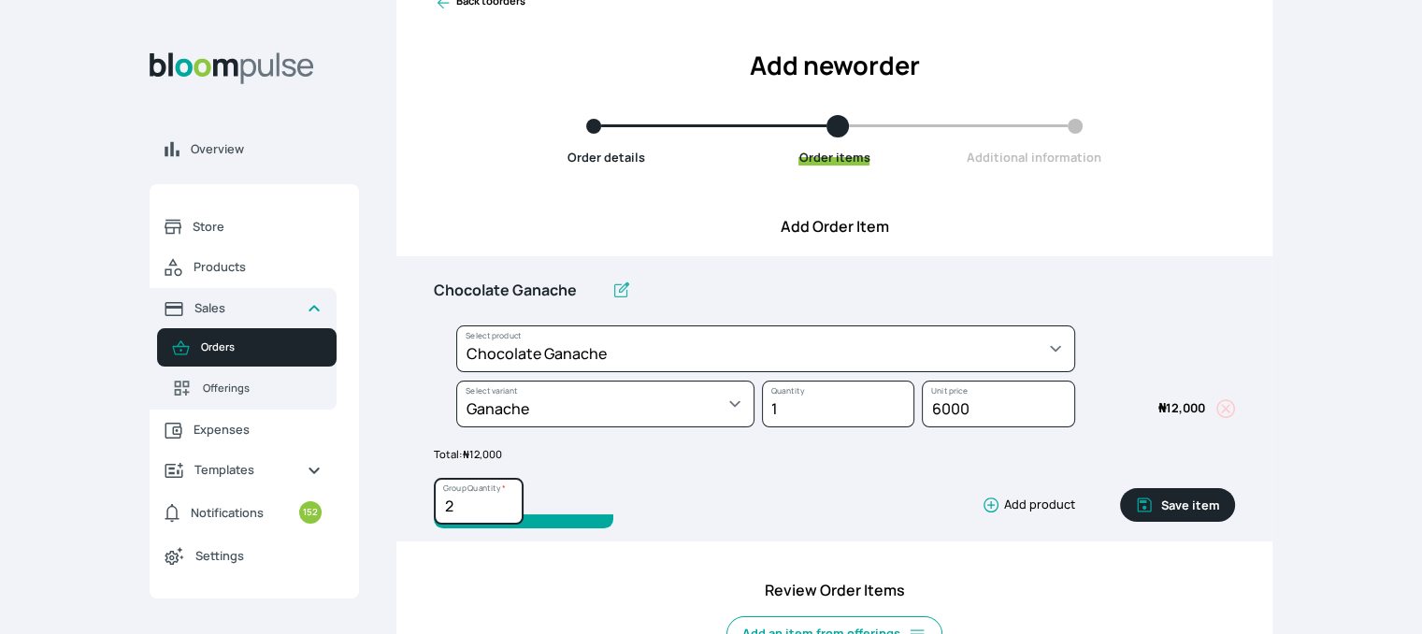
click at [503, 499] on input "2" at bounding box center [479, 501] width 90 height 47
click at [1174, 506] on button "Save item" at bounding box center [1177, 505] width 115 height 34
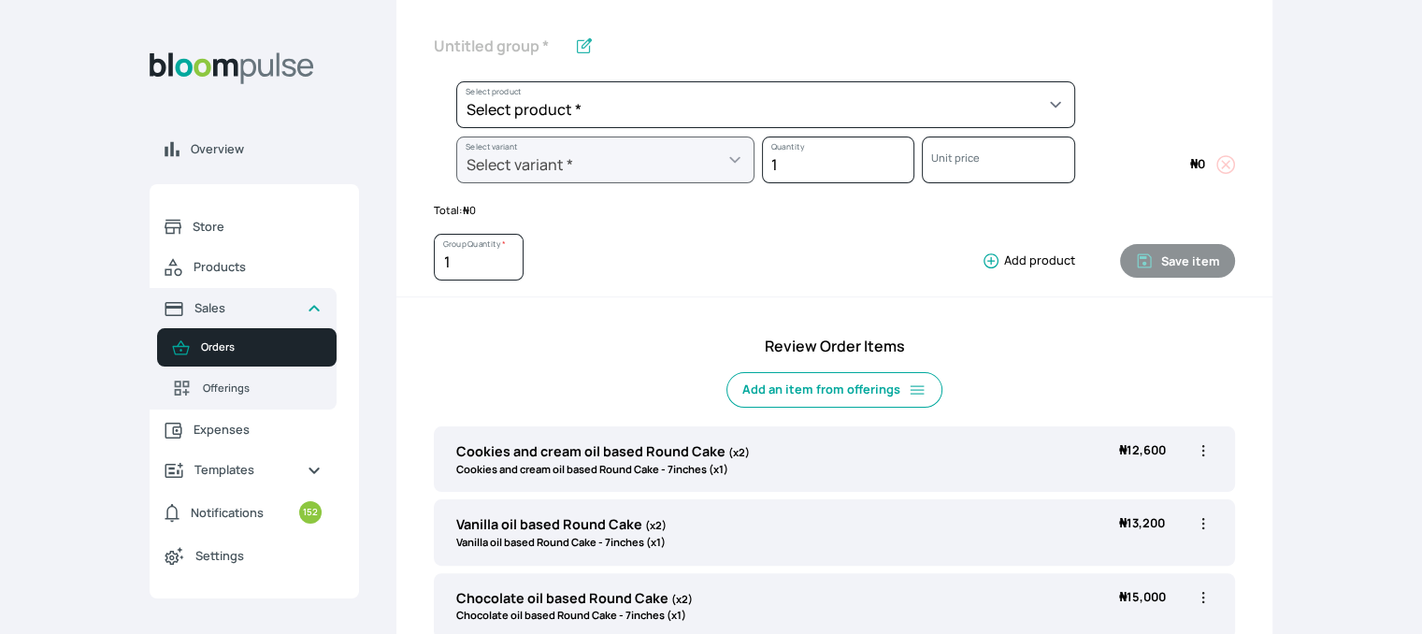
scroll to position [0, 0]
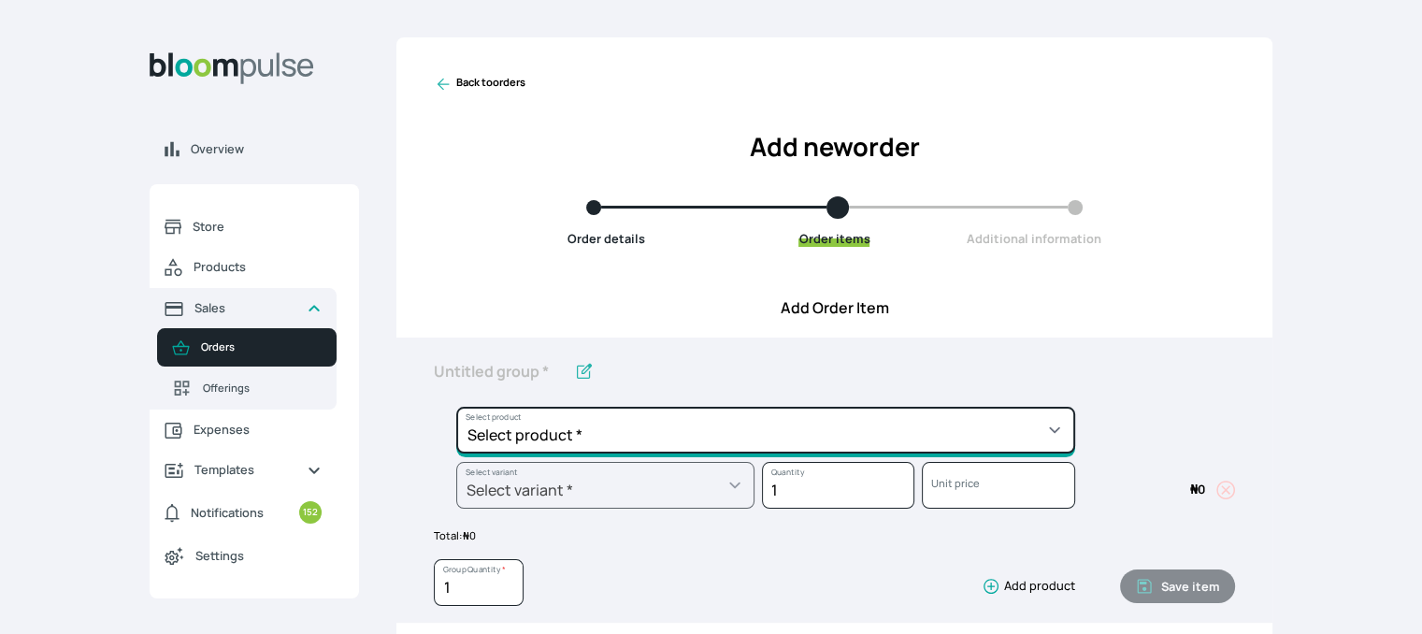
click at [1047, 429] on select "Select product * Cake Decoration for 8inches High Chocolate oil based Round Cak…" at bounding box center [765, 430] width 619 height 47
click at [456, 407] on select "Select product * Cake Decoration for 8inches High Chocolate oil based Round Cak…" at bounding box center [765, 430] width 619 height 47
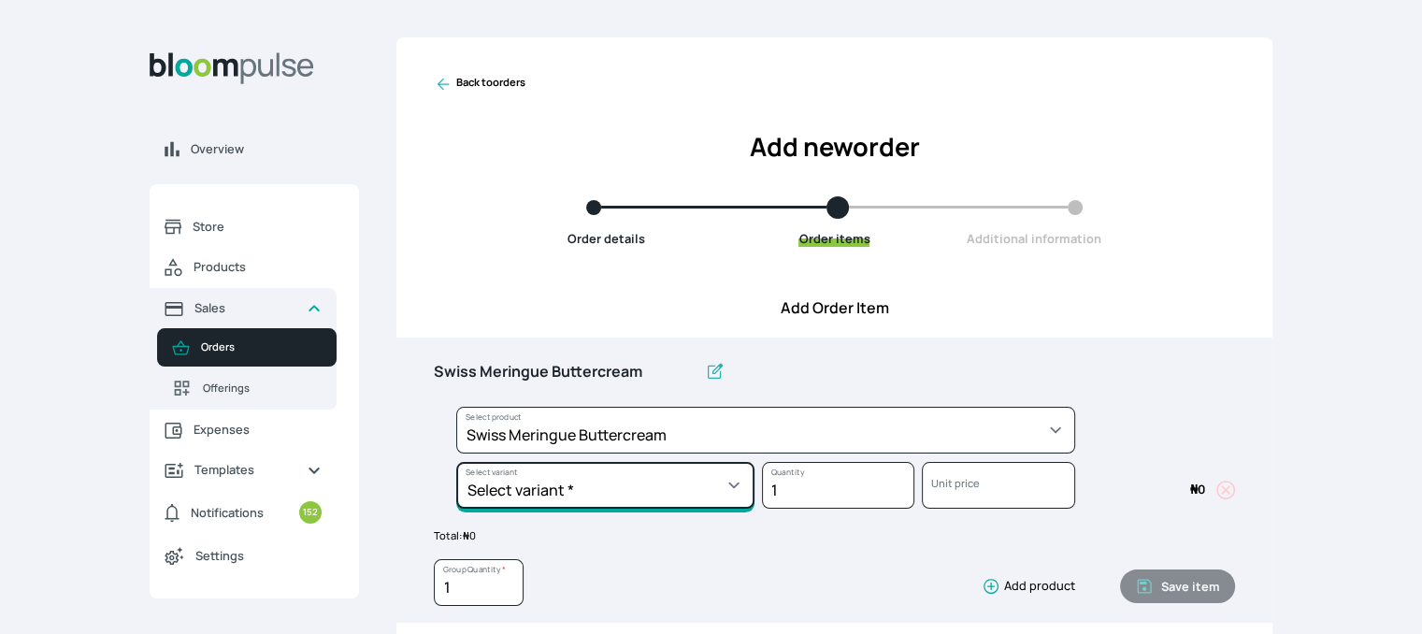
click at [717, 480] on select "Select variant * 1 batch Half batch" at bounding box center [605, 485] width 298 height 47
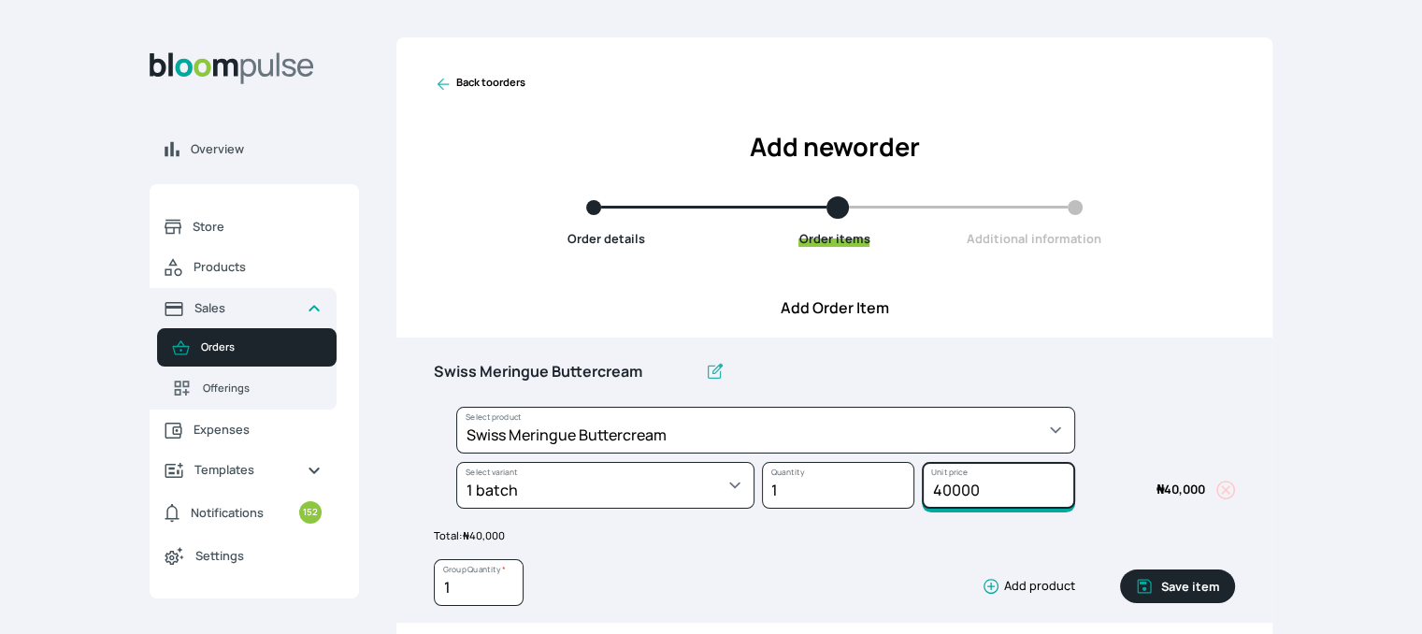
drag, startPoint x: 995, startPoint y: 497, endPoint x: 905, endPoint y: 488, distance: 90.2
click at [905, 488] on div "Select product * Cake Decoration for 8inches High Chocolate oil based Round Cak…" at bounding box center [834, 462] width 801 height 110
click at [1167, 577] on button "Save item" at bounding box center [1177, 587] width 115 height 34
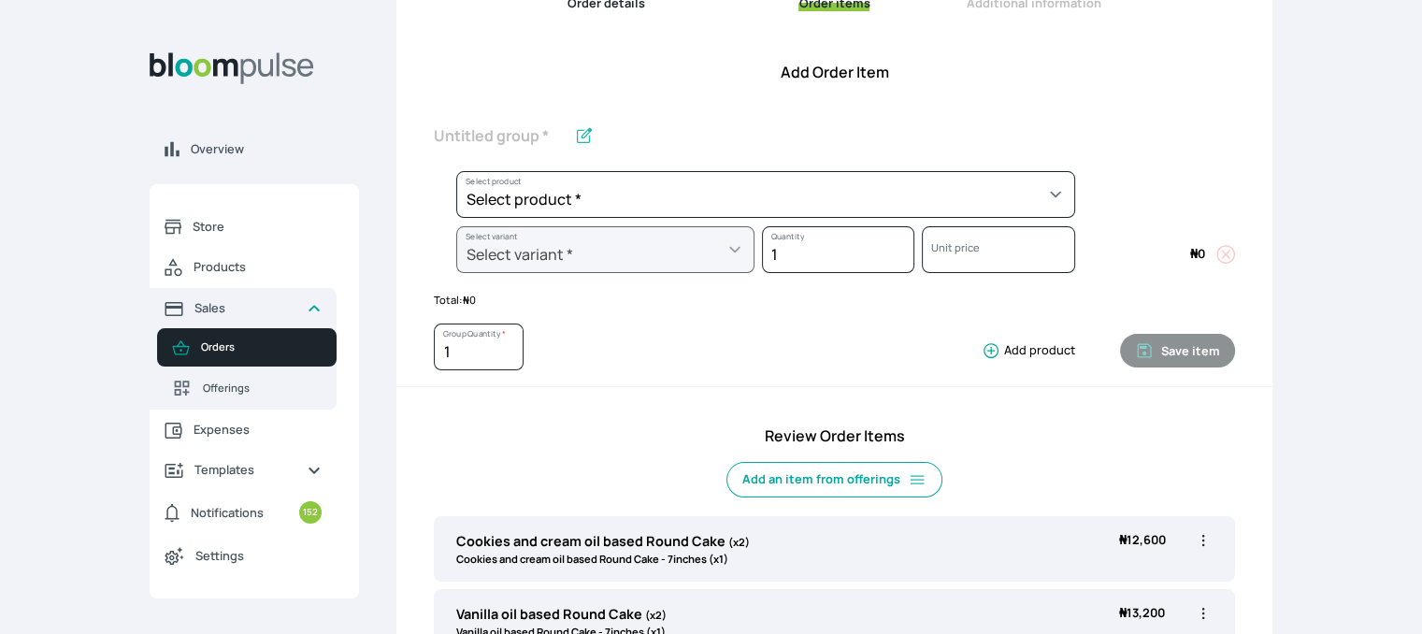
scroll to position [228, 0]
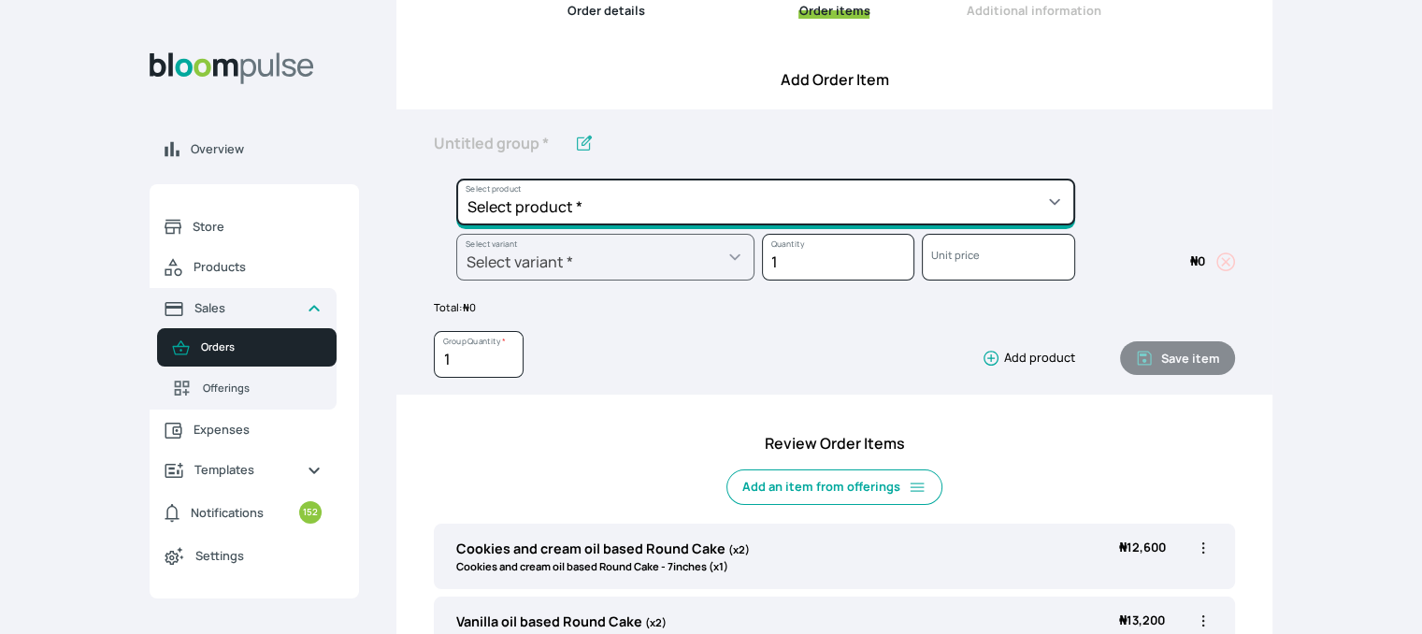
click at [1060, 198] on select "Select product * Cake Decoration for 8inches High Chocolate oil based Round Cak…" at bounding box center [765, 202] width 619 height 47
click at [456, 179] on select "Select product * Cake Decoration for 8inches High Chocolate oil based Round Cak…" at bounding box center [765, 202] width 619 height 47
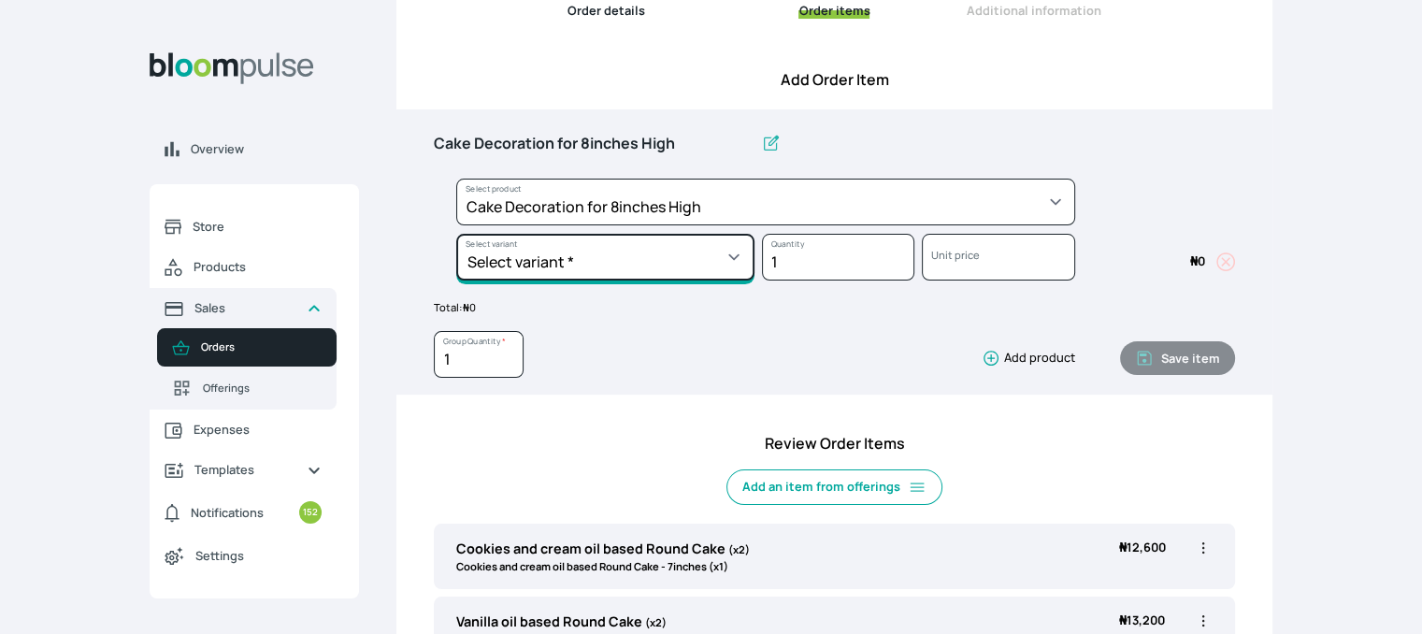
click at [676, 266] on select "Select variant * Basic Complex Regular" at bounding box center [605, 257] width 298 height 47
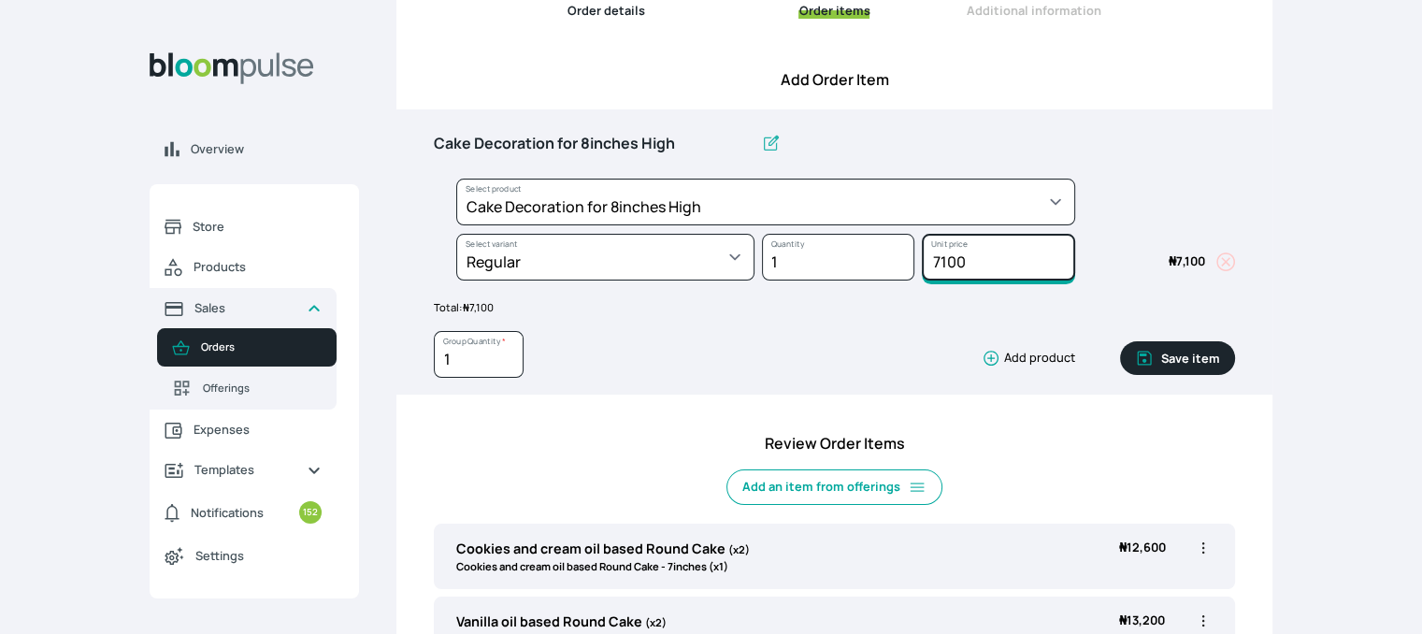
drag, startPoint x: 969, startPoint y: 267, endPoint x: 831, endPoint y: 244, distance: 139.3
click at [831, 244] on div "Select product * Cake Decoration for 8inches High Chocolate oil based Round Cak…" at bounding box center [834, 234] width 801 height 110
click at [1175, 355] on button "Save item" at bounding box center [1177, 358] width 115 height 34
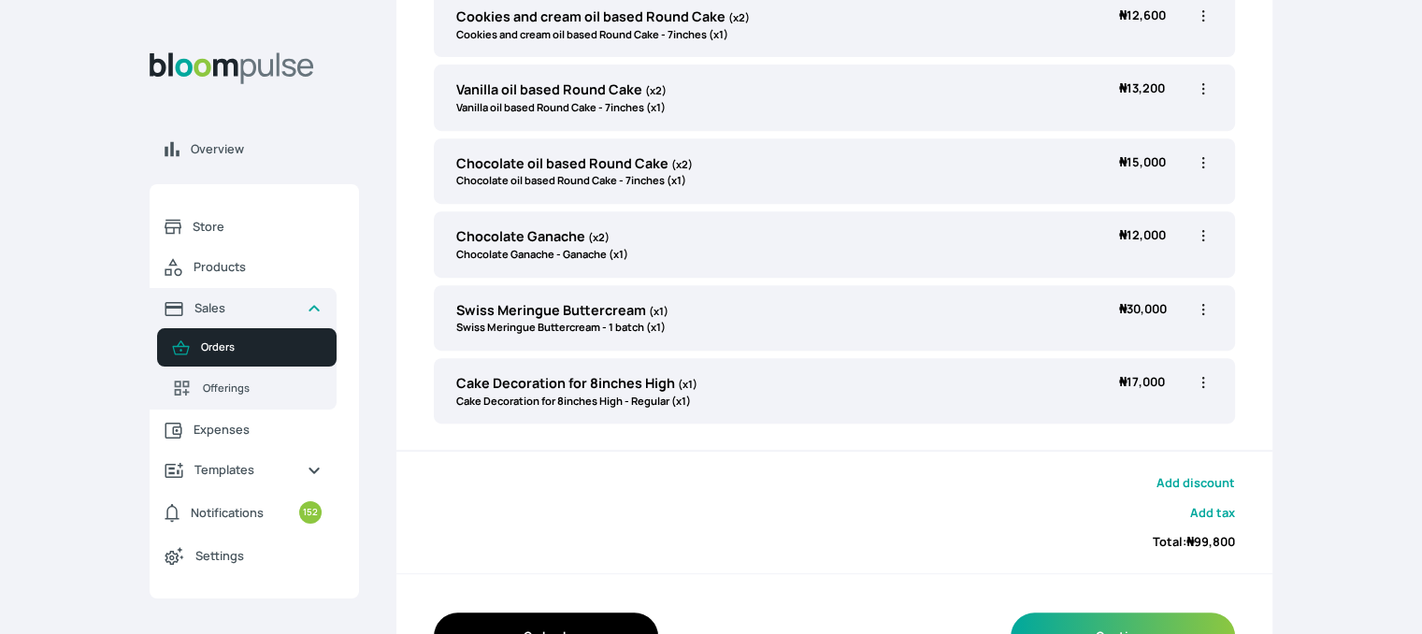
scroll to position [822, 0]
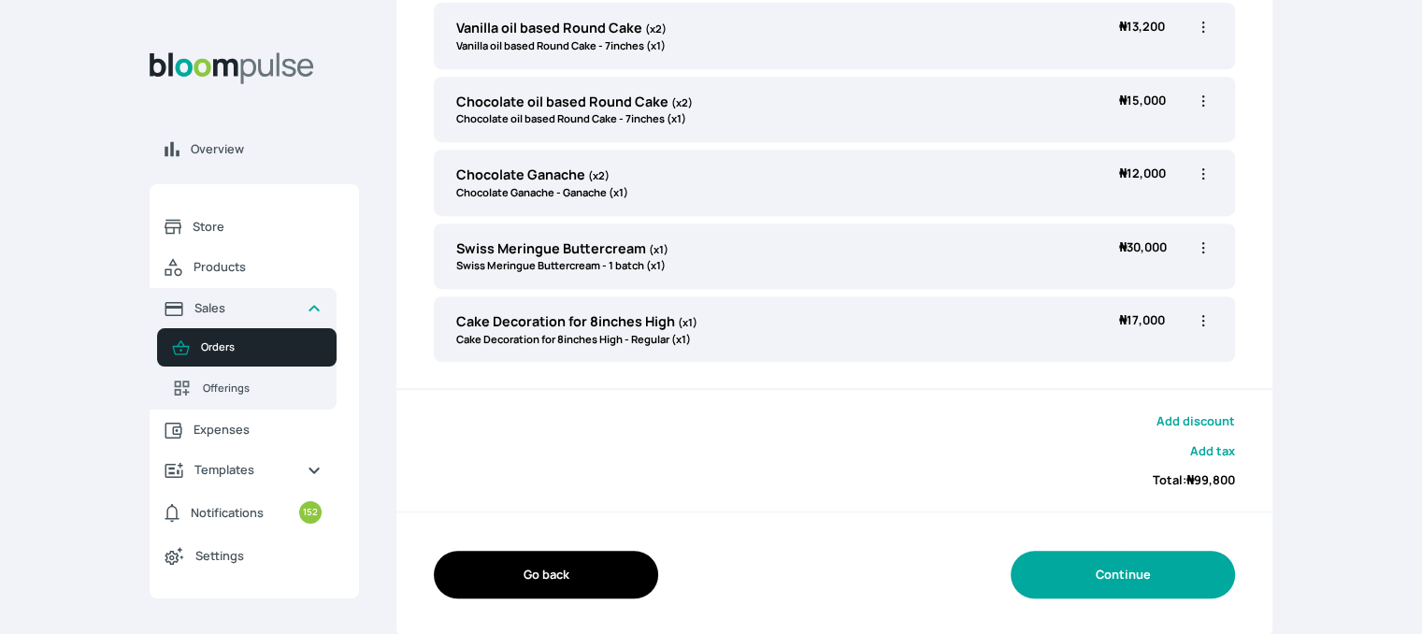
click at [1157, 577] on button "Continue" at bounding box center [1123, 575] width 224 height 48
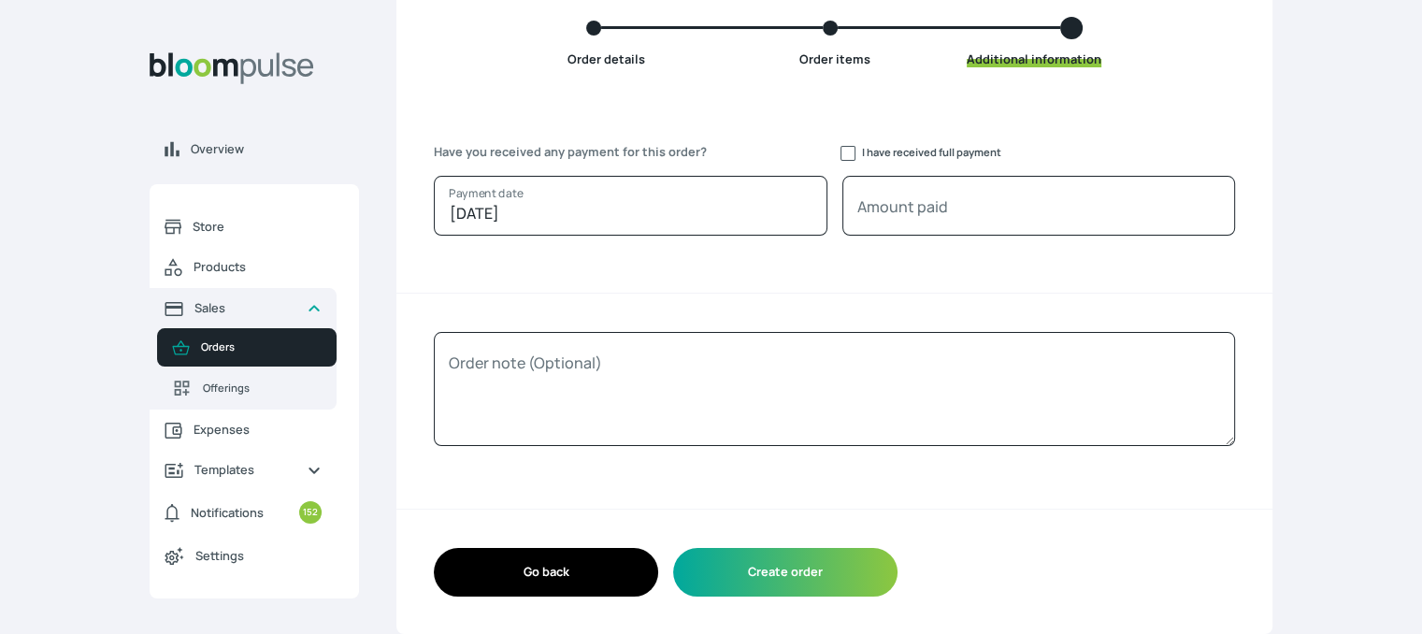
scroll to position [179, 0]
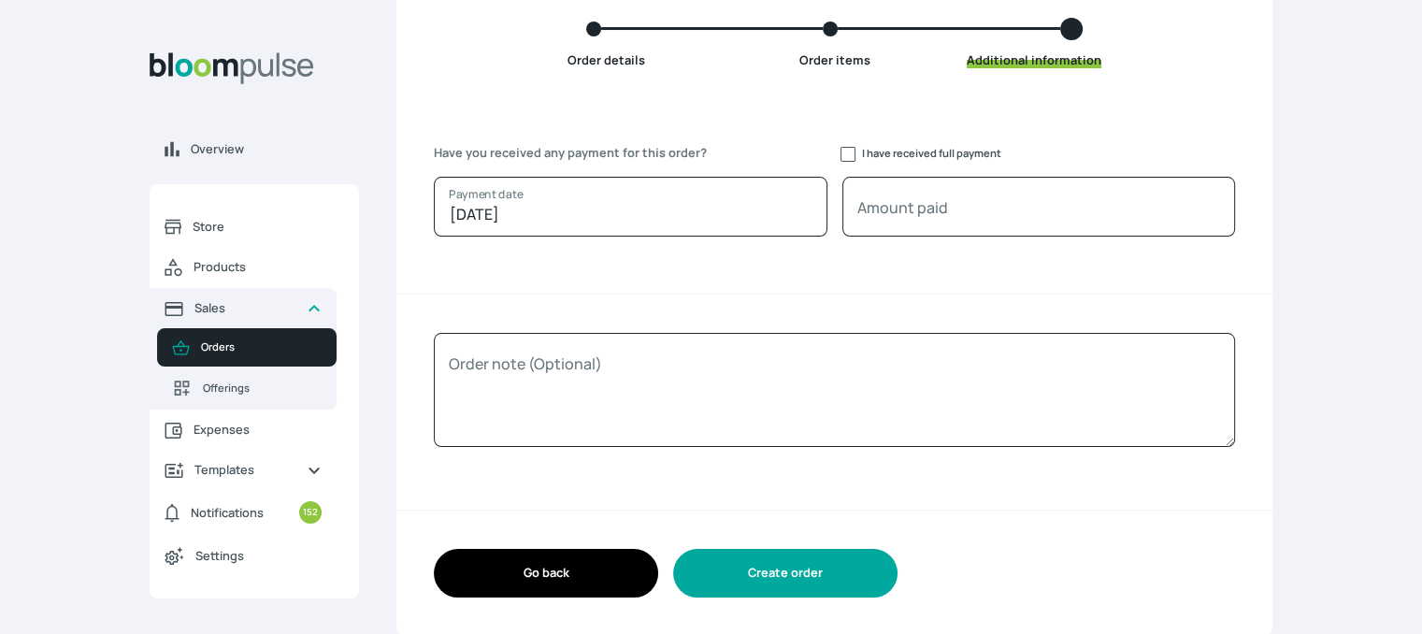
drag, startPoint x: 786, startPoint y: 567, endPoint x: 793, endPoint y: 559, distance: 10.6
click at [793, 559] on button "Create order" at bounding box center [785, 573] width 224 height 48
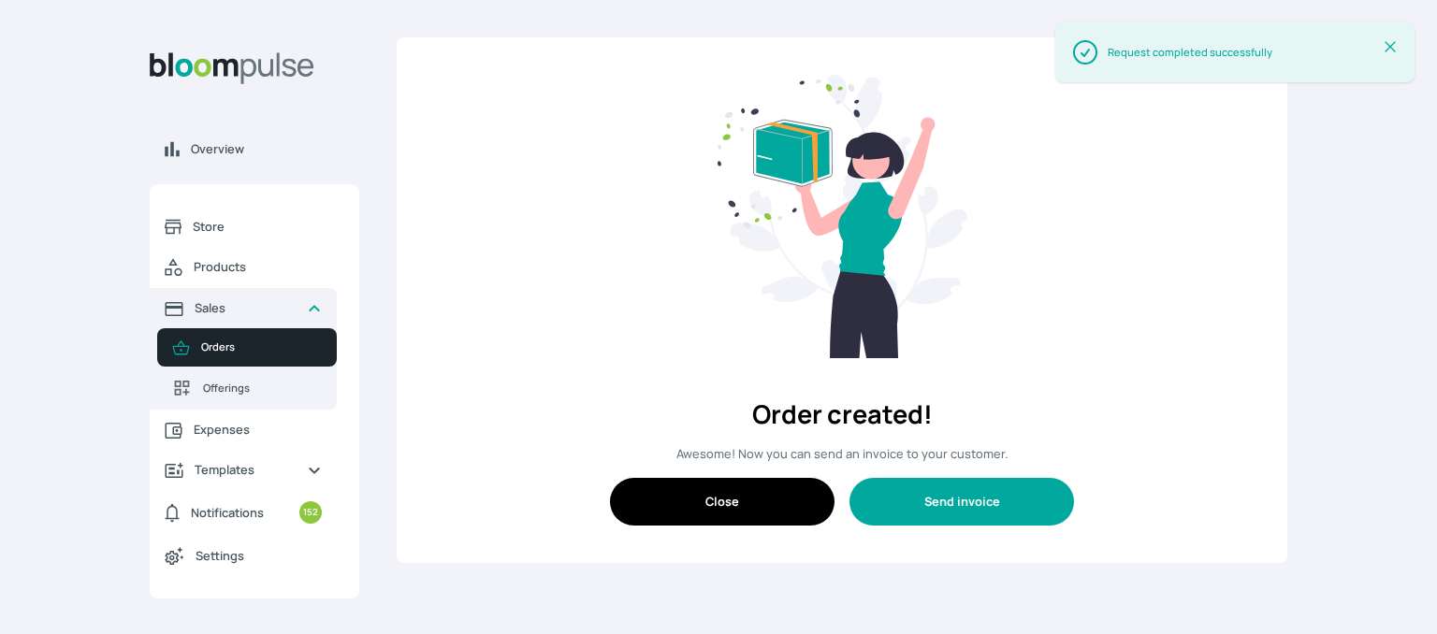
click at [963, 510] on button "Send invoice" at bounding box center [961, 502] width 224 height 48
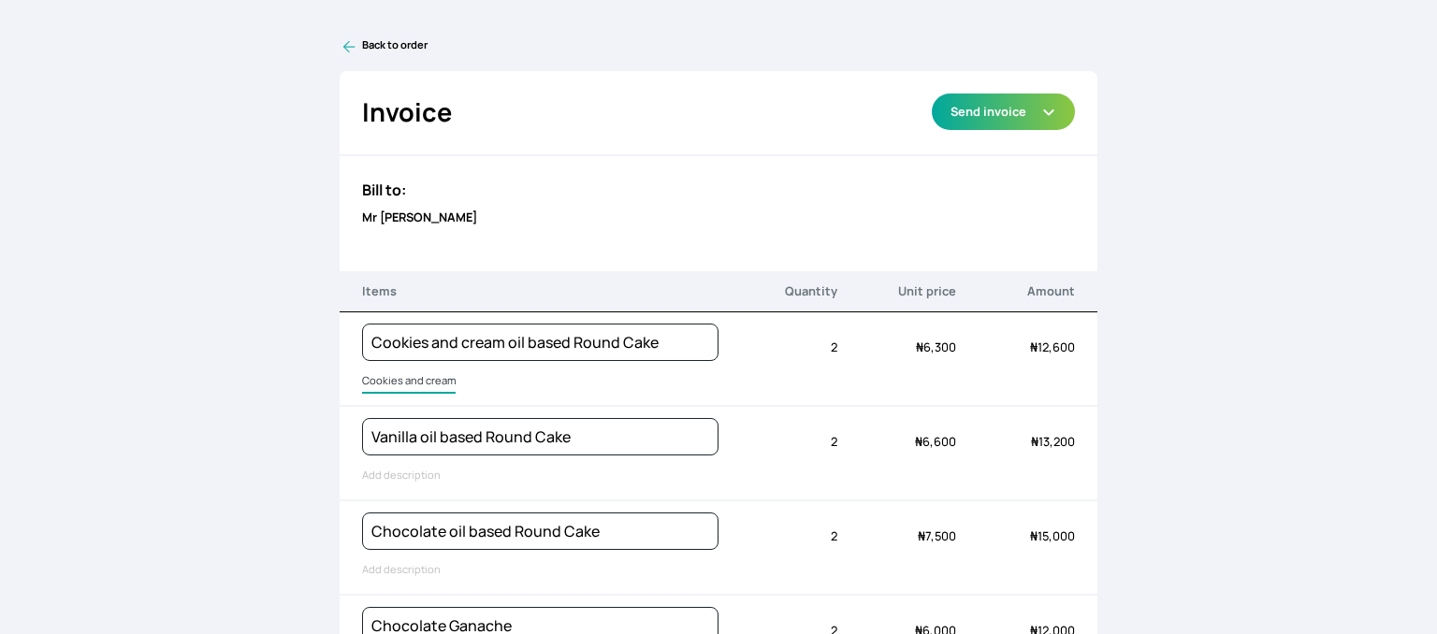
click at [409, 383] on input "Cookies and cream oil based Round Cake" at bounding box center [409, 381] width 94 height 24
click at [409, 383] on input "Cookies and cream oil based Round Cake" at bounding box center [490, 381] width 257 height 24
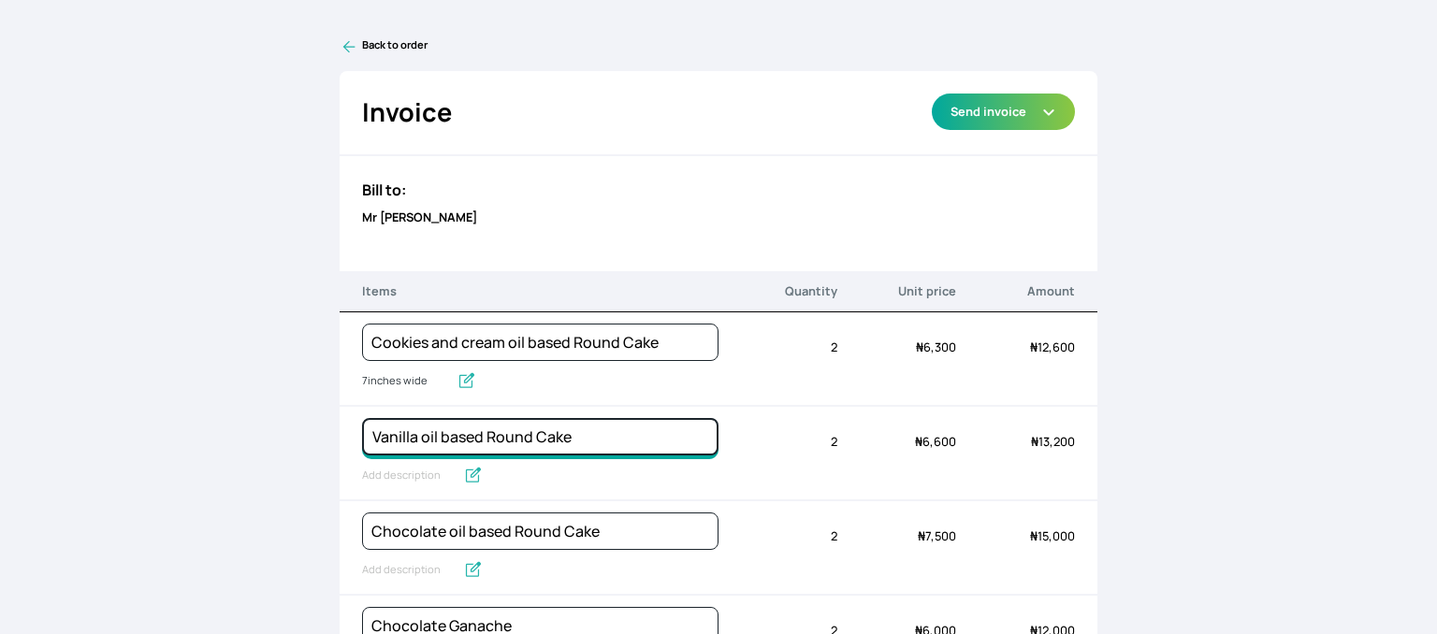
drag, startPoint x: 412, startPoint y: 436, endPoint x: 340, endPoint y: 439, distance: 72.1
click at [340, 439] on div "Vanilla oil based Round Cake Quantity 2 Unit price ₦ 6,600 Amount ₦ 13,200" at bounding box center [718, 454] width 758 height 94
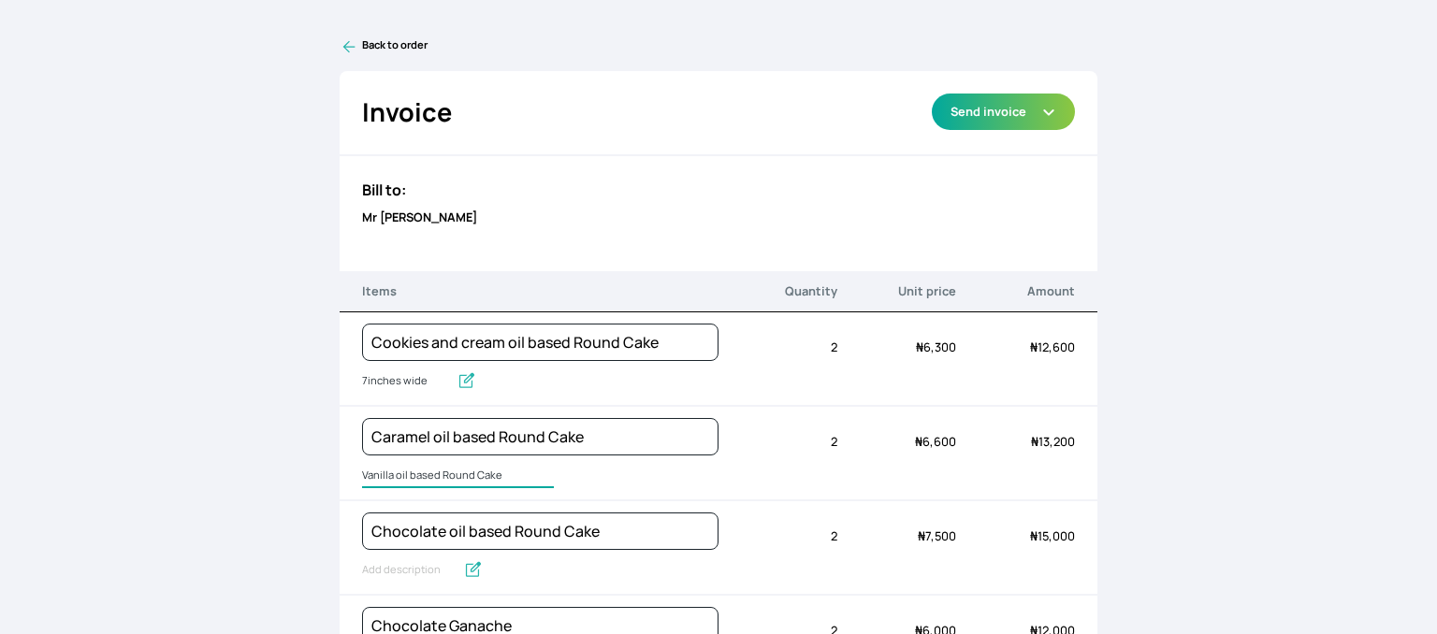
click at [393, 476] on input "Vanilla oil based Round Cake" at bounding box center [458, 476] width 192 height 24
click at [415, 470] on input "Vanilla oil based Round Cake" at bounding box center [458, 476] width 192 height 24
click at [417, 470] on input "Vanilla oil based Round Cake" at bounding box center [458, 476] width 192 height 24
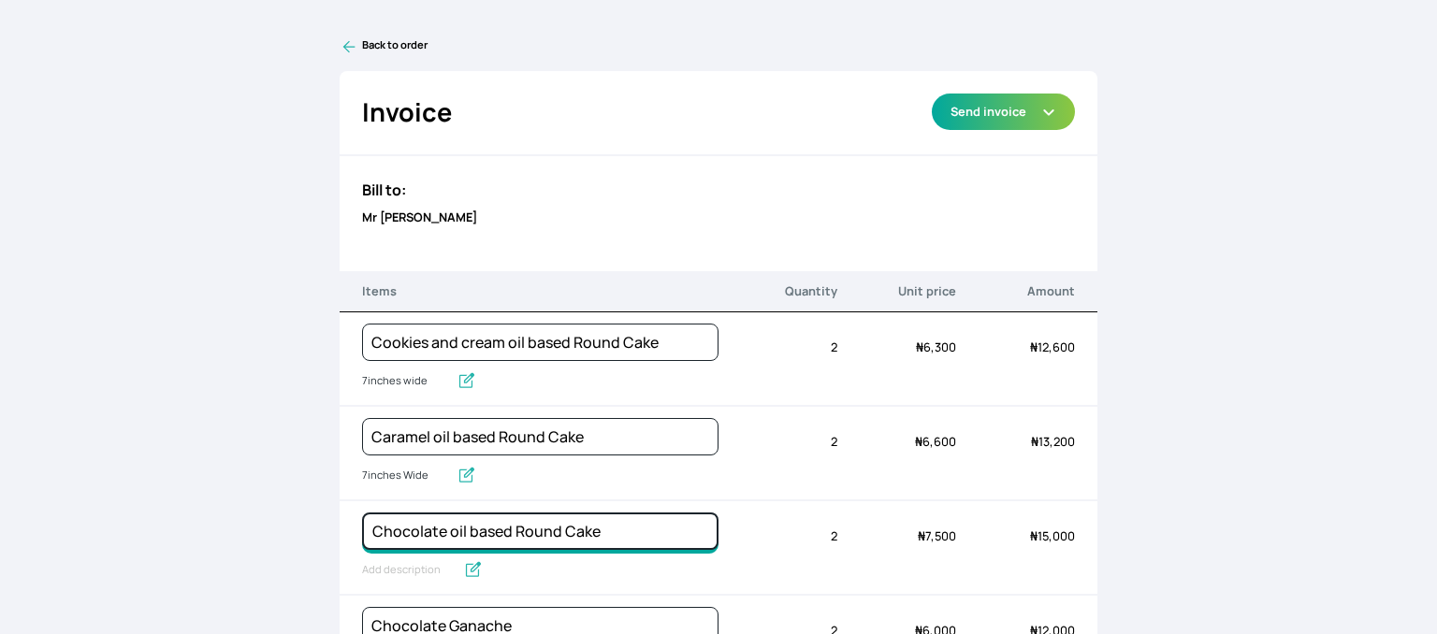
drag, startPoint x: 448, startPoint y: 532, endPoint x: 359, endPoint y: 517, distance: 90.1
click at [362, 517] on input "Chocolate oil based Round Cake" at bounding box center [540, 531] width 356 height 37
click at [385, 561] on input "Chocolate oil based Round Cake" at bounding box center [409, 570] width 94 height 24
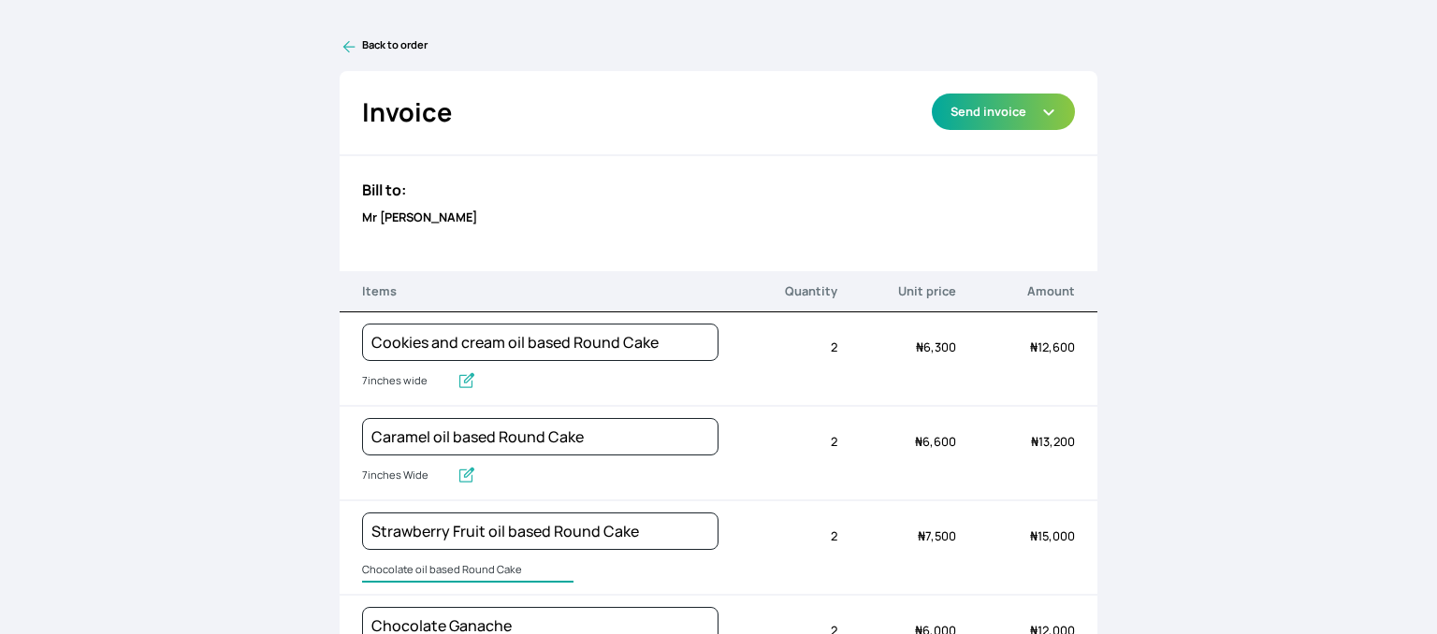
click at [385, 561] on input "Chocolate oil based Round Cake" at bounding box center [467, 570] width 211 height 24
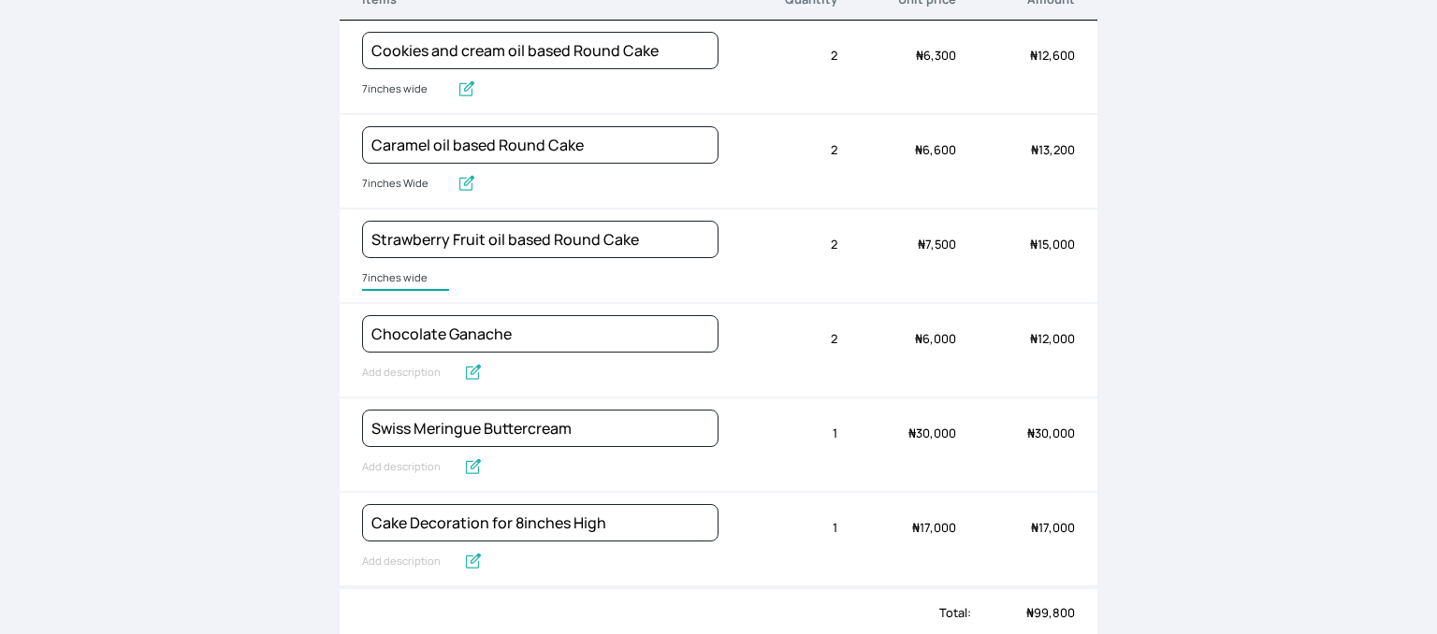
scroll to position [299, 0]
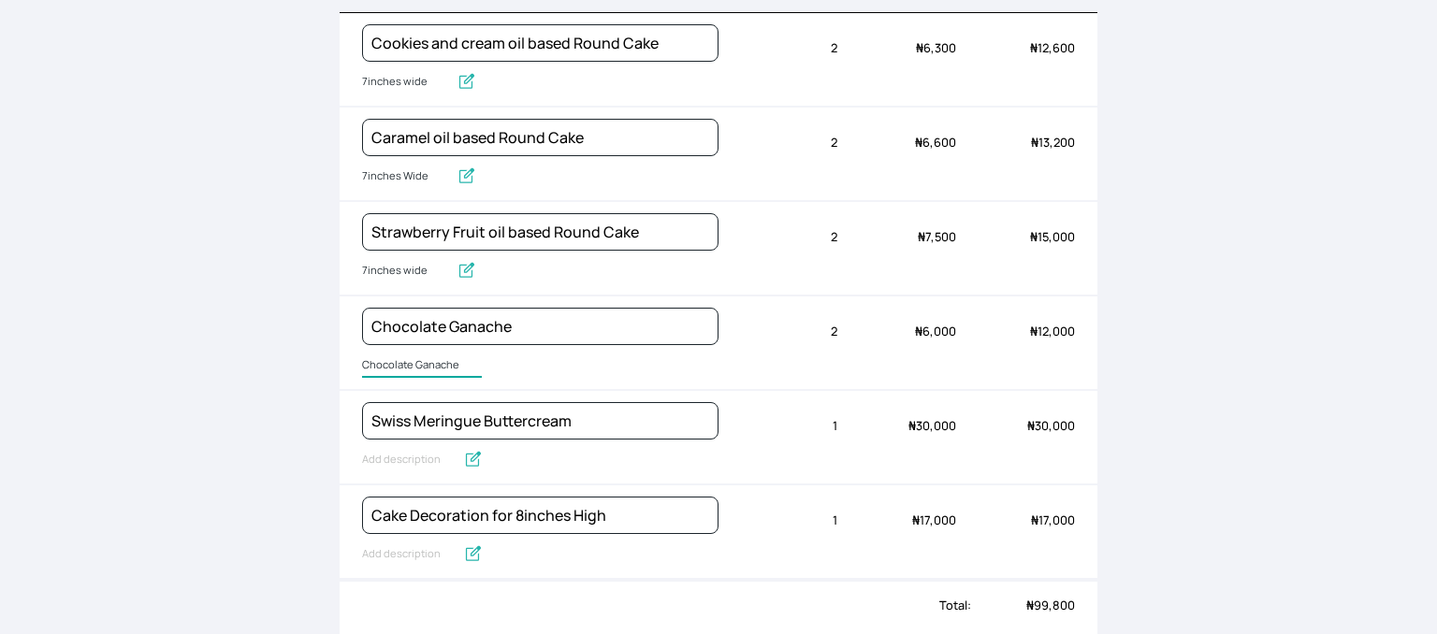
click at [408, 357] on input "Chocolate Ganache" at bounding box center [422, 366] width 120 height 24
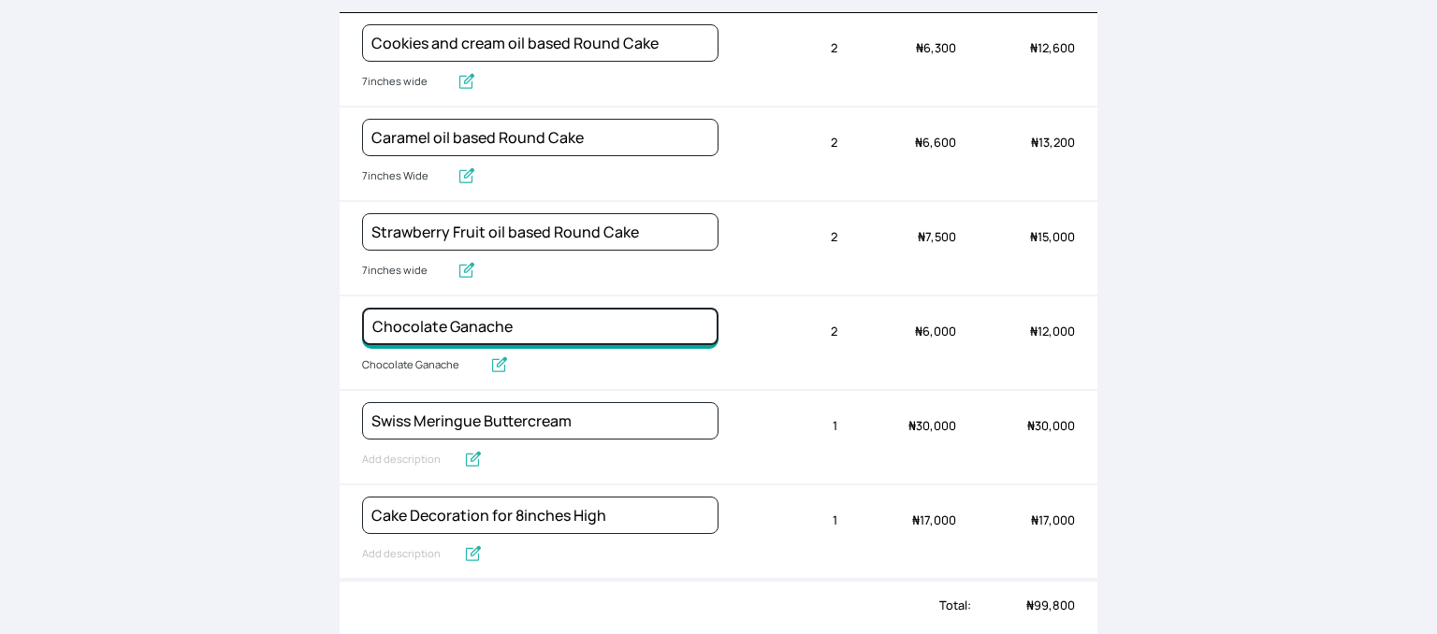
drag, startPoint x: 521, startPoint y: 323, endPoint x: 355, endPoint y: 324, distance: 165.5
click at [355, 324] on div "Chocolate Ganache Chocolate Ganache Quantity 2 Unit price ₦ 6,000 Amount ₦ 12,0…" at bounding box center [718, 343] width 758 height 94
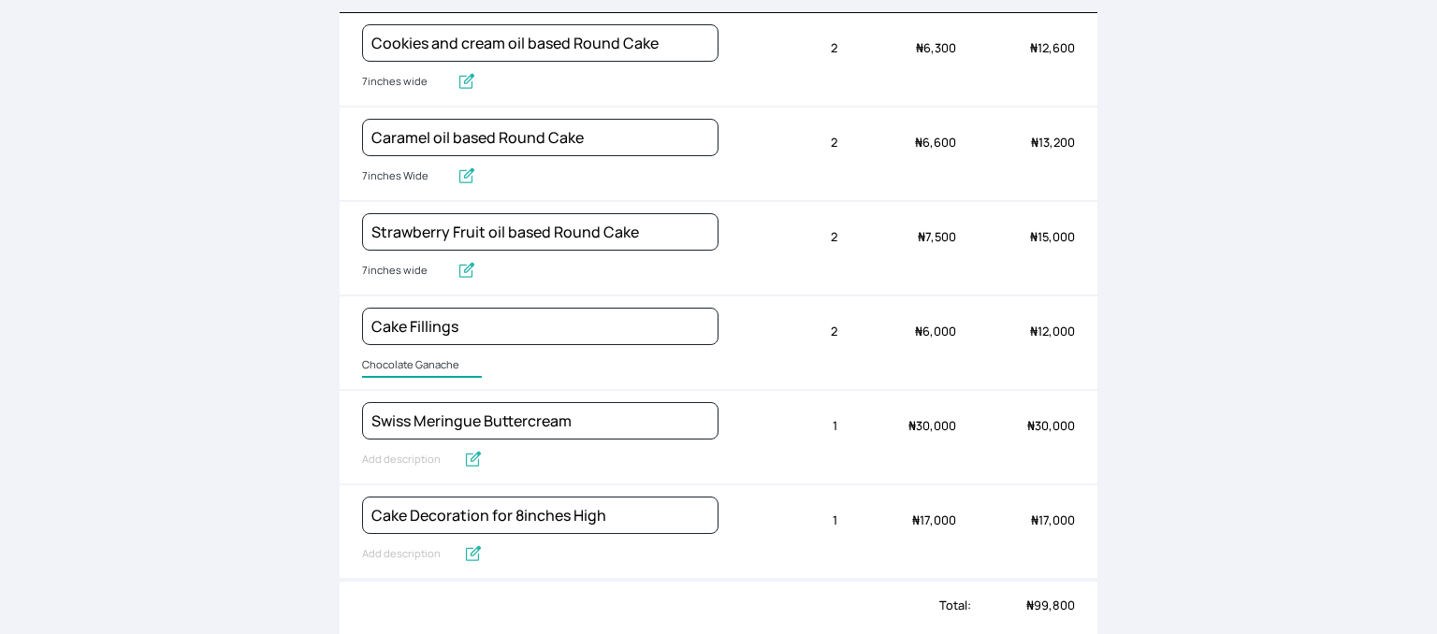
click at [400, 360] on input "Chocolate Ganache" at bounding box center [422, 366] width 120 height 24
click at [476, 360] on span "Chocolate Ganache" at bounding box center [540, 366] width 356 height 24
click at [455, 361] on input "Chocolate Ganache" at bounding box center [422, 366] width 120 height 24
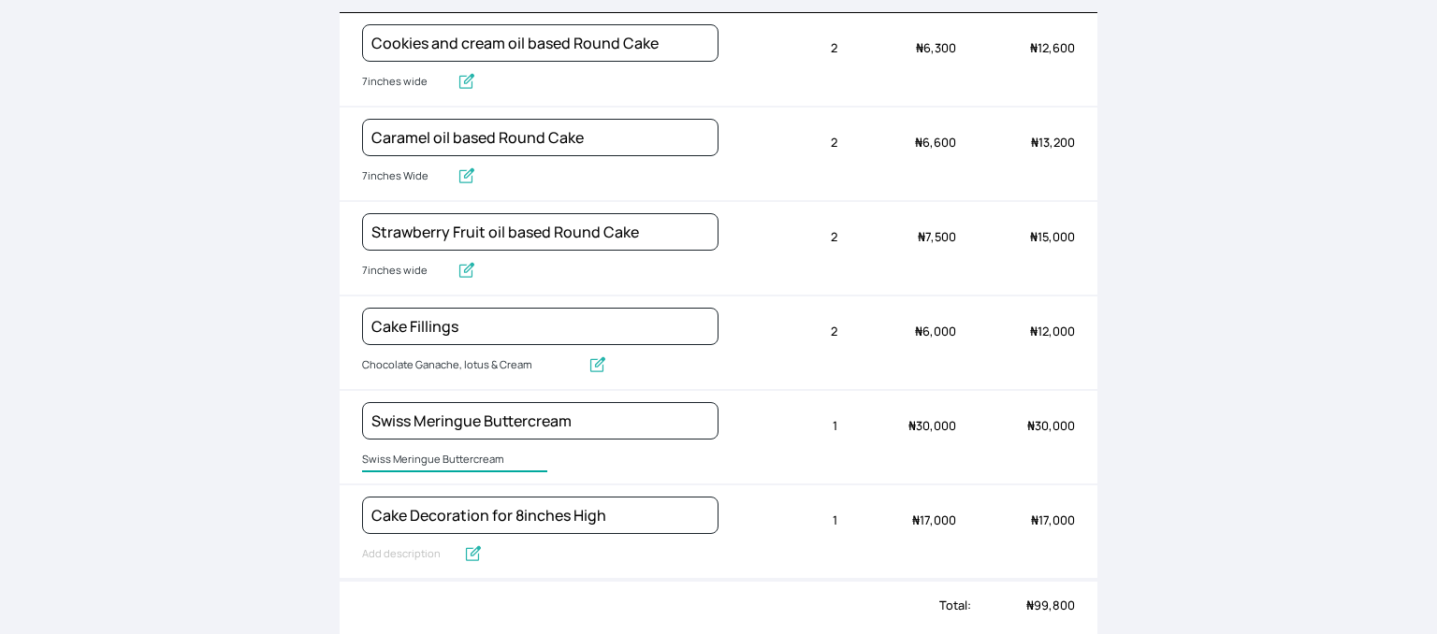
click at [382, 451] on input "Swiss Meringue Buttercream" at bounding box center [454, 460] width 185 height 24
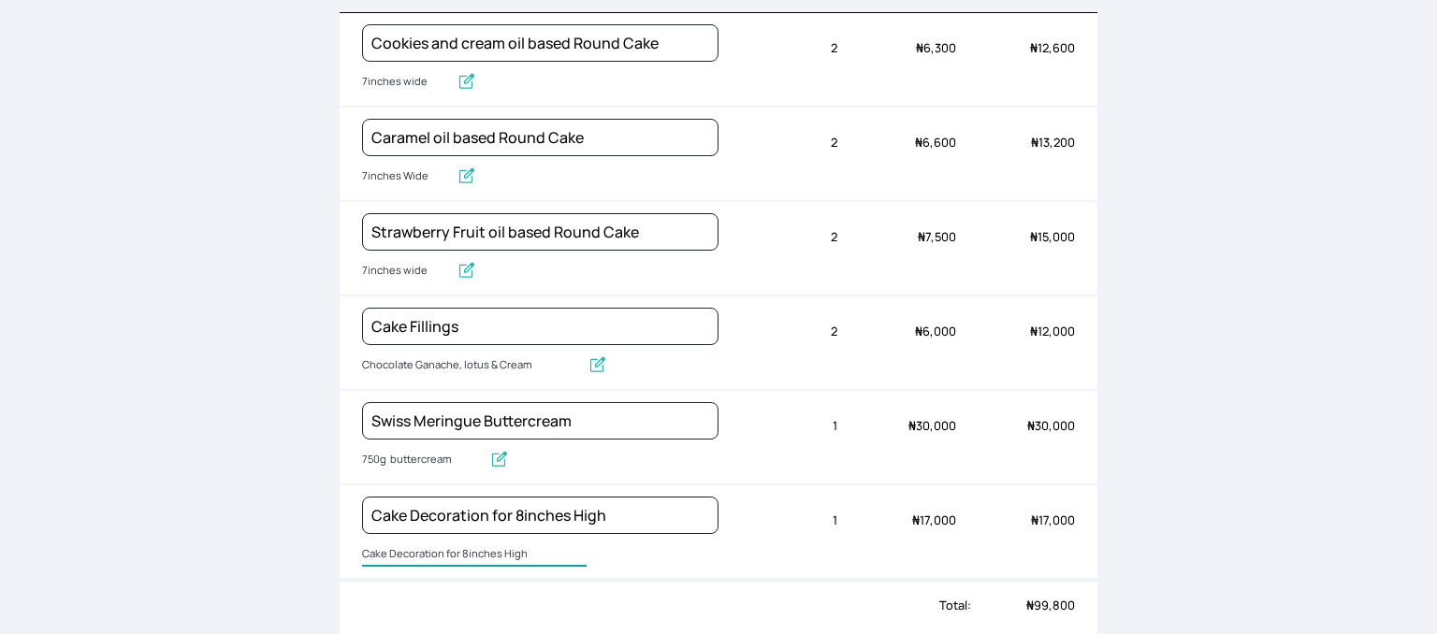
click at [414, 544] on input "Cake Decoration for 8inches High" at bounding box center [474, 554] width 224 height 24
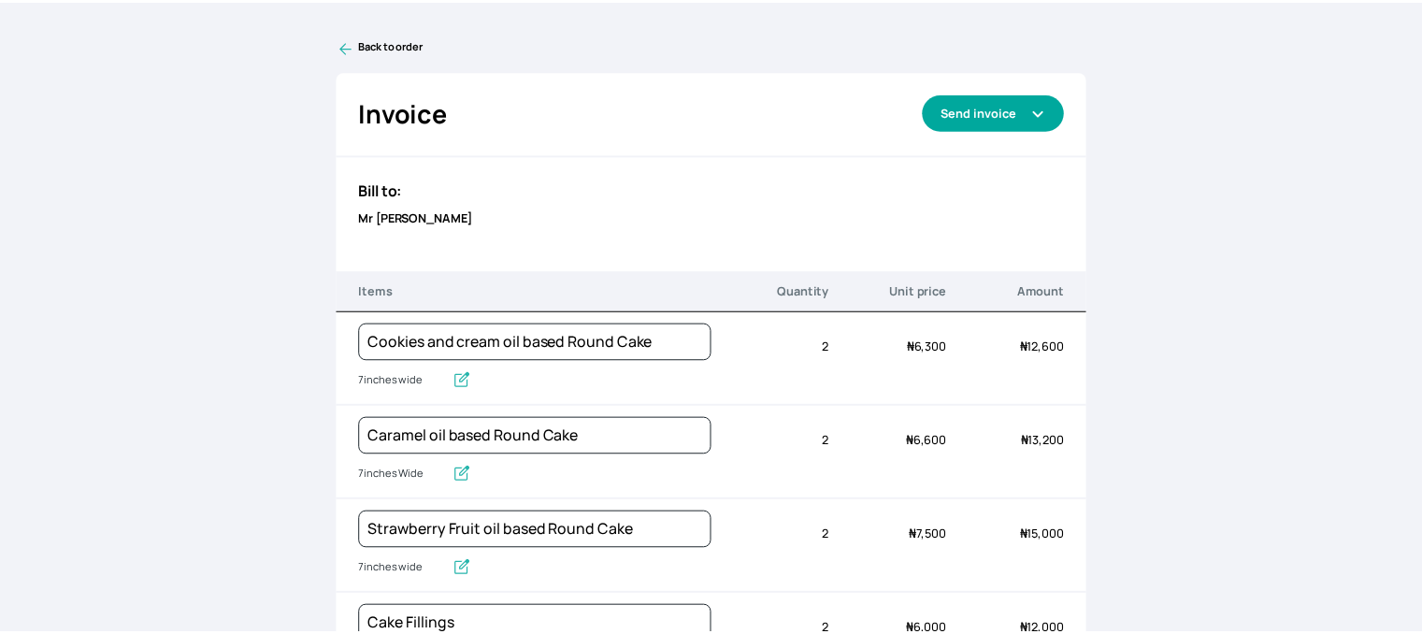
scroll to position [0, 0]
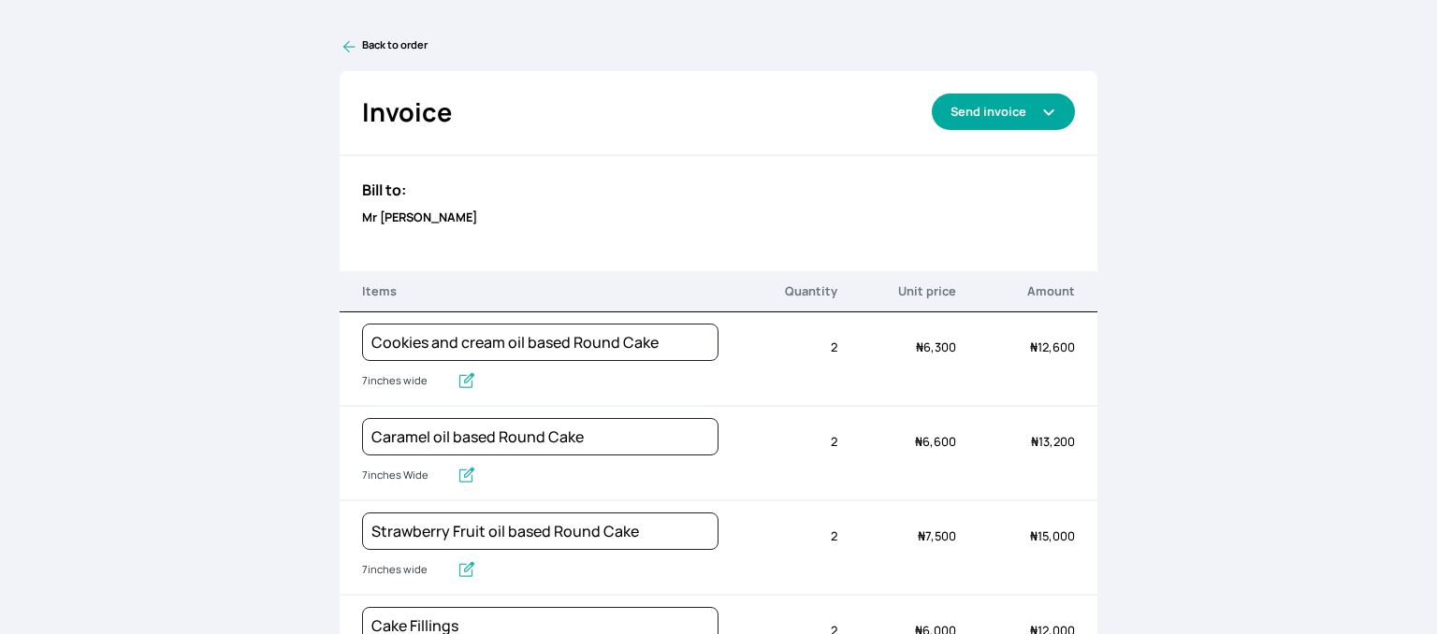
click at [1041, 113] on icon "button" at bounding box center [1048, 112] width 15 height 15
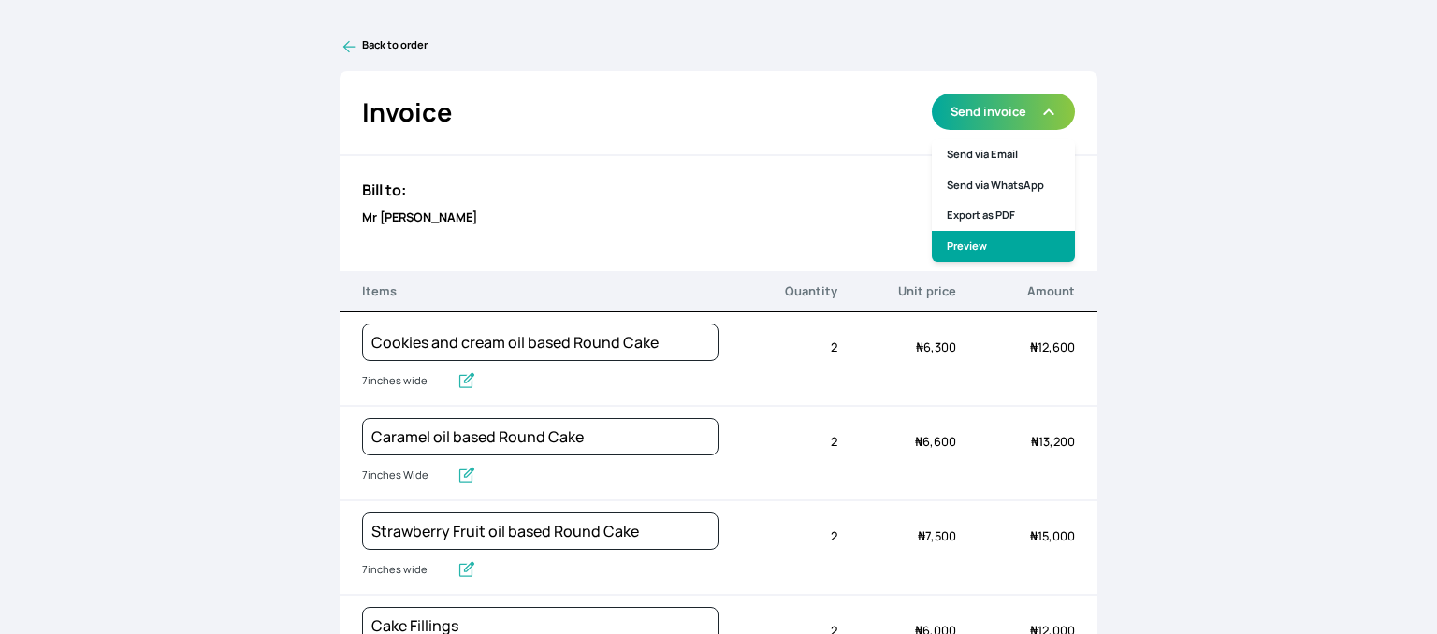
click at [972, 238] on link "Preview" at bounding box center [1002, 246] width 143 height 31
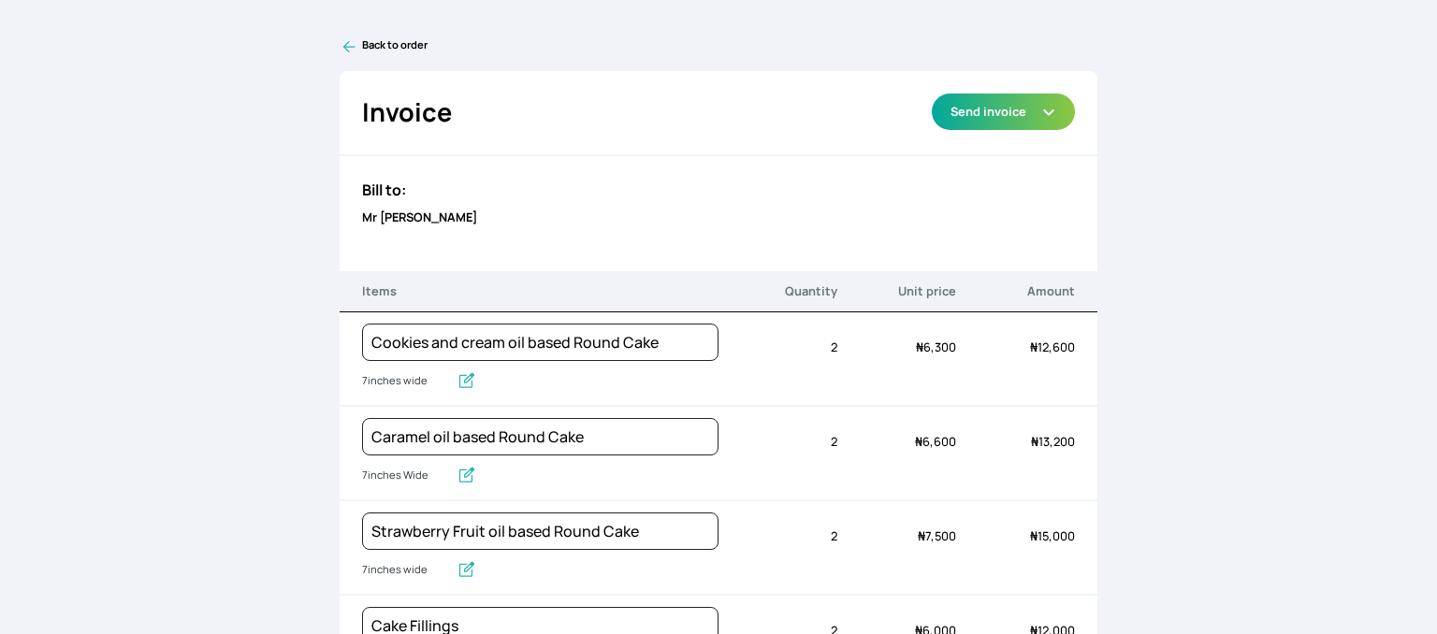
click at [348, 39] on icon at bounding box center [348, 46] width 19 height 19
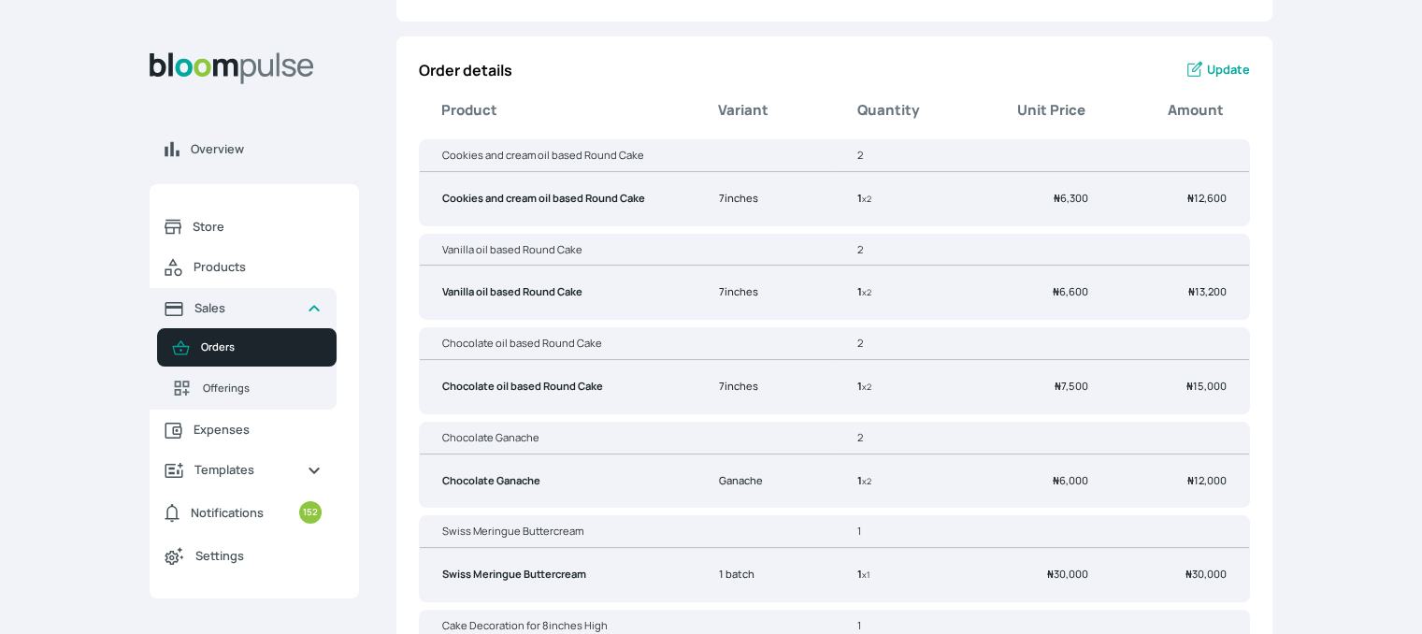
scroll to position [309, 0]
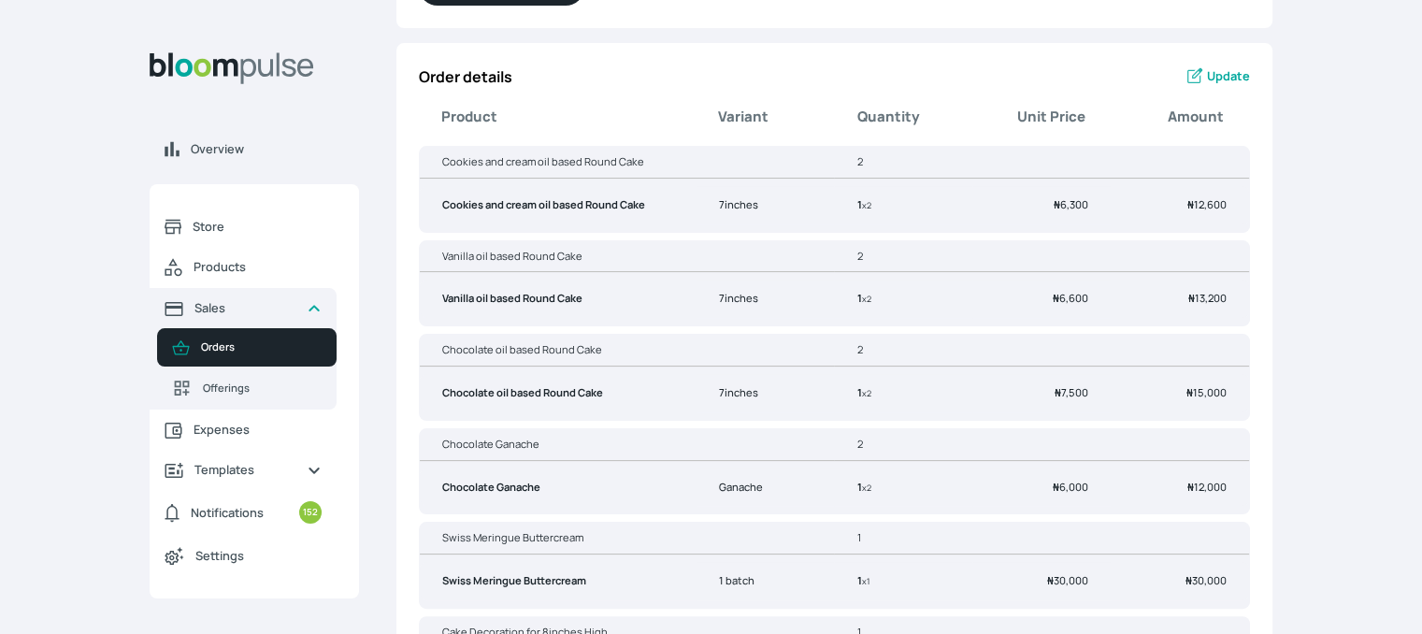
drag, startPoint x: 1421, startPoint y: 282, endPoint x: 1385, endPoint y: 210, distance: 80.3
click at [1385, 210] on div "Overview Store Products Sales Orders Offerings Expenses Templates Notifications…" at bounding box center [711, 8] width 1422 height 634
click at [1220, 79] on span "Update" at bounding box center [1228, 76] width 43 height 18
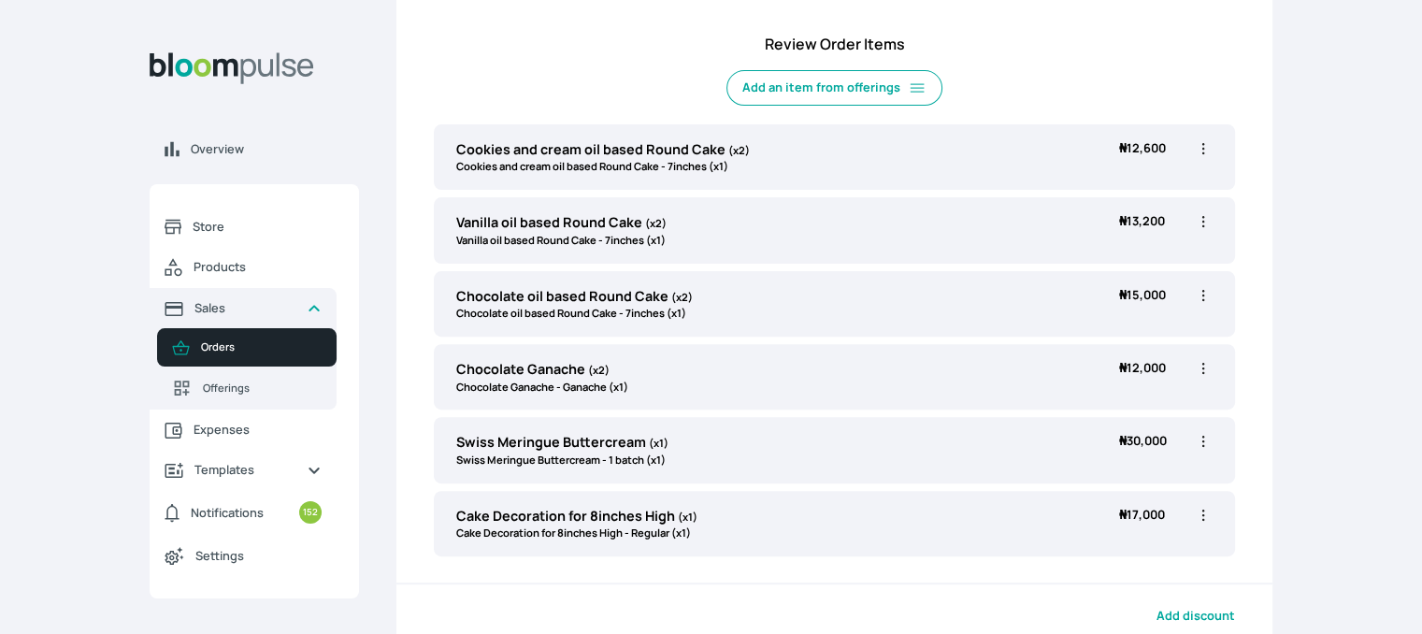
scroll to position [581, 0]
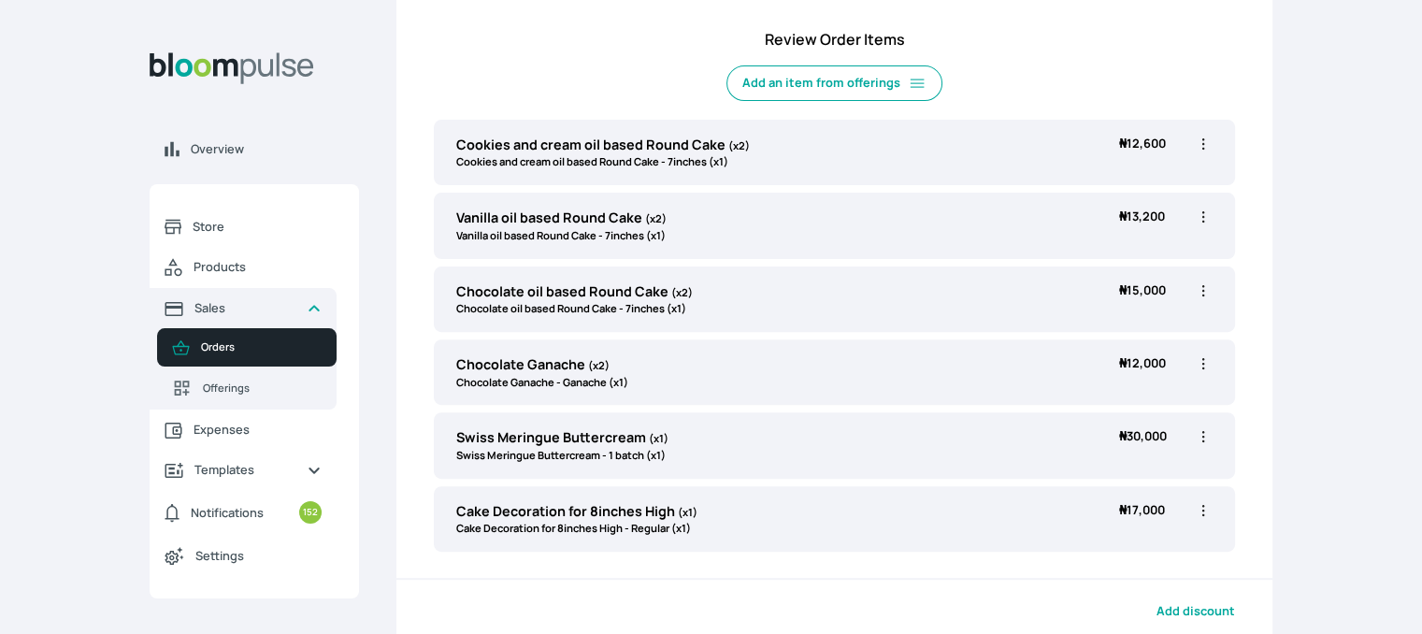
click at [1206, 295] on icon "button" at bounding box center [1203, 291] width 19 height 19
click at [1136, 329] on span "Edit" at bounding box center [1130, 329] width 135 height 19
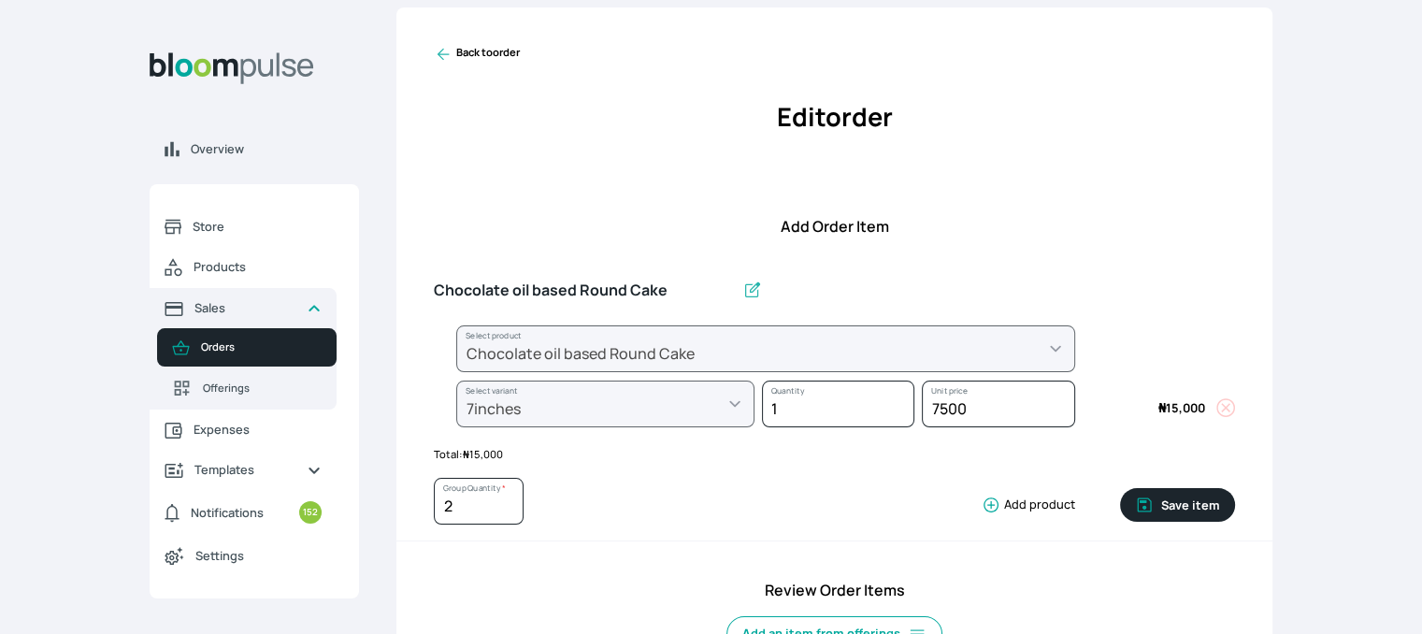
scroll to position [0, 0]
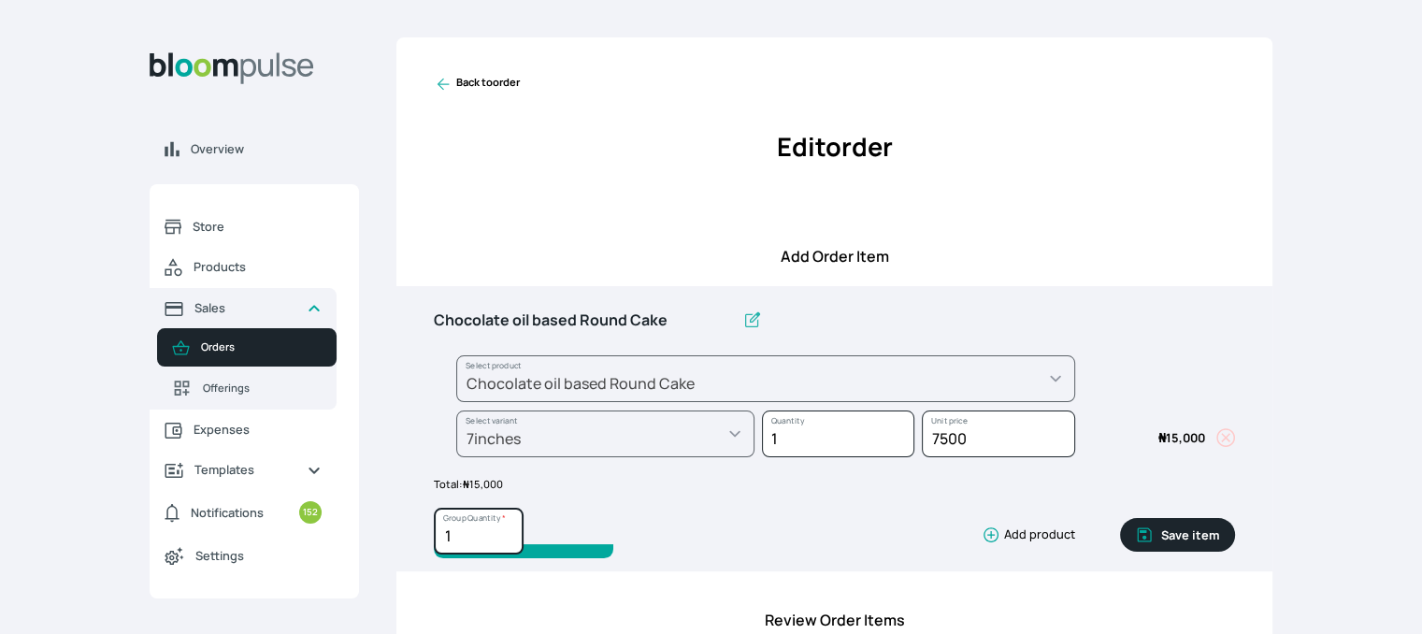
click at [505, 539] on input "1" at bounding box center [479, 531] width 90 height 47
click at [1190, 521] on button "Save item" at bounding box center [1177, 535] width 115 height 34
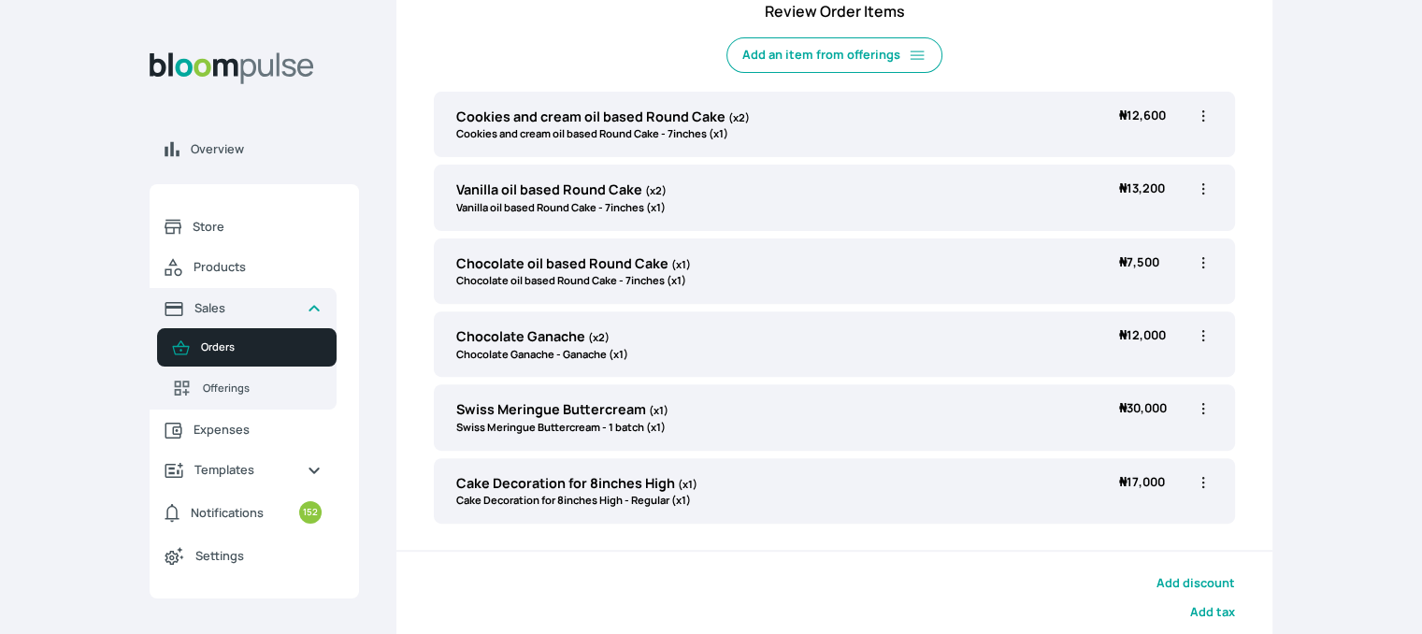
scroll to position [771, 0]
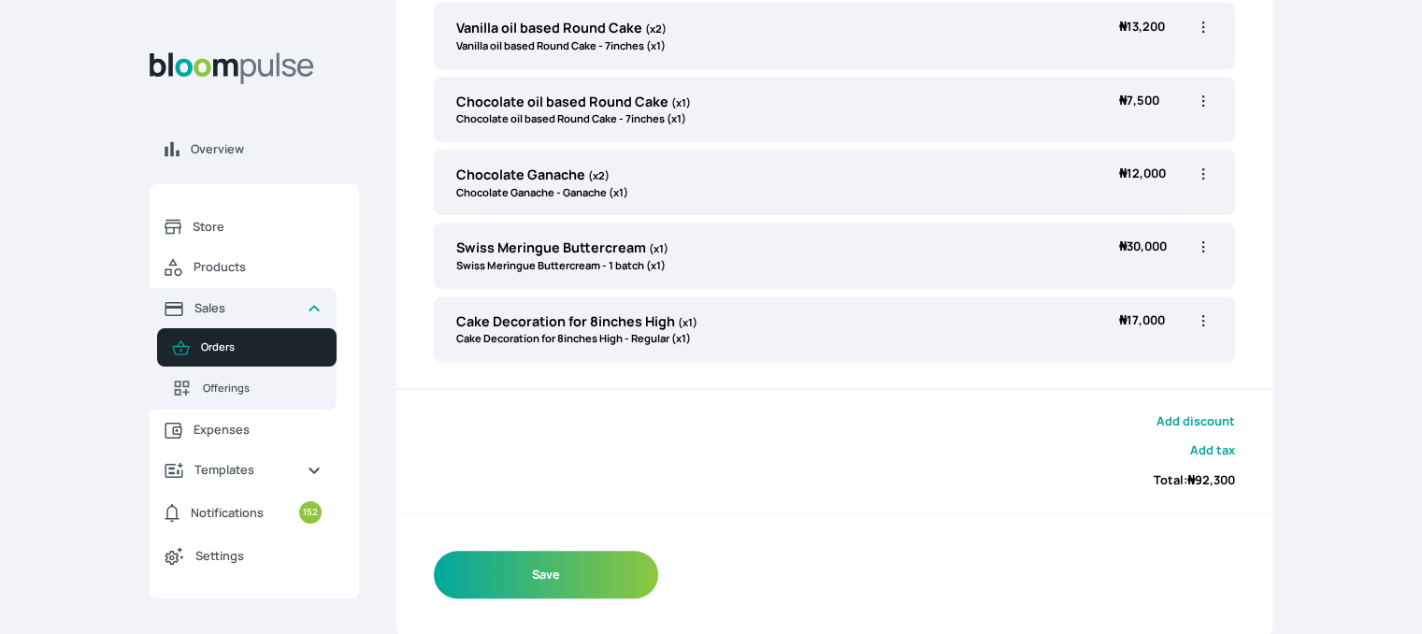
click at [1206, 242] on icon "button" at bounding box center [1203, 247] width 19 height 19
click at [1105, 278] on span "Edit" at bounding box center [1130, 286] width 135 height 19
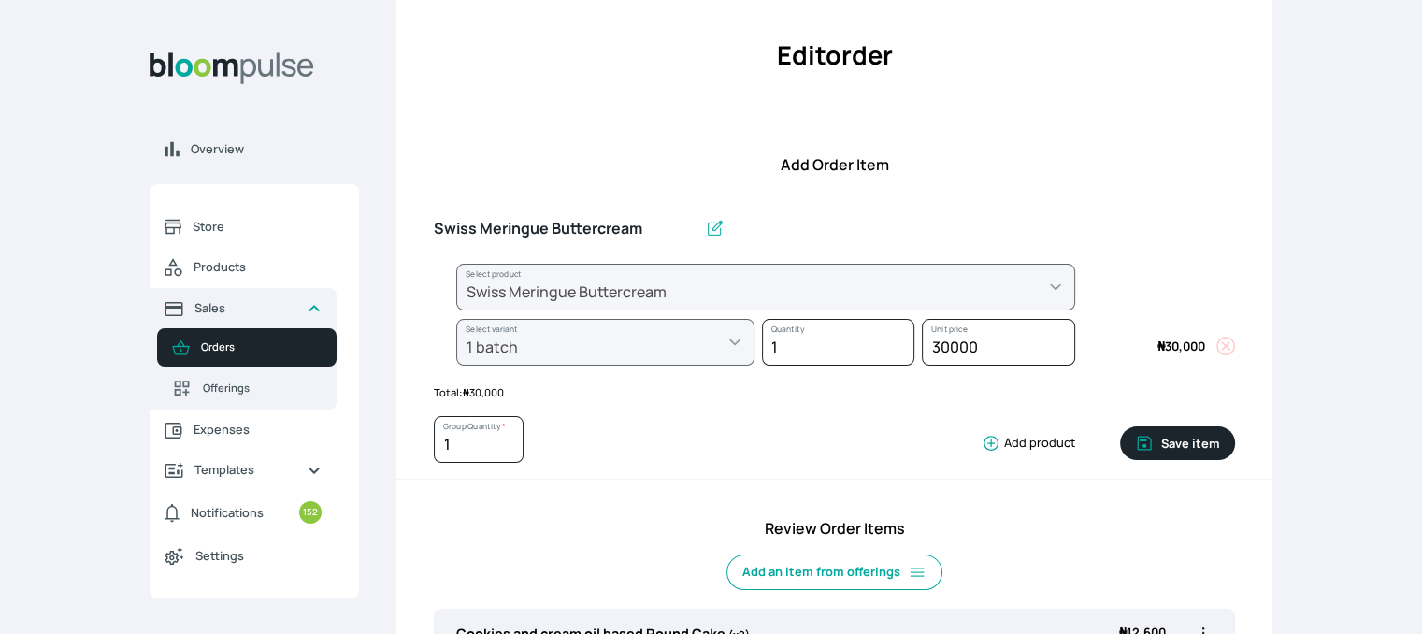
scroll to position [86, 0]
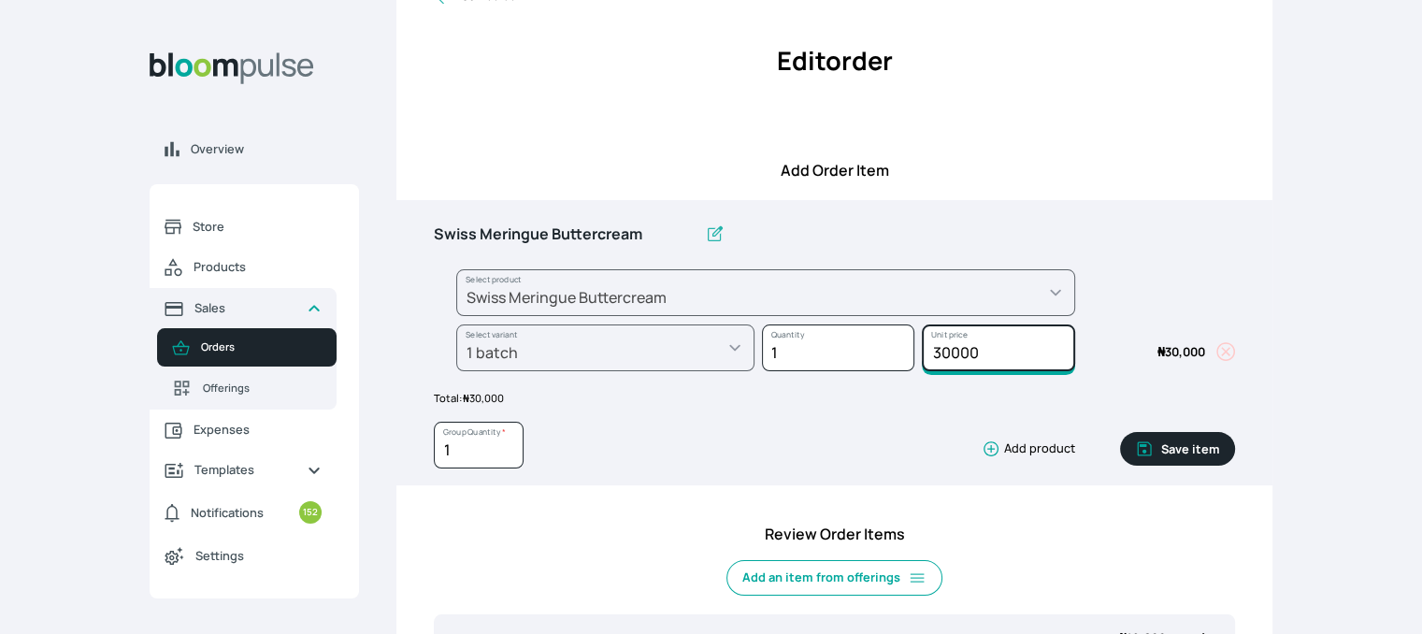
drag, startPoint x: 979, startPoint y: 351, endPoint x: 930, endPoint y: 347, distance: 49.7
click at [930, 347] on input "30000" at bounding box center [998, 348] width 152 height 47
click at [1163, 444] on button "Save item" at bounding box center [1177, 449] width 115 height 34
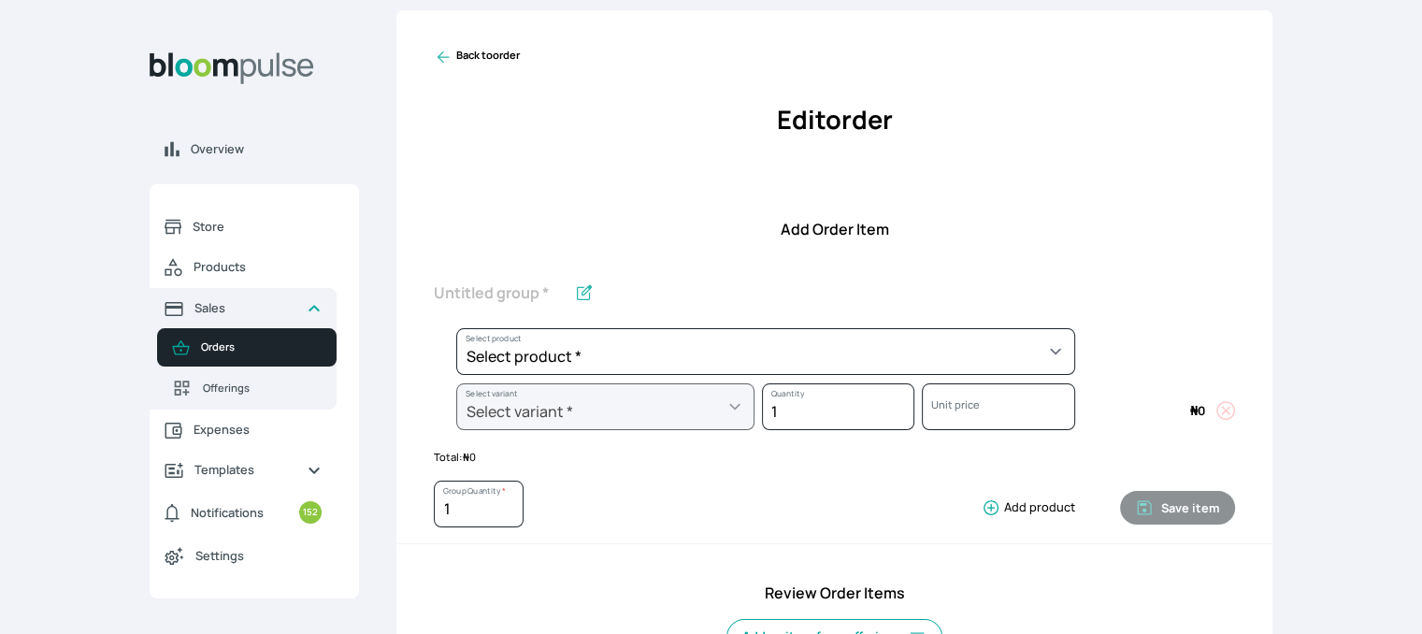
scroll to position [0, 0]
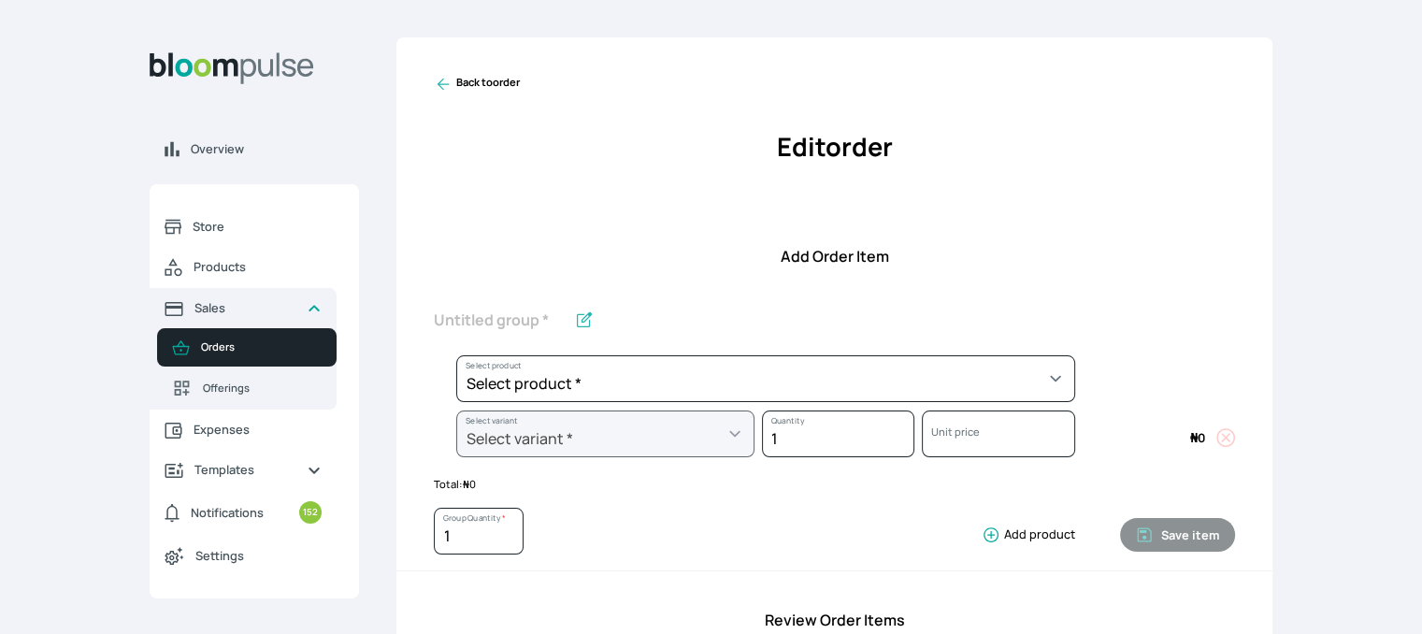
click at [479, 79] on link "Back to order" at bounding box center [477, 84] width 86 height 19
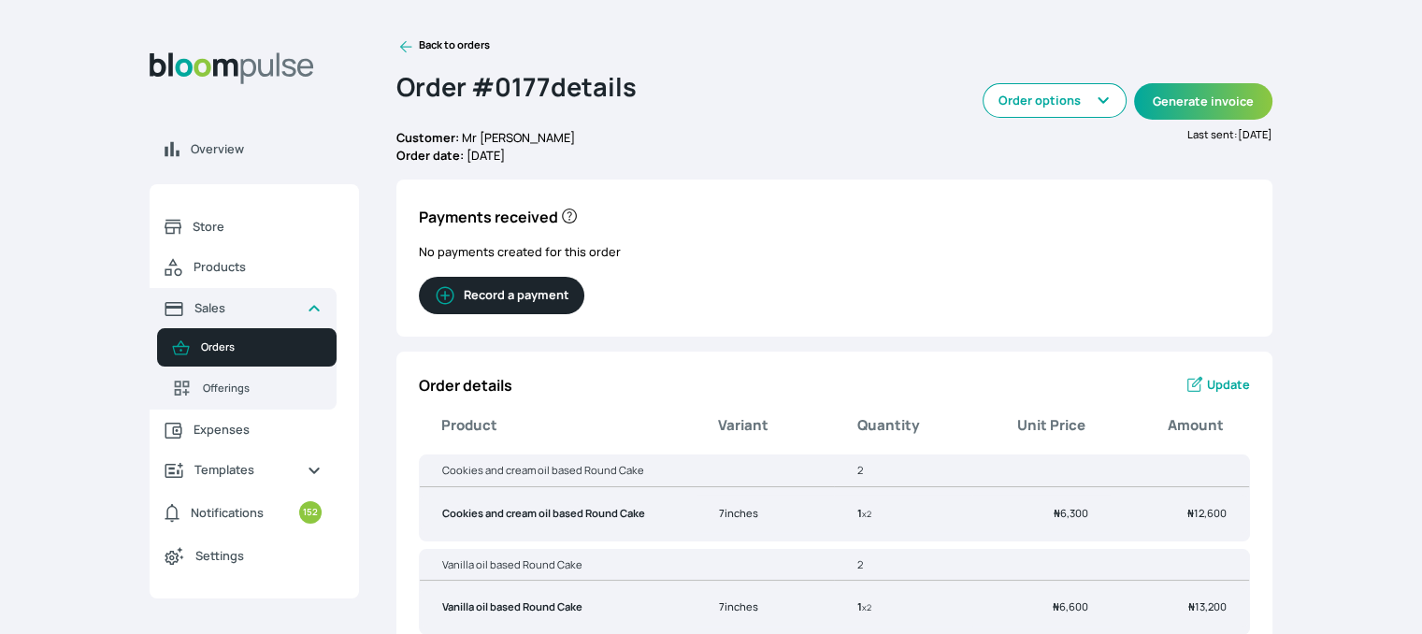
click at [427, 46] on link "Back to orders" at bounding box center [444, 46] width 94 height 19
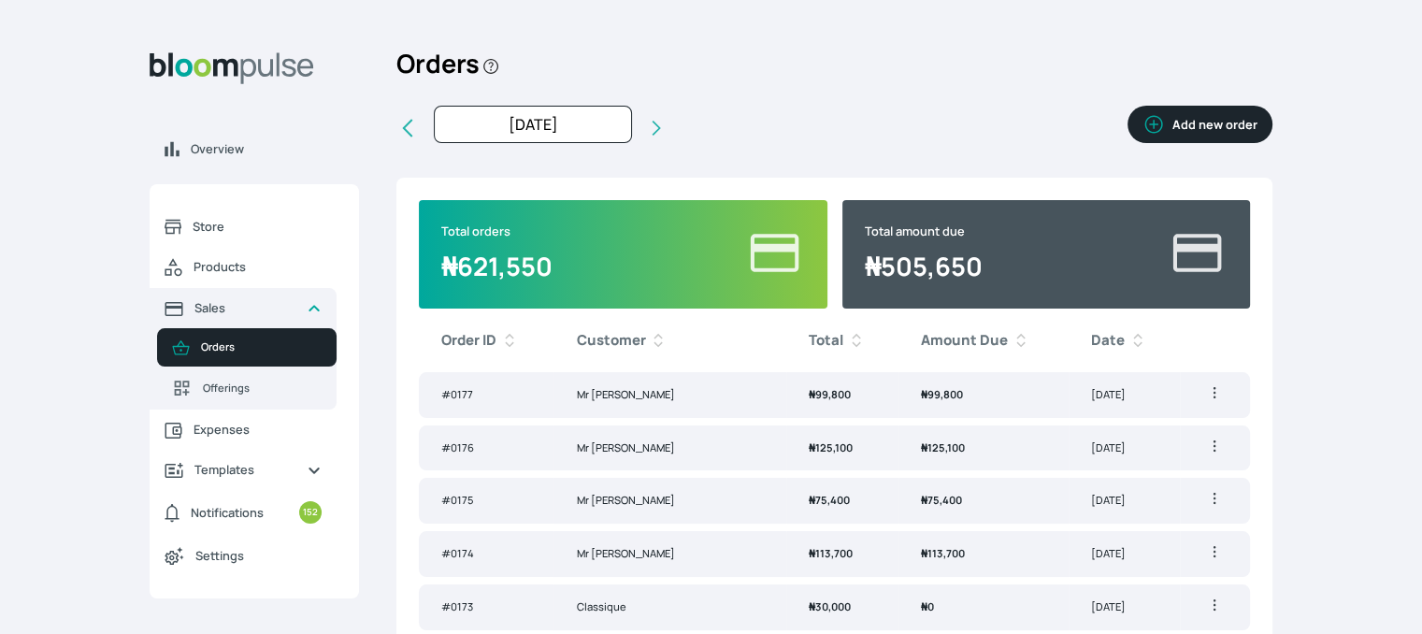
click at [1191, 118] on button "Add new order" at bounding box center [1200, 124] width 145 height 37
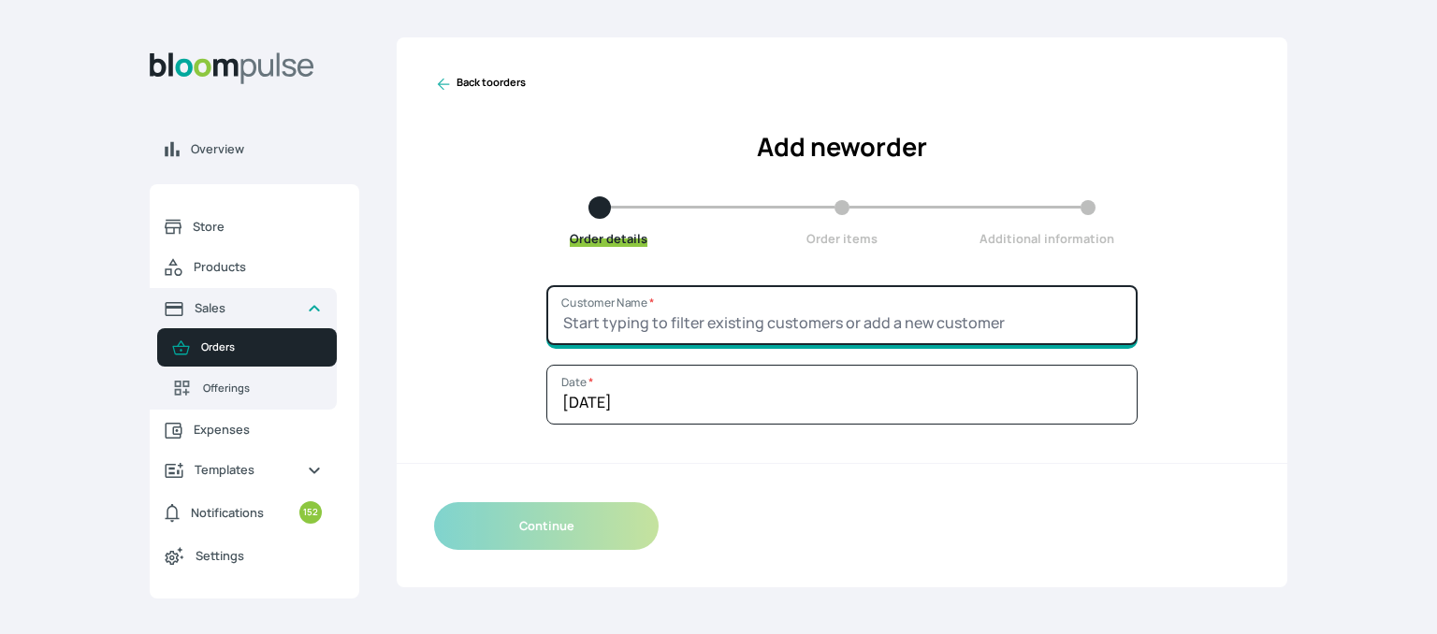
click at [705, 316] on input "Customer Name *" at bounding box center [841, 315] width 591 height 60
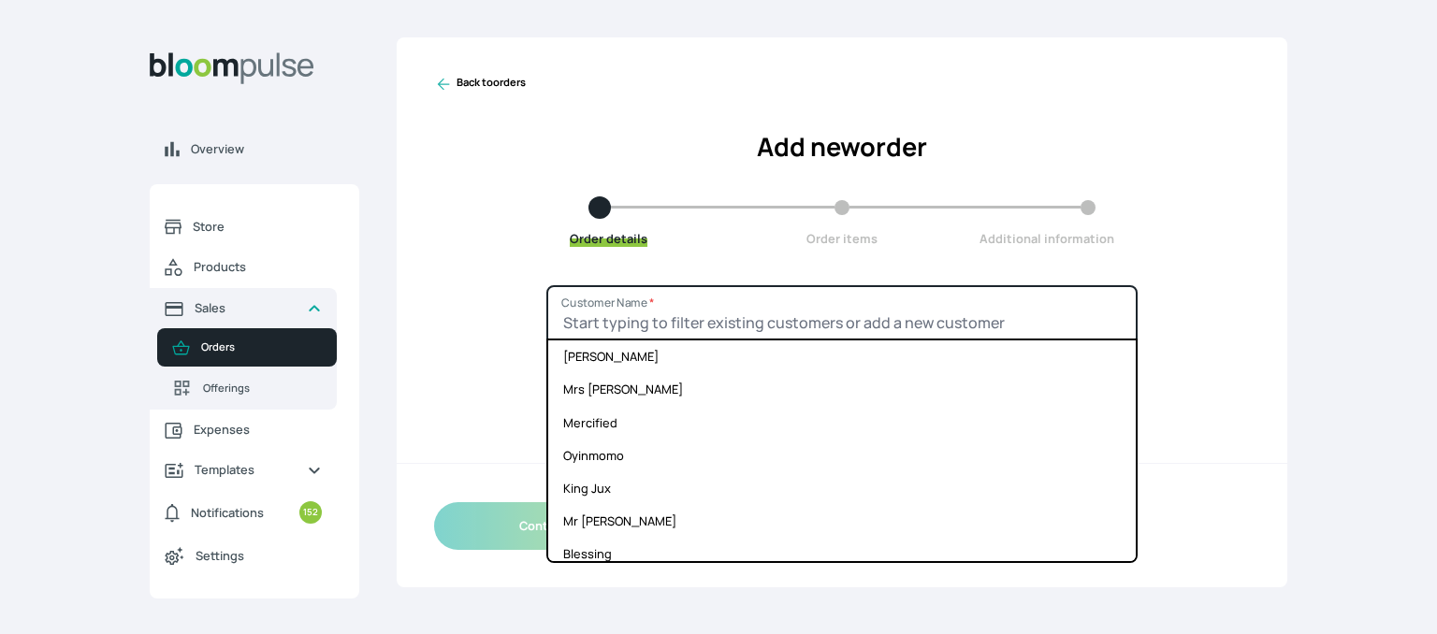
click at [686, 316] on input "Customer Name *" at bounding box center [841, 315] width 591 height 60
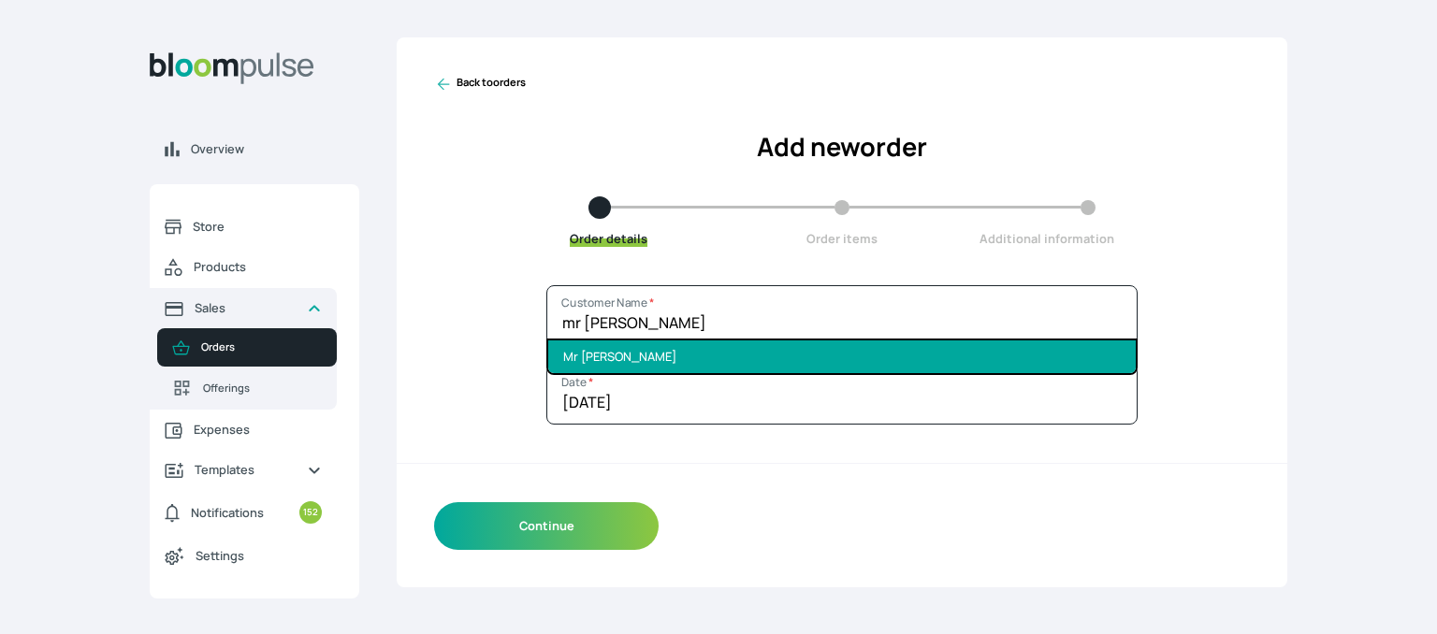
click at [634, 349] on li "Mr [PERSON_NAME]" at bounding box center [841, 356] width 587 height 33
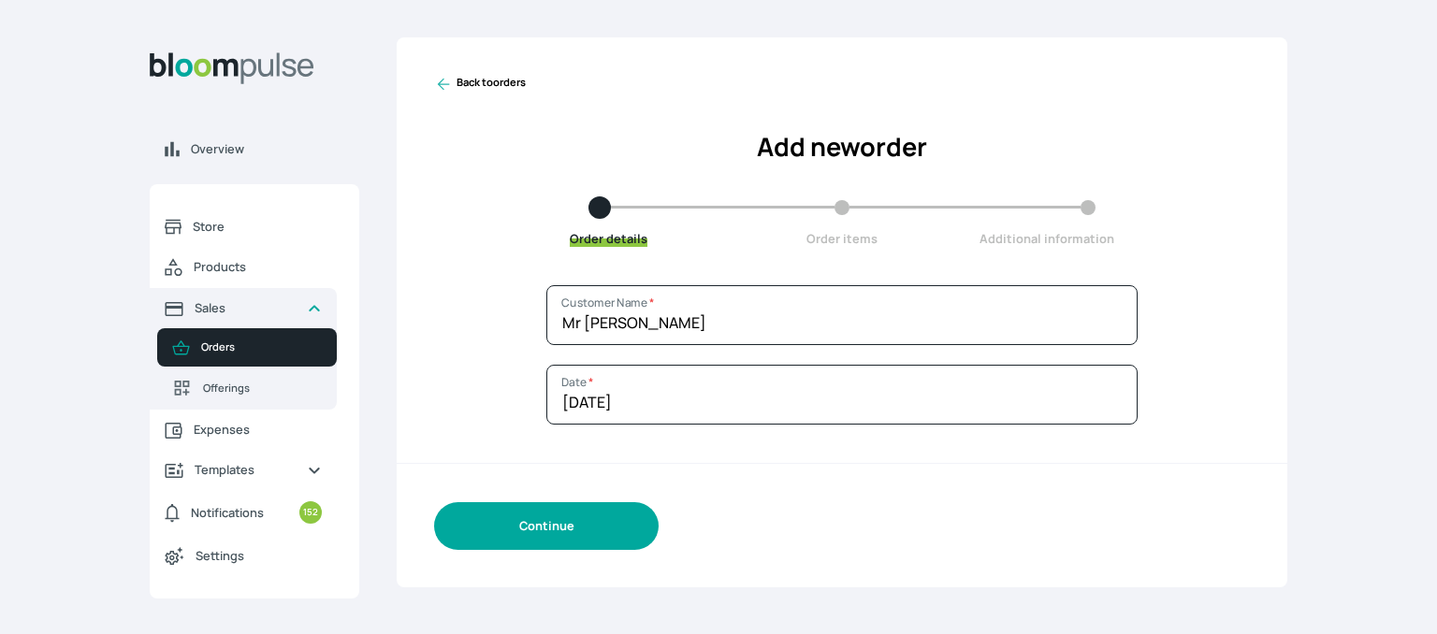
click at [517, 522] on button "Continue" at bounding box center [546, 526] width 224 height 48
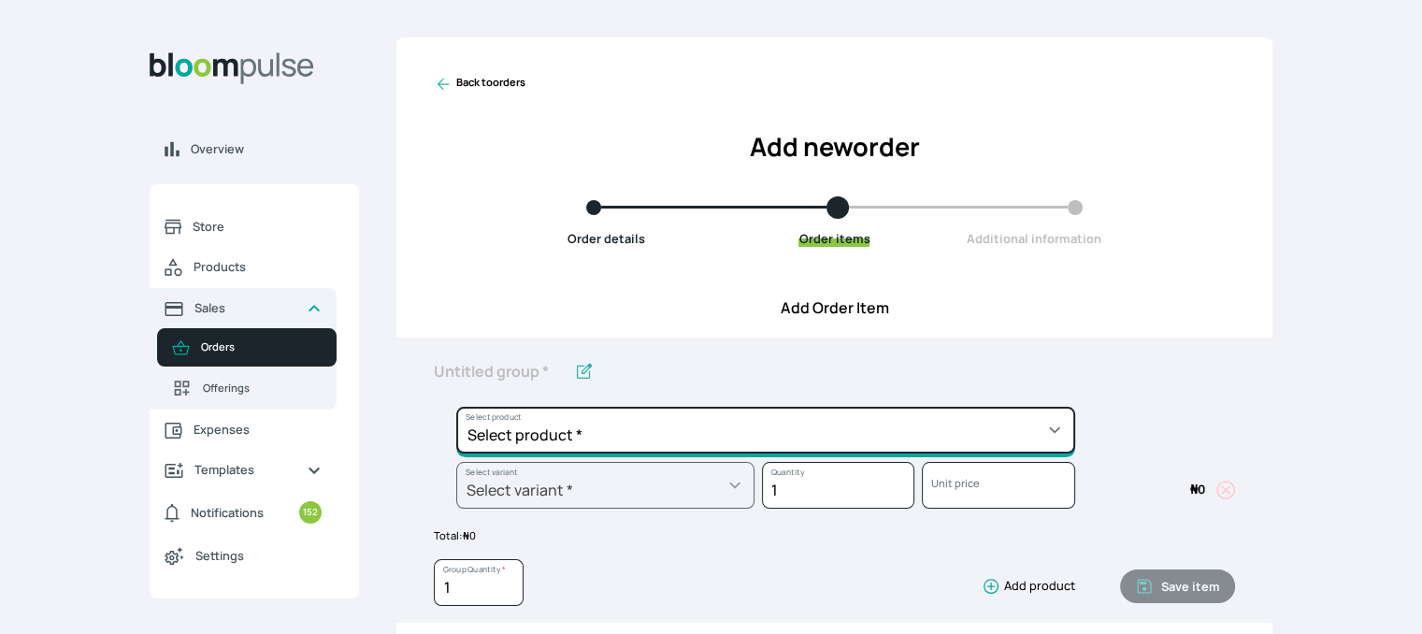
click at [779, 418] on select "Select product * Cake Decoration for 8inches High Chocolate oil based Round Cak…" at bounding box center [765, 430] width 619 height 47
click at [456, 407] on select "Select product * Cake Decoration for 8inches High Chocolate oil based Round Cak…" at bounding box center [765, 430] width 619 height 47
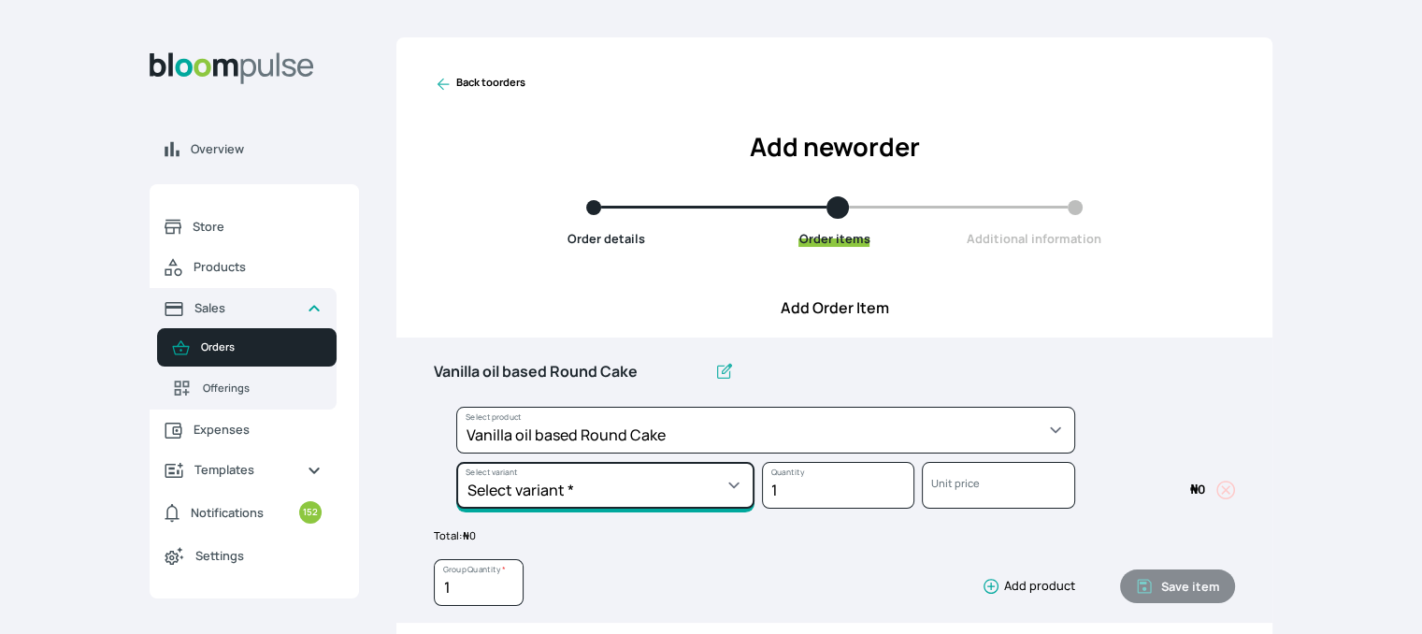
click at [634, 489] on select "Select variant * 10inches 11inches 12inches 6inches 7inches 8inches 9inches" at bounding box center [605, 485] width 298 height 47
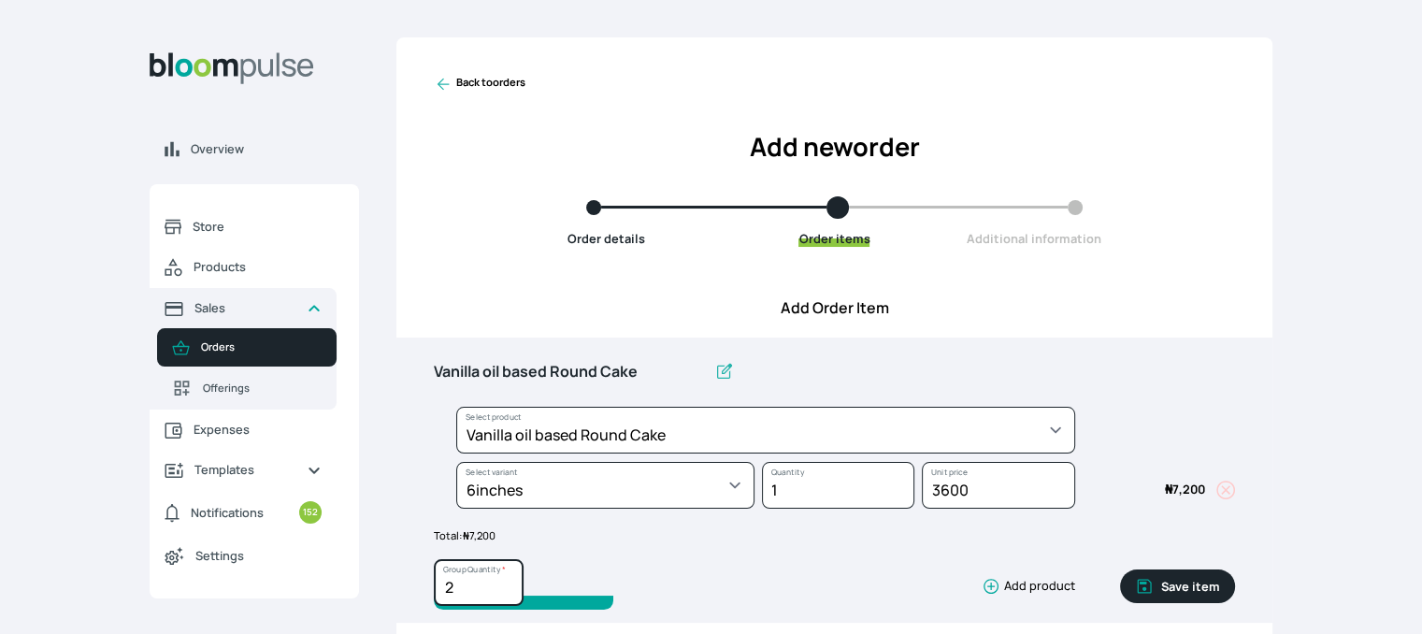
click at [508, 585] on input "2" at bounding box center [479, 582] width 90 height 47
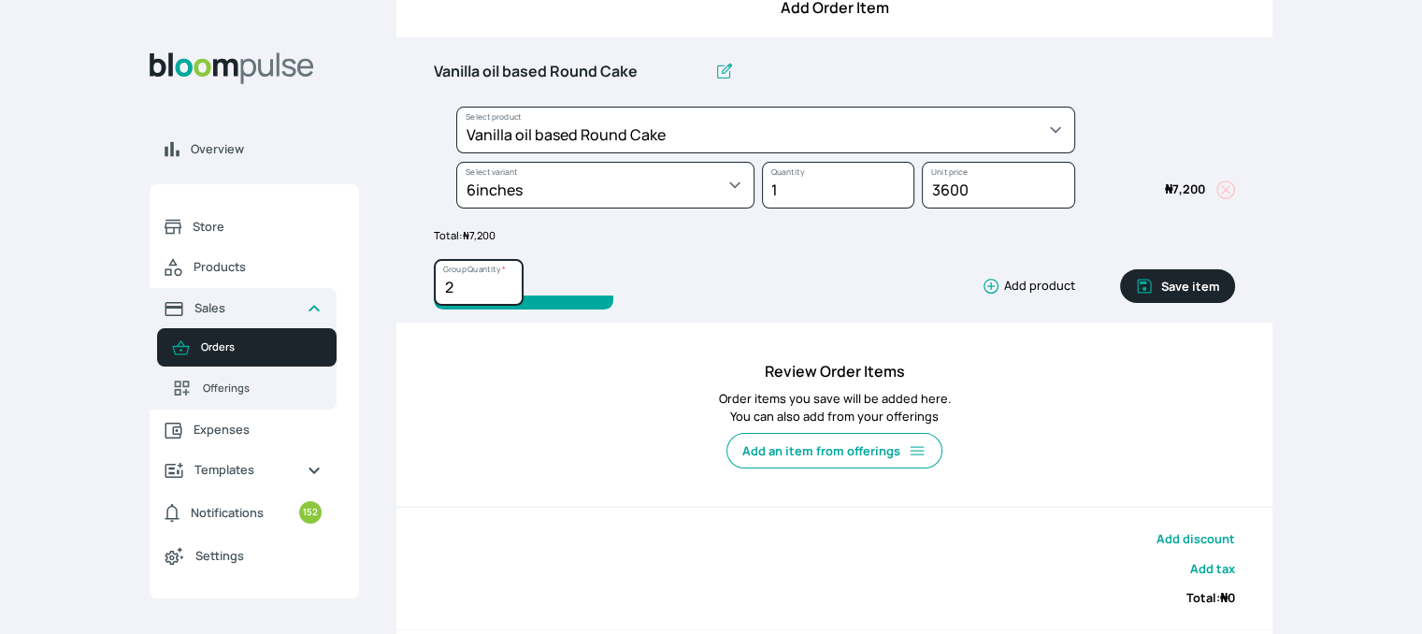
scroll to position [303, 0]
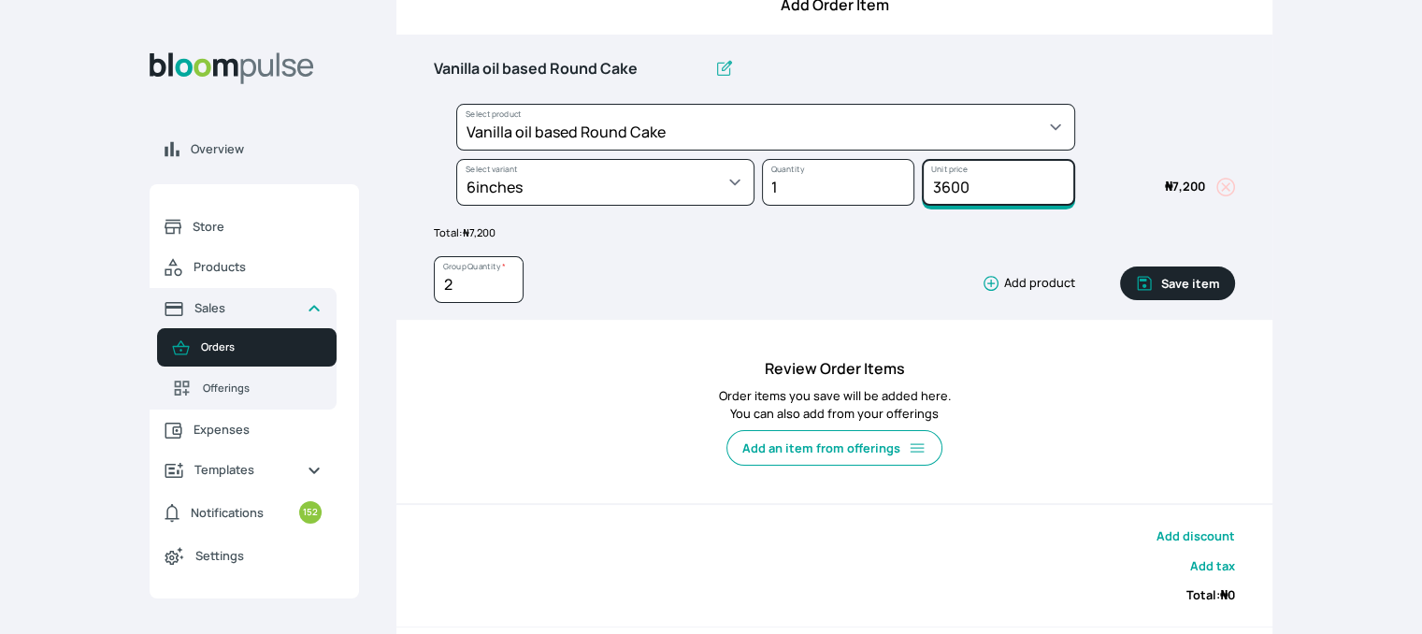
click at [924, 179] on input "3600" at bounding box center [998, 182] width 152 height 47
click at [1181, 282] on button "Save item" at bounding box center [1177, 284] width 115 height 34
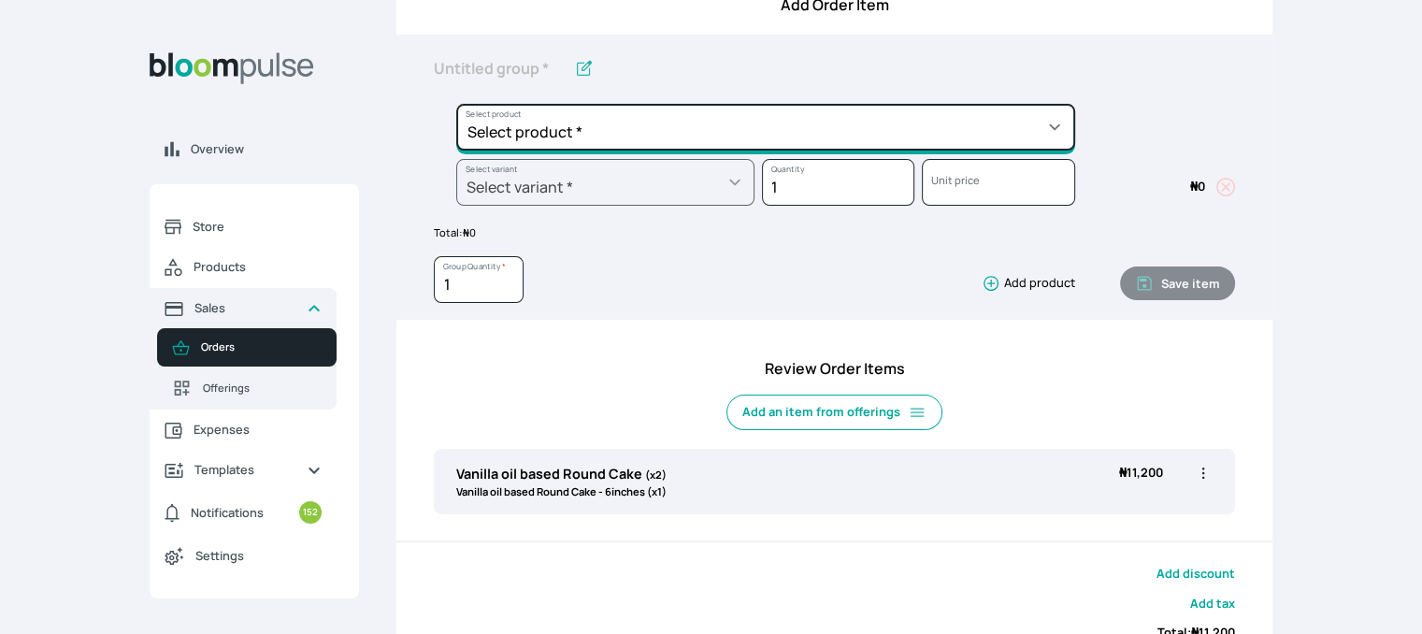
click at [844, 122] on select "Select product * Cake Decoration for 8inches High Chocolate oil based Round Cak…" at bounding box center [765, 127] width 619 height 47
click at [456, 104] on select "Select product * Cake Decoration for 8inches High Chocolate oil based Round Cak…" at bounding box center [765, 127] width 619 height 47
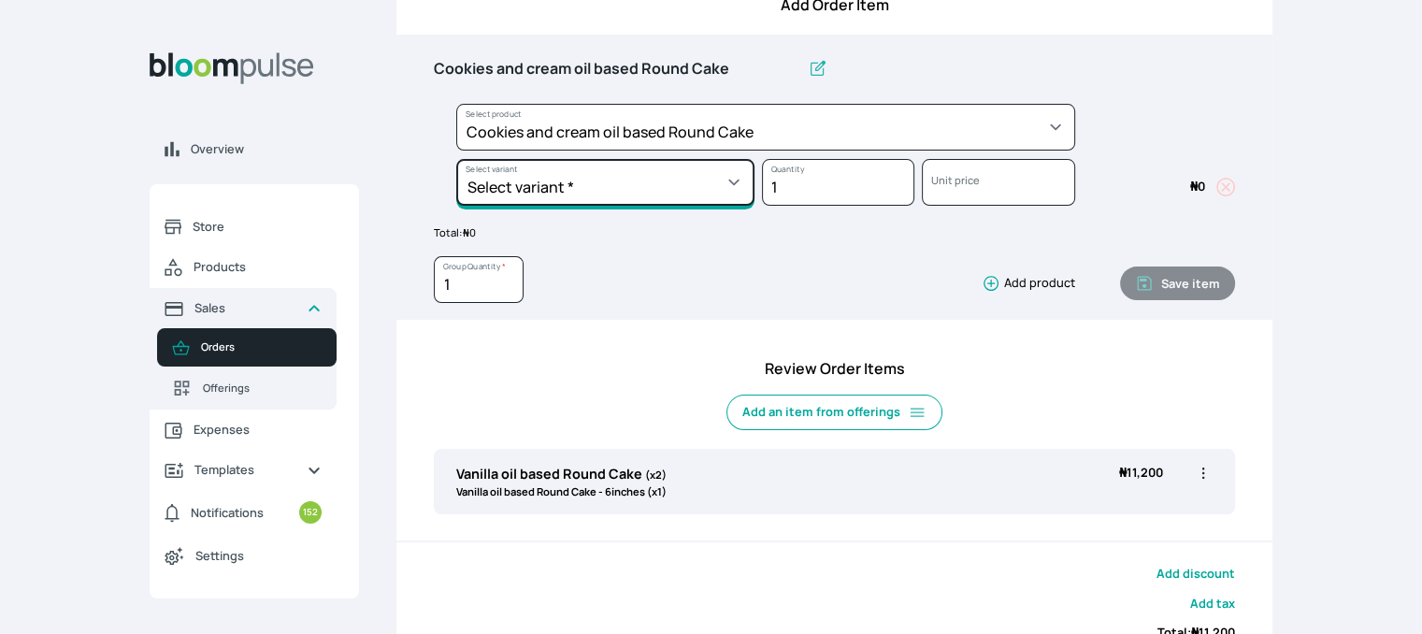
click at [621, 164] on select "Select variant * 10inches 11inches 12inches 13inches 14inches 6inches 7inches 8…" at bounding box center [605, 182] width 298 height 47
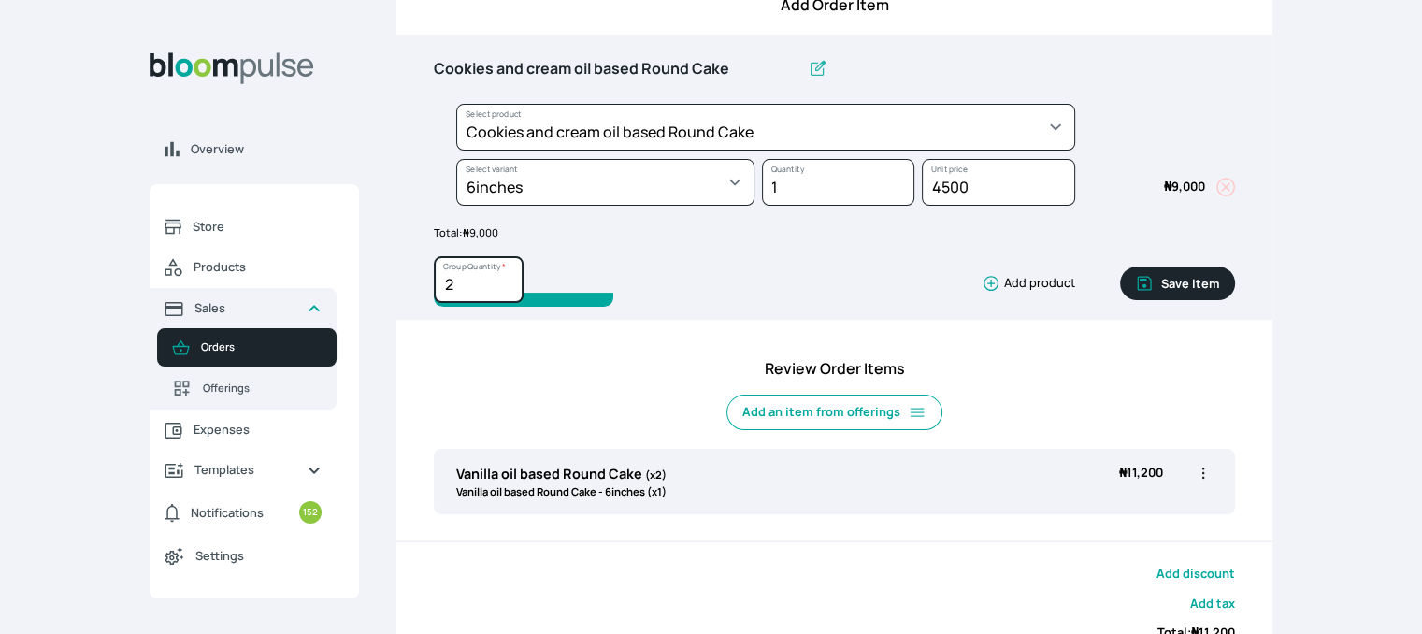
click at [508, 276] on input "2" at bounding box center [479, 279] width 90 height 47
click at [1207, 285] on button "Save item" at bounding box center [1177, 284] width 115 height 34
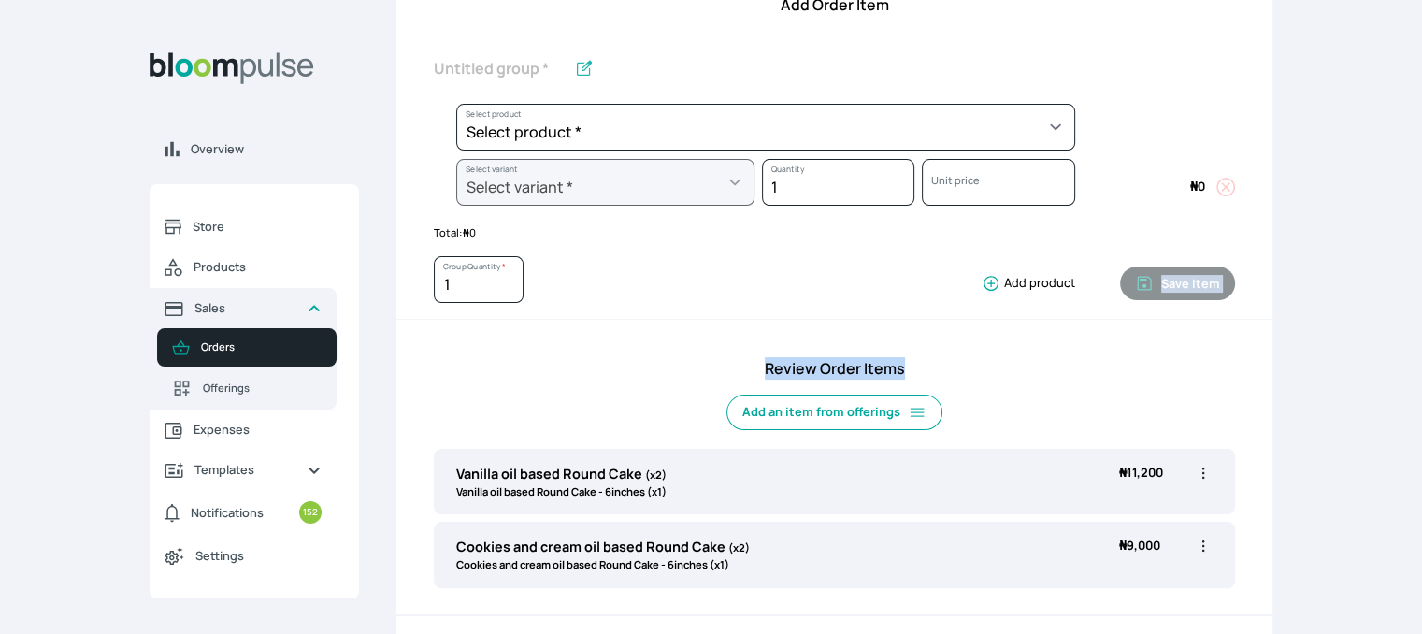
drag, startPoint x: 1418, startPoint y: 250, endPoint x: 1425, endPoint y: 338, distance: 88.2
click at [1422, 331] on html "Overview Store Products Sales Orders Offerings Expenses Templates Notifications…" at bounding box center [711, 14] width 1422 height 634
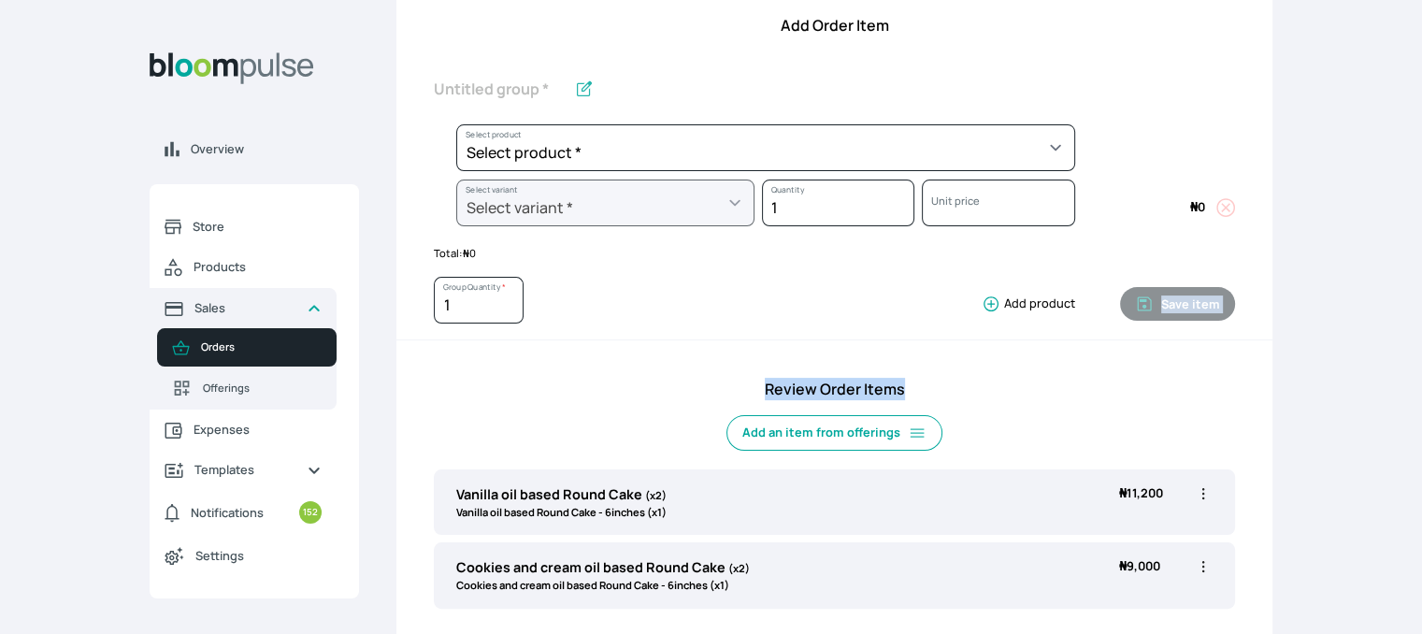
scroll to position [256, 0]
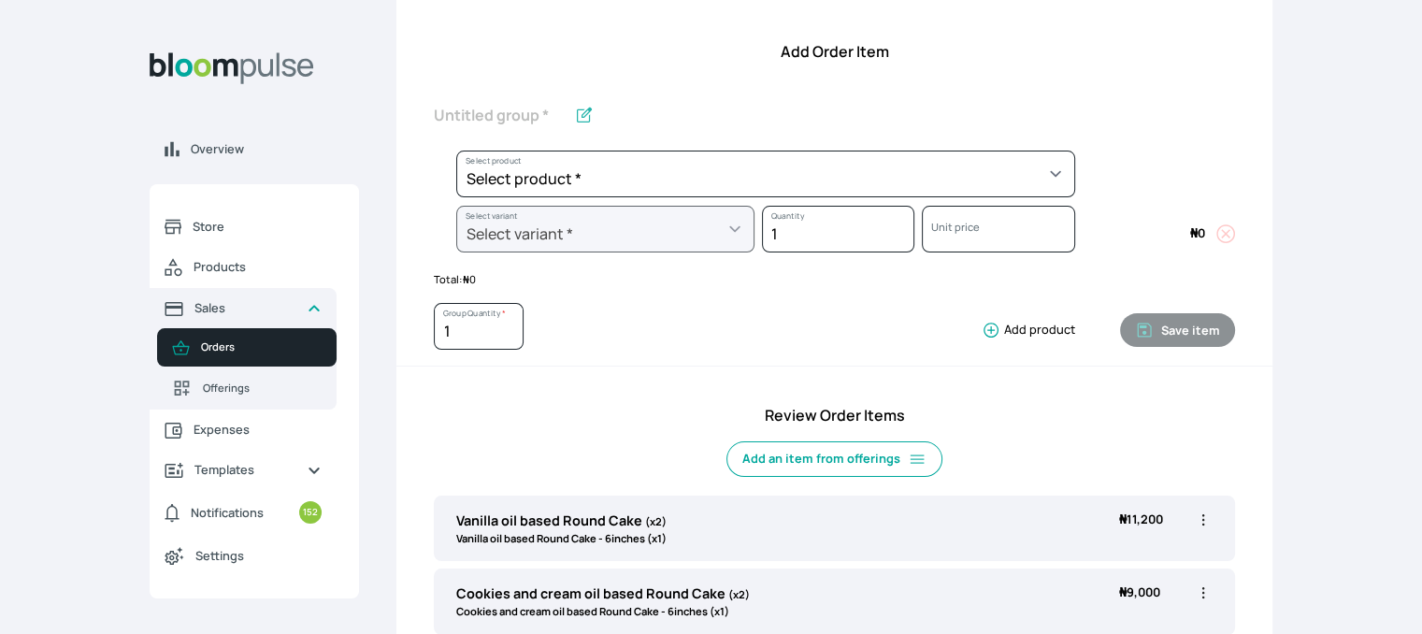
click at [993, 295] on div "1 Group Quantity * Add product Save item" at bounding box center [834, 323] width 801 height 70
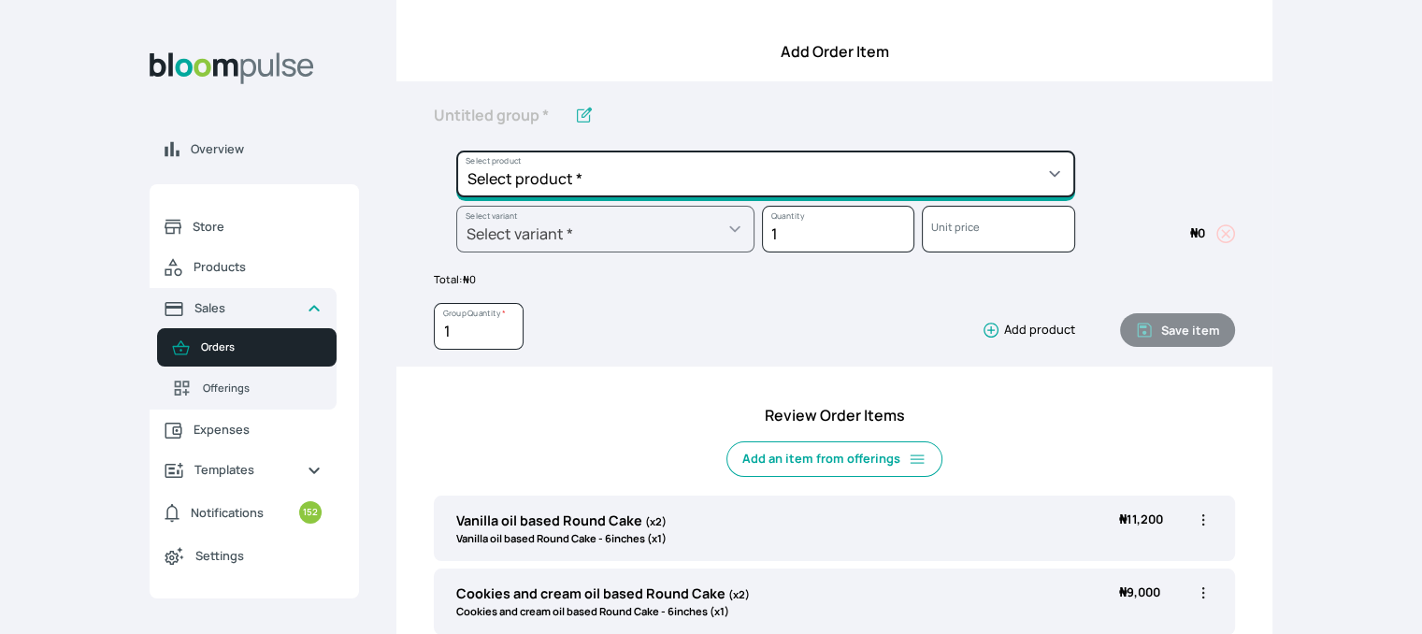
click at [1014, 175] on select "Select product * Cake Decoration for 8inches High Chocolate oil based Round Cak…" at bounding box center [765, 174] width 619 height 47
click at [456, 151] on select "Select product * Cake Decoration for 8inches High Chocolate oil based Round Cak…" at bounding box center [765, 174] width 619 height 47
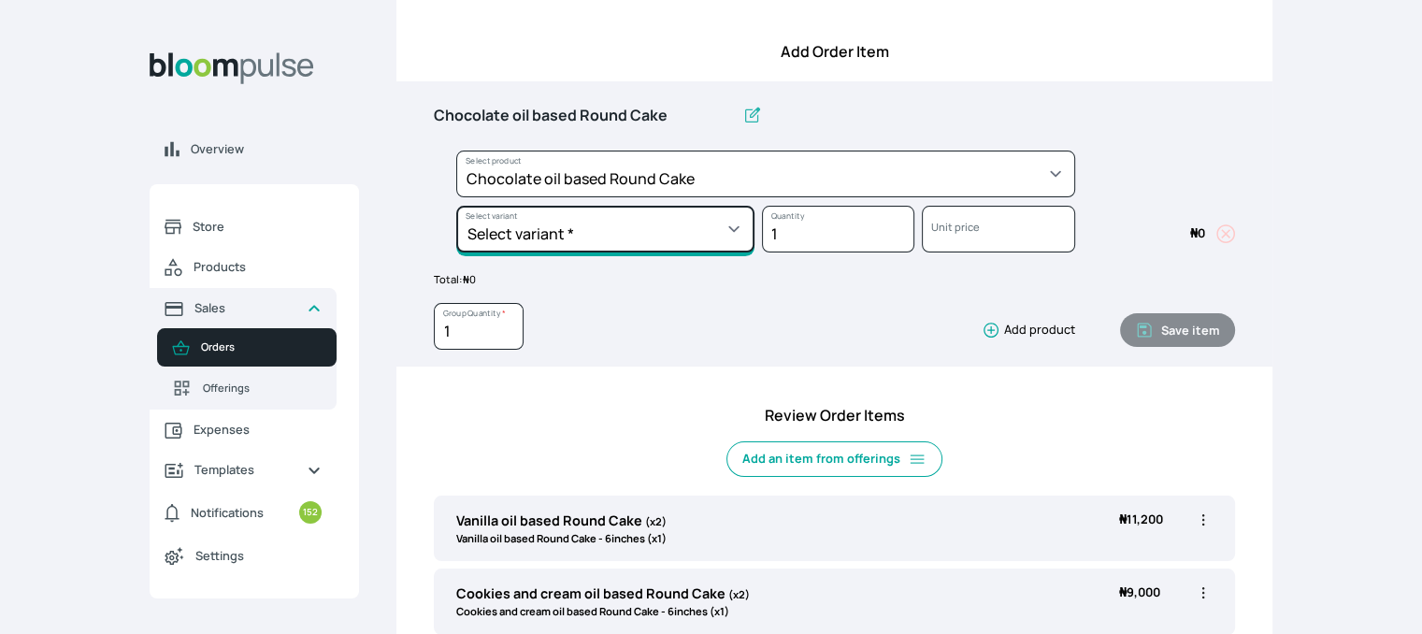
click at [703, 225] on select "Select variant * 10inches 11inches 12inches 6inches 7inches 8inches 9inches" at bounding box center [605, 229] width 298 height 47
click at [692, 216] on select "Select variant * 10inches 11inches 12inches 6inches 7inches 8inches 9inches" at bounding box center [605, 229] width 298 height 47
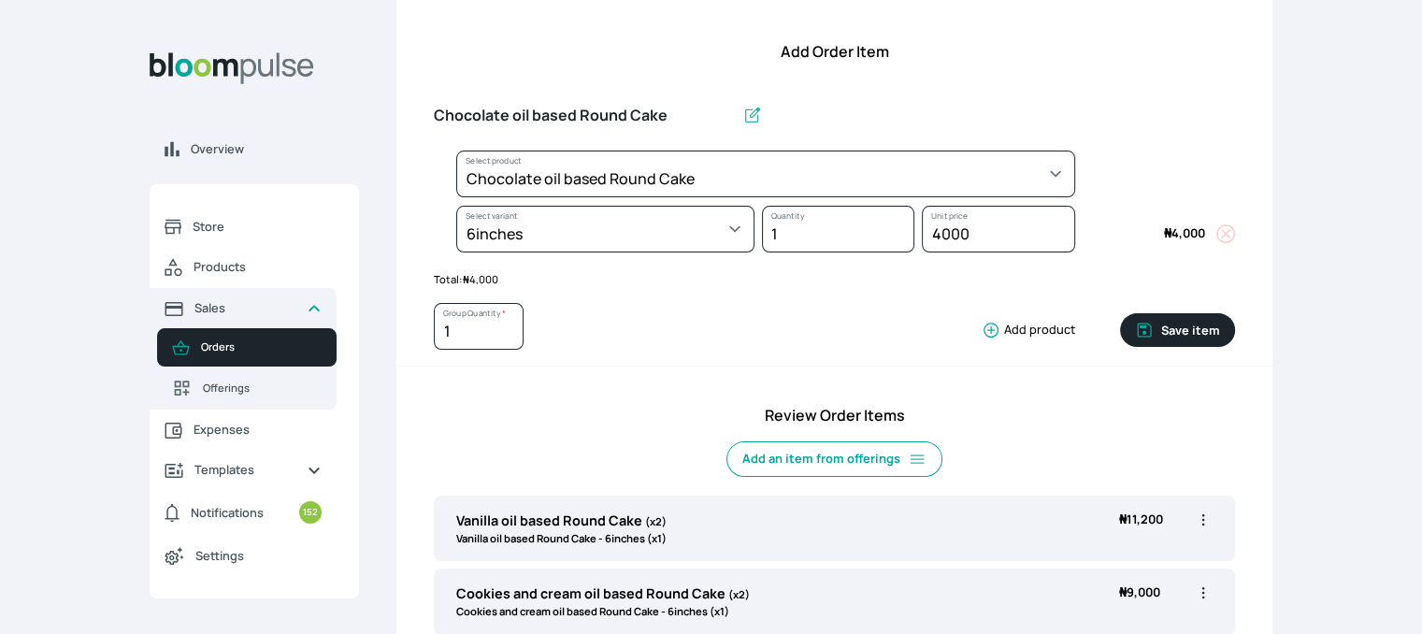
click at [819, 303] on div "1 Group Quantity * Add product" at bounding box center [755, 330] width 642 height 55
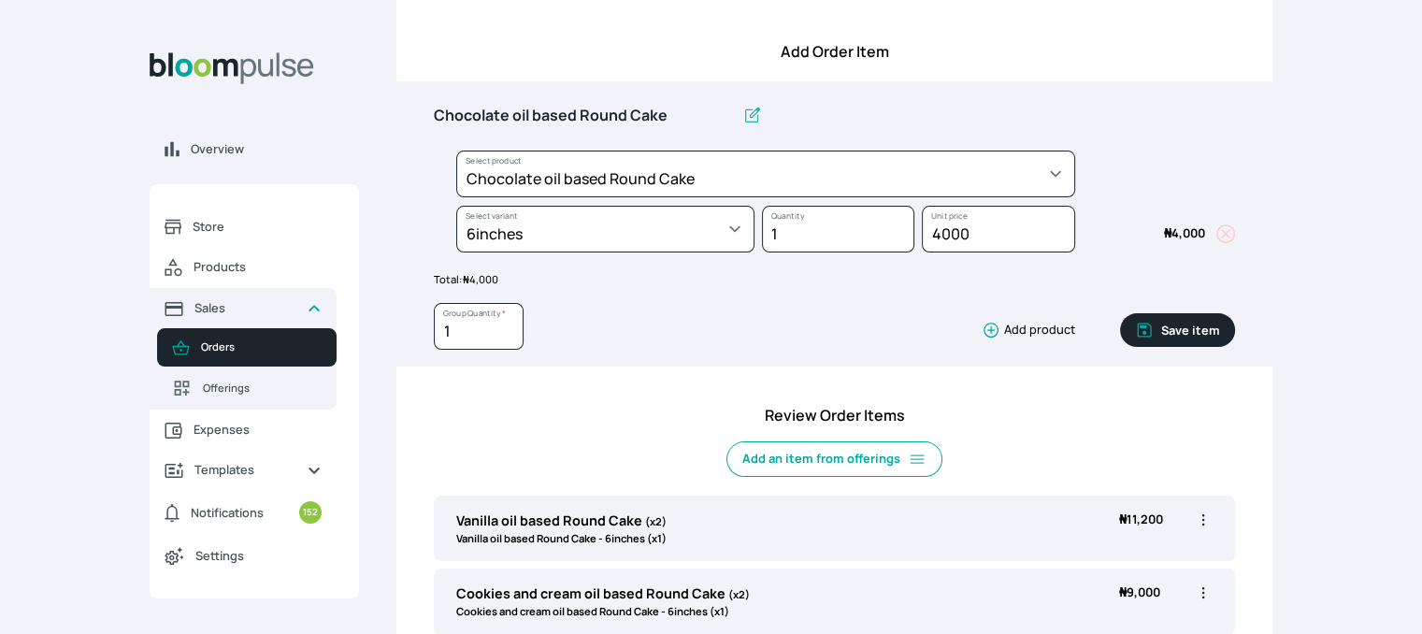
click at [1191, 324] on button "Save item" at bounding box center [1177, 330] width 115 height 34
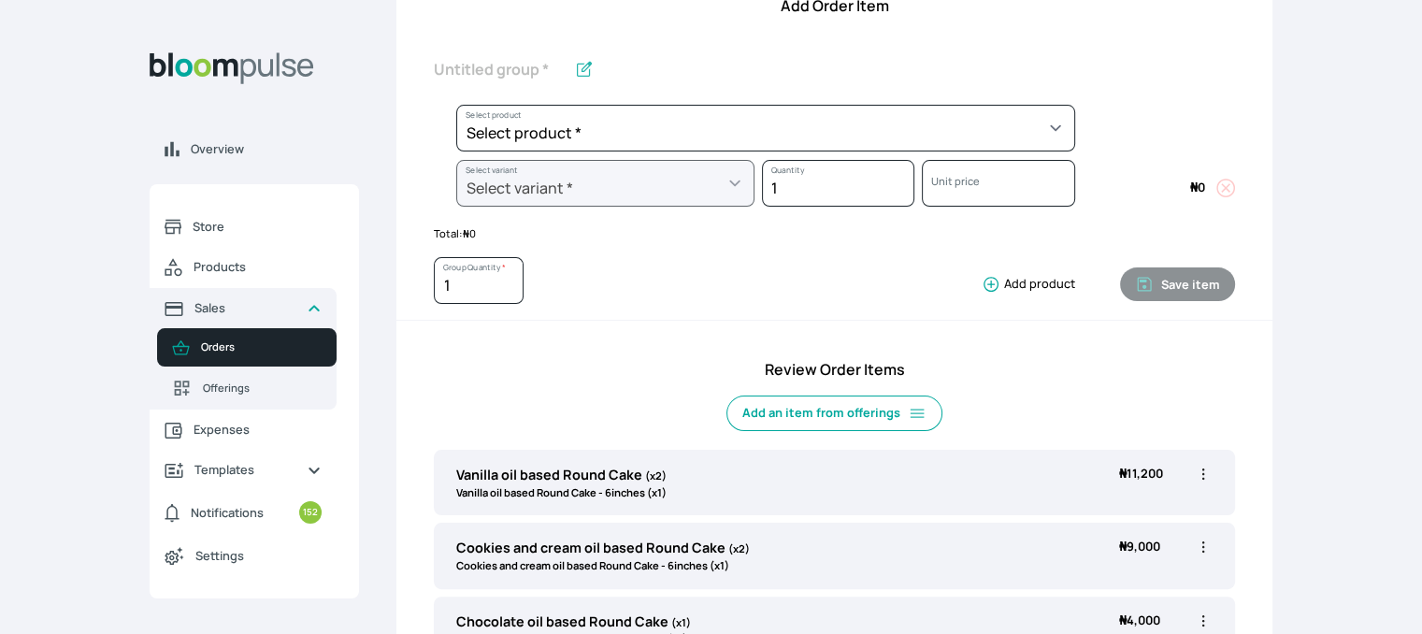
scroll to position [0, 0]
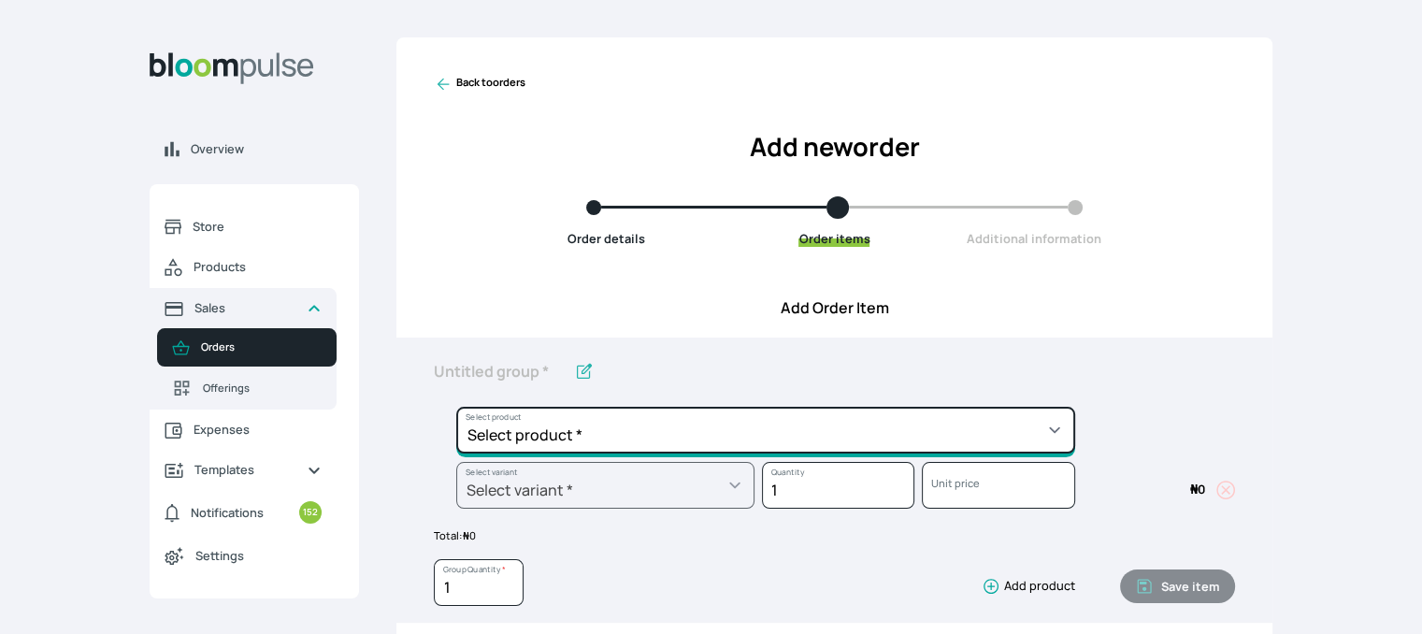
click at [970, 432] on select "Select product * Cake Decoration for 8inches High Chocolate oil based Round Cak…" at bounding box center [765, 430] width 619 height 47
click at [456, 407] on select "Select product * Cake Decoration for 8inches High Chocolate oil based Round Cak…" at bounding box center [765, 430] width 619 height 47
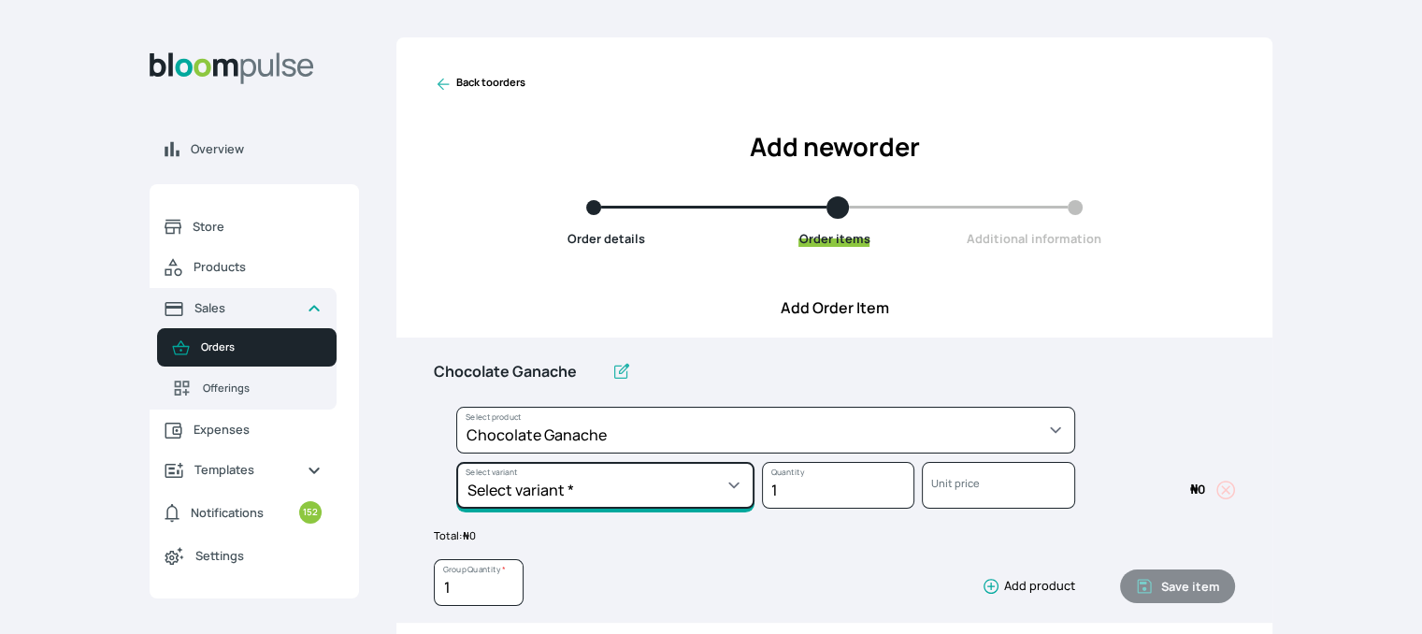
click at [614, 481] on select "Select variant * Chocolate mousse Ganache" at bounding box center [605, 485] width 298 height 47
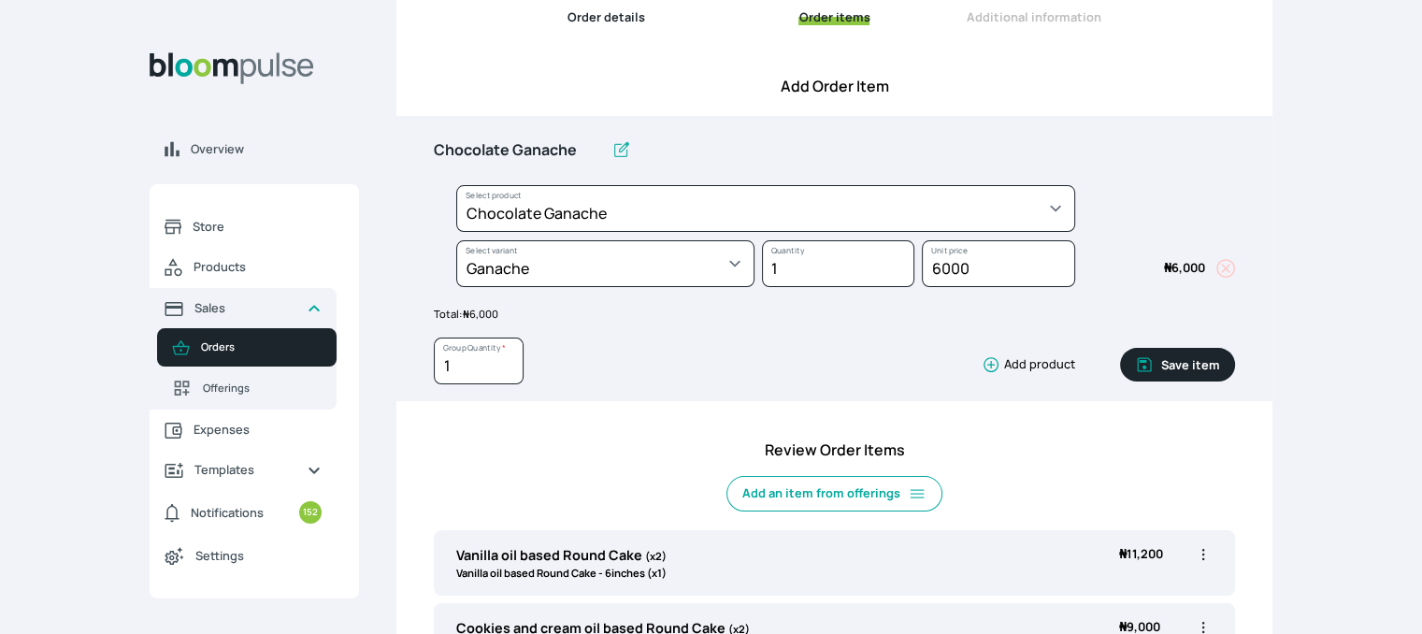
scroll to position [232, 0]
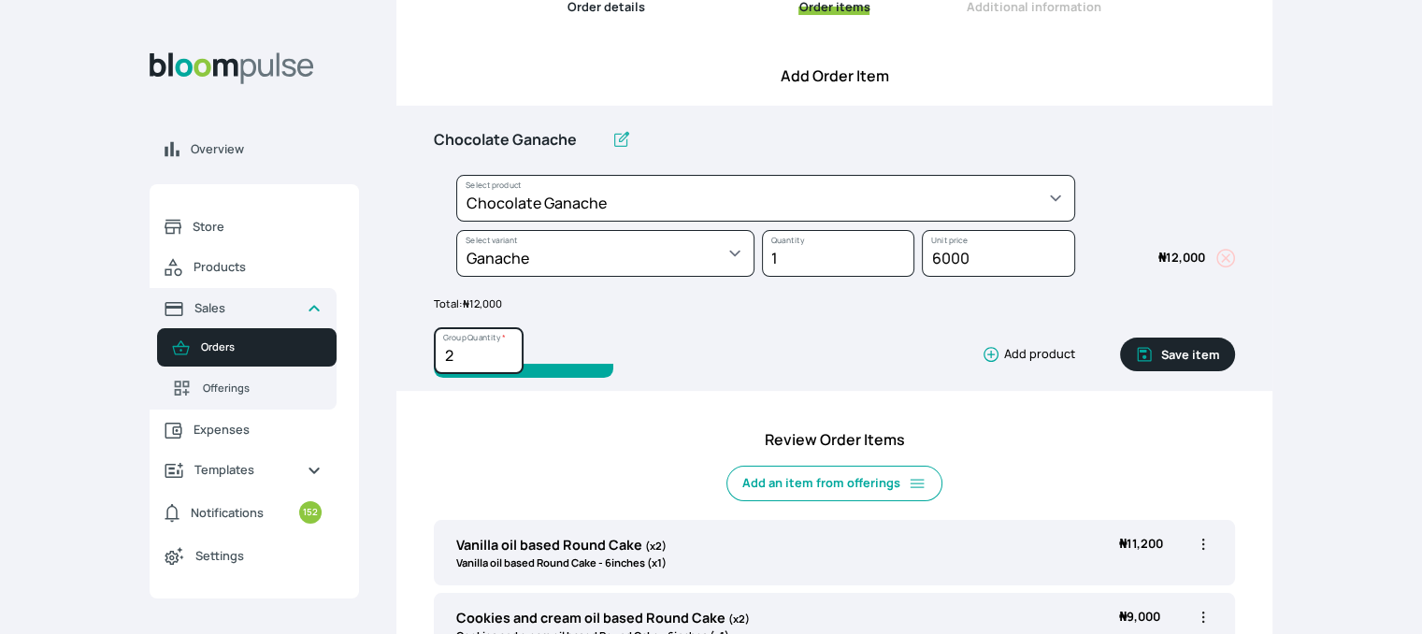
click at [504, 346] on input "2" at bounding box center [479, 350] width 90 height 47
click at [1199, 353] on button "Save item" at bounding box center [1177, 355] width 115 height 34
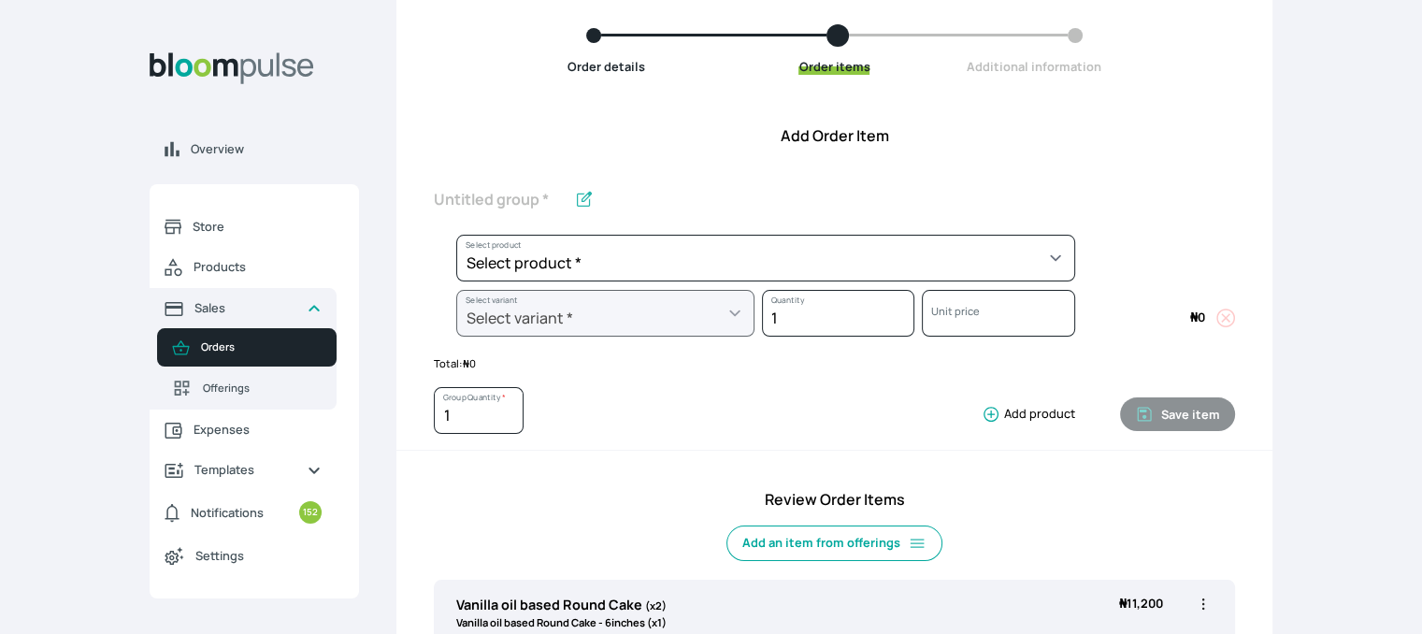
scroll to position [160, 0]
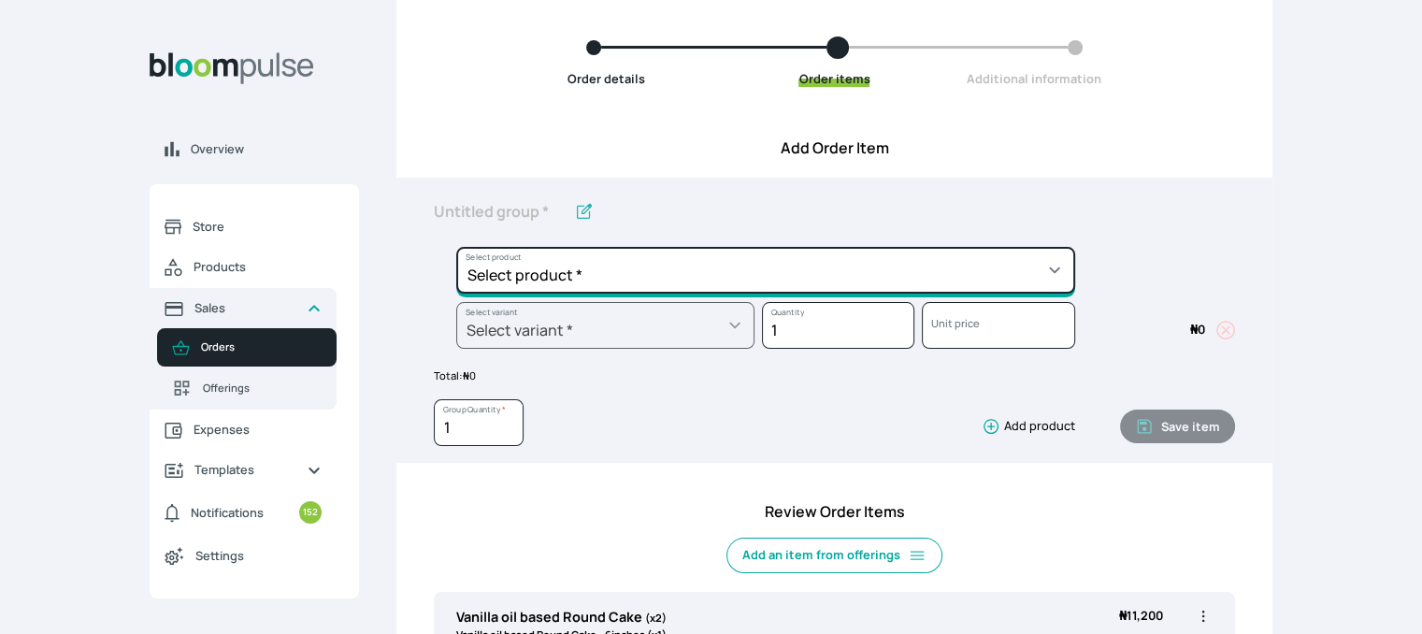
click at [978, 270] on select "Select product * Cake Decoration for 8inches High Chocolate oil based Round Cak…" at bounding box center [765, 270] width 619 height 47
click at [456, 247] on select "Select product * Cake Decoration for 8inches High Chocolate oil based Round Cak…" at bounding box center [765, 270] width 619 height 47
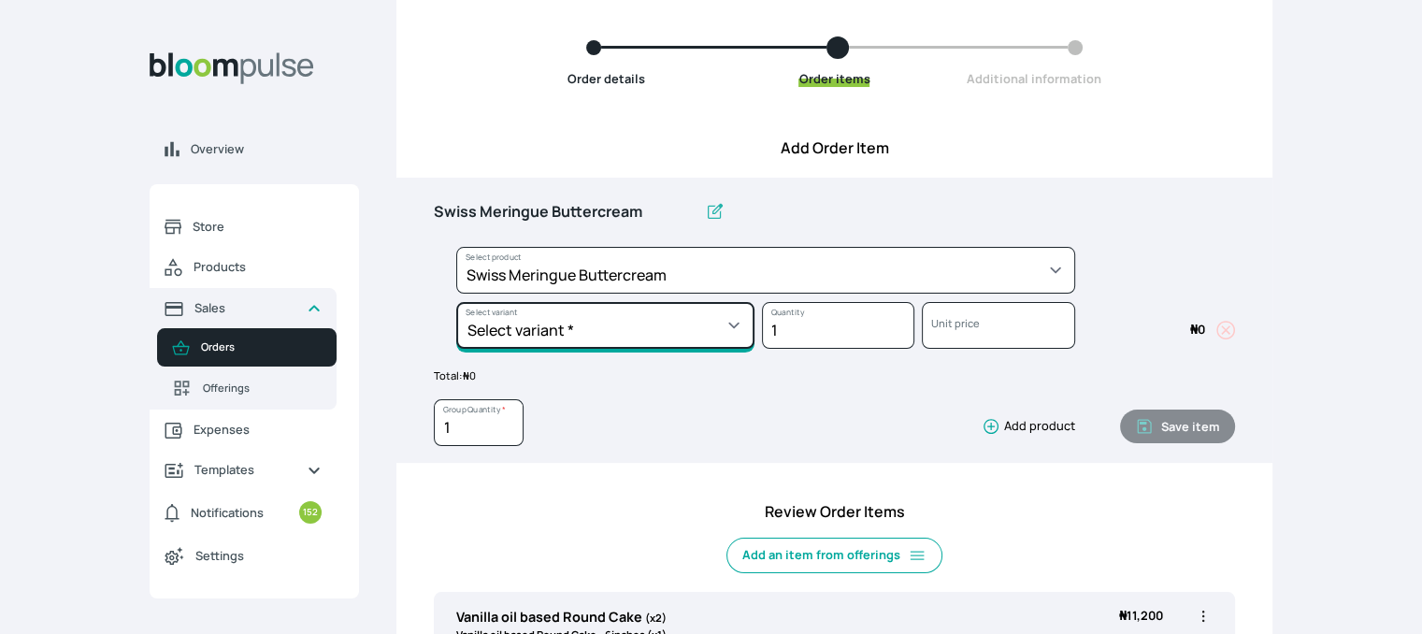
click at [744, 311] on select "Select variant * 1 batch Half batch" at bounding box center [605, 325] width 298 height 47
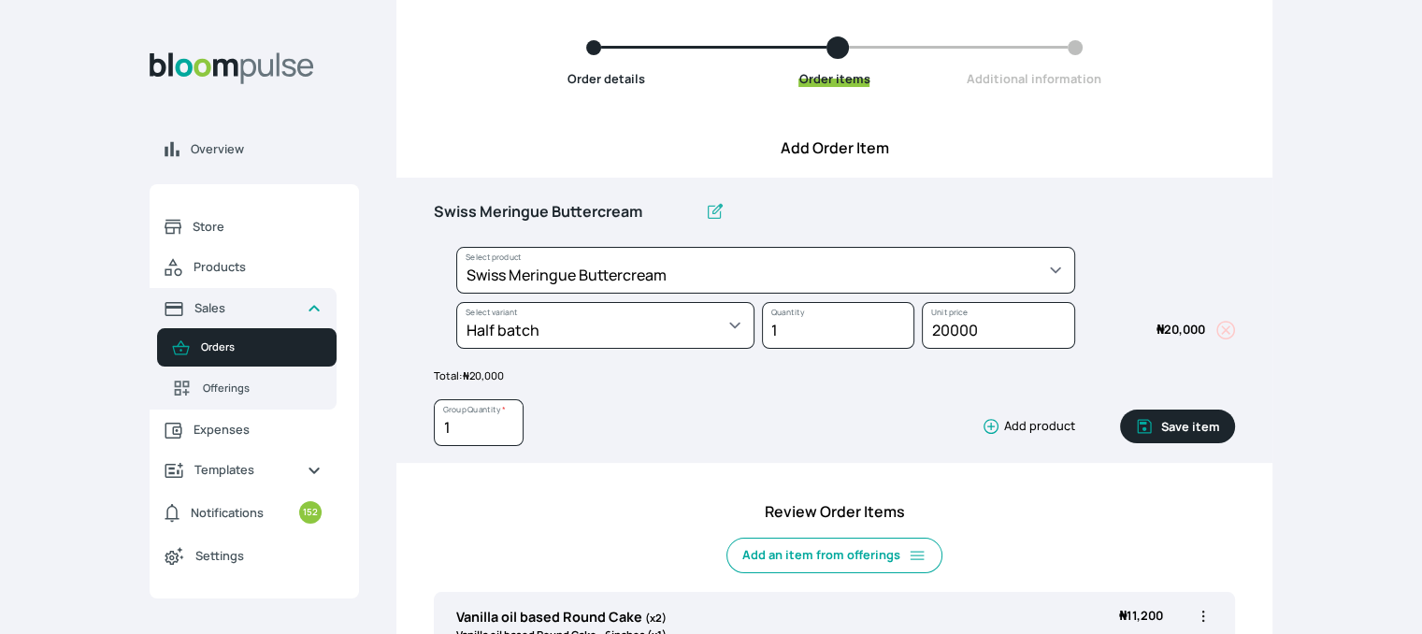
click at [1166, 421] on button "Save item" at bounding box center [1177, 427] width 115 height 34
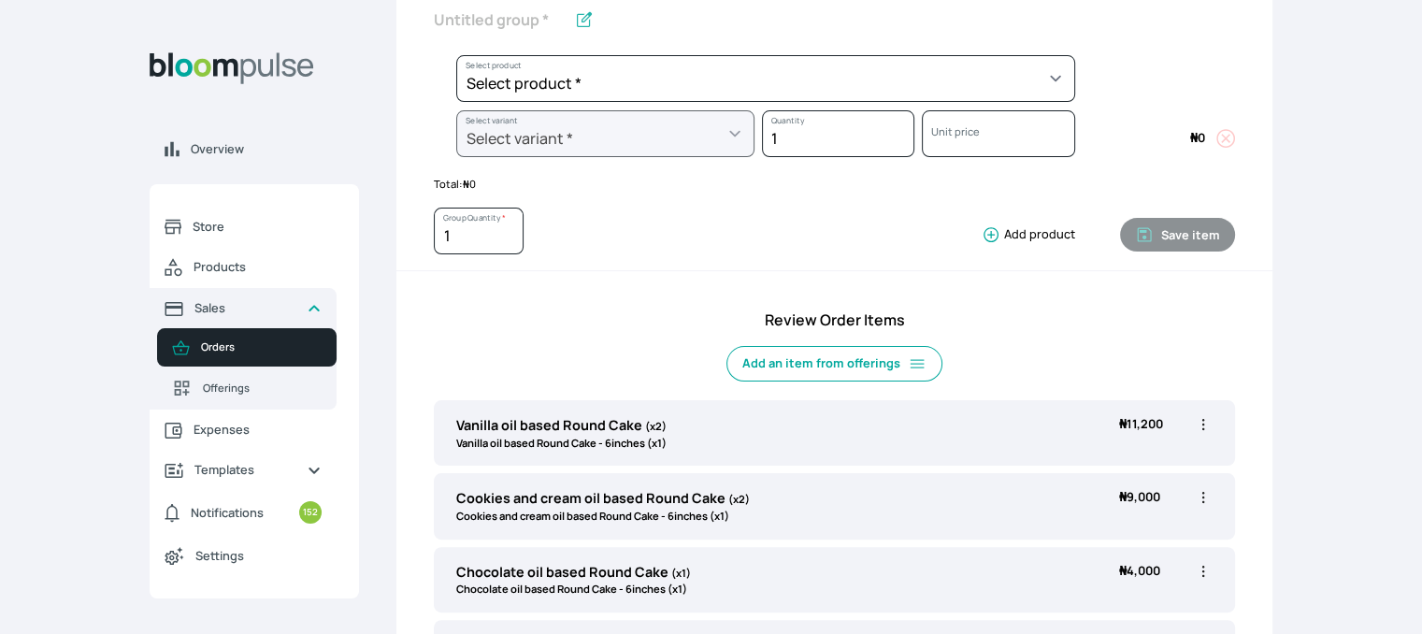
scroll to position [99, 0]
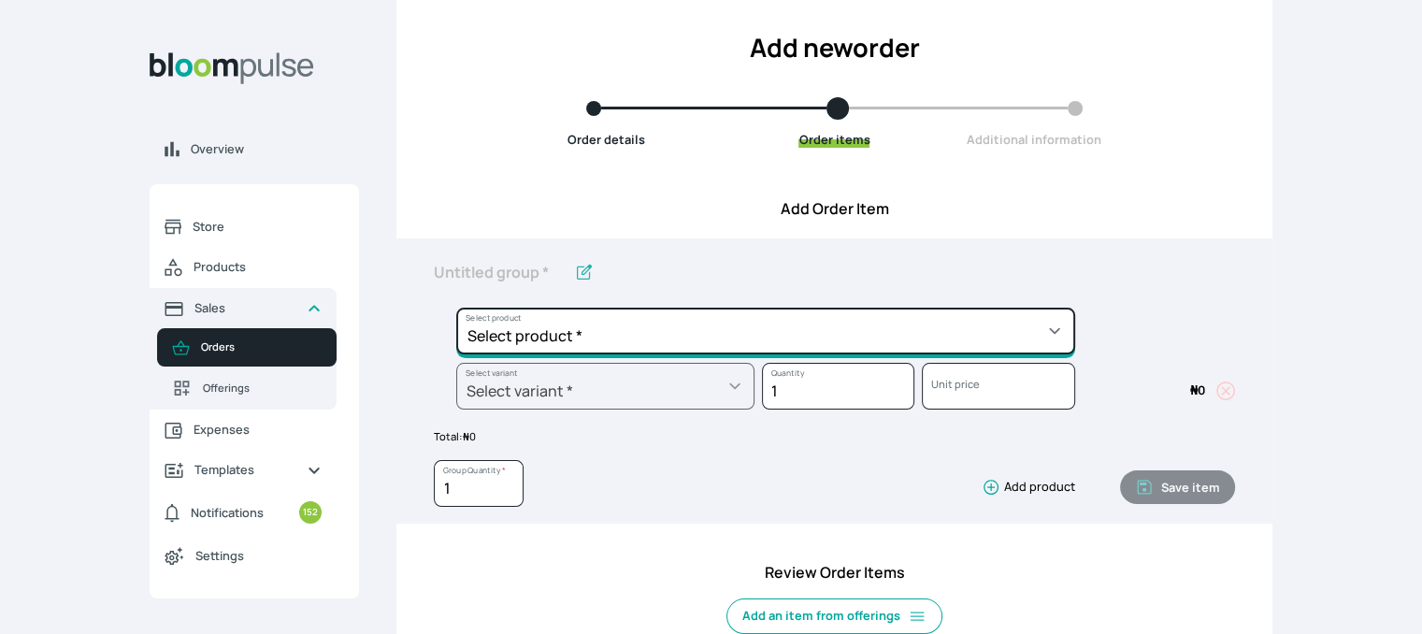
click at [1007, 336] on select "Select product * Cake Decoration for 8inches High Chocolate oil based Round Cak…" at bounding box center [765, 331] width 619 height 47
click at [456, 308] on select "Select product * Cake Decoration for 8inches High Chocolate oil based Round Cak…" at bounding box center [765, 331] width 619 height 47
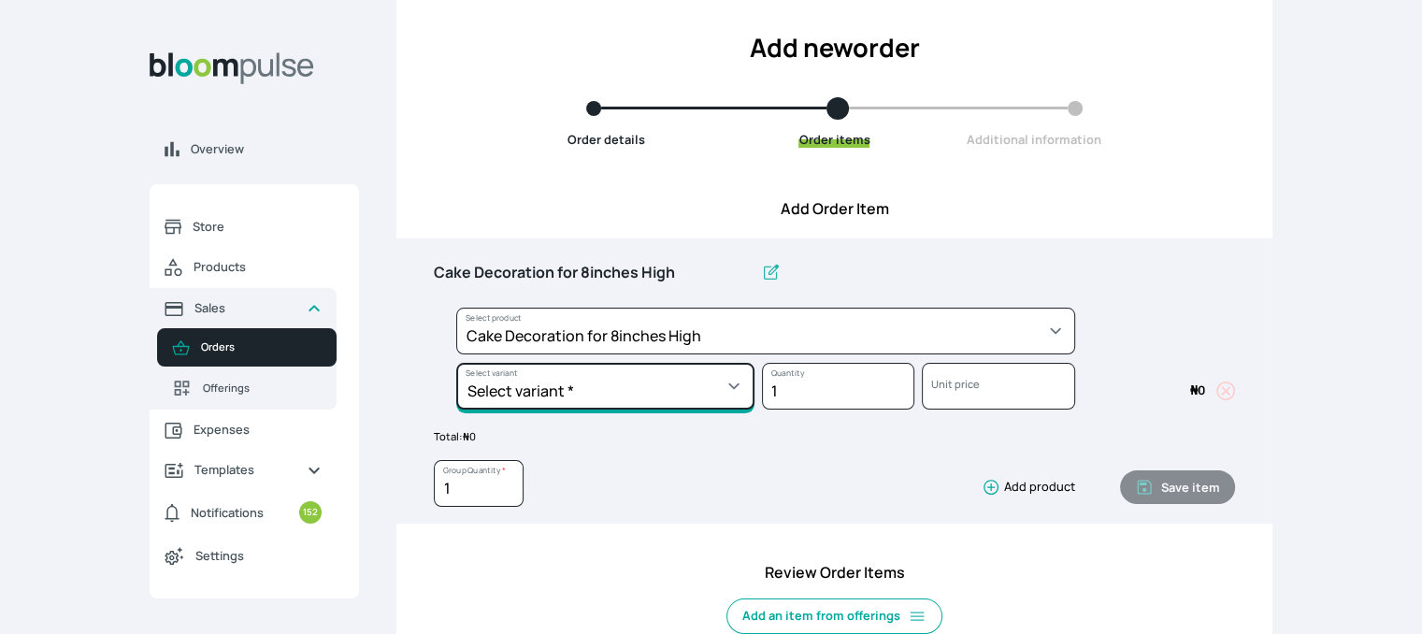
click at [714, 395] on select "Select variant * Basic Complex Regular" at bounding box center [605, 386] width 298 height 47
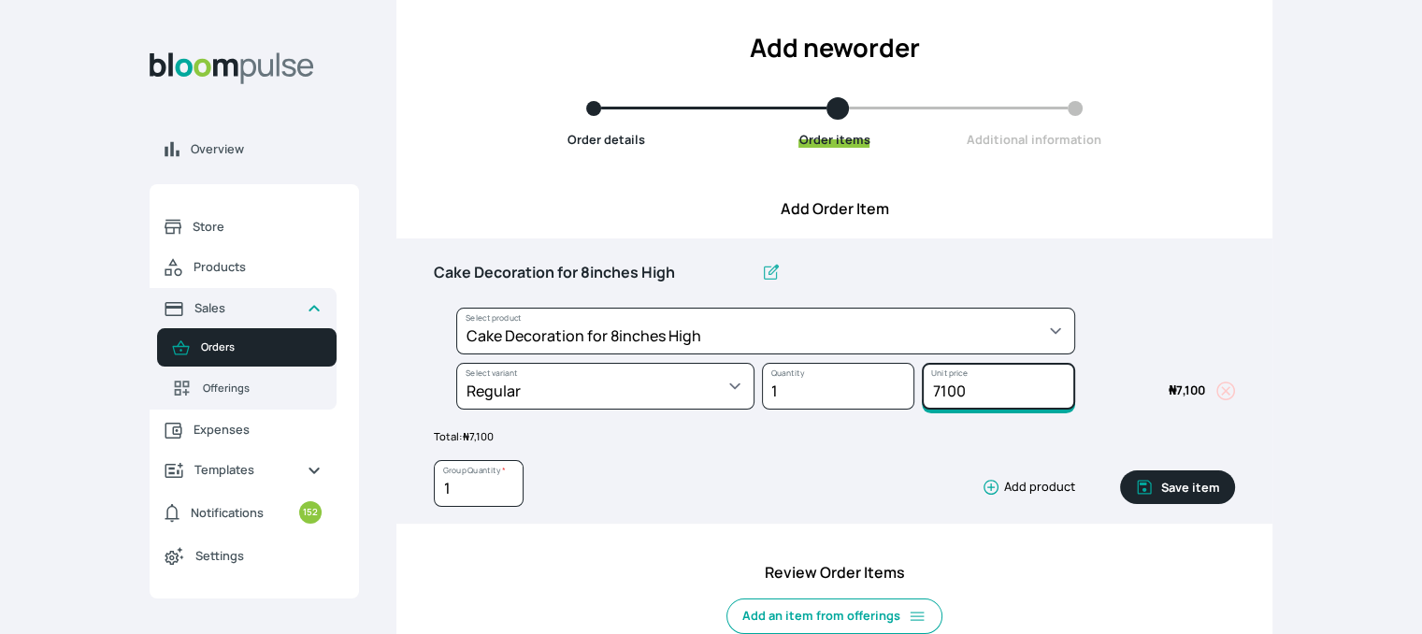
drag, startPoint x: 969, startPoint y: 392, endPoint x: 877, endPoint y: 372, distance: 93.7
click at [877, 372] on div "Select product * Cake Decoration for 8inches High Chocolate oil based Round Cak…" at bounding box center [834, 363] width 801 height 110
click at [1167, 490] on button "Save item" at bounding box center [1177, 487] width 115 height 34
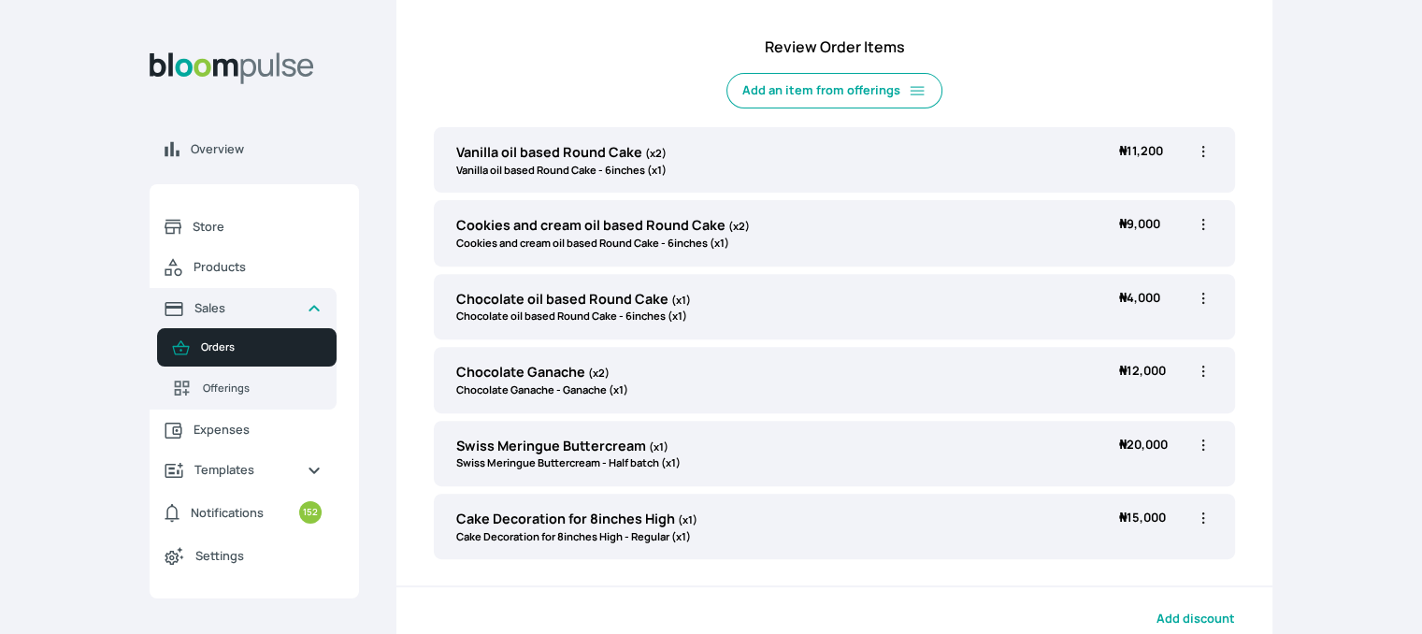
scroll to position [614, 0]
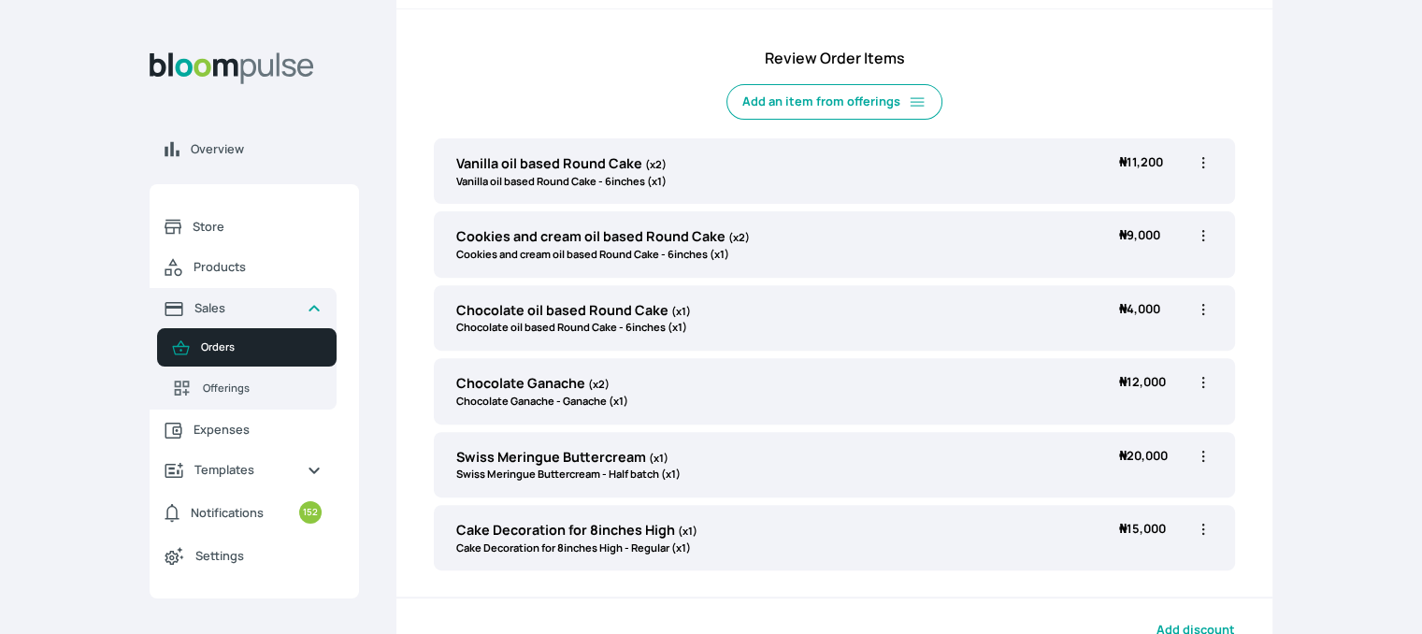
click at [1204, 383] on icon "button" at bounding box center [1203, 382] width 19 height 19
click at [1124, 419] on span "Edit" at bounding box center [1130, 420] width 135 height 19
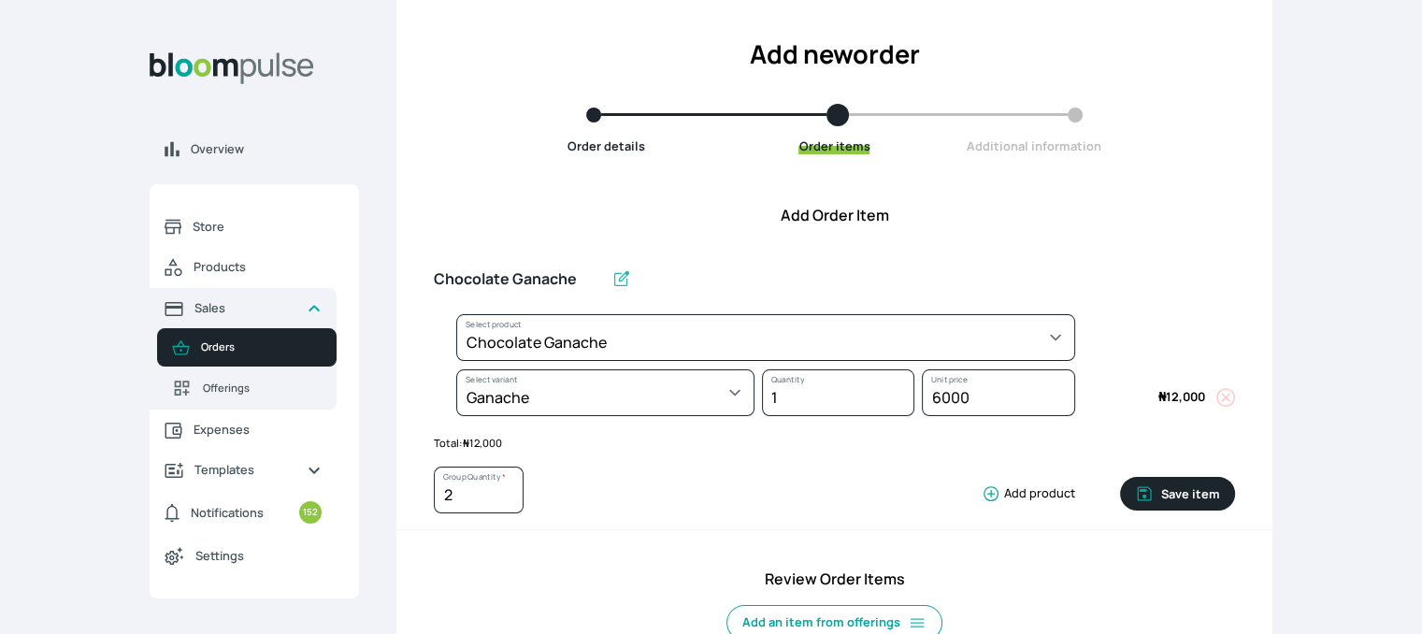
scroll to position [85, 0]
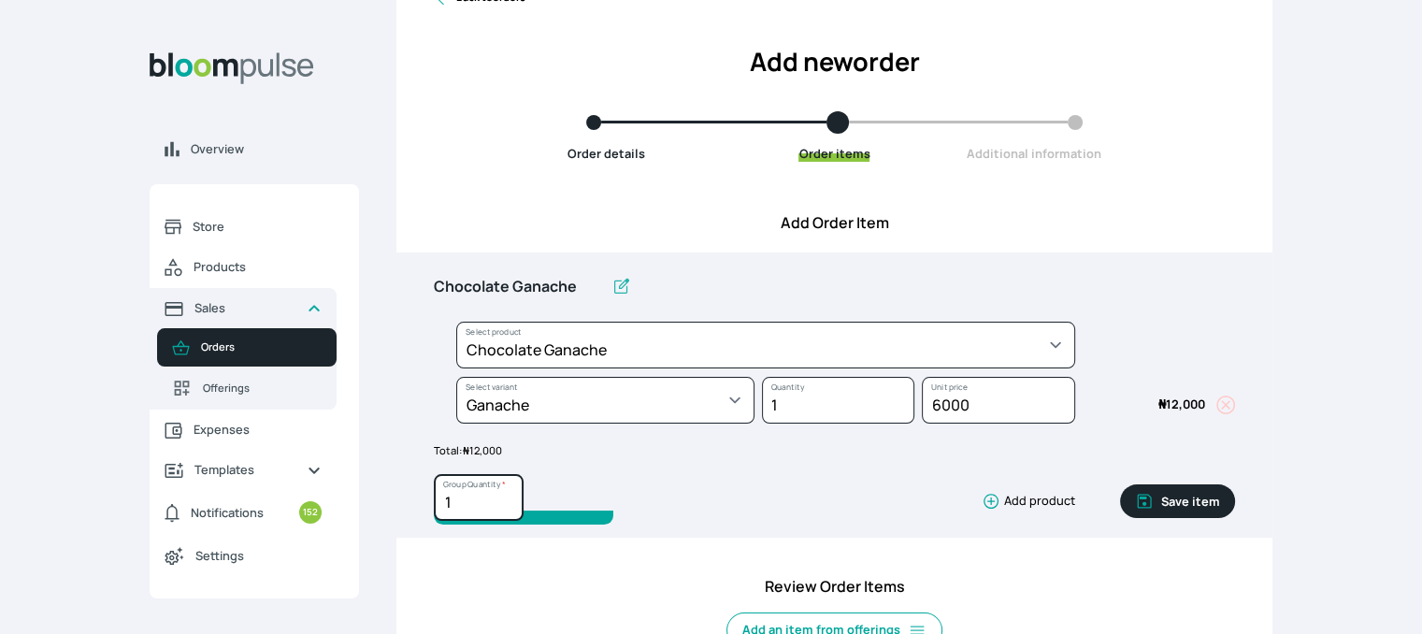
click at [505, 504] on input "1" at bounding box center [479, 497] width 90 height 47
click at [1185, 495] on button "Save item" at bounding box center [1177, 501] width 115 height 34
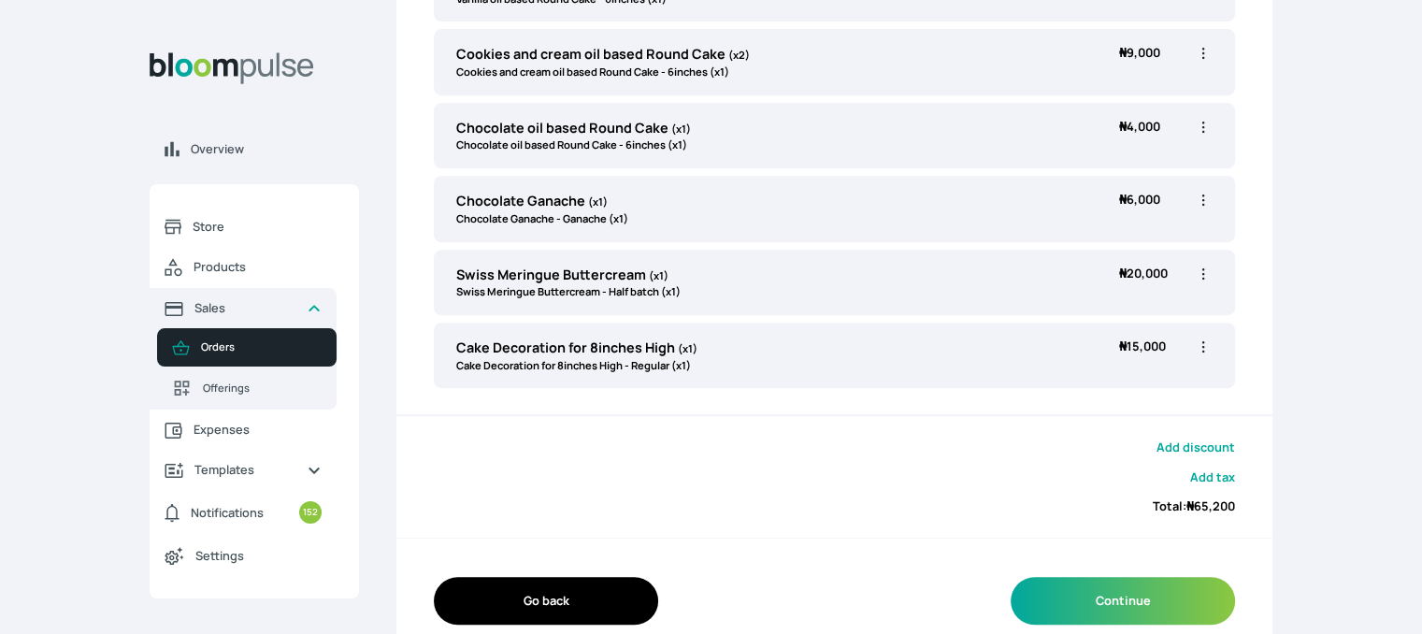
scroll to position [810, 0]
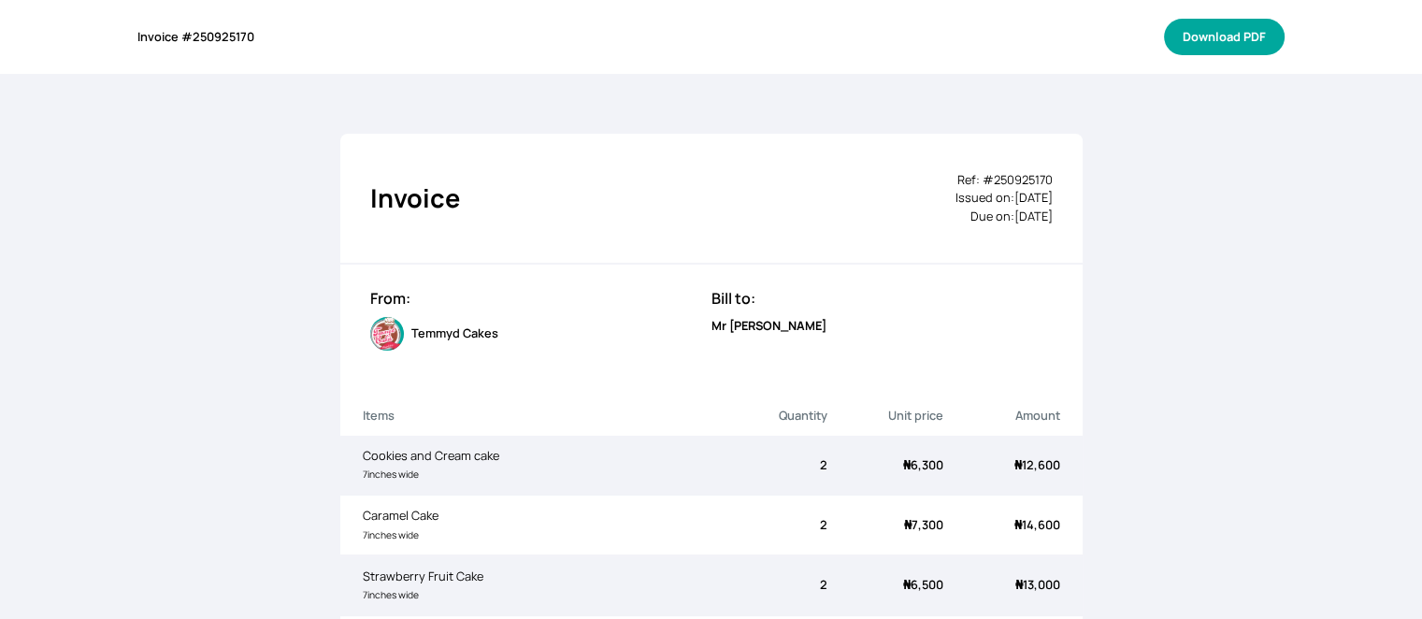
click at [1234, 42] on button "Download PDF" at bounding box center [1224, 37] width 121 height 36
click at [1261, 44] on button "Download PDF" at bounding box center [1224, 37] width 121 height 36
click at [1219, 27] on button "Download PDF" at bounding box center [1224, 37] width 121 height 36
click at [1252, 31] on button "Download PDF" at bounding box center [1224, 37] width 121 height 36
click at [1242, 34] on button "Download PDF" at bounding box center [1224, 37] width 121 height 36
